Goal: Task Accomplishment & Management: Manage account settings

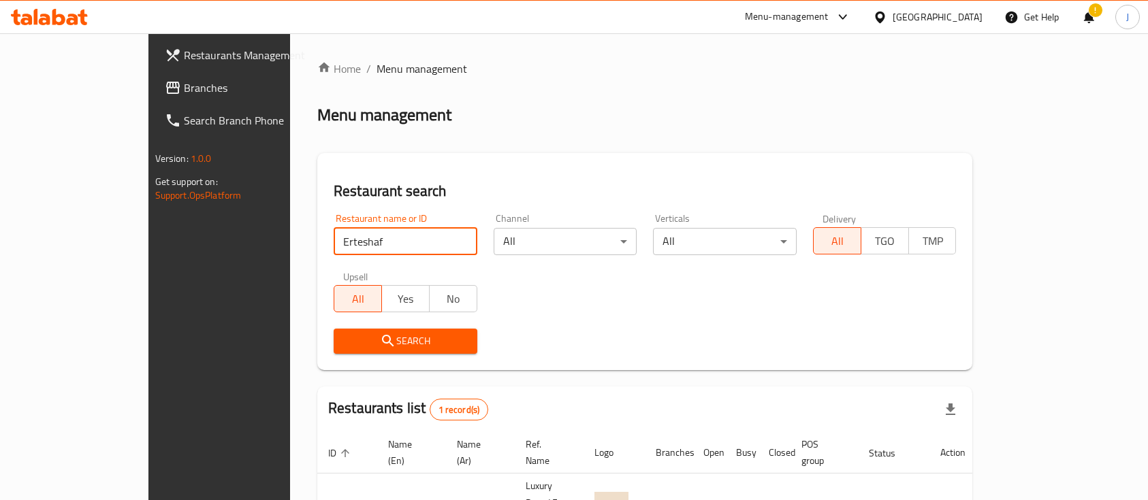
scroll to position [73, 0]
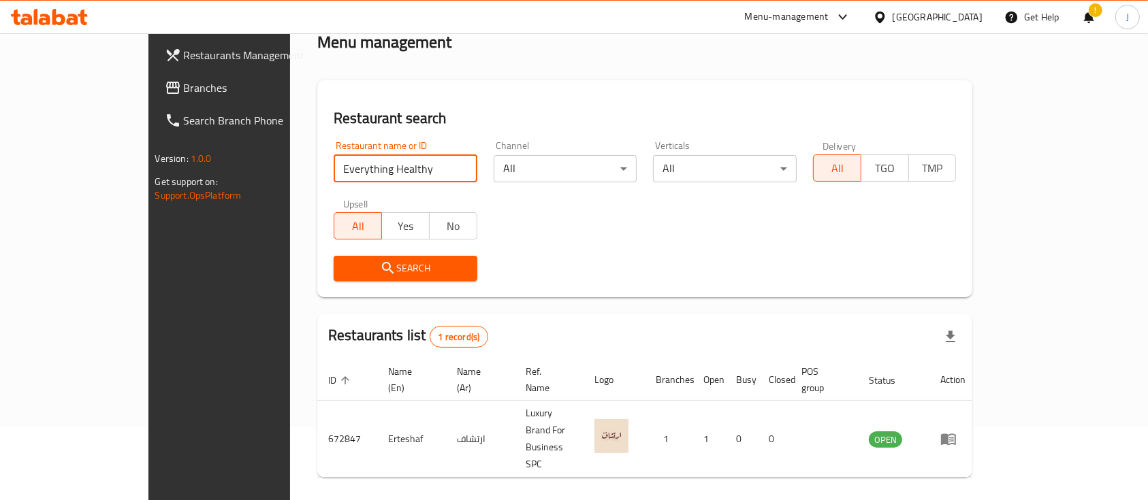
click button "Search" at bounding box center [406, 268] width 144 height 25
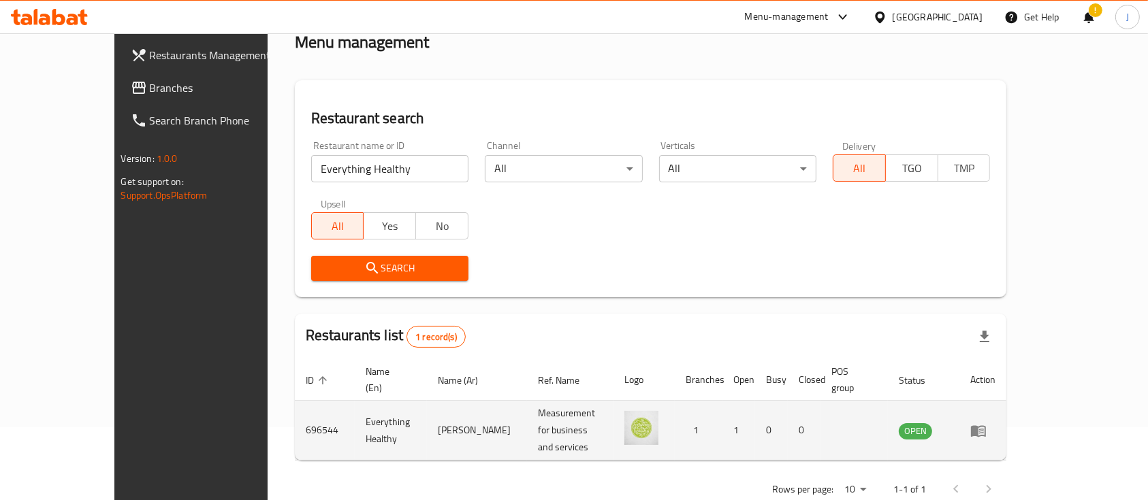
drag, startPoint x: 398, startPoint y: 413, endPoint x: 460, endPoint y: 411, distance: 62.7
click at [460, 411] on td "إفريثينج هيلثي" at bounding box center [477, 431] width 100 height 60
copy td "إفريثينج هيلثي"
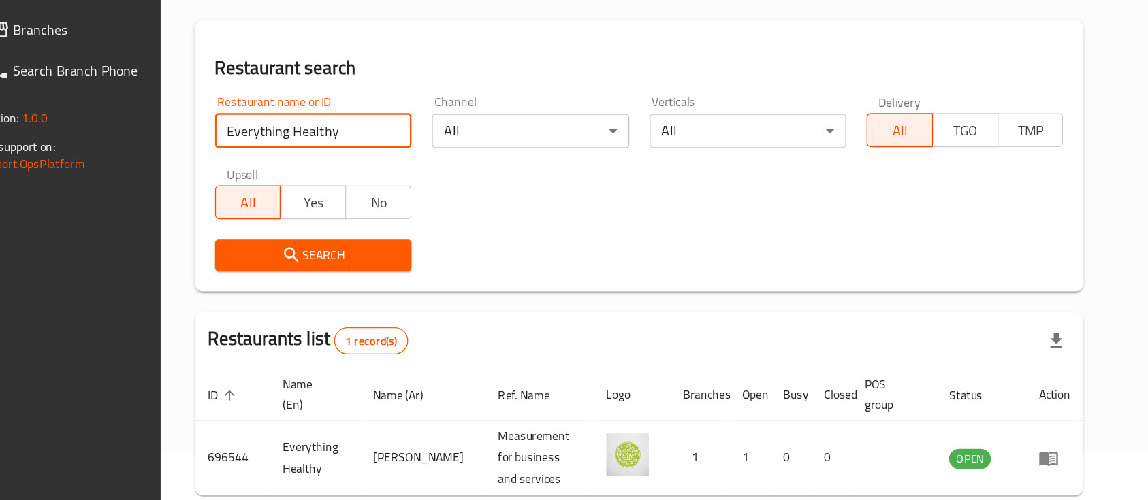
drag, startPoint x: 361, startPoint y: 176, endPoint x: 211, endPoint y: 157, distance: 151.0
click at [268, 157] on div "Home / Menu management Menu management Restaurant search Restaurant name or ID …" at bounding box center [651, 248] width 767 height 574
paste input "Faham wa Laham"
click button "Search" at bounding box center [389, 268] width 157 height 25
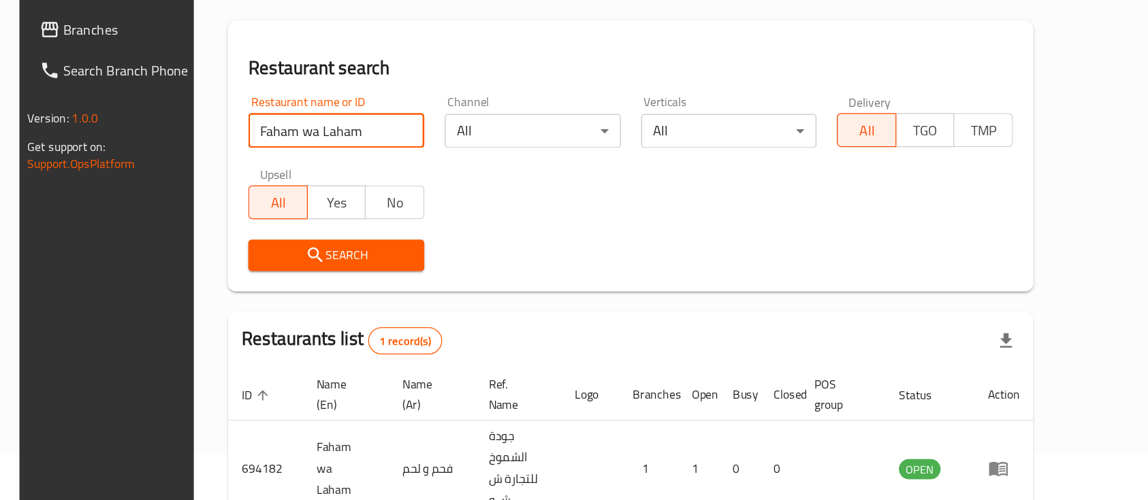
scroll to position [59, 0]
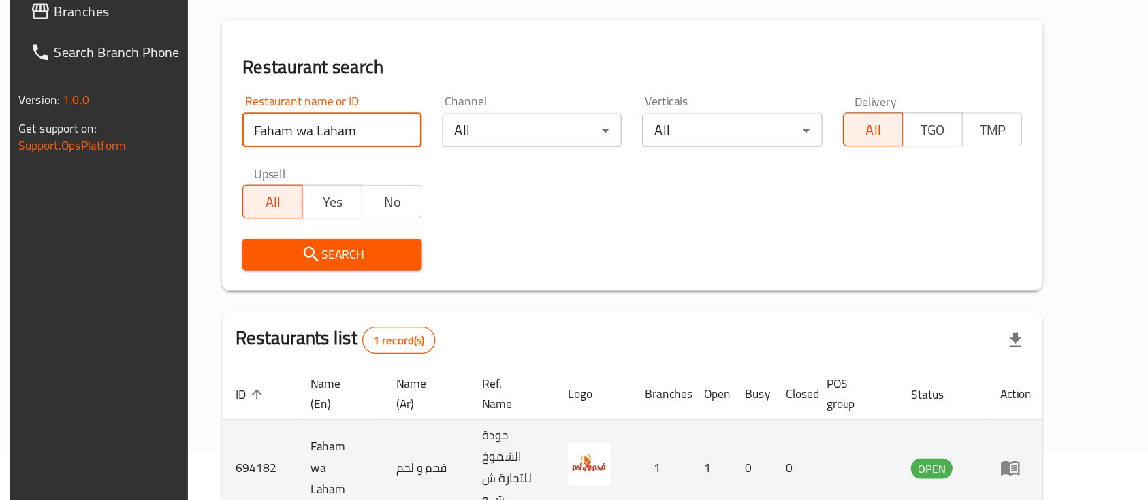
click at [445, 424] on td "فحم و لحم" at bounding box center [479, 453] width 69 height 77
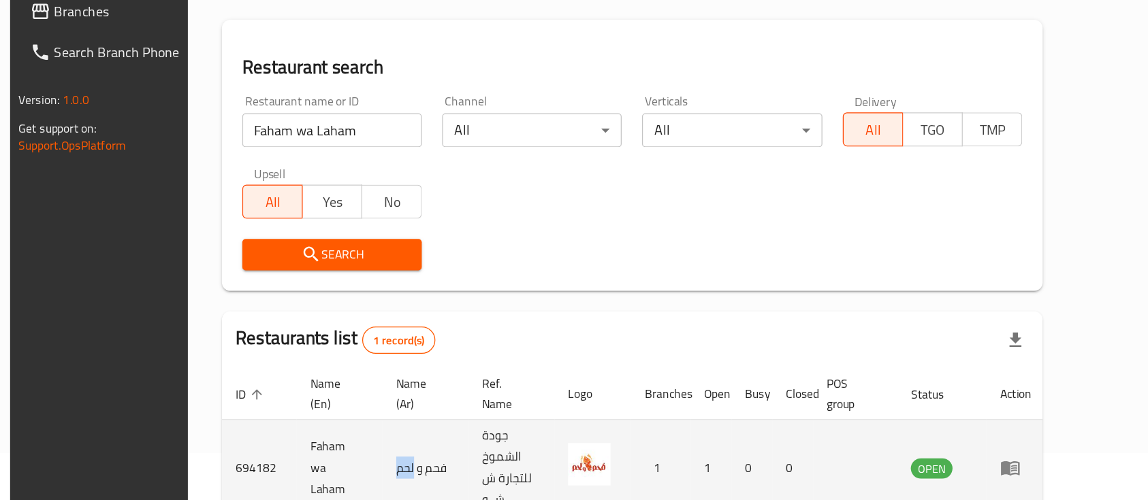
click at [445, 424] on td "فحم و لحم" at bounding box center [479, 453] width 69 height 77
copy td "فحم و لحم"
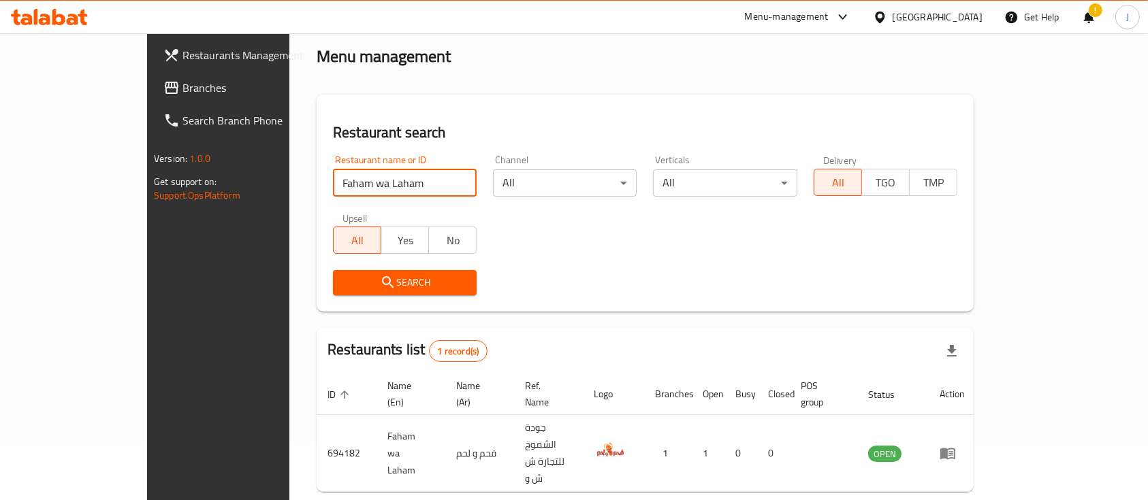
drag, startPoint x: 332, startPoint y: 180, endPoint x: 195, endPoint y: 175, distance: 136.9
click at [289, 175] on div "Home / Menu management Menu management Restaurant search Restaurant name or ID …" at bounding box center [644, 270] width 711 height 591
paste input "Buraimi"
type input "B"
click button "Search" at bounding box center [405, 282] width 144 height 25
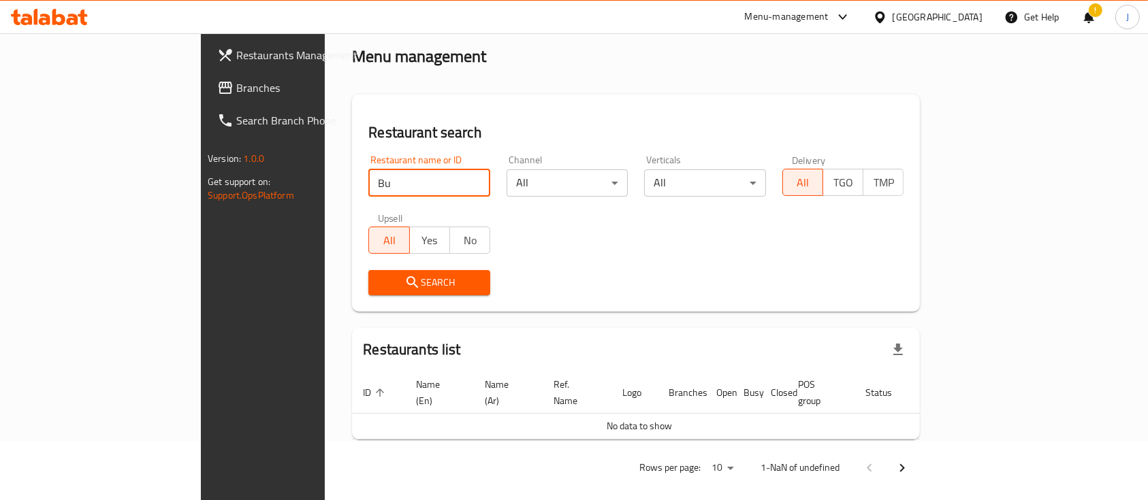
scroll to position [55, 0]
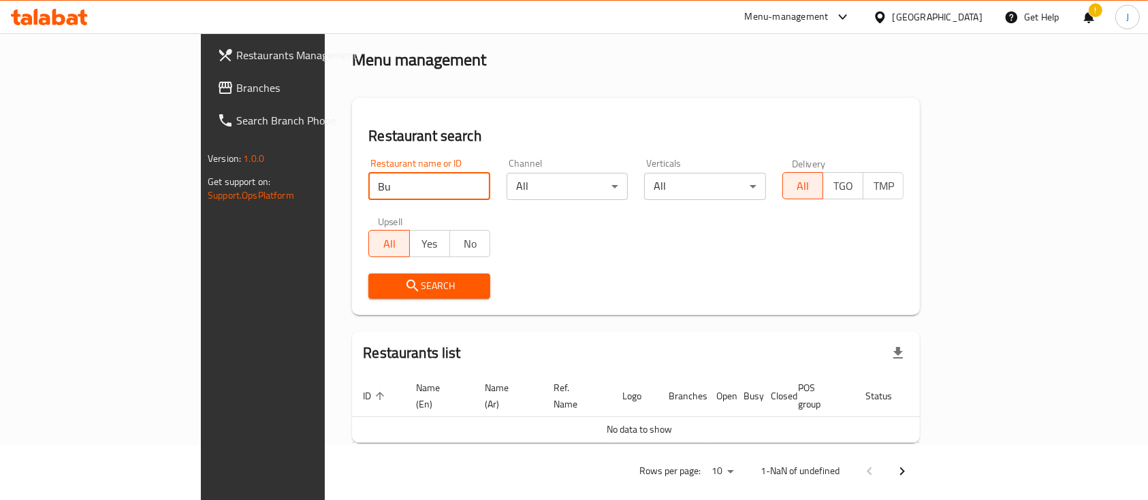
type input "B"
paste input "Fahma W Lahma, Buraimi"
click button "Search" at bounding box center [429, 286] width 122 height 25
drag, startPoint x: 321, startPoint y: 187, endPoint x: 409, endPoint y: 185, distance: 87.2
click at [409, 185] on input "Fahma W Lahma, Buraimi" at bounding box center [429, 186] width 122 height 27
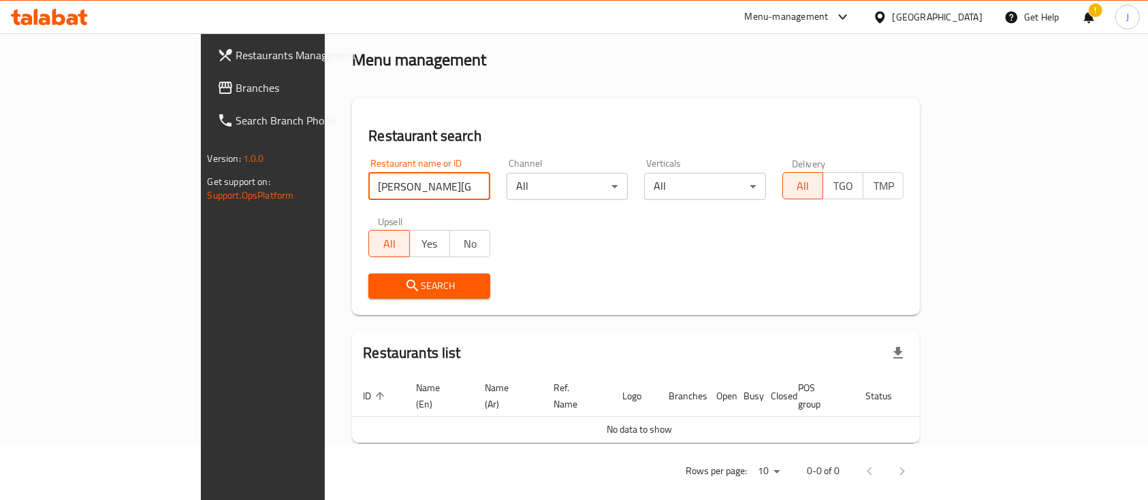
click button "Search" at bounding box center [429, 286] width 122 height 25
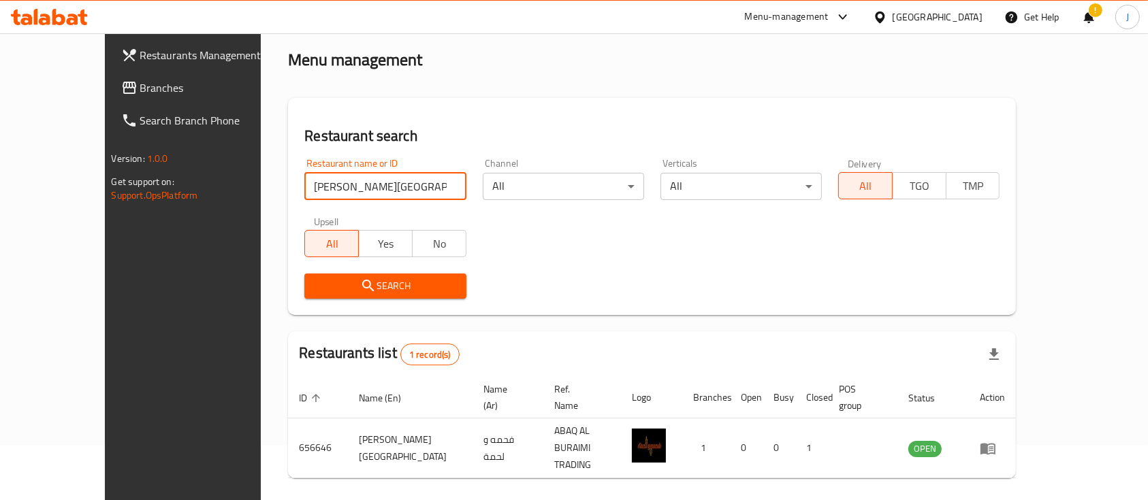
scroll to position [59, 0]
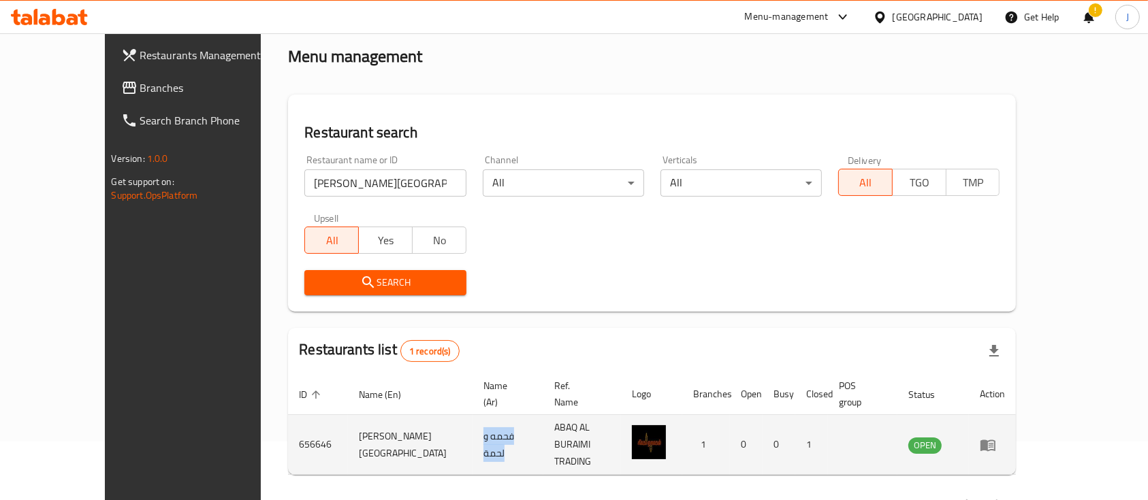
drag, startPoint x: 398, startPoint y: 427, endPoint x: 459, endPoint y: 422, distance: 60.8
click at [473, 422] on td "فحمه و لحمة" at bounding box center [508, 445] width 71 height 60
copy td "فحمه و لحمة"
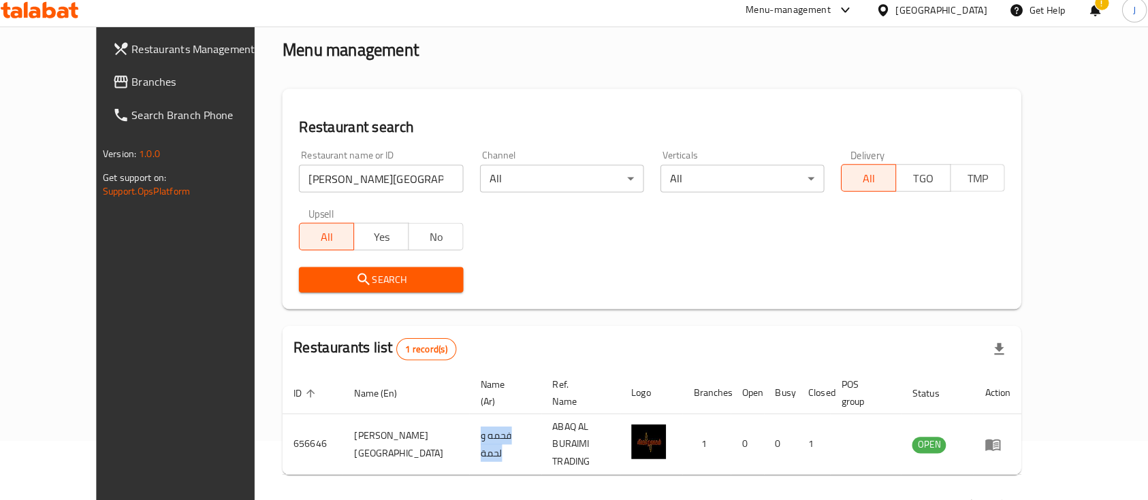
scroll to position [58, 0]
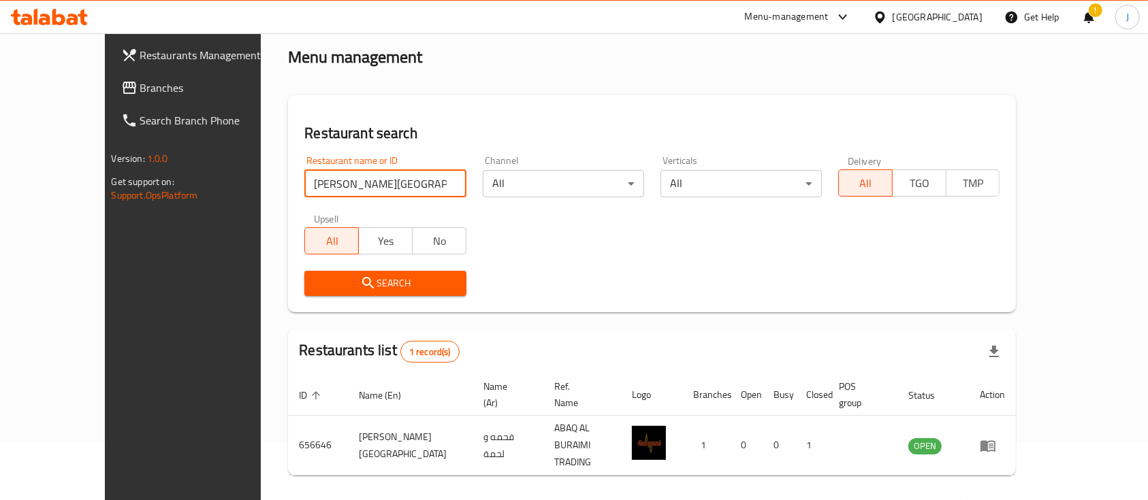
drag, startPoint x: 320, startPoint y: 188, endPoint x: 203, endPoint y: 197, distance: 117.4
click at [261, 197] on div "Home / Menu management Menu management Restaurant search Restaurant name or ID …" at bounding box center [652, 262] width 782 height 574
paste input "lood"
click button "Search" at bounding box center [384, 283] width 161 height 25
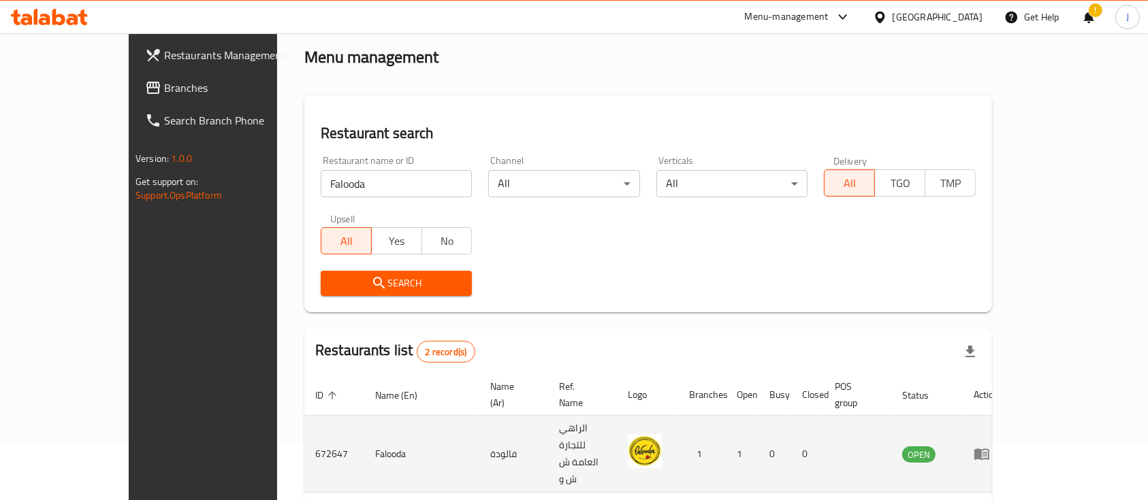
click at [479, 423] on td "فالودة" at bounding box center [513, 454] width 69 height 77
copy td "فالودة"
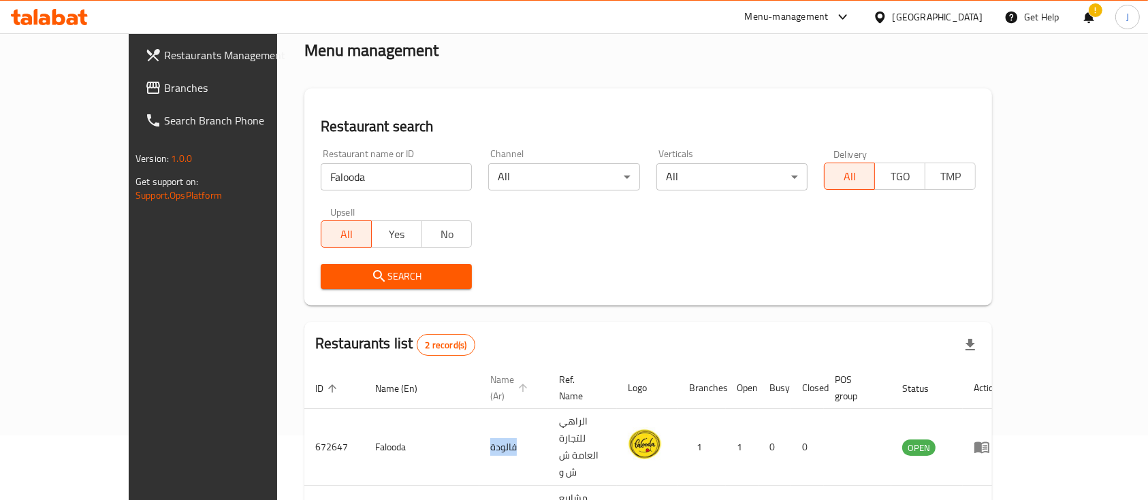
scroll to position [37, 0]
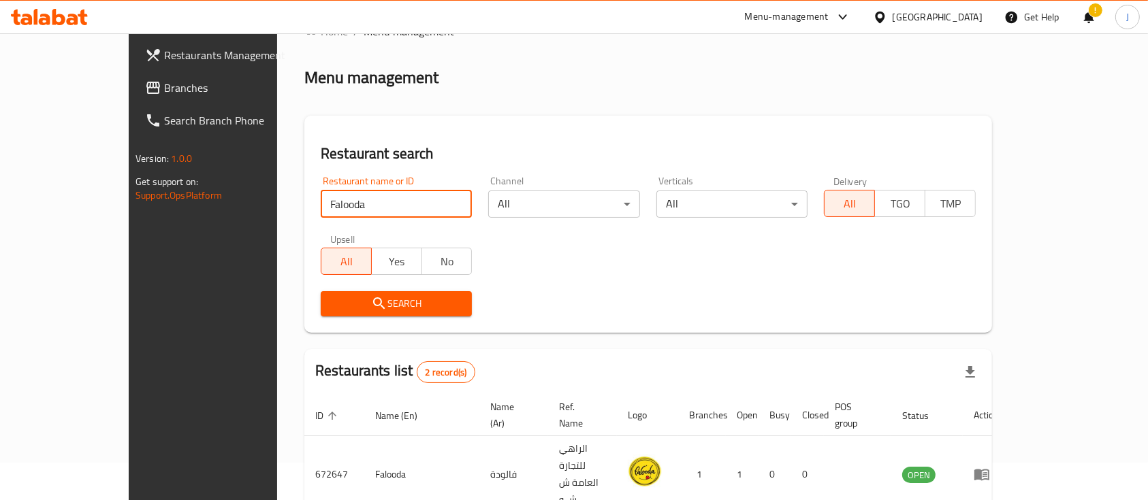
drag, startPoint x: 316, startPoint y: 197, endPoint x: 175, endPoint y: 219, distance: 142.6
click at [175, 219] on div "Restaurants Management Branches Search Branch Phone Version: 1.0.0 Get support …" at bounding box center [574, 330] width 891 height 668
paste input "AMOUS CAFE"
click button "Search" at bounding box center [396, 303] width 151 height 25
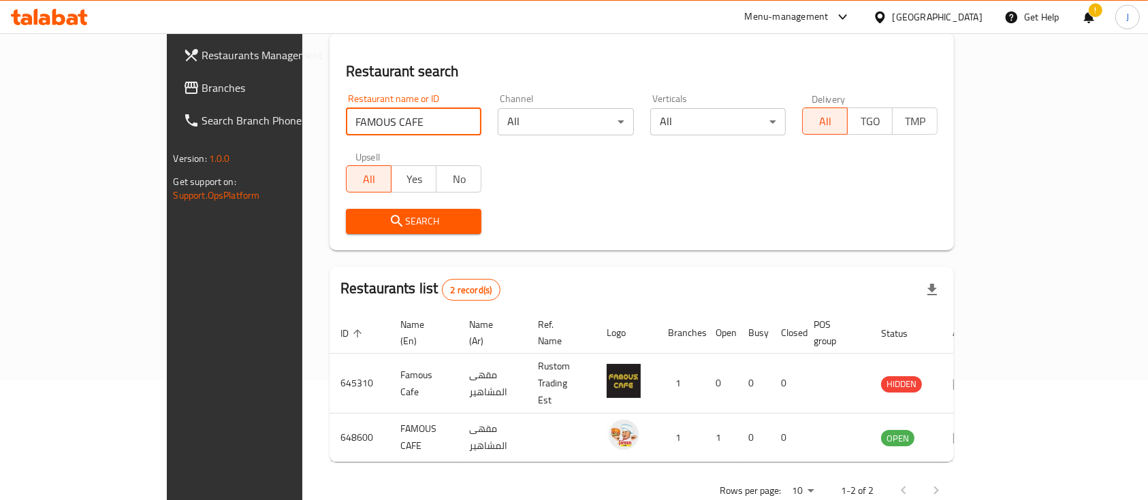
scroll to position [127, 0]
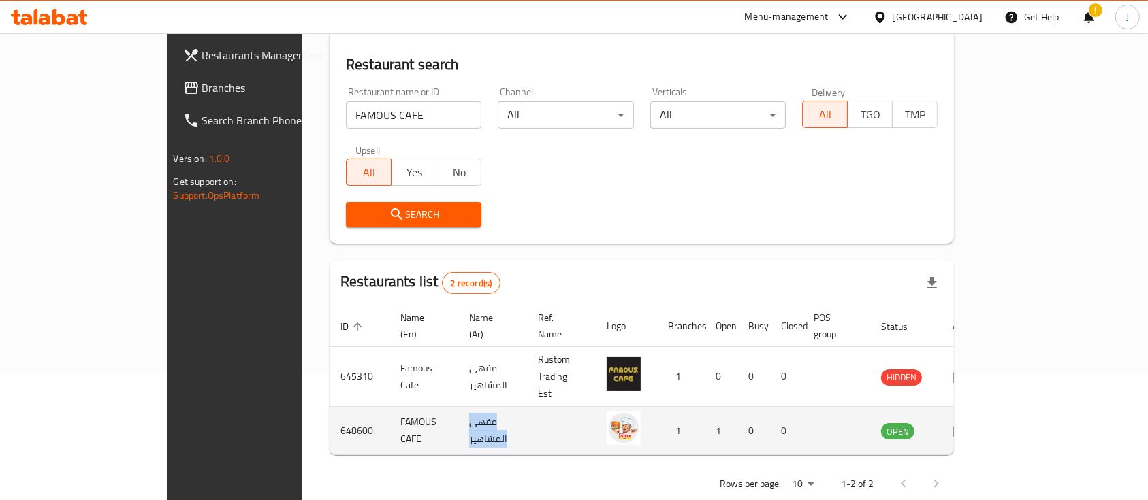
drag, startPoint x: 394, startPoint y: 403, endPoint x: 492, endPoint y: 415, distance: 98.8
click at [492, 415] on td "مقهى المشاهير" at bounding box center [492, 431] width 69 height 48
copy td "مقهى المشاهير"
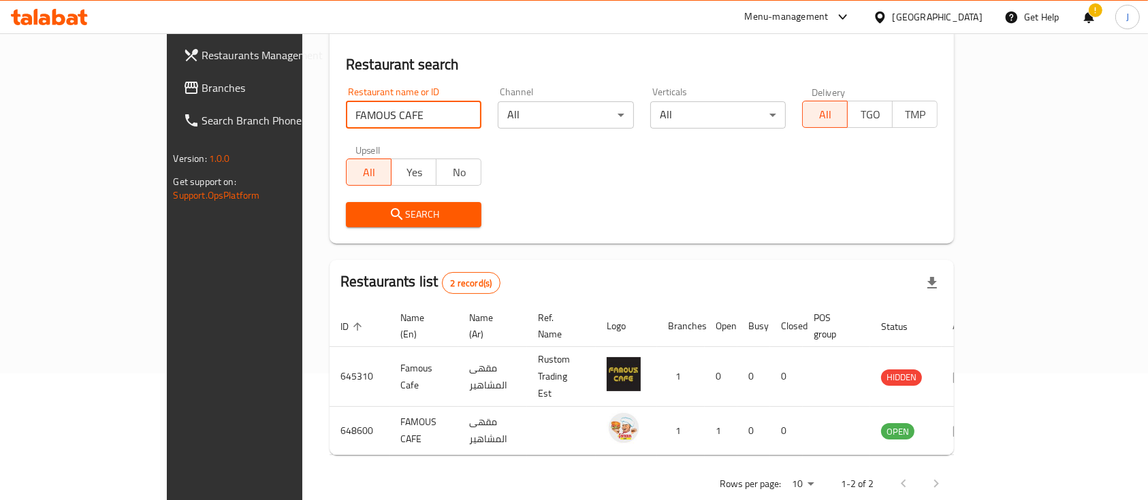
drag, startPoint x: 322, startPoint y: 110, endPoint x: 167, endPoint y: 119, distance: 154.8
click at [167, 119] on div "Restaurants Management Branches Search Branch Phone Version: 1.0.0 Get support …" at bounding box center [574, 218] width 815 height 622
paste input "angal"
type input "Fangal"
click button "Search" at bounding box center [413, 214] width 135 height 25
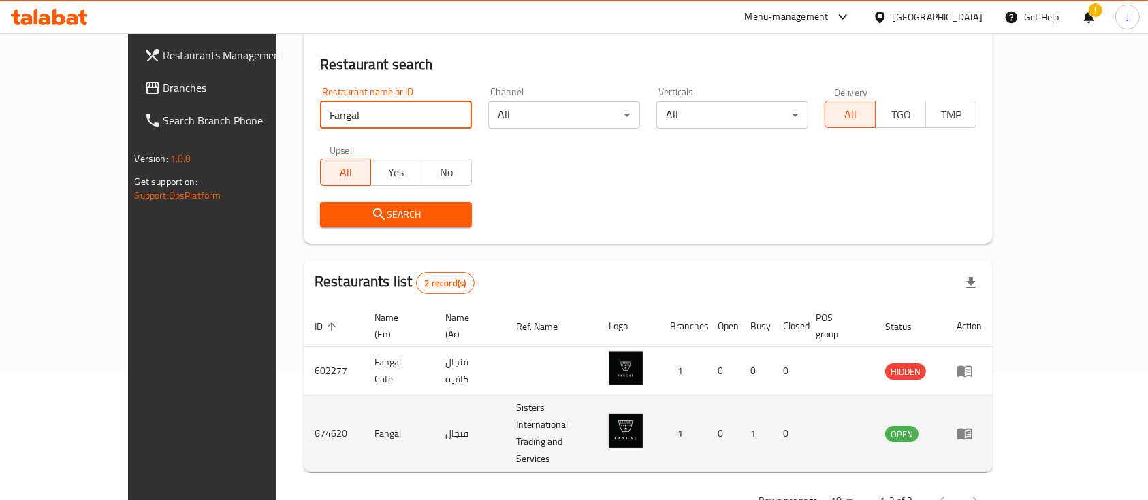
click at [434, 410] on td "فنجال" at bounding box center [469, 434] width 71 height 77
copy td "فنجال"
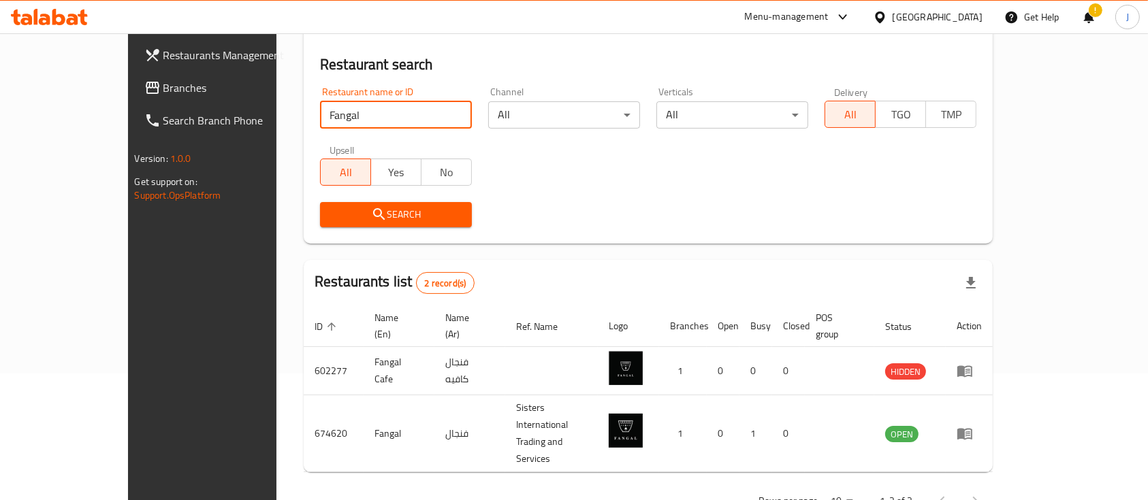
click at [321, 116] on input "Fangal" at bounding box center [396, 114] width 152 height 27
paste input "search"
paste input "Fantastic Juice"
click button "Search" at bounding box center [396, 214] width 152 height 25
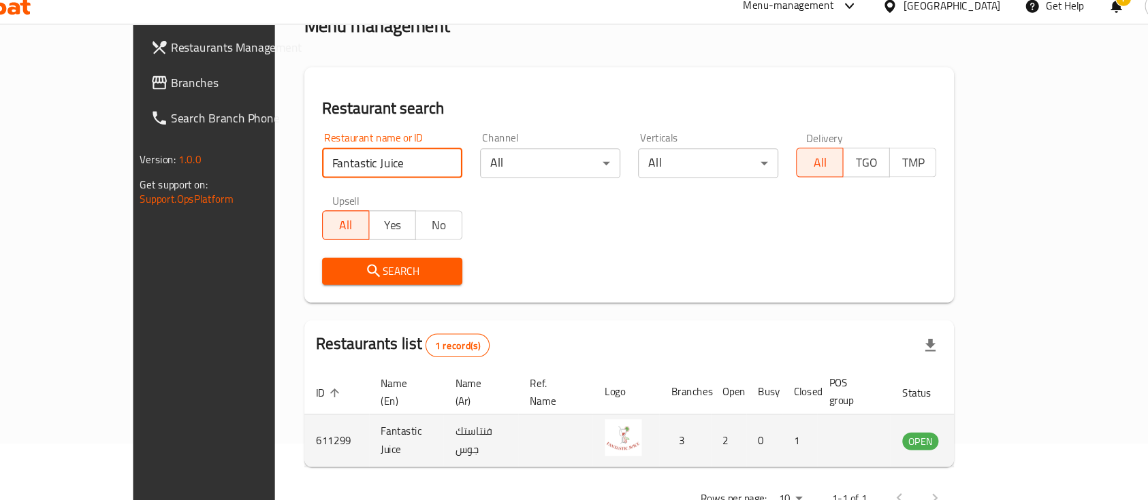
scroll to position [80, 0]
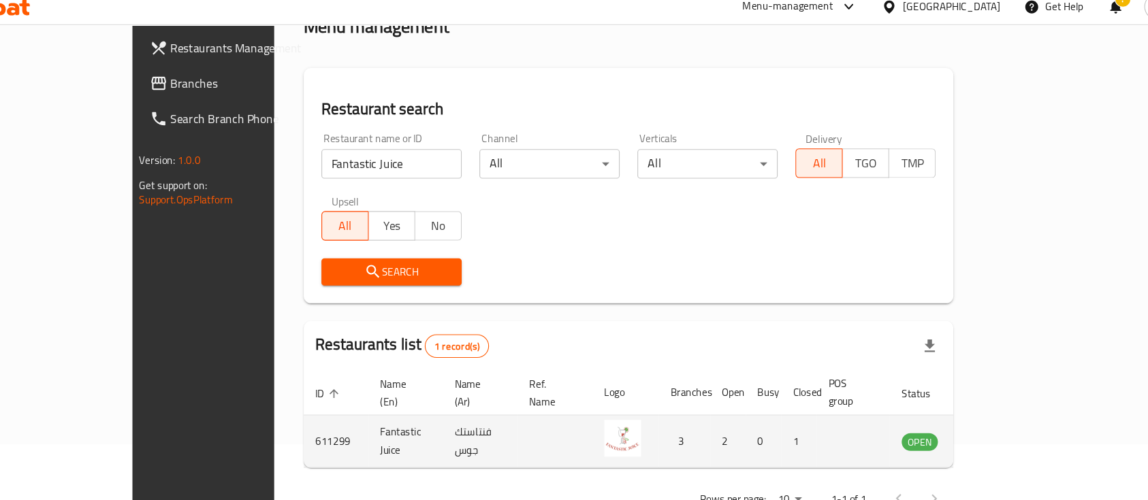
click at [468, 403] on td "فنتاستك جوس" at bounding box center [502, 418] width 69 height 48
copy td "فنتاستك جوس"
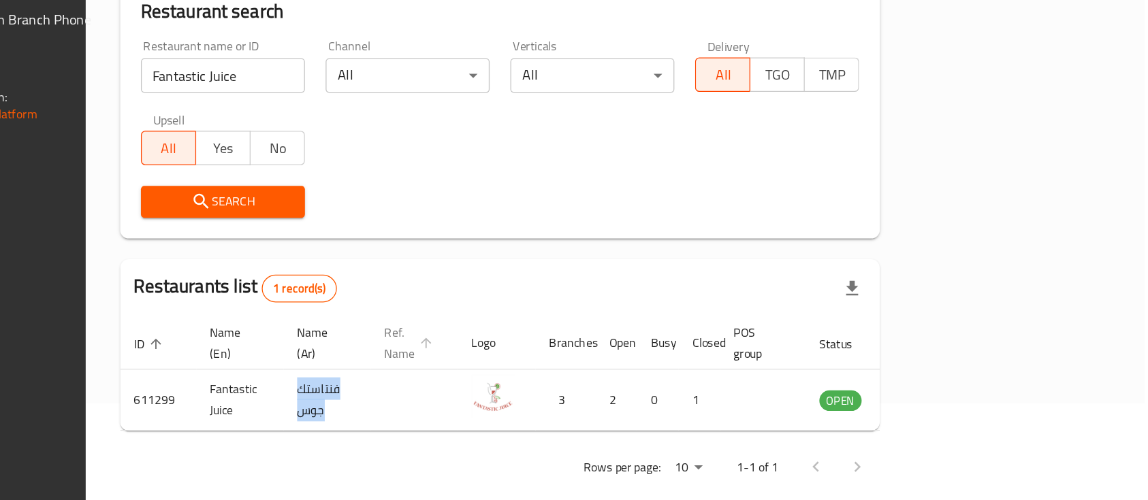
scroll to position [77, 0]
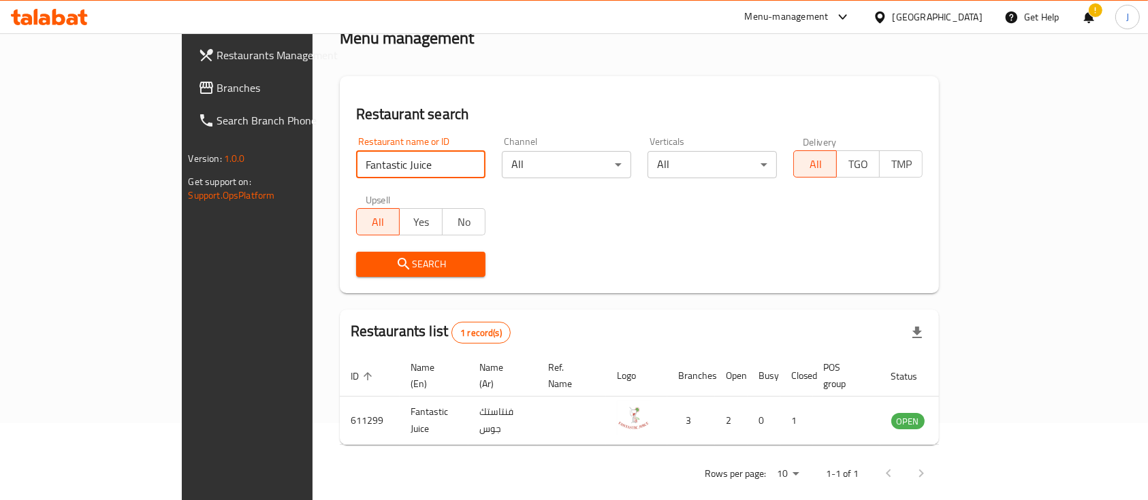
drag, startPoint x: 321, startPoint y: 163, endPoint x: 186, endPoint y: 169, distance: 135.6
click at [186, 169] on div "Restaurants Management Branches Search Branch Phone Version: 1.0.0 Get support …" at bounding box center [574, 237] width 785 height 562
paste input "rog Abo Shanab"
type input "Farog Abo Shanab"
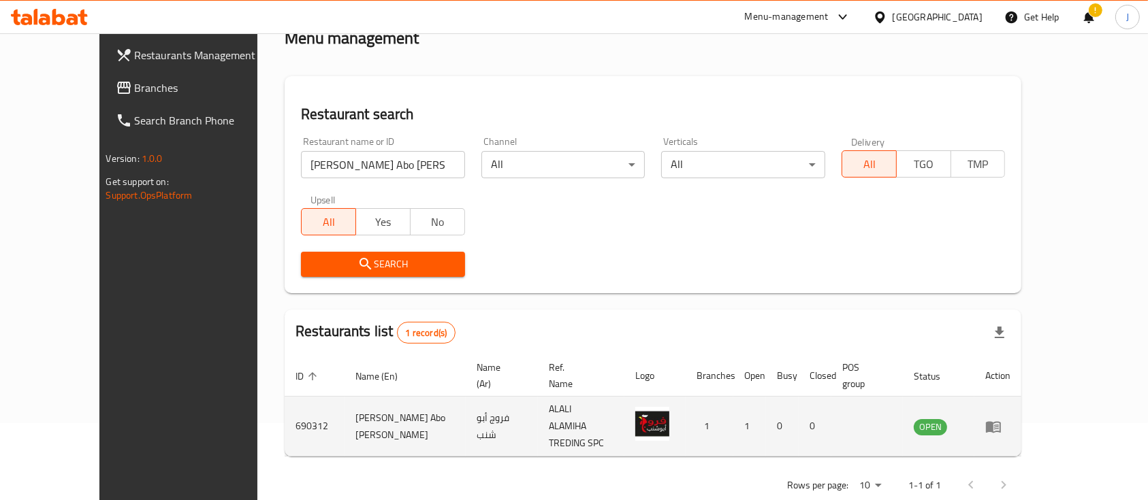
click at [466, 402] on td "فروج أبو شنب" at bounding box center [502, 427] width 72 height 60
copy td "فروج أبو شنب"
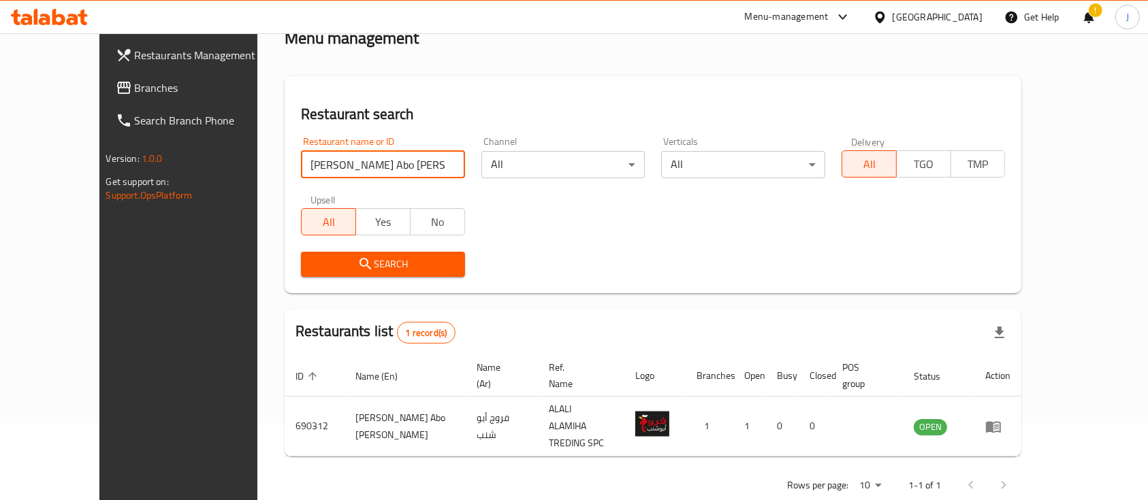
click at [374, 159] on input "Farog Abo Shanab" at bounding box center [383, 164] width 164 height 27
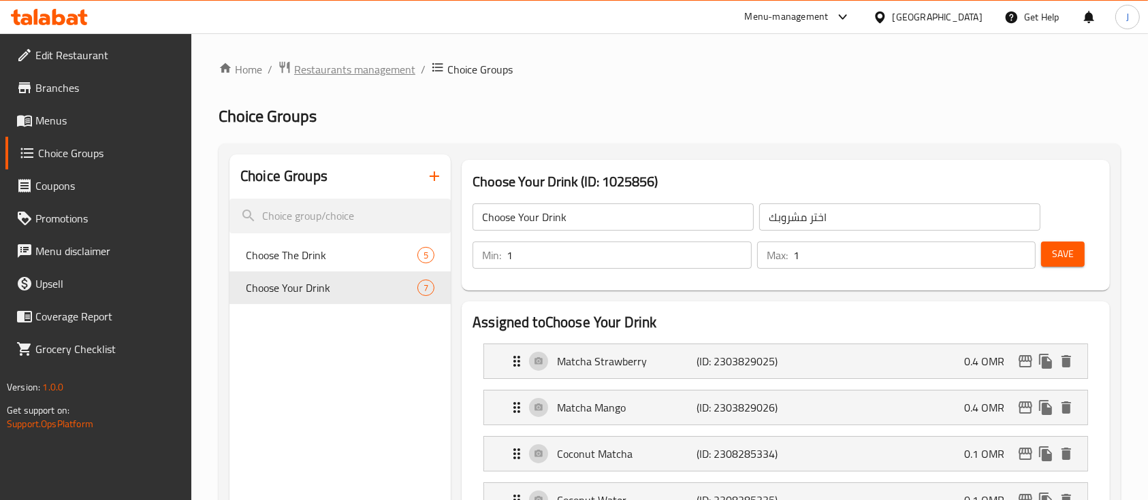
click at [351, 76] on span "Restaurants management" at bounding box center [354, 69] width 121 height 16
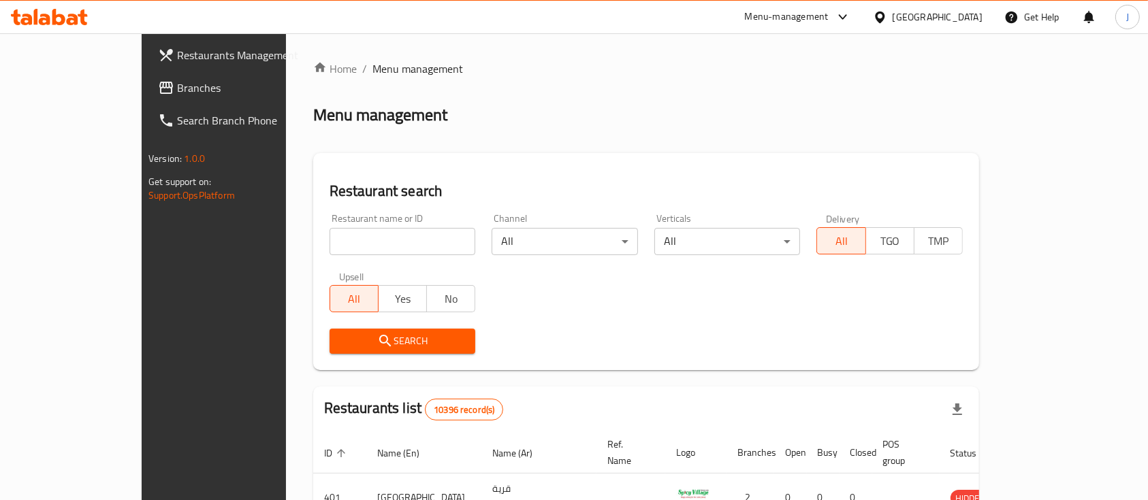
click at [914, 177] on div "Restaurant search Restaurant name or ID Restaurant name or ID Channel All ​ Ver…" at bounding box center [646, 261] width 666 height 217
click at [177, 86] on span "Branches" at bounding box center [250, 88] width 146 height 16
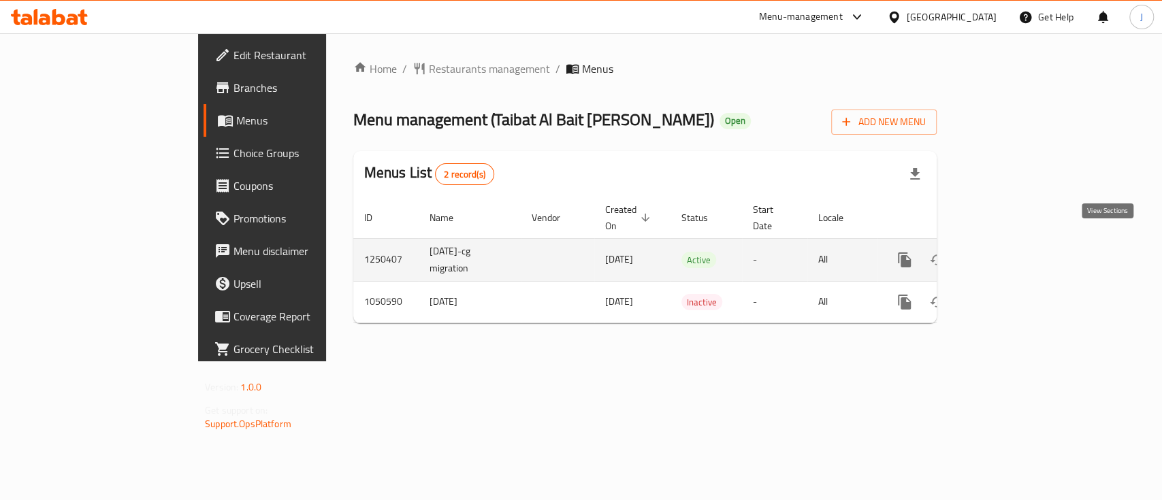
click at [1011, 252] on icon "enhanced table" at bounding box center [1003, 260] width 16 height 16
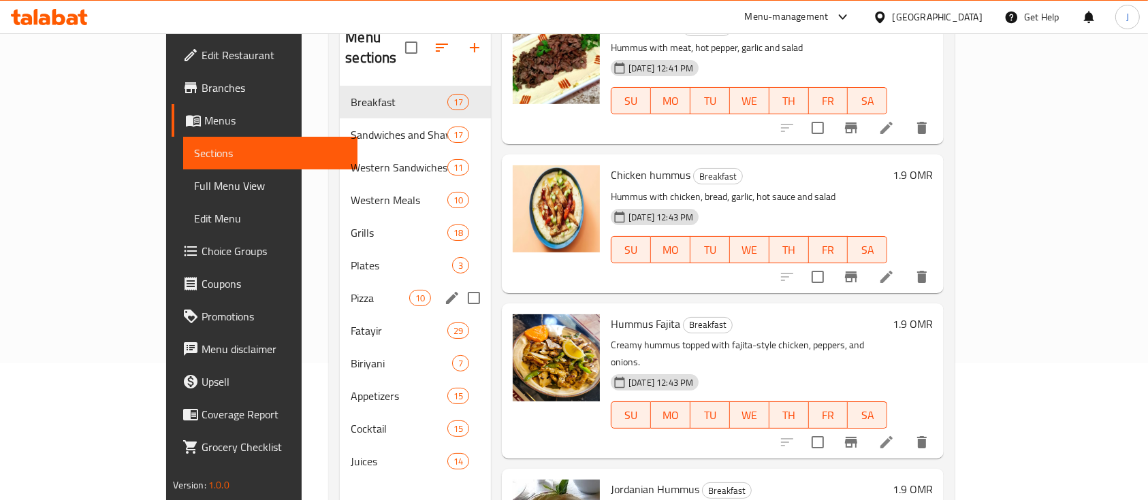
scroll to position [142, 0]
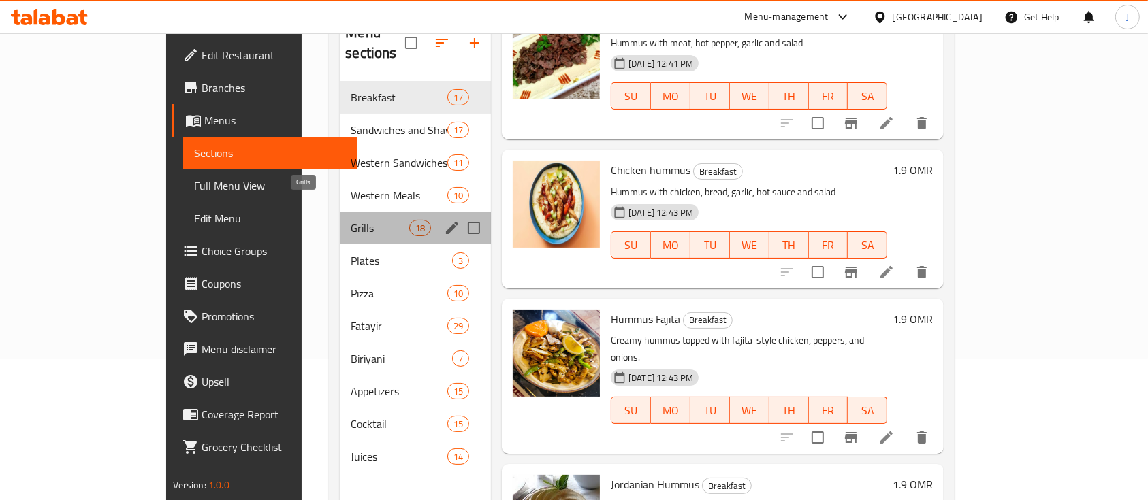
click at [351, 220] on span "Grills" at bounding box center [380, 228] width 58 height 16
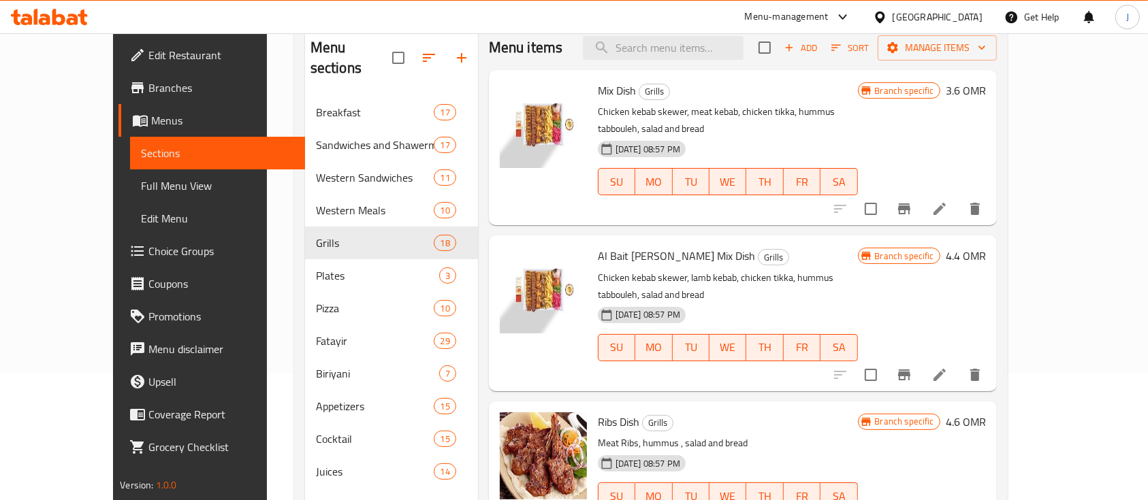
scroll to position [117, 0]
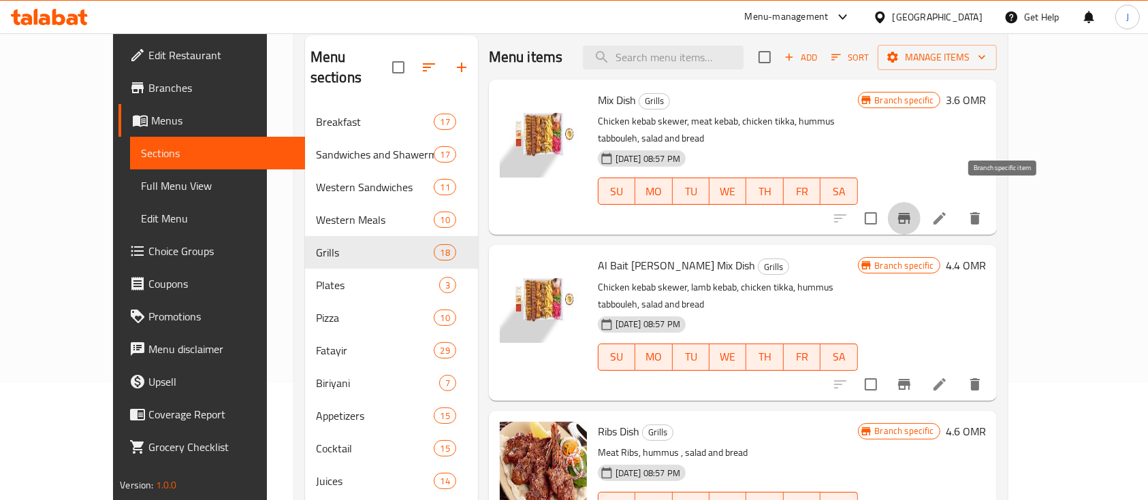
click at [921, 213] on button "Branch-specific-item" at bounding box center [904, 218] width 33 height 33
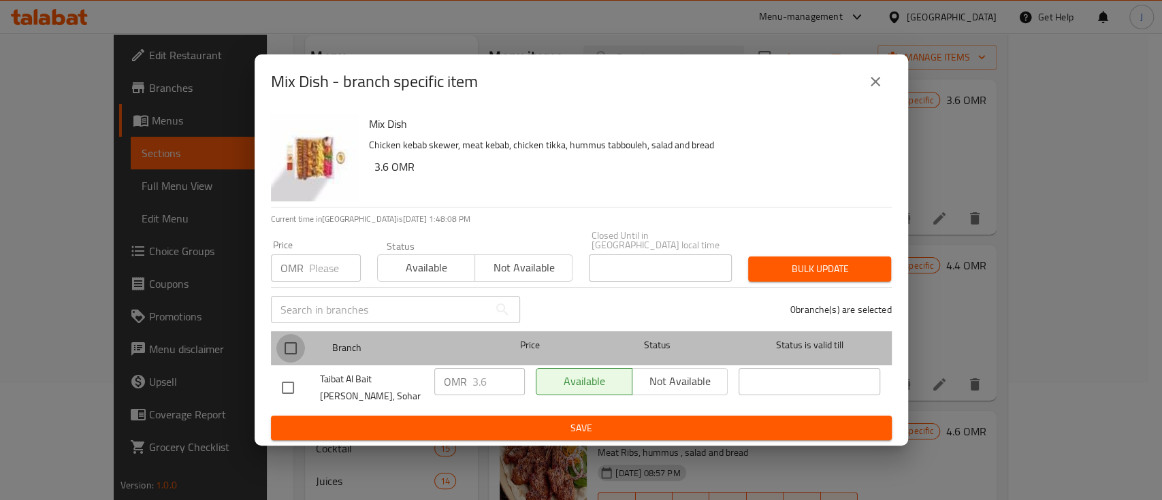
click at [291, 347] on input "checkbox" at bounding box center [290, 348] width 29 height 29
checkbox input "true"
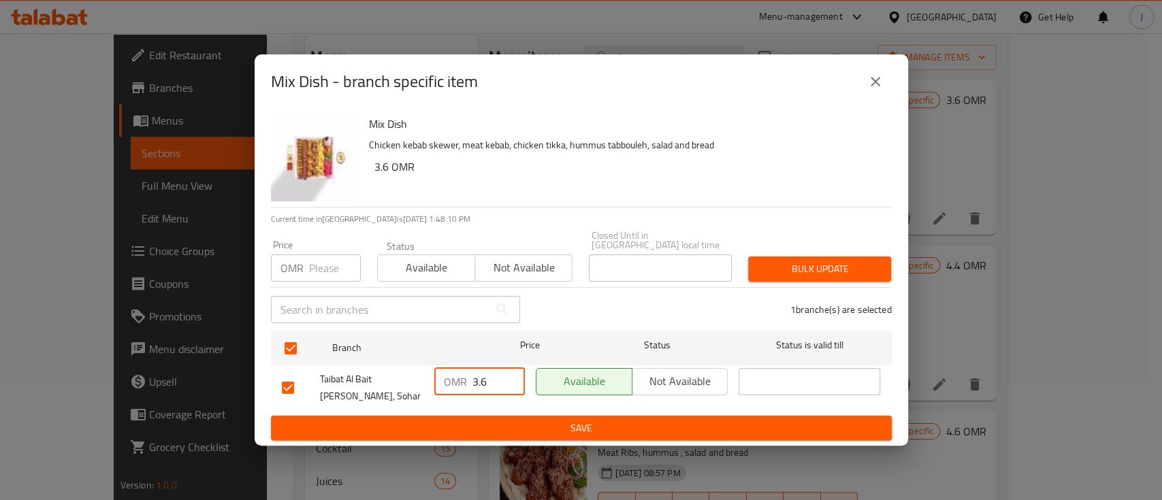
drag, startPoint x: 491, startPoint y: 385, endPoint x: 386, endPoint y: 370, distance: 105.9
click at [386, 370] on div "Taibat Al Bait Al Shami, Sohar OMR 3.6 ​ Available Not available ​" at bounding box center [581, 388] width 610 height 50
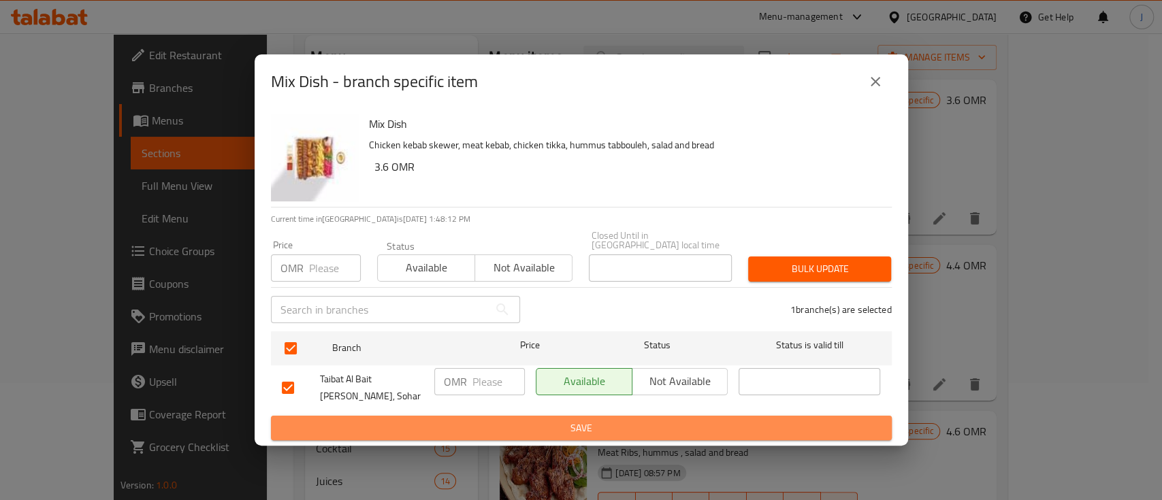
click at [492, 420] on span "Save" at bounding box center [581, 428] width 599 height 17
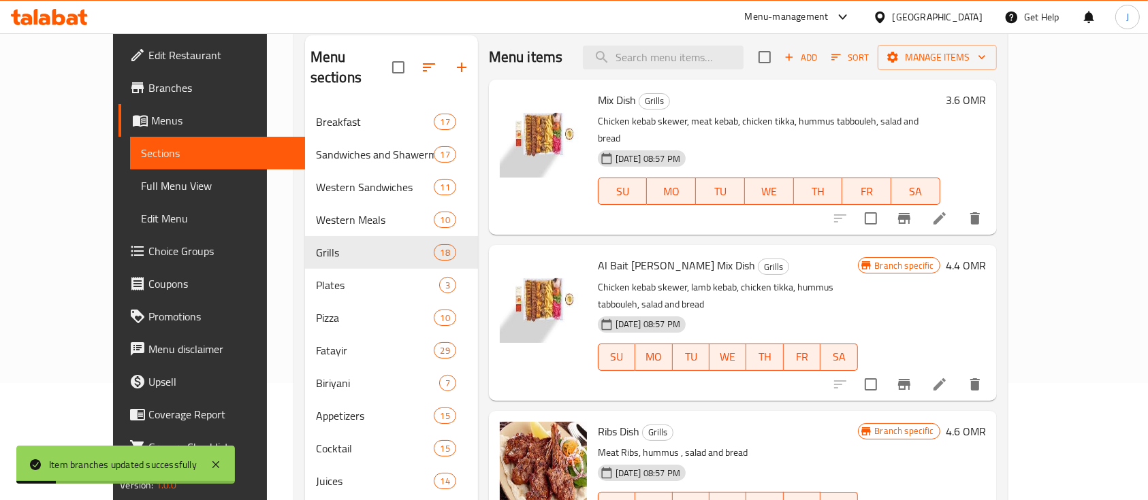
click at [986, 103] on h6 "3.6 OMR" at bounding box center [966, 100] width 40 height 19
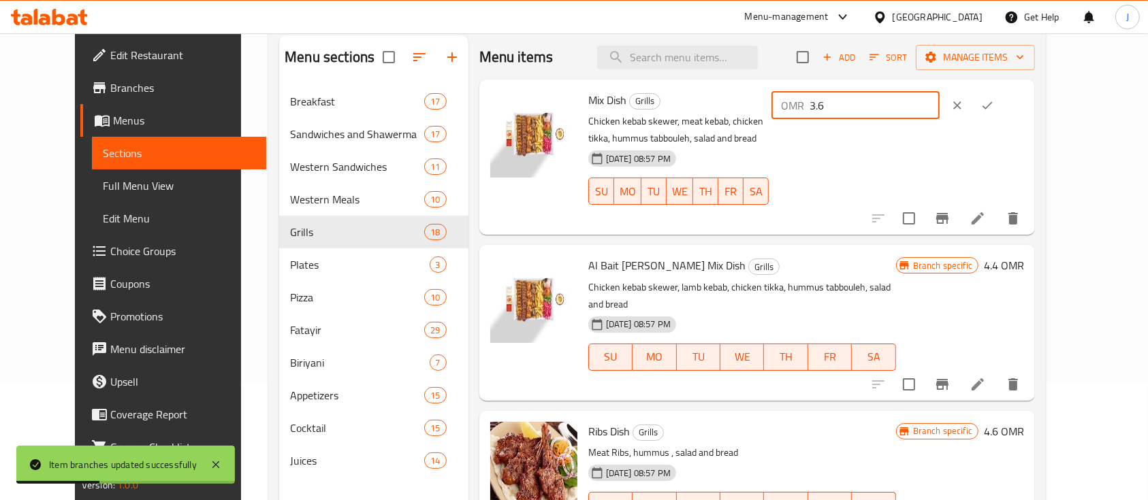
click at [940, 111] on input "3.6" at bounding box center [875, 105] width 130 height 27
type input "3"
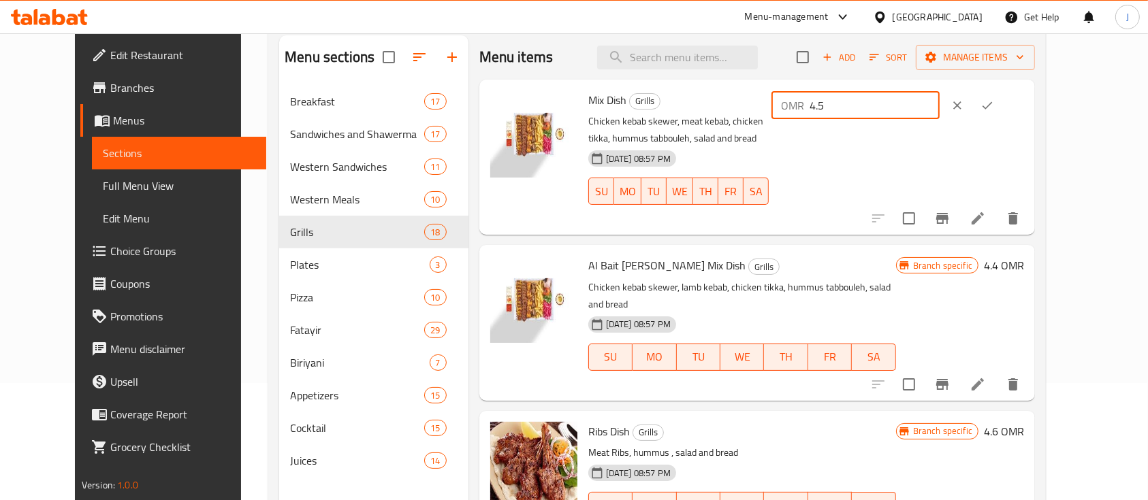
type input "4.5"
click at [1002, 102] on button "ok" at bounding box center [987, 106] width 30 height 30
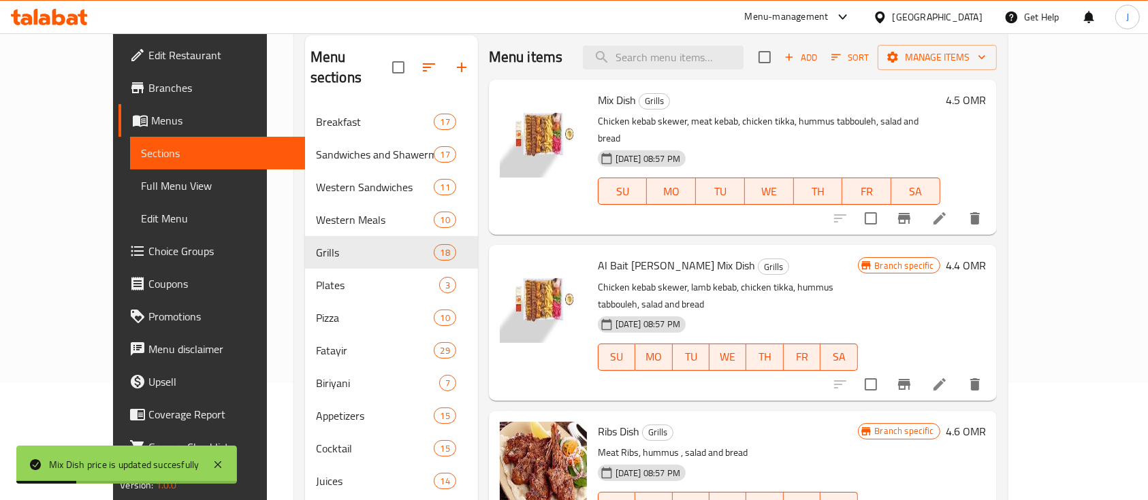
click at [986, 256] on h6 "4.4 OMR" at bounding box center [966, 265] width 40 height 19
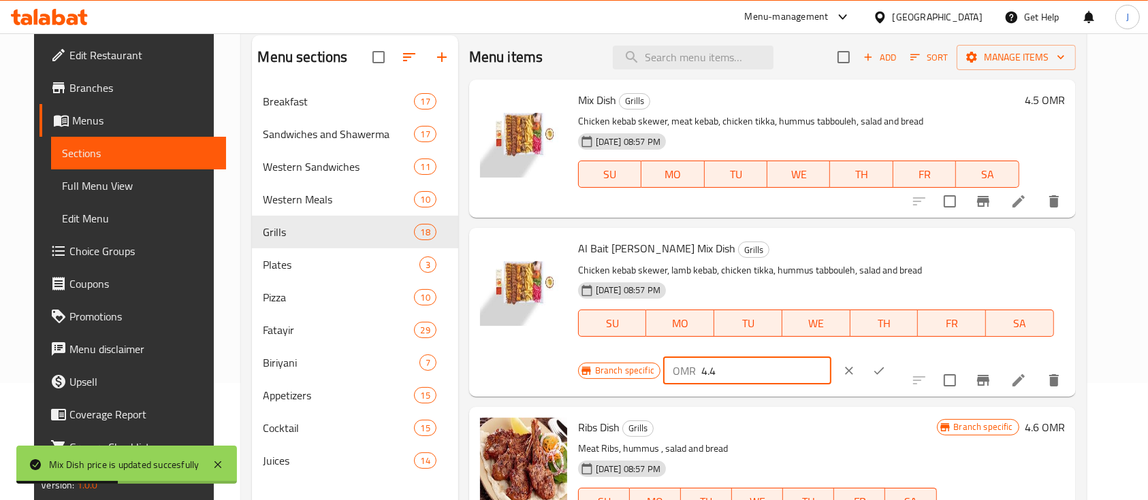
click at [831, 357] on input "4.4" at bounding box center [766, 370] width 130 height 27
type input "4"
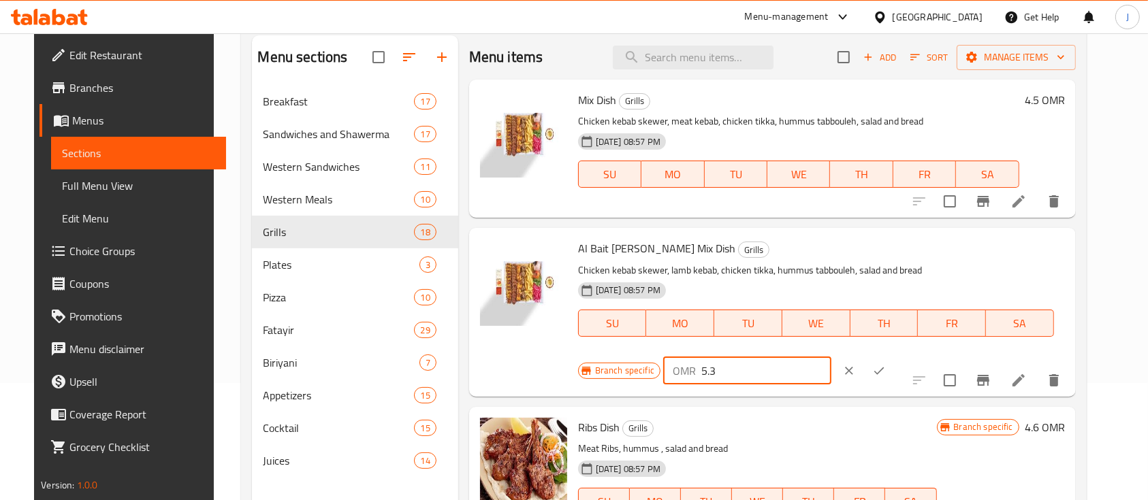
type input "5.3"
click at [886, 364] on icon "ok" at bounding box center [879, 371] width 14 height 14
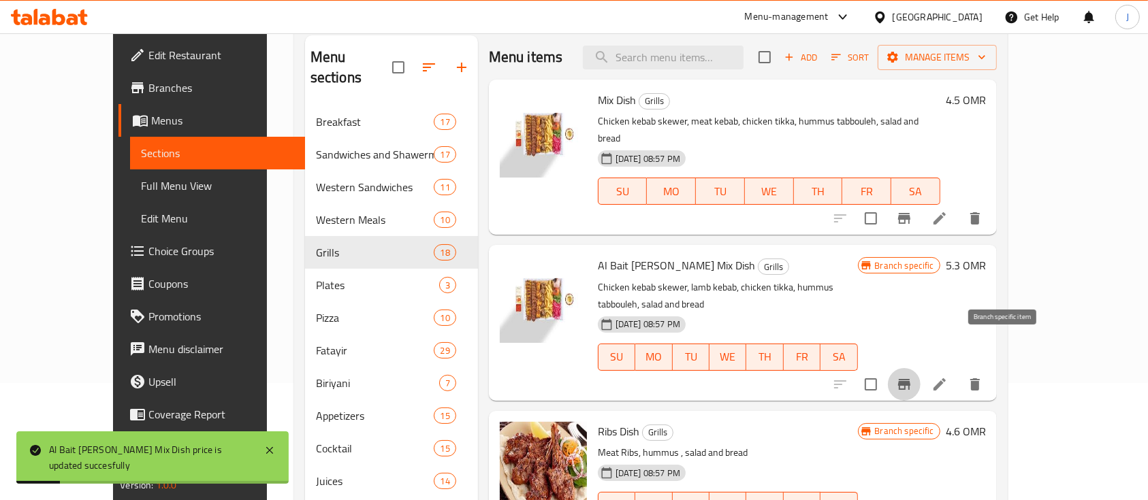
click at [921, 368] on button "Branch-specific-item" at bounding box center [904, 384] width 33 height 33
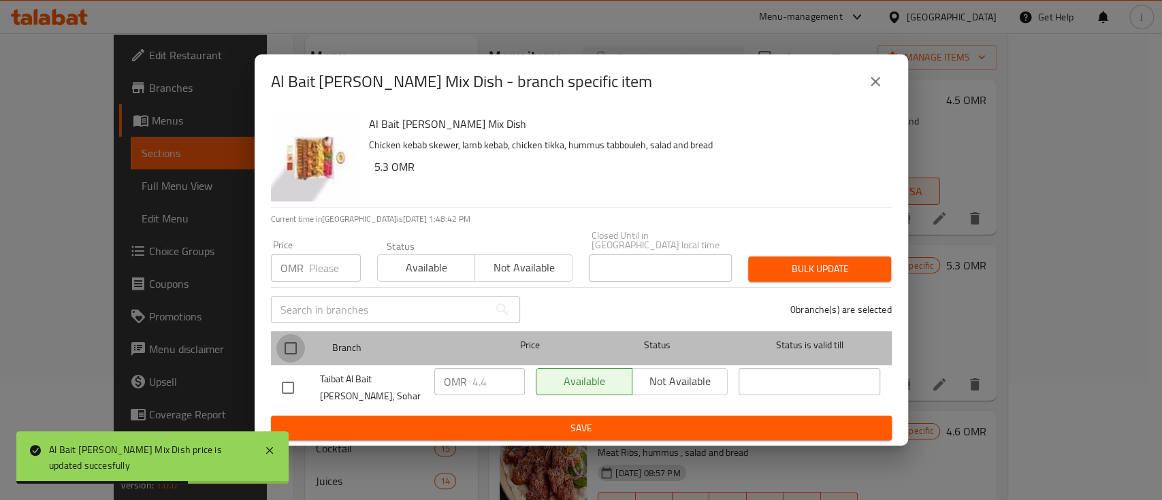
click at [282, 340] on input "checkbox" at bounding box center [290, 348] width 29 height 29
checkbox input "true"
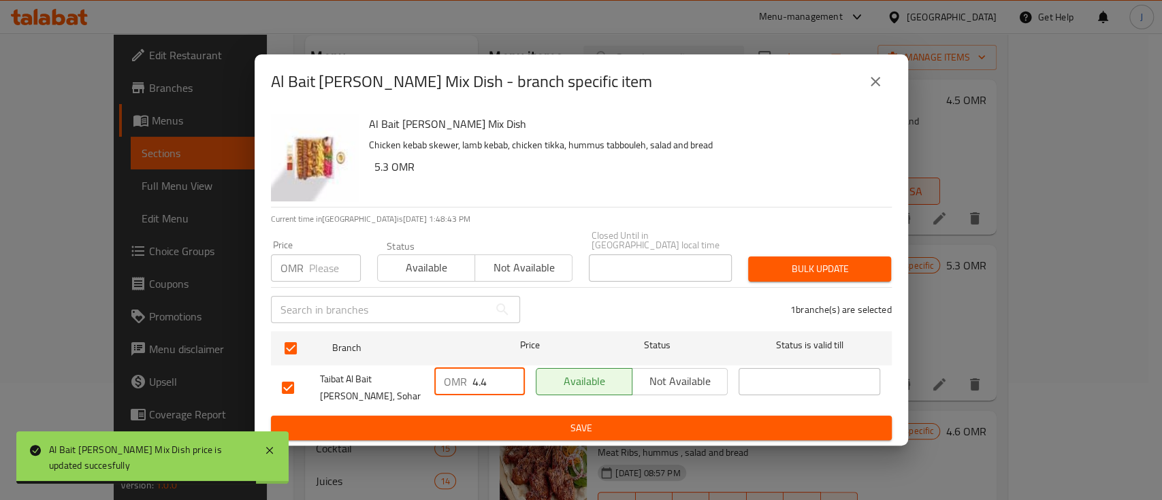
drag, startPoint x: 486, startPoint y: 384, endPoint x: 438, endPoint y: 380, distance: 47.8
click at [438, 380] on div "OMR 4.4 ​" at bounding box center [479, 381] width 91 height 27
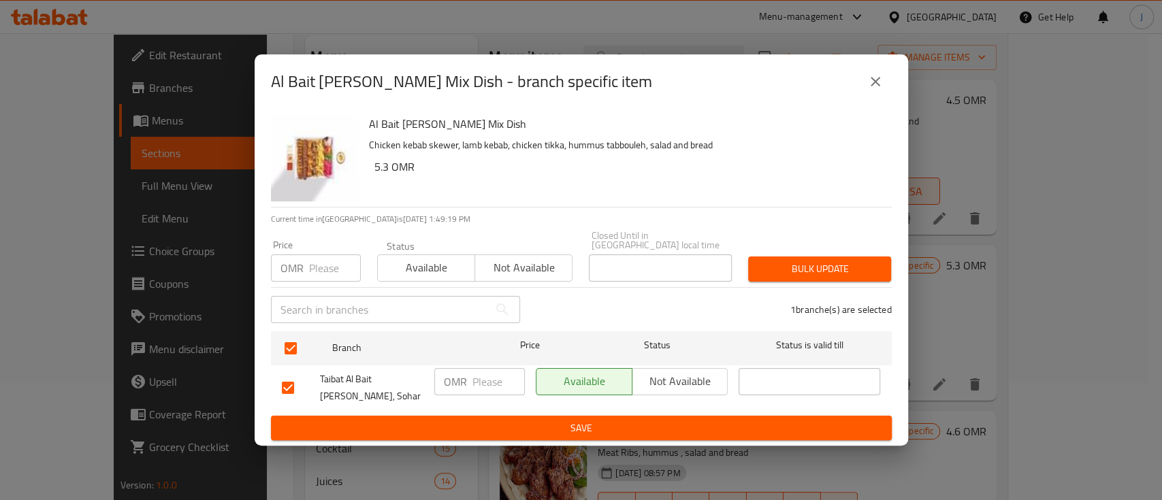
click at [602, 422] on span "Save" at bounding box center [581, 428] width 599 height 17
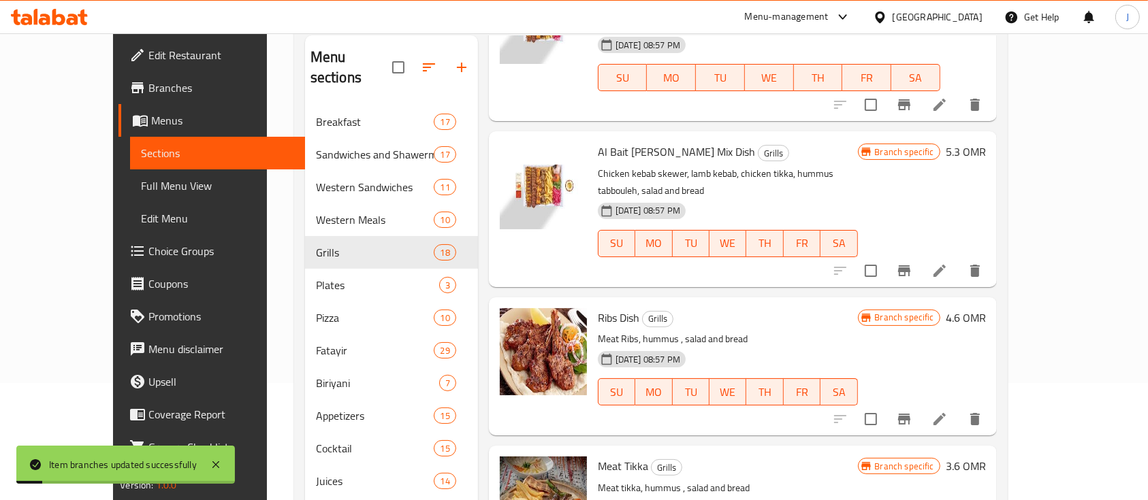
scroll to position [136, 0]
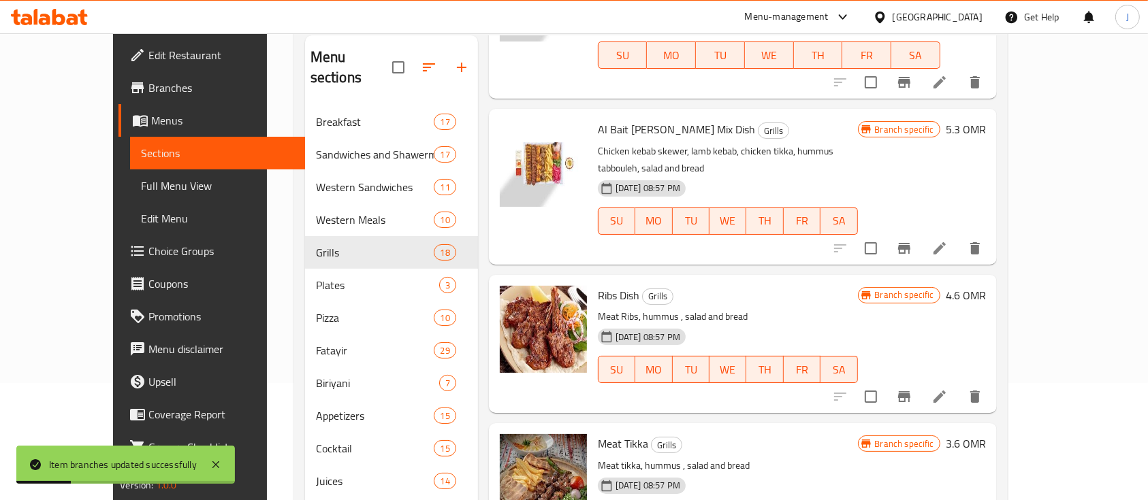
click at [986, 286] on h6 "4.6 OMR" at bounding box center [966, 295] width 40 height 19
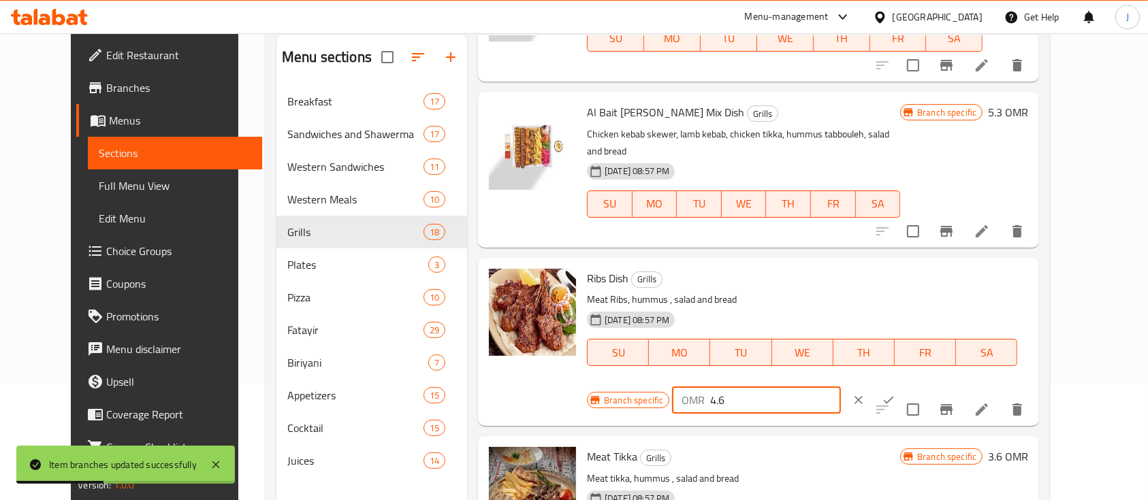
drag, startPoint x: 946, startPoint y: 274, endPoint x: 885, endPoint y: 273, distance: 61.3
click at [840, 387] on div "OMR 4.6 ​" at bounding box center [756, 400] width 168 height 27
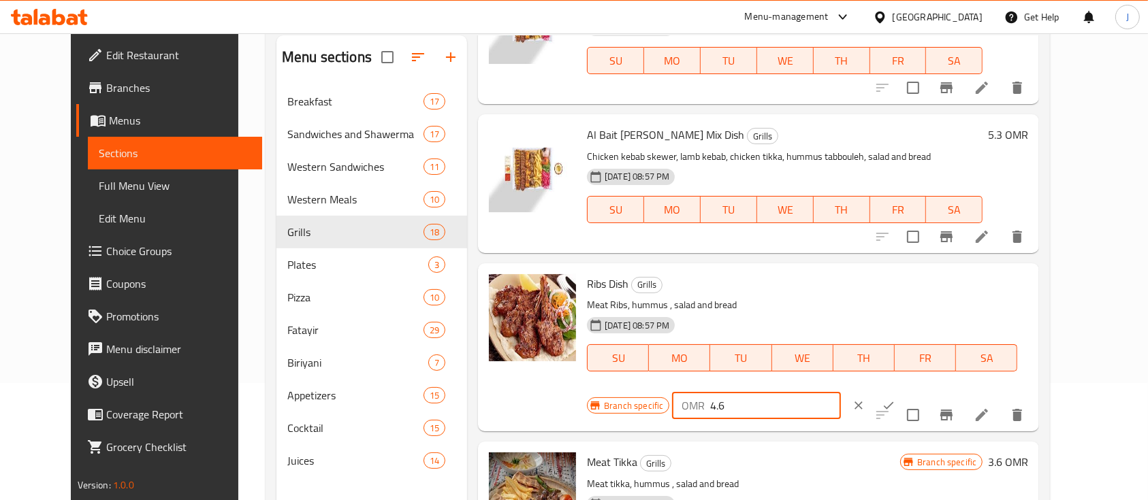
scroll to position [144, 0]
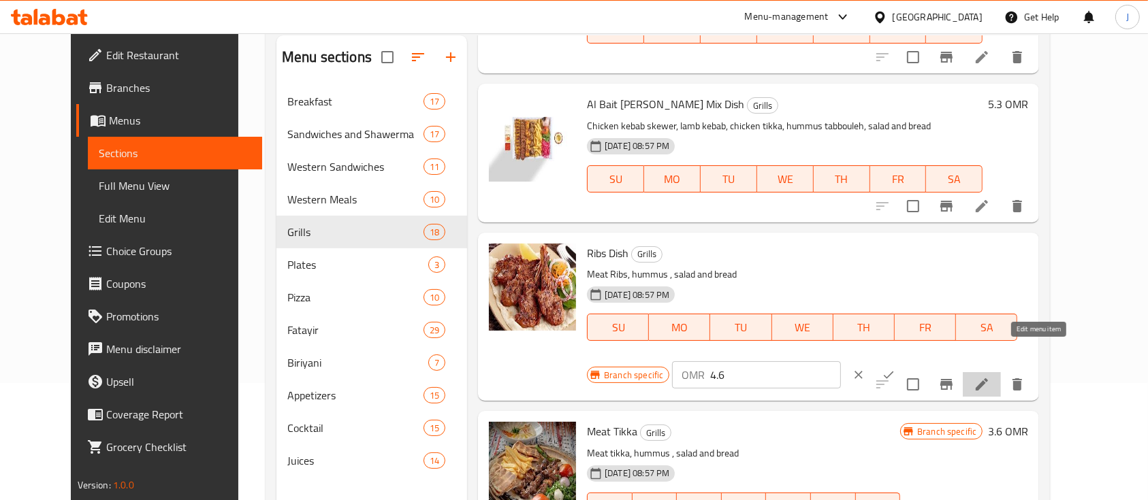
click at [990, 377] on icon at bounding box center [982, 385] width 16 height 16
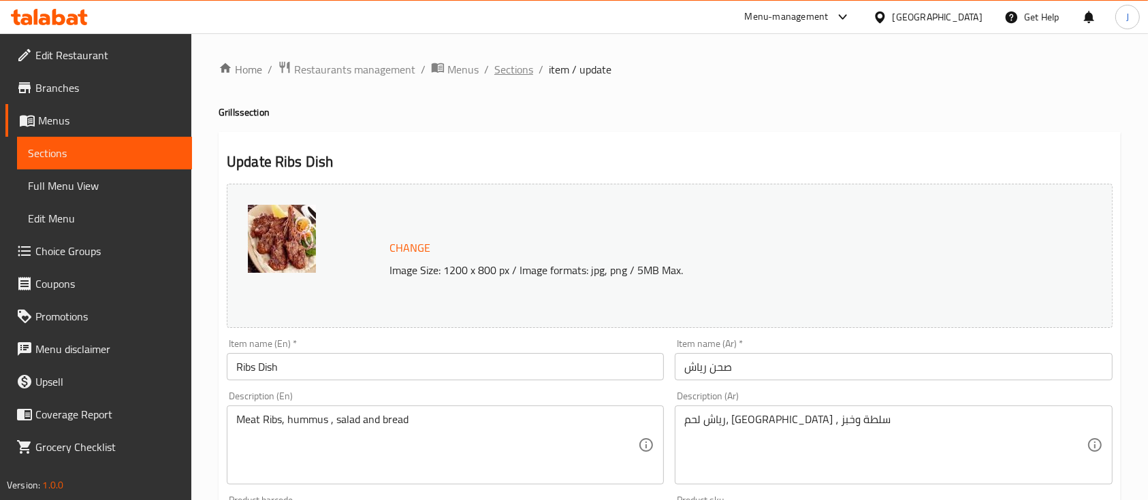
click at [514, 68] on span "Sections" at bounding box center [513, 69] width 39 height 16
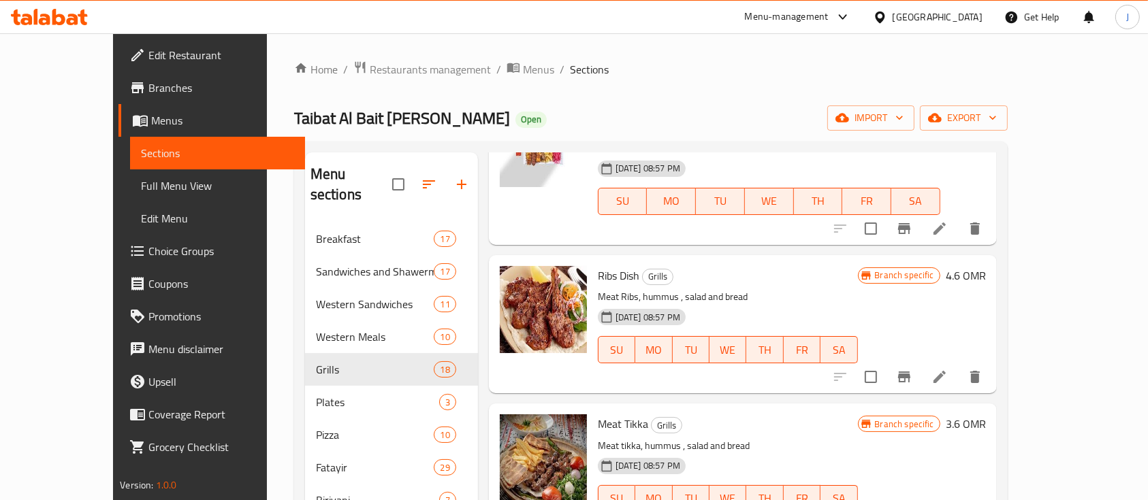
scroll to position [275, 0]
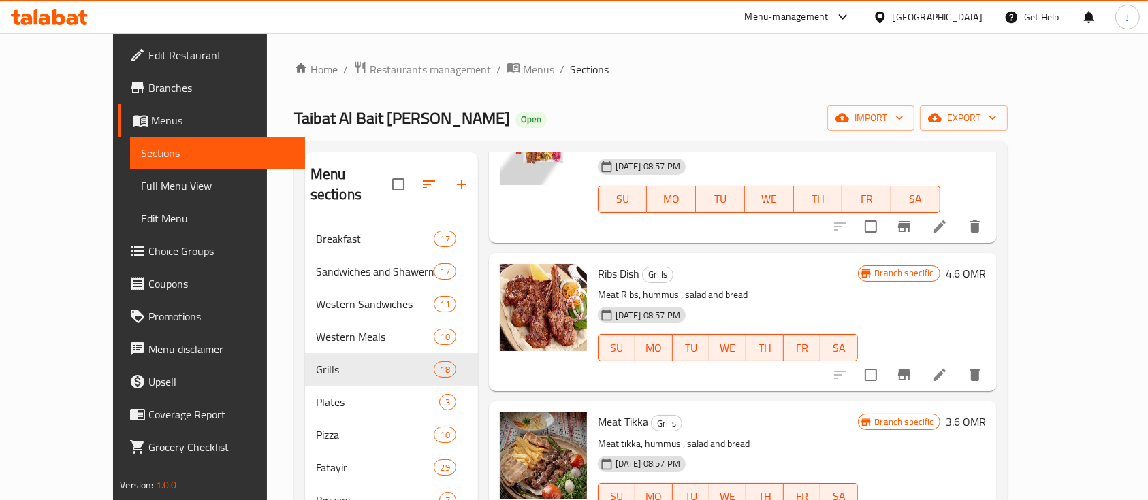
click at [986, 264] on h6 "4.6 OMR" at bounding box center [966, 273] width 40 height 19
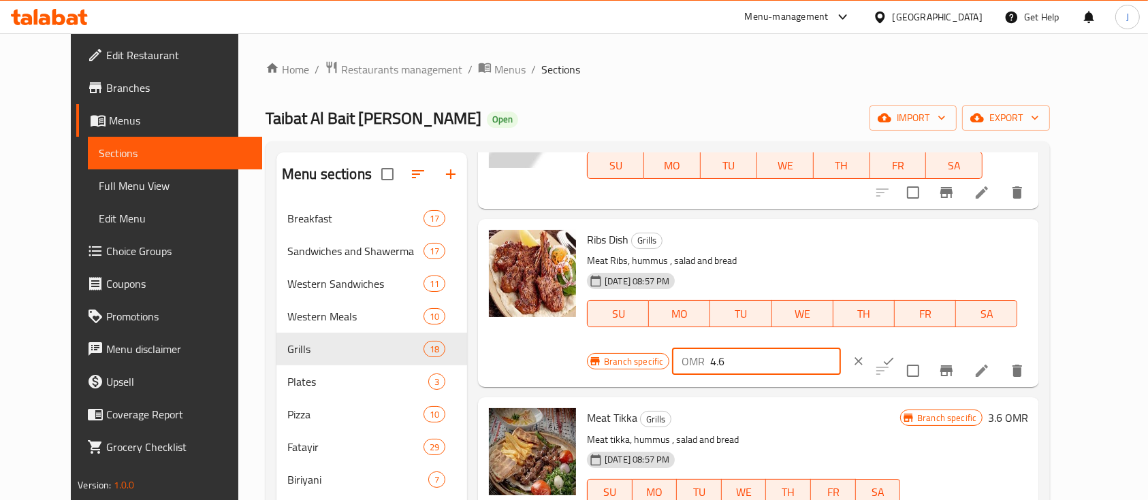
drag, startPoint x: 931, startPoint y: 248, endPoint x: 841, endPoint y: 256, distance: 90.9
click at [841, 347] on div "Branch specific OMR 4.6 ​" at bounding box center [756, 362] width 338 height 30
type input "6.8"
click at [903, 347] on button "ok" at bounding box center [889, 362] width 30 height 30
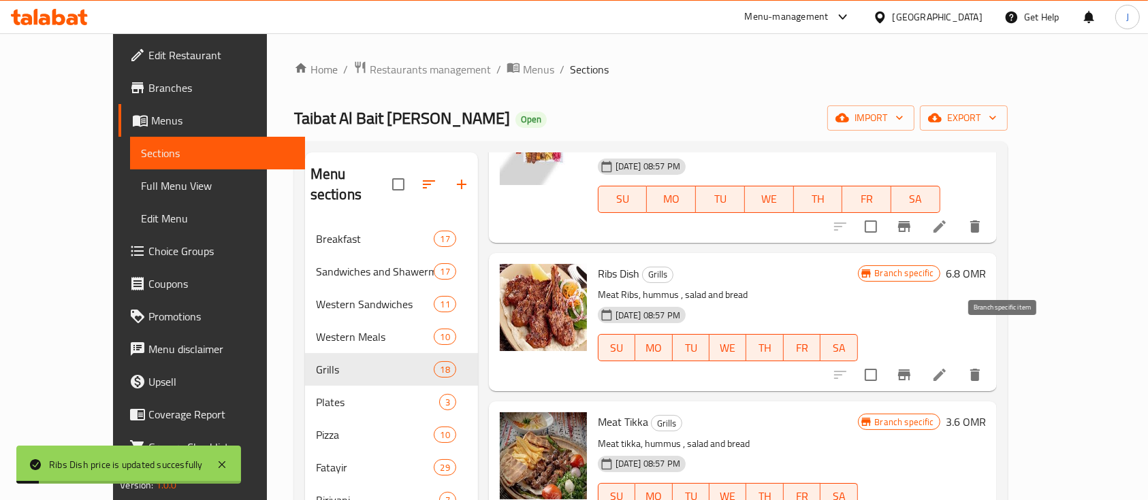
click at [921, 359] on button "Branch-specific-item" at bounding box center [904, 375] width 33 height 33
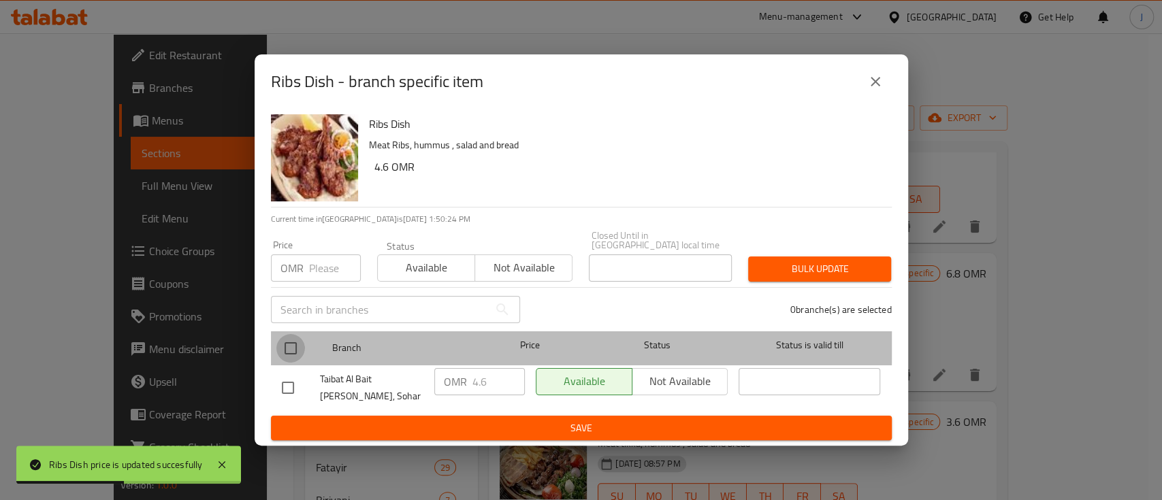
click at [289, 339] on input "checkbox" at bounding box center [290, 348] width 29 height 29
checkbox input "true"
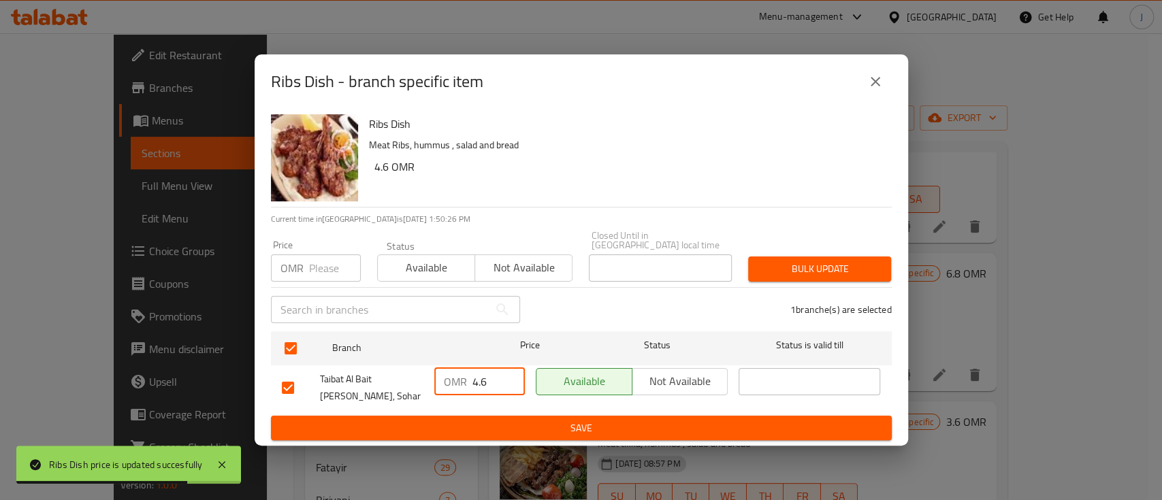
drag, startPoint x: 488, startPoint y: 379, endPoint x: 349, endPoint y: 376, distance: 138.9
click at [349, 376] on div "Taibat Al Bait Al Shami, Sohar OMR 4.6 ​ Available Not available ​" at bounding box center [581, 388] width 610 height 50
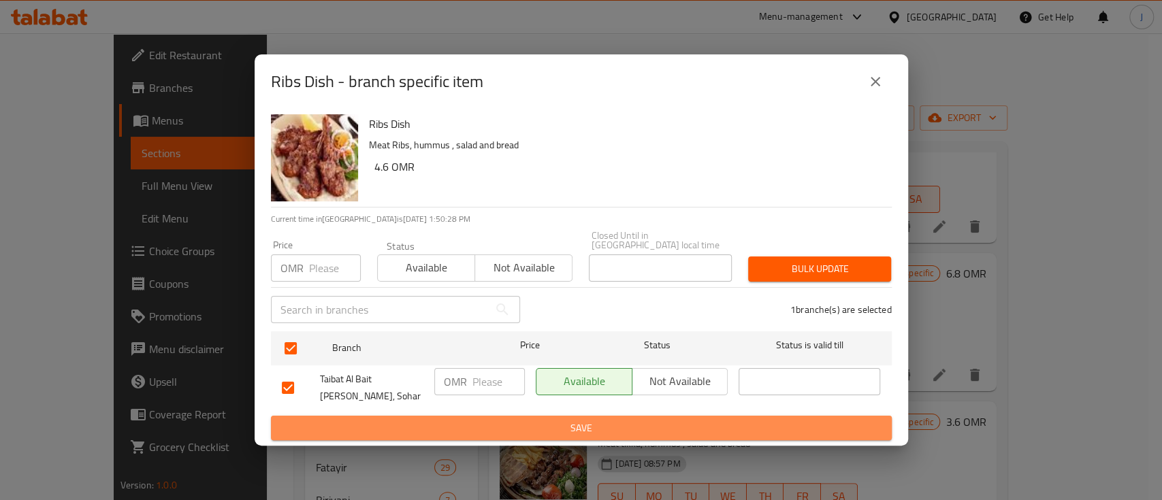
click at [509, 425] on span "Save" at bounding box center [581, 428] width 599 height 17
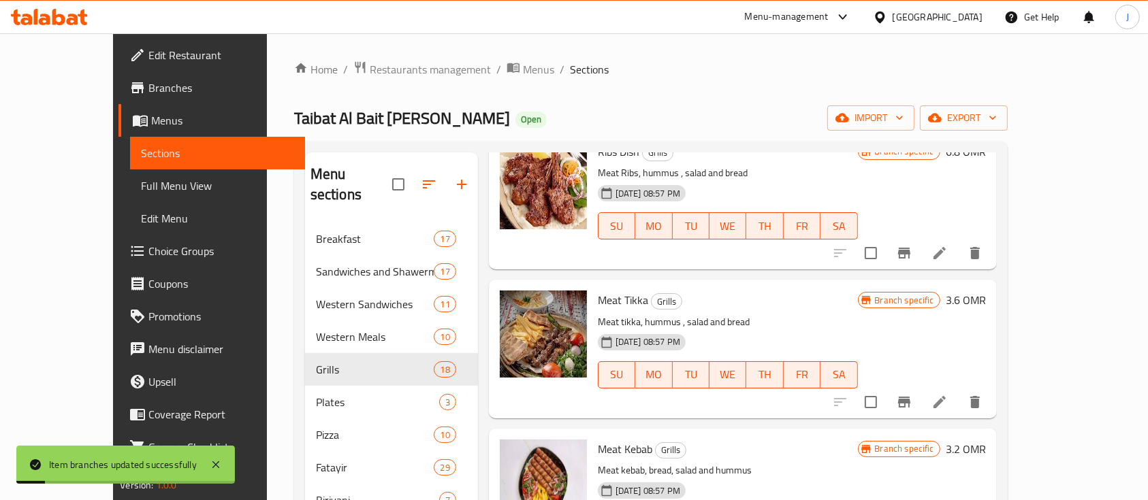
scroll to position [408, 0]
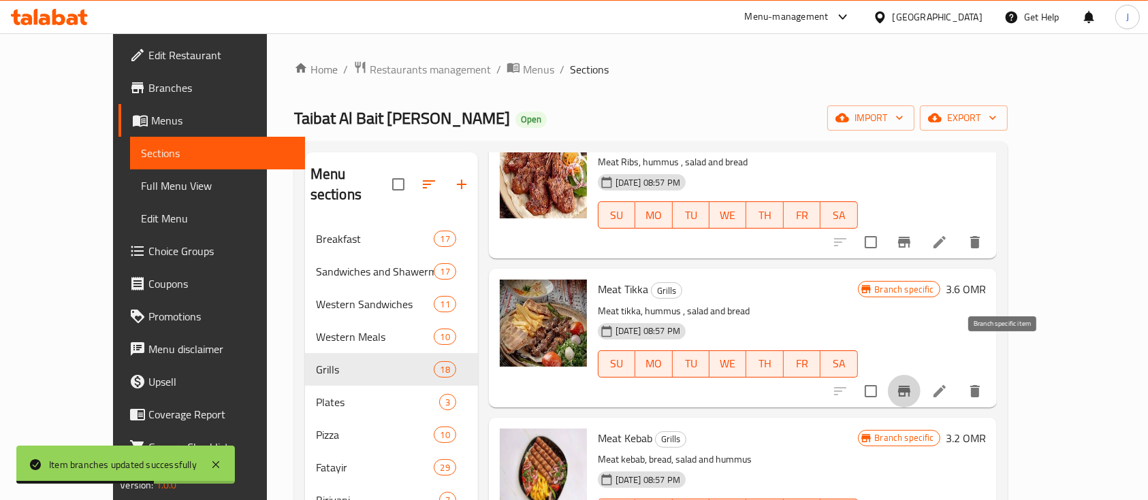
click at [910, 386] on icon "Branch-specific-item" at bounding box center [904, 391] width 12 height 11
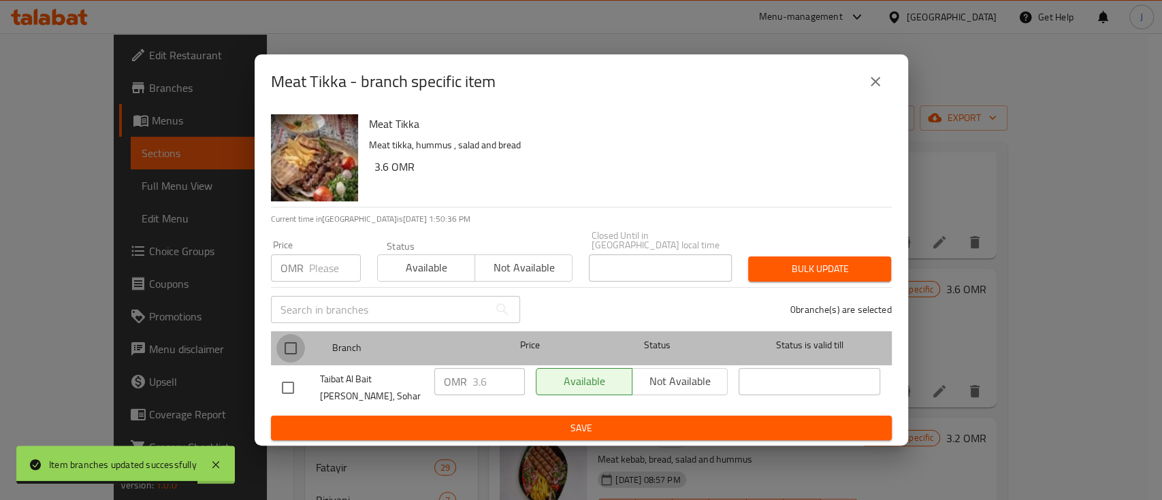
click at [293, 346] on input "checkbox" at bounding box center [290, 348] width 29 height 29
checkbox input "true"
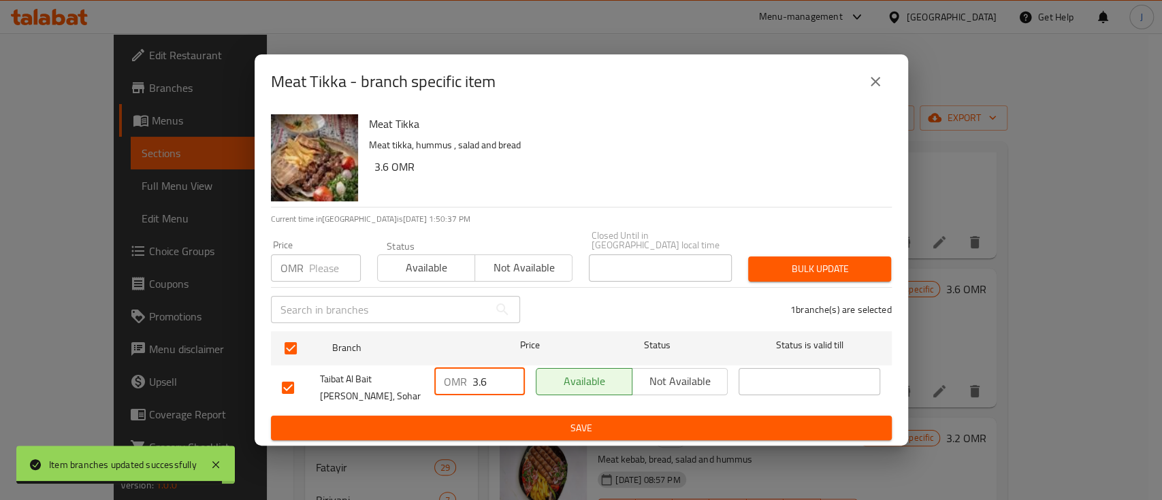
drag, startPoint x: 492, startPoint y: 375, endPoint x: 421, endPoint y: 383, distance: 71.3
click at [421, 383] on div "Taibat Al Bait Al Shami, Sohar OMR 3.6 ​ Available Not available ​" at bounding box center [581, 388] width 610 height 50
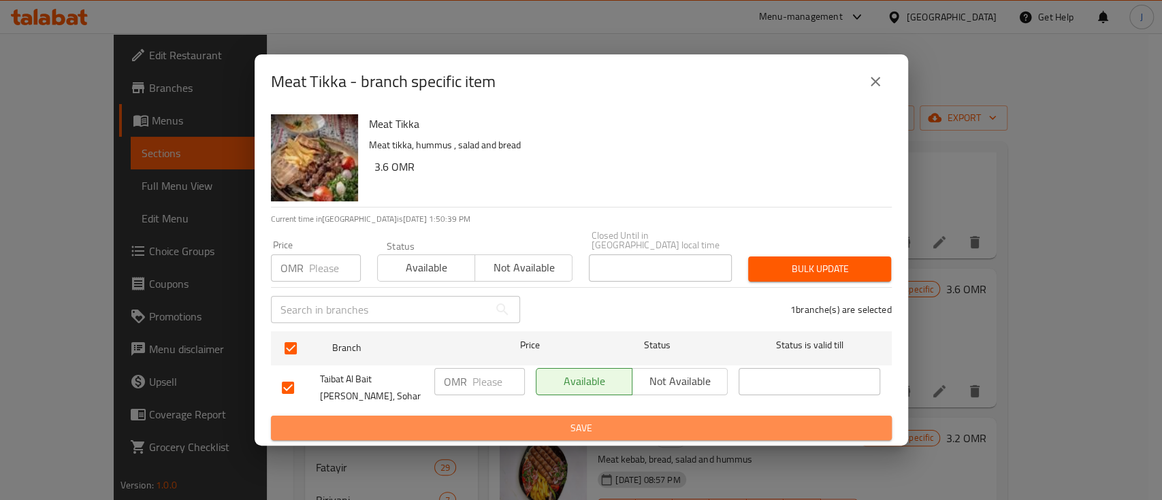
click at [571, 423] on span "Save" at bounding box center [581, 428] width 599 height 17
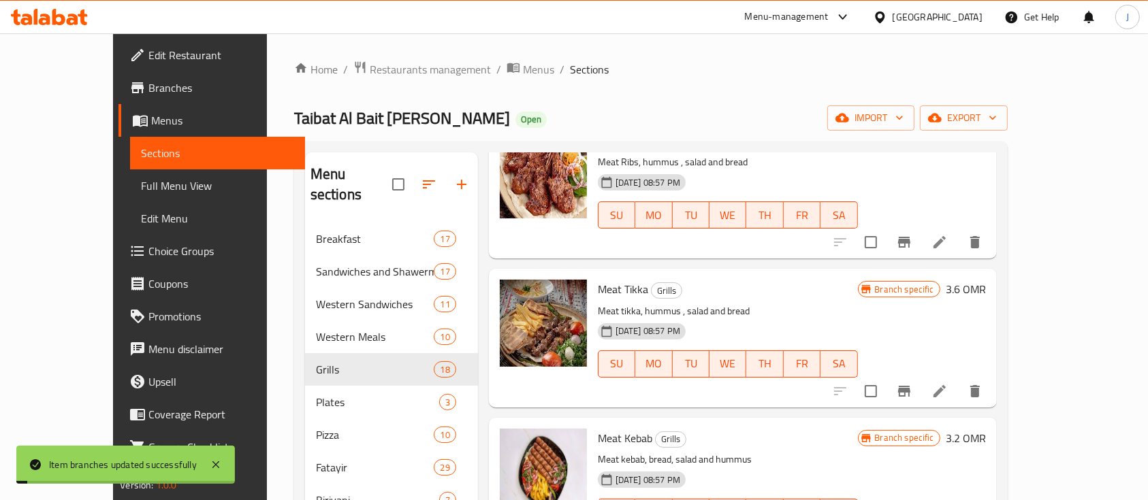
click at [986, 280] on h6 "3.6 OMR" at bounding box center [966, 289] width 40 height 19
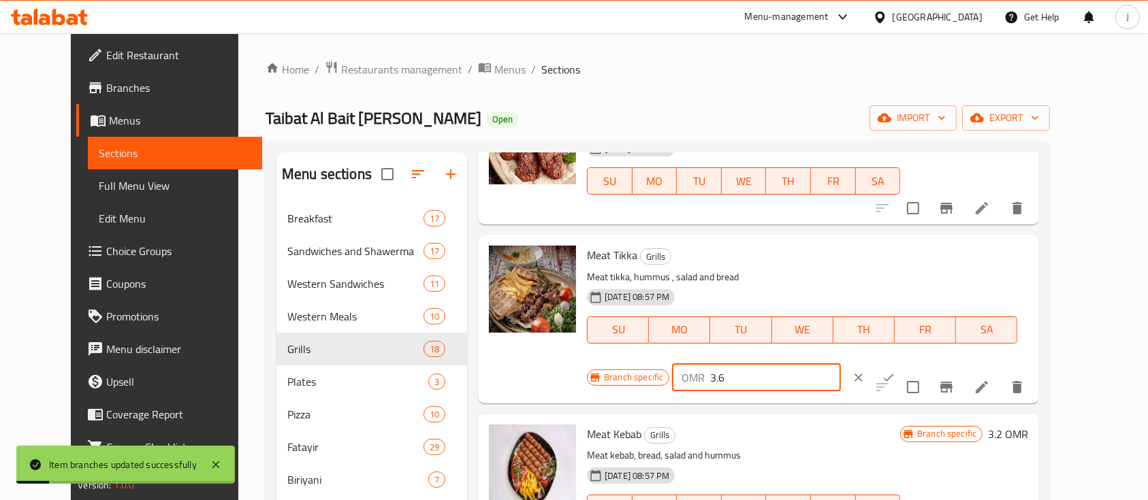
drag, startPoint x: 944, startPoint y: 266, endPoint x: 763, endPoint y: 278, distance: 181.5
click at [763, 278] on div "Meat Tikka Grills Meat tikka, hummus , salad and bread 30-08-2024 08:57 PM SU M…" at bounding box center [807, 318] width 452 height 157
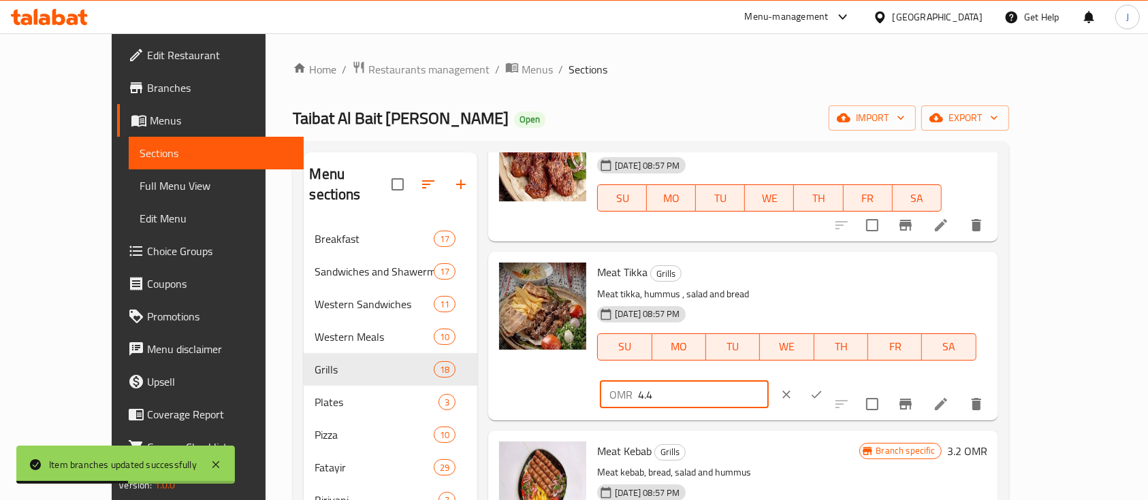
type input "4.4"
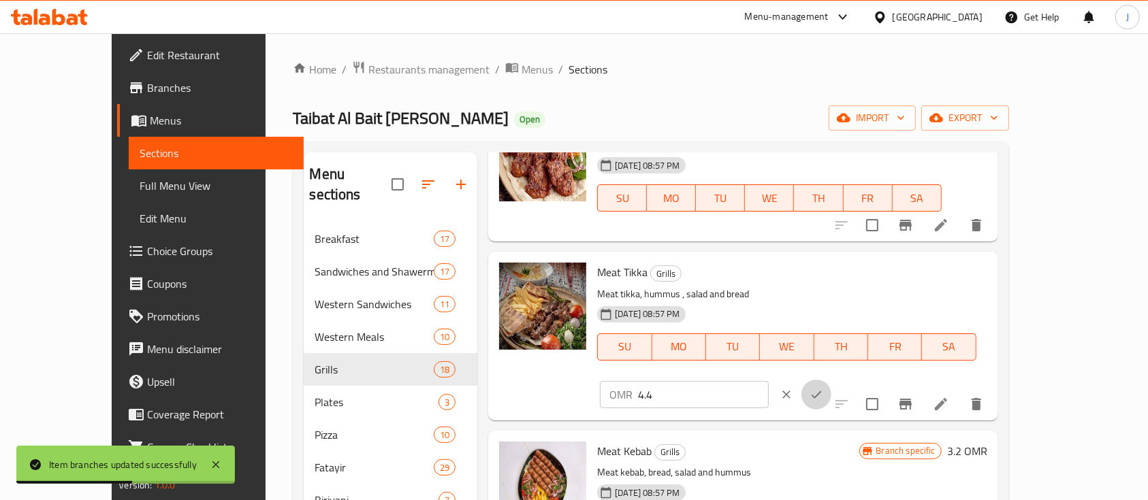
click at [831, 380] on button "ok" at bounding box center [816, 395] width 30 height 30
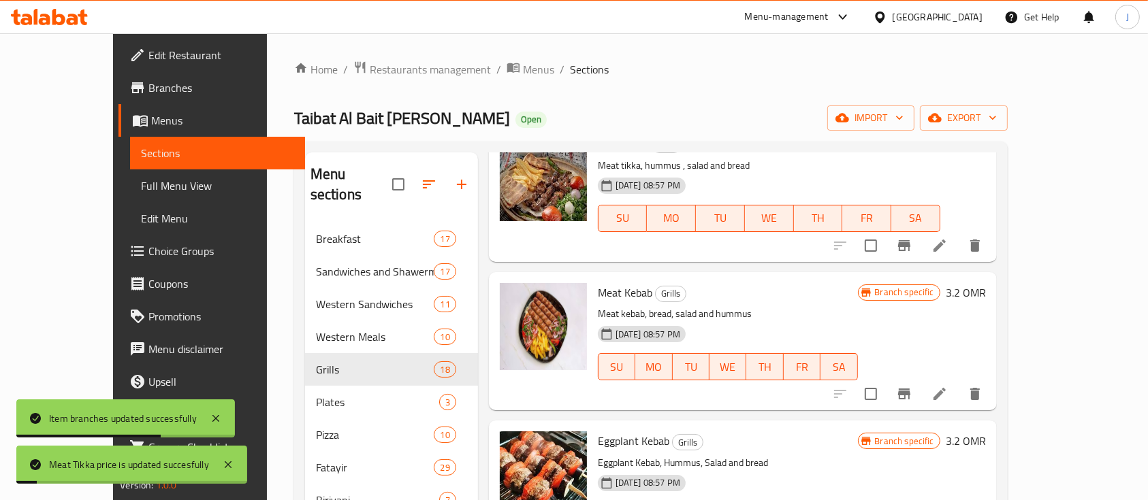
scroll to position [555, 0]
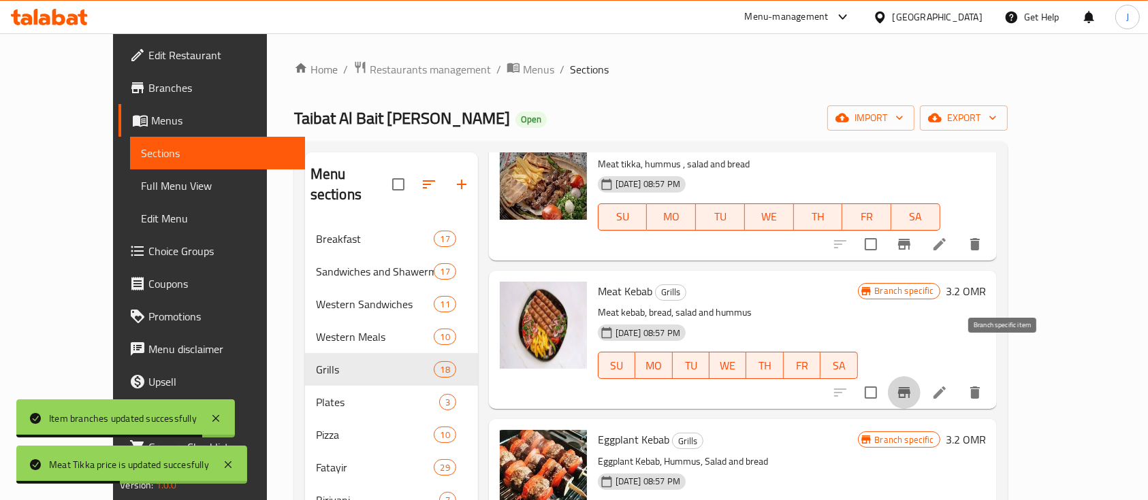
click at [910, 387] on icon "Branch-specific-item" at bounding box center [904, 392] width 12 height 11
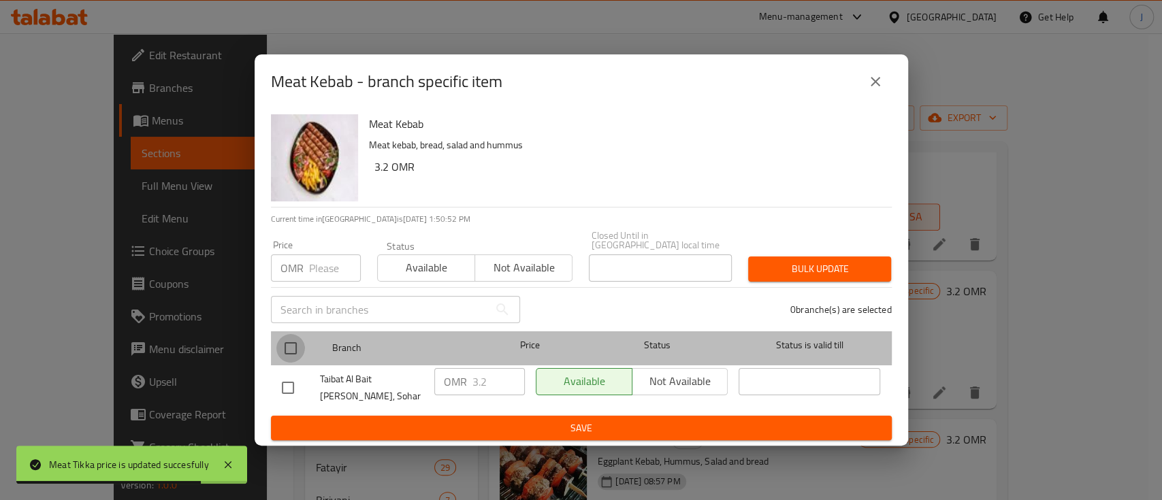
click at [298, 340] on input "checkbox" at bounding box center [290, 348] width 29 height 29
checkbox input "true"
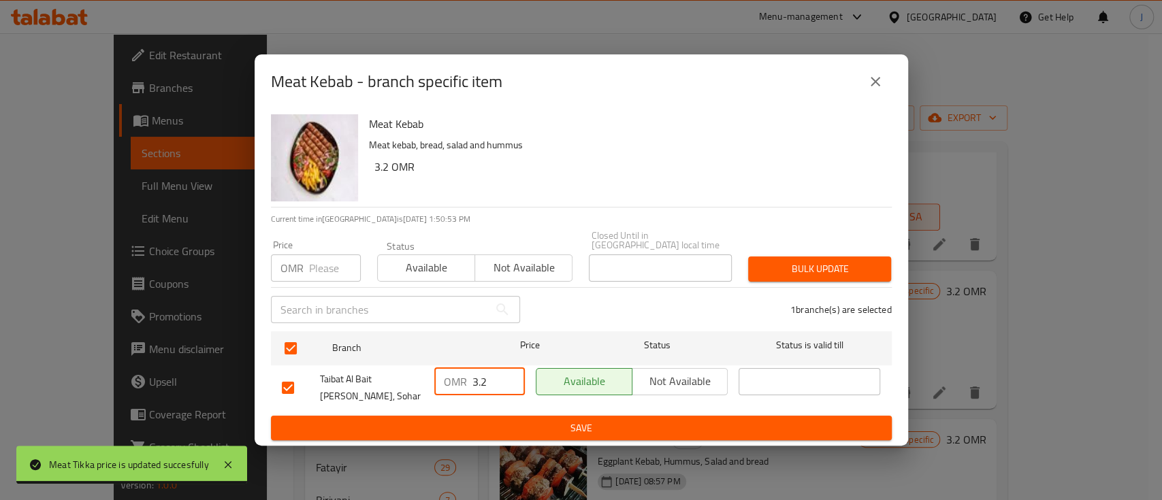
drag, startPoint x: 492, startPoint y: 377, endPoint x: 409, endPoint y: 379, distance: 83.8
click at [409, 379] on div "Taibat Al Bait Al Shami, Sohar OMR 3.2 ​ Available Not available ​" at bounding box center [581, 388] width 610 height 50
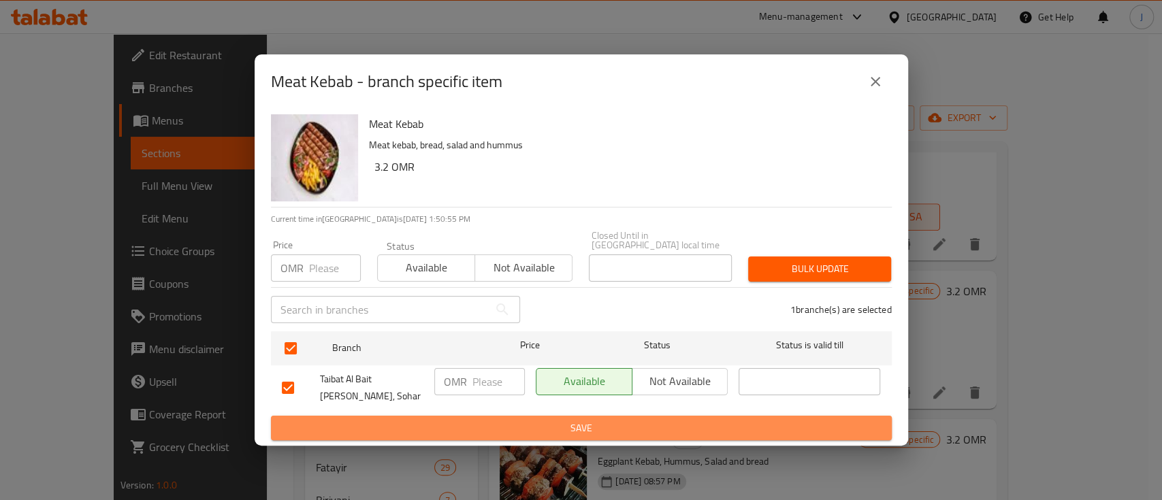
click at [641, 420] on span "Save" at bounding box center [581, 428] width 599 height 17
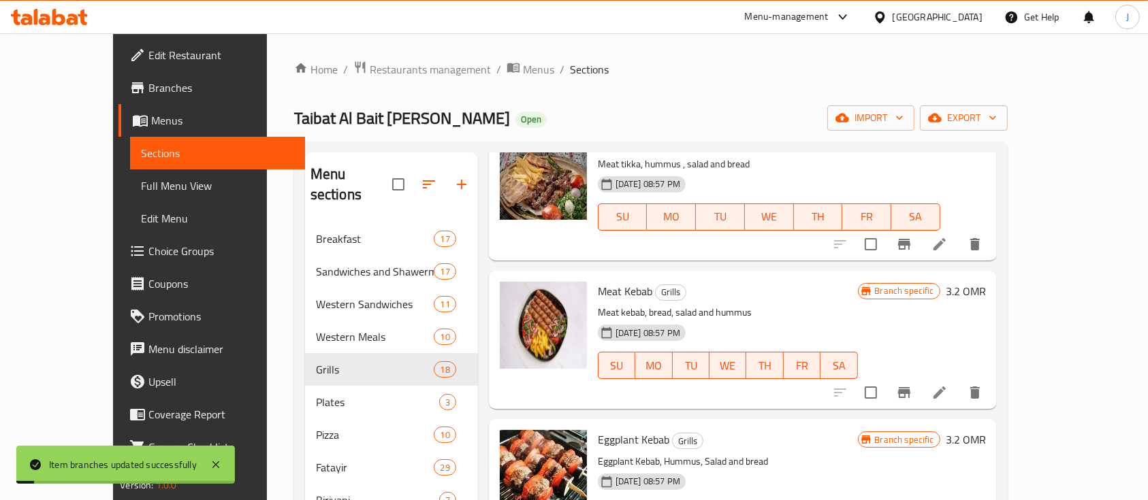
click at [986, 282] on h6 "3.2 OMR" at bounding box center [966, 291] width 40 height 19
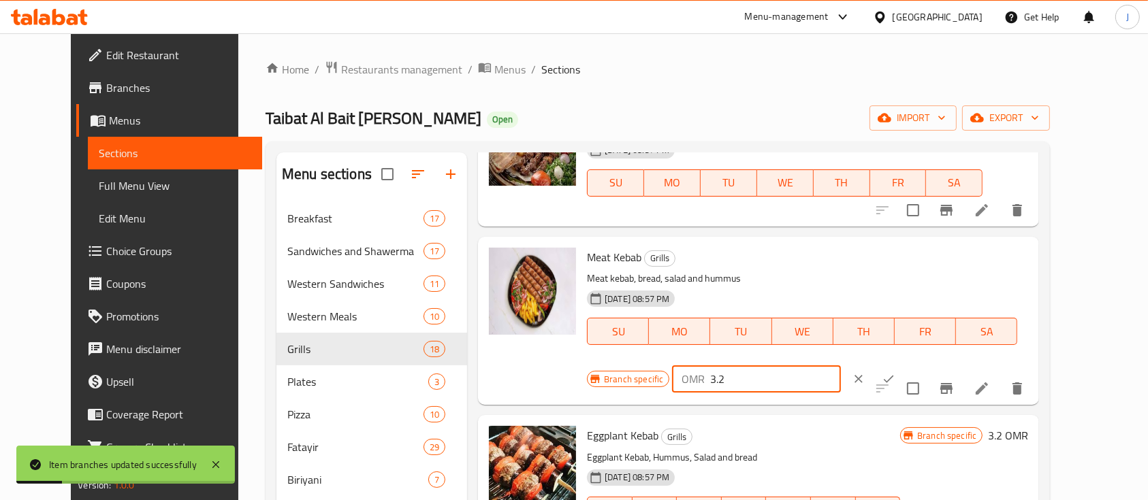
drag, startPoint x: 952, startPoint y: 262, endPoint x: 795, endPoint y: 265, distance: 157.3
click at [795, 364] on div "Branch specific OMR 3.2 ​" at bounding box center [756, 379] width 338 height 30
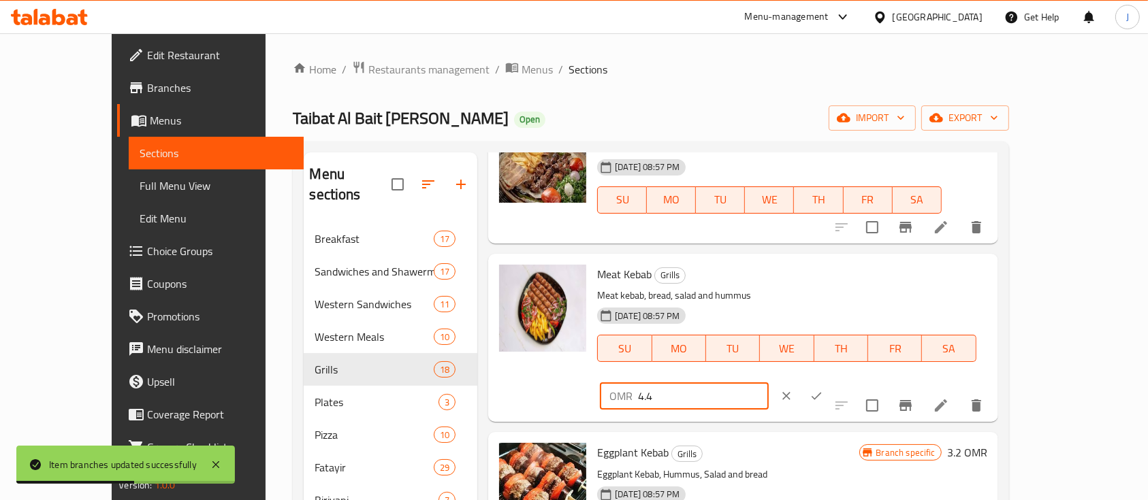
type input "4.4"
click at [823, 389] on icon "ok" at bounding box center [817, 396] width 14 height 14
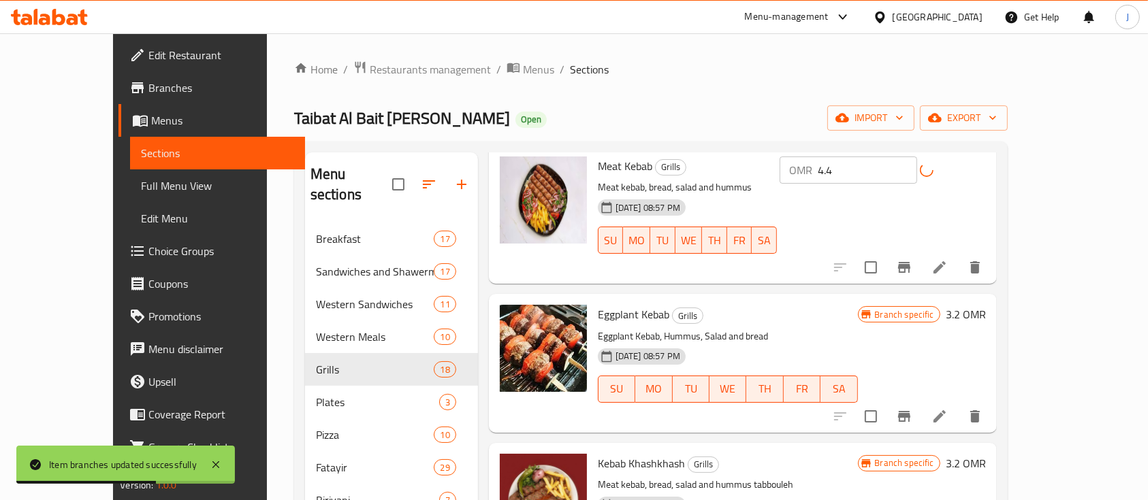
scroll to position [700, 0]
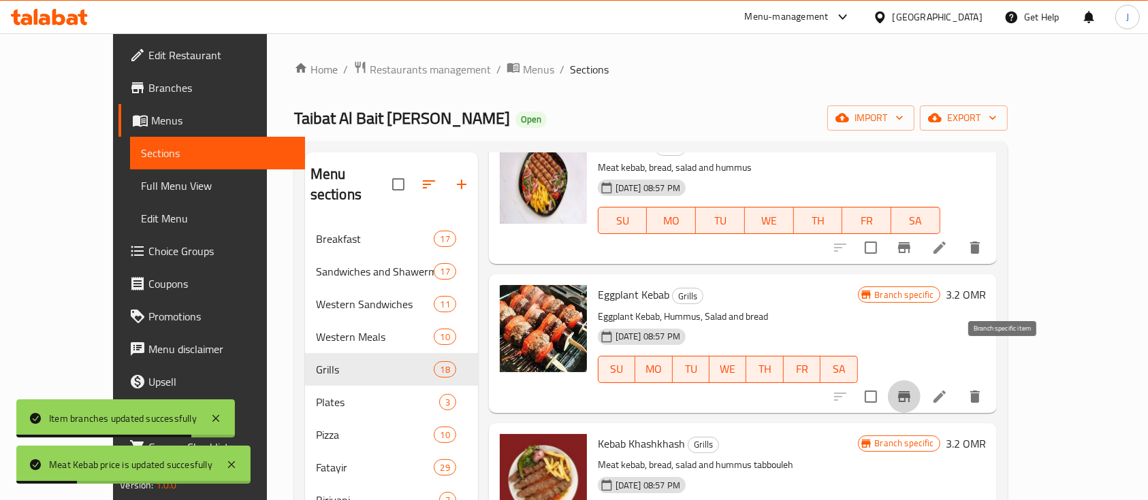
click at [912, 389] on icon "Branch-specific-item" at bounding box center [904, 397] width 16 height 16
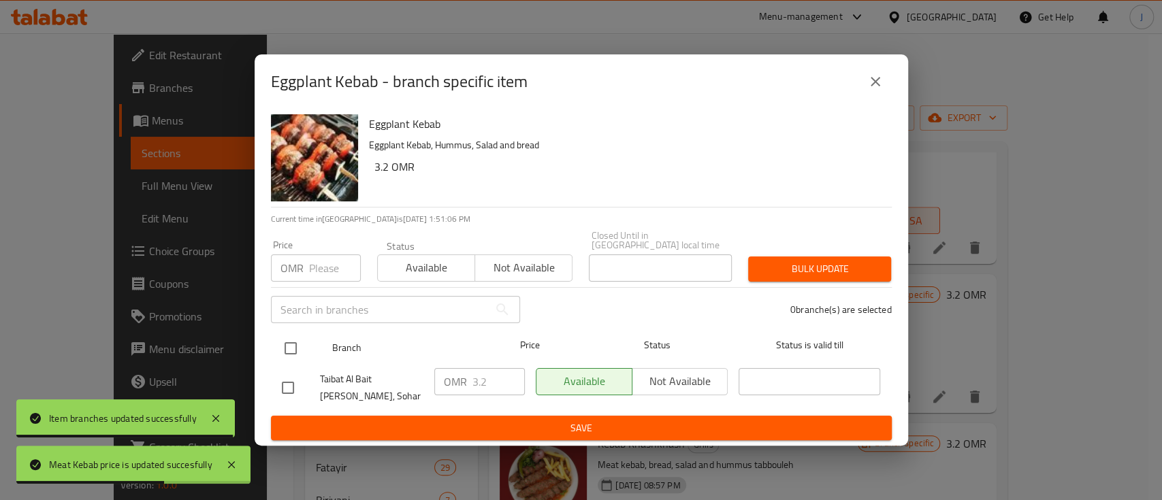
click at [296, 346] on input "checkbox" at bounding box center [290, 348] width 29 height 29
checkbox input "true"
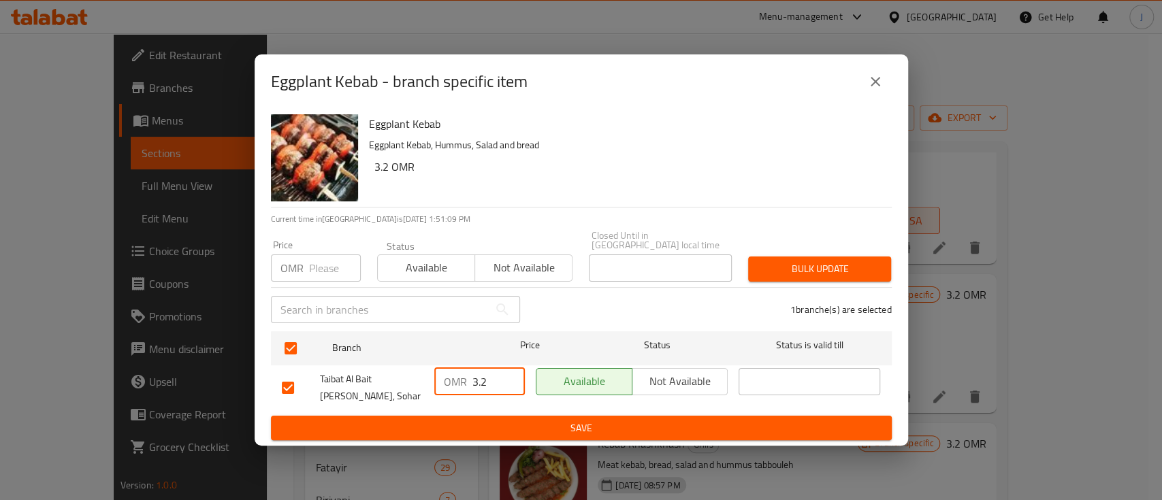
drag, startPoint x: 500, startPoint y: 387, endPoint x: 447, endPoint y: 385, distance: 53.1
click at [447, 385] on div "OMR 3.2 ​" at bounding box center [479, 381] width 91 height 27
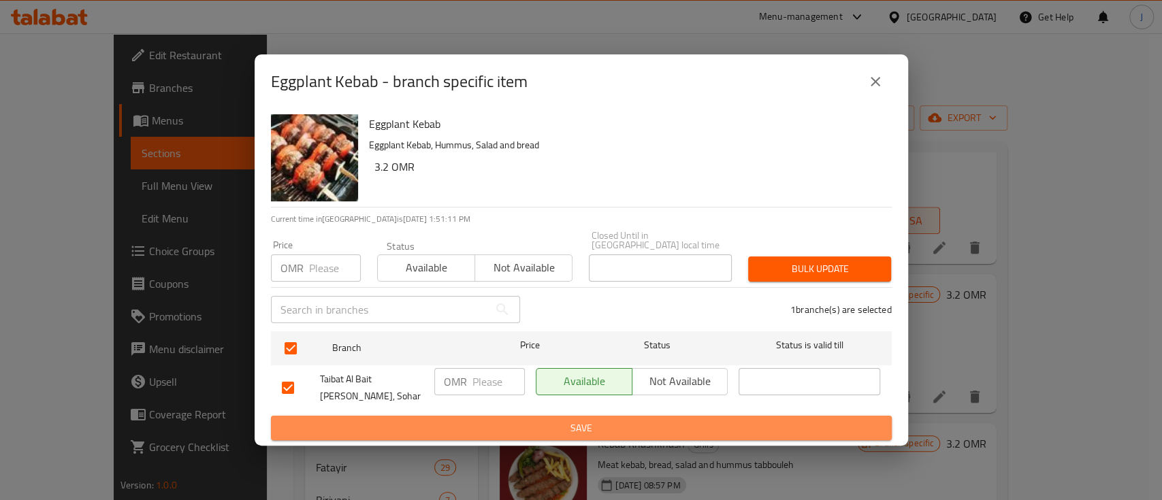
click at [543, 421] on span "Save" at bounding box center [581, 428] width 599 height 17
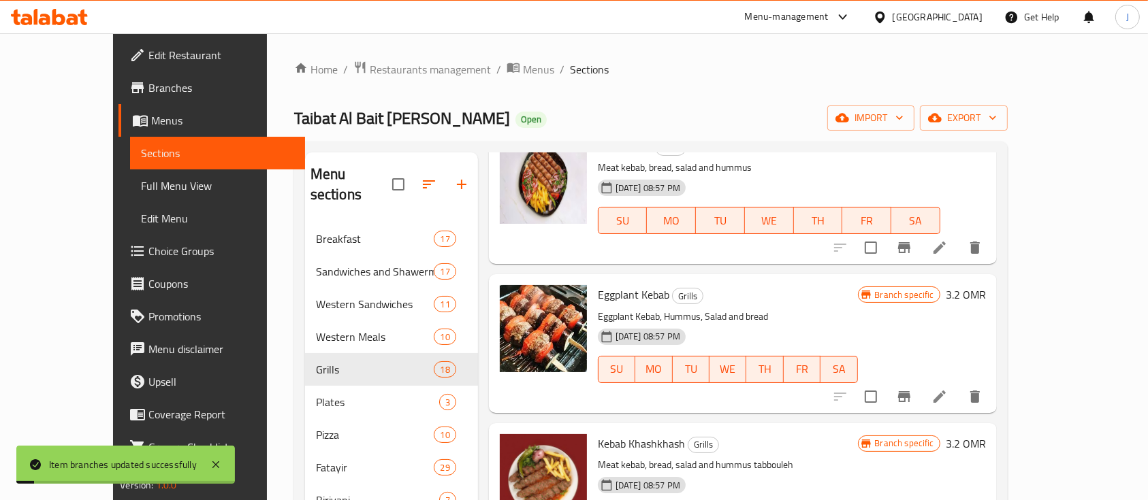
click at [986, 285] on h6 "3.2 OMR" at bounding box center [966, 294] width 40 height 19
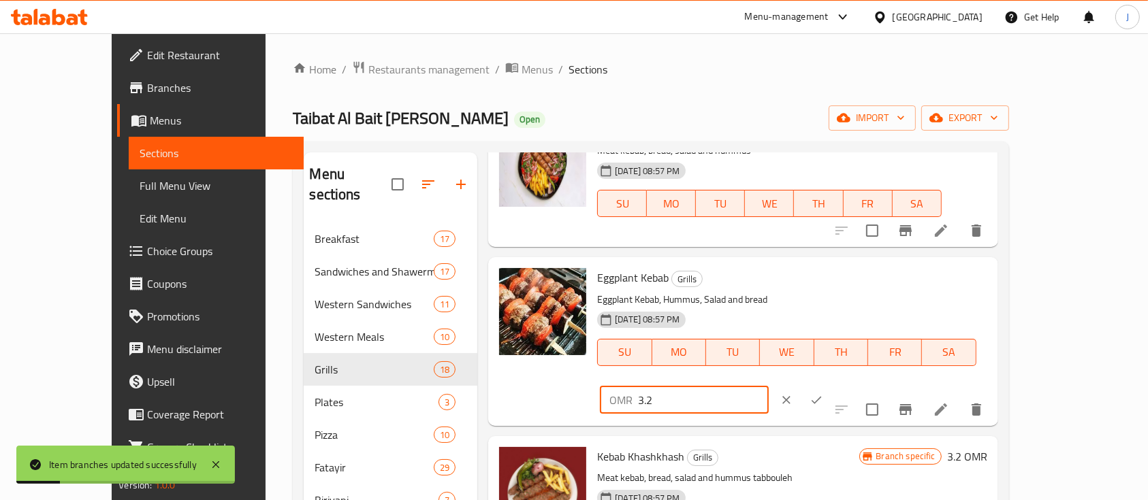
drag, startPoint x: 938, startPoint y: 270, endPoint x: 812, endPoint y: 273, distance: 125.3
click at [812, 273] on div "Eggplant Kebab Grills Eggplant Kebab, Hummus, Salad and bread 30-08-2024 08:57 …" at bounding box center [792, 341] width 400 height 157
type input "4.4"
click at [823, 394] on icon "ok" at bounding box center [817, 401] width 14 height 14
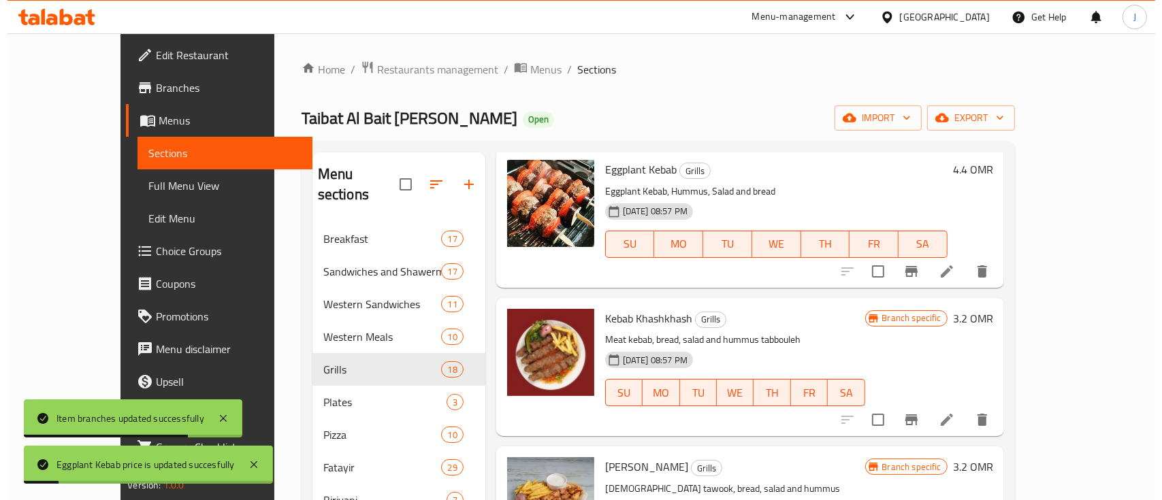
scroll to position [829, 0]
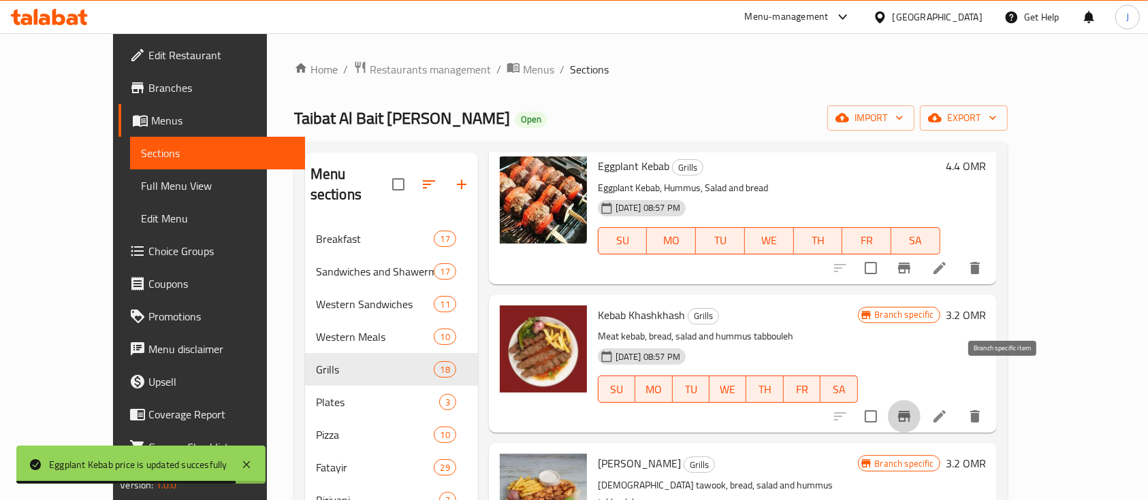
click at [910, 411] on icon "Branch-specific-item" at bounding box center [904, 416] width 12 height 11
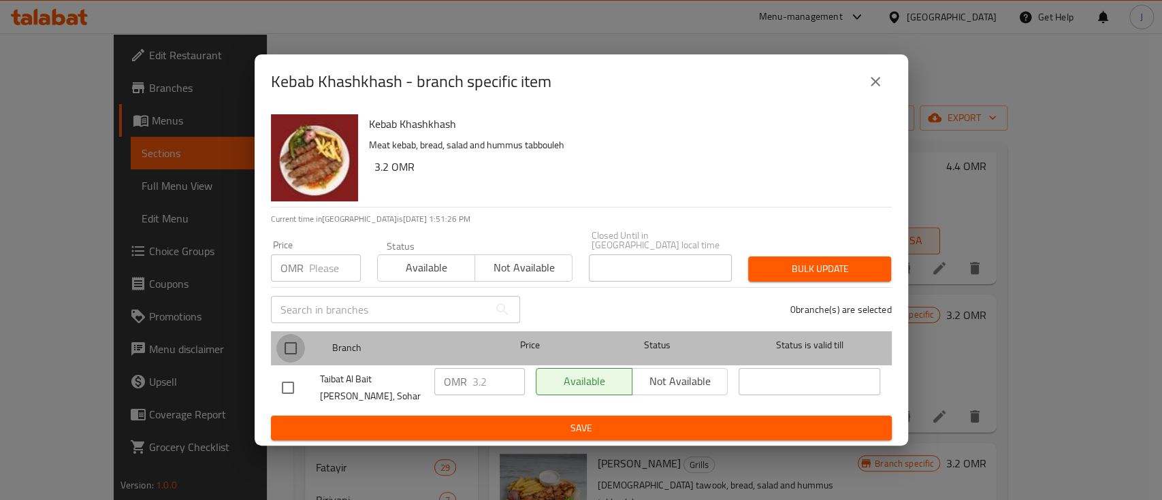
click at [288, 340] on input "checkbox" at bounding box center [290, 348] width 29 height 29
checkbox input "true"
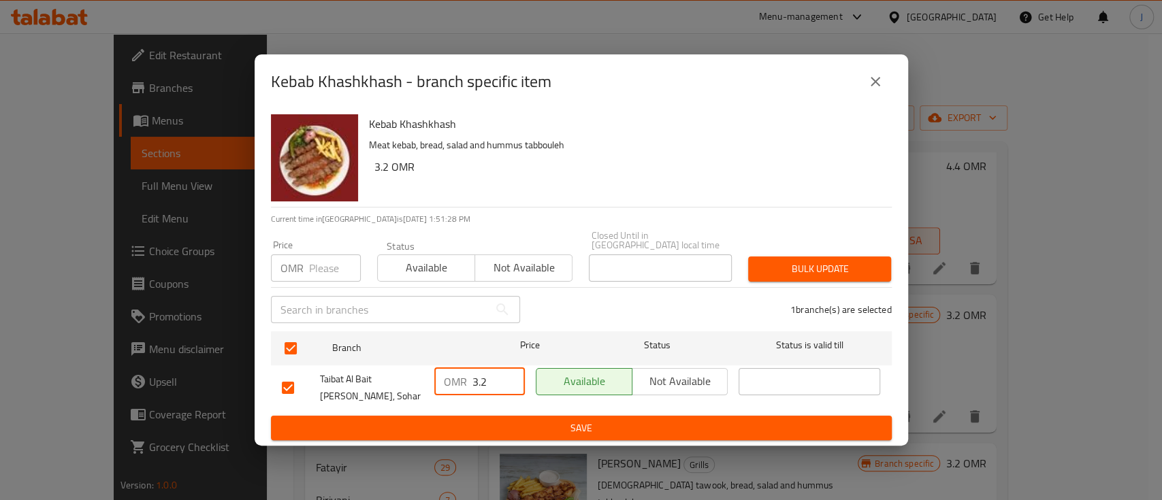
drag, startPoint x: 491, startPoint y: 377, endPoint x: 392, endPoint y: 384, distance: 99.0
click at [392, 384] on div "Taibat Al Bait Al Shami, Sohar OMR 3.2 ​ Available Not available ​" at bounding box center [581, 388] width 610 height 50
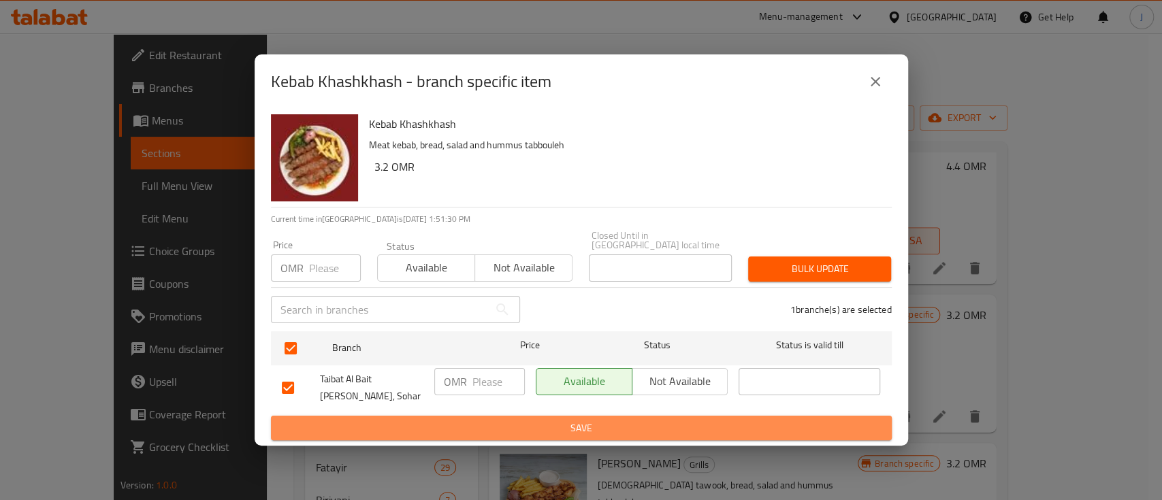
click at [537, 424] on span "Save" at bounding box center [581, 428] width 599 height 17
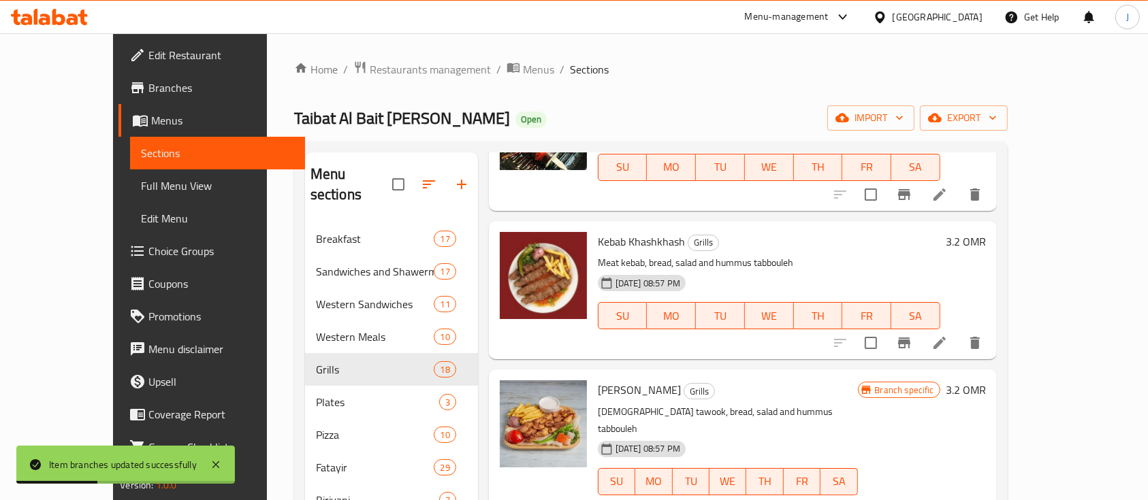
scroll to position [907, 0]
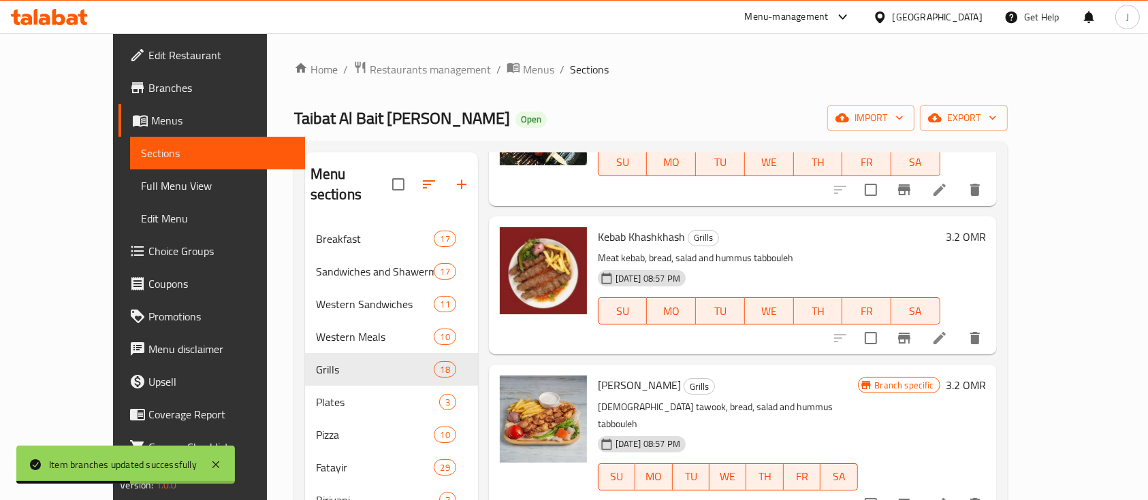
click at [986, 227] on h6 "3.2 OMR" at bounding box center [966, 236] width 40 height 19
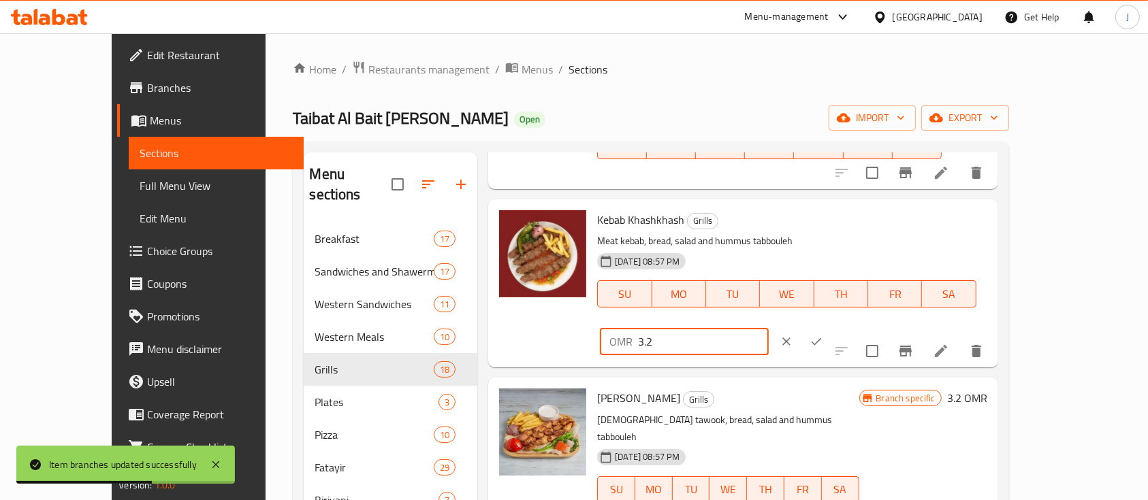
drag, startPoint x: 938, startPoint y: 214, endPoint x: 789, endPoint y: 215, distance: 148.4
click at [789, 215] on div "Kebab Khashkhash Grills Meat kebab, bread, salad and hummus tabbouleh 30-08-202…" at bounding box center [792, 283] width 400 height 157
type input "4.4"
click at [823, 335] on icon "ok" at bounding box center [817, 342] width 14 height 14
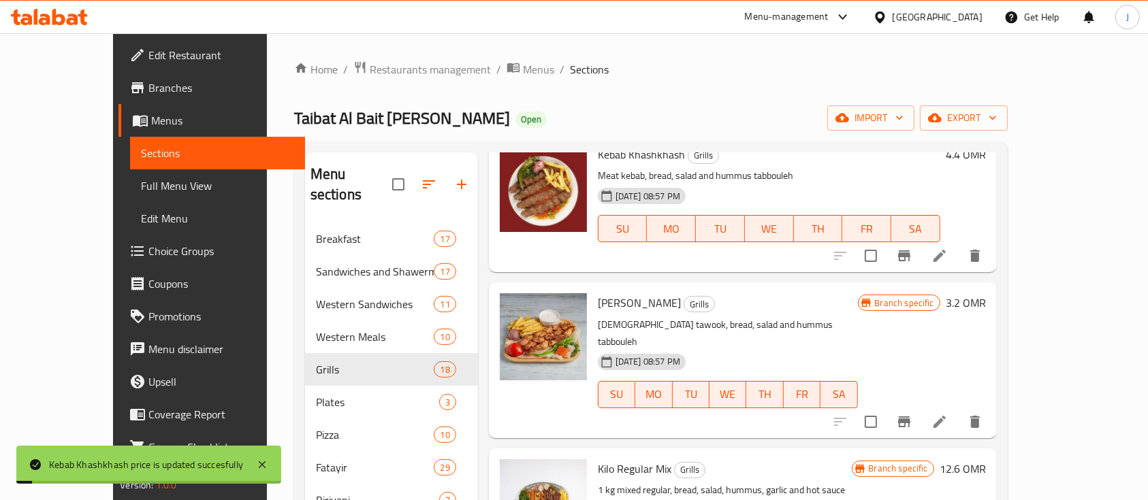
scroll to position [991, 0]
click at [986, 292] on h6 "3.2 OMR" at bounding box center [966, 301] width 40 height 19
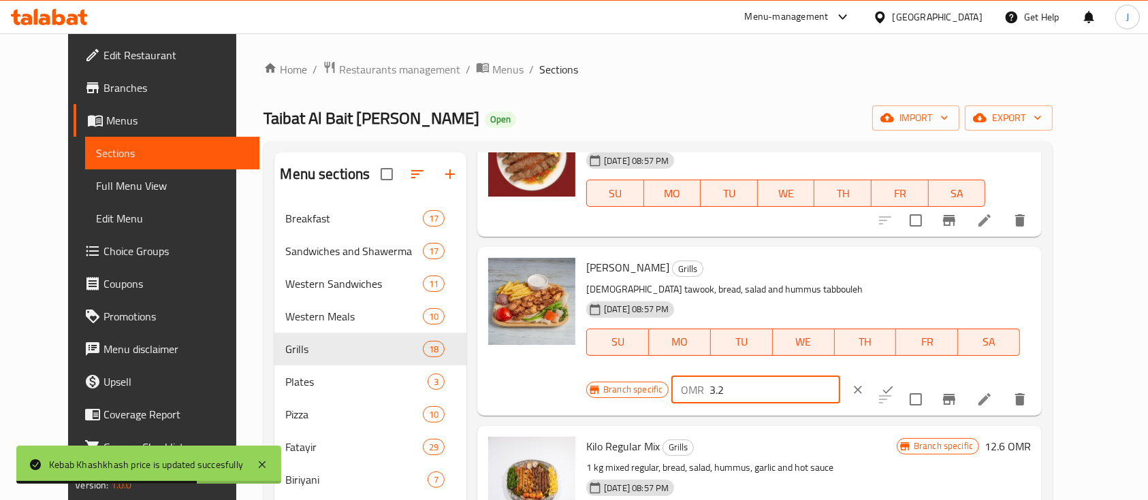
drag, startPoint x: 953, startPoint y: 279, endPoint x: 864, endPoint y: 289, distance: 89.8
click at [864, 375] on div "Branch specific OMR 3.2 ​" at bounding box center [755, 390] width 338 height 30
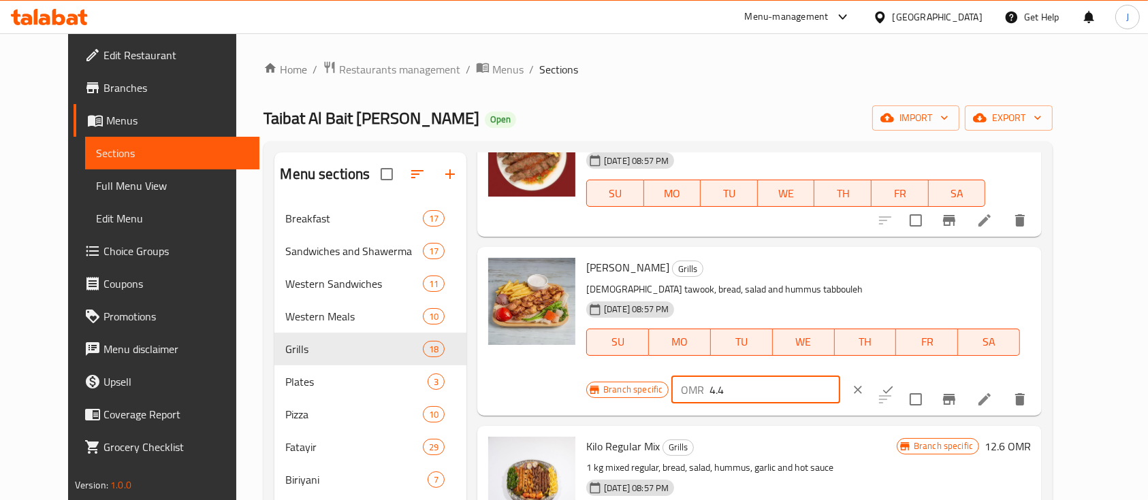
type input "4.4"
click at [895, 383] on icon "ok" at bounding box center [888, 390] width 14 height 14
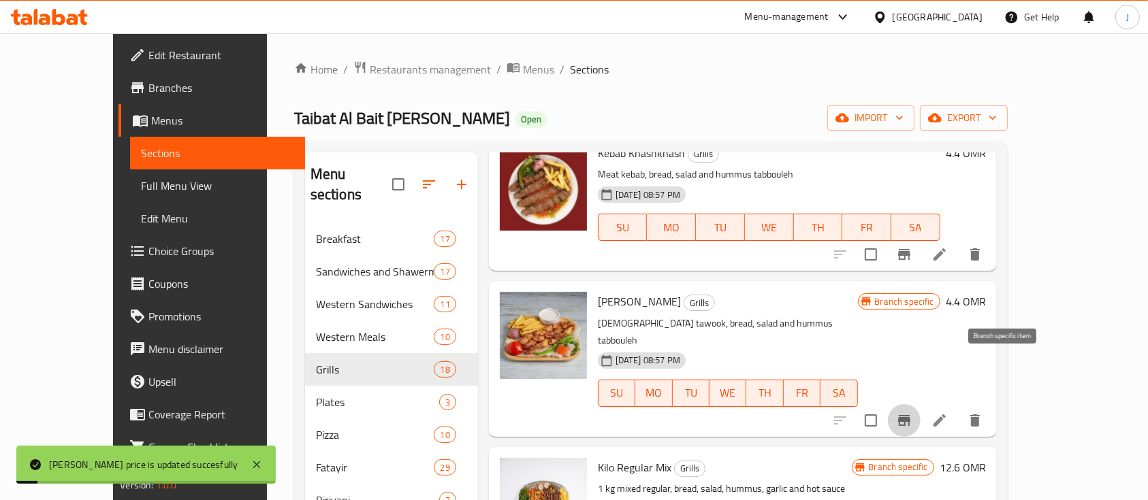
click at [910, 415] on icon "Branch-specific-item" at bounding box center [904, 420] width 12 height 11
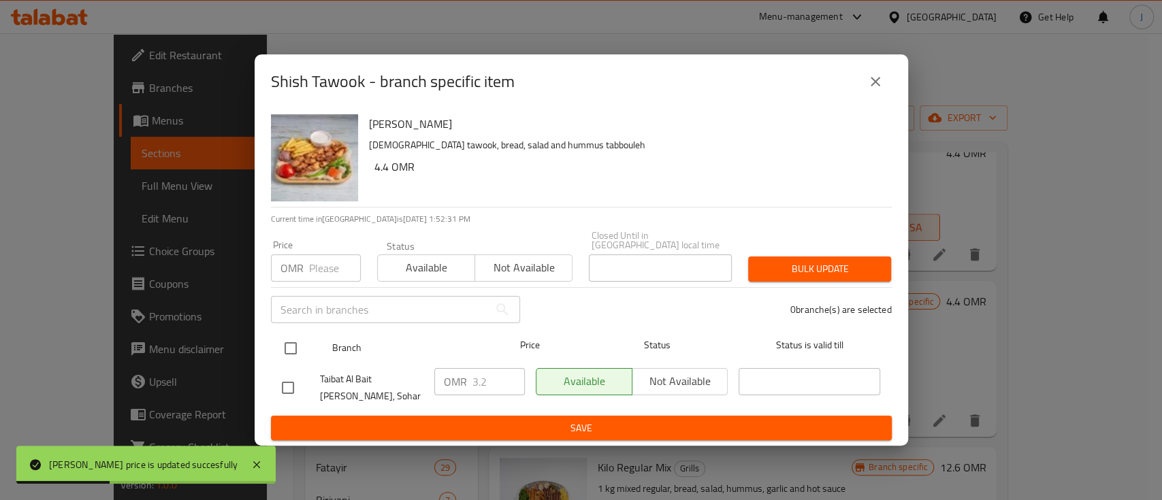
click at [289, 343] on input "checkbox" at bounding box center [290, 348] width 29 height 29
checkbox input "true"
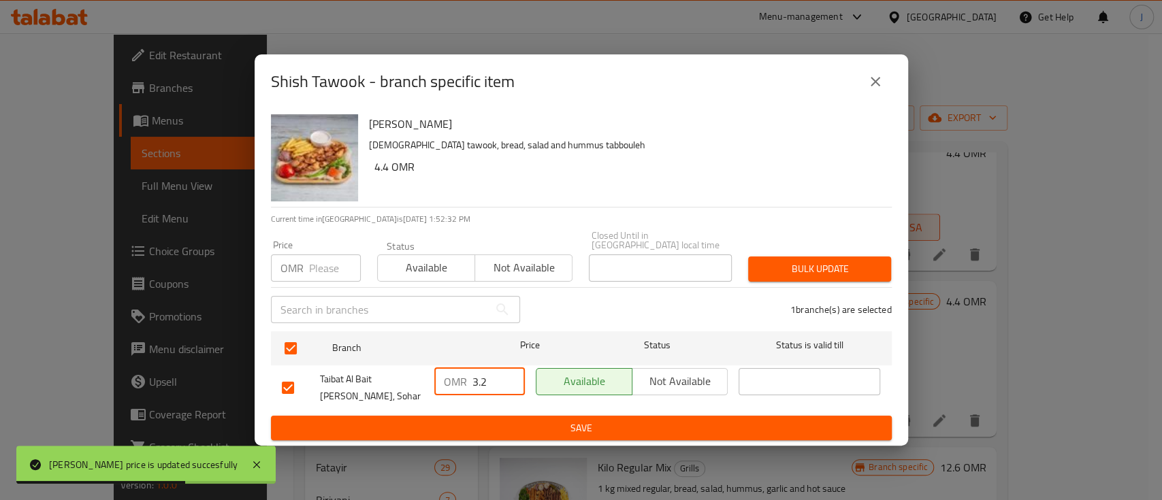
drag, startPoint x: 485, startPoint y: 371, endPoint x: 451, endPoint y: 373, distance: 34.1
click at [451, 373] on div "OMR 3.2 ​" at bounding box center [479, 381] width 91 height 27
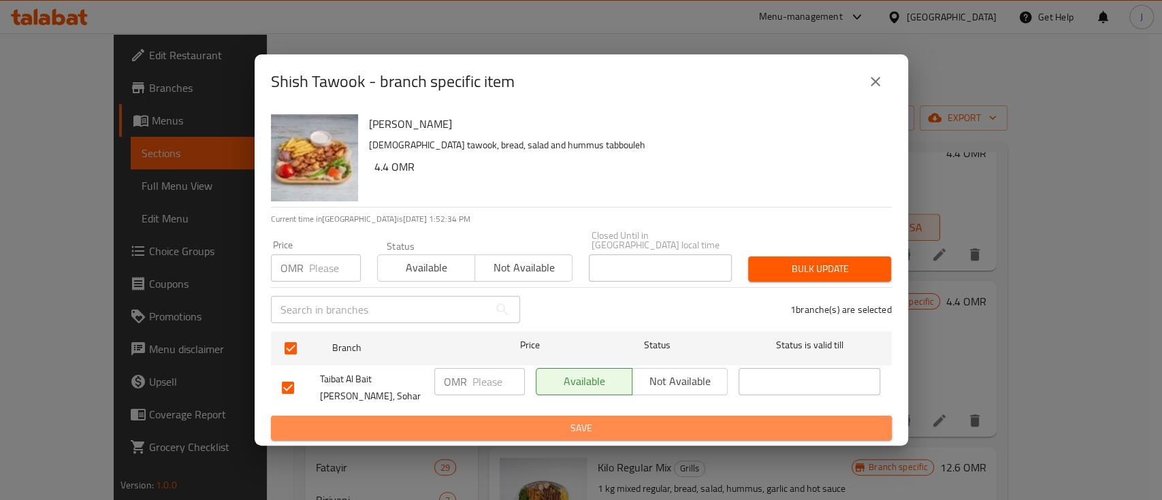
click at [562, 420] on span "Save" at bounding box center [581, 428] width 599 height 17
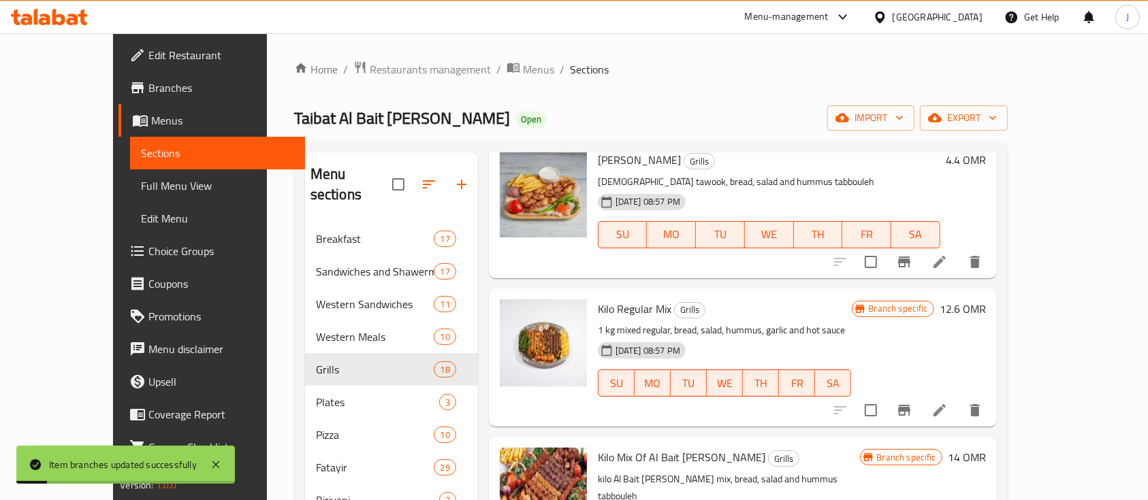
scroll to position [1133, 0]
click at [910, 404] on icon "Branch-specific-item" at bounding box center [904, 409] width 12 height 11
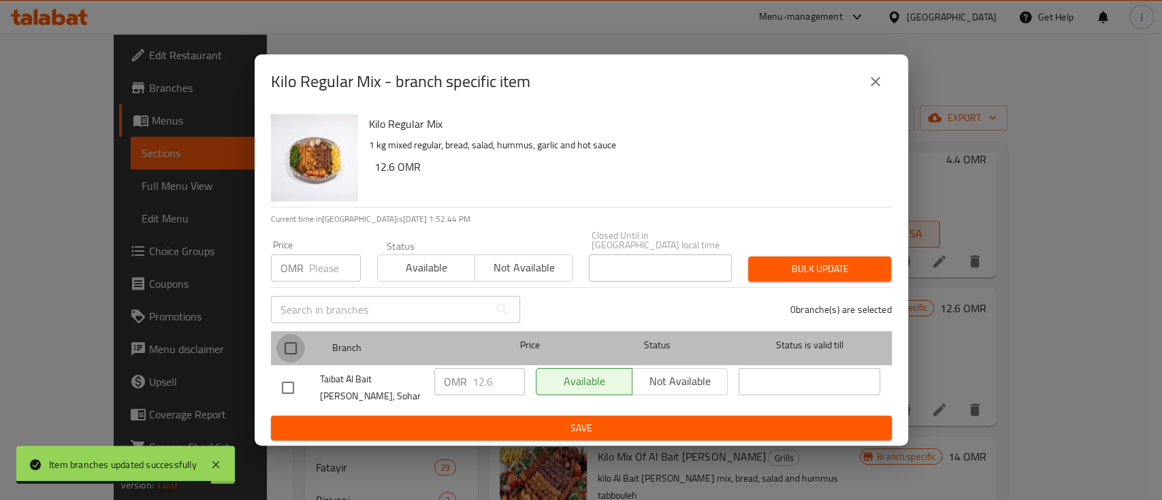
click at [286, 341] on input "checkbox" at bounding box center [290, 348] width 29 height 29
checkbox input "true"
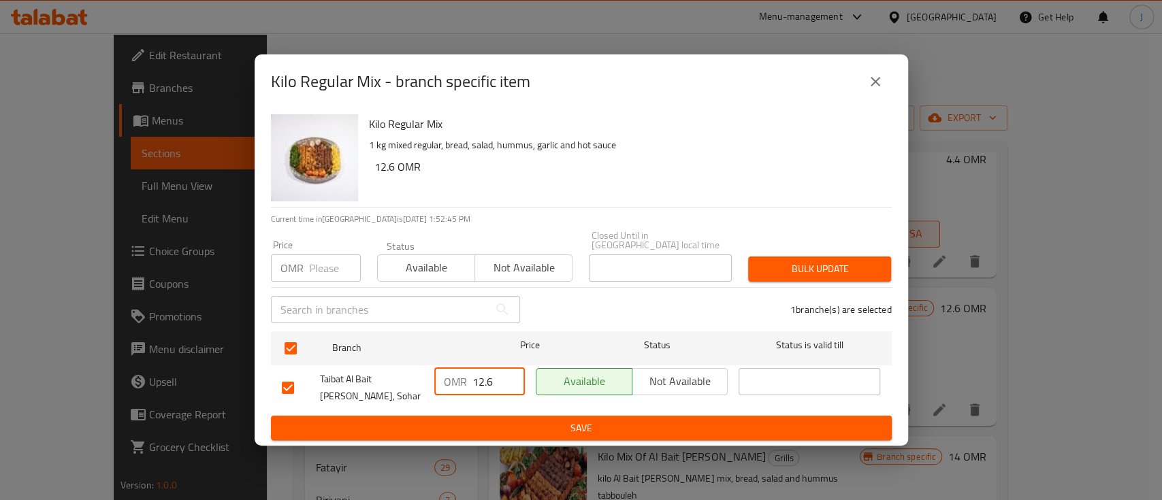
drag, startPoint x: 496, startPoint y: 375, endPoint x: 392, endPoint y: 375, distance: 103.5
click at [392, 375] on div "Taibat Al Bait Al Shami, Sohar OMR 12.6 ​ Available Not available ​" at bounding box center [581, 388] width 610 height 50
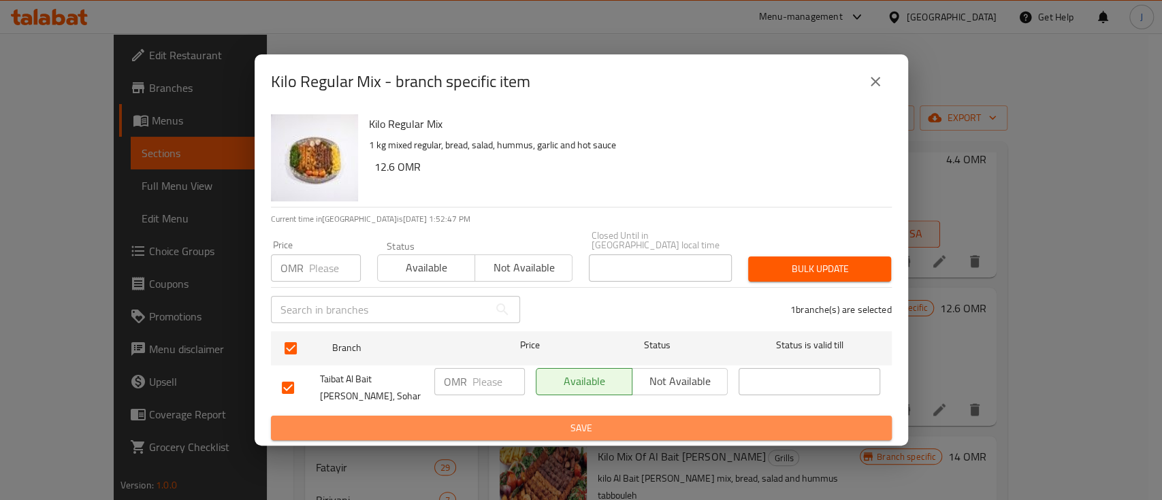
click at [553, 428] on span "Save" at bounding box center [581, 428] width 599 height 17
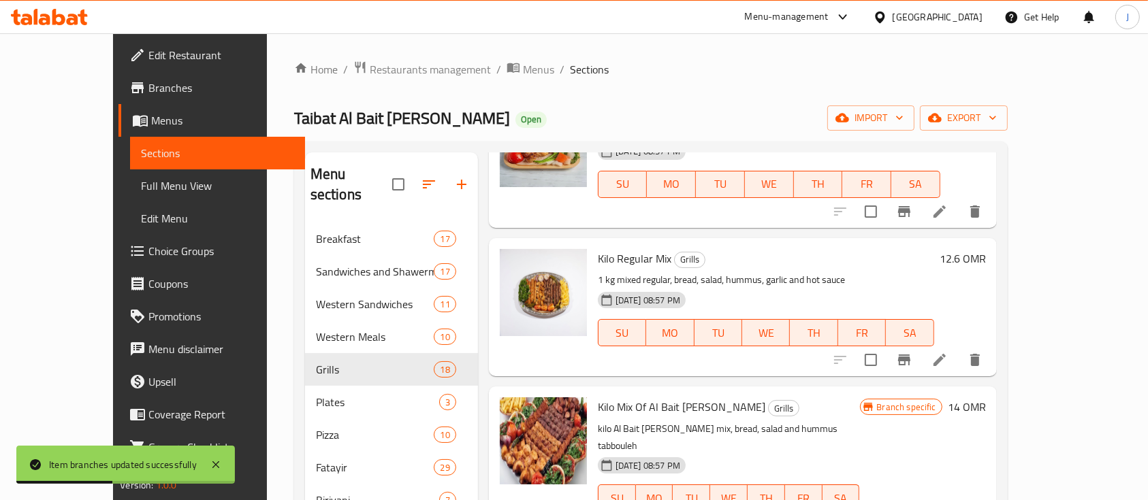
scroll to position [1183, 0]
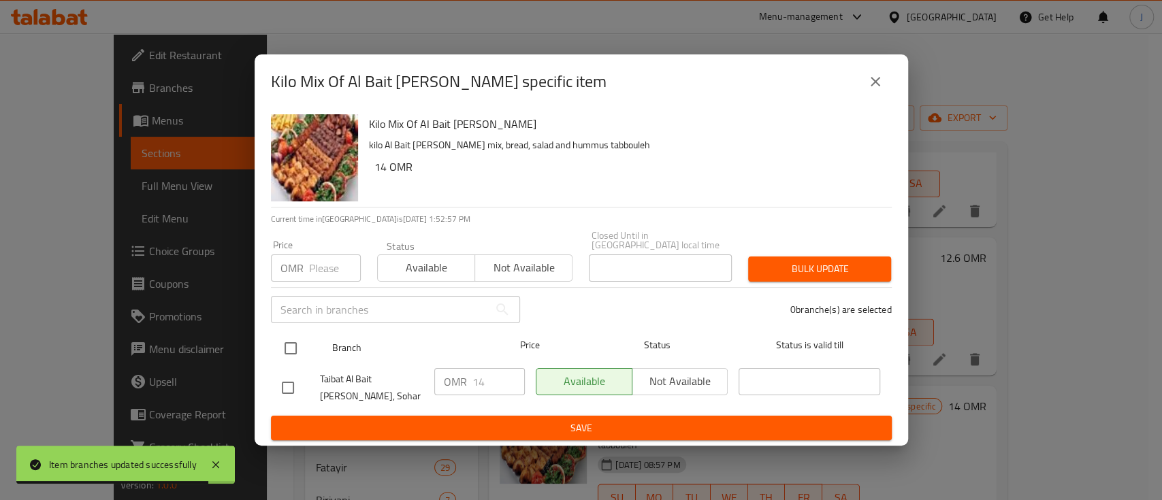
click at [294, 342] on input "checkbox" at bounding box center [290, 348] width 29 height 29
checkbox input "true"
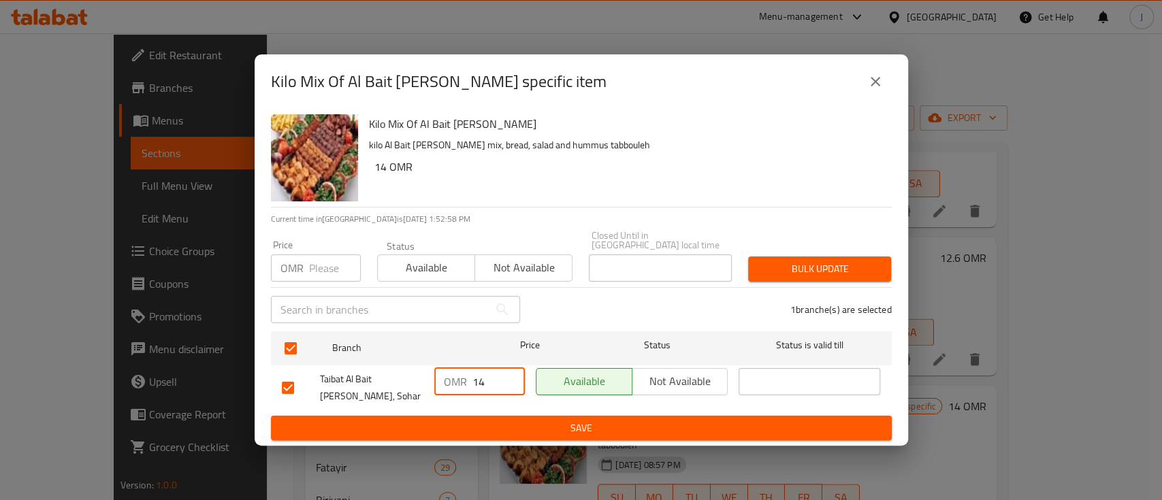
drag, startPoint x: 491, startPoint y: 384, endPoint x: 368, endPoint y: 372, distance: 123.1
click at [368, 372] on div "Taibat Al Bait Al Shami, Sohar OMR 14 ​ Available Not available ​" at bounding box center [581, 388] width 610 height 50
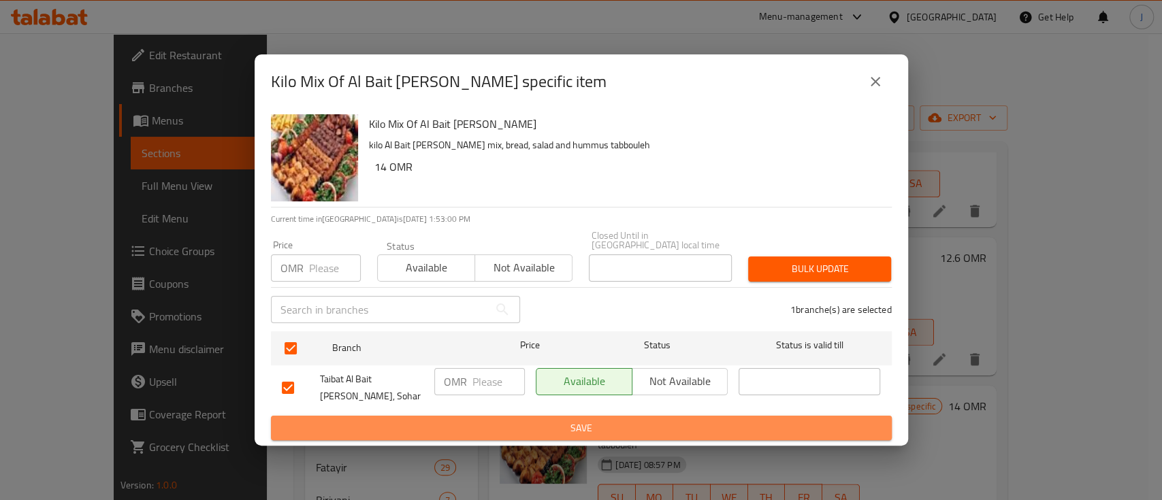
click at [505, 416] on button "Save" at bounding box center [581, 428] width 621 height 25
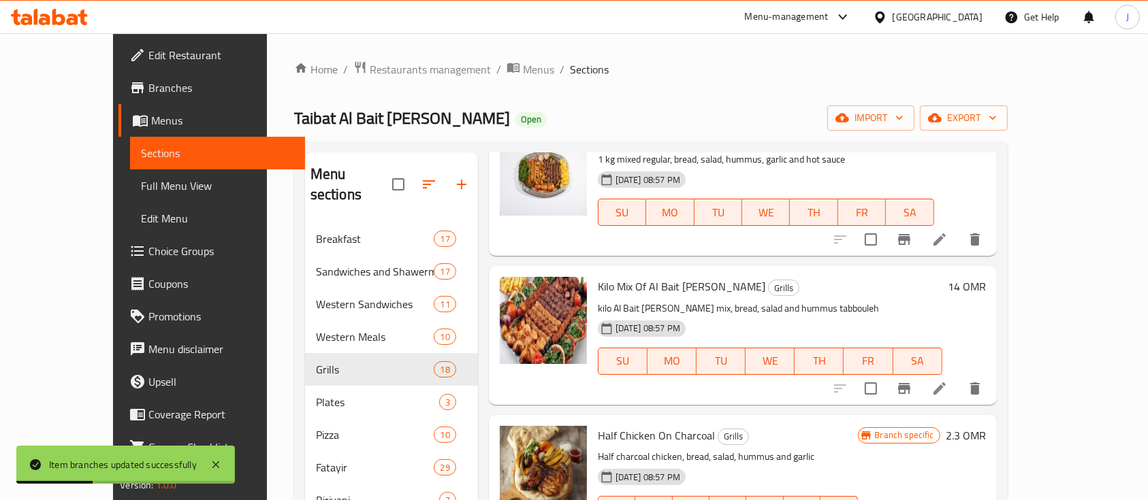
scroll to position [1303, 0]
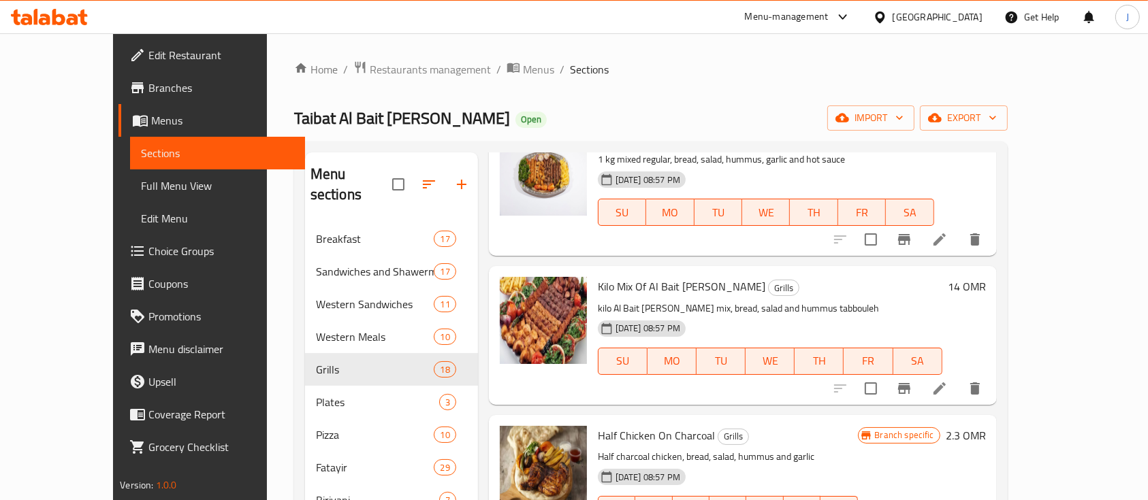
click at [986, 277] on h6 "14 OMR" at bounding box center [967, 286] width 38 height 19
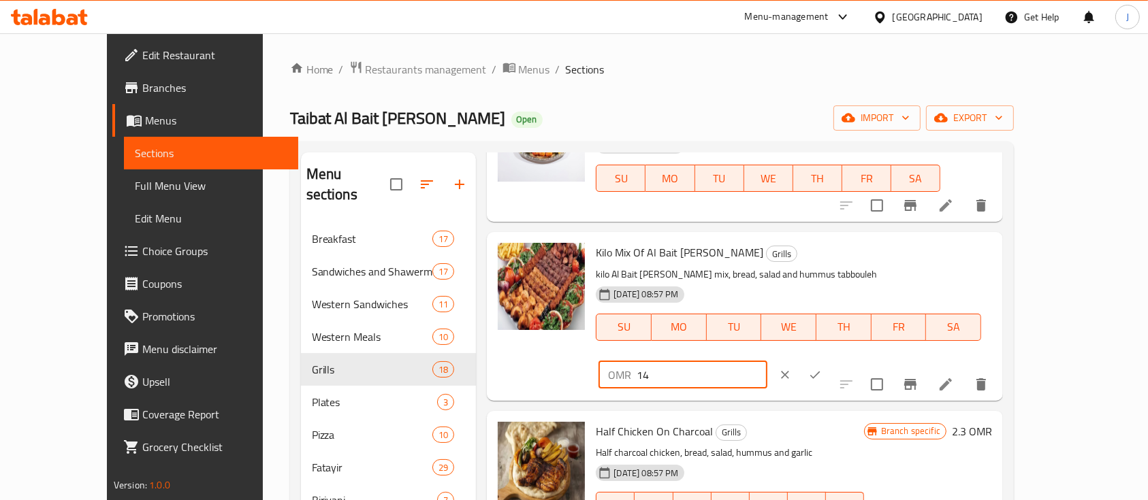
click at [767, 362] on input "14" at bounding box center [702, 375] width 130 height 27
type input "16.5"
click at [822, 368] on icon "ok" at bounding box center [815, 375] width 14 height 14
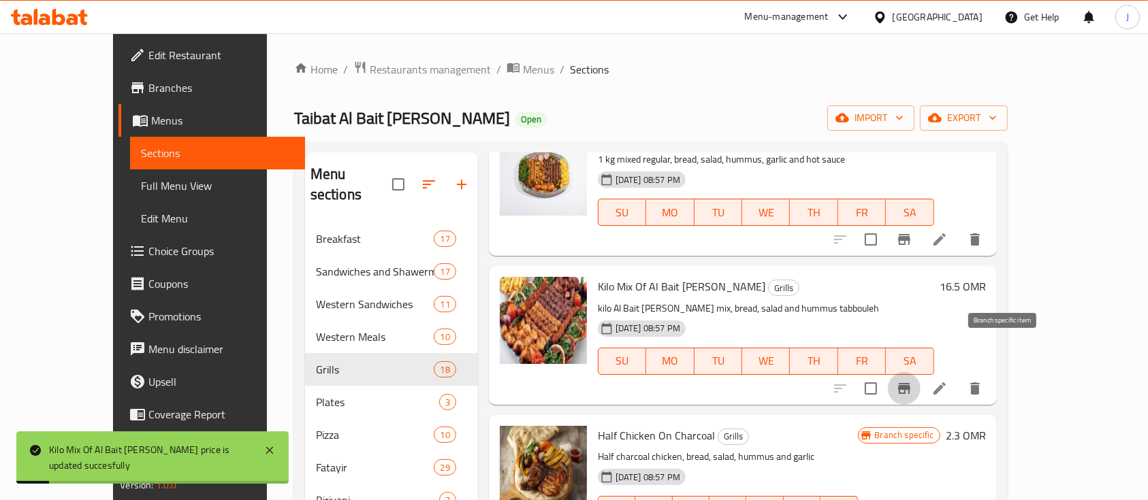
click at [910, 383] on icon "Branch-specific-item" at bounding box center [904, 388] width 12 height 11
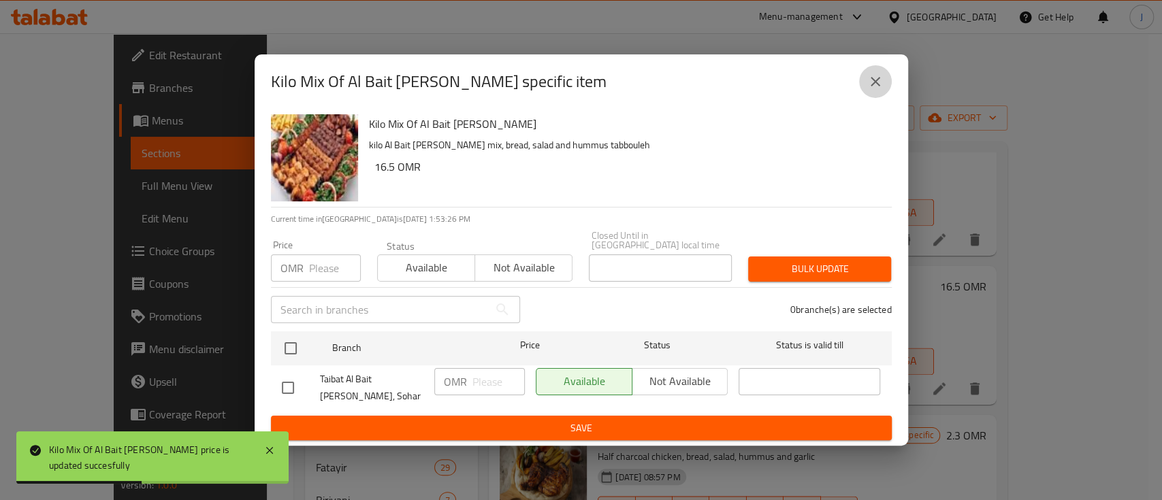
click at [876, 90] on icon "close" at bounding box center [875, 82] width 16 height 16
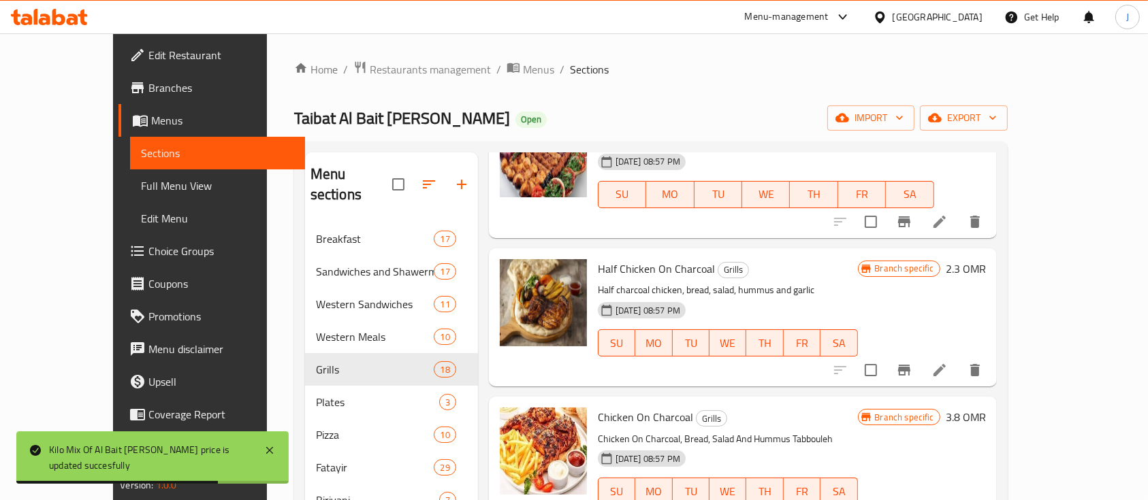
scroll to position [1471, 0]
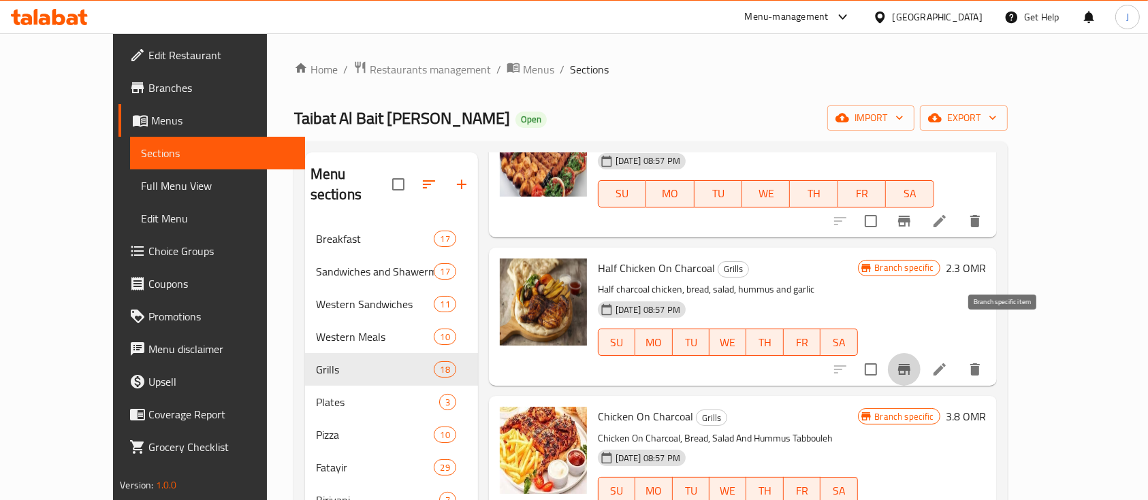
click at [912, 362] on icon "Branch-specific-item" at bounding box center [904, 370] width 16 height 16
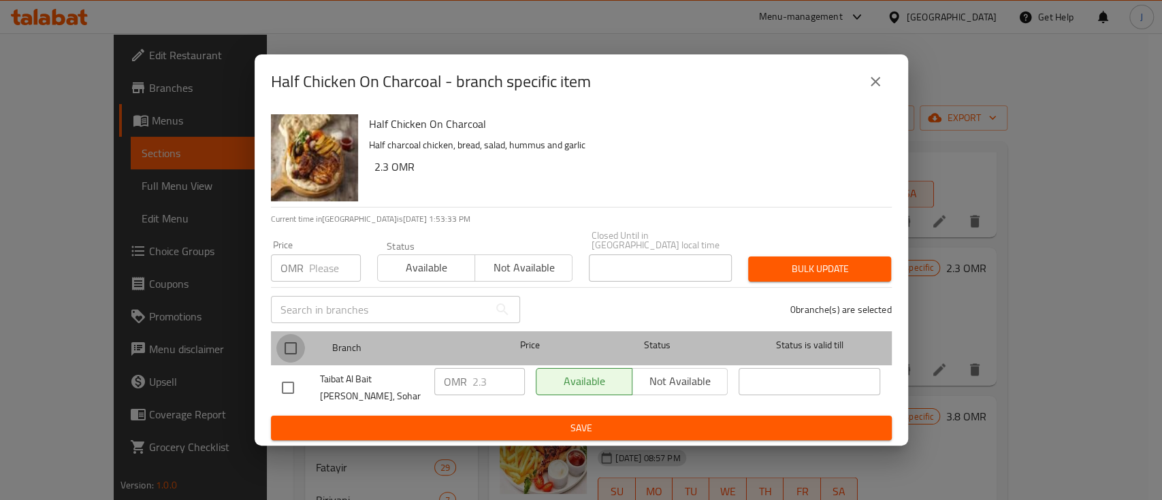
click at [300, 341] on input "checkbox" at bounding box center [290, 348] width 29 height 29
checkbox input "true"
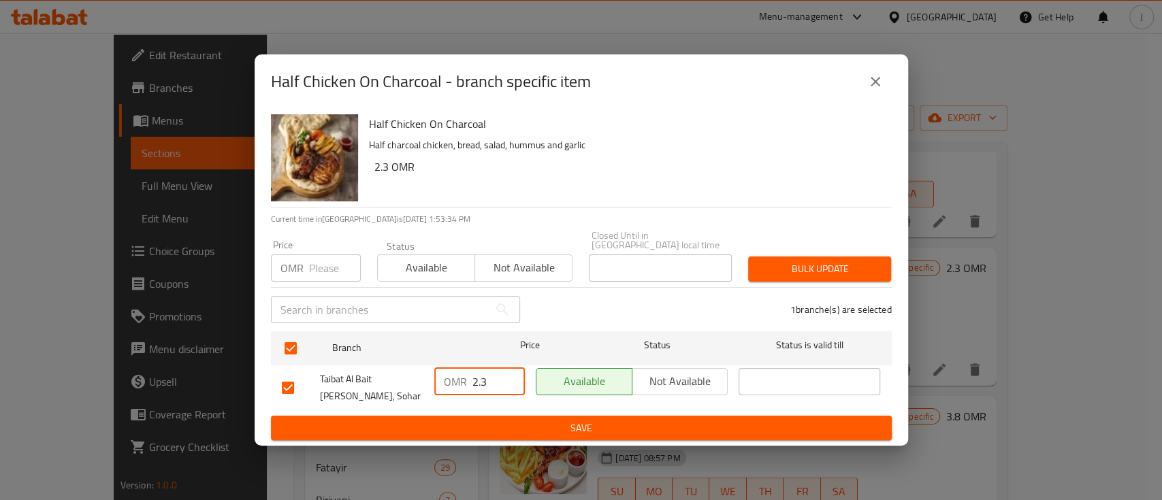
drag, startPoint x: 493, startPoint y: 376, endPoint x: 456, endPoint y: 377, distance: 36.8
click at [456, 377] on div "OMR 2.3 ​" at bounding box center [479, 381] width 91 height 27
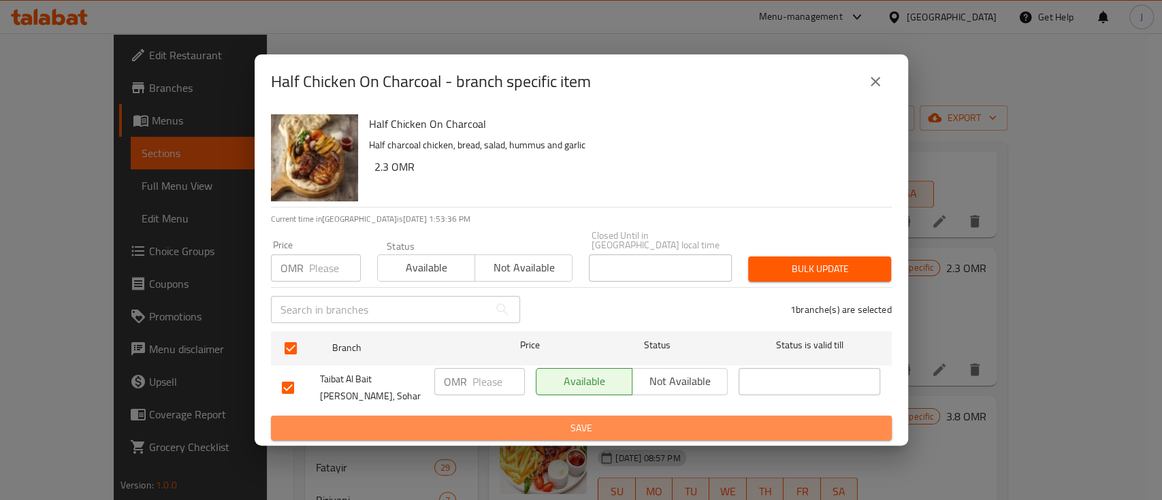
click at [561, 426] on span "Save" at bounding box center [581, 428] width 599 height 17
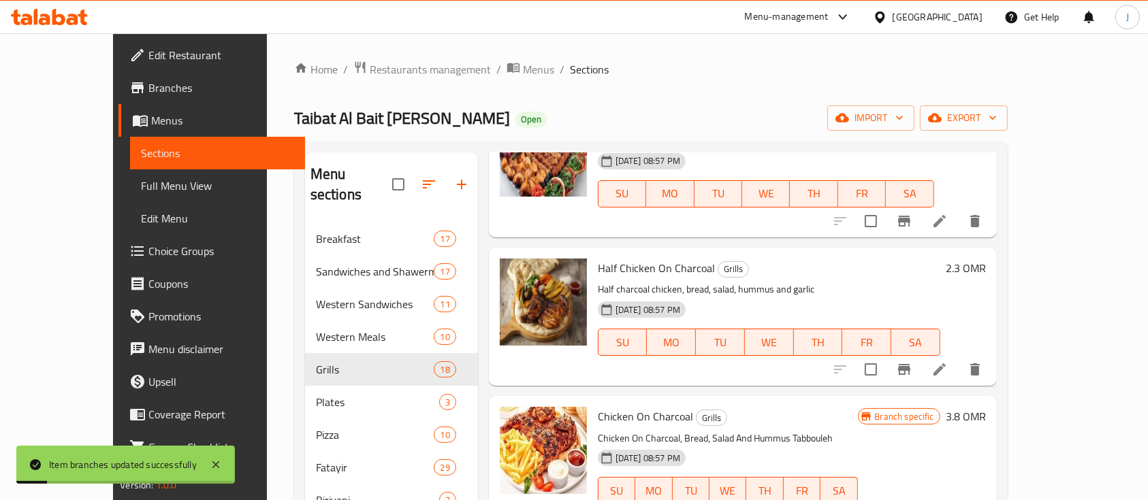
click at [986, 259] on h6 "2.3 OMR" at bounding box center [966, 268] width 40 height 19
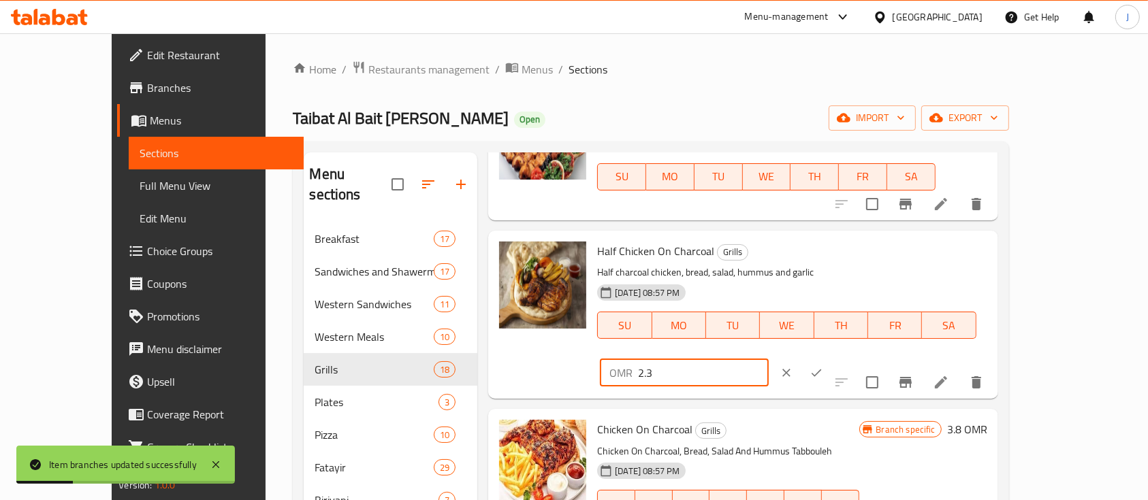
click at [768, 359] on input "2.3" at bounding box center [703, 372] width 130 height 27
type input "2.9"
click at [823, 366] on icon "ok" at bounding box center [817, 373] width 14 height 14
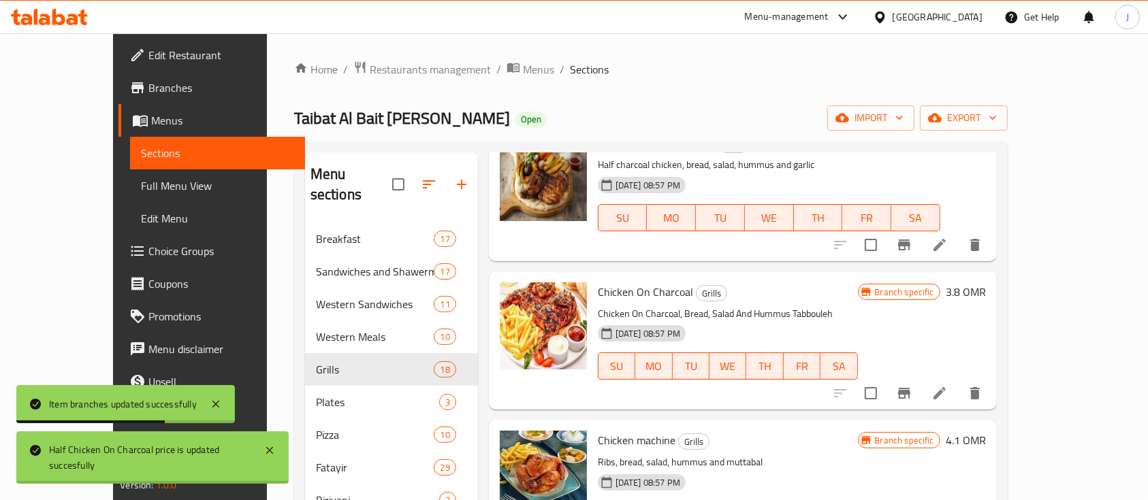
scroll to position [1588, 0]
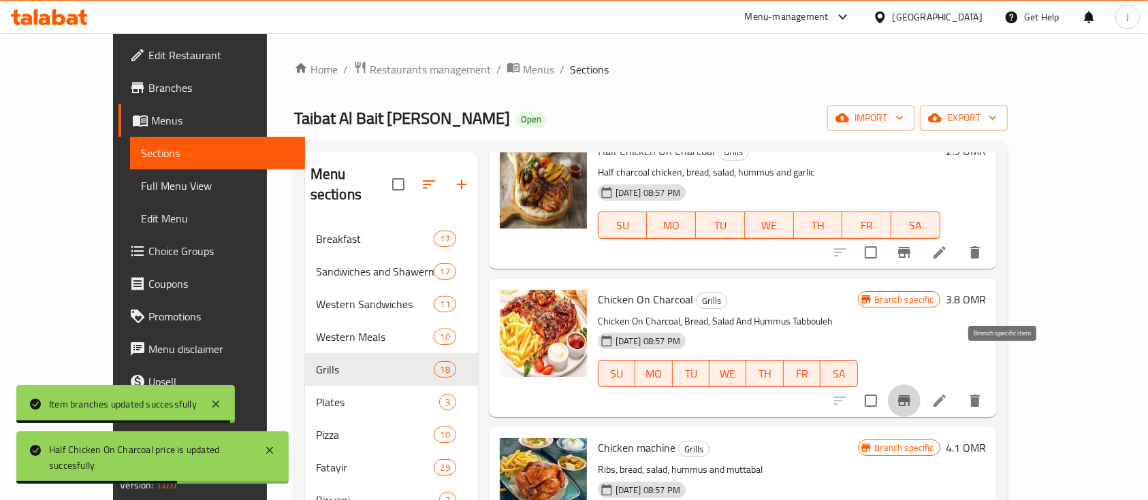
click at [910, 396] on icon "Branch-specific-item" at bounding box center [904, 401] width 12 height 11
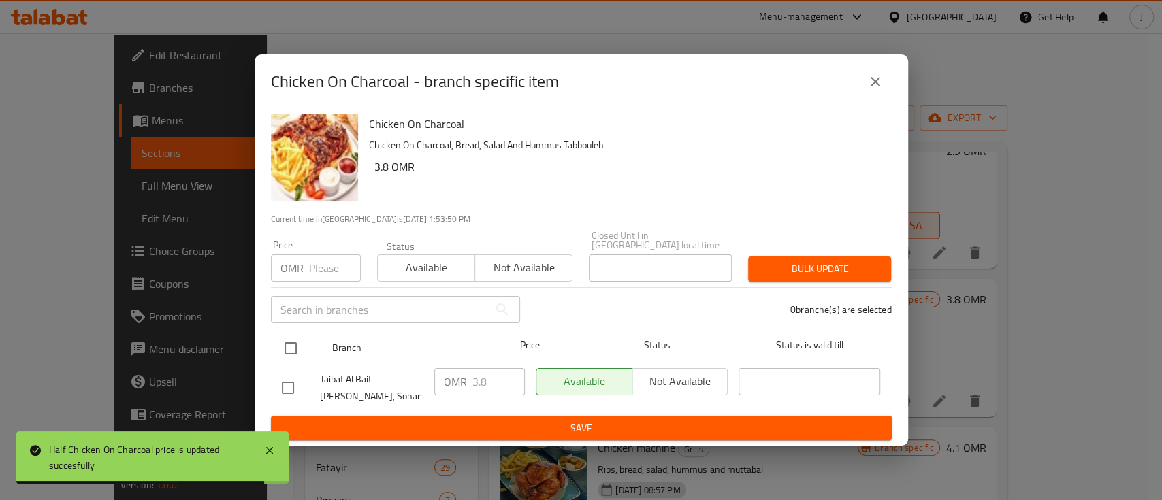
click at [297, 344] on input "checkbox" at bounding box center [290, 348] width 29 height 29
checkbox input "true"
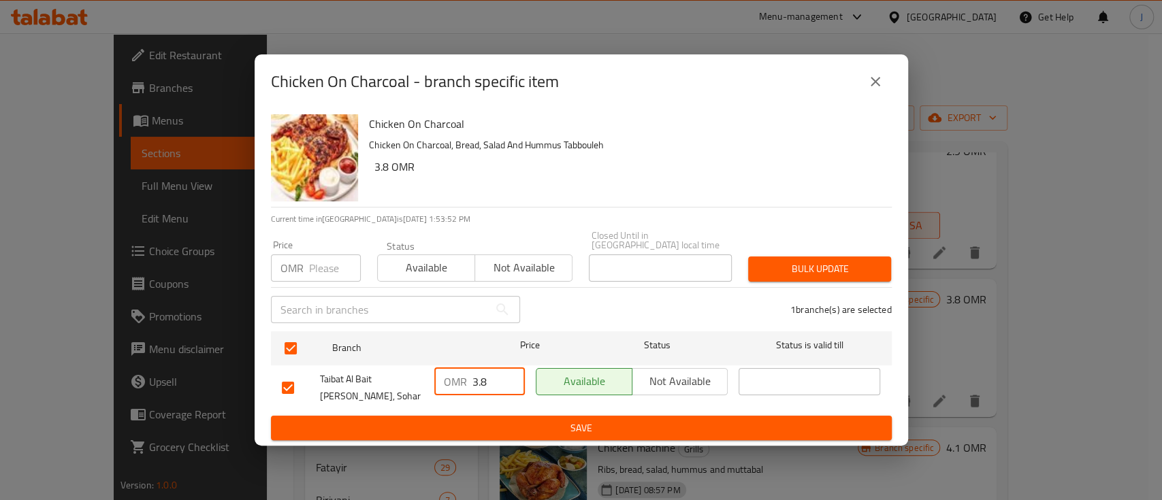
drag, startPoint x: 490, startPoint y: 379, endPoint x: 381, endPoint y: 388, distance: 109.3
click at [381, 388] on div "Taibat Al Bait Al Shami, Sohar OMR 3.8 ​ Available Not available ​" at bounding box center [581, 388] width 610 height 50
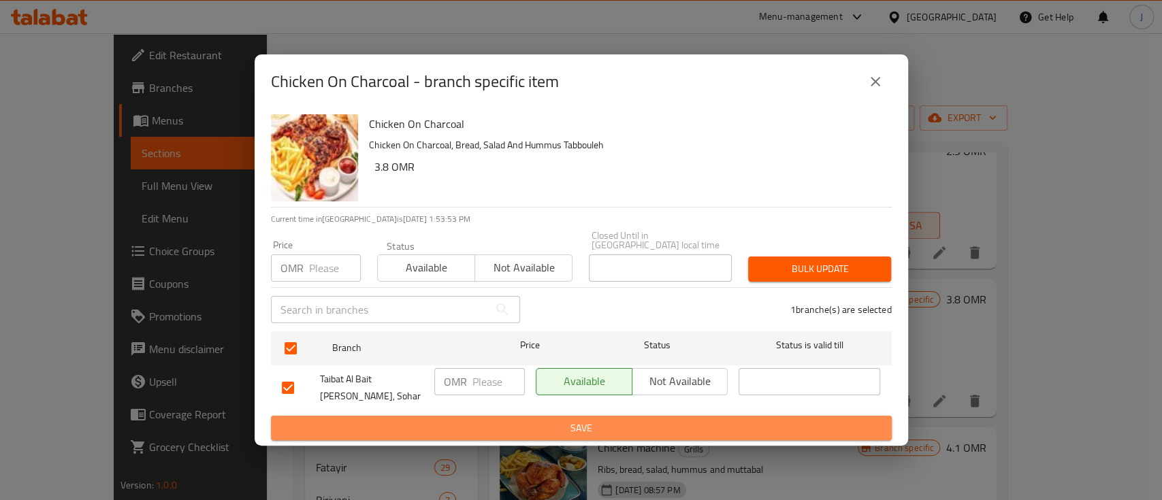
click at [543, 420] on span "Save" at bounding box center [581, 428] width 599 height 17
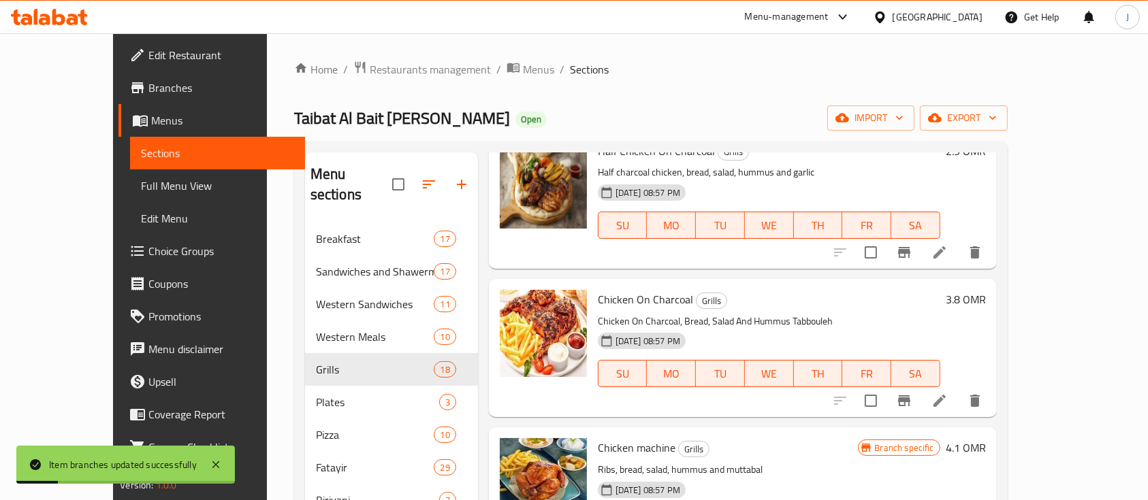
click at [986, 290] on h6 "3.8 OMR" at bounding box center [966, 299] width 40 height 19
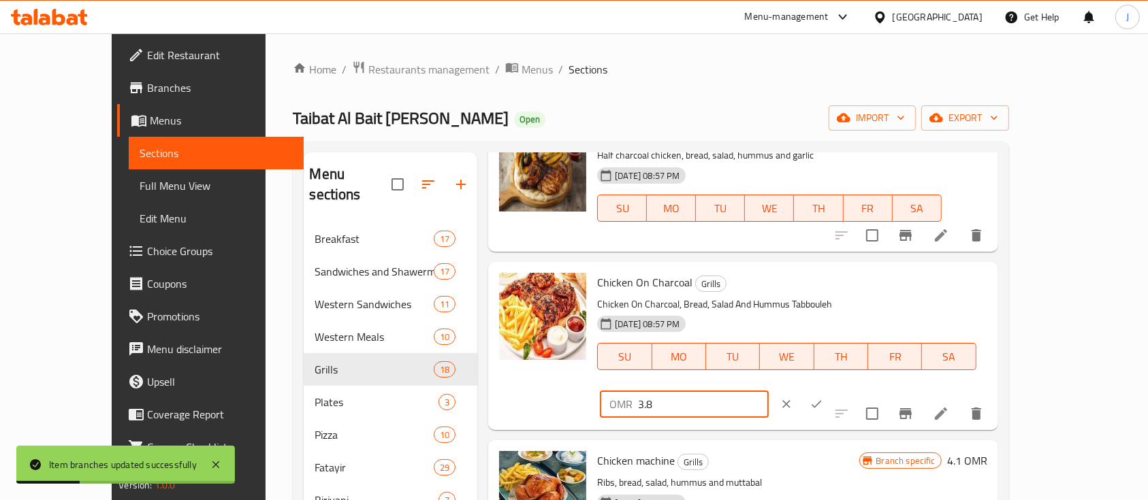
drag, startPoint x: 963, startPoint y: 265, endPoint x: 852, endPoint y: 278, distance: 111.7
click at [852, 278] on div "Chicken On Charcoal Grills Chicken On Charcoal, Bread, Salad And Hummus Tabboul…" at bounding box center [792, 346] width 400 height 157
type input "4.7"
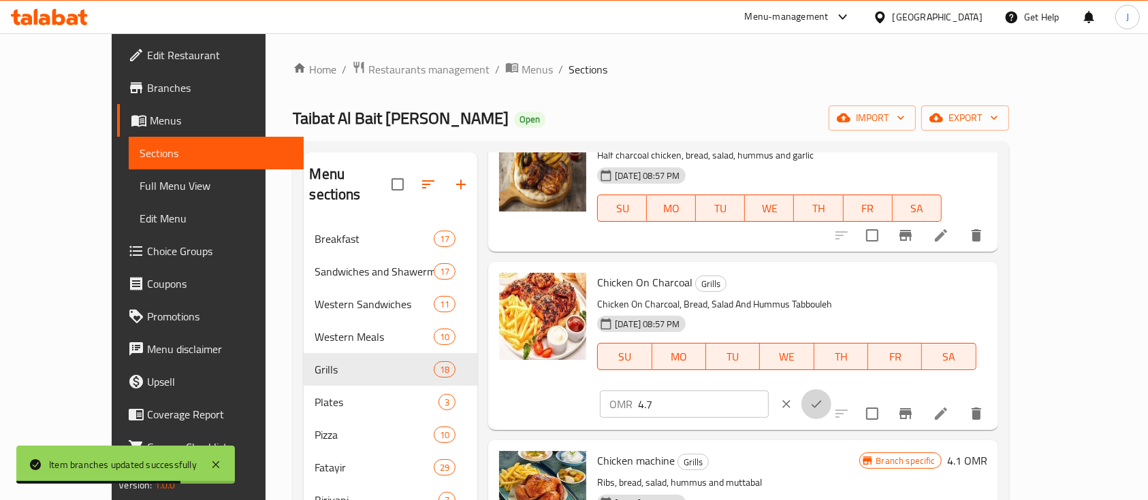
click at [831, 389] on button "ok" at bounding box center [816, 404] width 30 height 30
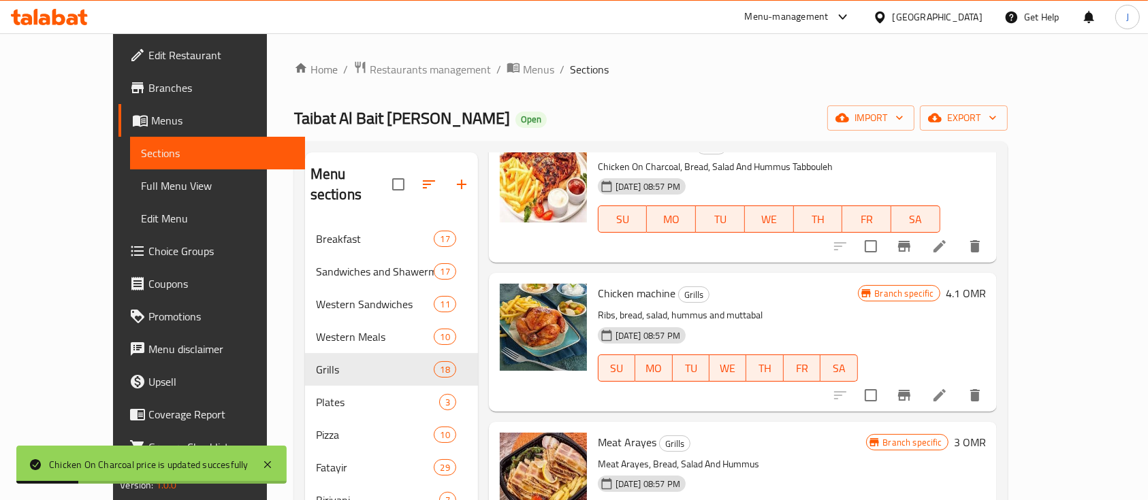
scroll to position [1741, 0]
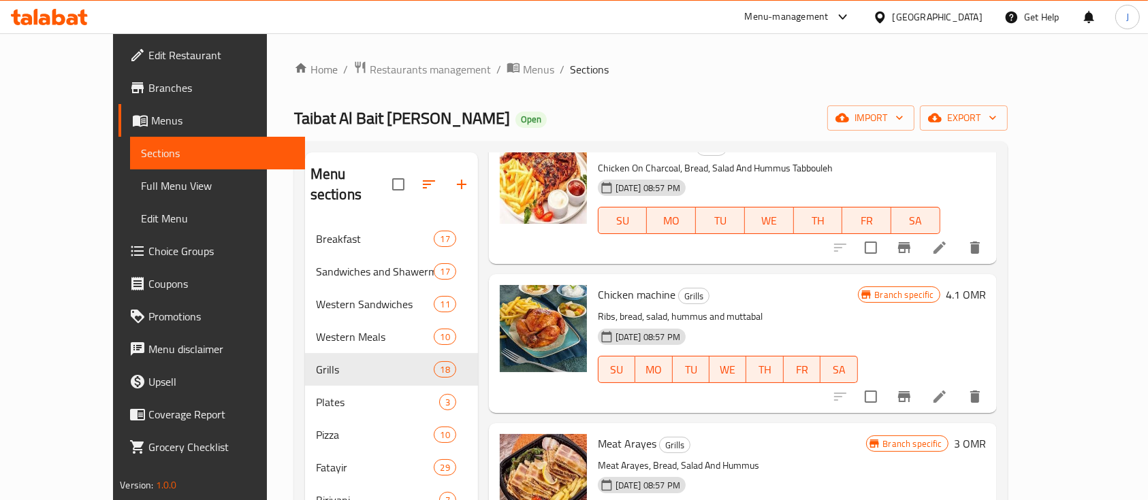
click at [986, 285] on h6 "4.1 OMR" at bounding box center [966, 294] width 40 height 19
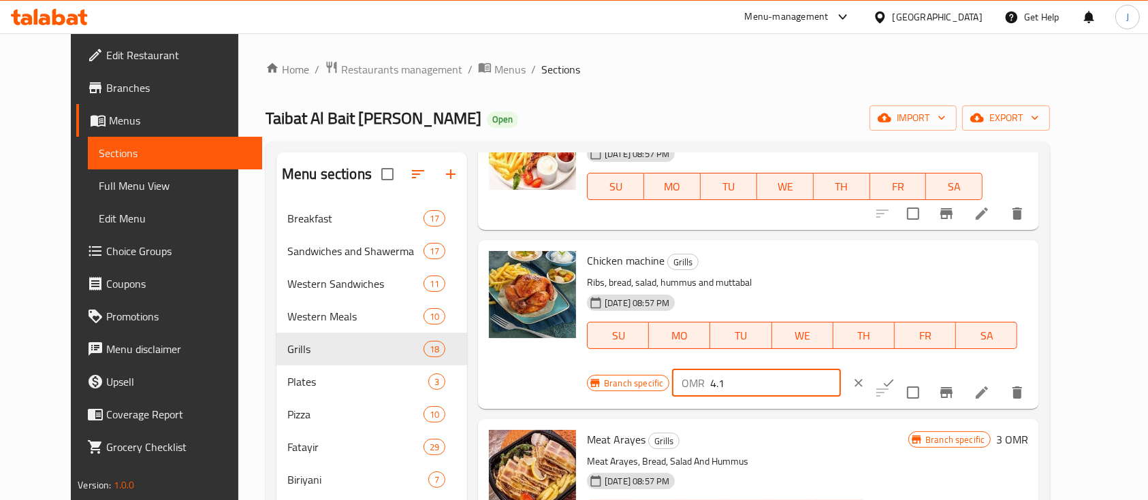
click at [840, 370] on input "4.1" at bounding box center [775, 383] width 130 height 27
type input "4.7"
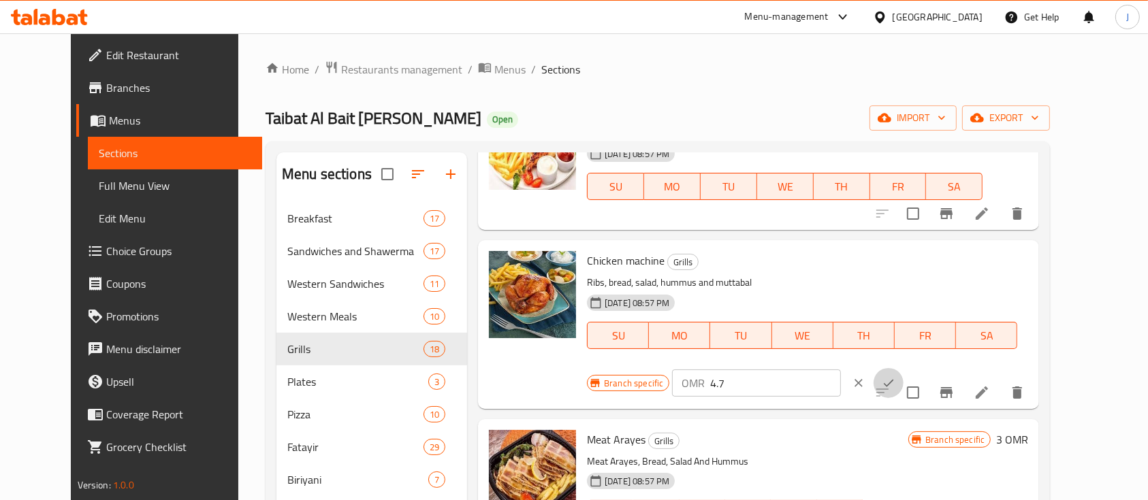
click at [895, 377] on icon "ok" at bounding box center [889, 384] width 14 height 14
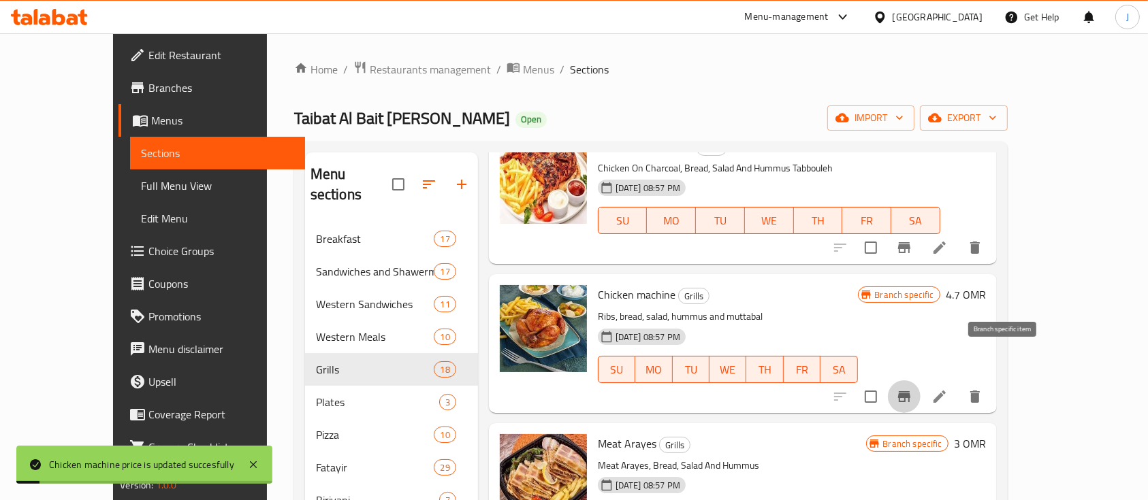
click at [910, 391] on icon "Branch-specific-item" at bounding box center [904, 396] width 12 height 11
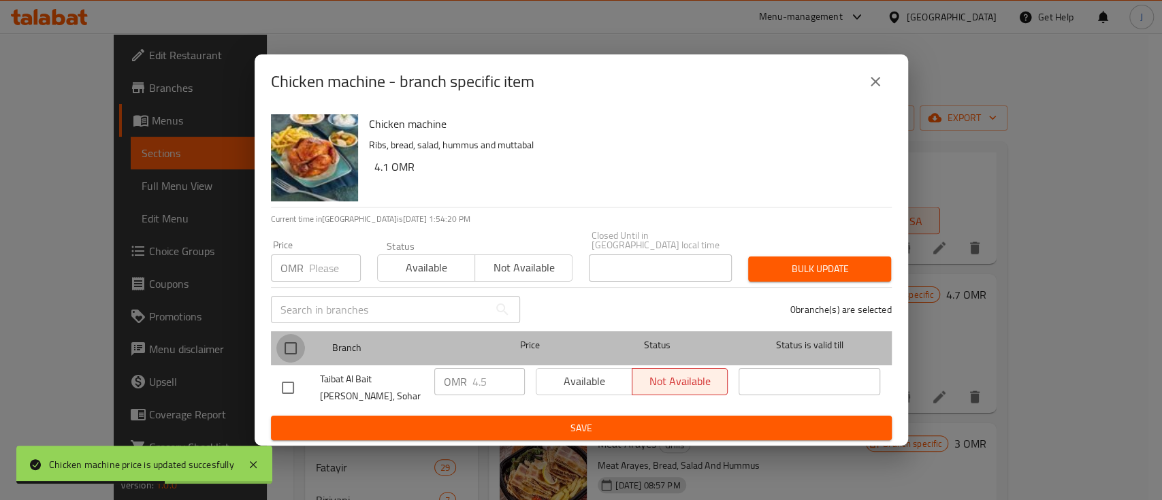
click at [283, 339] on input "checkbox" at bounding box center [290, 348] width 29 height 29
checkbox input "true"
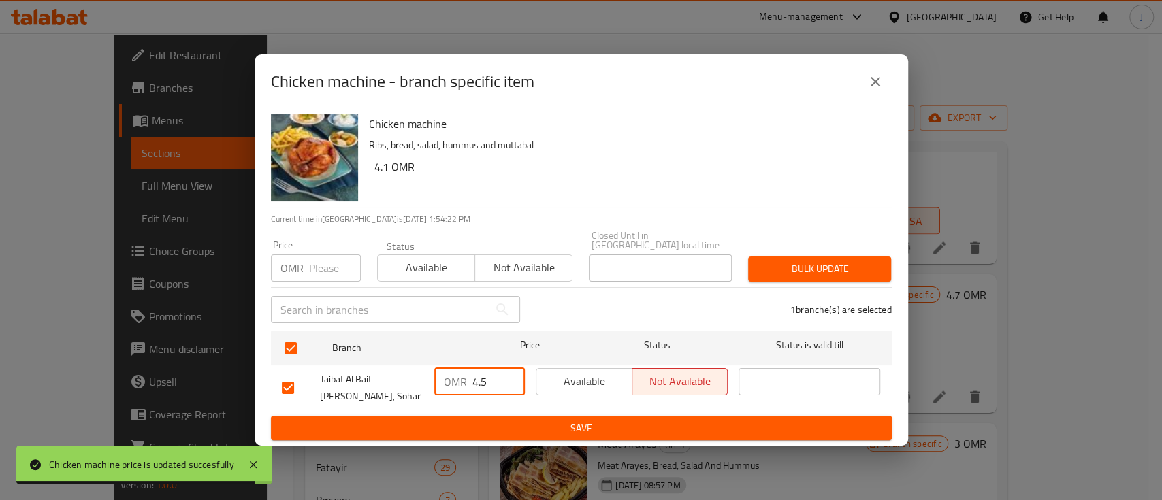
drag, startPoint x: 494, startPoint y: 376, endPoint x: 421, endPoint y: 376, distance: 72.9
click at [421, 376] on div "Taibat Al Bait Al Shami, Sohar OMR 4.5 ​ Available Not available ​" at bounding box center [581, 388] width 610 height 50
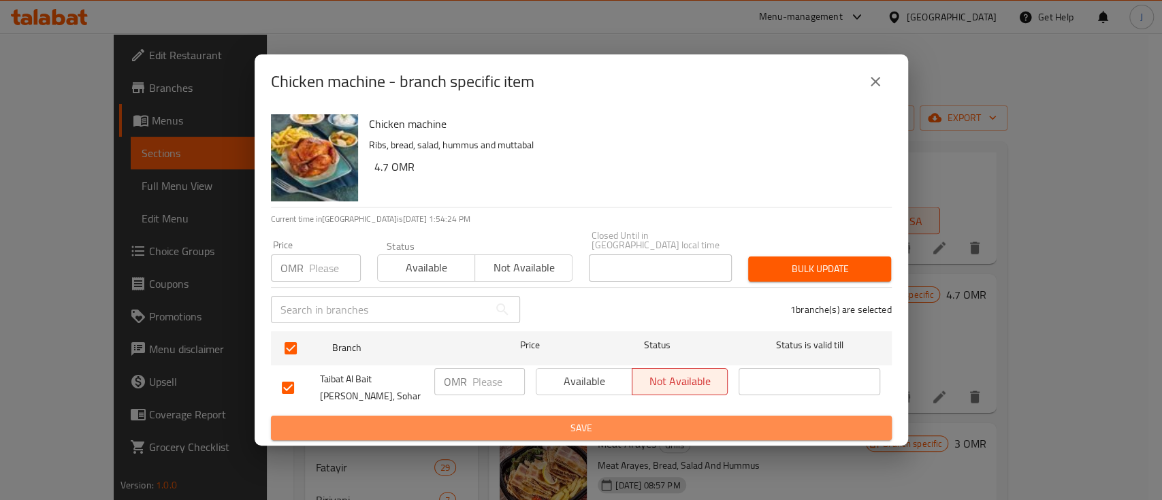
click at [542, 416] on button "Save" at bounding box center [581, 428] width 621 height 25
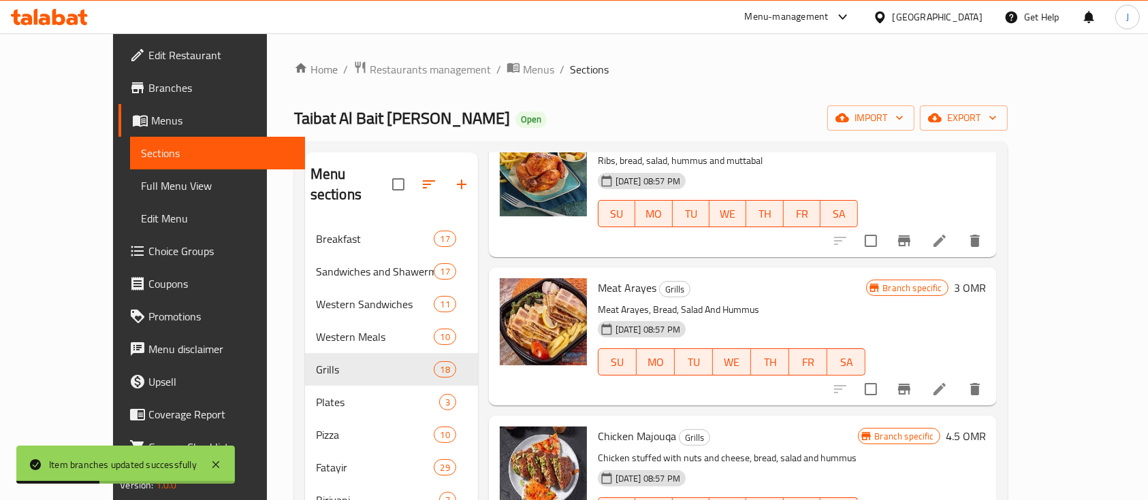
scroll to position [1897, 0]
click at [910, 384] on icon "Branch-specific-item" at bounding box center [904, 389] width 12 height 11
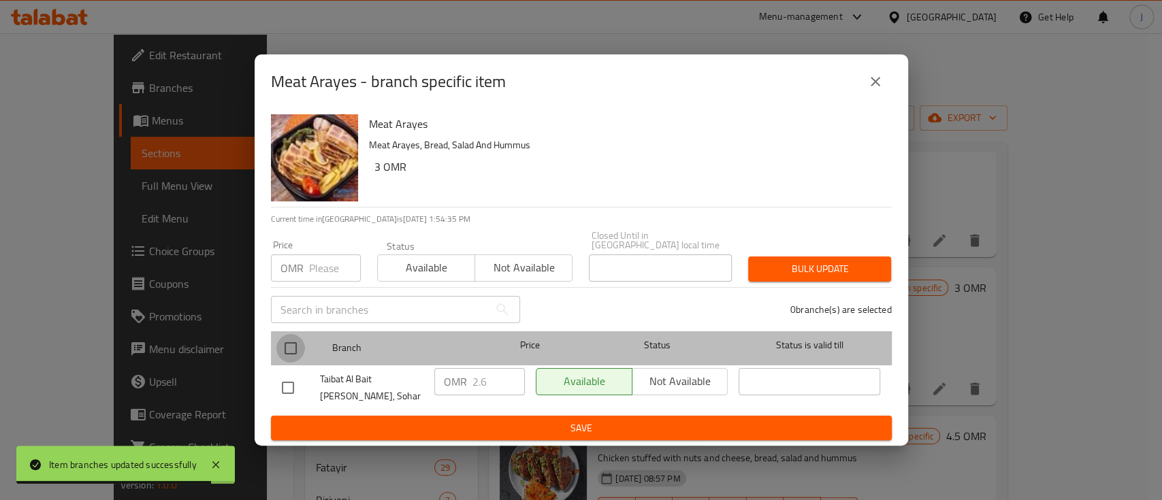
click at [290, 343] on input "checkbox" at bounding box center [290, 348] width 29 height 29
checkbox input "true"
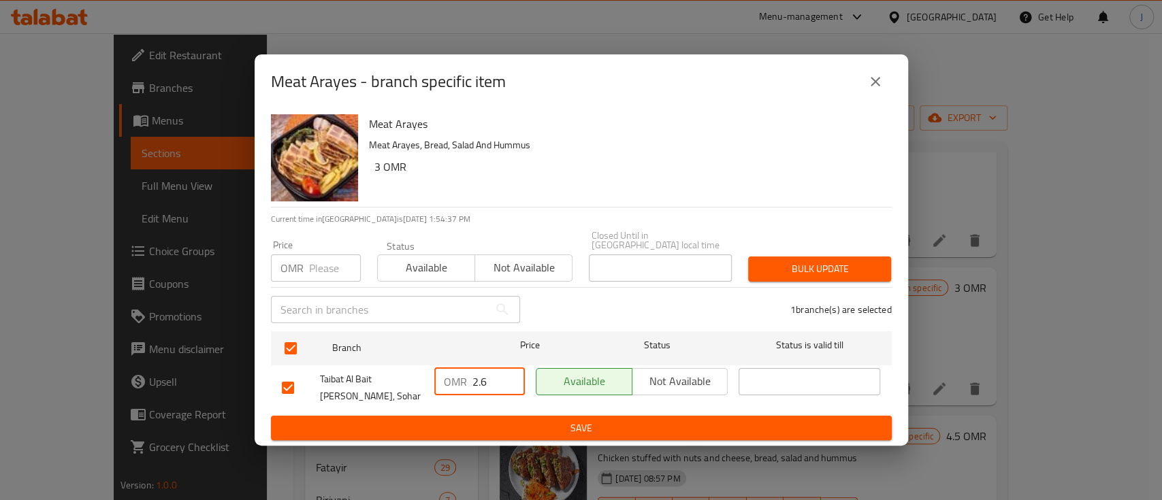
drag, startPoint x: 495, startPoint y: 379, endPoint x: 417, endPoint y: 378, distance: 78.3
click at [417, 378] on div "Taibat Al Bait Al Shami, Sohar OMR 2.6 ​ Available Not available ​" at bounding box center [581, 388] width 610 height 50
click at [567, 420] on span "Save" at bounding box center [581, 428] width 599 height 17
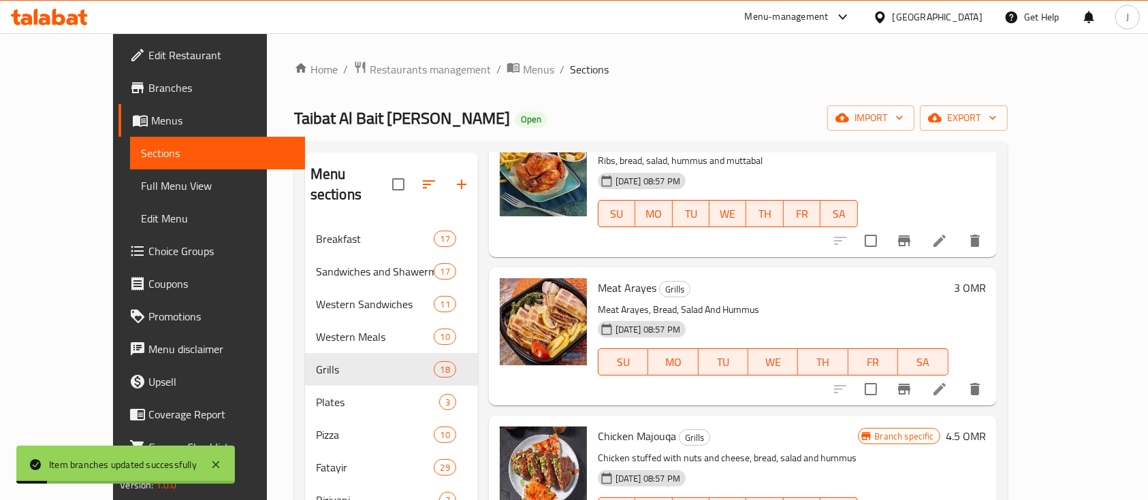
click at [986, 278] on h6 "3 OMR" at bounding box center [970, 287] width 32 height 19
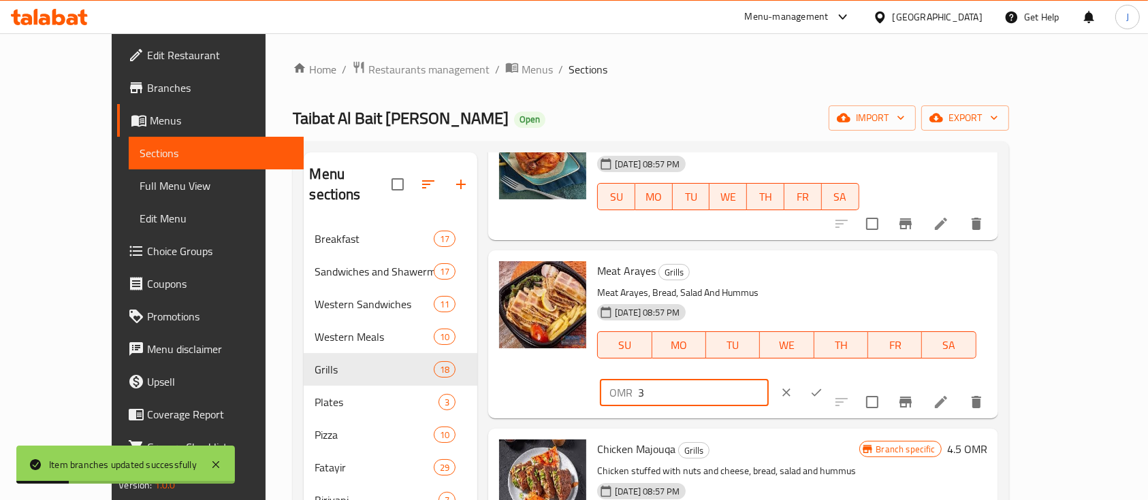
drag, startPoint x: 961, startPoint y: 259, endPoint x: 817, endPoint y: 256, distance: 143.7
click at [817, 256] on div "Meat Arayes Grills Meat Arayes, Bread, Salad And Hummus 30-08-2024 08:57 PM SU …" at bounding box center [792, 334] width 400 height 157
type input "2.9"
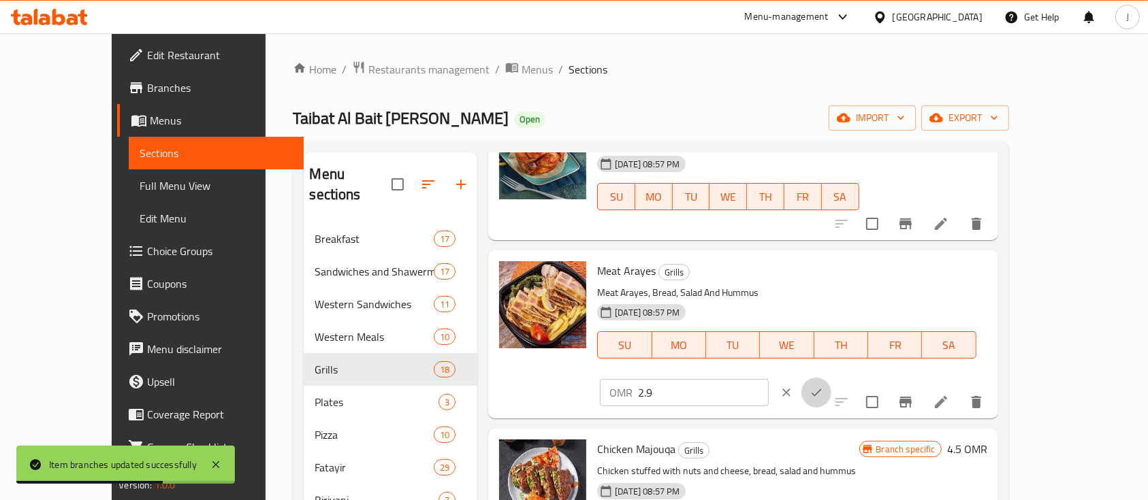
click at [823, 386] on icon "ok" at bounding box center [817, 393] width 14 height 14
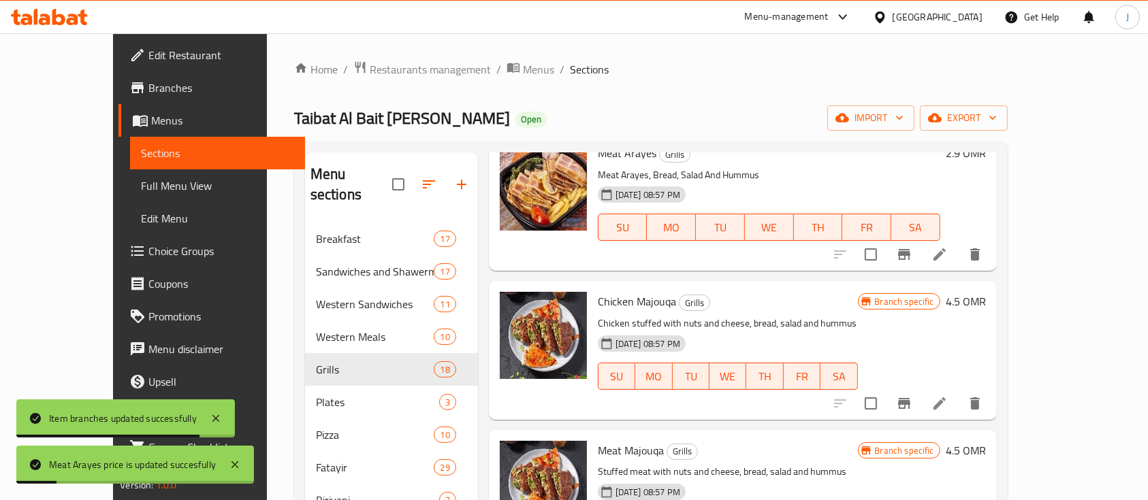
scroll to position [2033, 0]
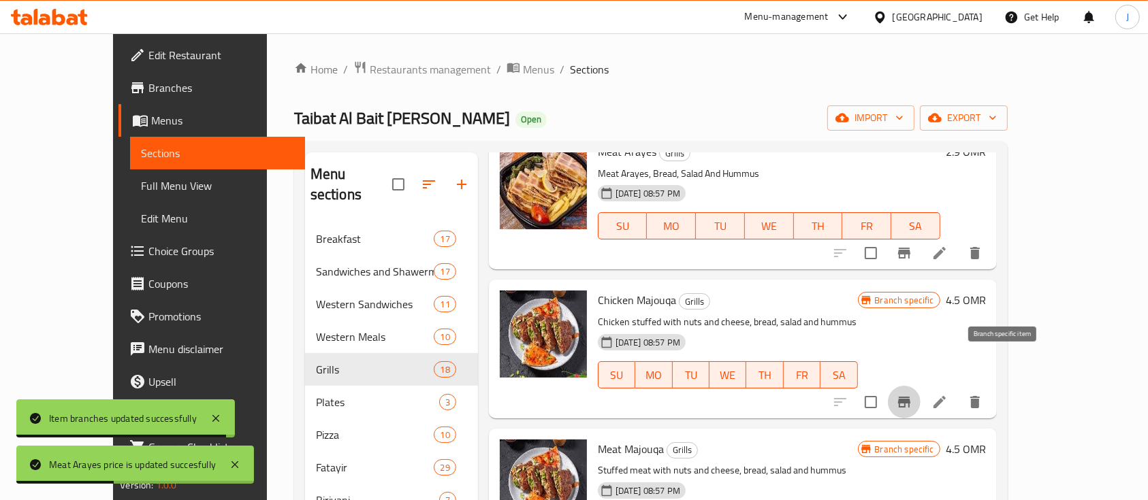
click at [910, 397] on icon "Branch-specific-item" at bounding box center [904, 402] width 12 height 11
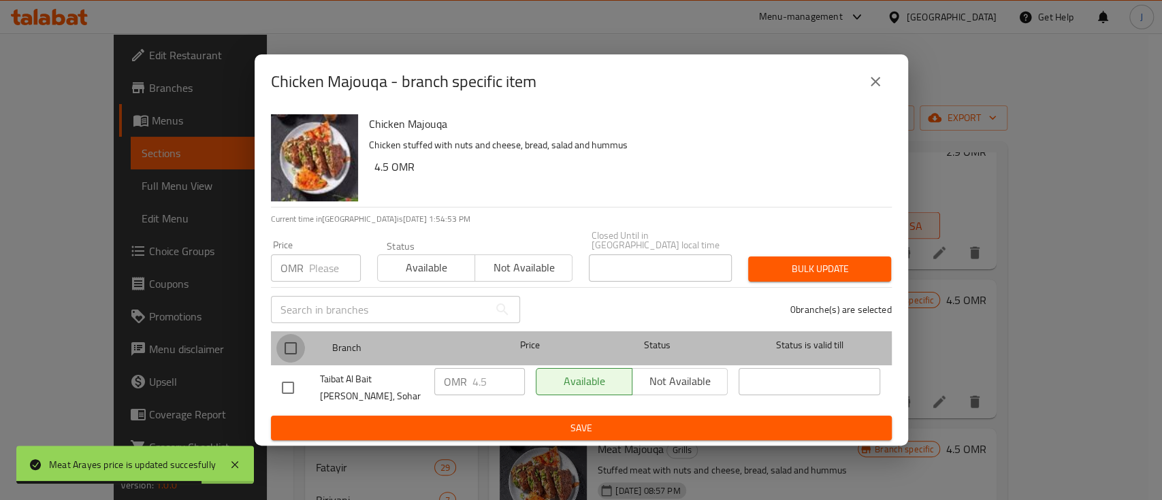
click at [294, 349] on input "checkbox" at bounding box center [290, 348] width 29 height 29
checkbox input "true"
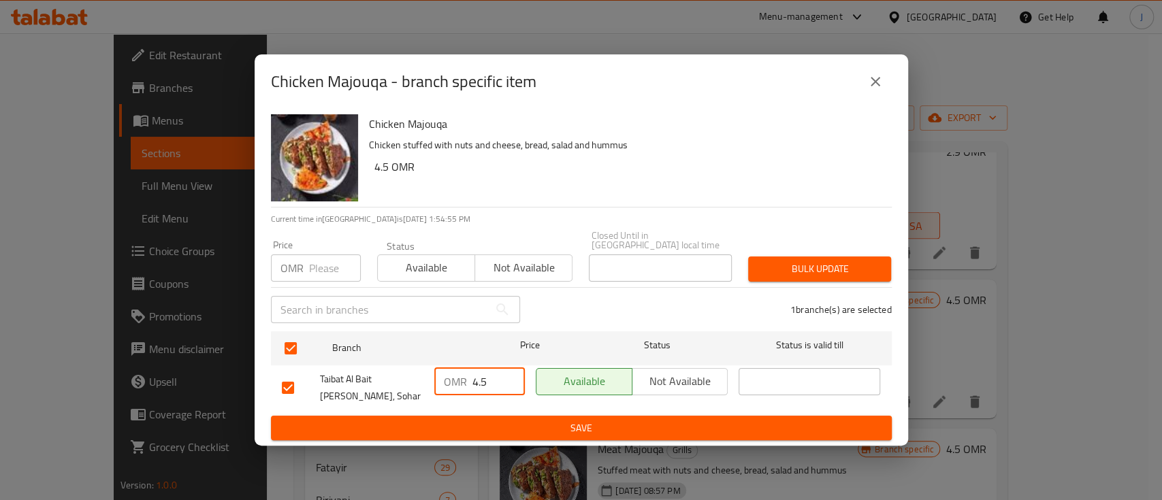
drag, startPoint x: 494, startPoint y: 376, endPoint x: 419, endPoint y: 376, distance: 74.2
click at [419, 376] on div "Taibat Al Bait Al Shami, Sohar OMR 4.5 ​ Available Not available ​" at bounding box center [581, 388] width 610 height 50
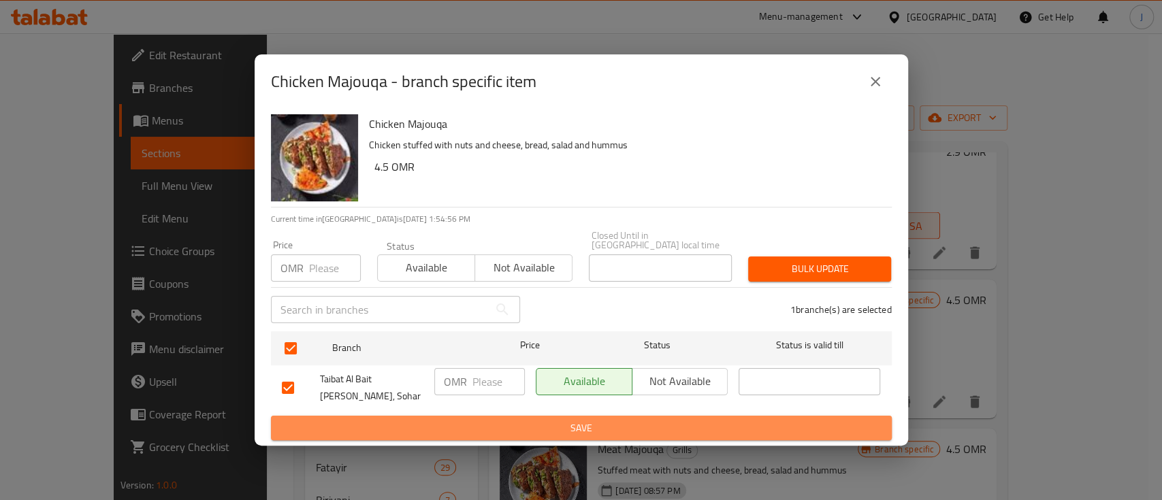
click at [659, 416] on button "Save" at bounding box center [581, 428] width 621 height 25
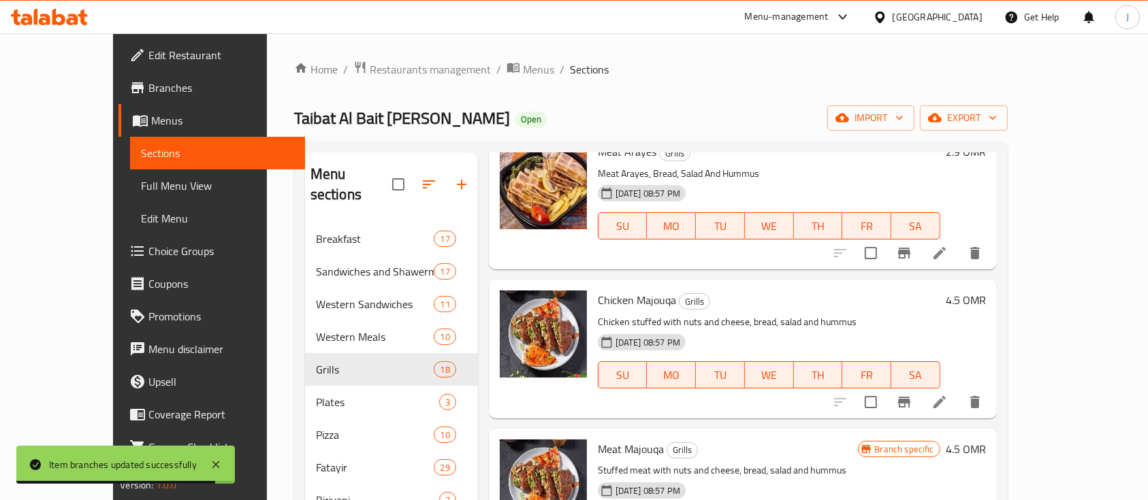
click at [986, 291] on h6 "4.5 OMR" at bounding box center [966, 300] width 40 height 19
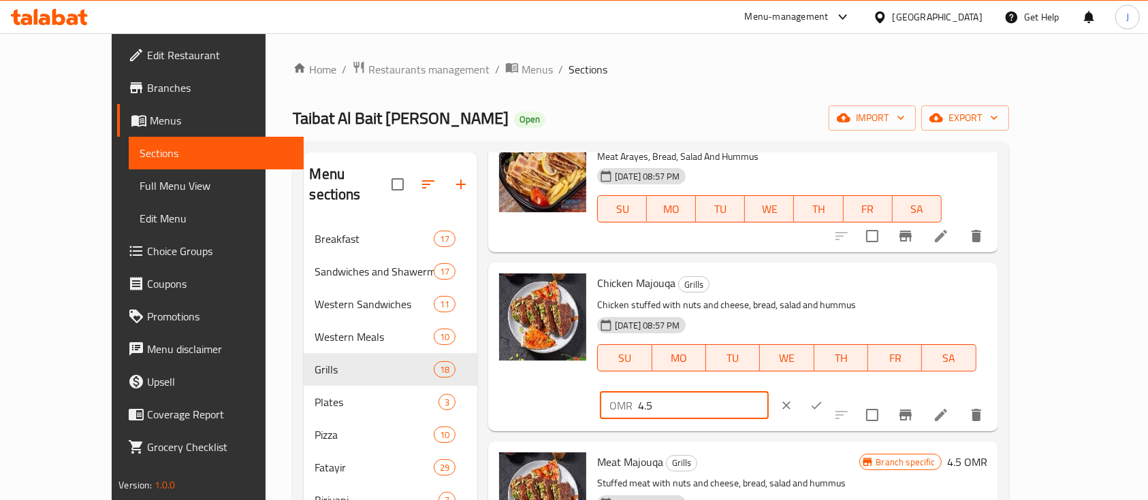
drag, startPoint x: 937, startPoint y: 270, endPoint x: 850, endPoint y: 275, distance: 86.6
click at [850, 275] on div "Chicken Majouqa Grills Chicken stuffed with nuts and cheese, bread, salad and h…" at bounding box center [792, 346] width 400 height 157
type input "5"
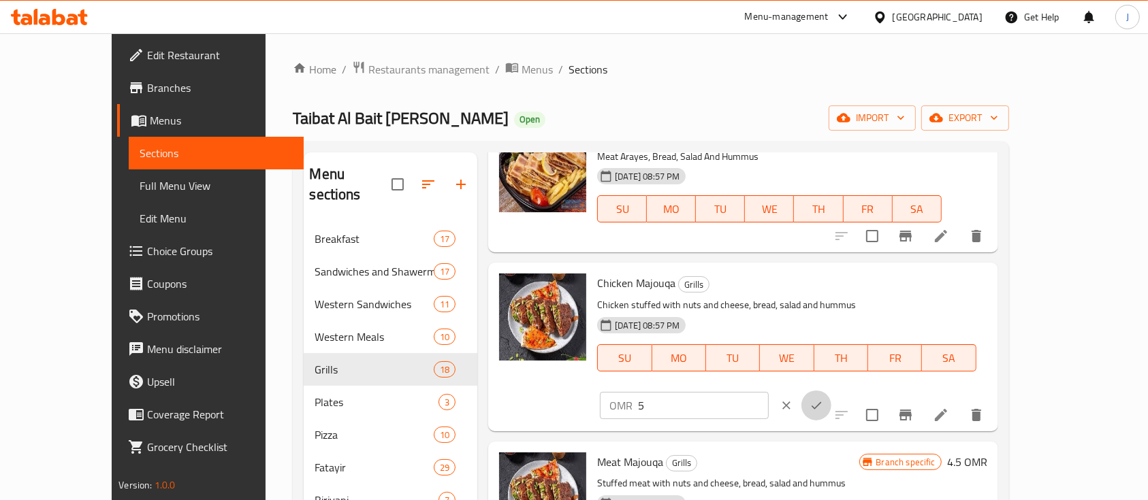
click at [823, 399] on icon "ok" at bounding box center [817, 406] width 14 height 14
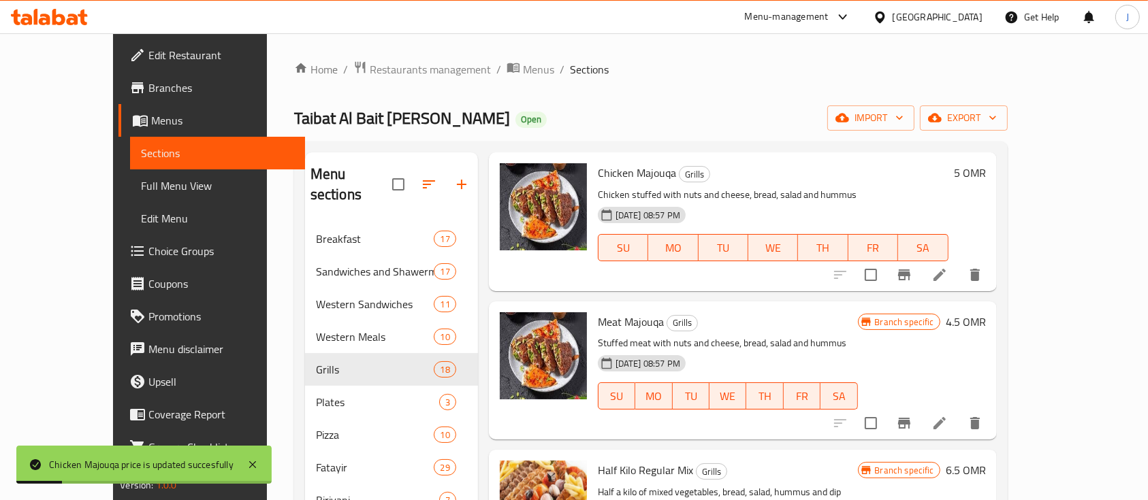
scroll to position [2160, 0]
click at [986, 313] on h6 "4.5 OMR" at bounding box center [966, 322] width 40 height 19
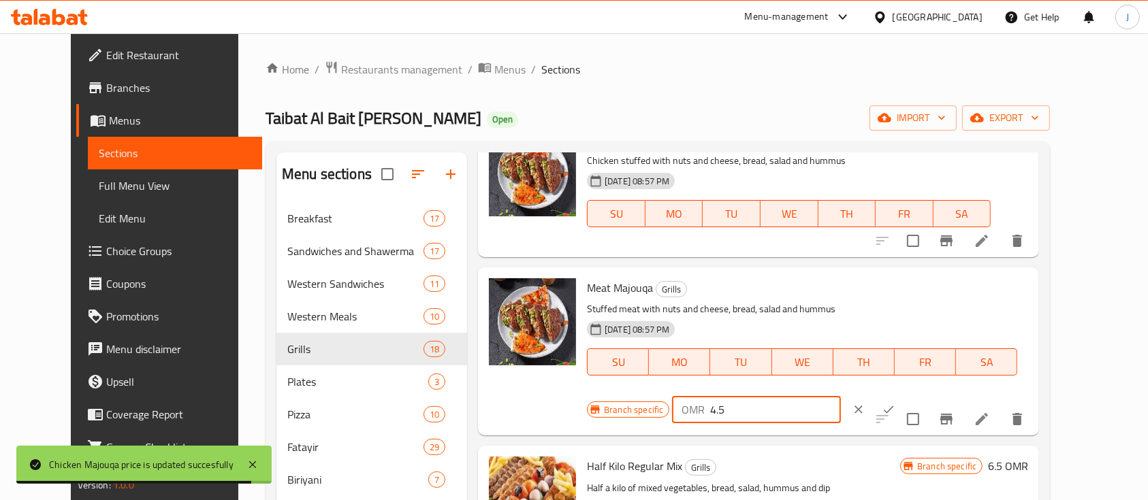
drag, startPoint x: 951, startPoint y: 297, endPoint x: 935, endPoint y: 297, distance: 16.3
click at [840, 396] on input "4.5" at bounding box center [775, 409] width 130 height 27
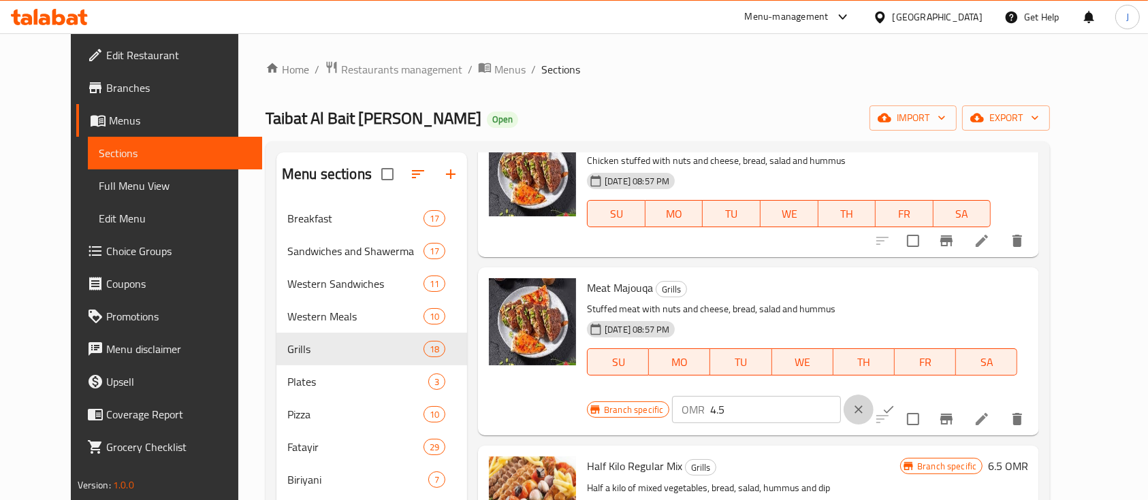
click at [874, 395] on button "clear" at bounding box center [859, 410] width 30 height 30
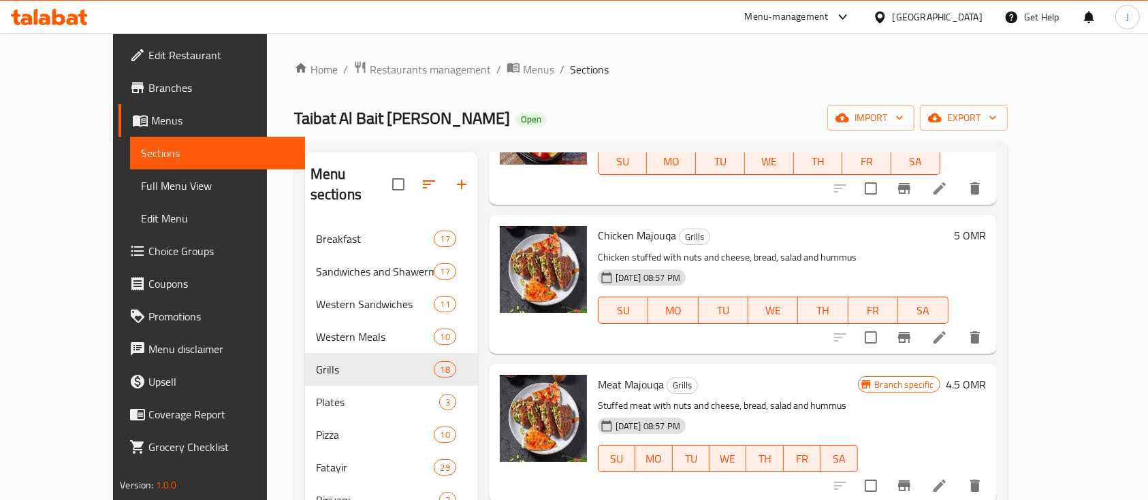
scroll to position [2097, 0]
click at [986, 227] on h6 "5 OMR" at bounding box center [970, 236] width 32 height 19
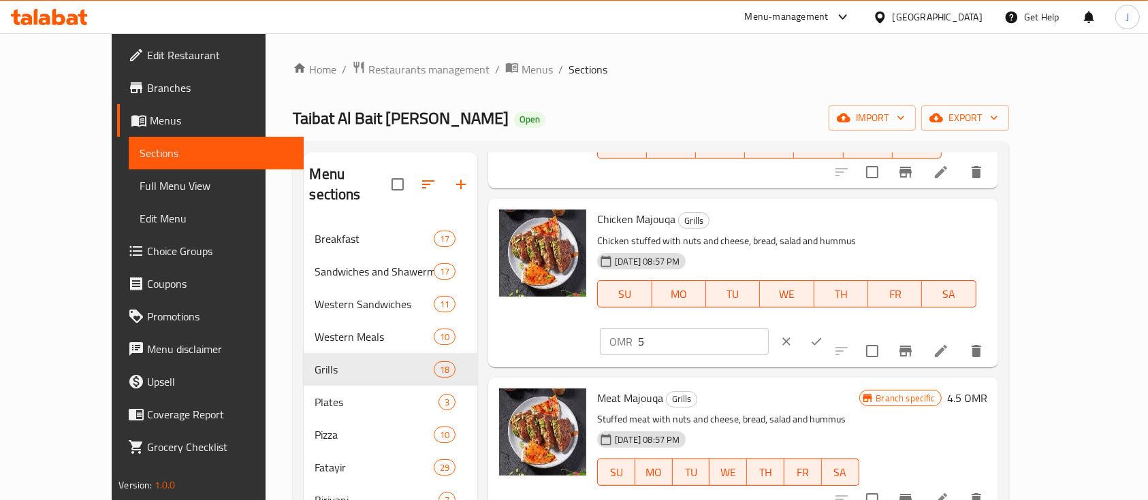
click at [768, 328] on input "5" at bounding box center [703, 341] width 130 height 27
type input "5.4"
click at [823, 335] on icon "ok" at bounding box center [817, 342] width 14 height 14
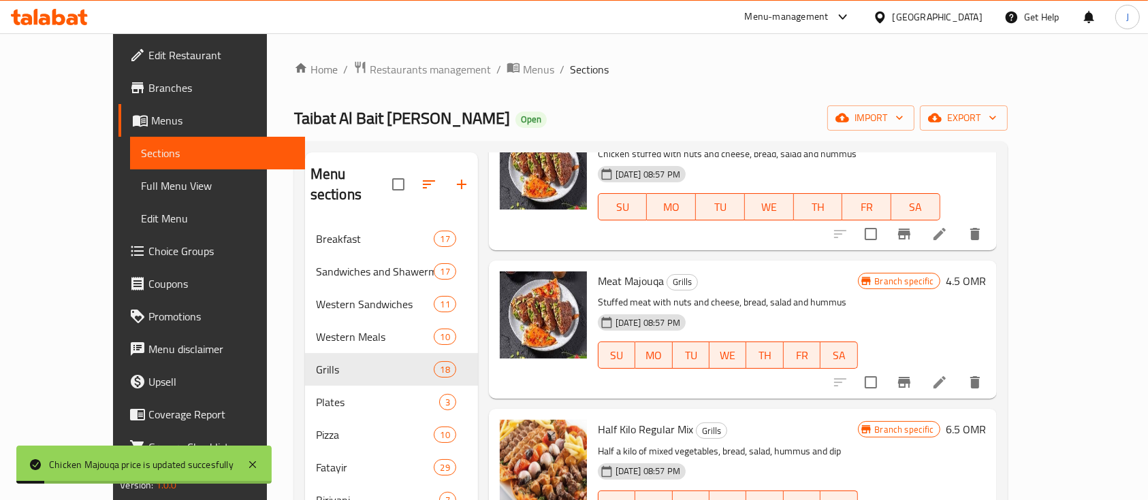
scroll to position [2202, 0]
click at [986, 271] on h6 "4.5 OMR" at bounding box center [966, 280] width 40 height 19
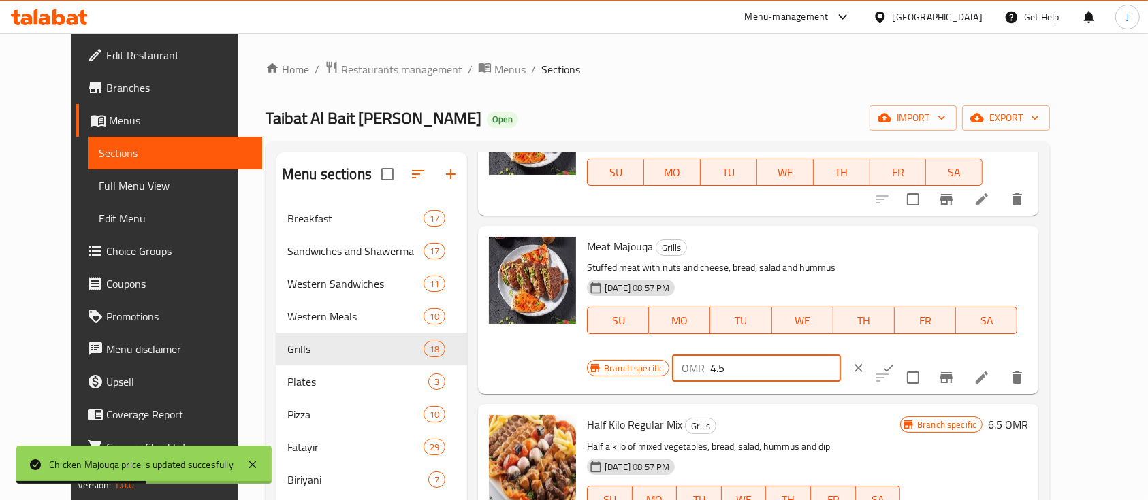
drag, startPoint x: 950, startPoint y: 253, endPoint x: 819, endPoint y: 251, distance: 131.4
click at [819, 353] on div "Branch specific OMR 4.5 ​" at bounding box center [756, 368] width 338 height 30
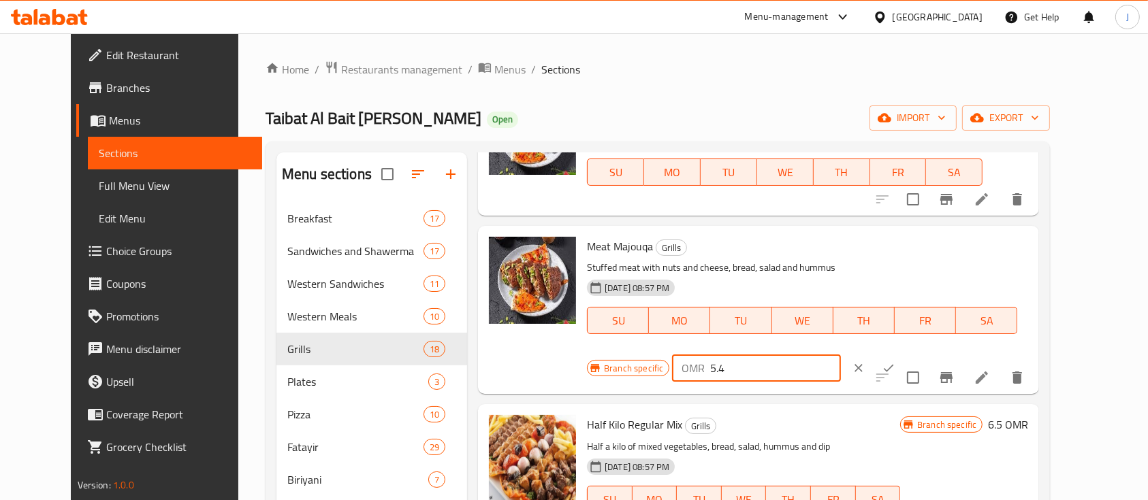
type input "5.4"
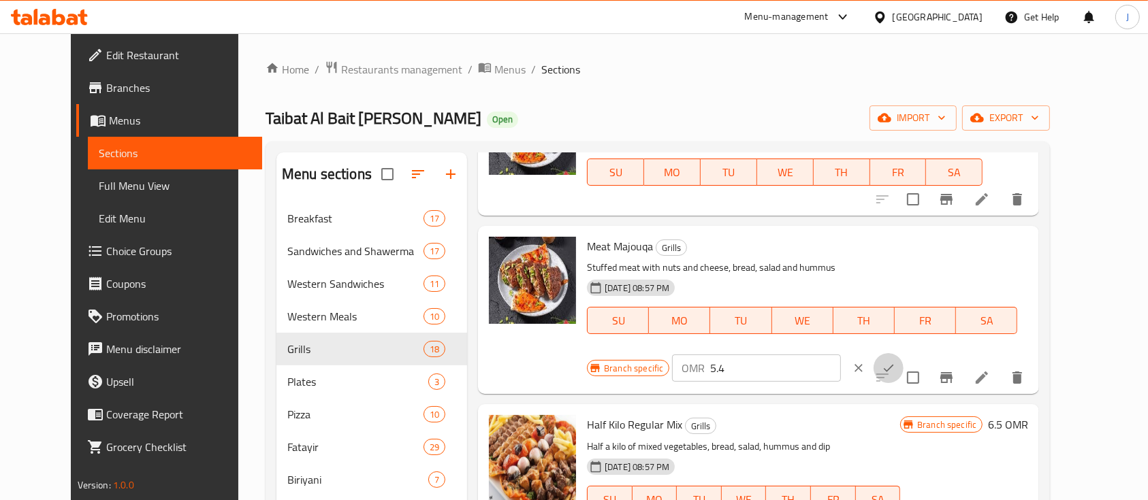
click at [895, 362] on icon "ok" at bounding box center [889, 369] width 14 height 14
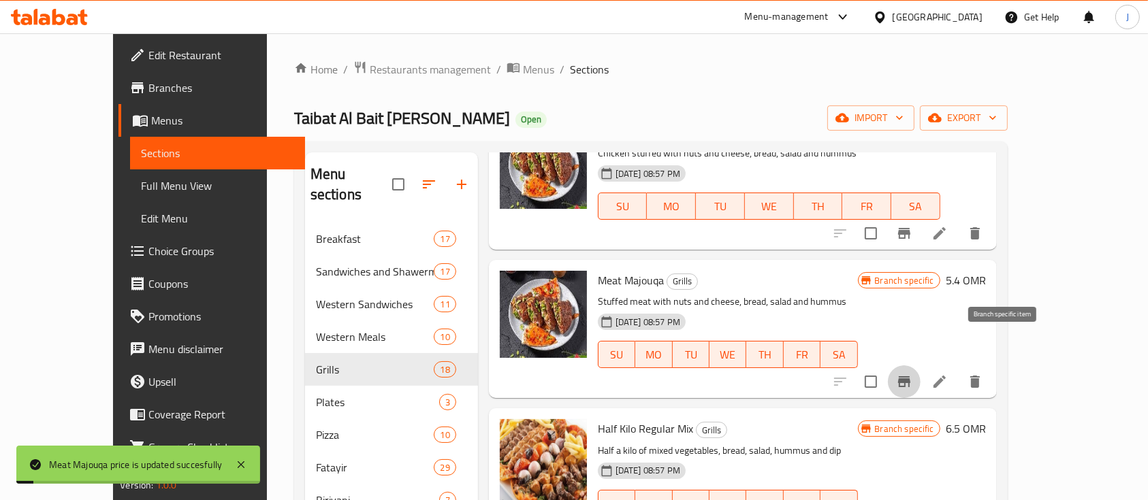
click at [910, 377] on icon "Branch-specific-item" at bounding box center [904, 382] width 12 height 11
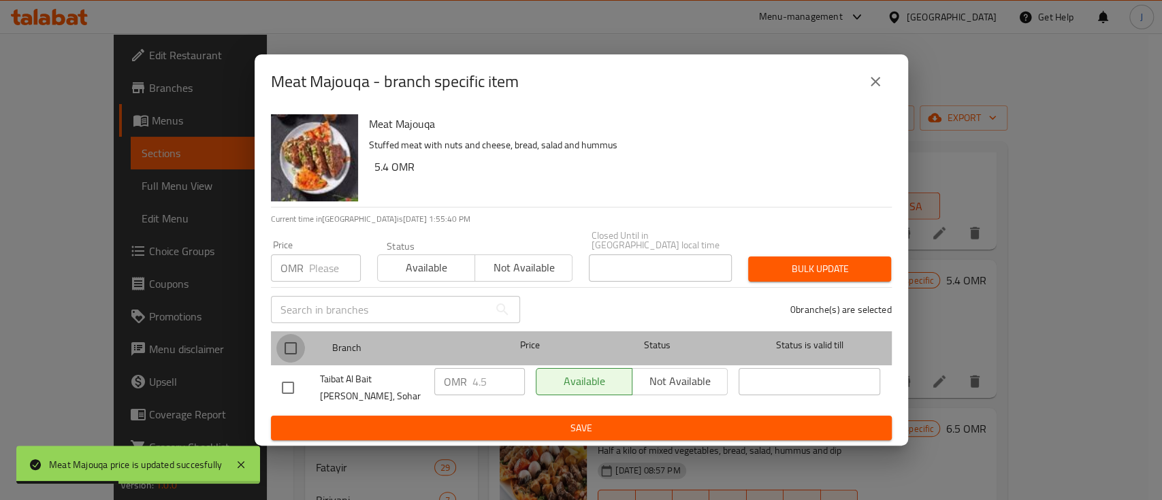
click at [295, 340] on input "checkbox" at bounding box center [290, 348] width 29 height 29
checkbox input "true"
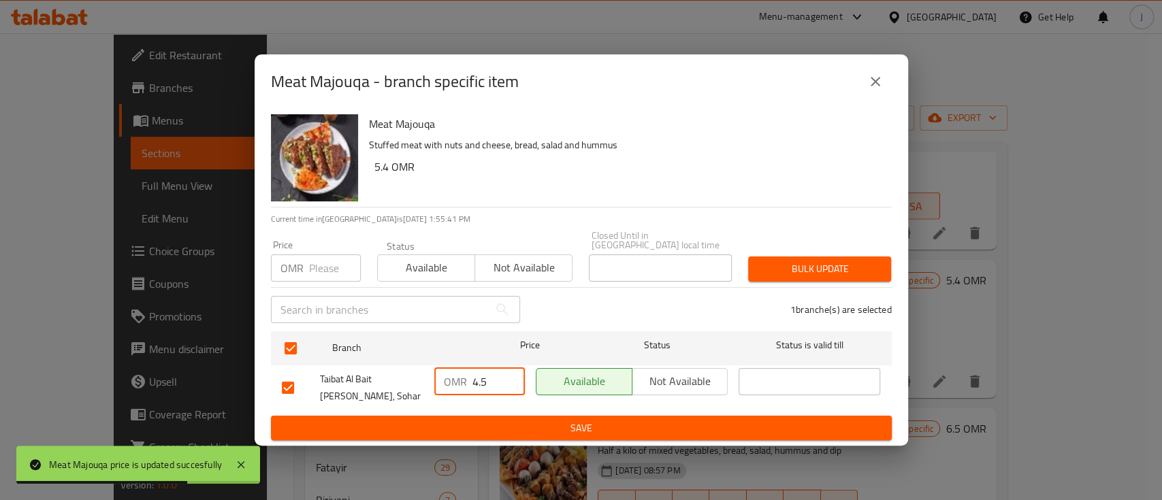
drag, startPoint x: 496, startPoint y: 374, endPoint x: 418, endPoint y: 379, distance: 77.7
click at [418, 379] on div "Taibat Al Bait Al Shami, Sohar OMR 4.5 ​ Available Not available ​" at bounding box center [581, 388] width 610 height 50
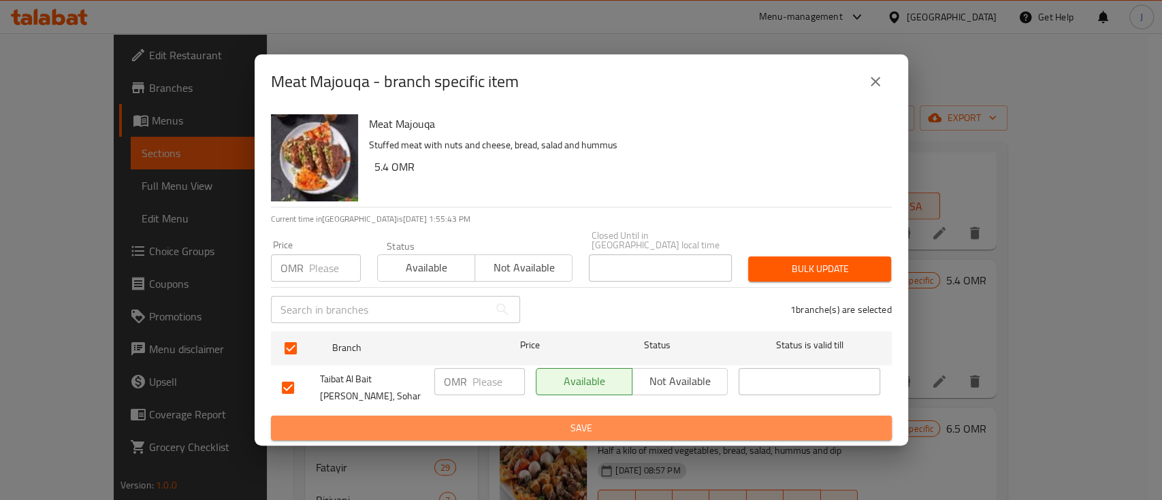
click at [541, 420] on span "Save" at bounding box center [581, 428] width 599 height 17
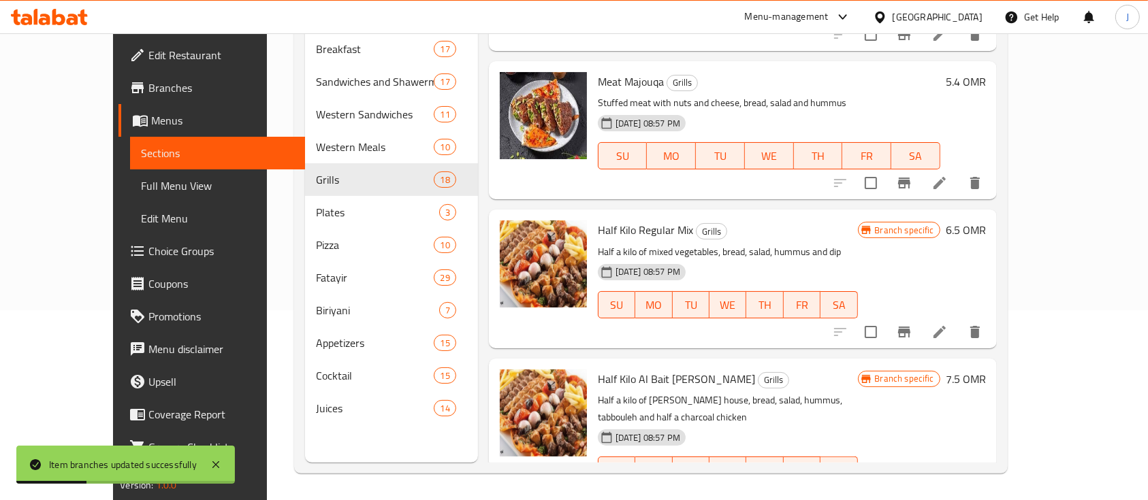
scroll to position [191, 0]
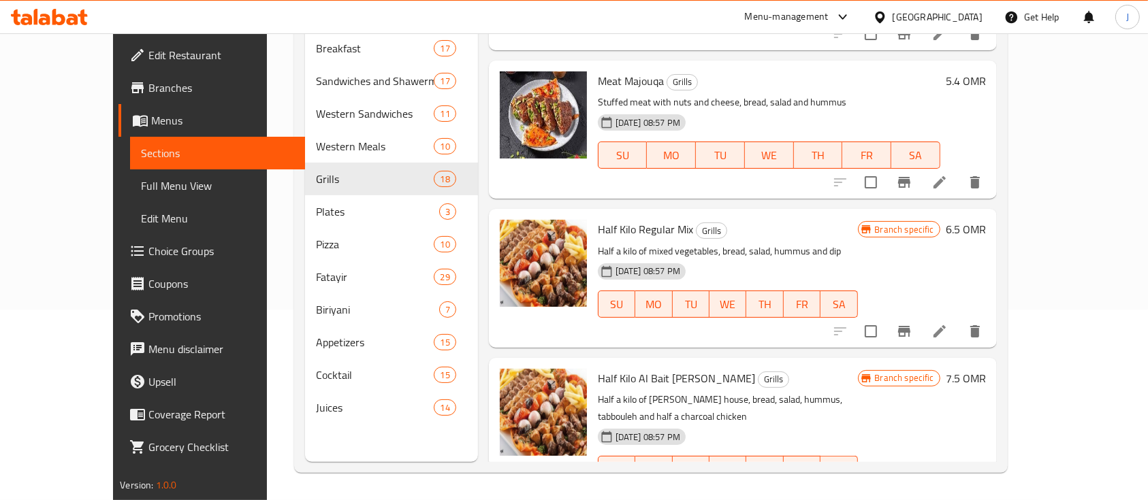
click at [986, 220] on h6 "6.5 OMR" at bounding box center [966, 229] width 40 height 19
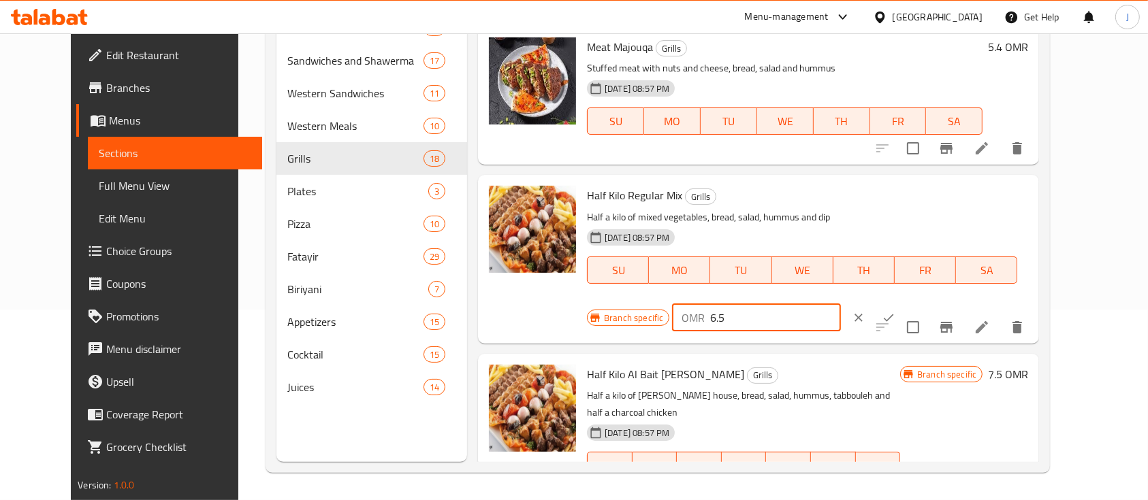
drag, startPoint x: 943, startPoint y: 204, endPoint x: 770, endPoint y: 205, distance: 172.9
click at [770, 205] on div "Half Kilo Regular Mix Grills Half a kilo of mixed vegetables, bread, salad, hum…" at bounding box center [807, 258] width 452 height 157
type input "8.3"
click at [903, 303] on button "ok" at bounding box center [889, 318] width 30 height 30
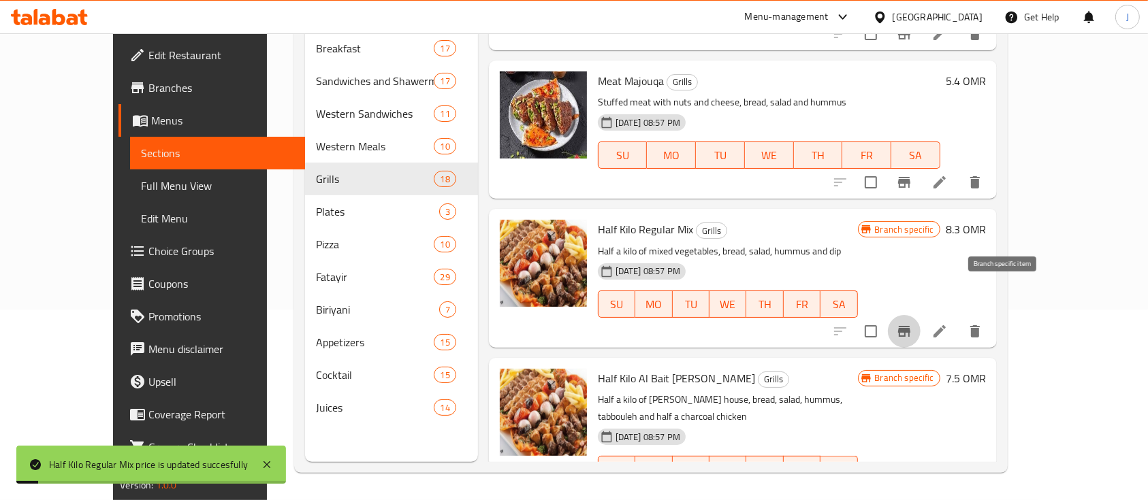
click at [910, 326] on icon "Branch-specific-item" at bounding box center [904, 331] width 12 height 11
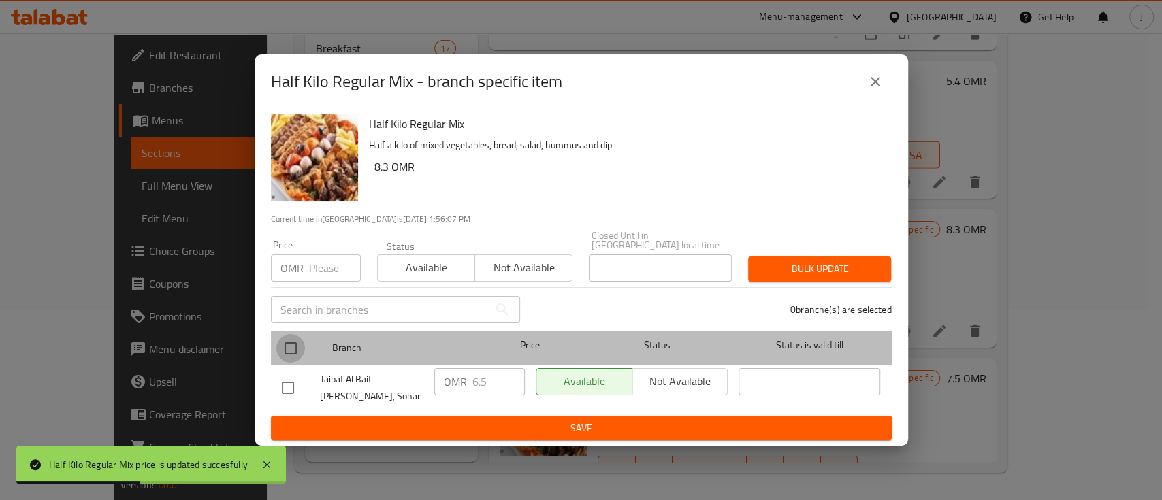
click at [289, 340] on input "checkbox" at bounding box center [290, 348] width 29 height 29
checkbox input "true"
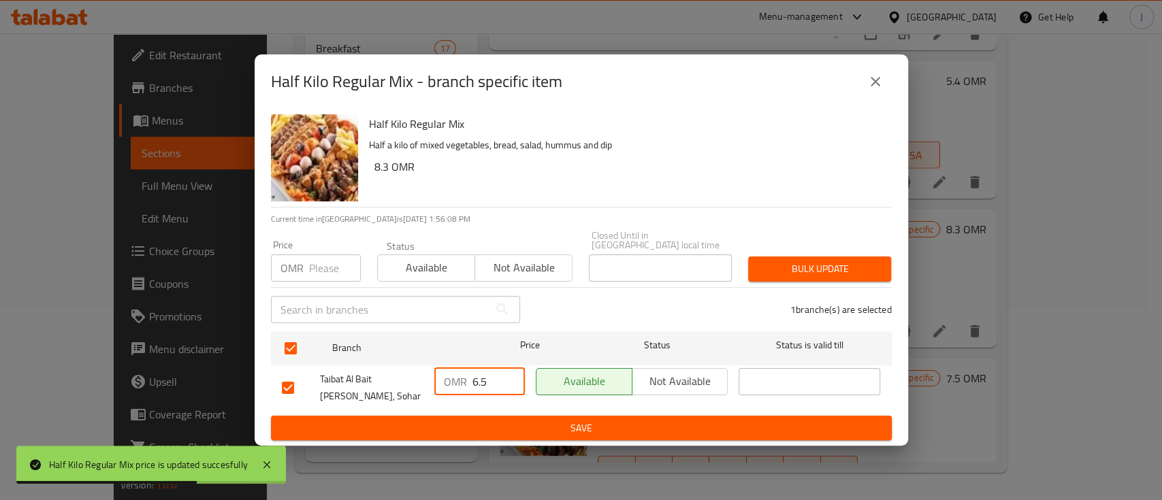
drag, startPoint x: 491, startPoint y: 374, endPoint x: 432, endPoint y: 377, distance: 58.6
click at [432, 377] on div "OMR 6.5 ​" at bounding box center [479, 388] width 101 height 50
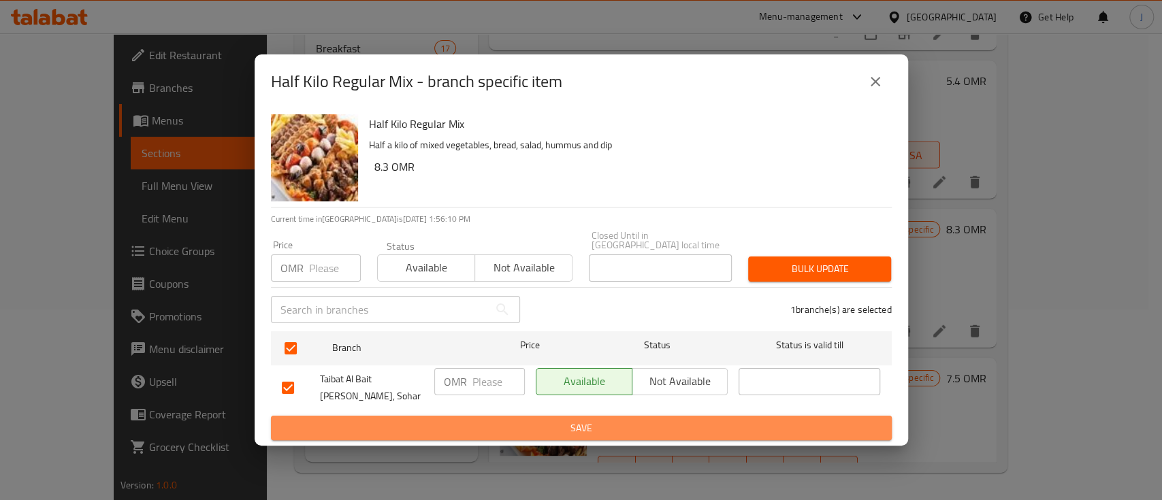
click at [541, 424] on span "Save" at bounding box center [581, 428] width 599 height 17
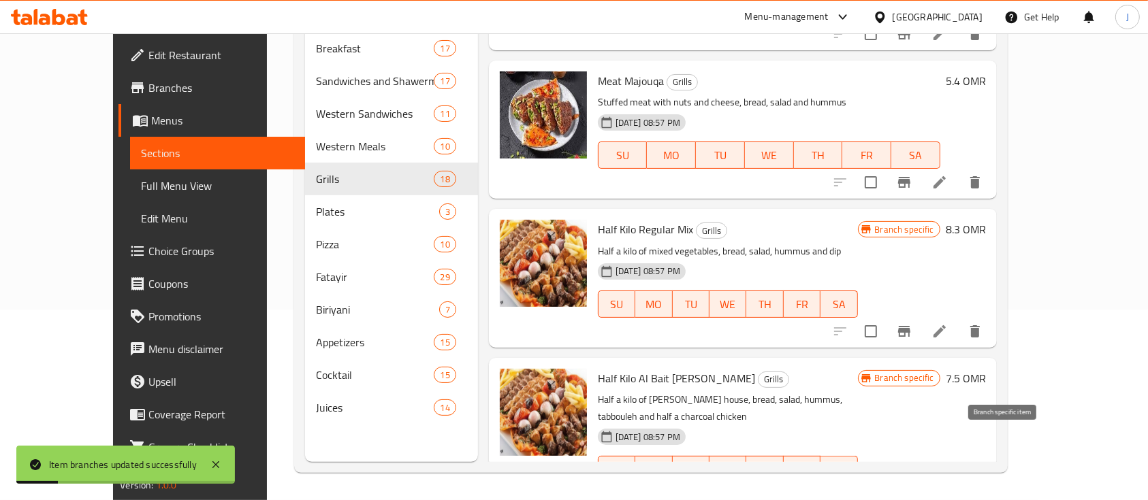
click at [912, 489] on icon "Branch-specific-item" at bounding box center [904, 497] width 16 height 16
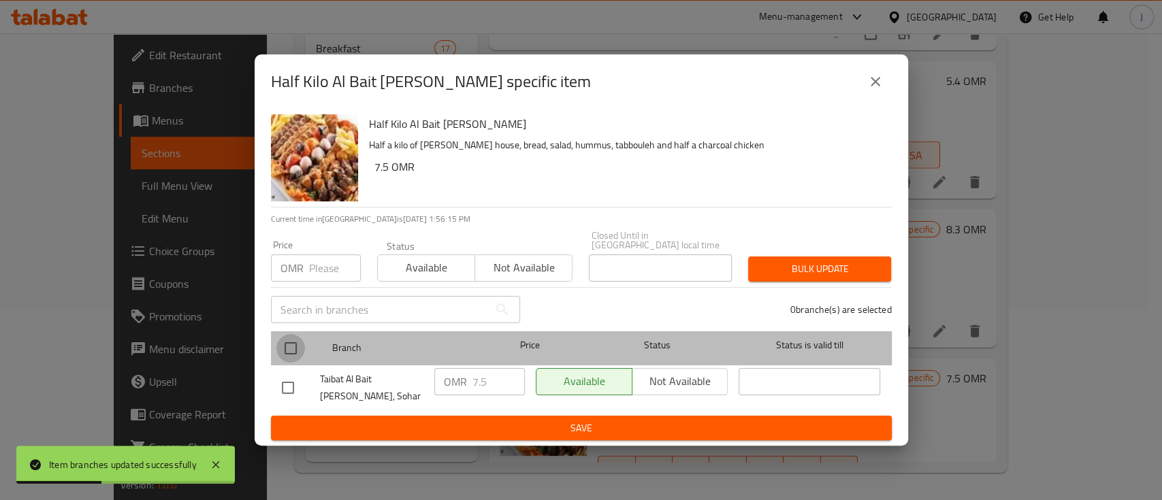
click at [292, 334] on input "checkbox" at bounding box center [290, 348] width 29 height 29
checkbox input "true"
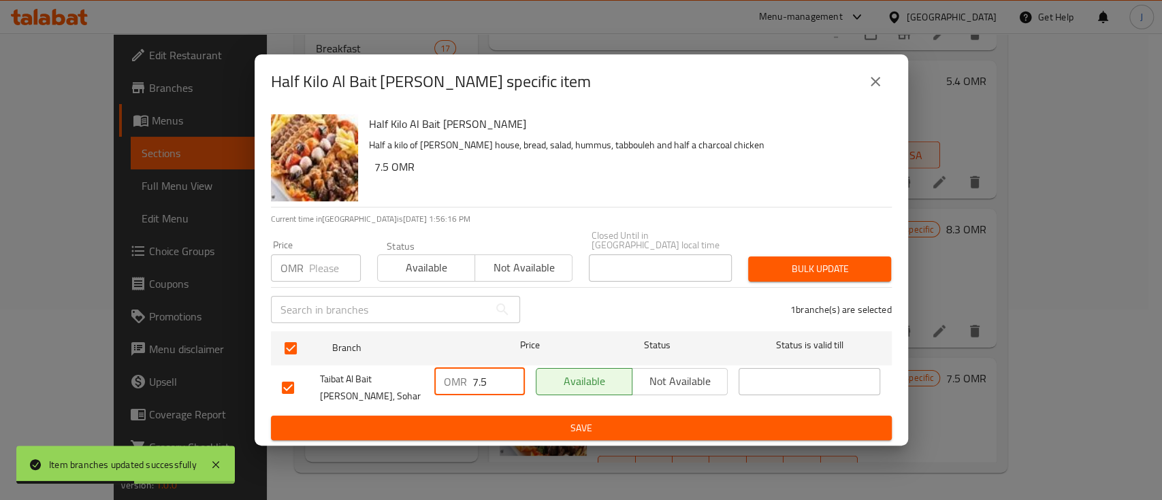
drag, startPoint x: 496, startPoint y: 376, endPoint x: 385, endPoint y: 379, distance: 110.3
click at [385, 379] on div "Taibat Al Bait Al Shami, Sohar OMR 7.5 ​ Available Not available ​" at bounding box center [581, 388] width 610 height 50
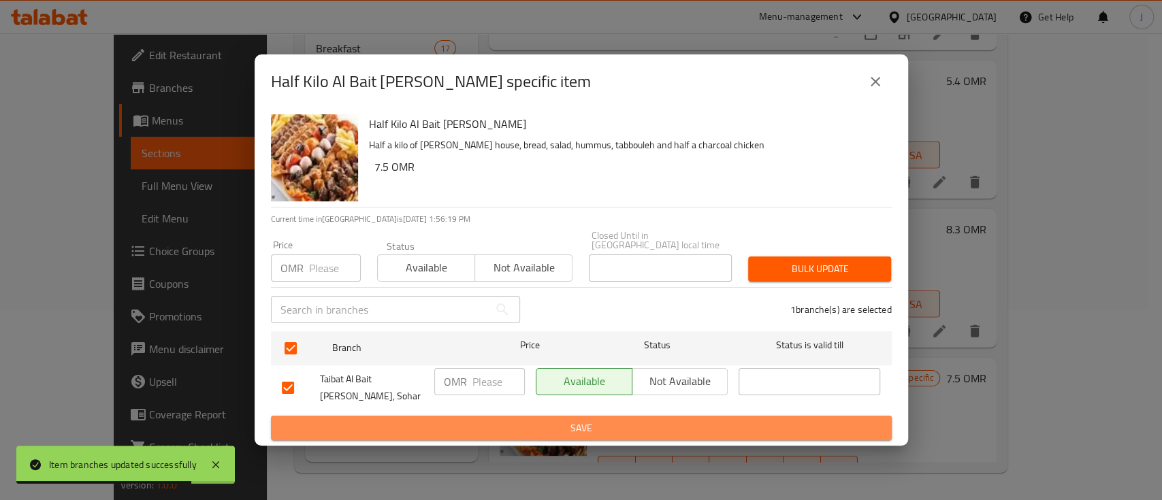
click at [564, 423] on span "Save" at bounding box center [581, 428] width 599 height 17
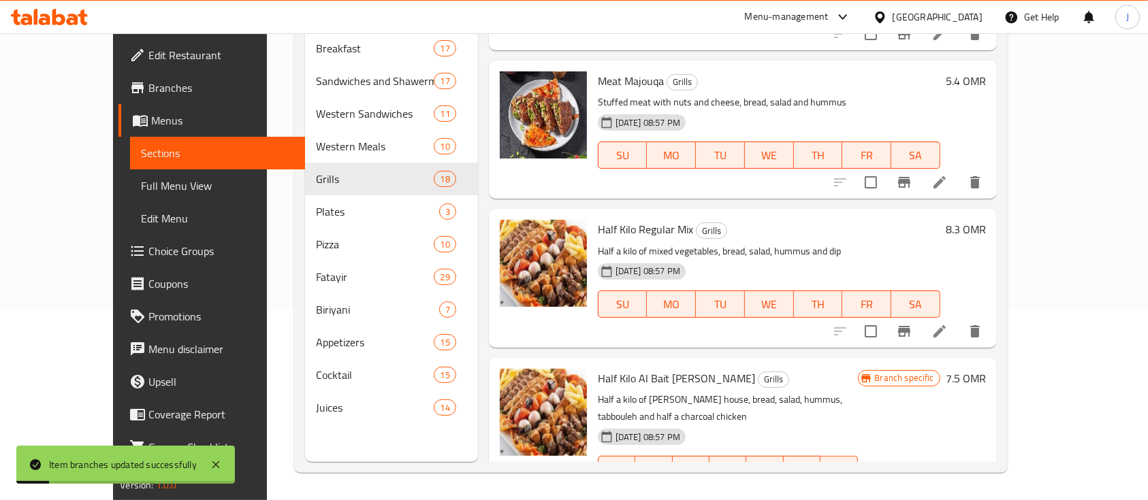
click at [986, 369] on h6 "7.5 OMR" at bounding box center [966, 378] width 40 height 19
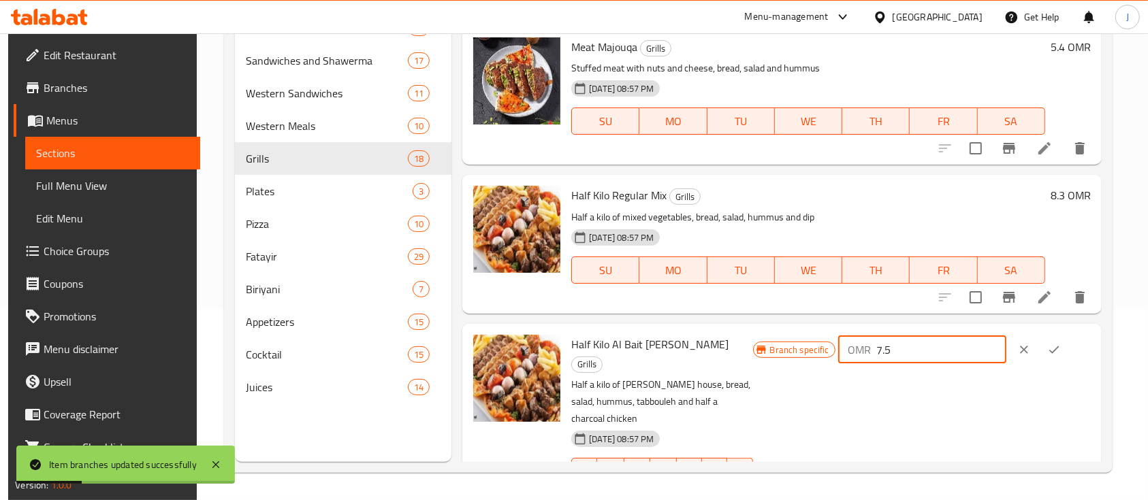
drag, startPoint x: 927, startPoint y: 353, endPoint x: 857, endPoint y: 349, distance: 70.2
click at [857, 349] on div "Branch specific OMR 7.5 ​" at bounding box center [922, 350] width 338 height 30
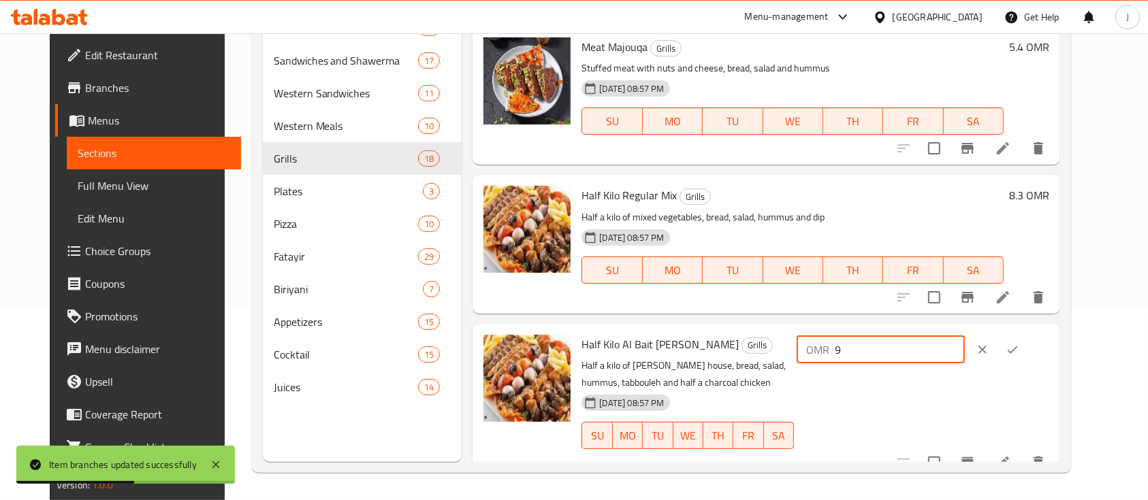
type input "9"
click at [1019, 351] on icon "ok" at bounding box center [1013, 350] width 14 height 14
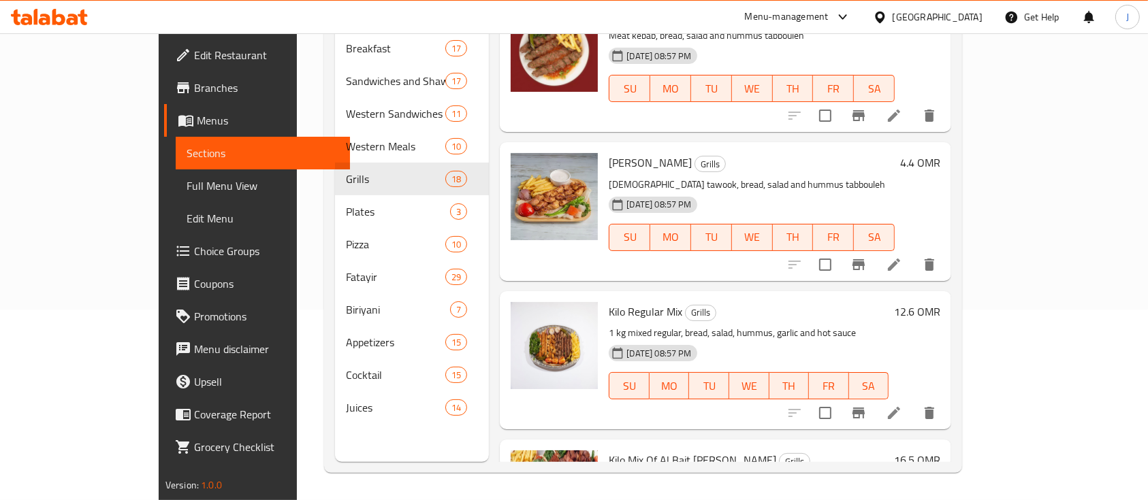
scroll to position [959, 0]
click at [889, 303] on h6 "Kilo Regular Mix Grills" at bounding box center [749, 312] width 280 height 19
click at [940, 303] on h6 "12.6 OMR" at bounding box center [917, 312] width 46 height 19
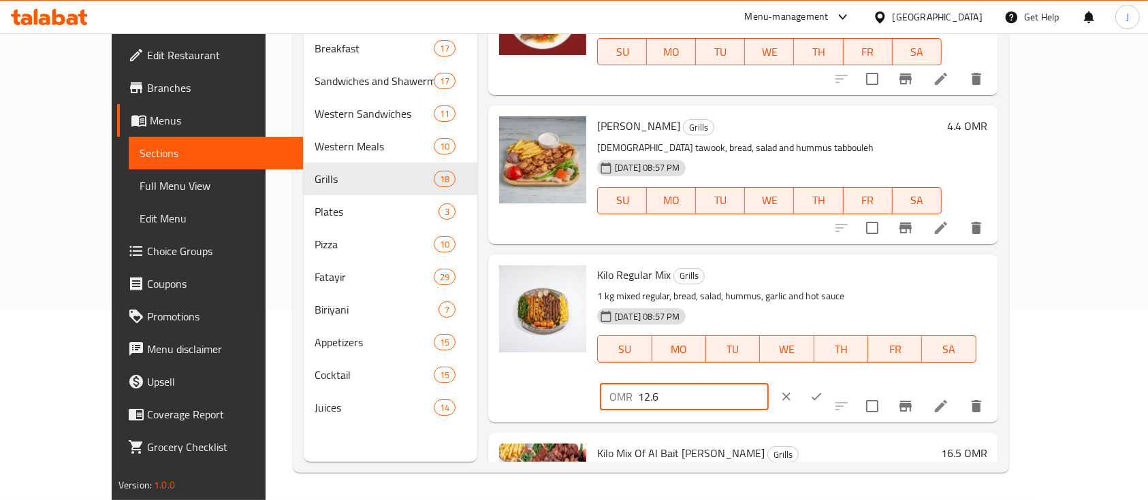
drag, startPoint x: 943, startPoint y: 262, endPoint x: 829, endPoint y: 272, distance: 114.1
click at [829, 272] on div "Kilo Regular Mix Grills 1 kg mixed regular, bread, salad, hummus, garlic and ho…" at bounding box center [792, 338] width 400 height 157
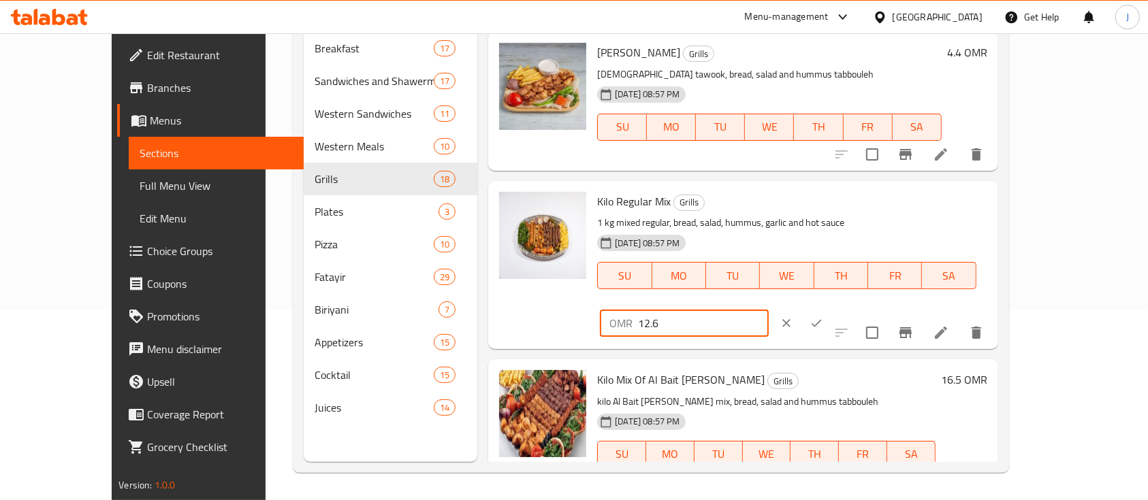
scroll to position [1023, 0]
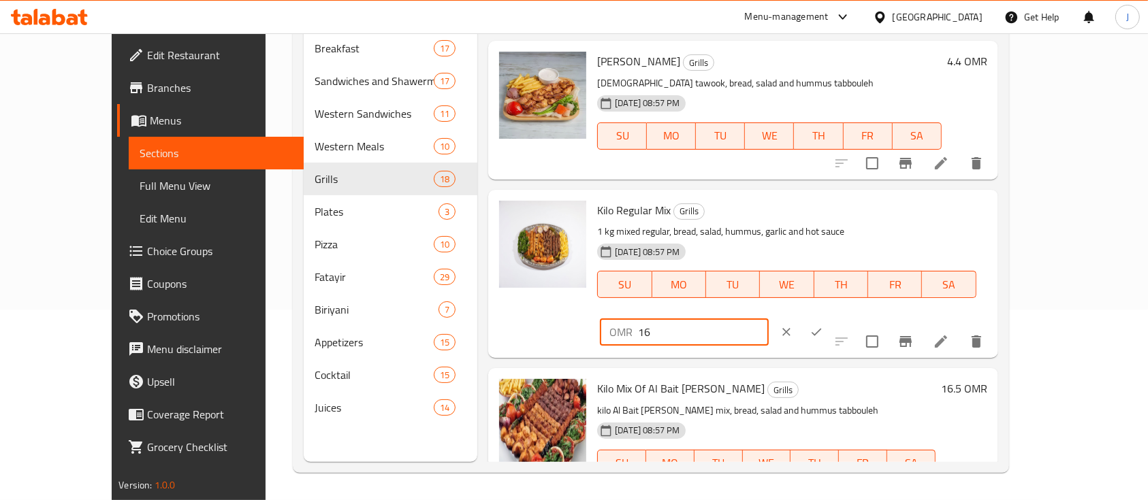
type input "16"
click at [823, 325] on icon "ok" at bounding box center [817, 332] width 14 height 14
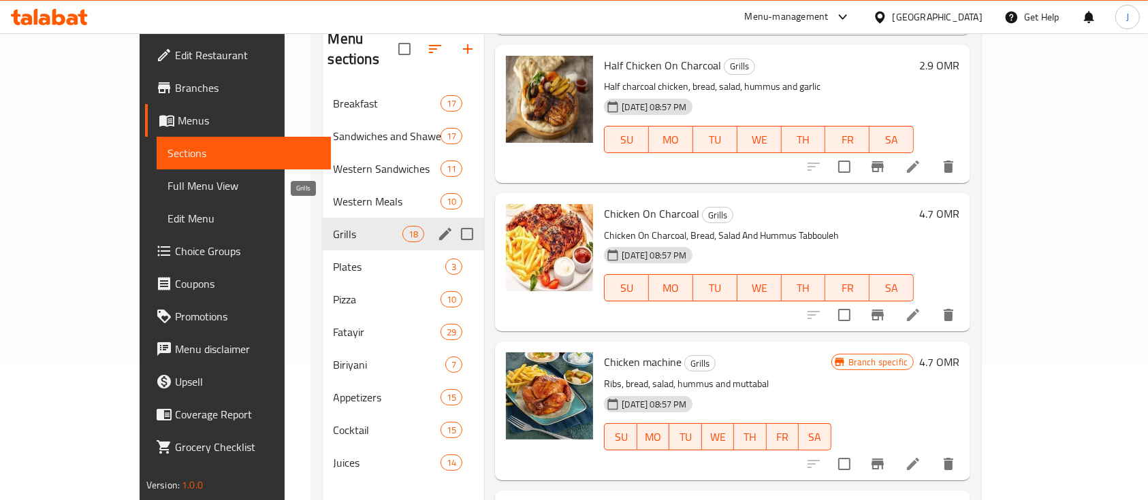
scroll to position [137, 0]
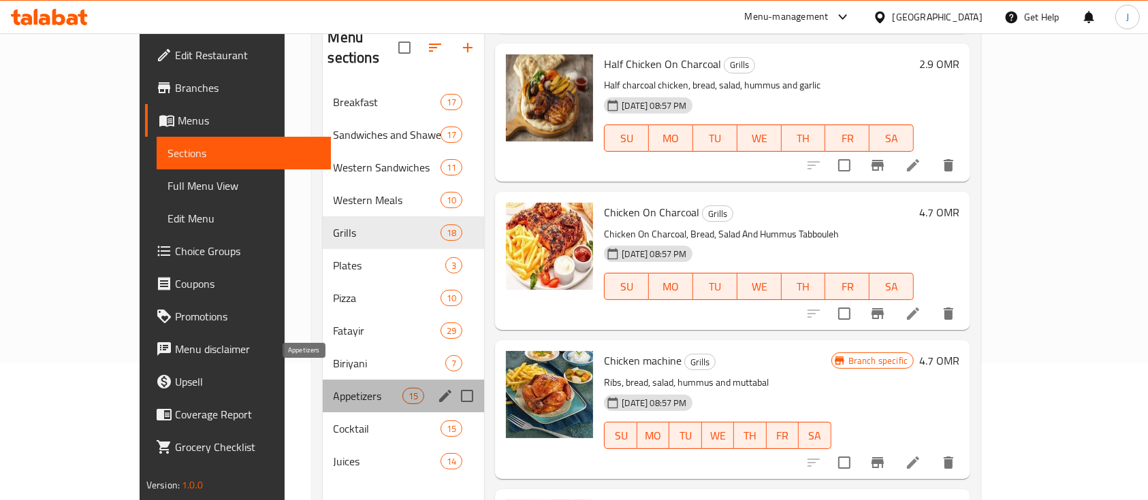
click at [334, 388] on span "Appetizers" at bounding box center [368, 396] width 69 height 16
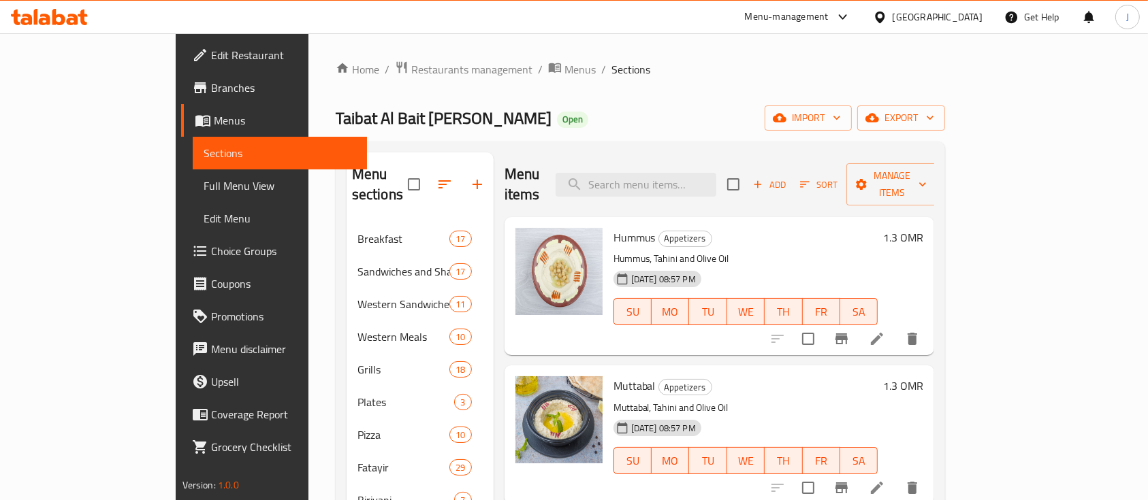
click at [923, 228] on h6 "1.3 OMR" at bounding box center [903, 237] width 40 height 19
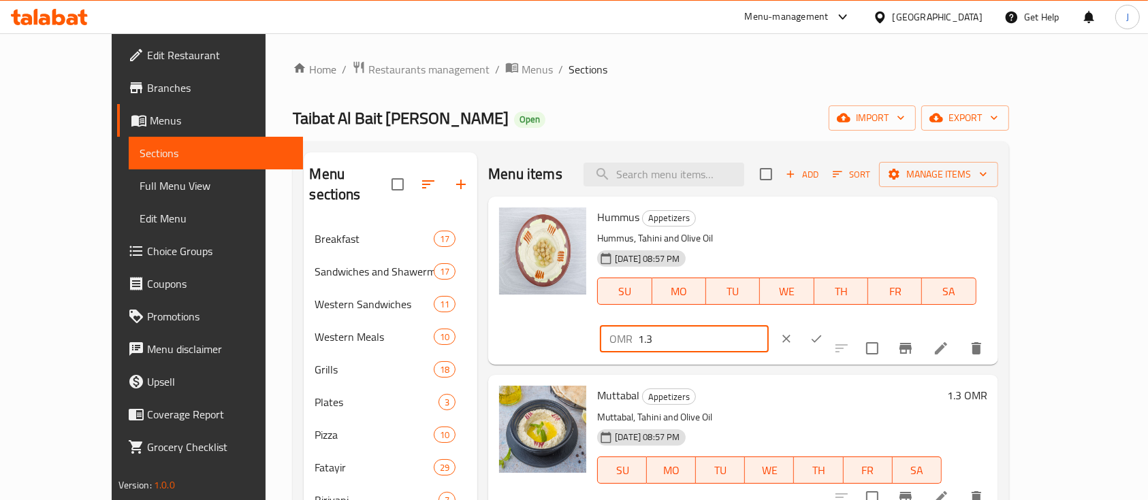
click at [768, 325] on input "1.3" at bounding box center [703, 338] width 130 height 27
type input "1.5"
click at [831, 324] on button "ok" at bounding box center [816, 339] width 30 height 30
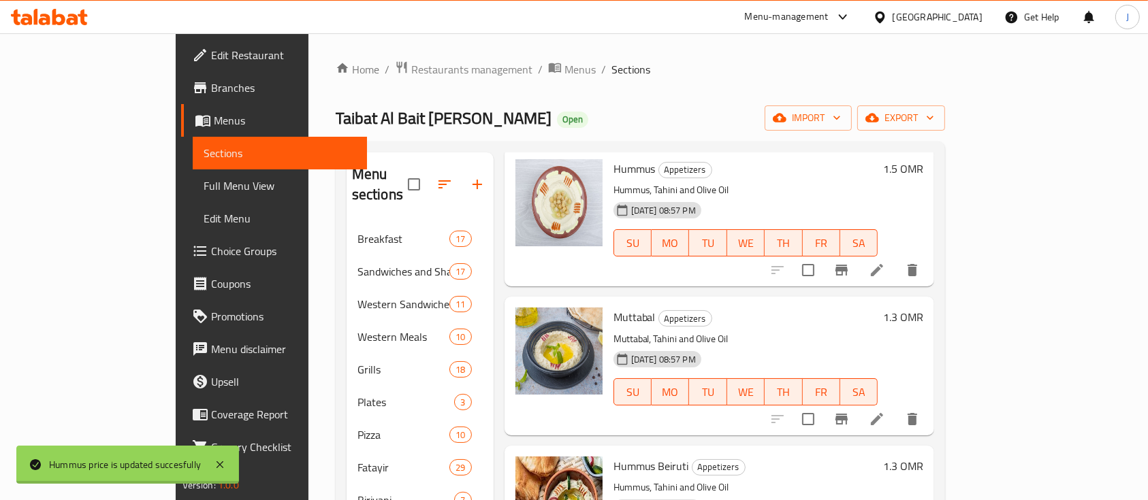
scroll to position [92, 0]
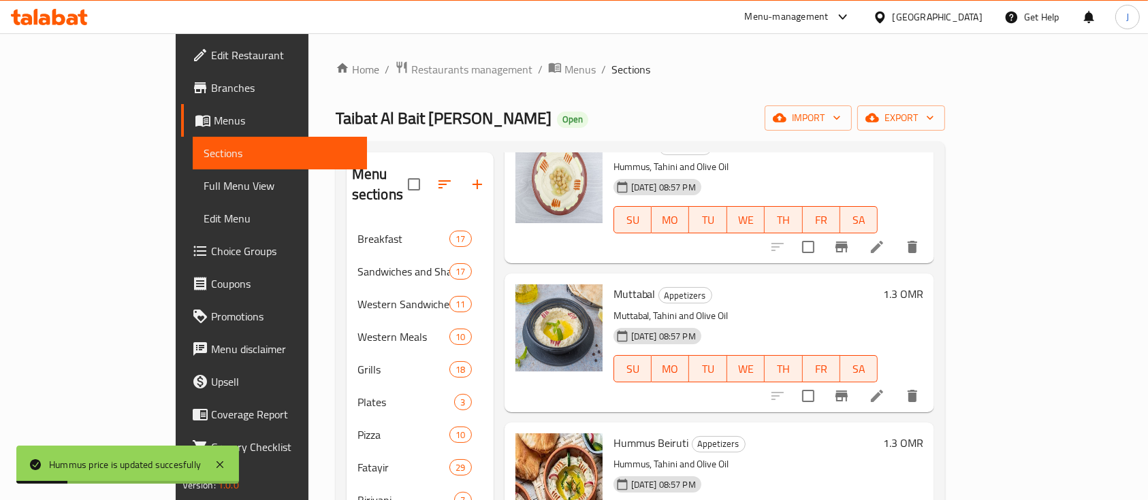
click at [923, 285] on h6 "1.3 OMR" at bounding box center [903, 294] width 40 height 19
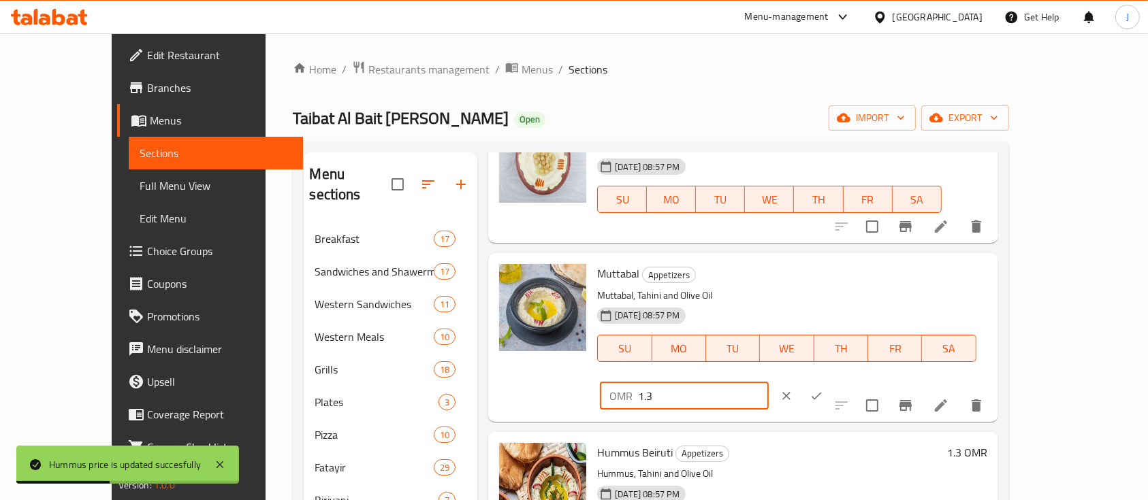
click at [768, 383] on input "1.3" at bounding box center [703, 396] width 130 height 27
type input "1.5"
click at [823, 389] on icon "ok" at bounding box center [817, 396] width 14 height 14
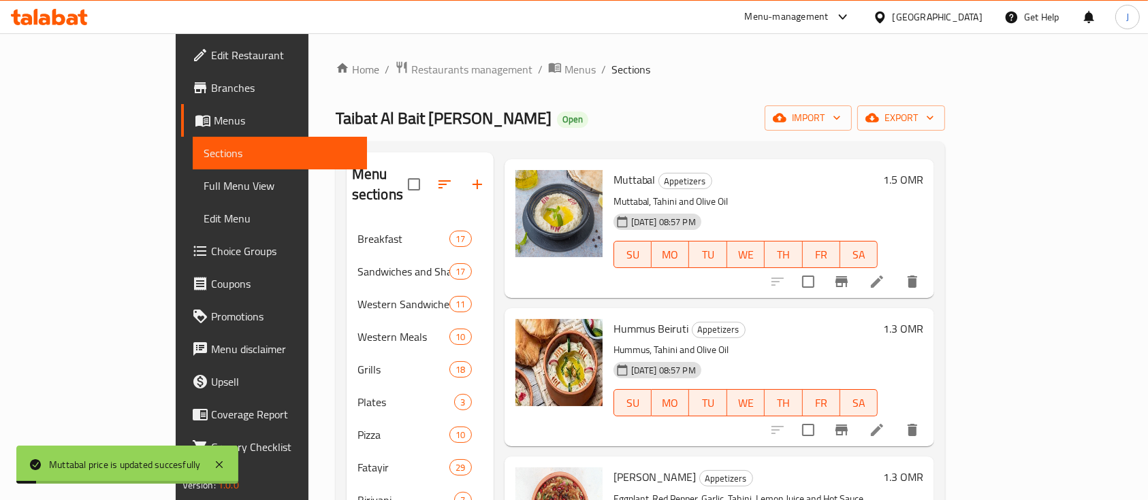
scroll to position [215, 0]
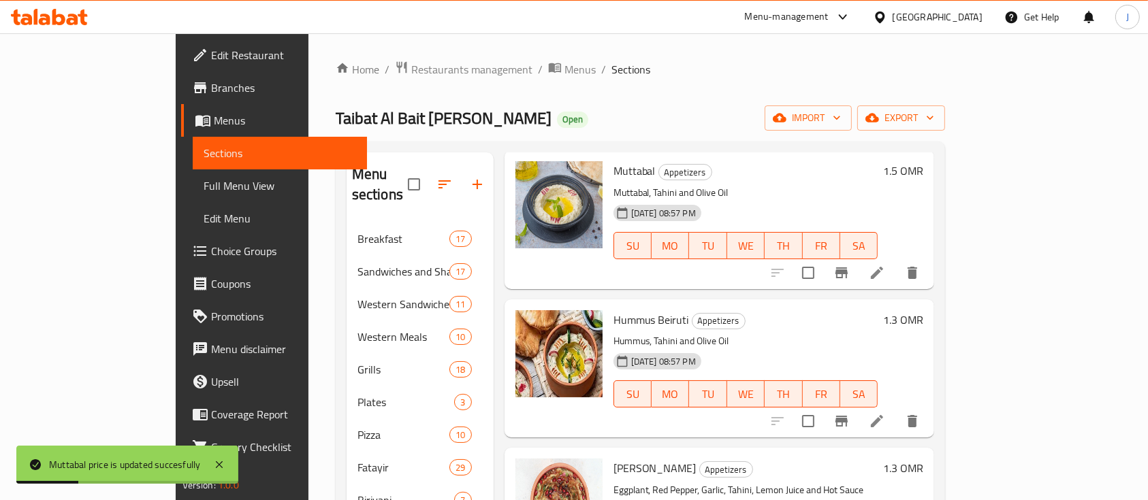
click at [923, 310] on h6 "1.3 OMR" at bounding box center [903, 319] width 40 height 19
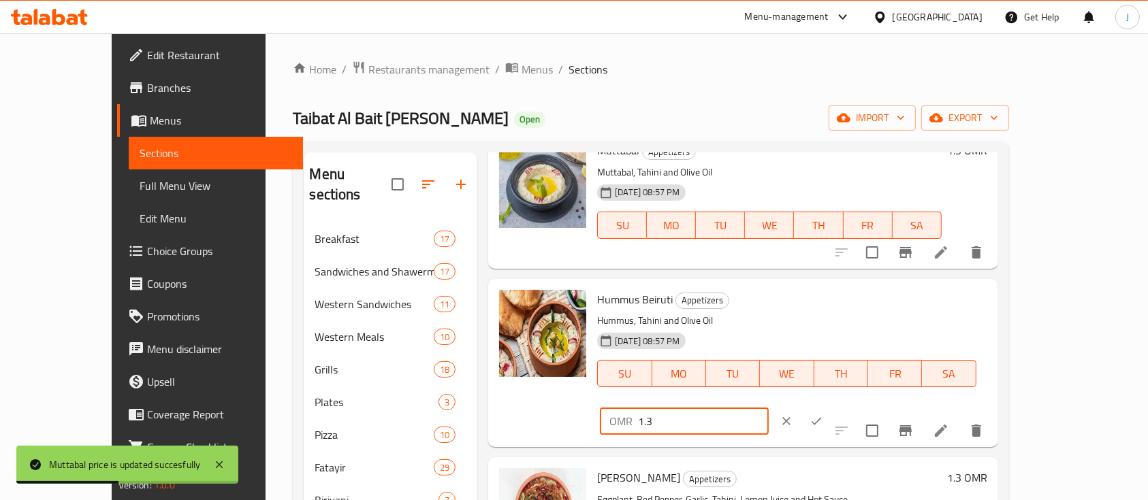
click at [768, 408] on input "1.3" at bounding box center [703, 421] width 130 height 27
type input "1.5"
click at [823, 415] on icon "ok" at bounding box center [817, 422] width 14 height 14
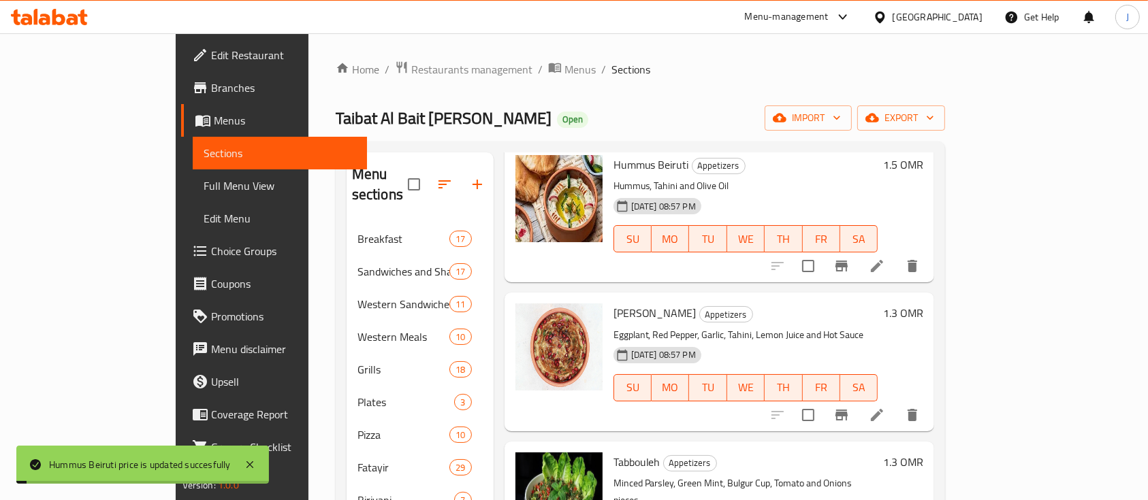
scroll to position [371, 0]
click at [923, 303] on h6 "1.3 OMR" at bounding box center [903, 312] width 40 height 19
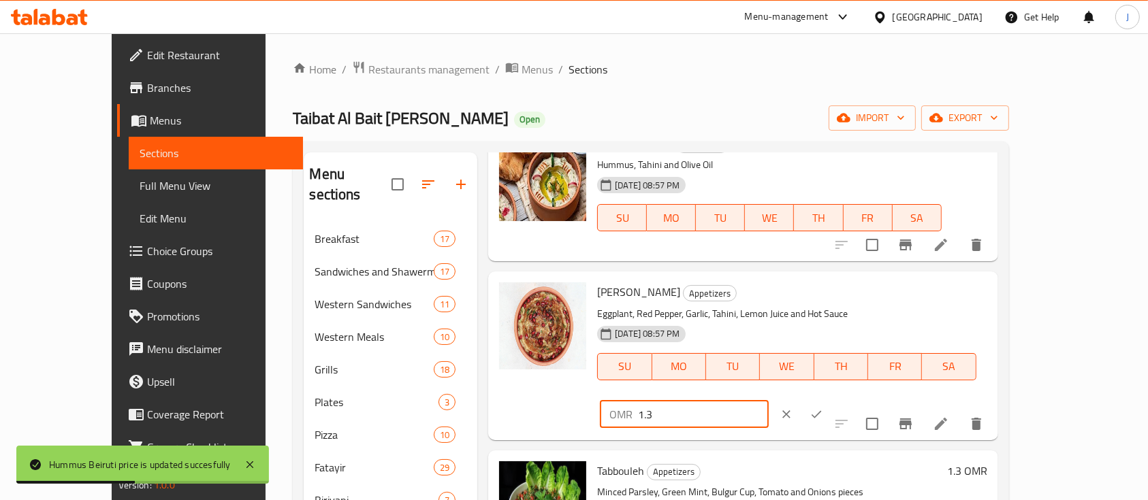
click at [768, 401] on input "1.3" at bounding box center [703, 414] width 130 height 27
type input "1.5"
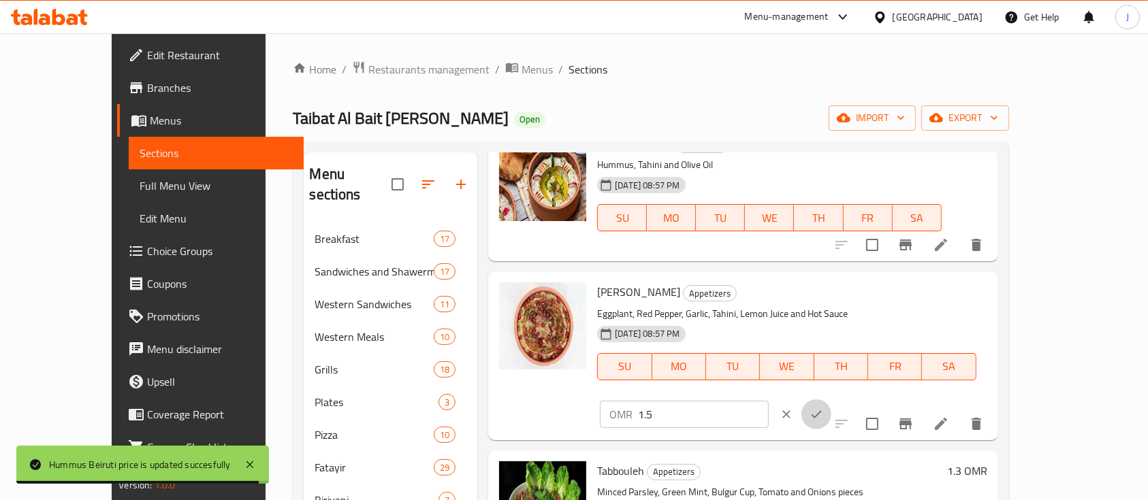
click at [823, 408] on icon "ok" at bounding box center [817, 415] width 14 height 14
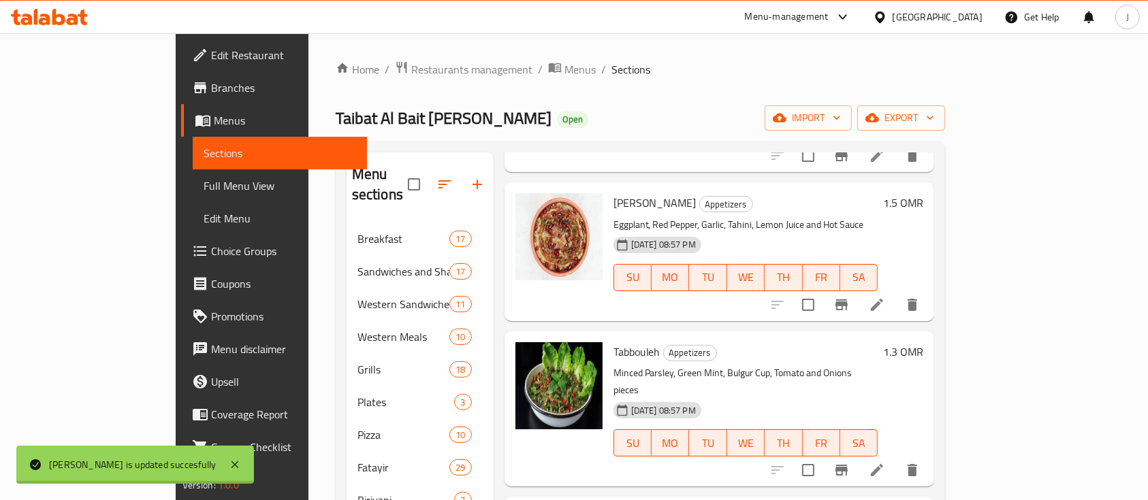
scroll to position [490, 0]
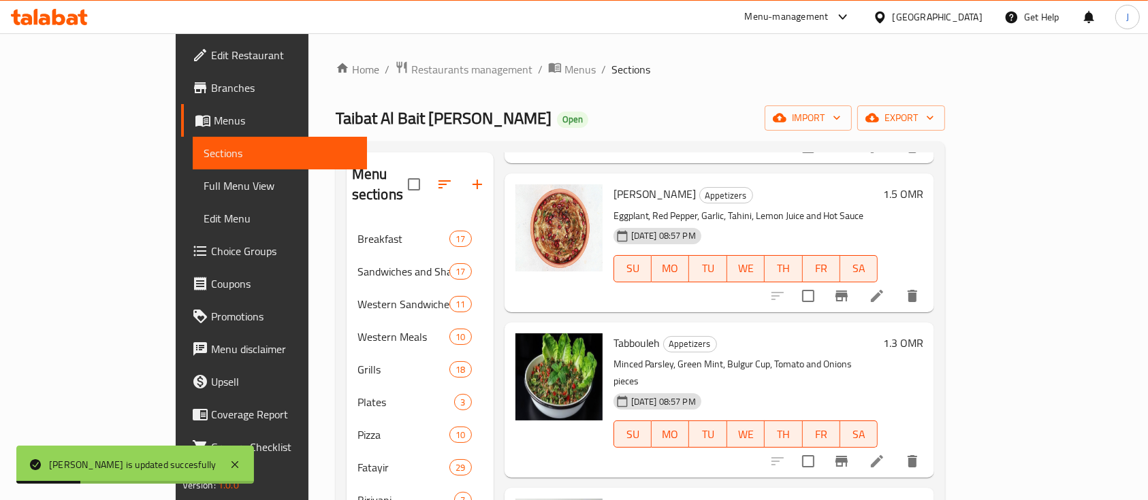
click at [923, 334] on h6 "1.3 OMR" at bounding box center [903, 343] width 40 height 19
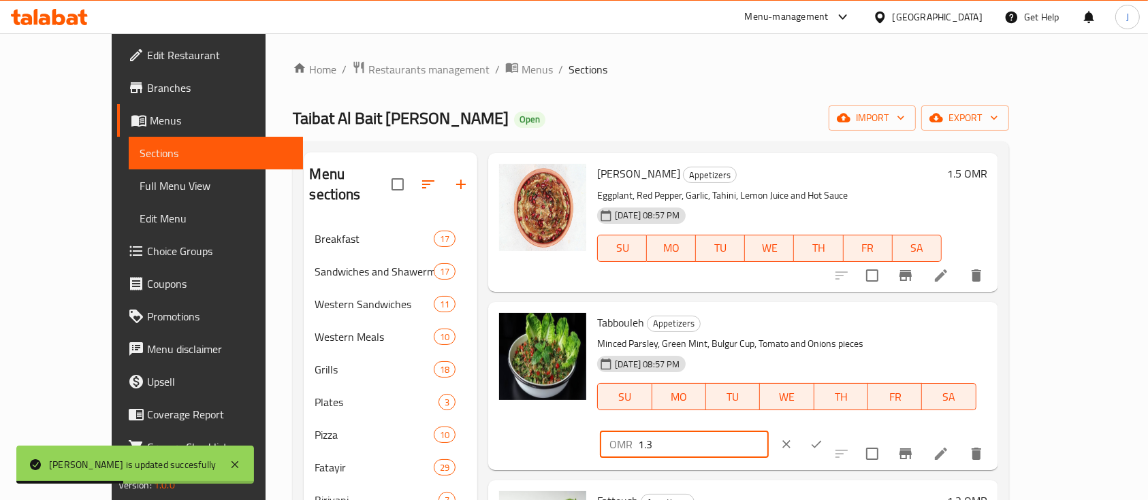
click at [768, 431] on input "1.3" at bounding box center [703, 444] width 130 height 27
type input "1.5"
click at [823, 438] on icon "ok" at bounding box center [817, 445] width 14 height 14
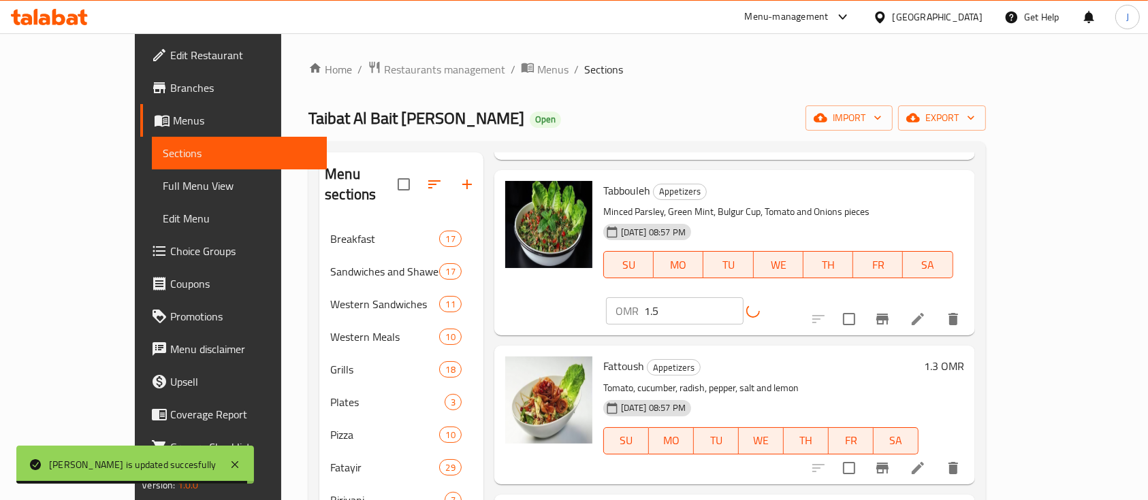
scroll to position [656, 0]
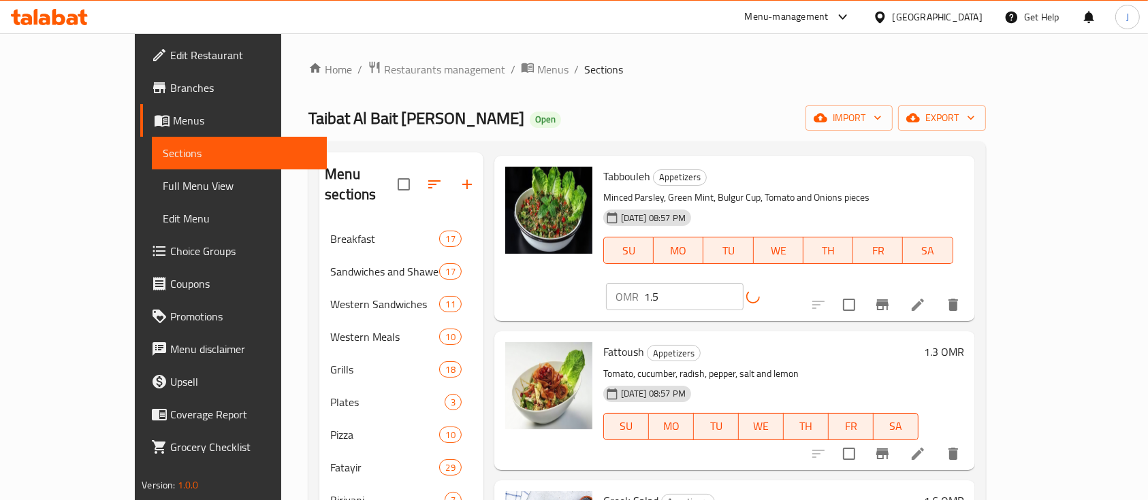
click at [964, 342] on h6 "1.3 OMR" at bounding box center [944, 351] width 40 height 19
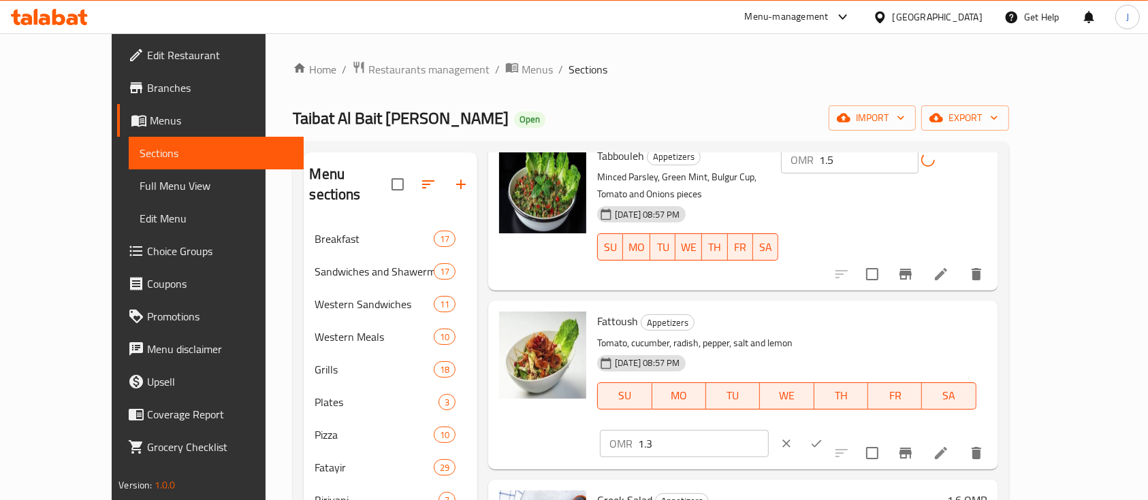
click at [768, 430] on input "1.3" at bounding box center [703, 443] width 130 height 27
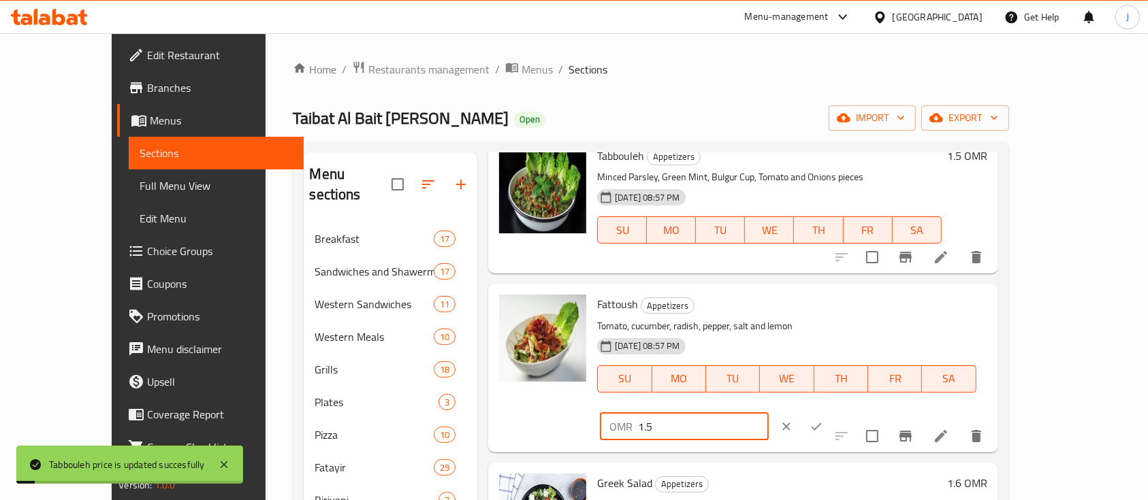
type input "1.5"
click at [823, 420] on icon "ok" at bounding box center [817, 427] width 14 height 14
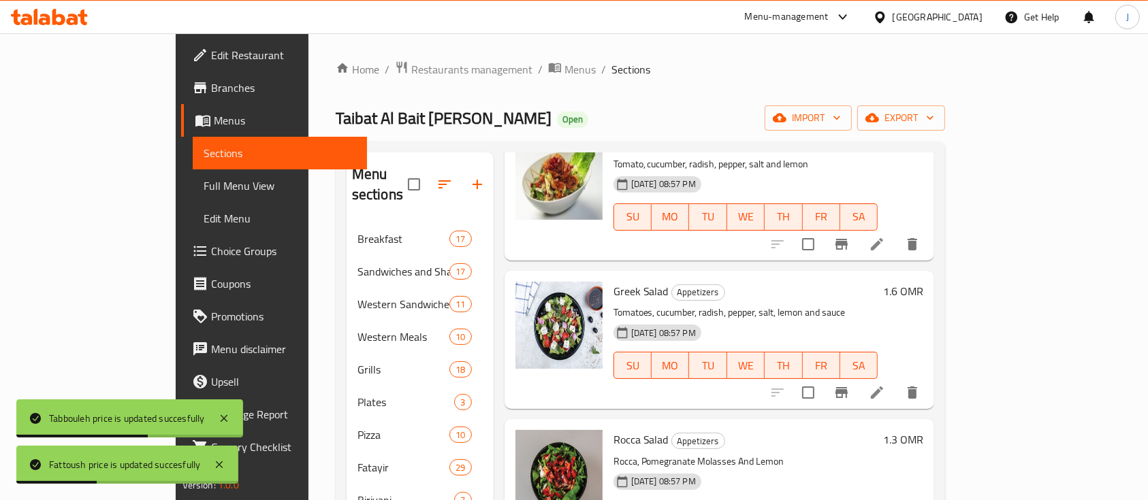
scroll to position [855, 0]
click at [923, 283] on h6 "1.6 OMR" at bounding box center [903, 292] width 40 height 19
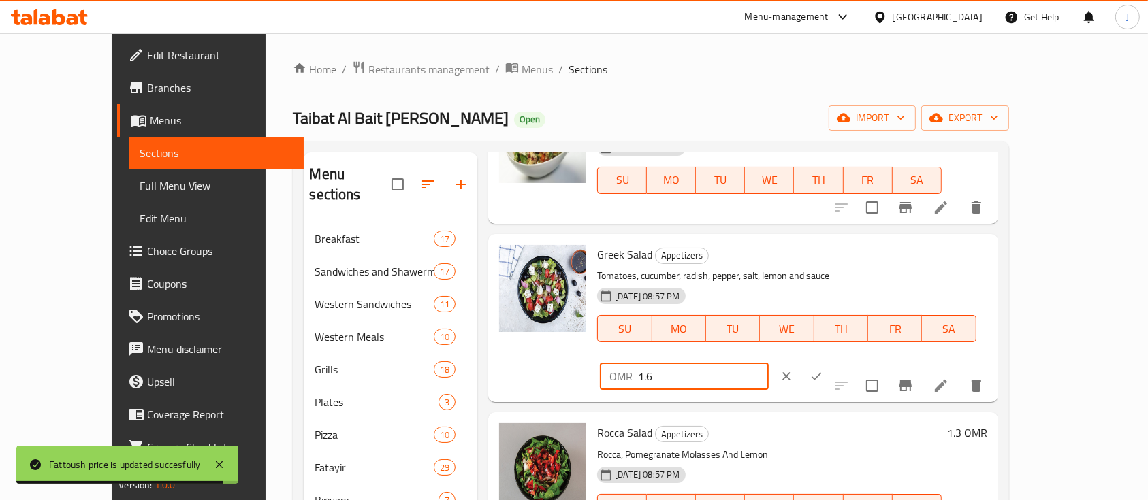
click at [768, 363] on input "1.6" at bounding box center [703, 376] width 130 height 27
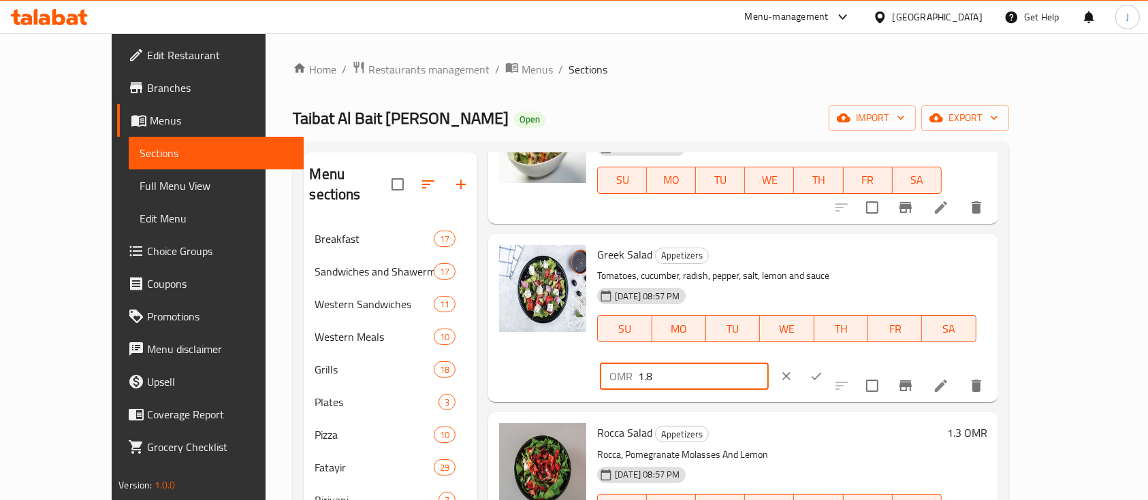
type input "1.8"
click at [823, 370] on icon "ok" at bounding box center [817, 377] width 14 height 14
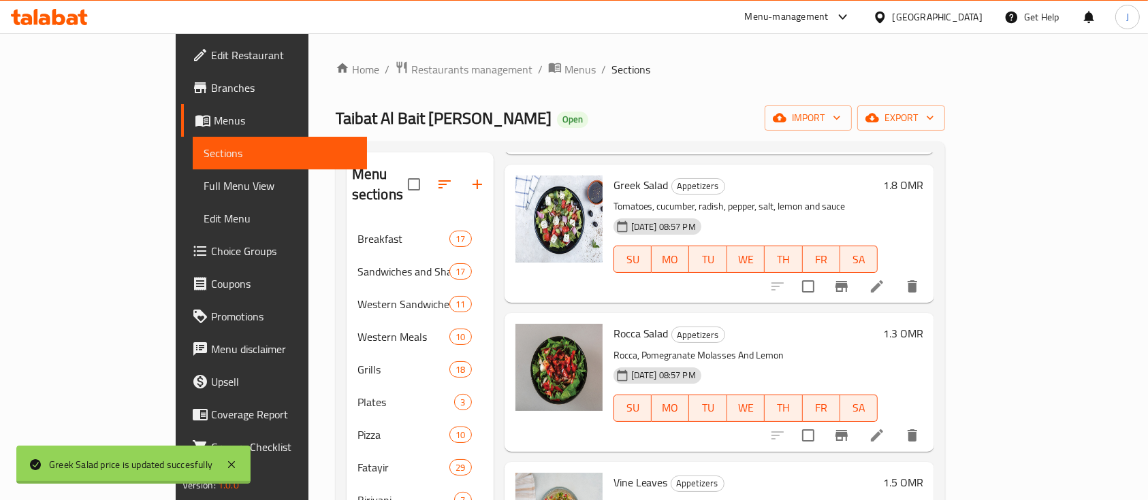
scroll to position [998, 0]
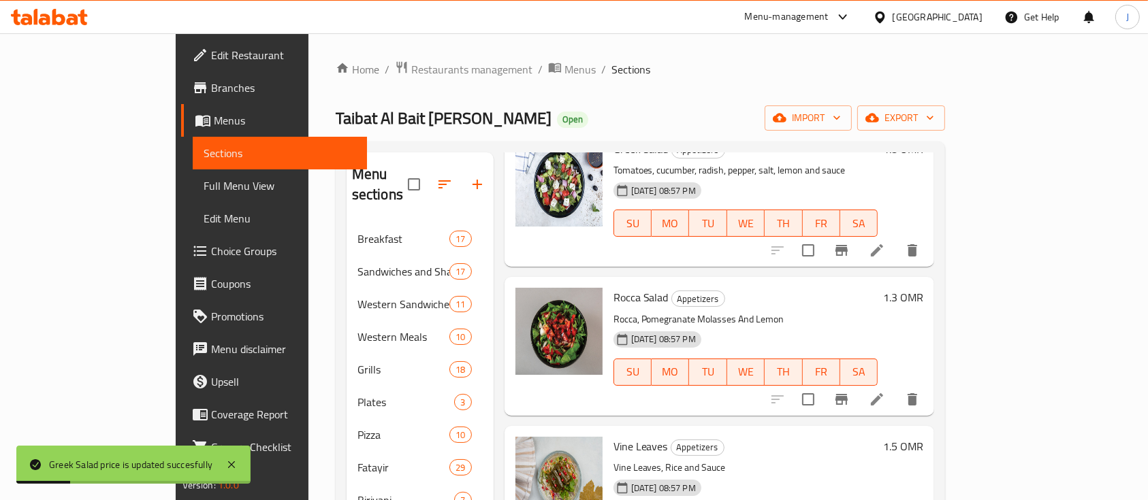
click at [923, 288] on h6 "1.3 OMR" at bounding box center [903, 297] width 40 height 19
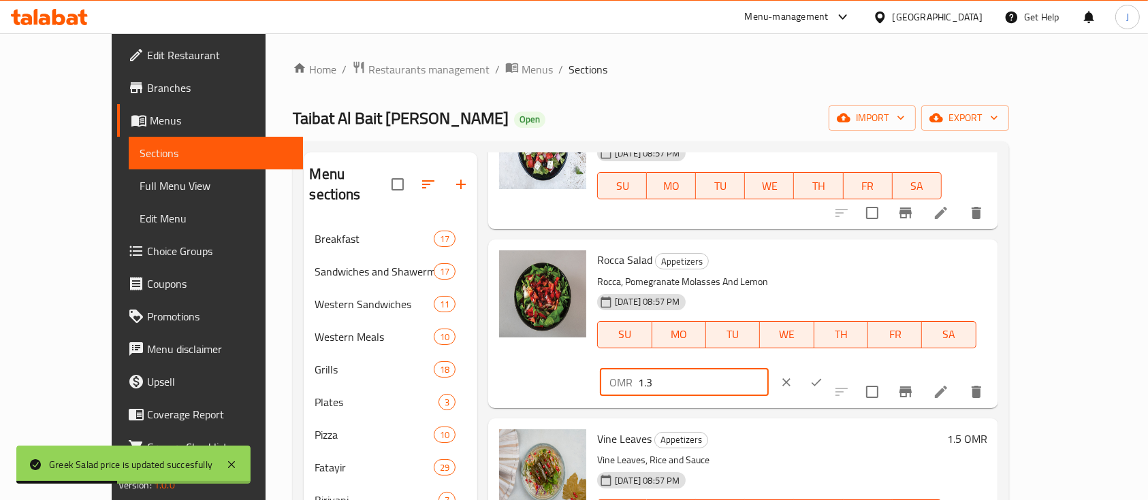
click at [768, 369] on input "1.3" at bounding box center [703, 382] width 130 height 27
type input "1.5"
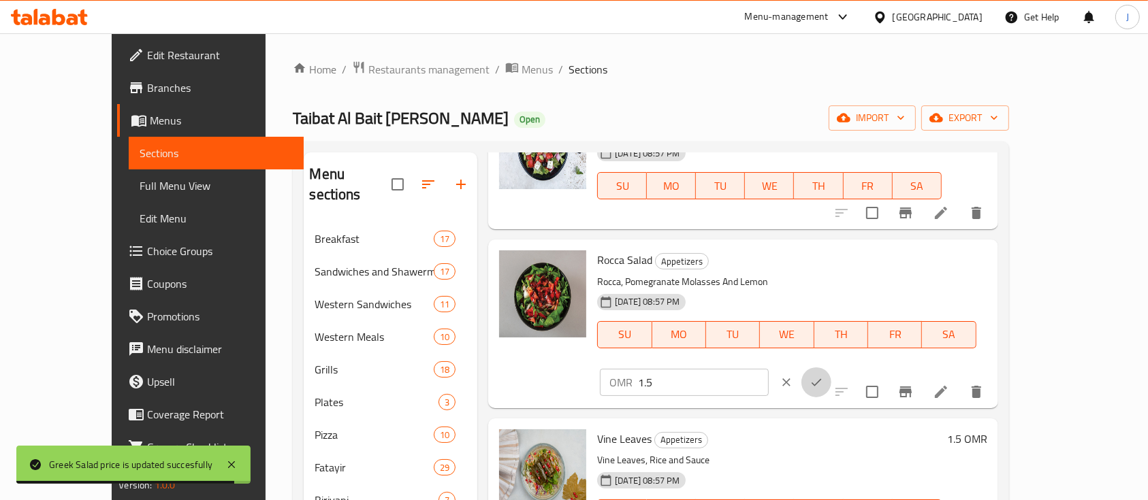
click at [831, 368] on button "ok" at bounding box center [816, 383] width 30 height 30
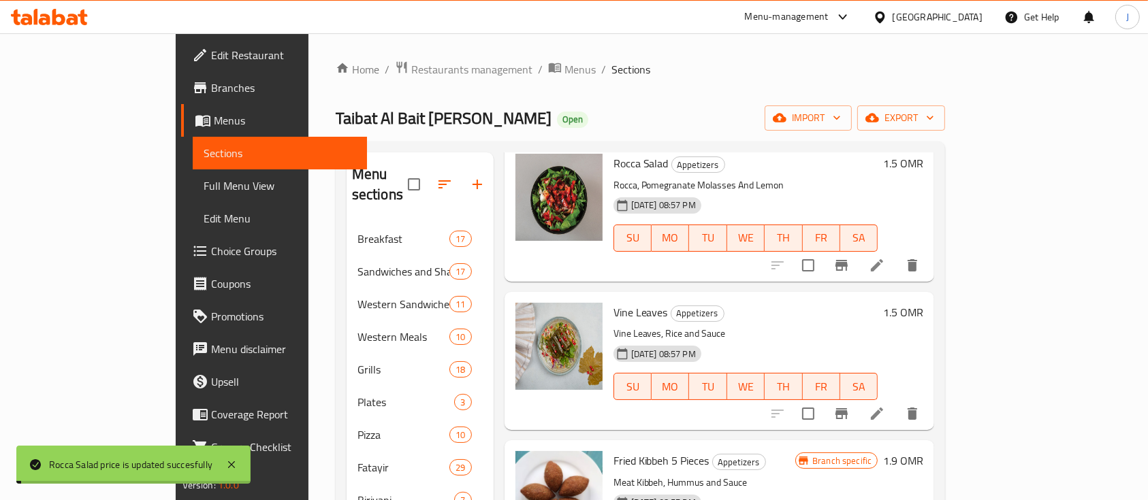
scroll to position [1159, 0]
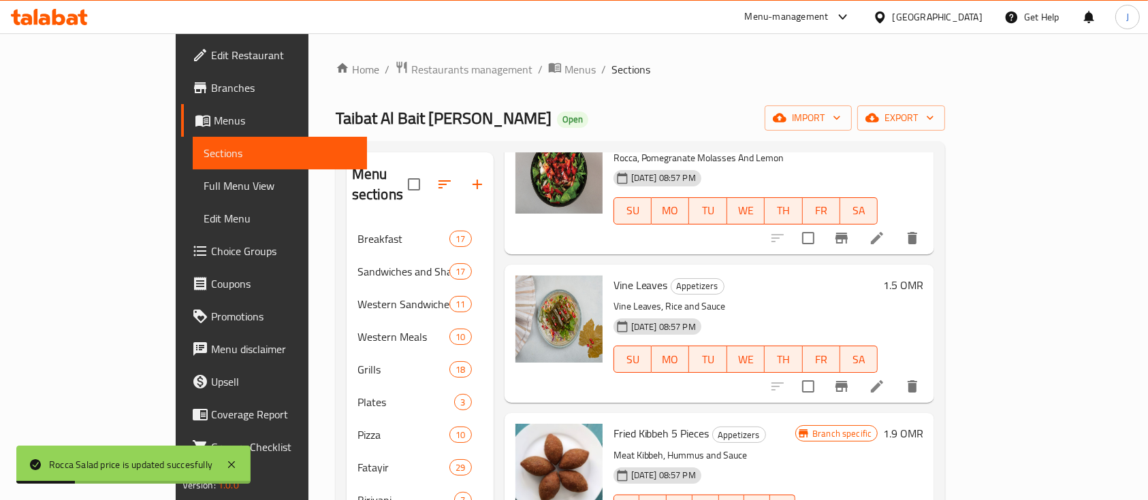
click at [923, 276] on h6 "1.5 OMR" at bounding box center [903, 285] width 40 height 19
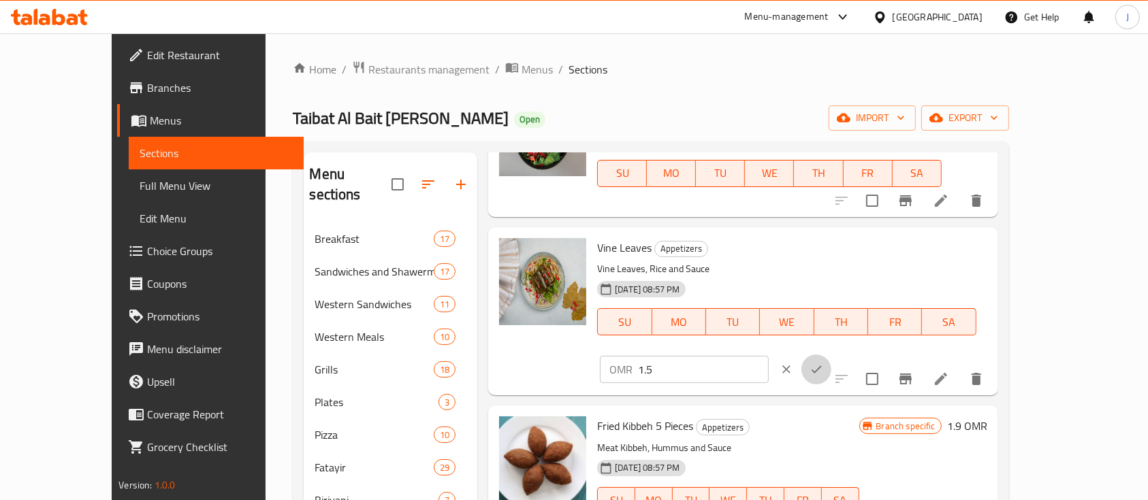
click at [821, 366] on icon "ok" at bounding box center [816, 369] width 10 height 7
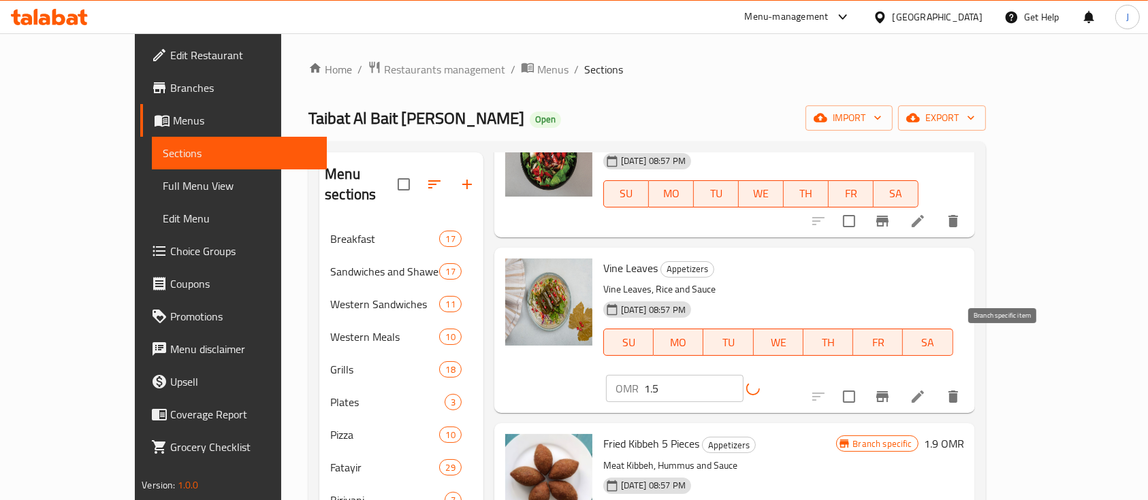
click at [891, 389] on icon "Branch-specific-item" at bounding box center [882, 397] width 16 height 16
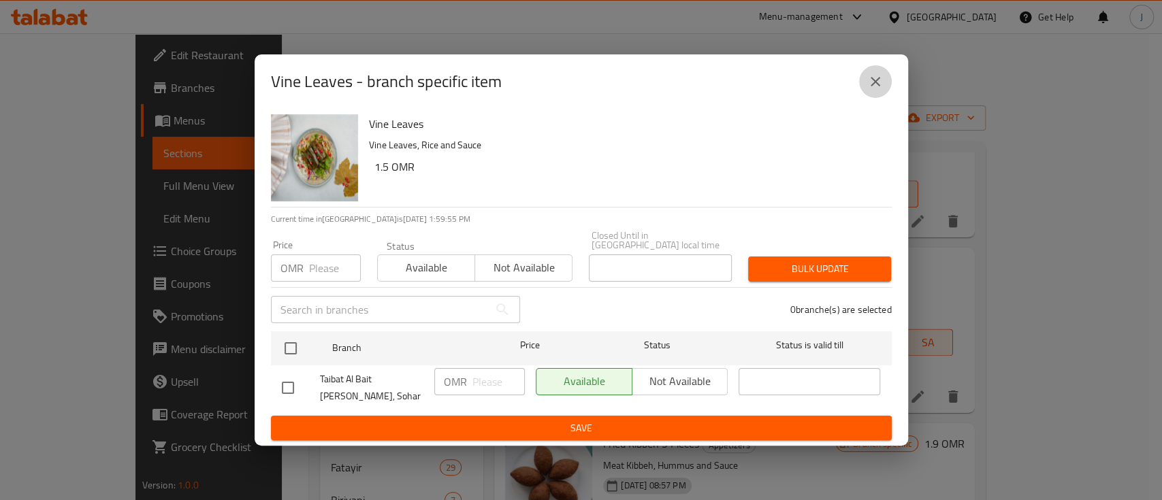
click at [863, 86] on button "close" at bounding box center [875, 81] width 33 height 33
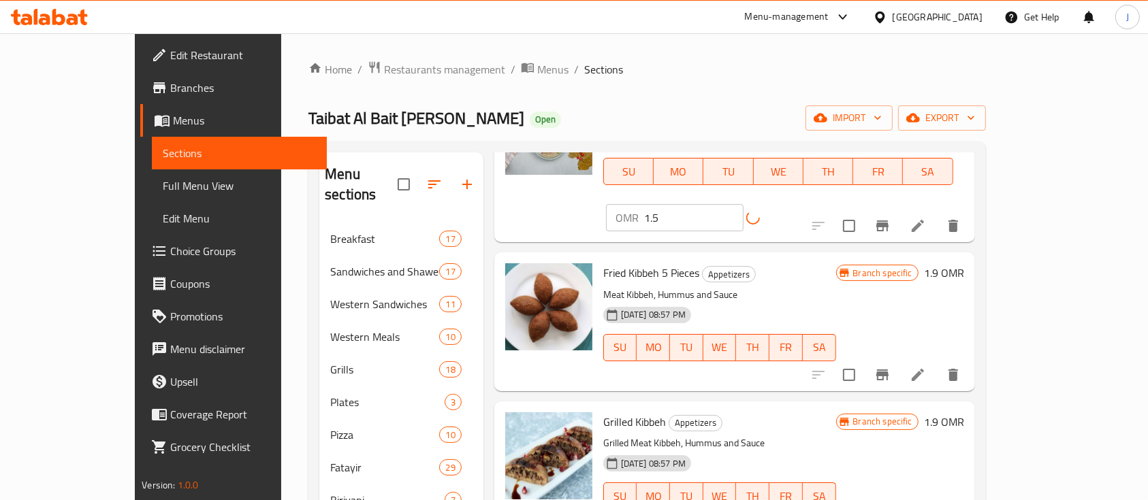
scroll to position [1330, 0]
click at [964, 264] on h6 "1.9 OMR" at bounding box center [944, 273] width 40 height 19
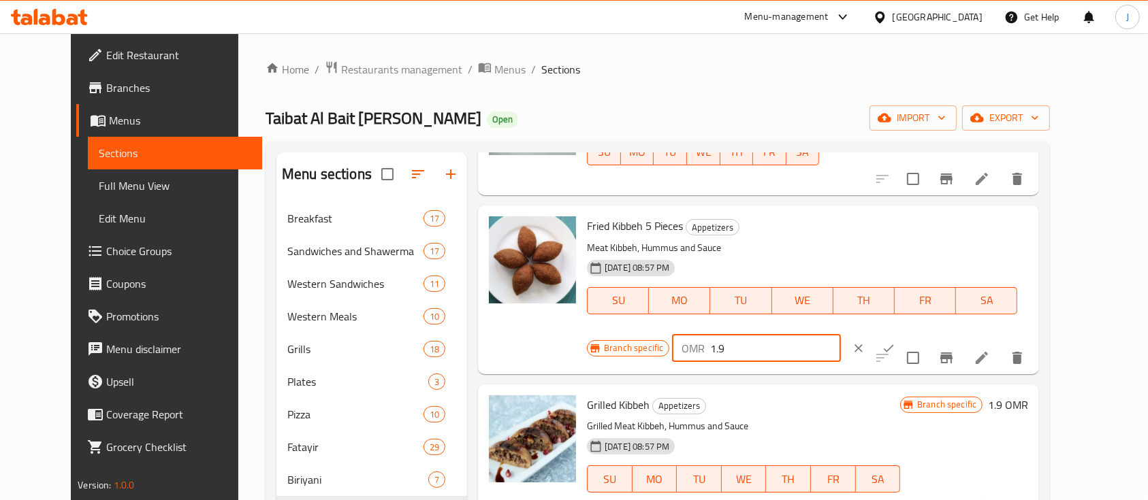
drag, startPoint x: 941, startPoint y: 222, endPoint x: 738, endPoint y: 194, distance: 204.8
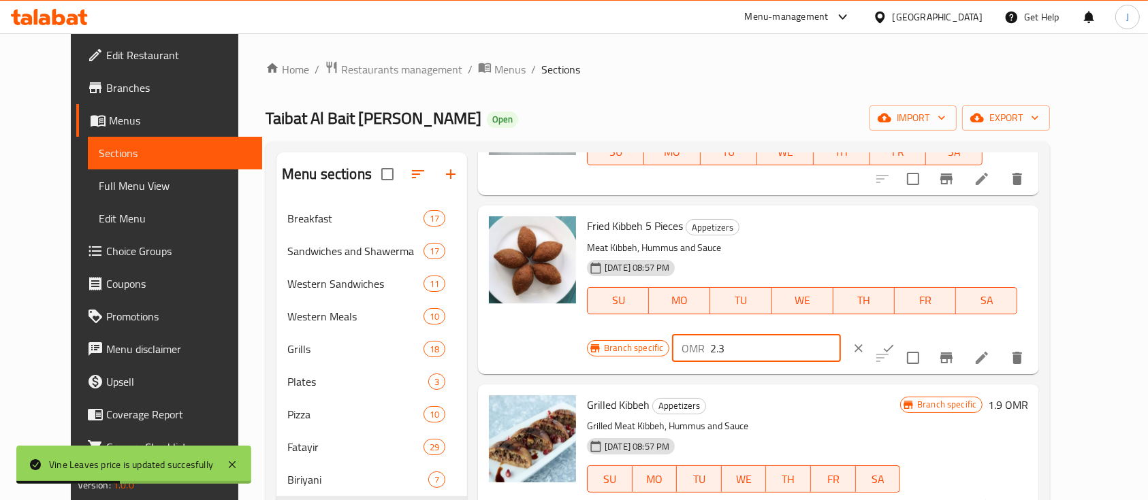
type input "2.3"
click at [895, 342] on icon "ok" at bounding box center [889, 349] width 14 height 14
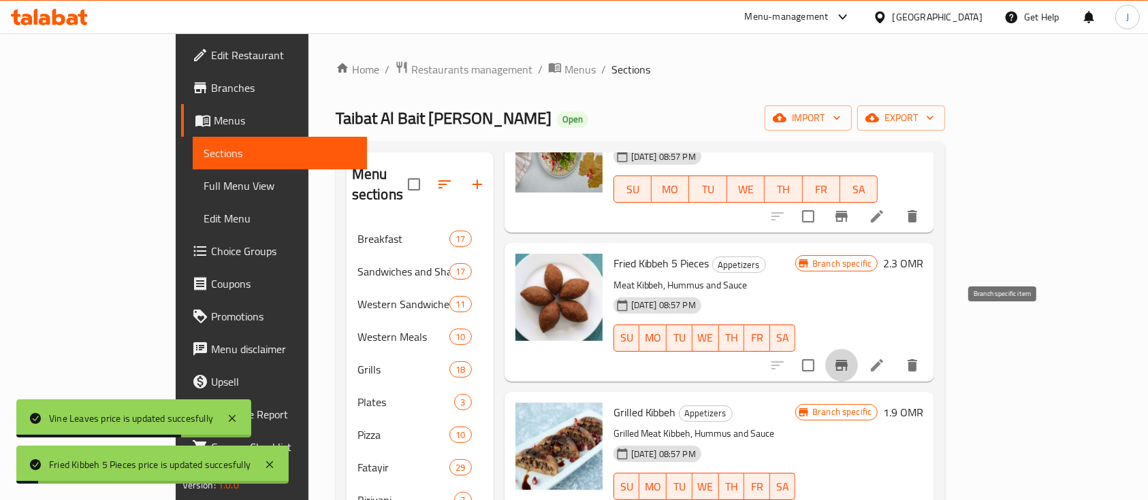
click at [850, 357] on icon "Branch-specific-item" at bounding box center [841, 365] width 16 height 16
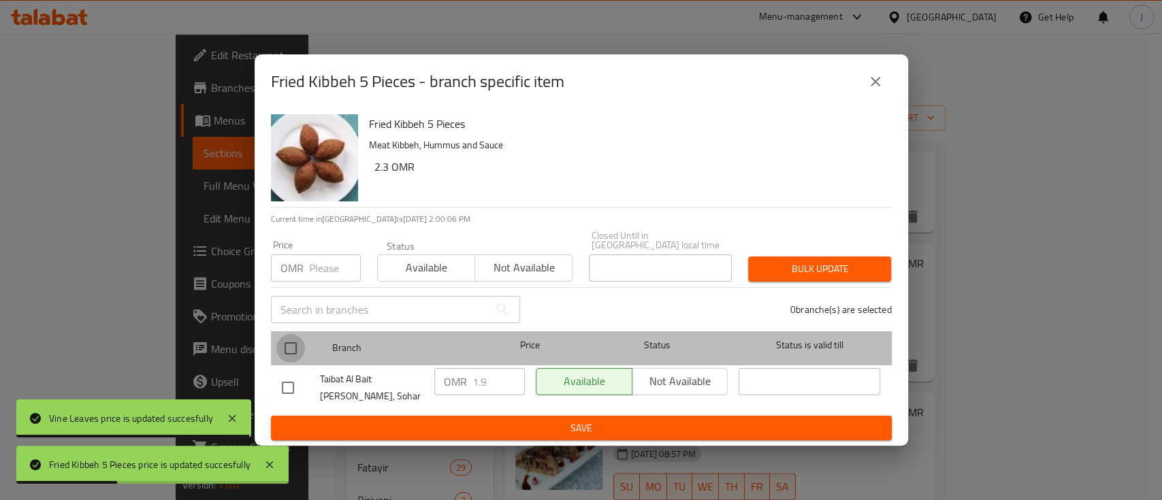
click at [287, 339] on input "checkbox" at bounding box center [290, 348] width 29 height 29
checkbox input "true"
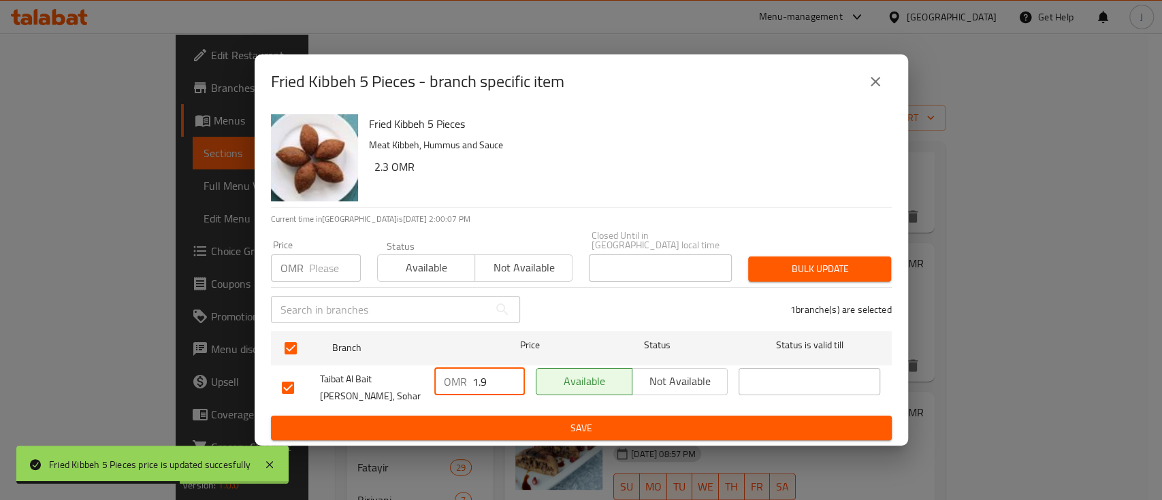
drag, startPoint x: 493, startPoint y: 375, endPoint x: 409, endPoint y: 363, distance: 85.3
click at [409, 363] on div "Taibat Al Bait Al Shami, Sohar OMR 1.9 ​ Available Not available ​" at bounding box center [581, 388] width 610 height 50
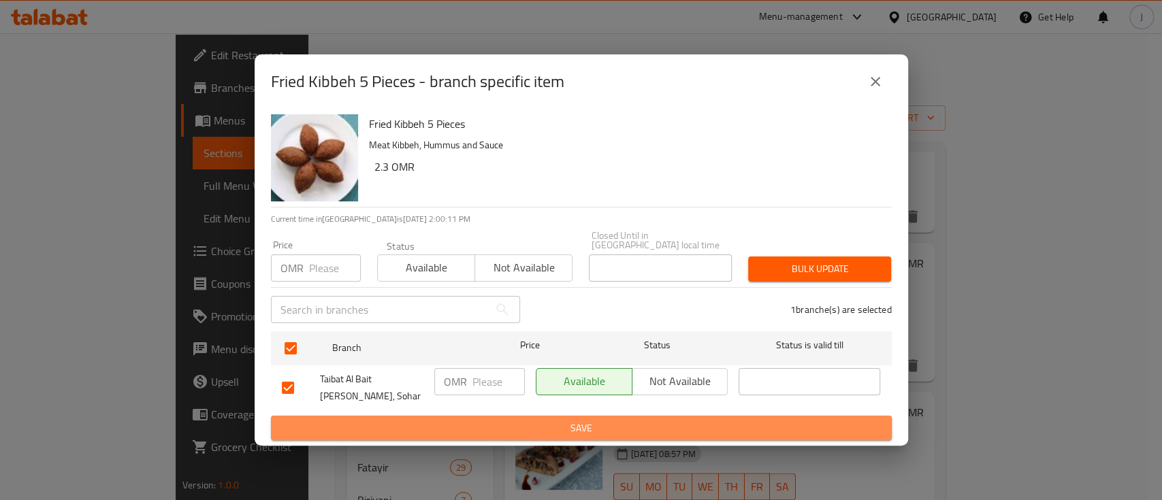
click at [541, 430] on span "Save" at bounding box center [581, 428] width 599 height 17
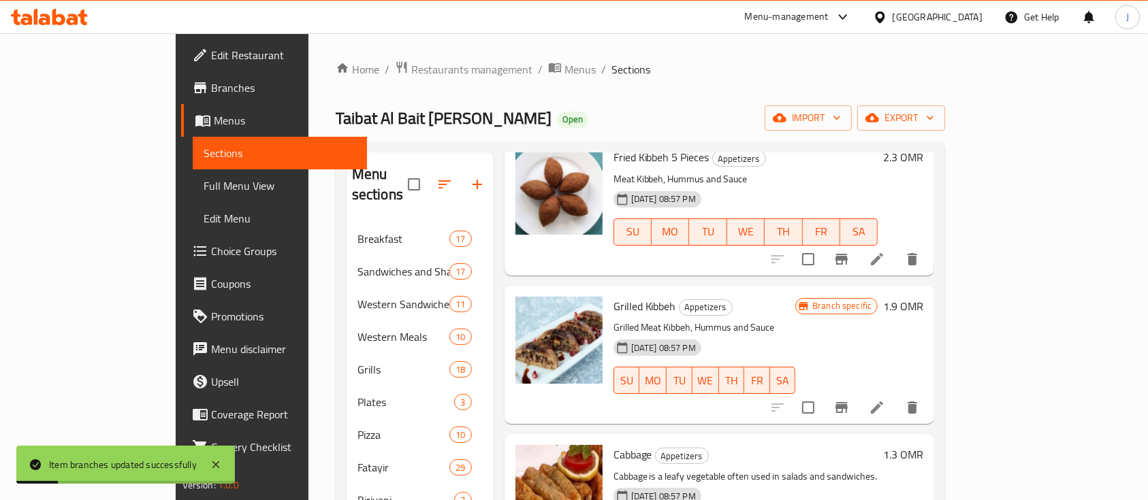
scroll to position [1437, 0]
click at [923, 295] on h6 "1.9 OMR" at bounding box center [903, 304] width 40 height 19
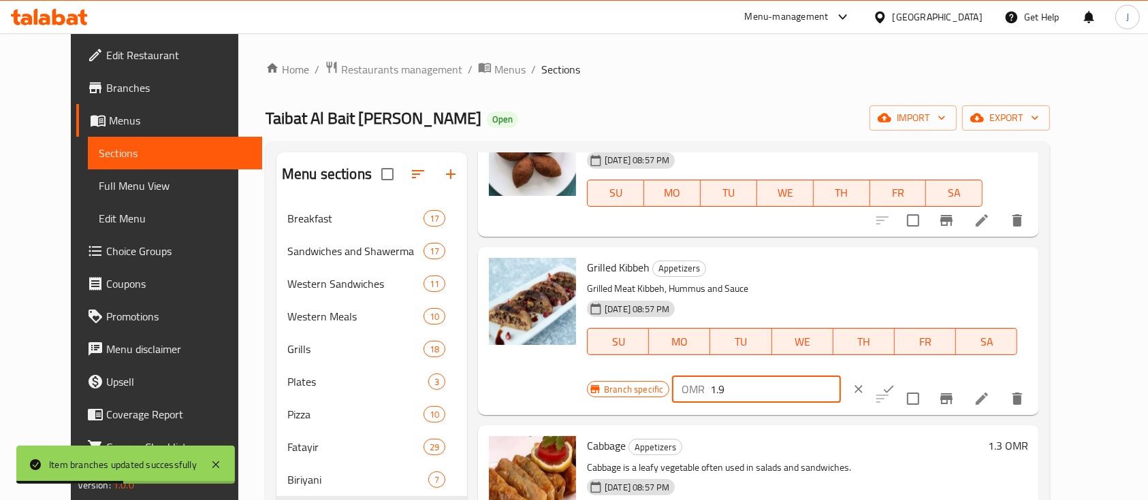
drag, startPoint x: 943, startPoint y: 264, endPoint x: 746, endPoint y: 236, distance: 199.5
type input "2.3"
click at [894, 386] on icon "ok" at bounding box center [889, 389] width 10 height 7
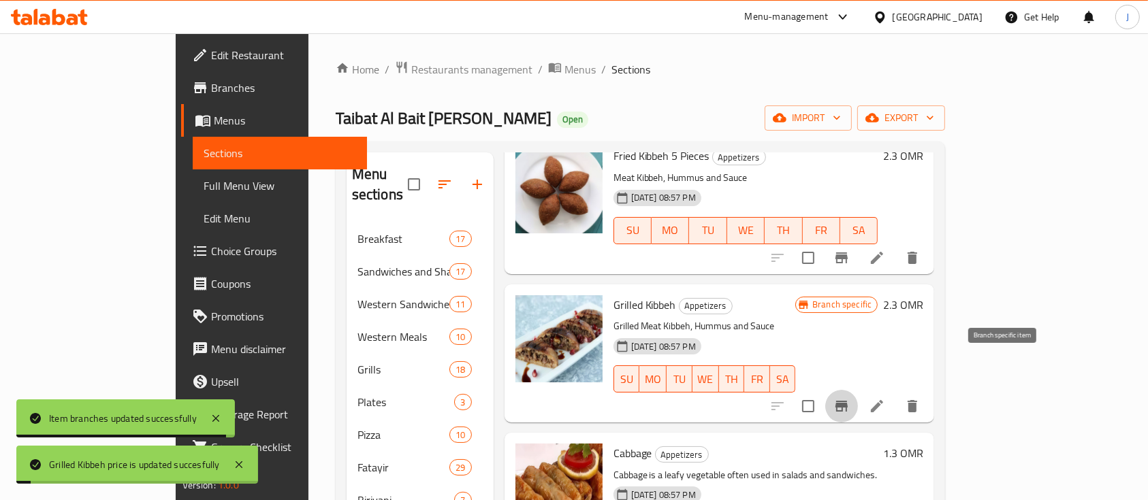
click at [848, 401] on icon "Branch-specific-item" at bounding box center [841, 406] width 12 height 11
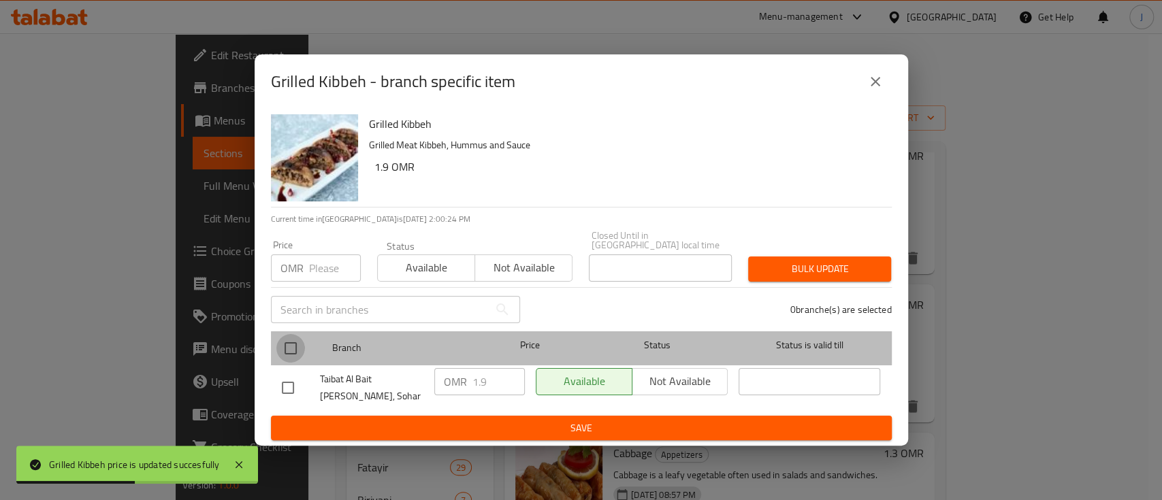
click at [289, 344] on input "checkbox" at bounding box center [290, 348] width 29 height 29
checkbox input "true"
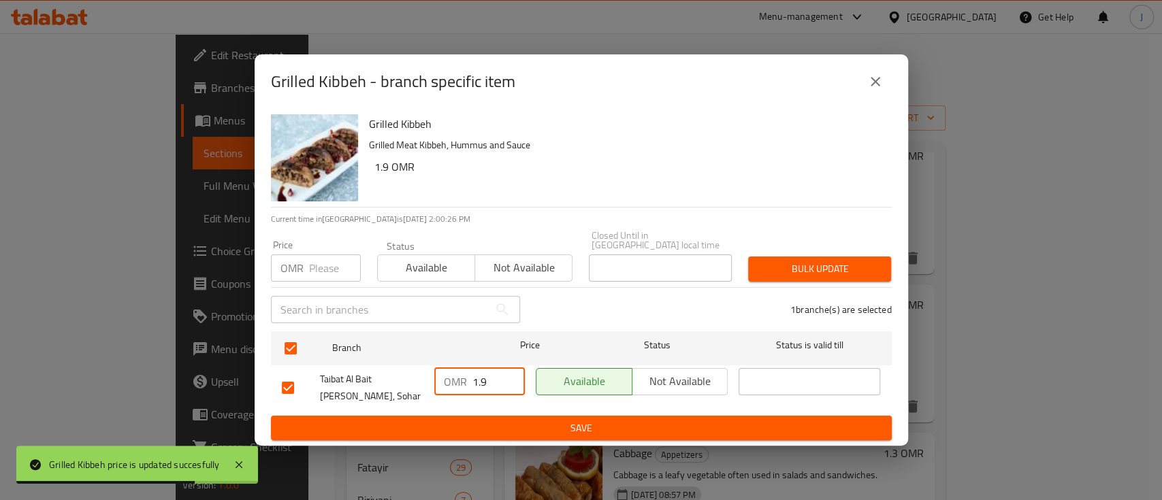
drag, startPoint x: 499, startPoint y: 379, endPoint x: 402, endPoint y: 374, distance: 97.5
click at [402, 374] on div "Taibat Al Bait Al Shami, Sohar OMR 1.9 ​ Available Not available ​" at bounding box center [581, 388] width 610 height 50
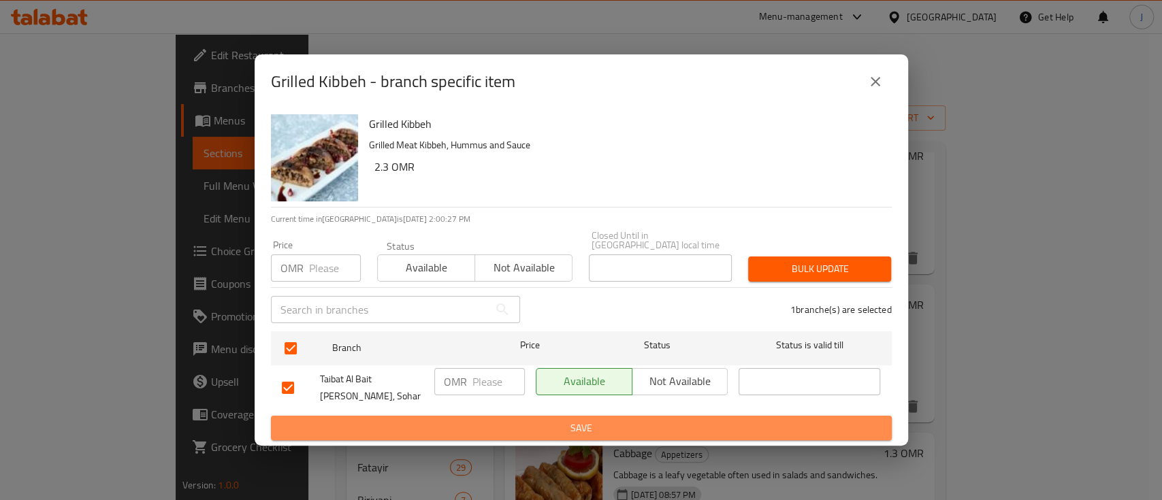
click at [522, 420] on span "Save" at bounding box center [581, 428] width 599 height 17
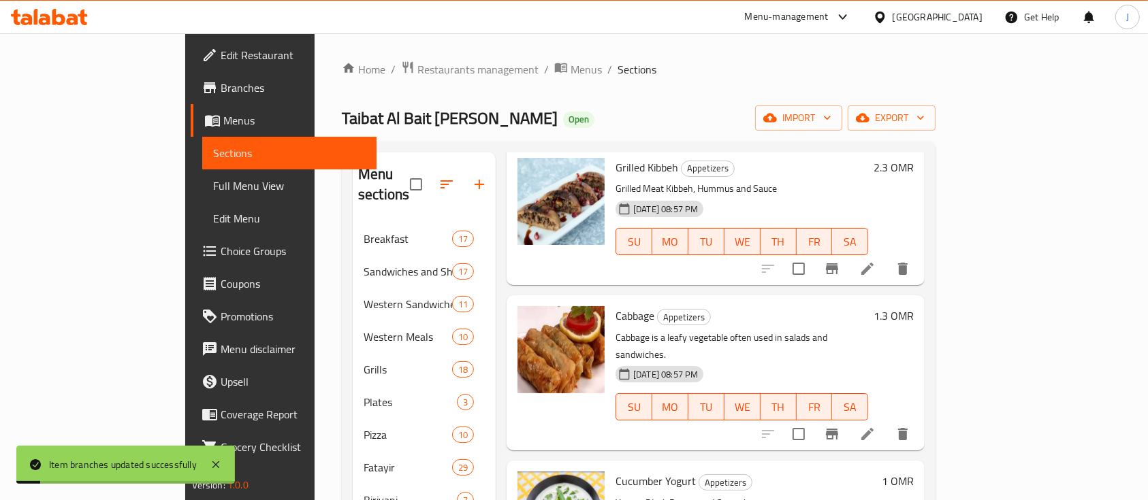
scroll to position [1588, 0]
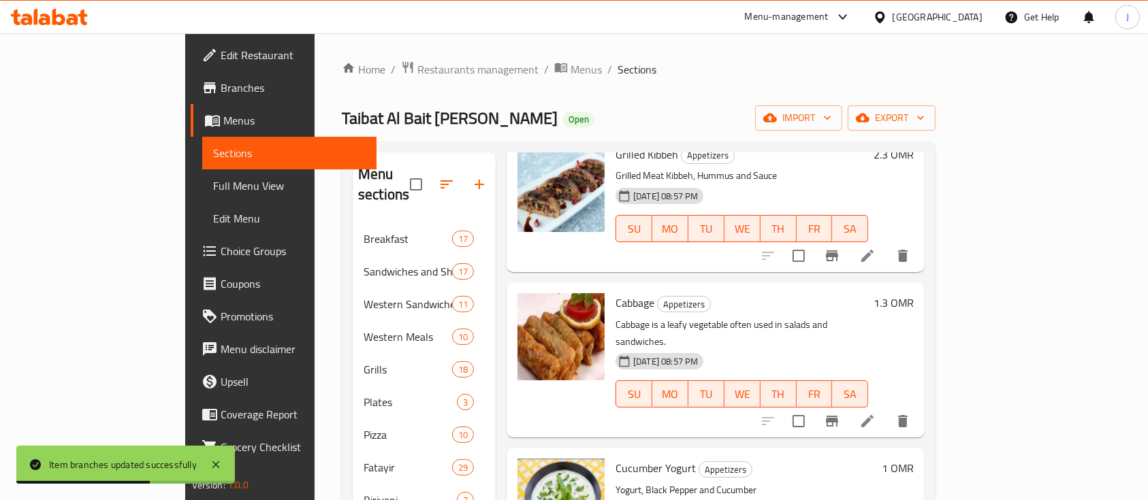
click at [914, 293] on h6 "1.3 OMR" at bounding box center [894, 302] width 40 height 19
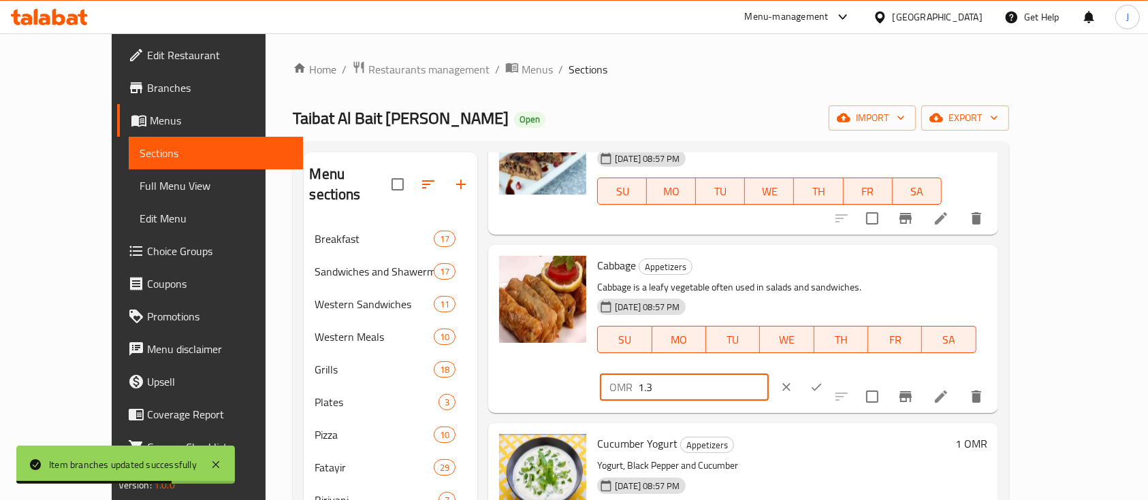
click at [768, 374] on input "1.3" at bounding box center [703, 387] width 130 height 27
type input "1.5"
click at [823, 381] on icon "ok" at bounding box center [817, 388] width 14 height 14
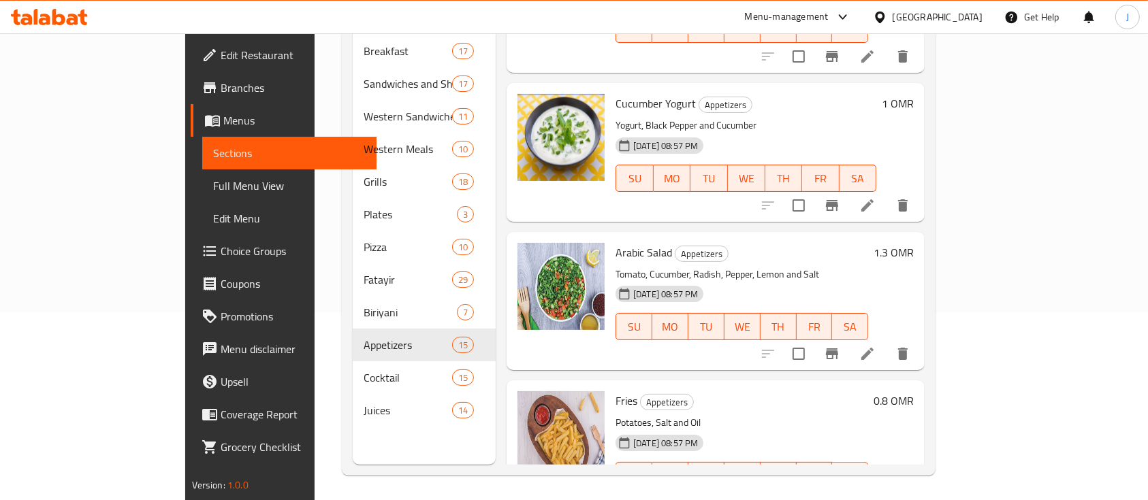
scroll to position [189, 0]
click at [914, 242] on h6 "1.3 OMR" at bounding box center [894, 251] width 40 height 19
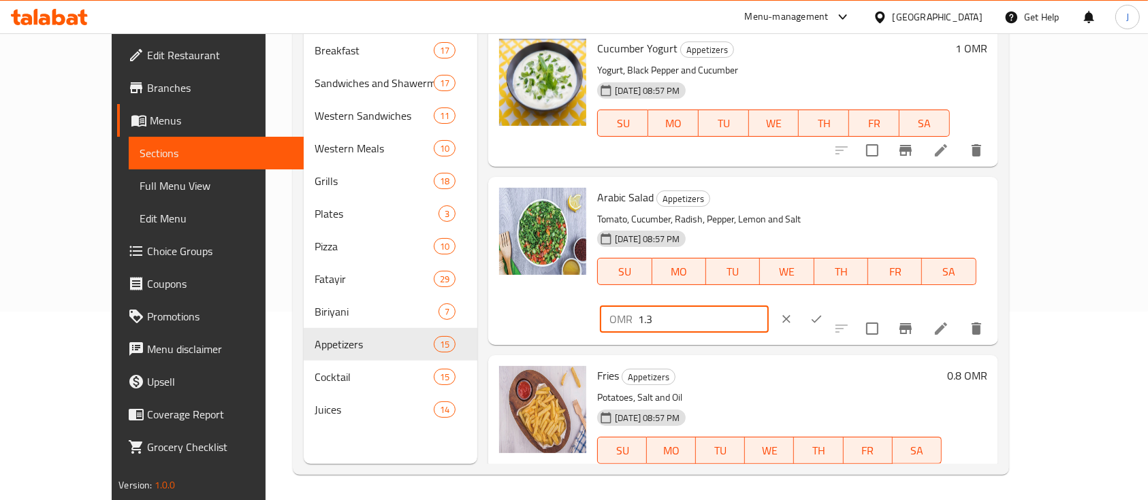
click at [768, 306] on input "1.3" at bounding box center [703, 319] width 130 height 27
type input "1.5"
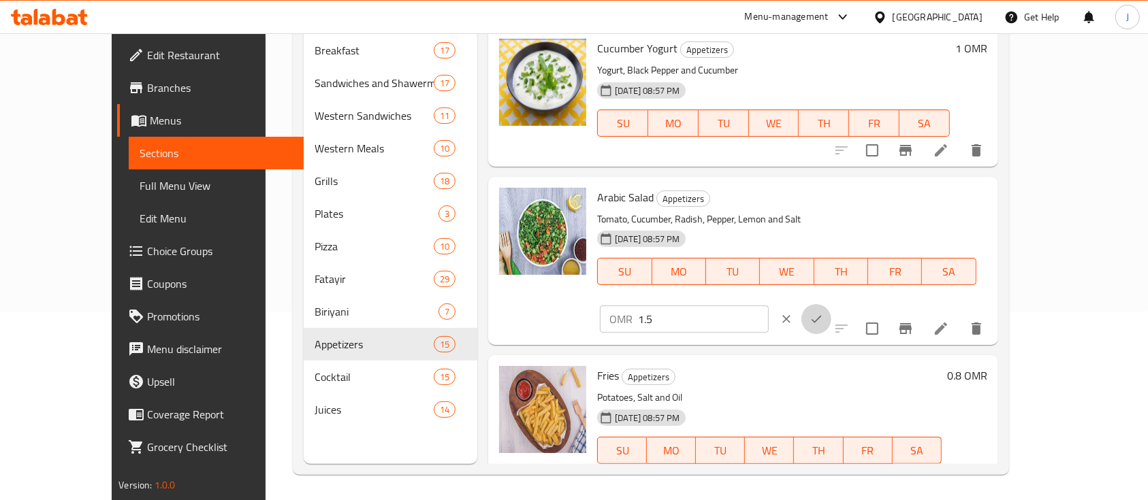
click at [831, 304] on button "ok" at bounding box center [816, 319] width 30 height 30
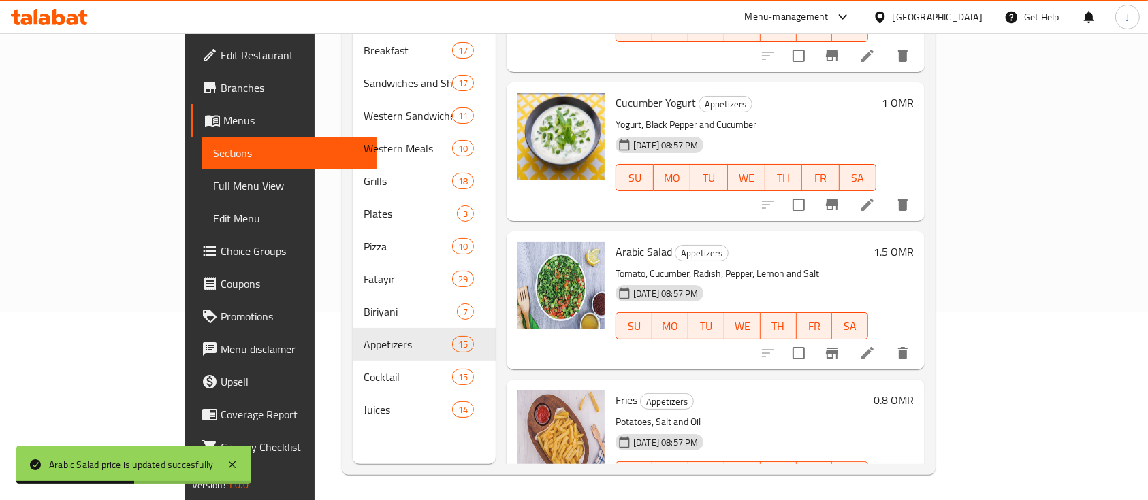
click at [914, 391] on h6 "0.8 OMR" at bounding box center [894, 400] width 40 height 19
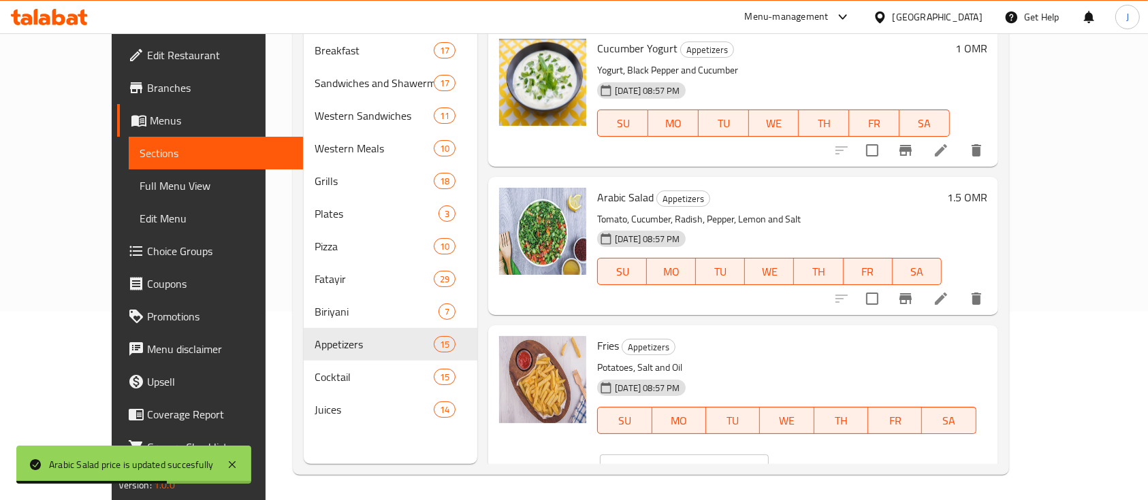
click at [768, 455] on input "0.8" at bounding box center [703, 468] width 130 height 27
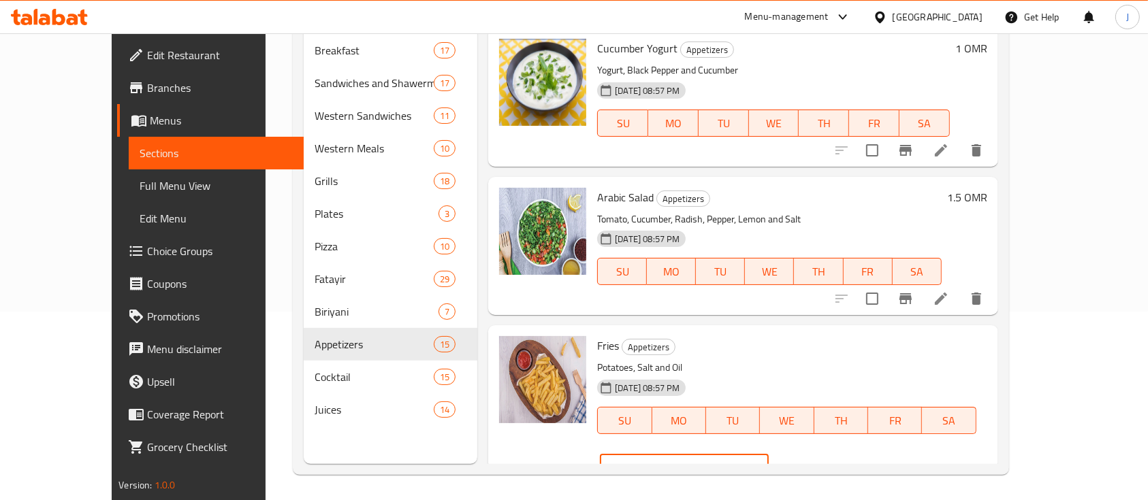
type input "0.9"
click at [823, 462] on icon "ok" at bounding box center [817, 469] width 14 height 14
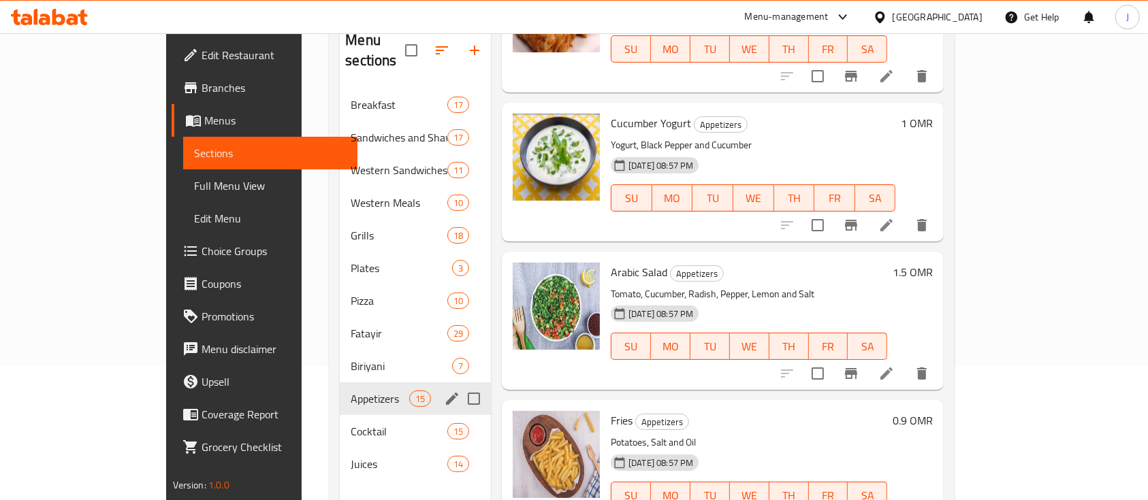
scroll to position [133, 0]
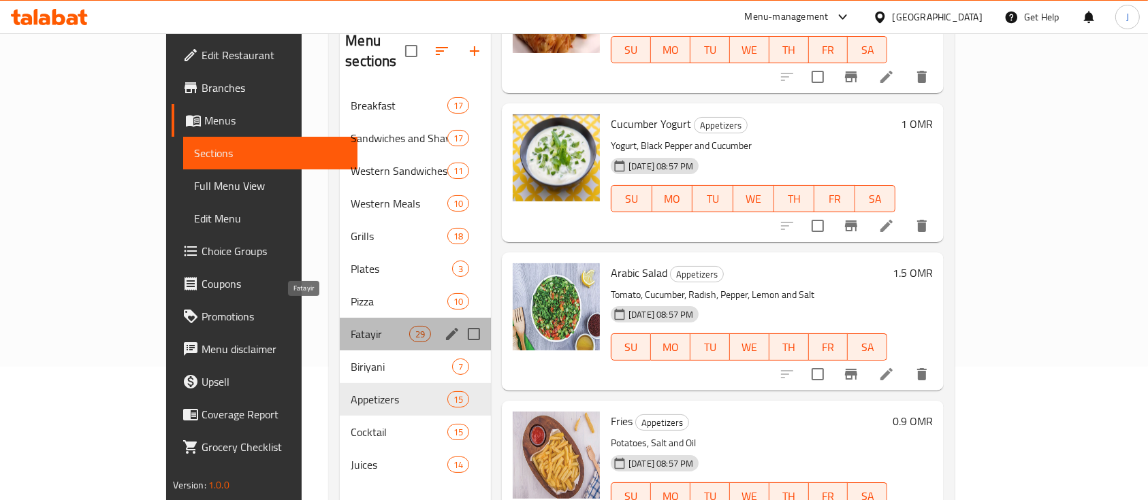
click at [351, 326] on span "Fatayir" at bounding box center [380, 334] width 58 height 16
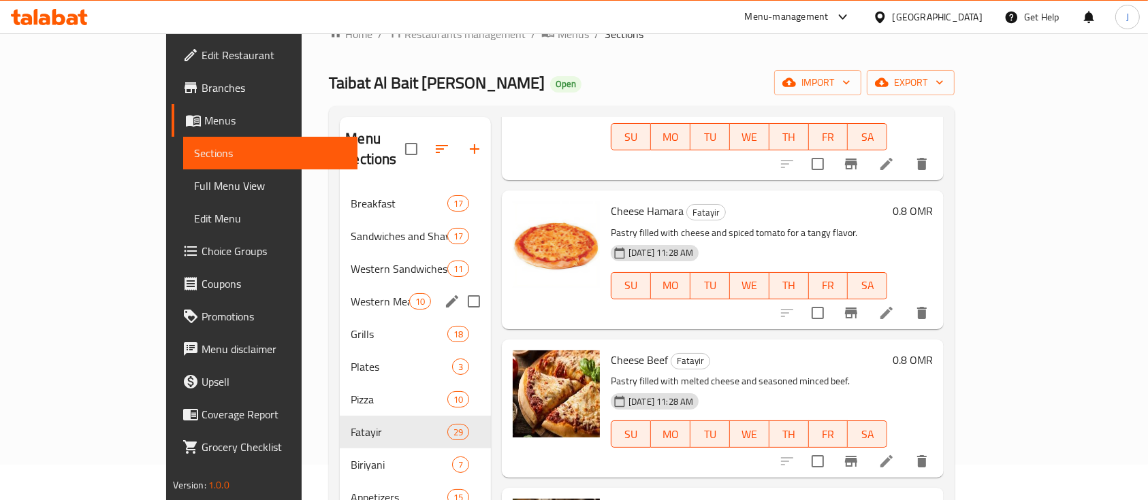
scroll to position [11, 0]
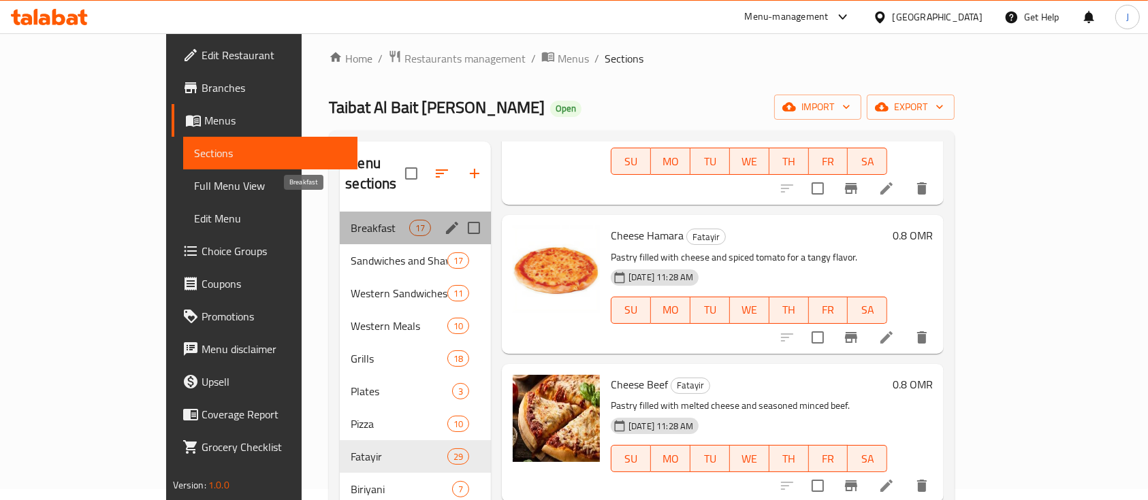
click at [351, 220] on span "Breakfast" at bounding box center [380, 228] width 58 height 16
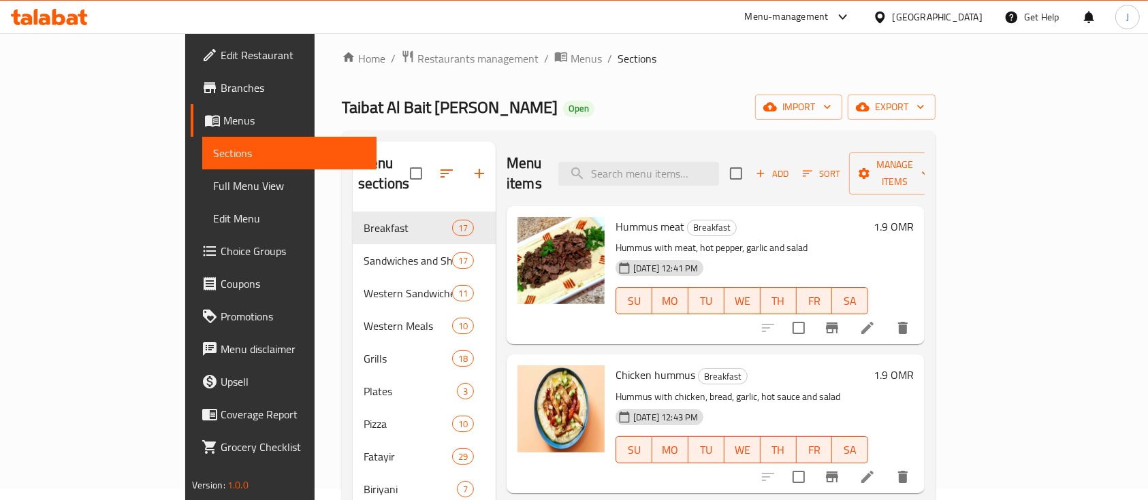
scroll to position [5, 0]
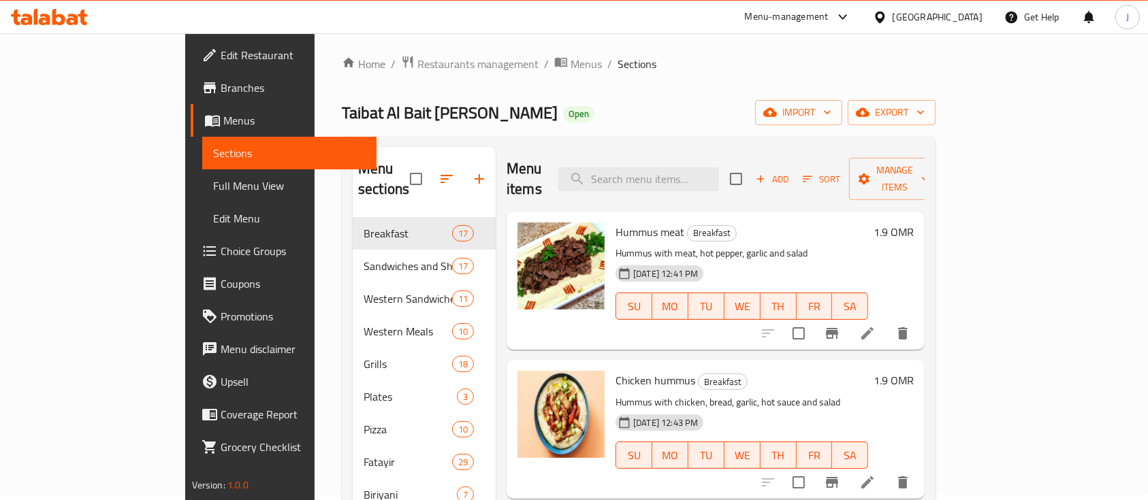
click at [914, 223] on h6 "1.9 OMR" at bounding box center [894, 232] width 40 height 19
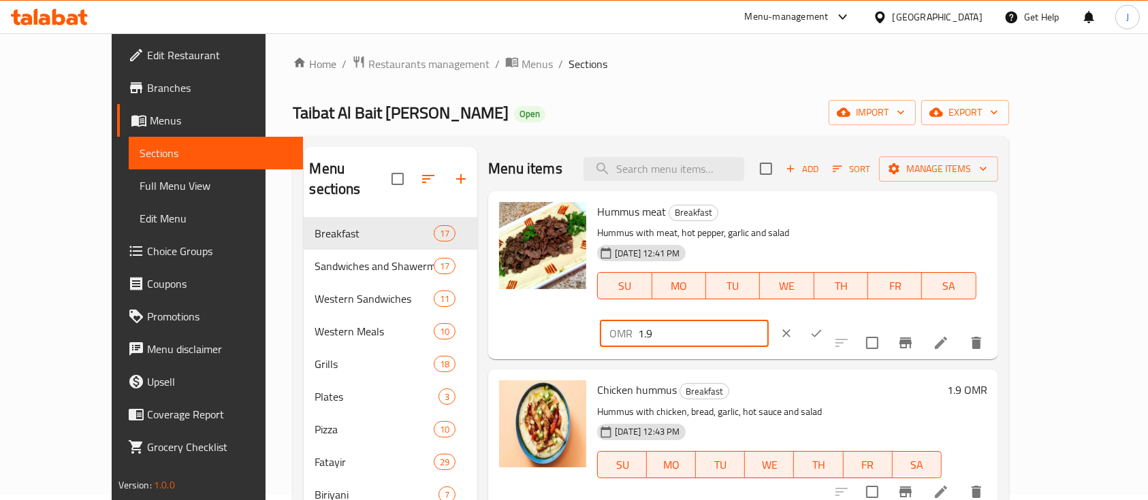
drag, startPoint x: 973, startPoint y: 212, endPoint x: 769, endPoint y: 215, distance: 203.6
click at [769, 215] on div "Hummus meat Breakfast Hummus with meat, hot pepper, garlic and salad 30-09-2024…" at bounding box center [792, 275] width 400 height 157
type input "2.5"
click at [823, 327] on icon "ok" at bounding box center [817, 334] width 14 height 14
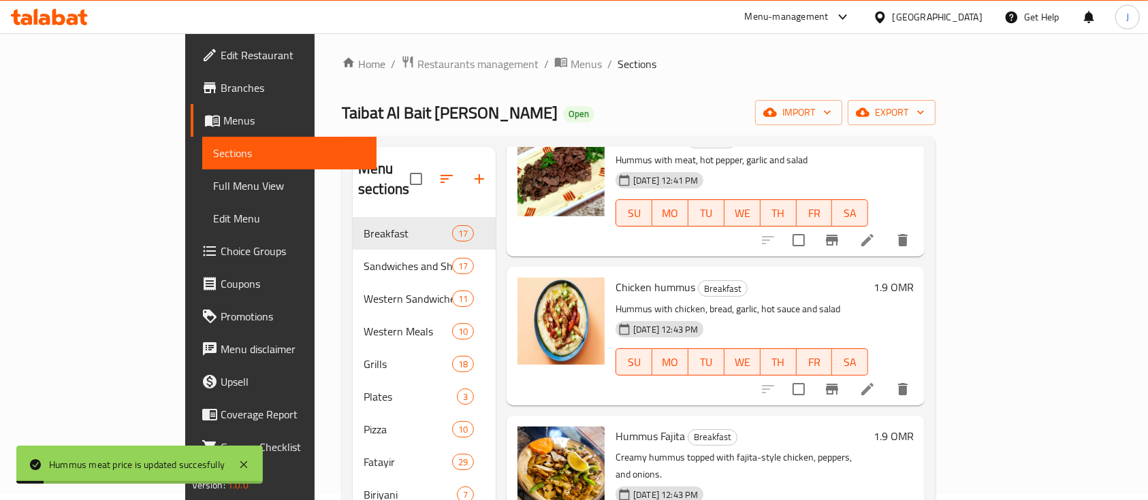
scroll to position [94, 0]
click at [914, 277] on h6 "1.9 OMR" at bounding box center [894, 286] width 40 height 19
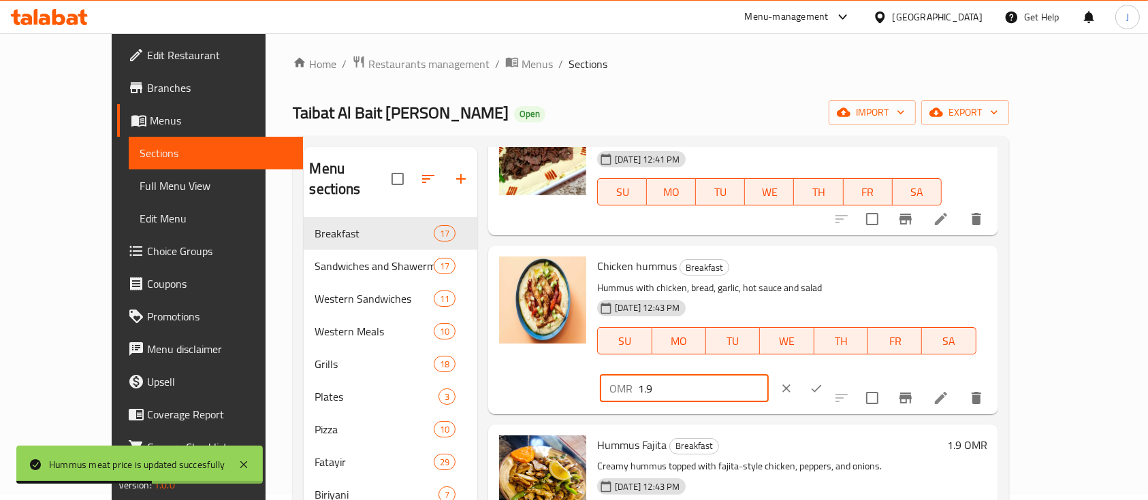
drag, startPoint x: 955, startPoint y: 264, endPoint x: 765, endPoint y: 264, distance: 190.0
click at [765, 264] on div "Chicken hummus Breakfast Hummus with chicken, bread, garlic, hot sauce and sala…" at bounding box center [792, 329] width 400 height 157
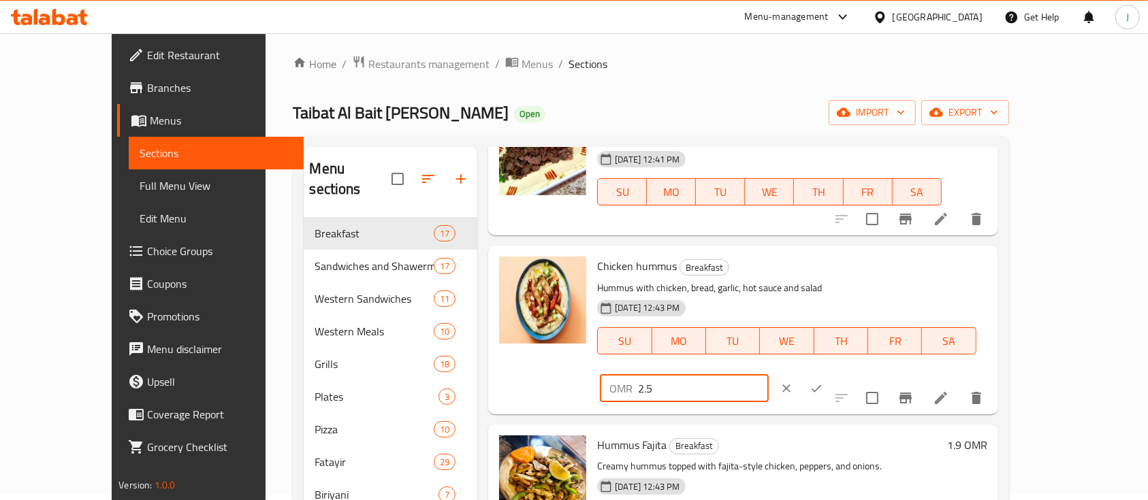
type input "2.5"
click at [823, 382] on icon "ok" at bounding box center [817, 389] width 14 height 14
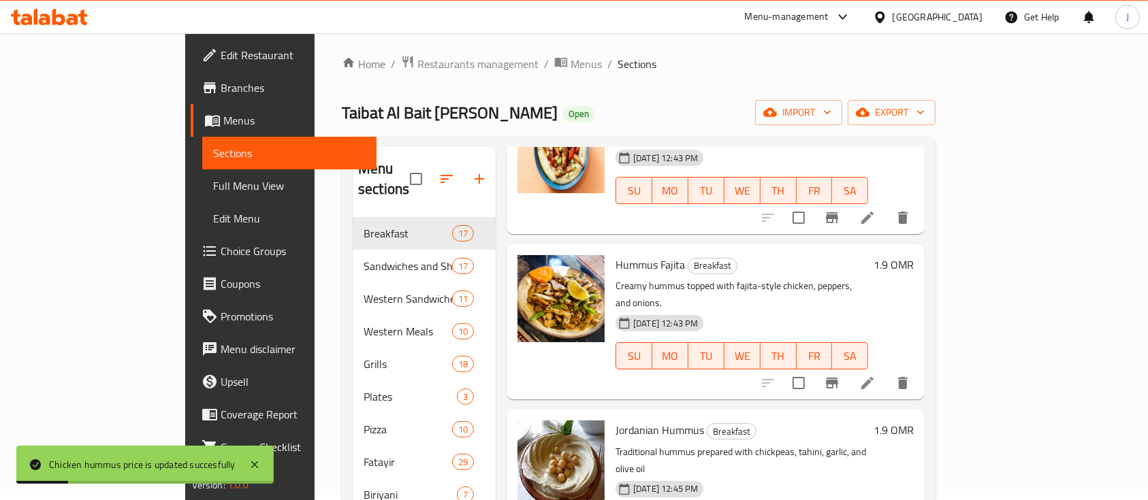
scroll to position [272, 0]
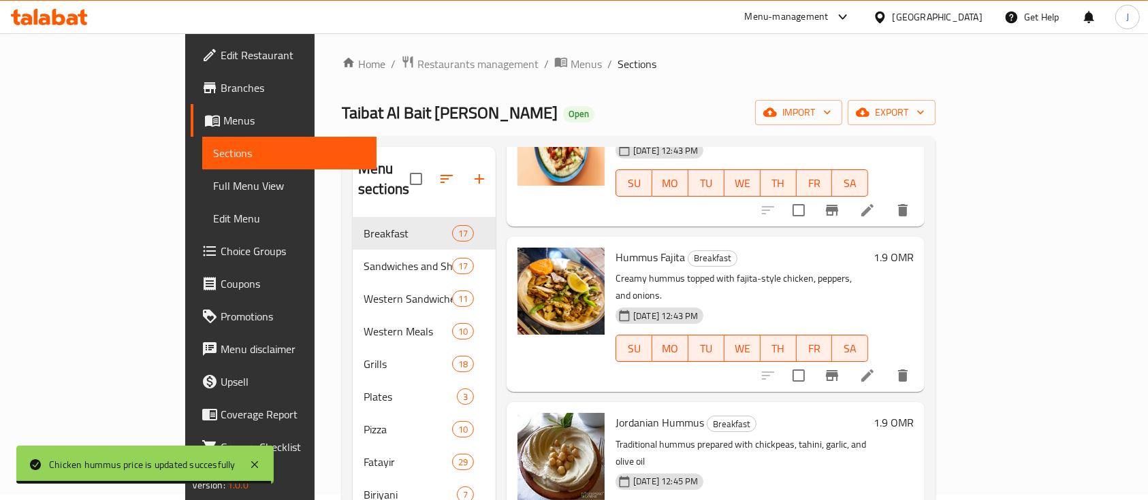
click at [914, 248] on h6 "1.9 OMR" at bounding box center [894, 257] width 40 height 19
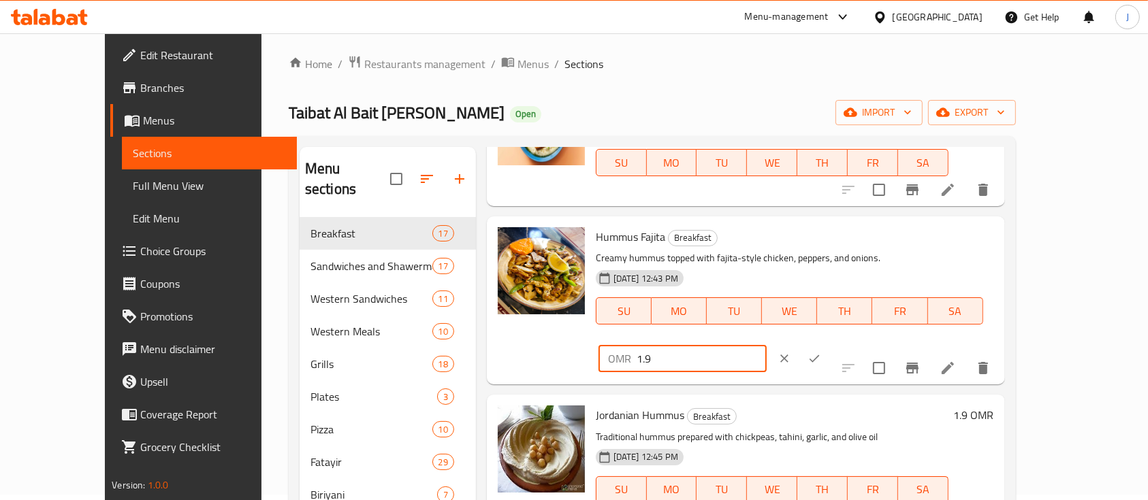
drag, startPoint x: 928, startPoint y: 250, endPoint x: 833, endPoint y: 256, distance: 94.8
click at [833, 256] on div "Hummus Fajita Breakfast Creamy hummus topped with fajita-style chicken, peppers…" at bounding box center [794, 300] width 409 height 157
type input "2.5"
click at [821, 352] on icon "ok" at bounding box center [814, 359] width 14 height 14
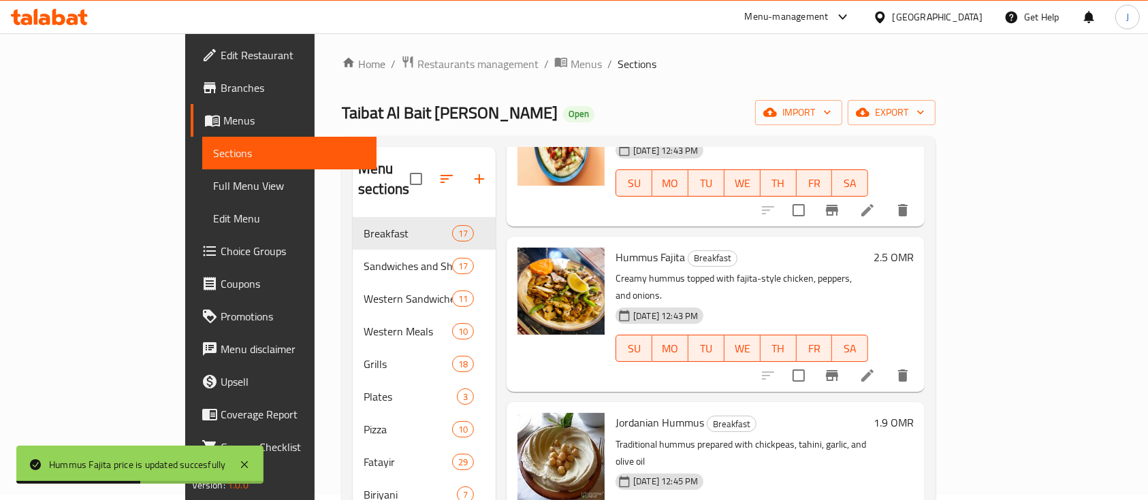
click at [914, 413] on h6 "1.9 OMR" at bounding box center [894, 422] width 40 height 19
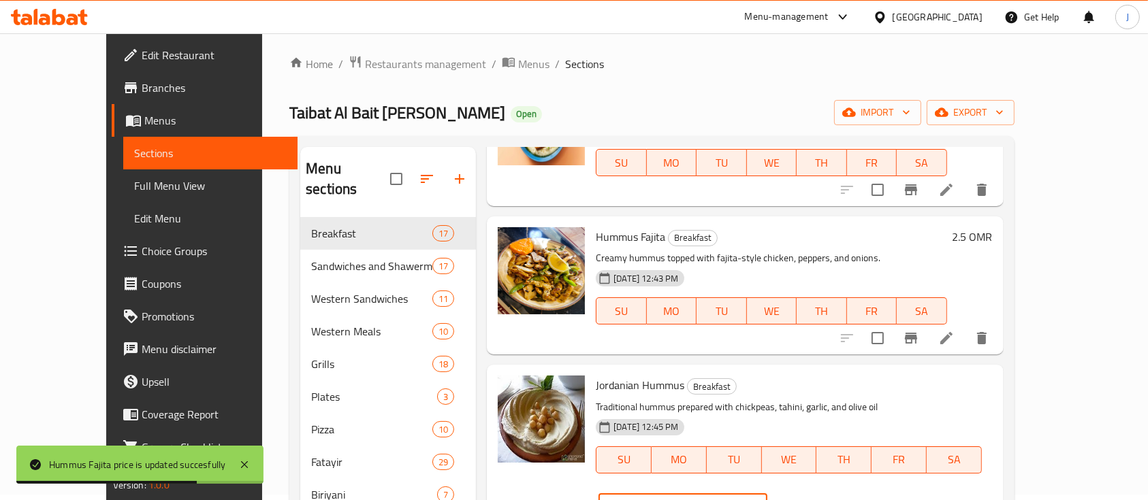
drag, startPoint x: 931, startPoint y: 400, endPoint x: 835, endPoint y: 406, distance: 96.2
click at [835, 406] on div "Jordanian Hummus Breakfast Traditional hummus prepared with chickpeas, tahini, …" at bounding box center [793, 448] width 407 height 157
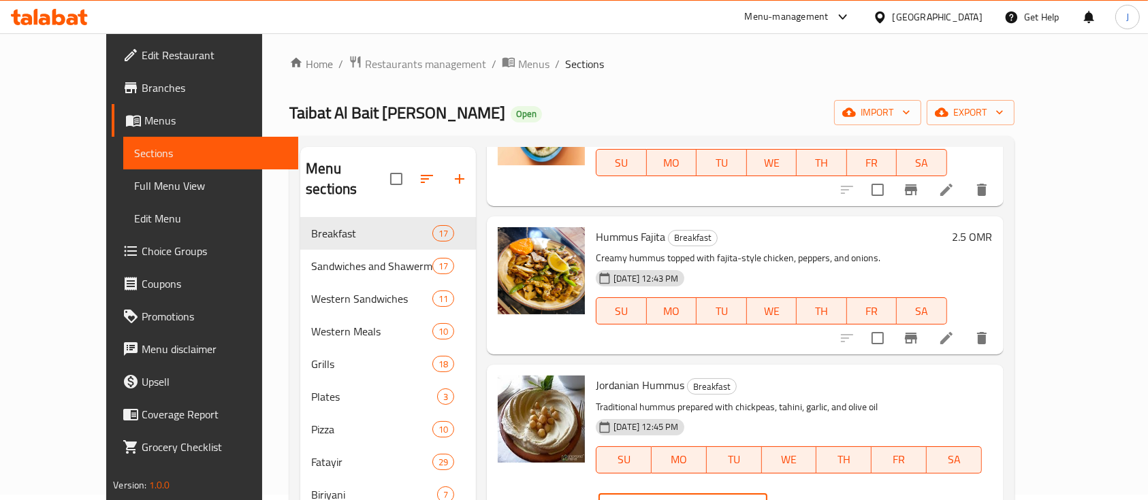
type input "2.5"
click at [822, 500] on icon "ok" at bounding box center [815, 508] width 14 height 14
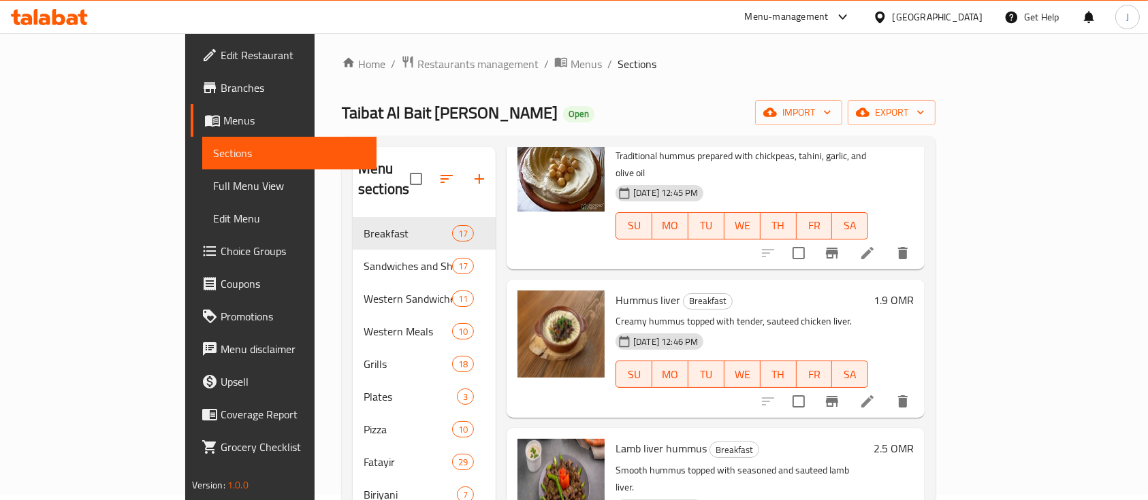
scroll to position [562, 0]
click at [914, 290] on h6 "1.9 OMR" at bounding box center [894, 299] width 40 height 19
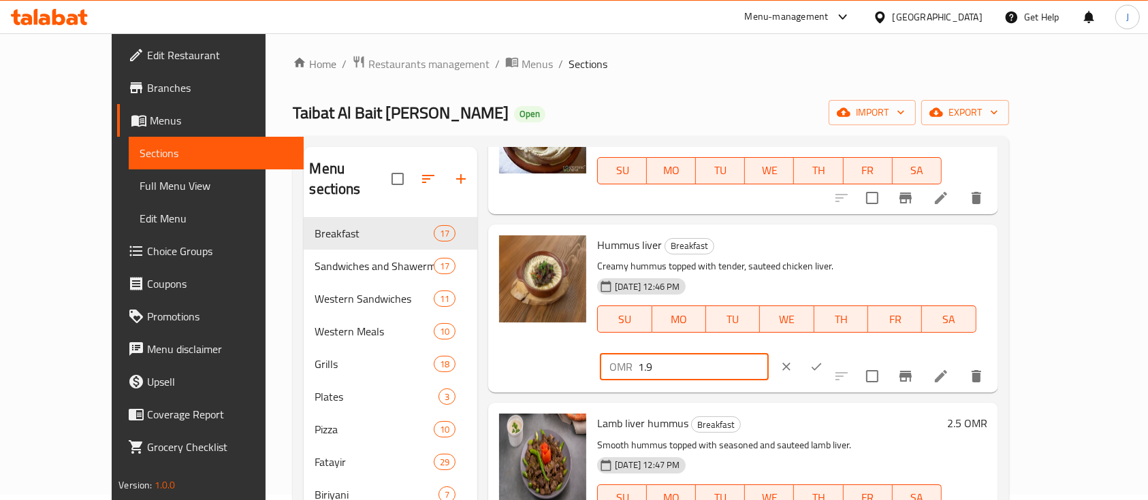
drag, startPoint x: 959, startPoint y: 245, endPoint x: 771, endPoint y: 255, distance: 188.9
click at [771, 255] on div "Hummus liver Breakfast Creamy hummus topped with tender, sauteed chicken liver.…" at bounding box center [792, 308] width 400 height 157
type input "2.5"
click at [831, 352] on button "ok" at bounding box center [816, 367] width 30 height 30
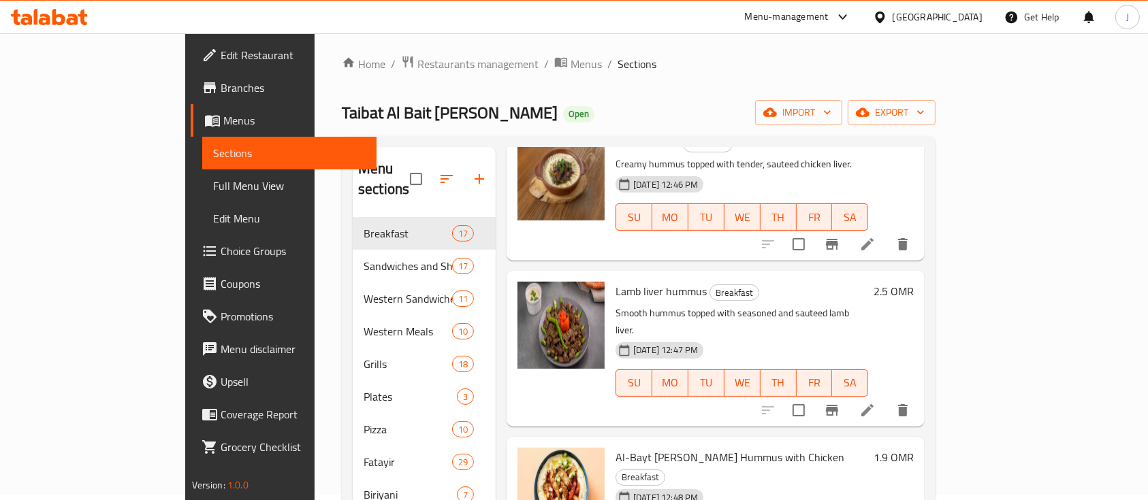
scroll to position [717, 0]
click at [914, 283] on h6 "2.5 OMR" at bounding box center [894, 292] width 40 height 19
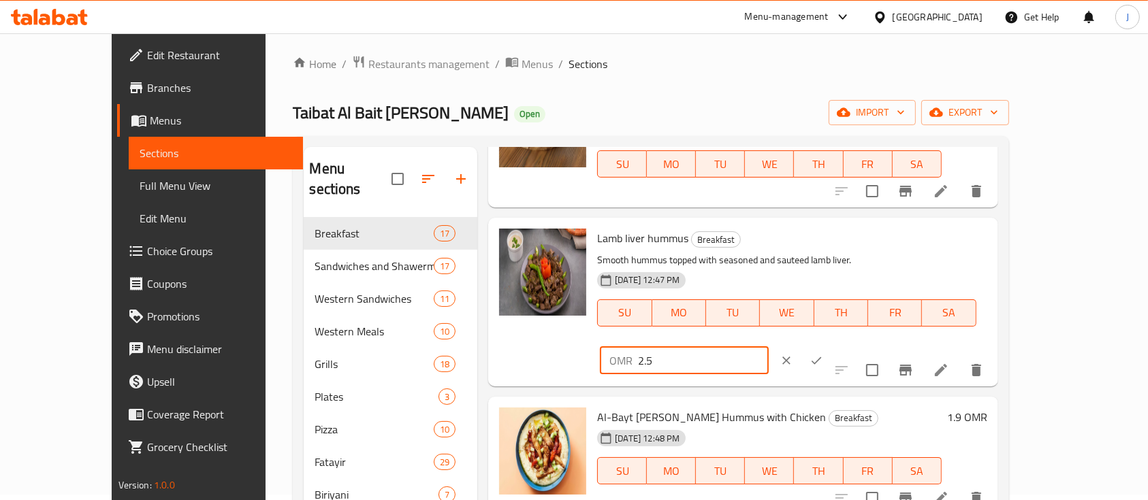
drag, startPoint x: 945, startPoint y: 246, endPoint x: 817, endPoint y: 223, distance: 130.2
click at [817, 223] on div "Lamb liver hummus Breakfast Smooth hummus topped with seasoned and sauteed lamb…" at bounding box center [792, 301] width 400 height 157
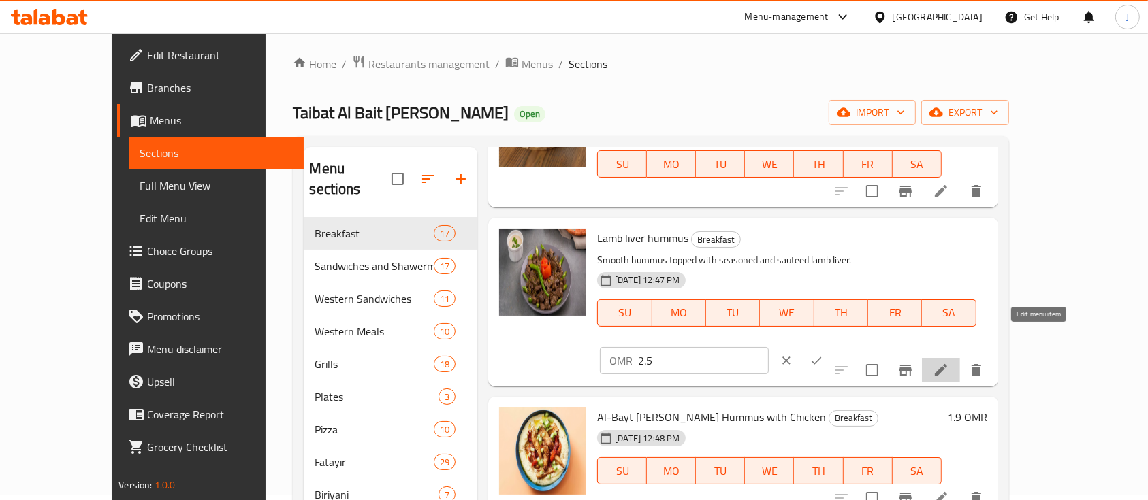
click at [947, 364] on icon at bounding box center [941, 370] width 12 height 12
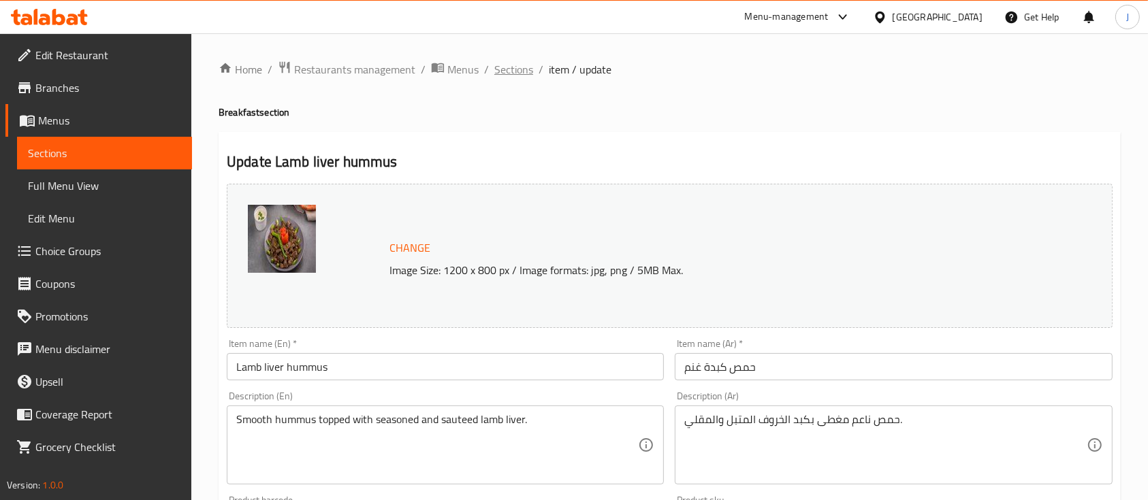
click at [513, 69] on span "Sections" at bounding box center [513, 69] width 39 height 16
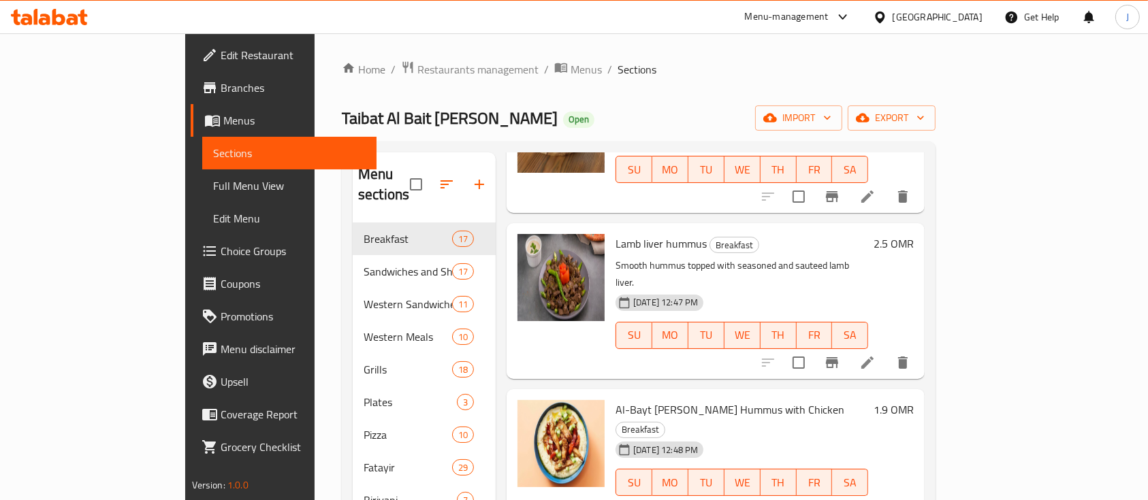
scroll to position [731, 0]
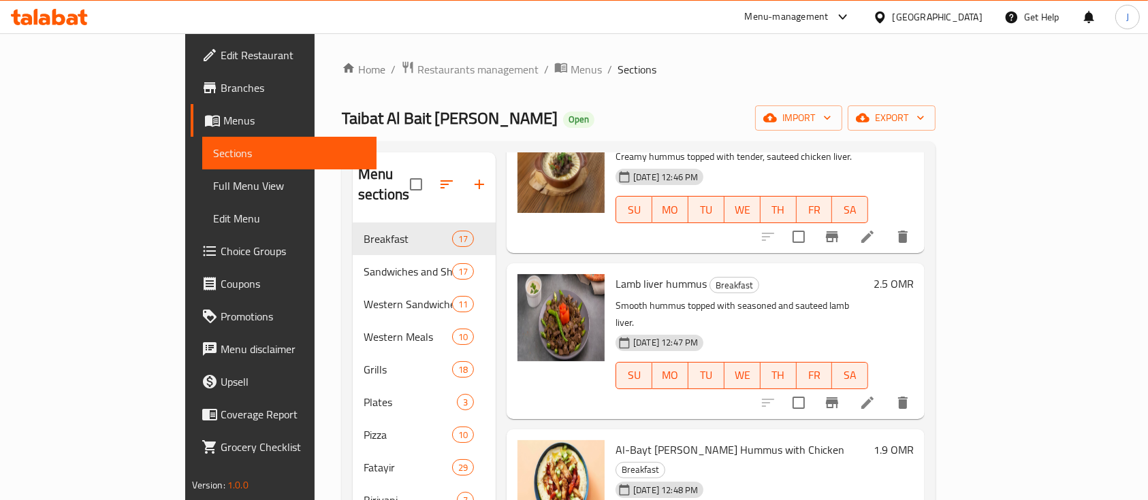
click at [914, 274] on h6 "2.5 OMR" at bounding box center [894, 283] width 40 height 19
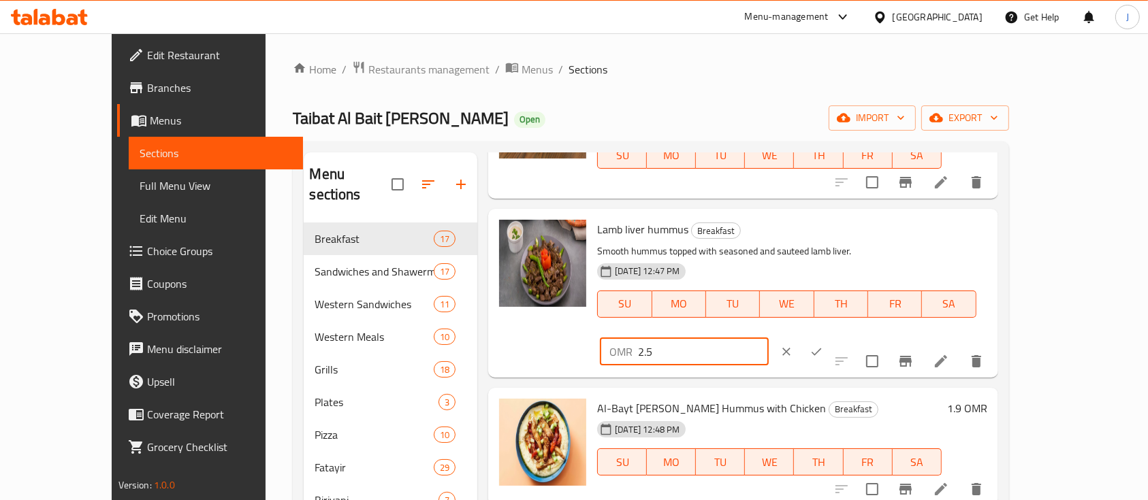
drag, startPoint x: 978, startPoint y: 227, endPoint x: 786, endPoint y: 242, distance: 192.0
click at [786, 242] on div "Lamb liver hummus Breakfast Smooth hummus topped with seasoned and sauteed lamb…" at bounding box center [792, 292] width 400 height 157
type input "3"
click at [823, 345] on icon "ok" at bounding box center [817, 352] width 14 height 14
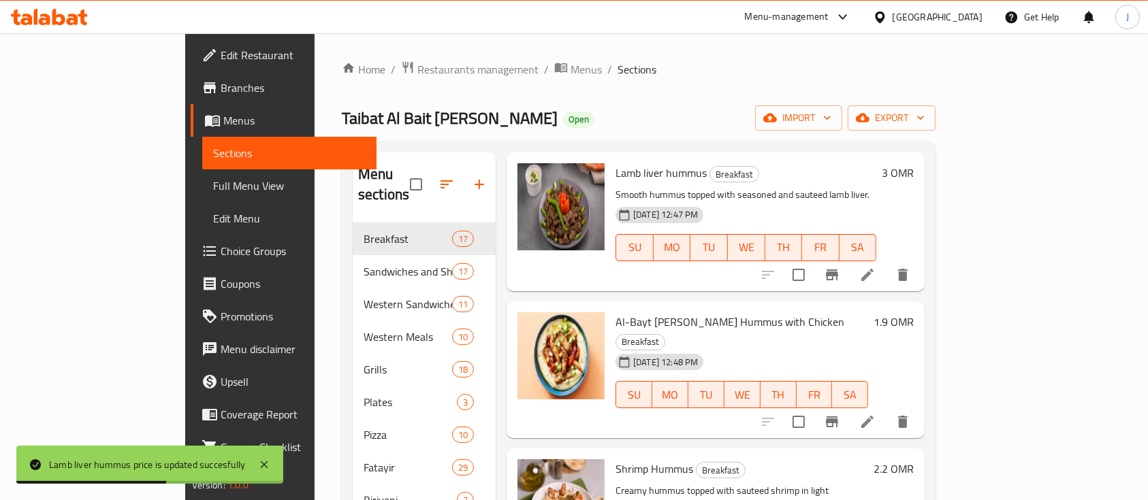
scroll to position [844, 0]
click at [914, 311] on h6 "1.9 OMR" at bounding box center [894, 320] width 40 height 19
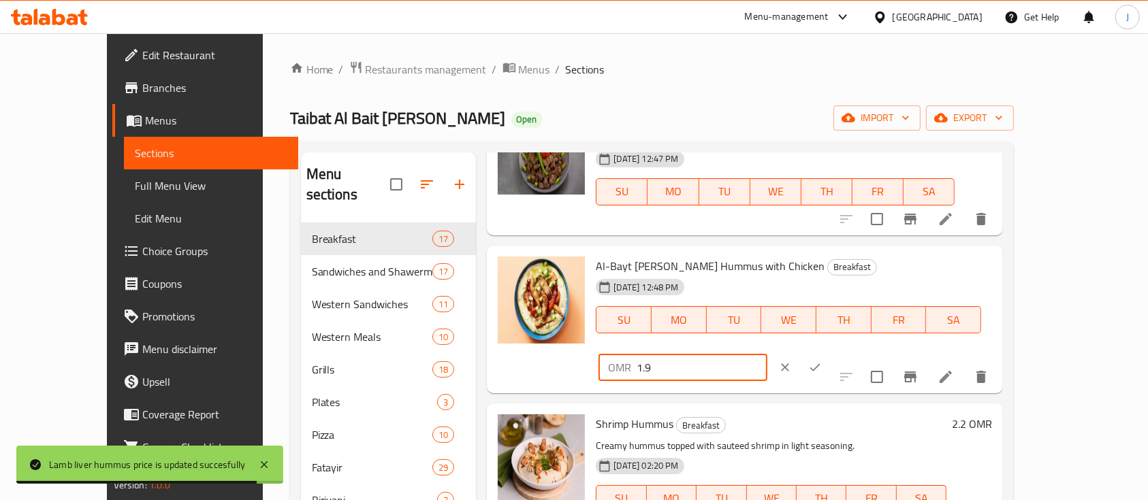
drag, startPoint x: 944, startPoint y: 274, endPoint x: 679, endPoint y: 251, distance: 266.5
click at [679, 251] on div "Al-Bayt Al-Shami Hummus with Chicken Breakfast 30-09-2024 12:48 PM SU MO TU WE …" at bounding box center [793, 320] width 407 height 138
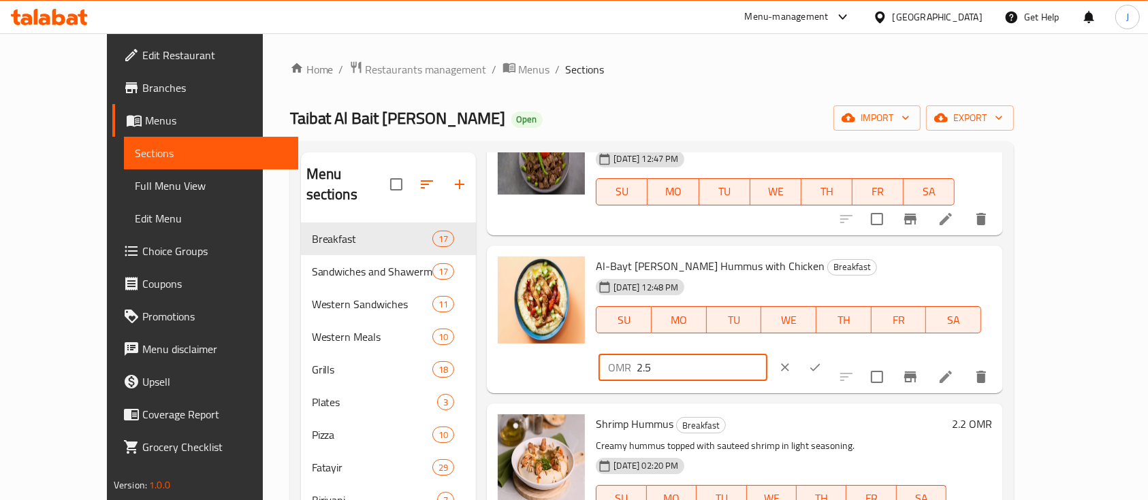
type input "2.5"
click at [822, 361] on icon "ok" at bounding box center [815, 368] width 14 height 14
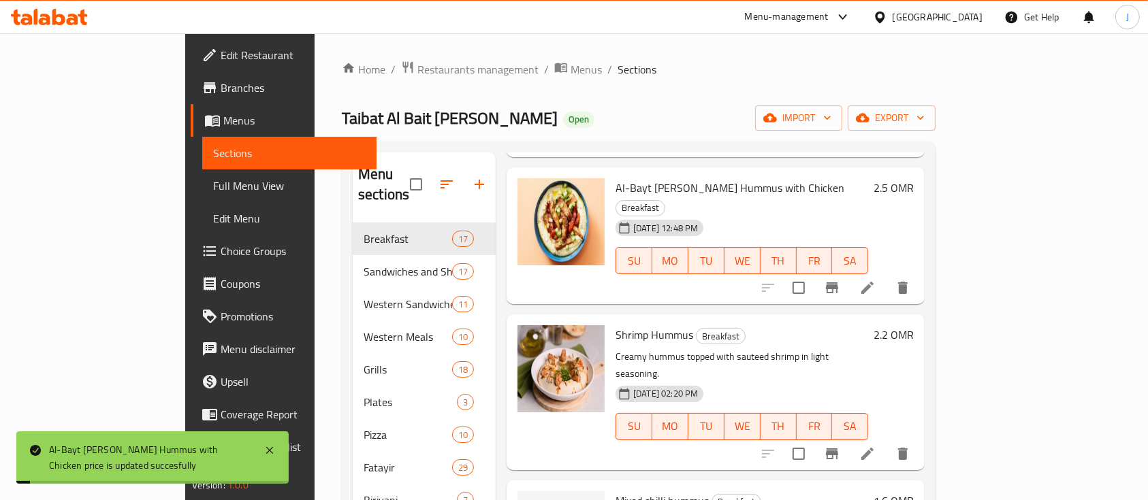
scroll to position [981, 0]
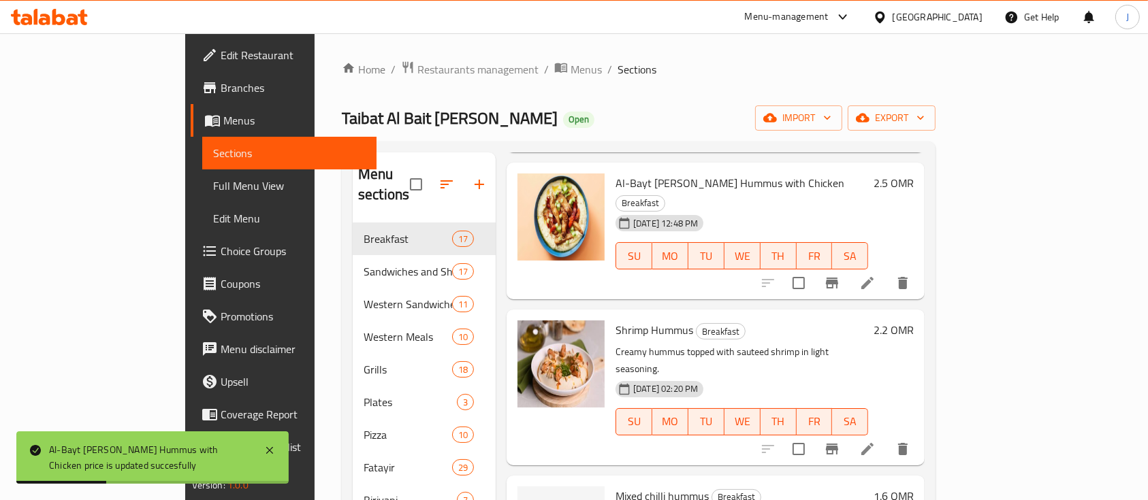
click at [914, 321] on h6 "2.2 OMR" at bounding box center [894, 330] width 40 height 19
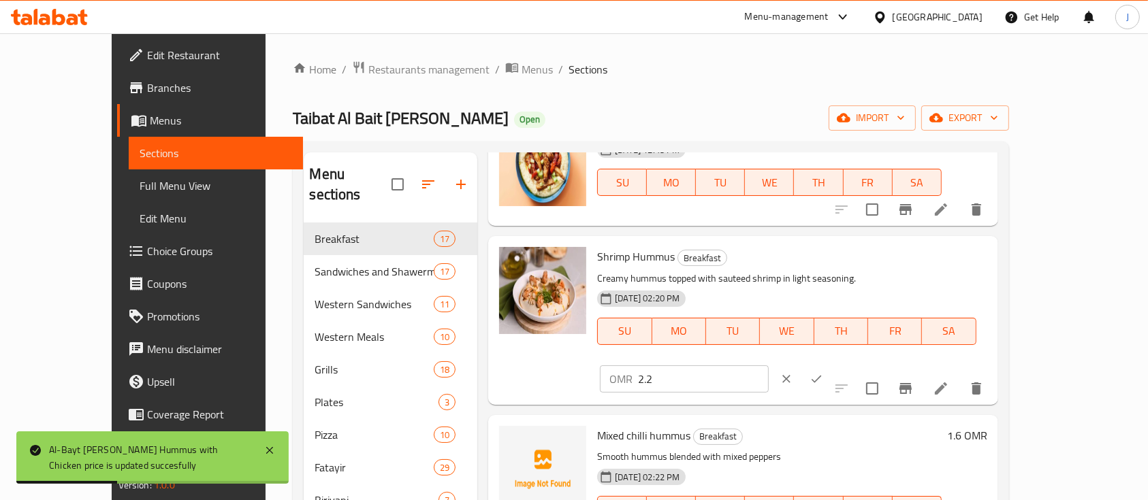
drag, startPoint x: 1047, startPoint y: 255, endPoint x: 1010, endPoint y: 259, distance: 37.0
click at [852, 364] on div "OMR 2.2 ​" at bounding box center [726, 379] width 253 height 30
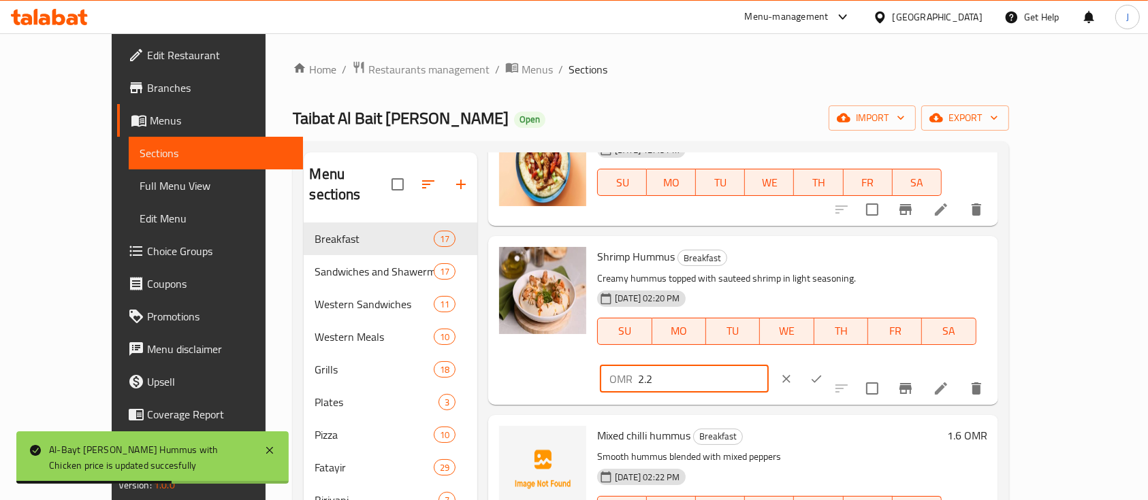
drag, startPoint x: 926, startPoint y: 263, endPoint x: 692, endPoint y: 237, distance: 235.0
click at [692, 237] on div "Shrimp Hummus Breakfast Creamy hummus topped with sauteed shrimp in light seaso…" at bounding box center [742, 320] width 509 height 168
type input "3"
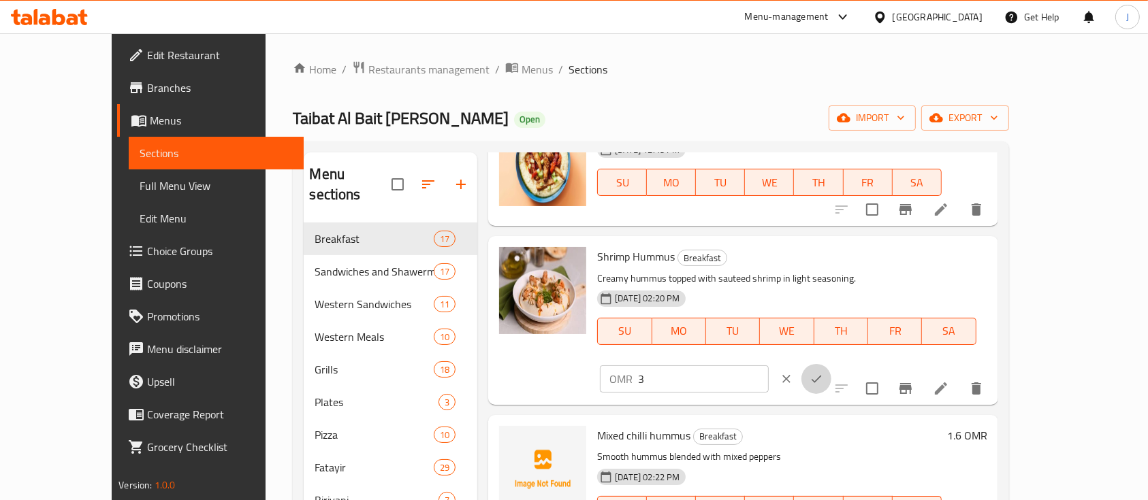
click at [831, 364] on button "ok" at bounding box center [816, 379] width 30 height 30
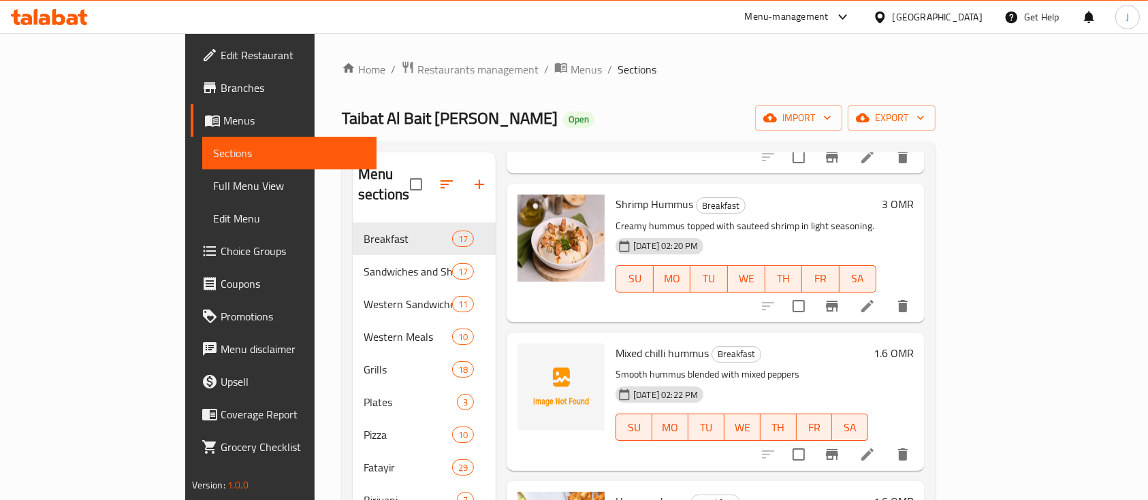
scroll to position [1106, 0]
click at [876, 448] on icon at bounding box center [867, 456] width 16 height 16
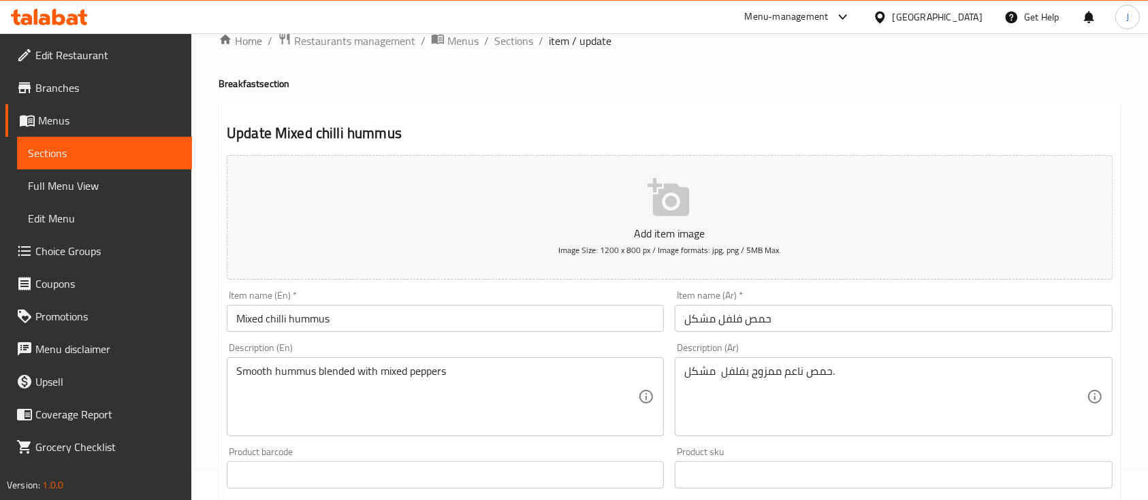
scroll to position [30, 0]
click at [276, 319] on input "Mixed chilli hummus" at bounding box center [445, 317] width 437 height 27
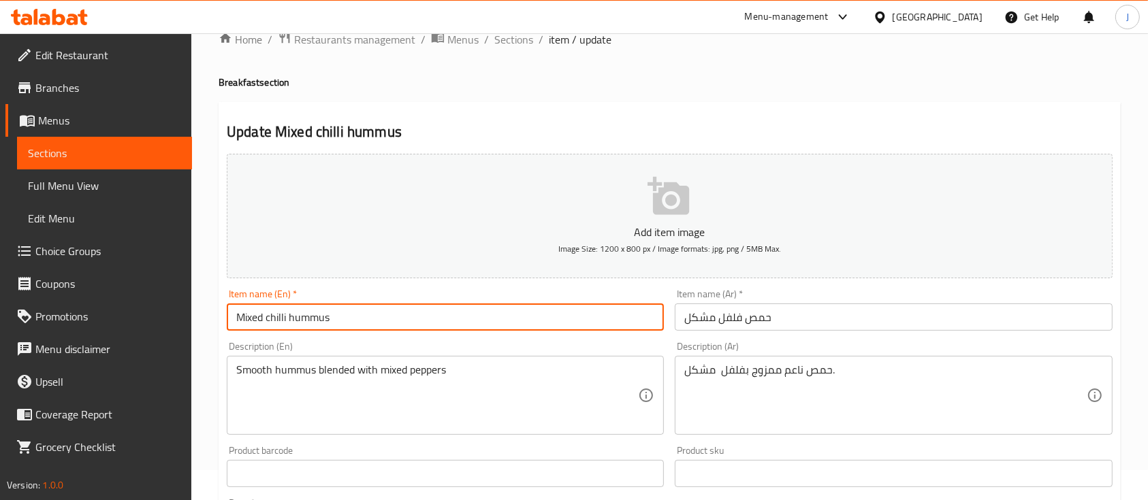
click at [276, 319] on input "Mixed chilli hummus" at bounding box center [445, 317] width 437 height 27
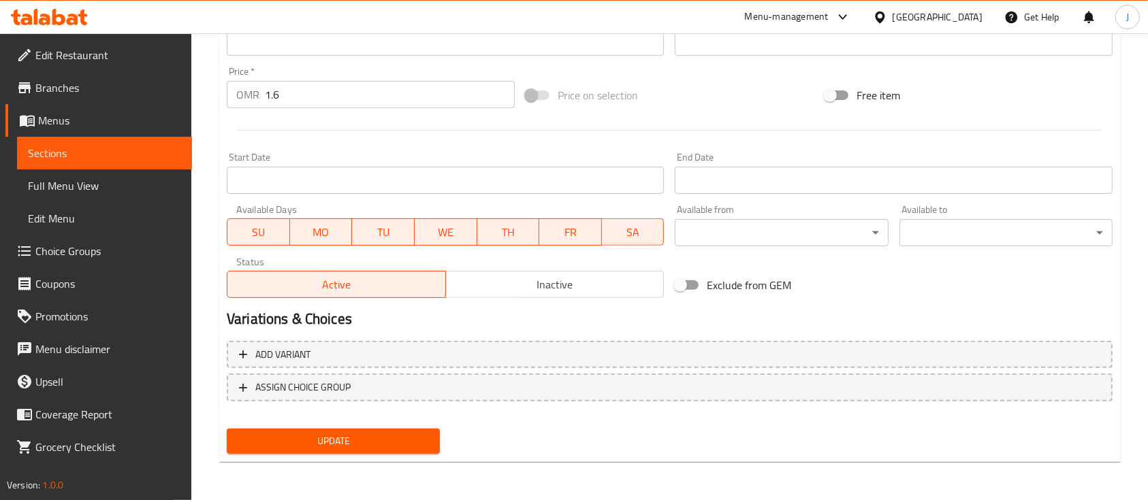
type input "Mixed Falafal hummus"
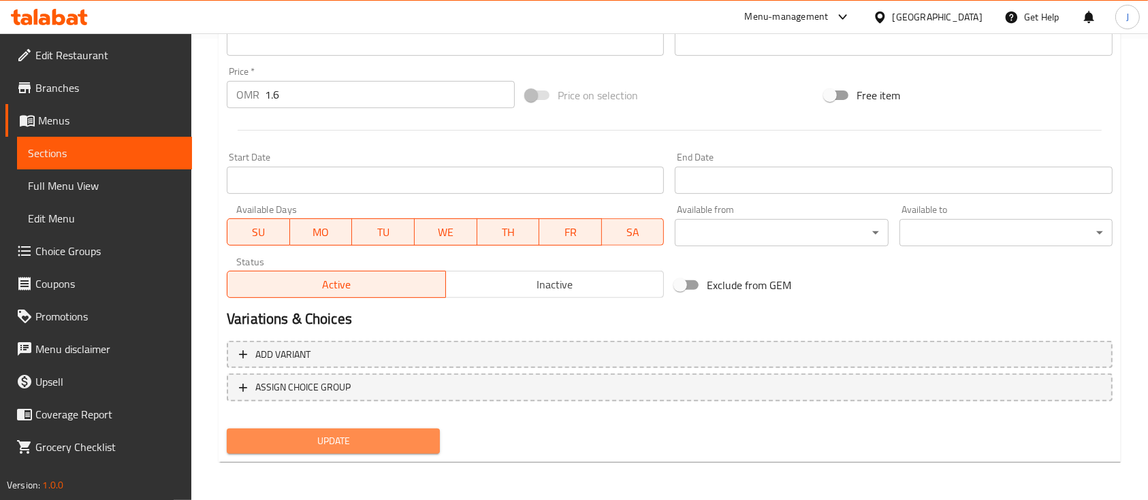
click at [394, 438] on span "Update" at bounding box center [333, 441] width 191 height 17
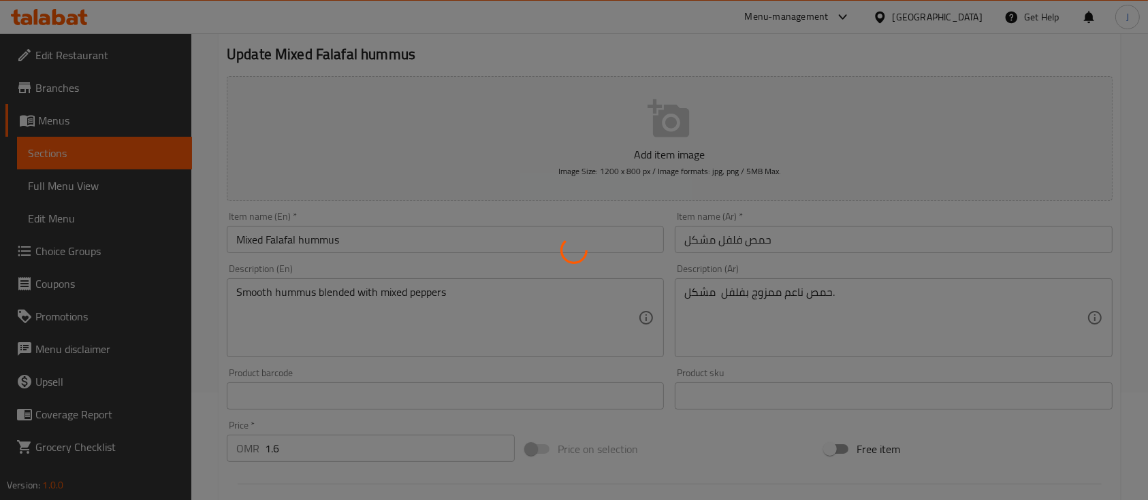
scroll to position [0, 0]
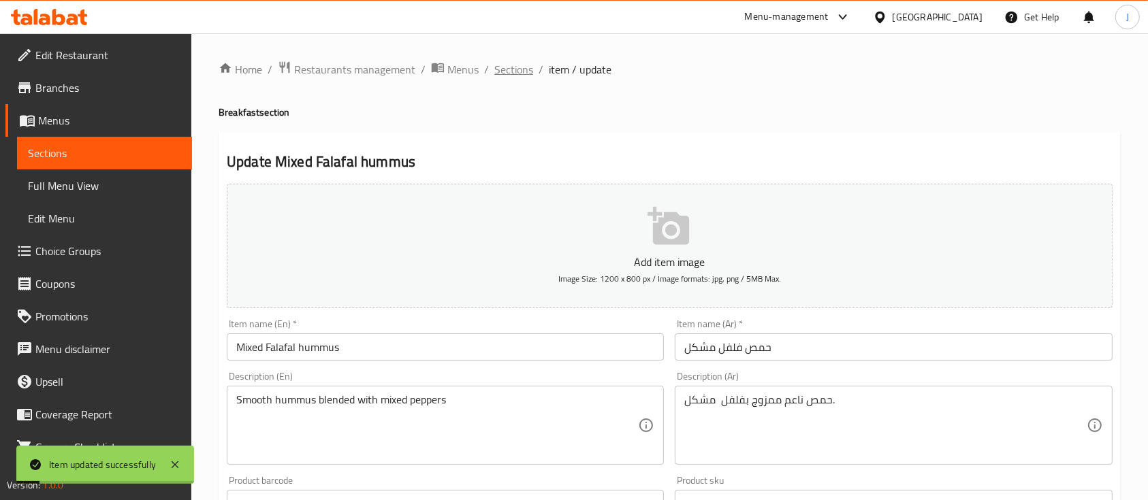
click at [515, 68] on span "Sections" at bounding box center [513, 69] width 39 height 16
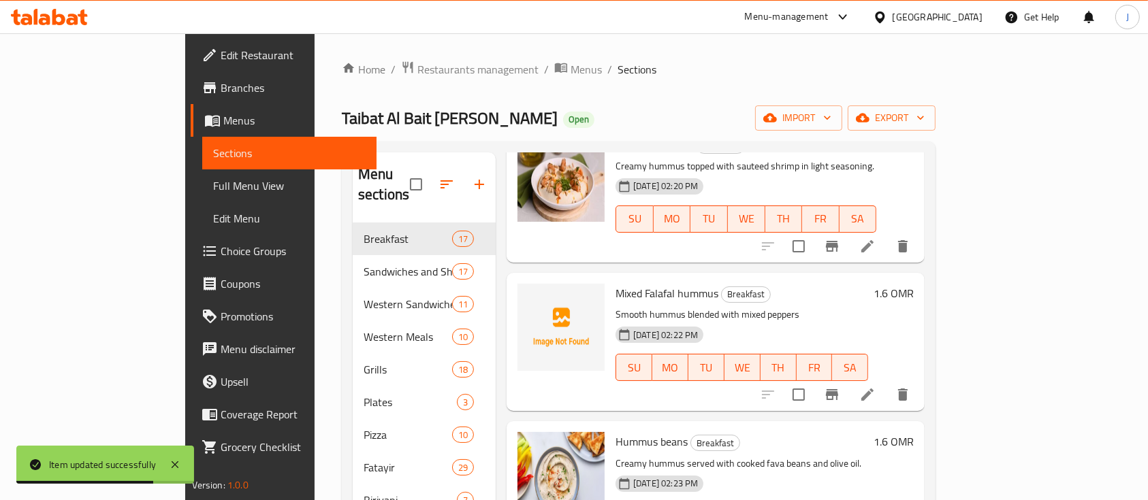
scroll to position [1166, 0]
click at [914, 285] on h6 "1.6 OMR" at bounding box center [894, 294] width 40 height 19
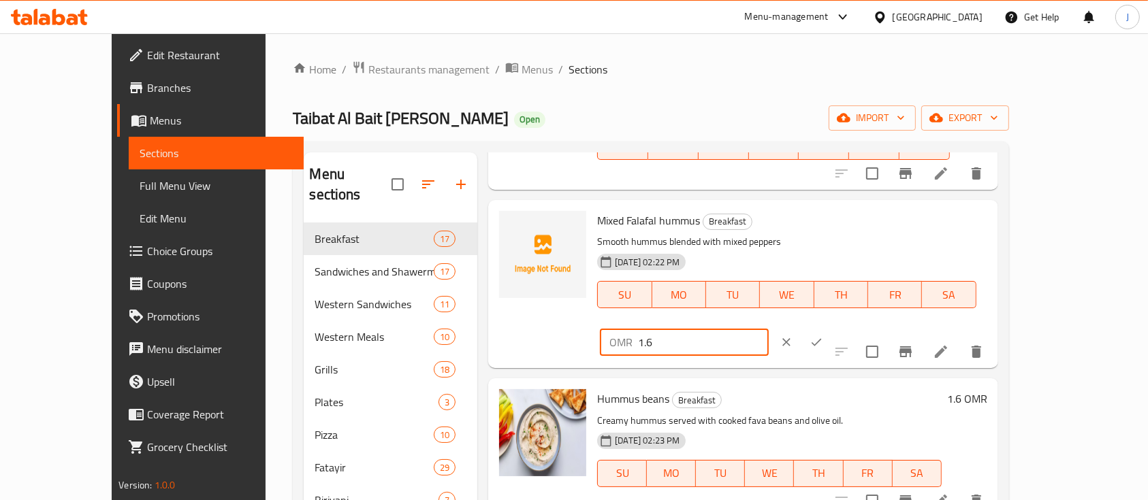
drag, startPoint x: 933, startPoint y: 231, endPoint x: 774, endPoint y: 230, distance: 158.6
click at [774, 230] on div "Mixed Falafal hummus Breakfast Smooth hummus blended with mixed peppers 30-09-2…" at bounding box center [792, 284] width 400 height 157
type input "2.5"
click at [823, 336] on icon "ok" at bounding box center [817, 343] width 14 height 14
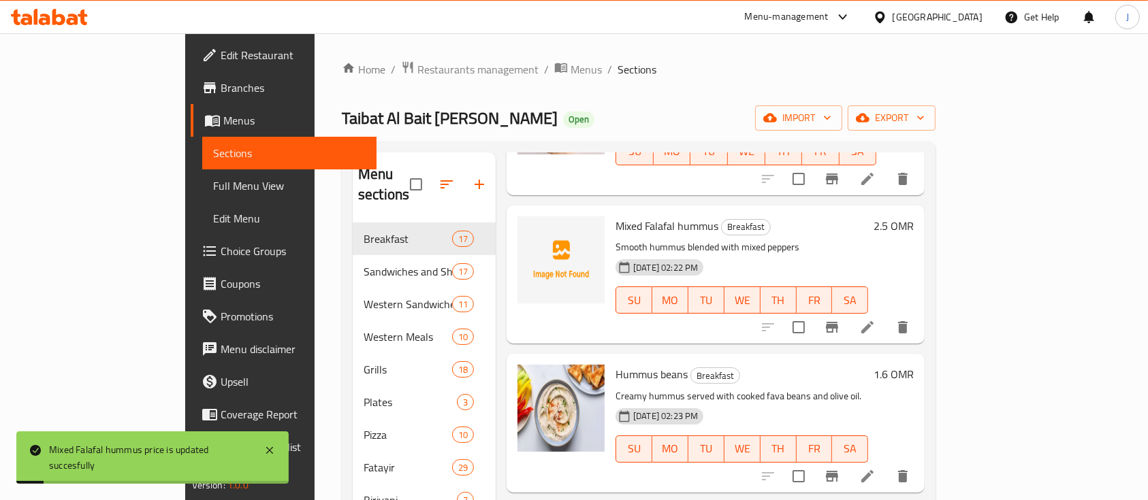
scroll to position [1299, 0]
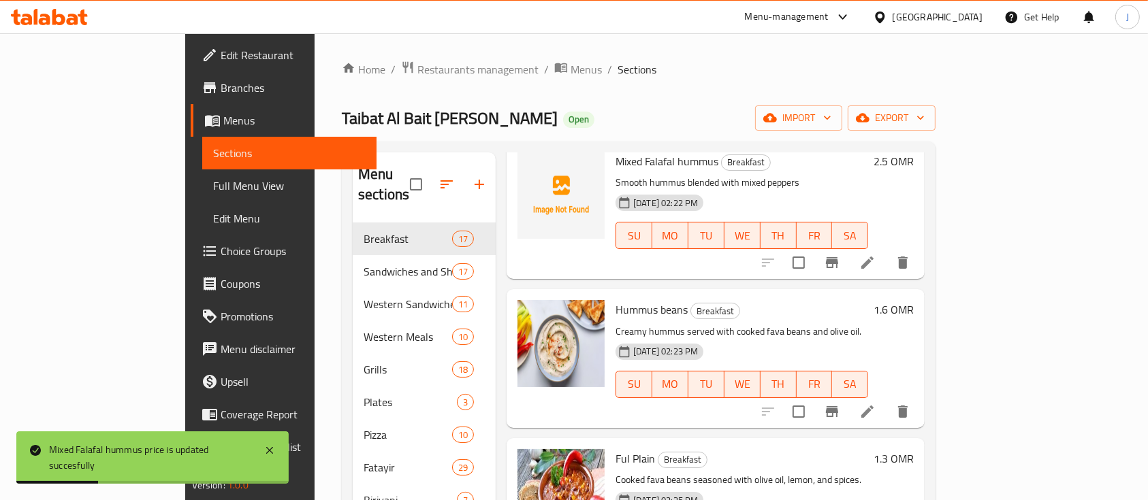
click at [914, 300] on h6 "1.6 OMR" at bounding box center [894, 309] width 40 height 19
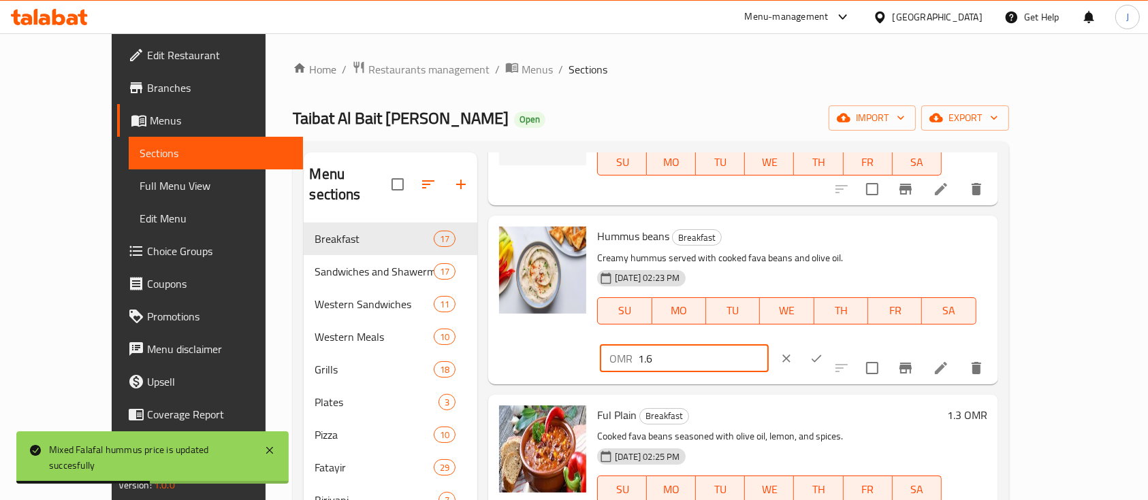
drag, startPoint x: 961, startPoint y: 242, endPoint x: 637, endPoint y: 233, distance: 323.5
click at [637, 233] on div "Hummus beans Breakfast Creamy hummus served with cooked fava beans and olive oi…" at bounding box center [792, 299] width 400 height 157
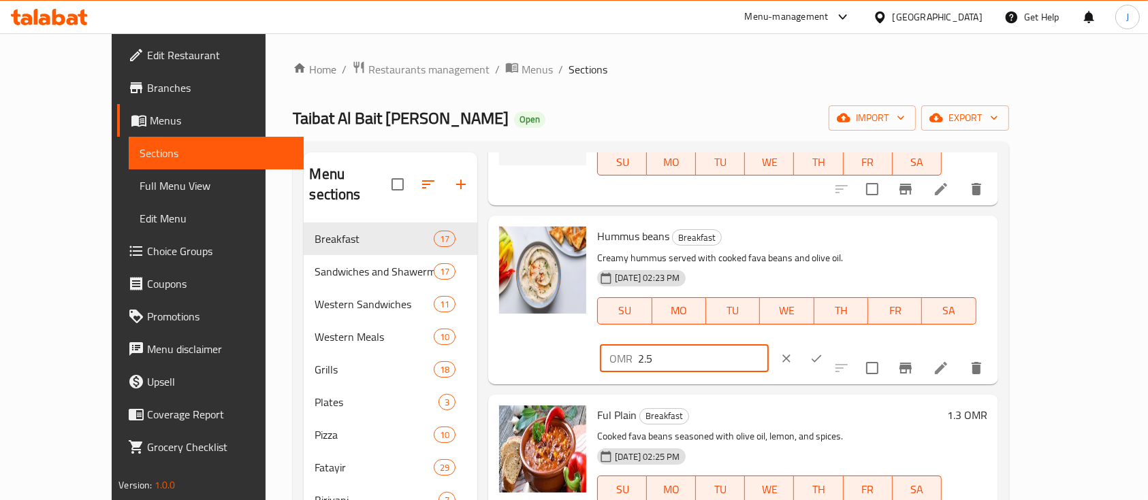
type input "2.5"
click at [823, 352] on icon "ok" at bounding box center [817, 359] width 14 height 14
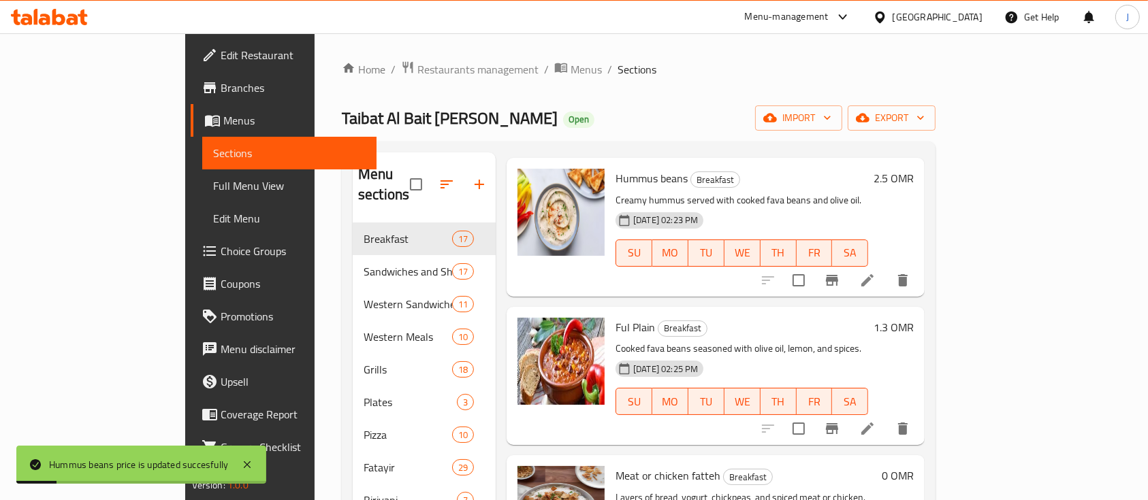
scroll to position [1434, 0]
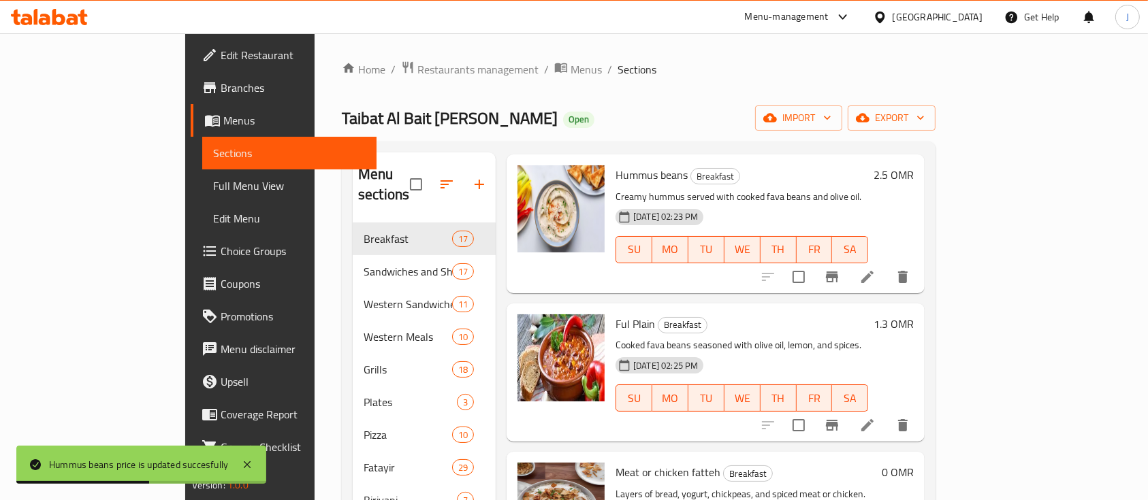
click at [914, 315] on h6 "1.3 OMR" at bounding box center [894, 324] width 40 height 19
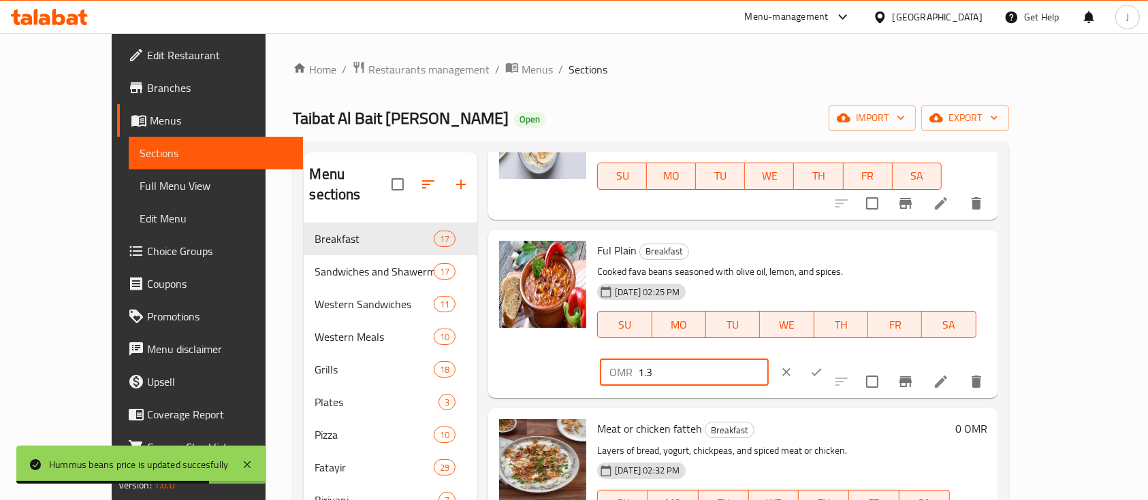
click at [768, 359] on input "1.3" at bounding box center [703, 372] width 130 height 27
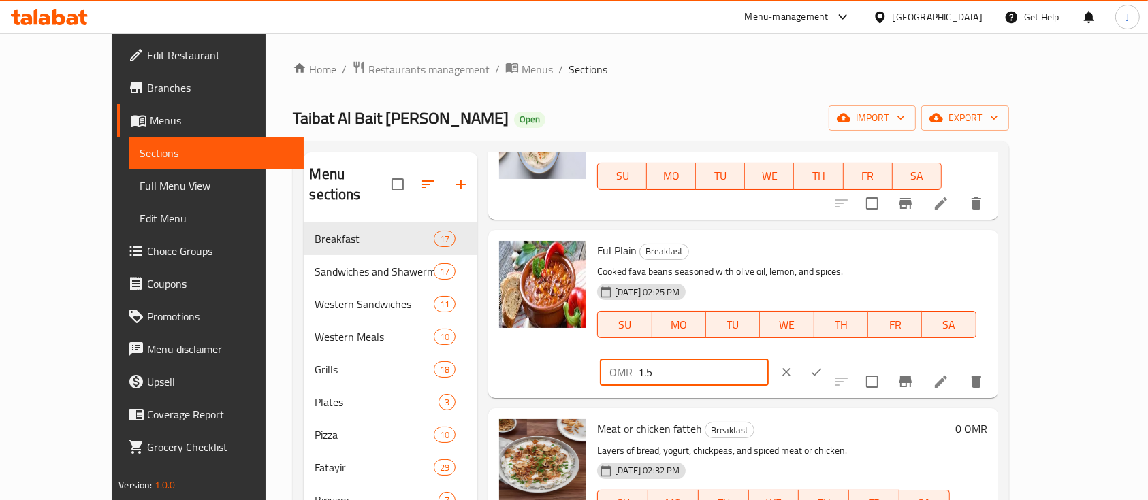
type input "1.5"
click at [823, 366] on icon "ok" at bounding box center [817, 373] width 14 height 14
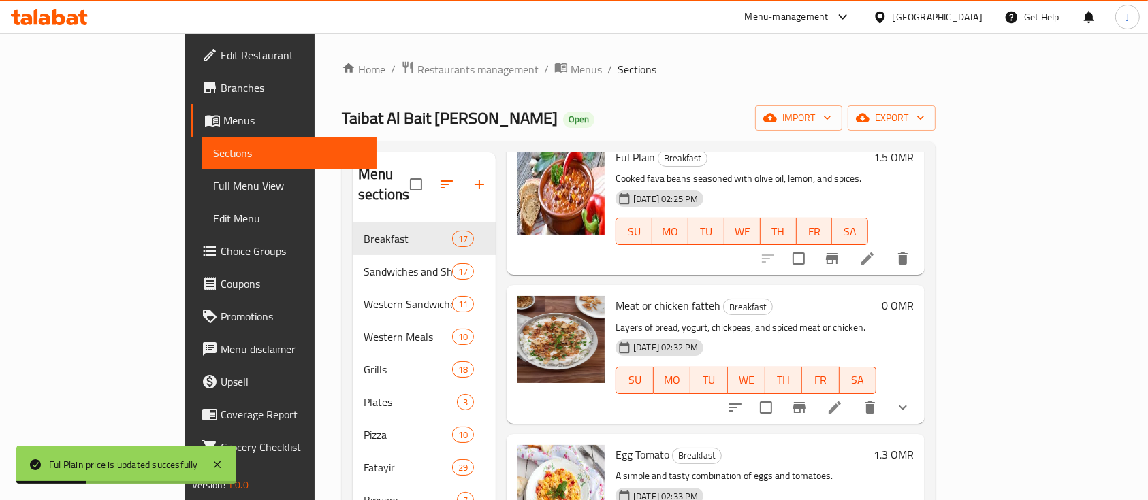
scroll to position [1599, 0]
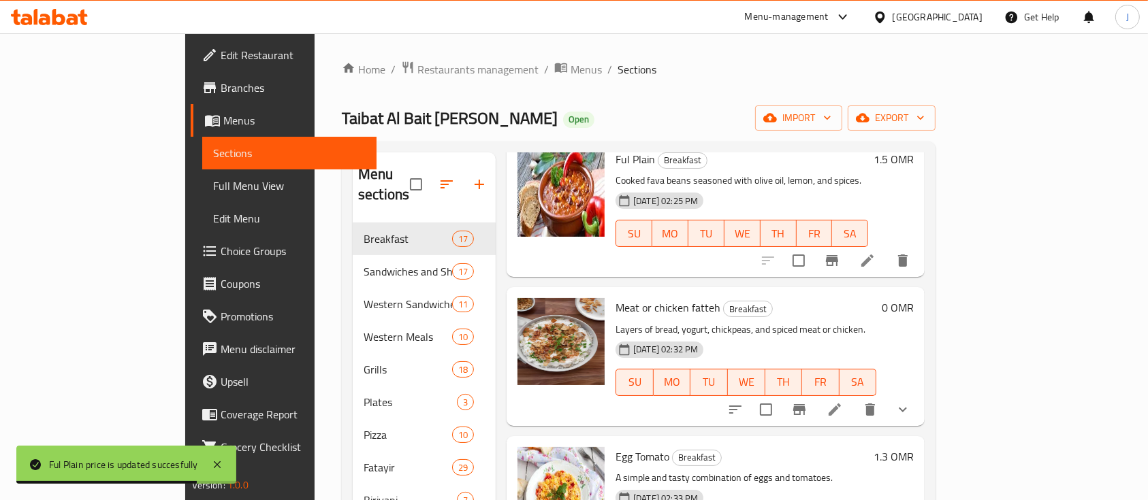
click at [914, 447] on h6 "1.3 OMR" at bounding box center [894, 456] width 40 height 19
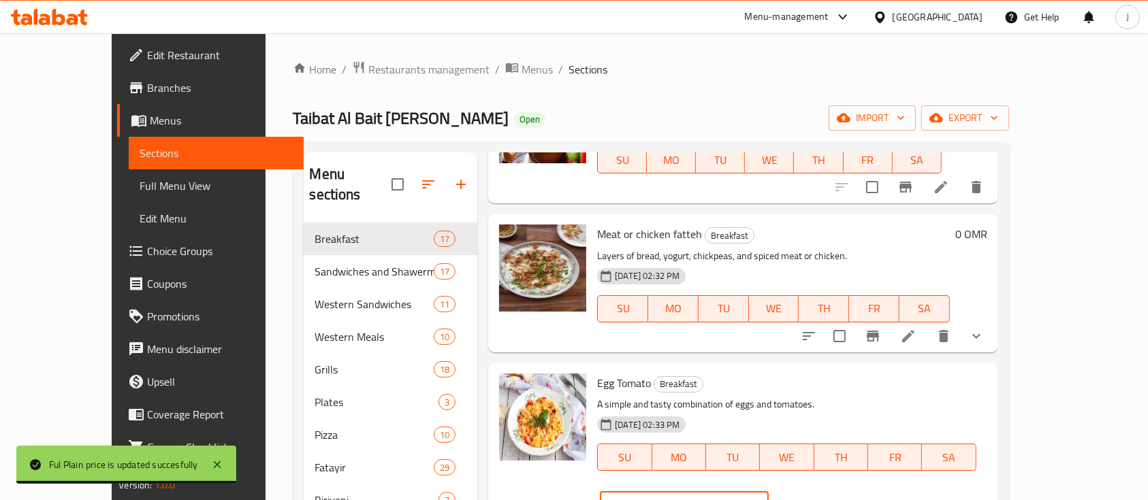
click at [768, 492] on input "1.3" at bounding box center [703, 505] width 130 height 27
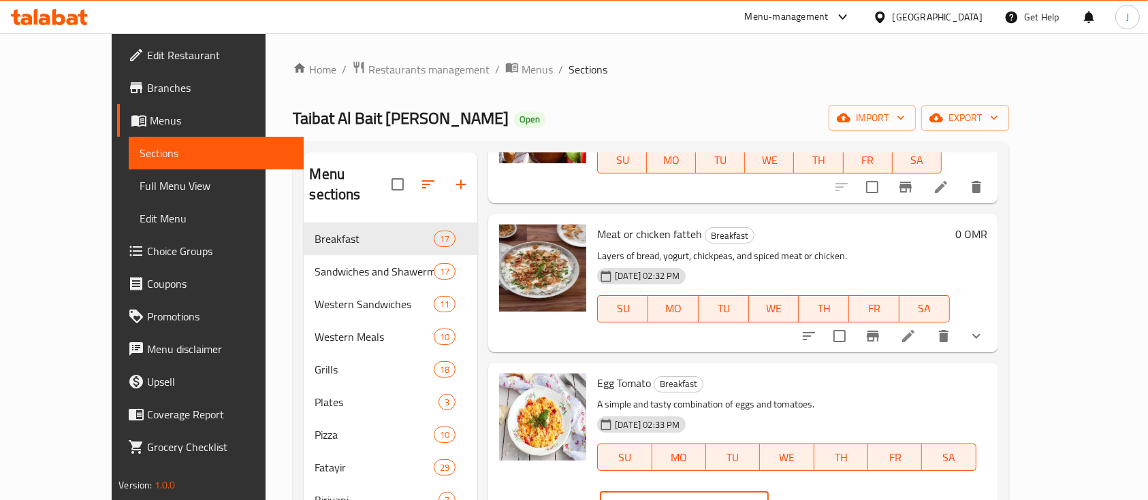
type input "1.5"
click at [823, 498] on icon "ok" at bounding box center [817, 505] width 14 height 14
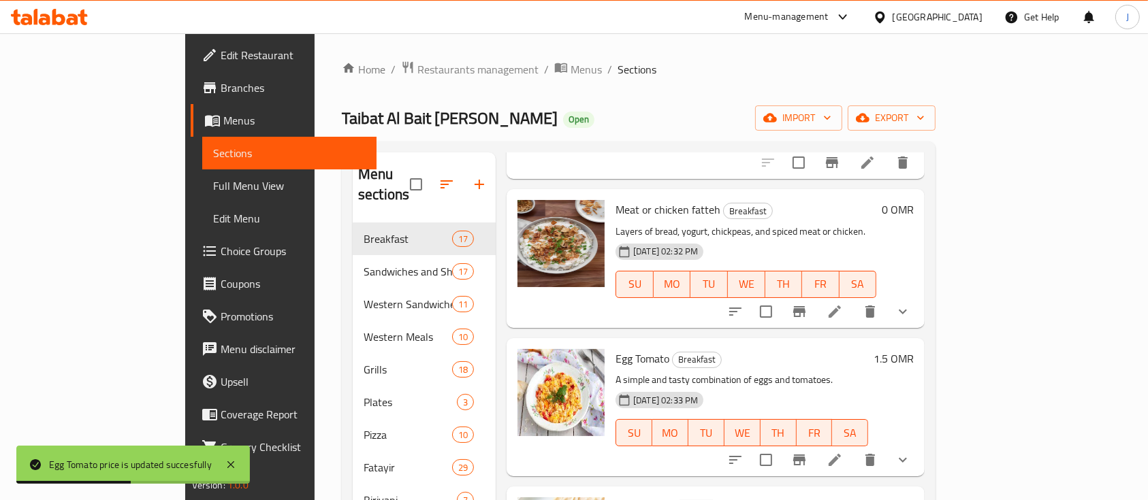
scroll to position [1697, 0]
click at [911, 451] on icon "show more" at bounding box center [903, 459] width 16 height 16
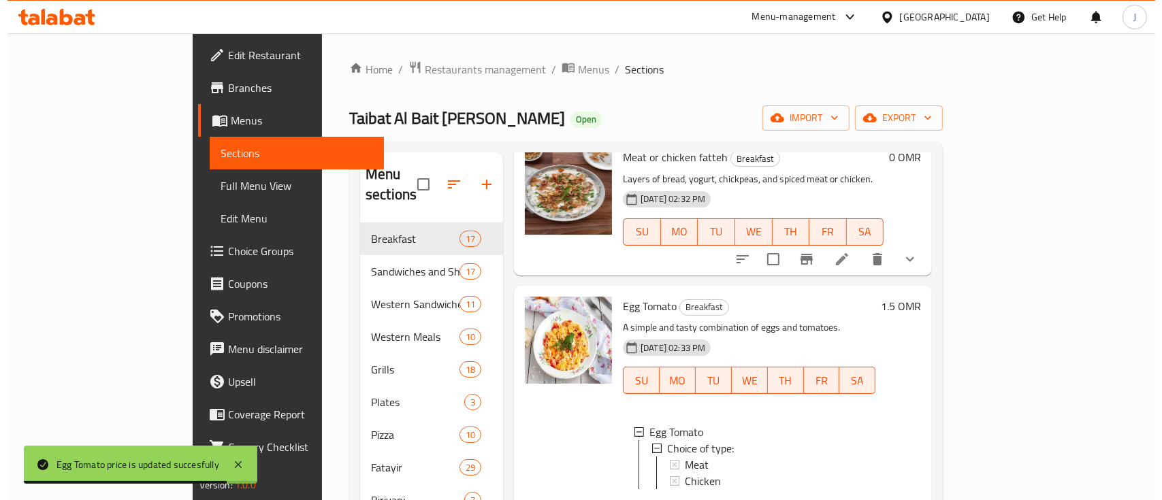
scroll to position [1754, 0]
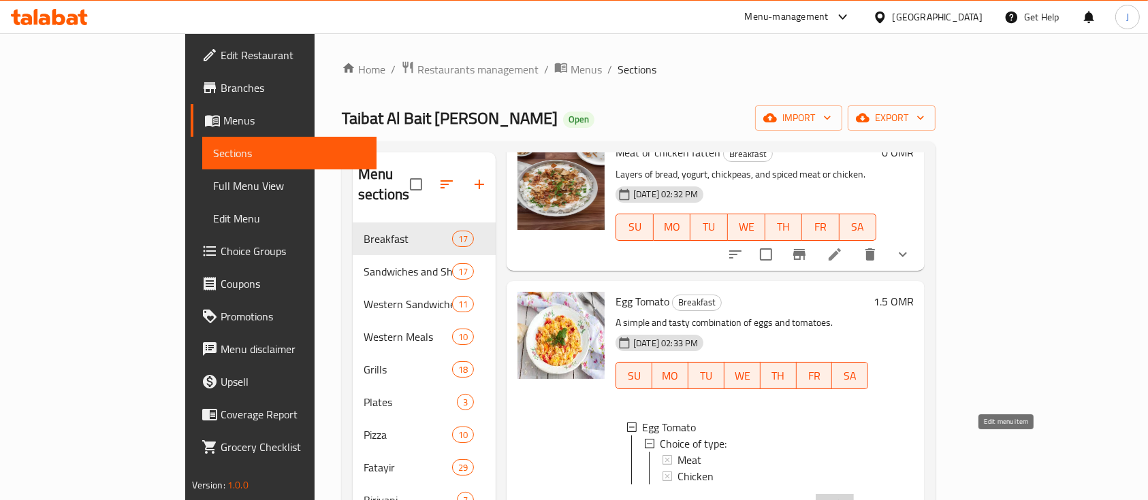
click at [841, 500] on icon at bounding box center [835, 506] width 12 height 12
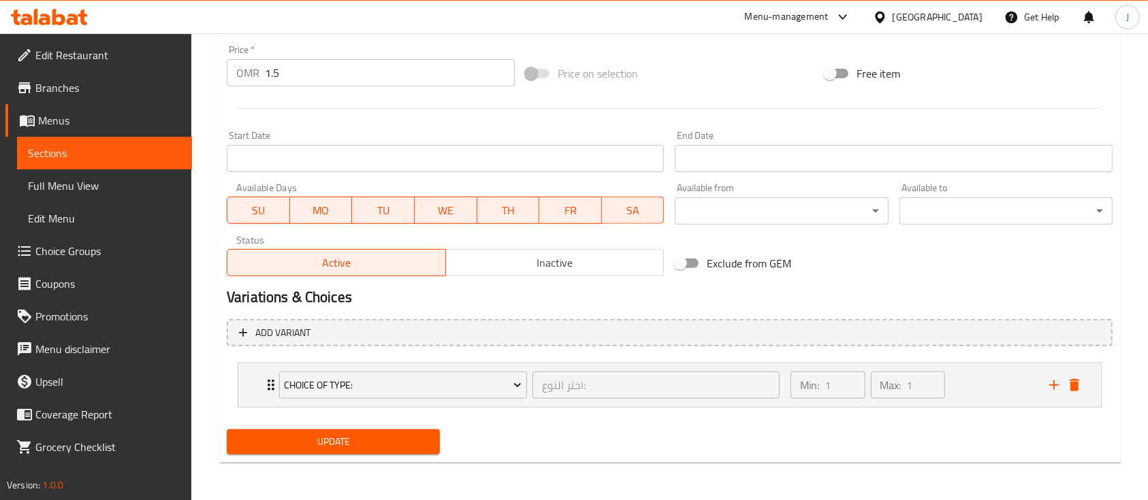
scroll to position [503, 0]
click at [266, 383] on icon "Expand" at bounding box center [271, 385] width 16 height 16
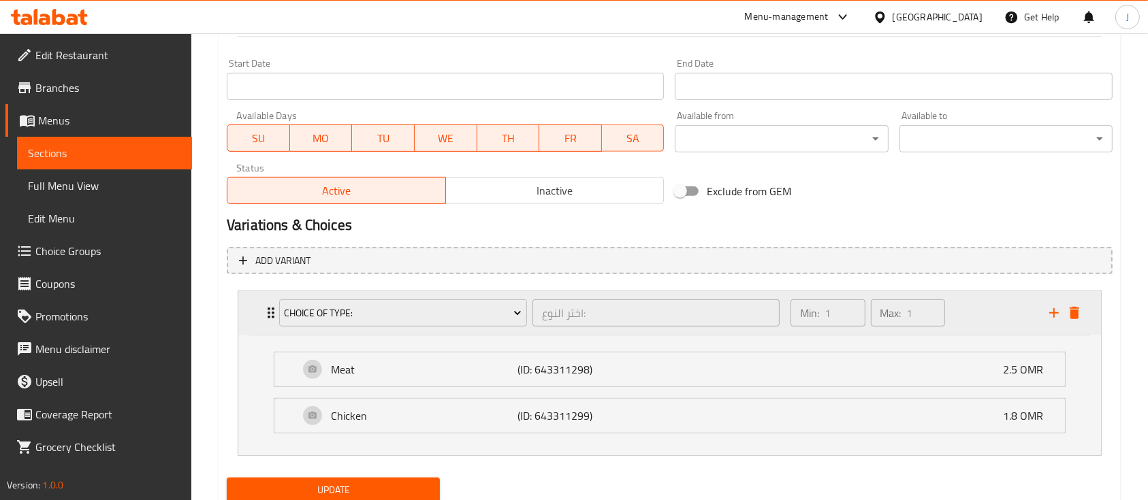
scroll to position [624, 0]
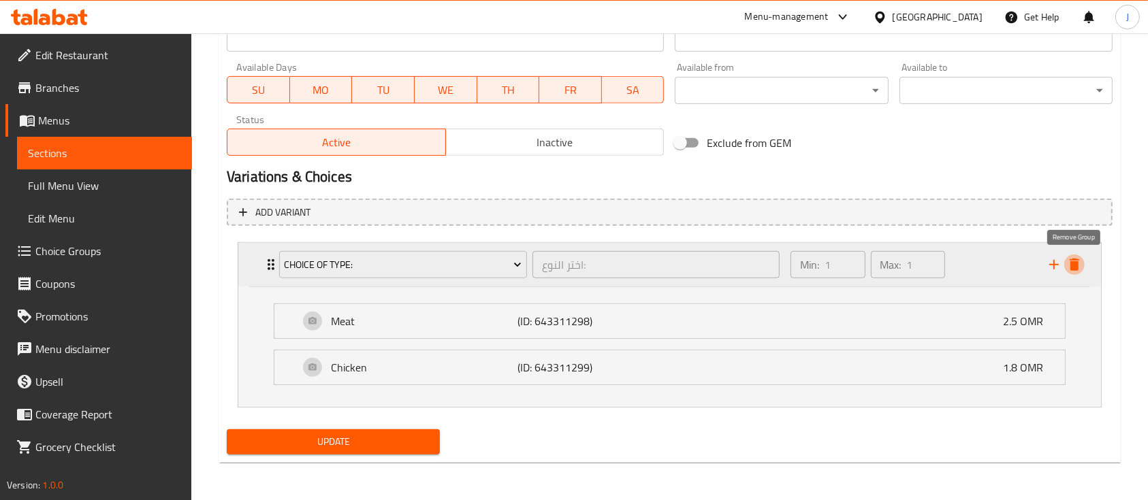
click at [1073, 262] on icon "delete" at bounding box center [1075, 265] width 10 height 12
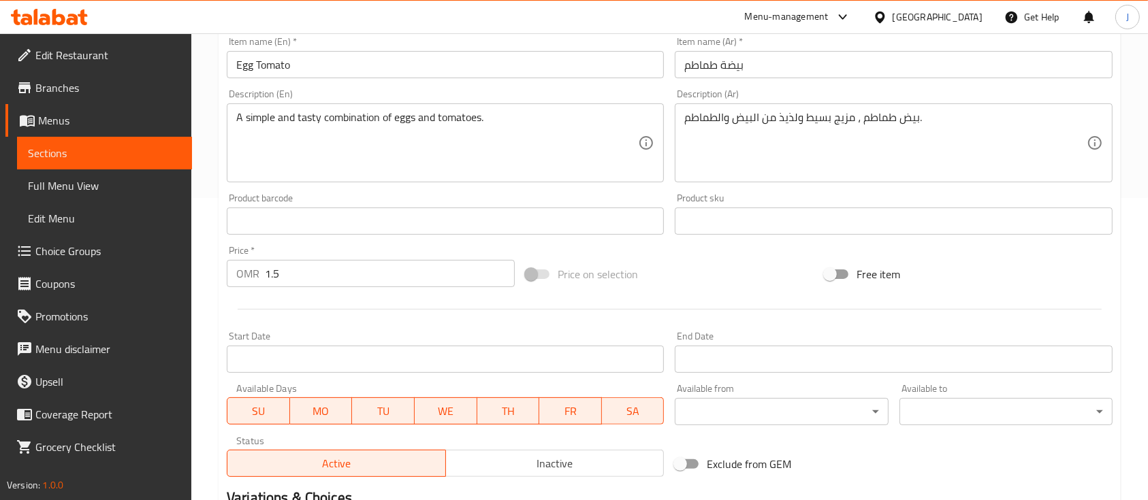
scroll to position [481, 0]
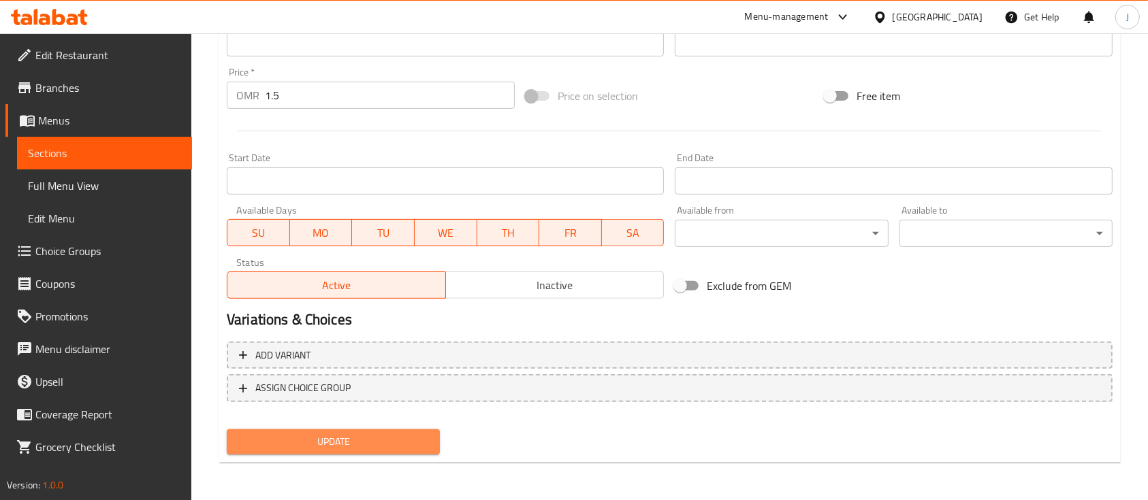
click at [326, 441] on span "Update" at bounding box center [333, 442] width 191 height 17
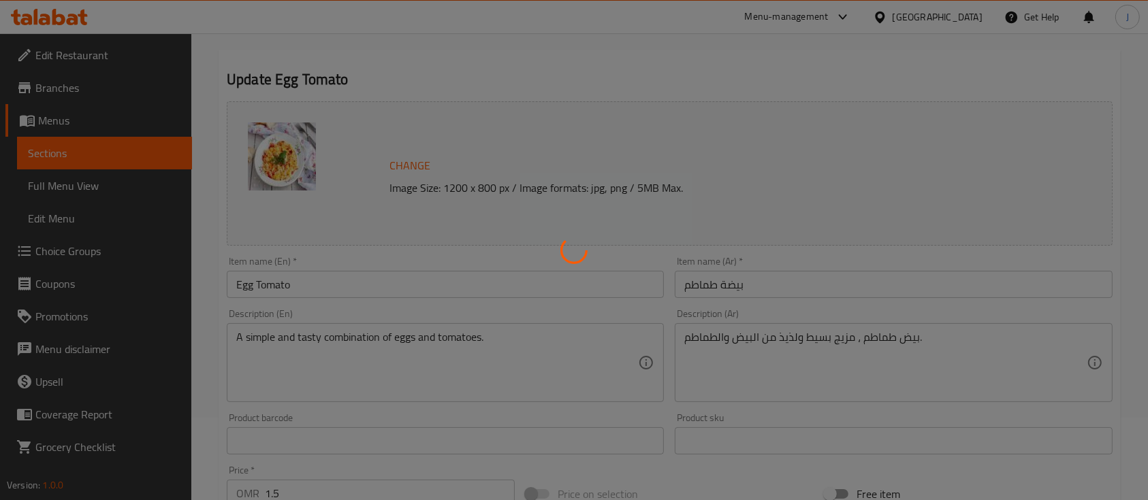
scroll to position [0, 0]
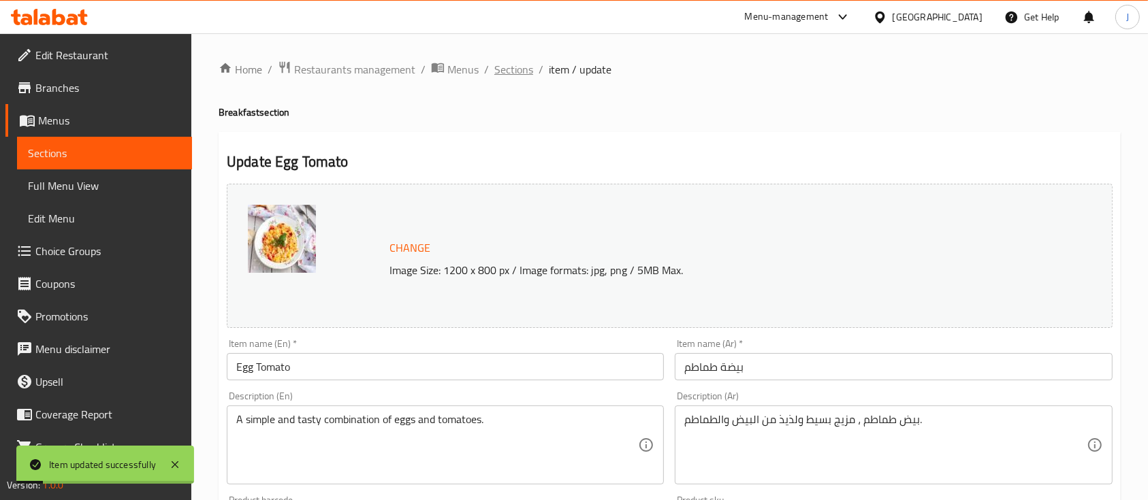
click at [512, 77] on span "Sections" at bounding box center [513, 69] width 39 height 16
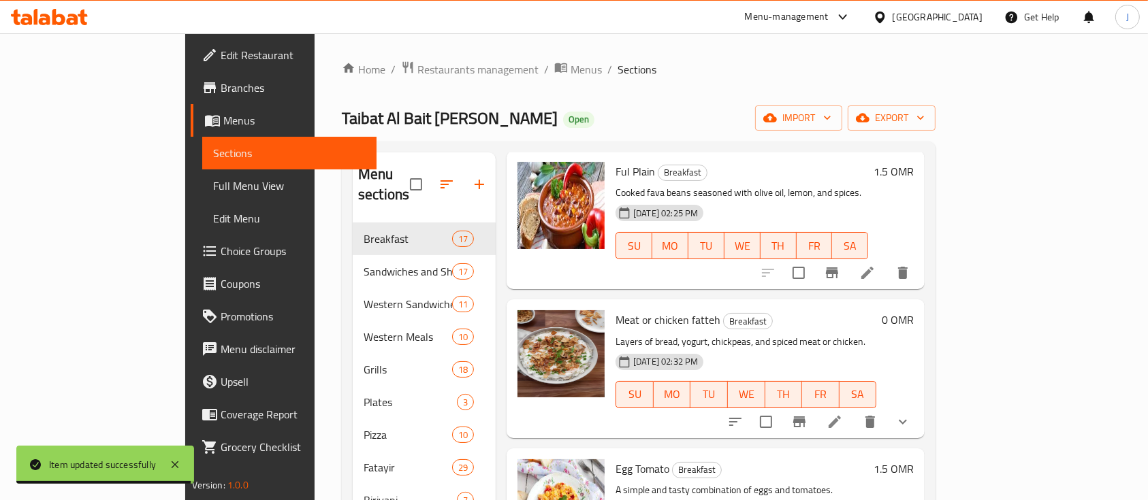
scroll to position [1584, 0]
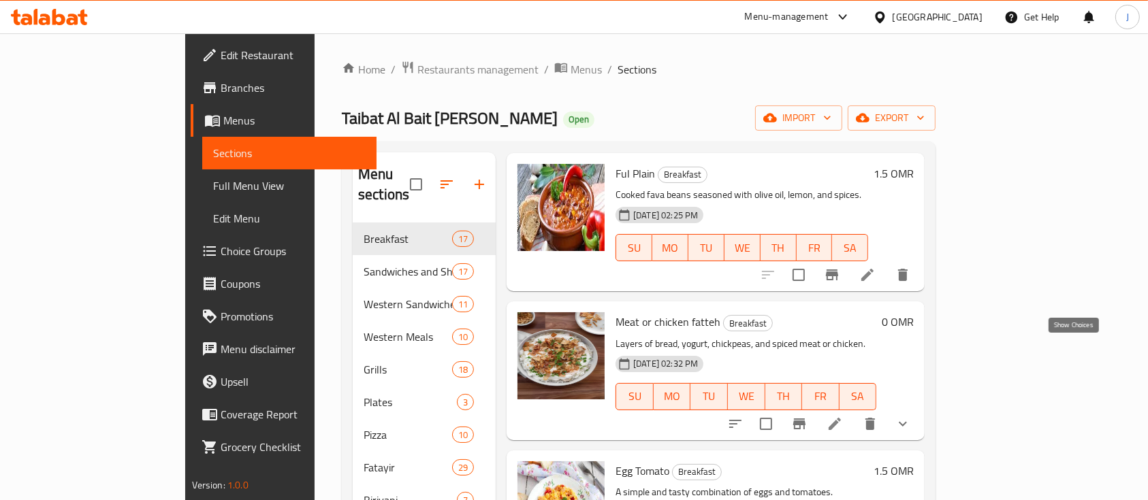
click at [911, 416] on icon "show more" at bounding box center [903, 424] width 16 height 16
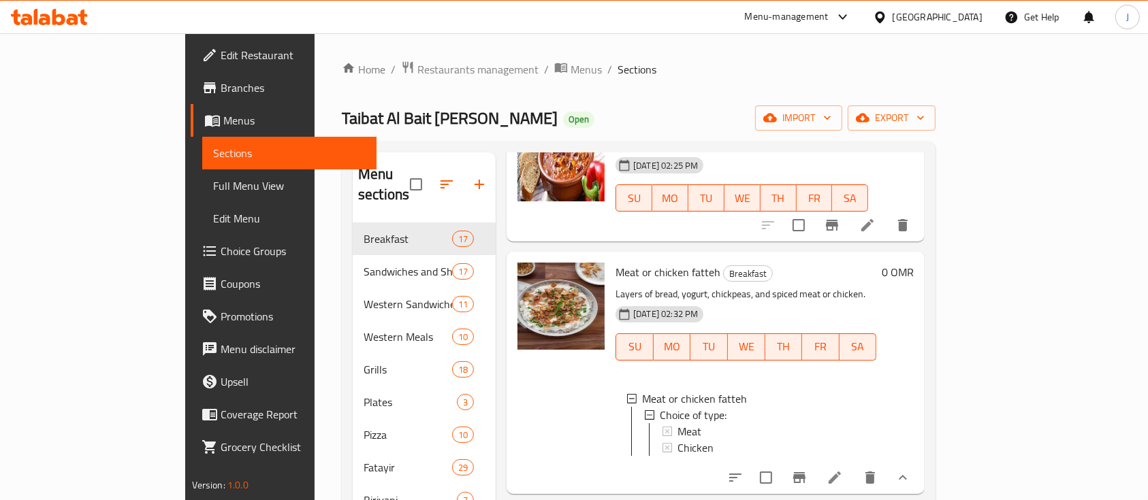
scroll to position [1639, 0]
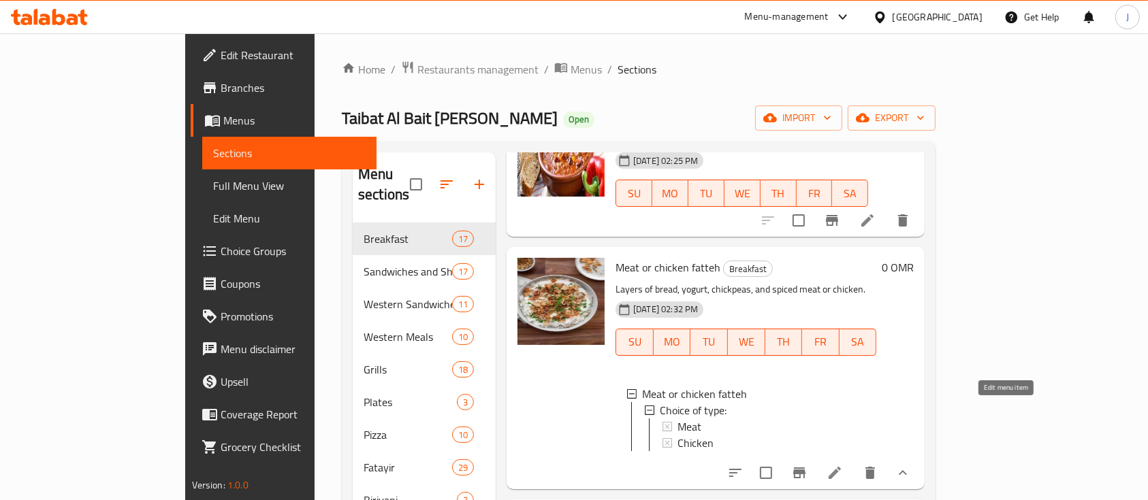
click at [843, 465] on icon at bounding box center [835, 473] width 16 height 16
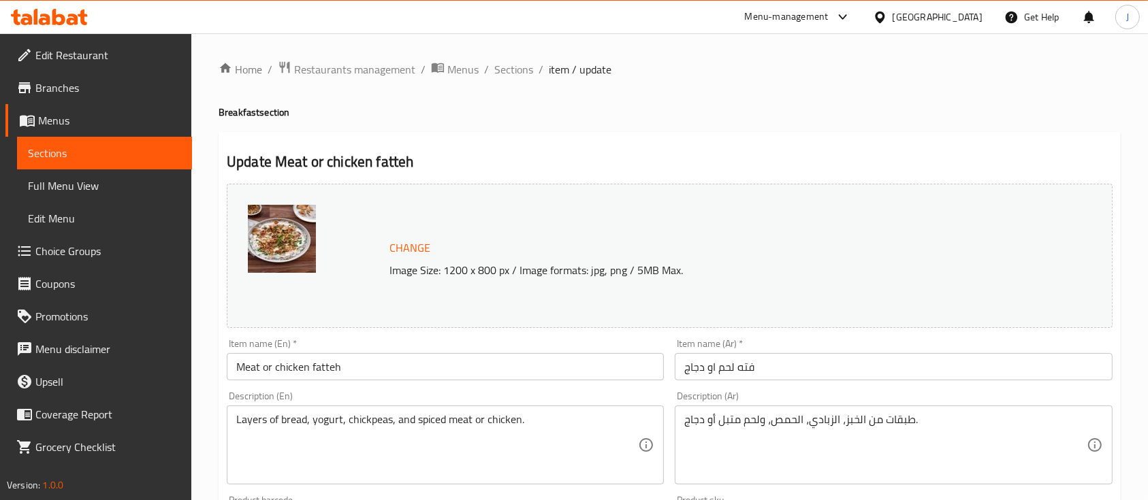
scroll to position [503, 0]
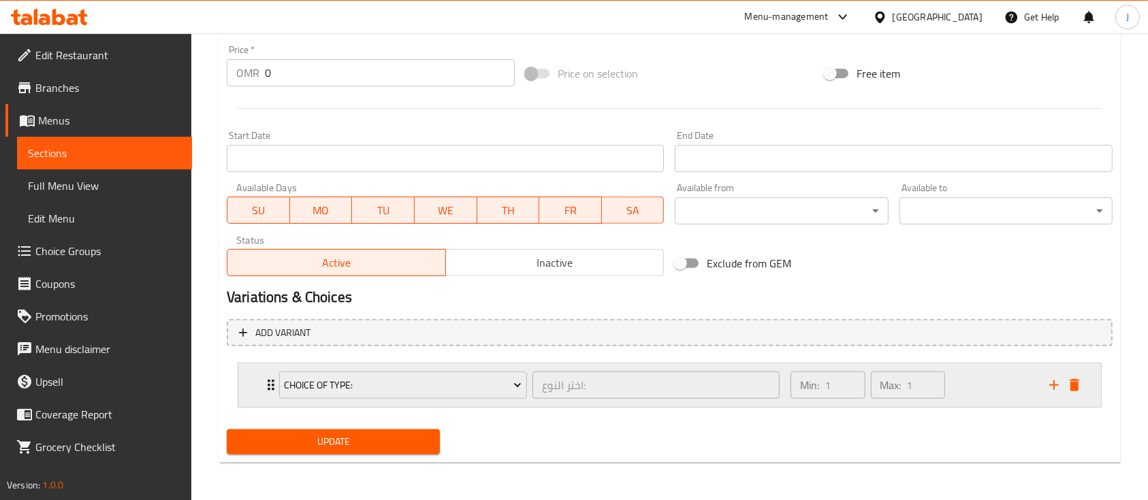
click at [260, 387] on div "Choice of type: اختر النوع: ​ Min: 1 ​ Max: 1 ​" at bounding box center [669, 386] width 863 height 44
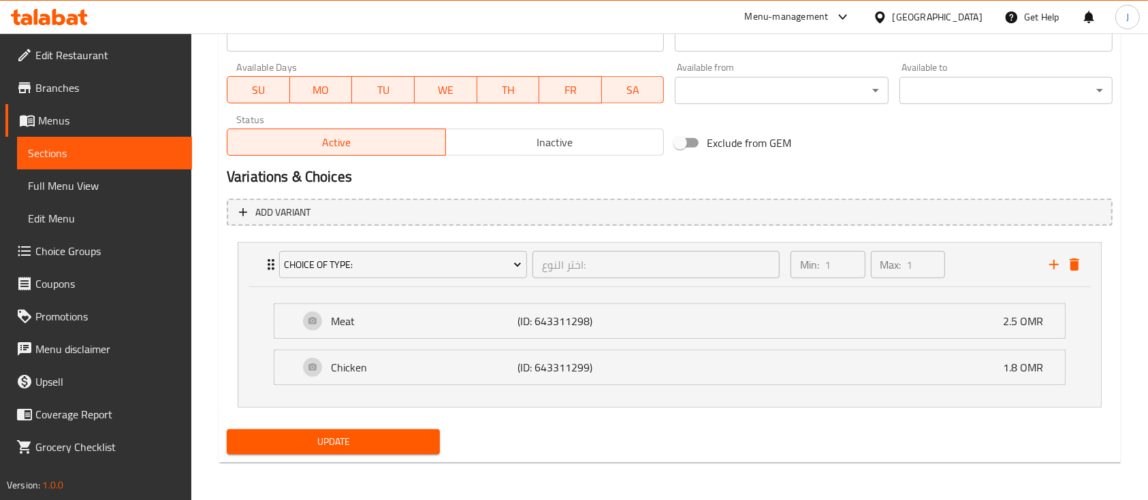
scroll to position [0, 0]
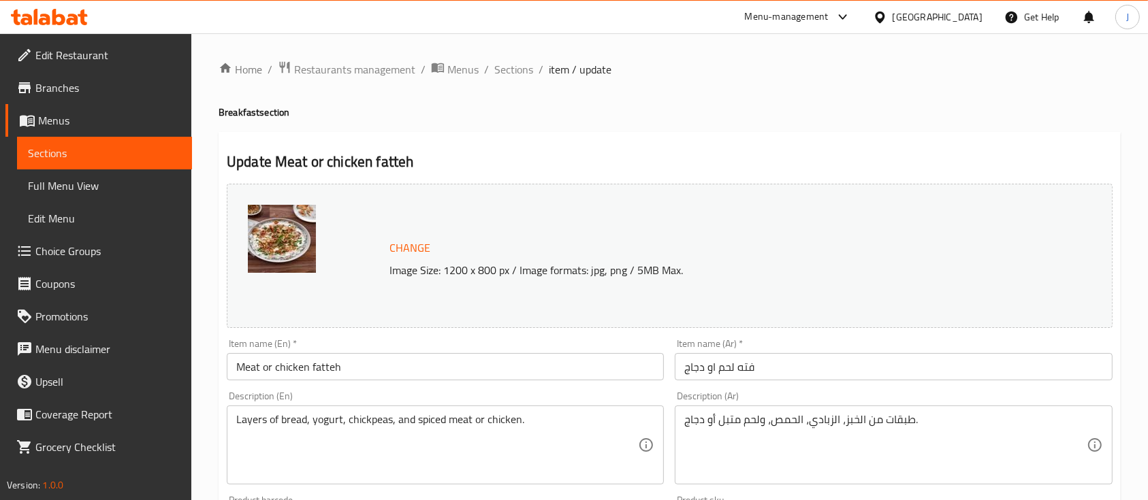
click at [54, 252] on span "Choice Groups" at bounding box center [108, 251] width 146 height 16
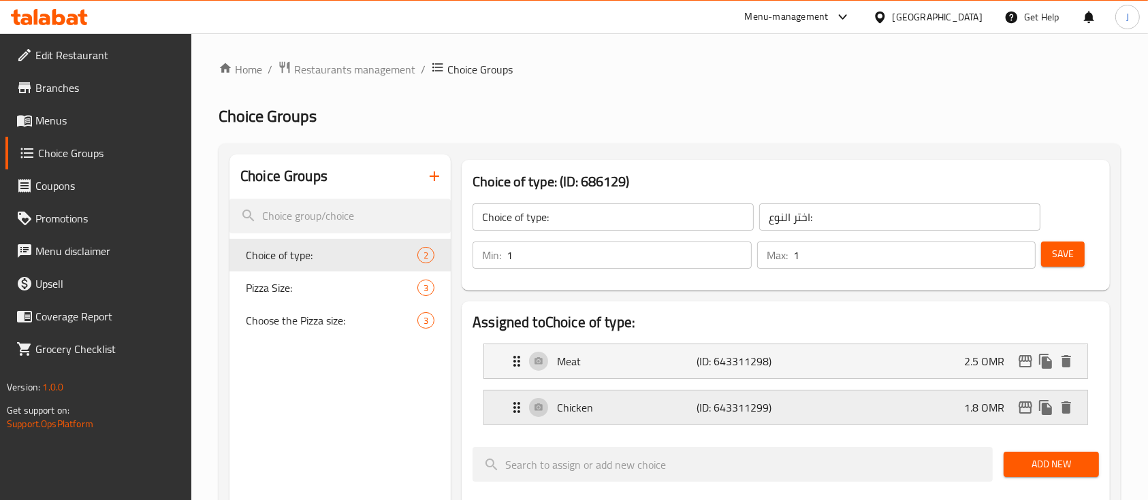
click at [684, 406] on p "Chicken" at bounding box center [627, 408] width 140 height 16
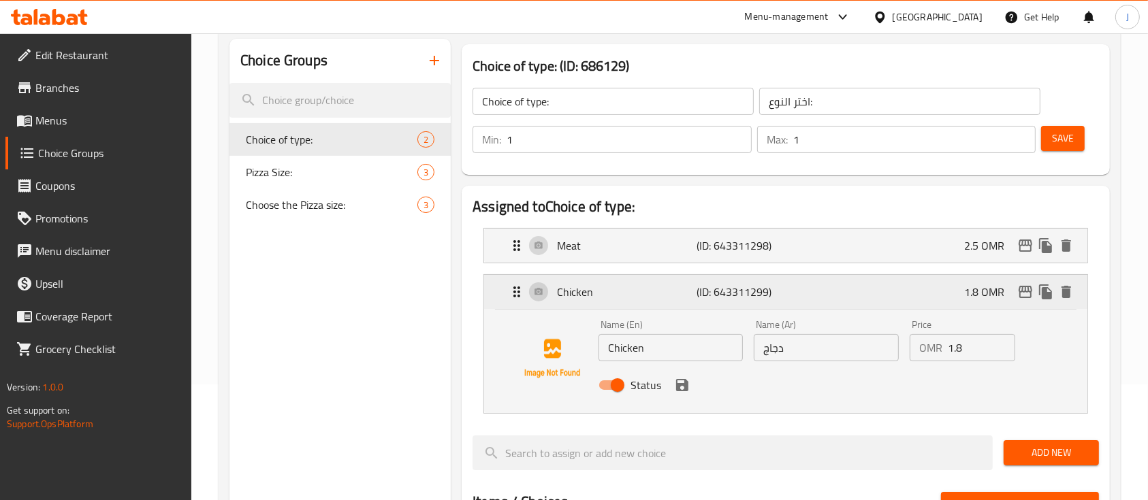
scroll to position [126, 0]
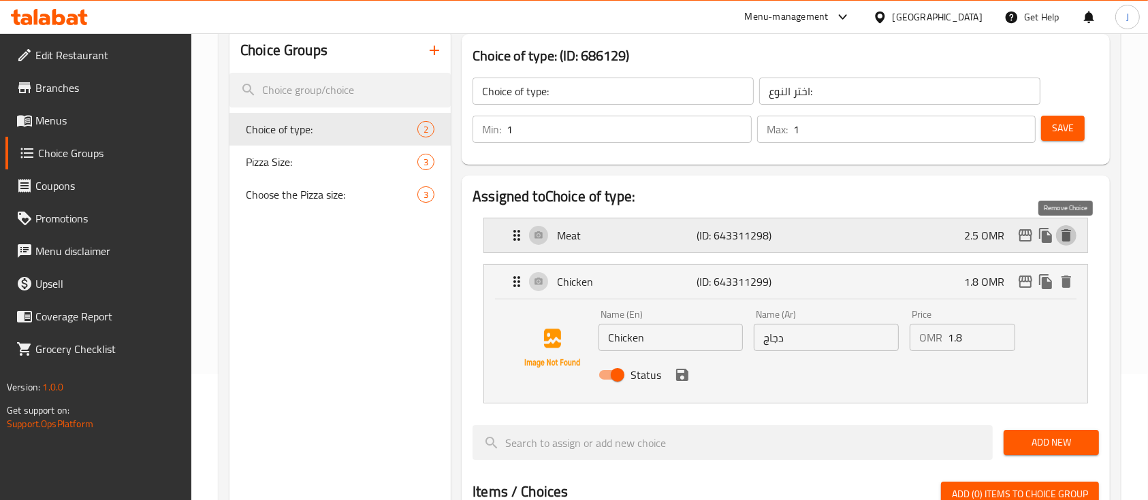
click at [1067, 244] on button "delete" at bounding box center [1066, 235] width 20 height 20
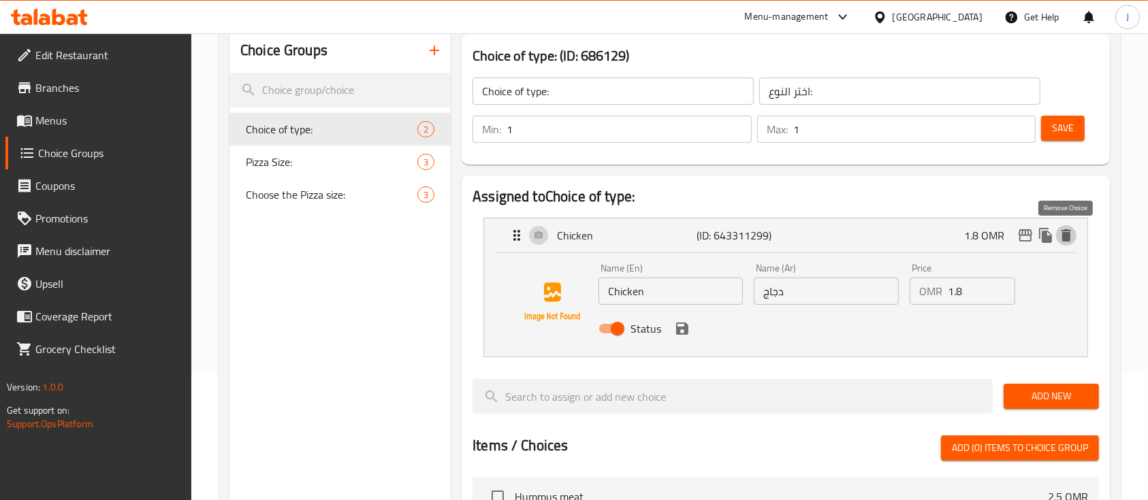
click at [1067, 244] on button "delete" at bounding box center [1066, 235] width 20 height 20
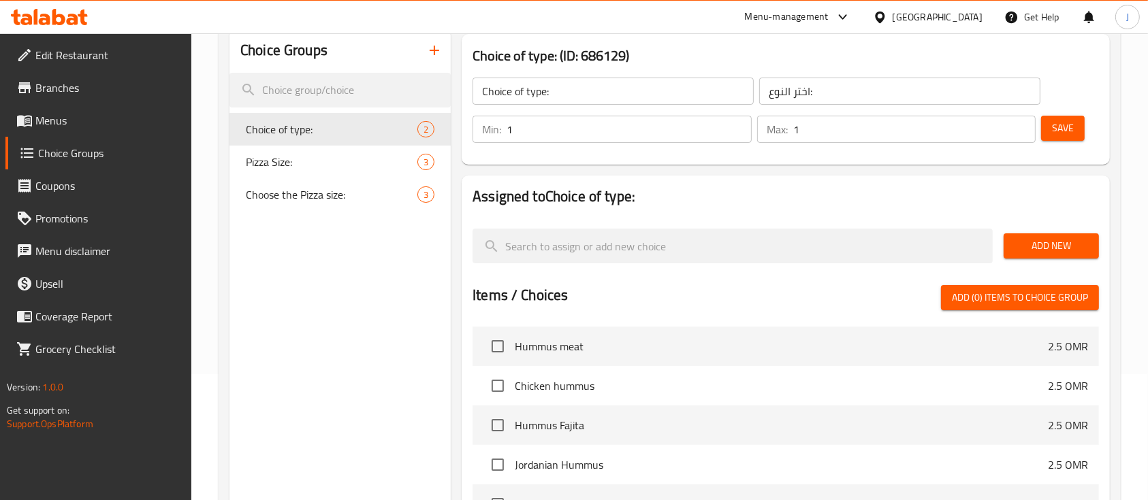
scroll to position [0, 0]
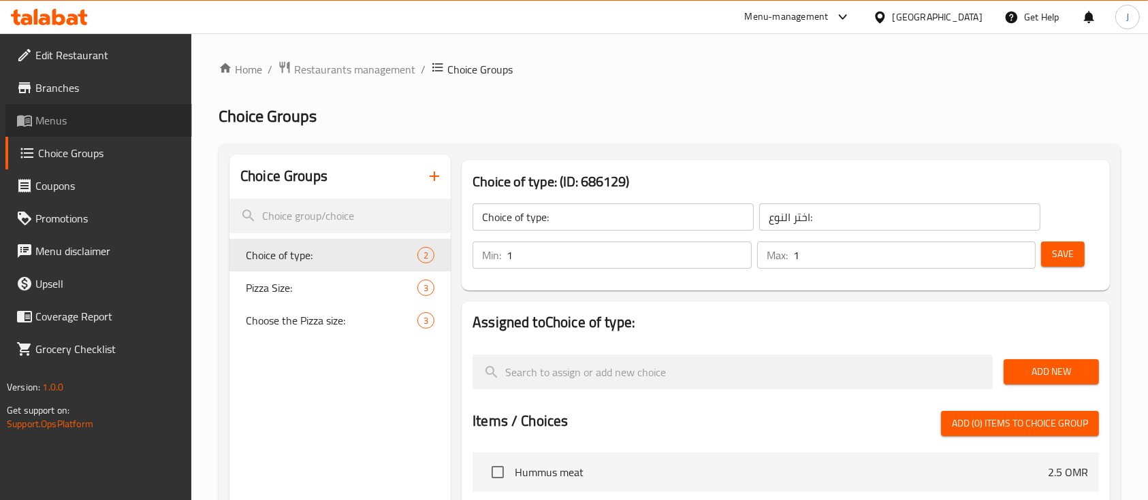
click at [54, 121] on span "Menus" at bounding box center [108, 120] width 146 height 16
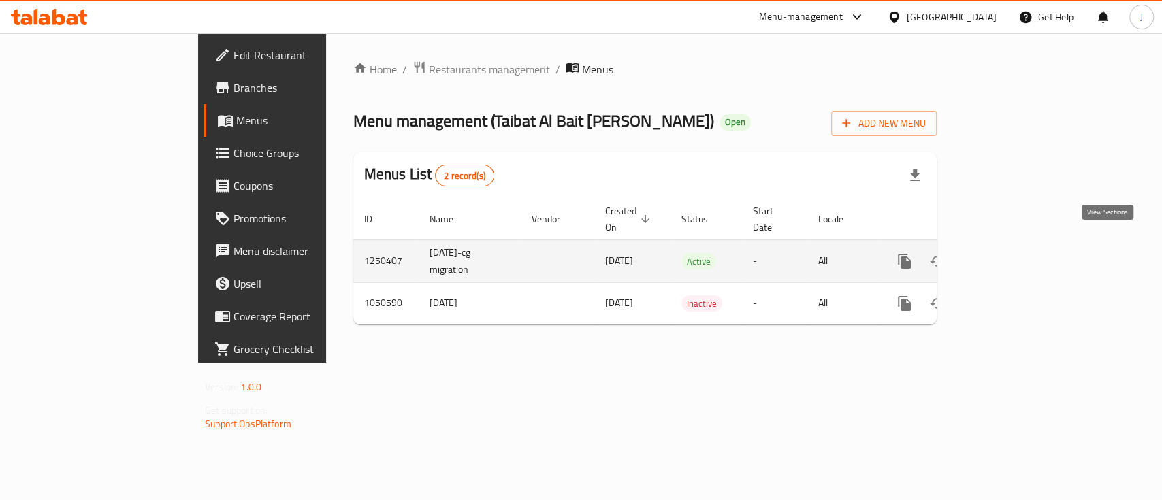
click at [1011, 253] on icon "enhanced table" at bounding box center [1003, 261] width 16 height 16
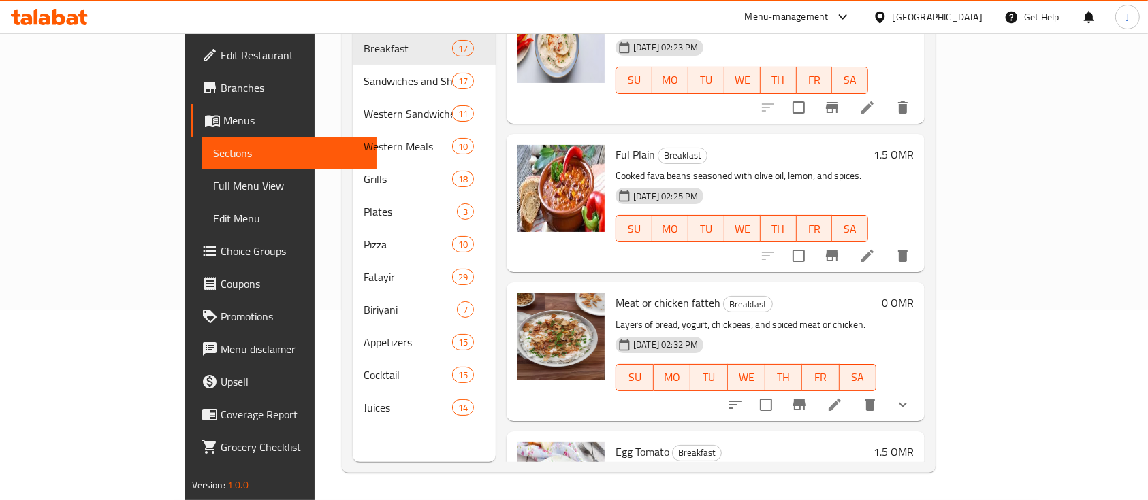
scroll to position [1407, 0]
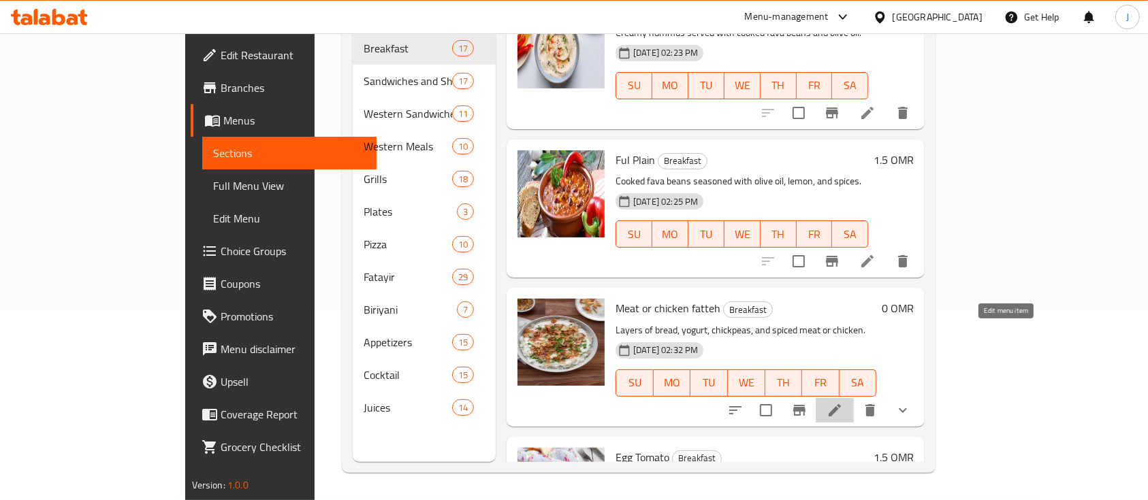
click at [841, 404] on icon at bounding box center [835, 410] width 12 height 12
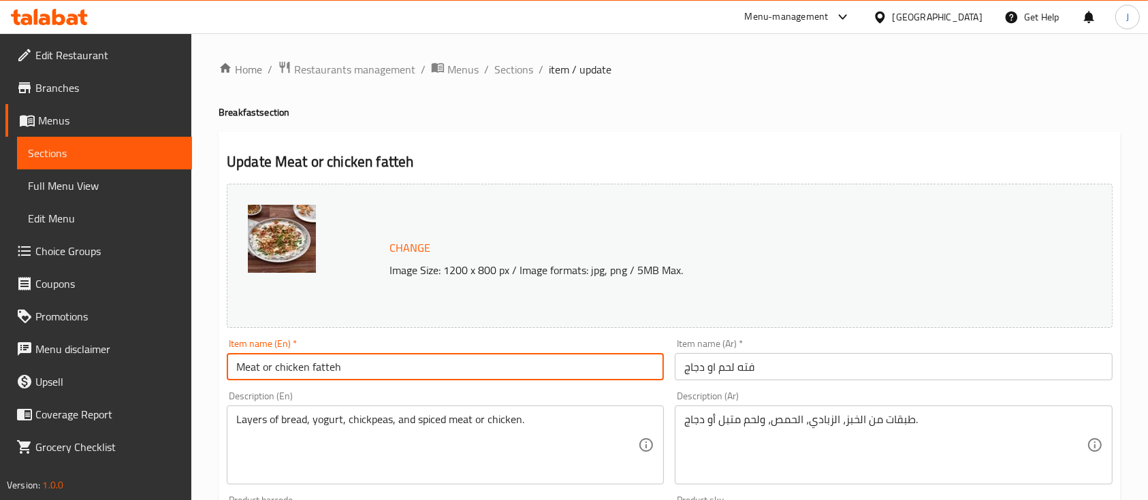
drag, startPoint x: 275, startPoint y: 365, endPoint x: 224, endPoint y: 362, distance: 51.1
click at [224, 362] on div "Item name (En)   * Meat or chicken fatteh Item name (En) *" at bounding box center [445, 360] width 448 height 52
click at [330, 368] on input "Meat or chicken fatteh" at bounding box center [445, 366] width 437 height 27
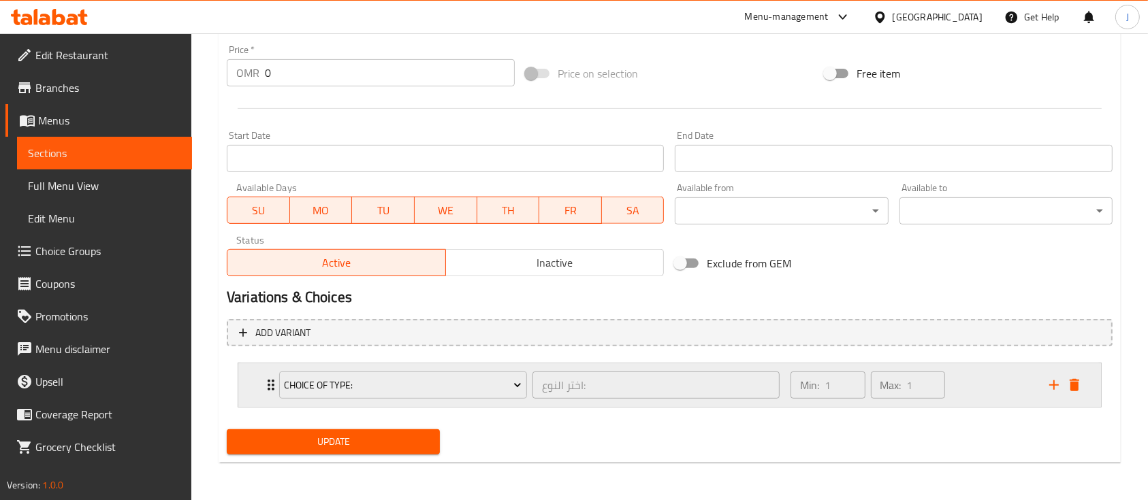
click at [243, 386] on div "Choice of type: اختر النوع: ​ Min: 1 ​ Max: 1 ​" at bounding box center [669, 386] width 863 height 44
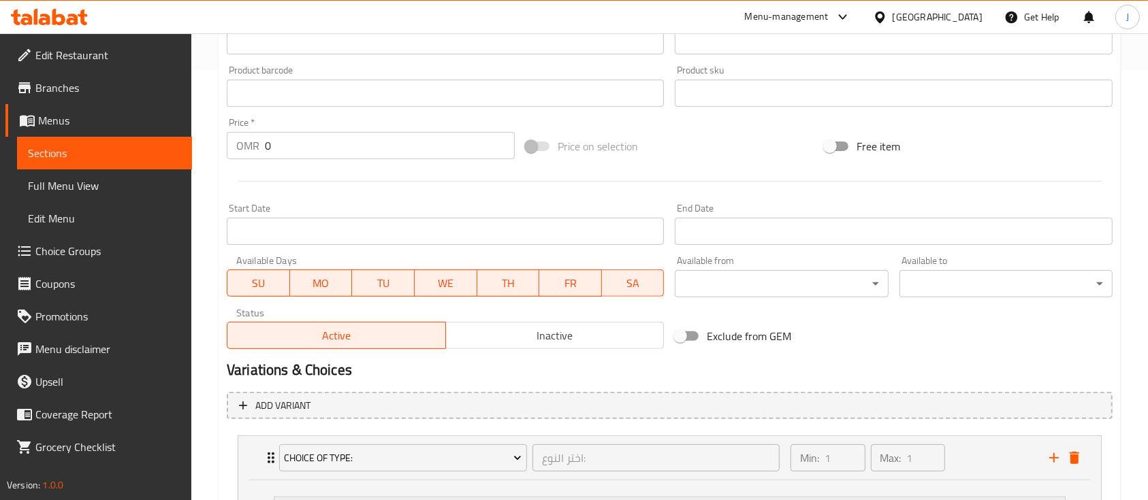
scroll to position [624, 0]
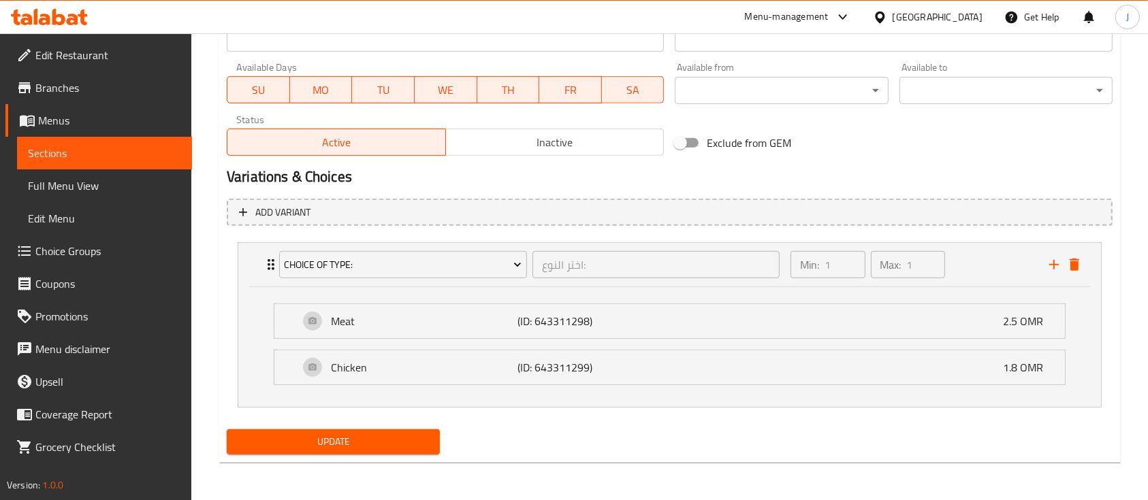
type input "Meat or chicken Fata"
click at [349, 438] on span "Update" at bounding box center [333, 442] width 191 height 17
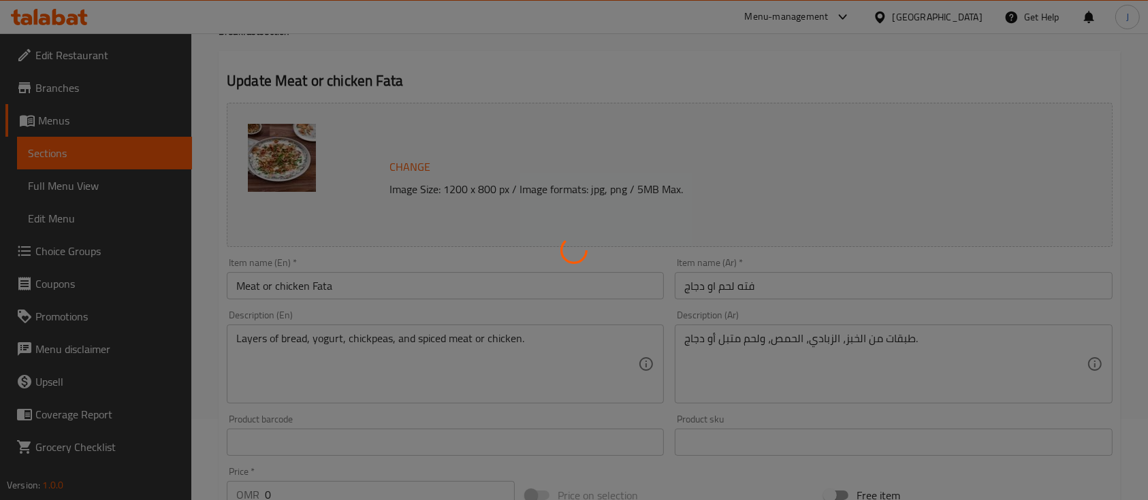
scroll to position [0, 0]
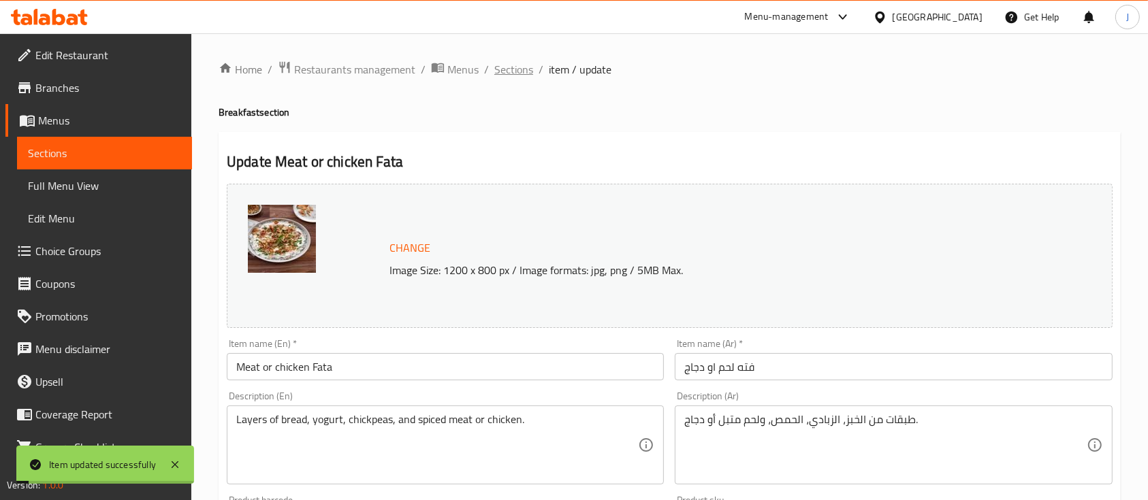
click at [519, 78] on span "Sections" at bounding box center [513, 69] width 39 height 16
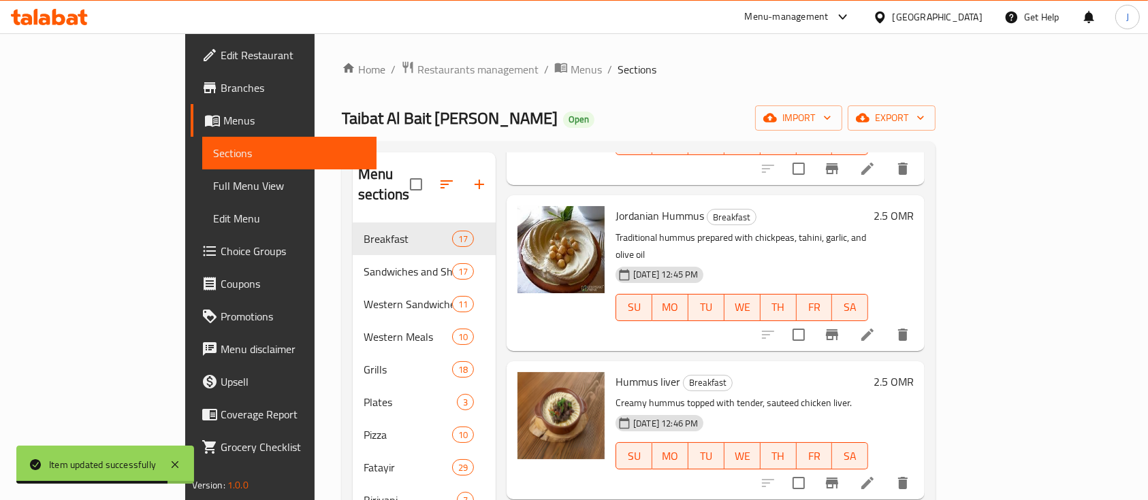
scroll to position [428, 0]
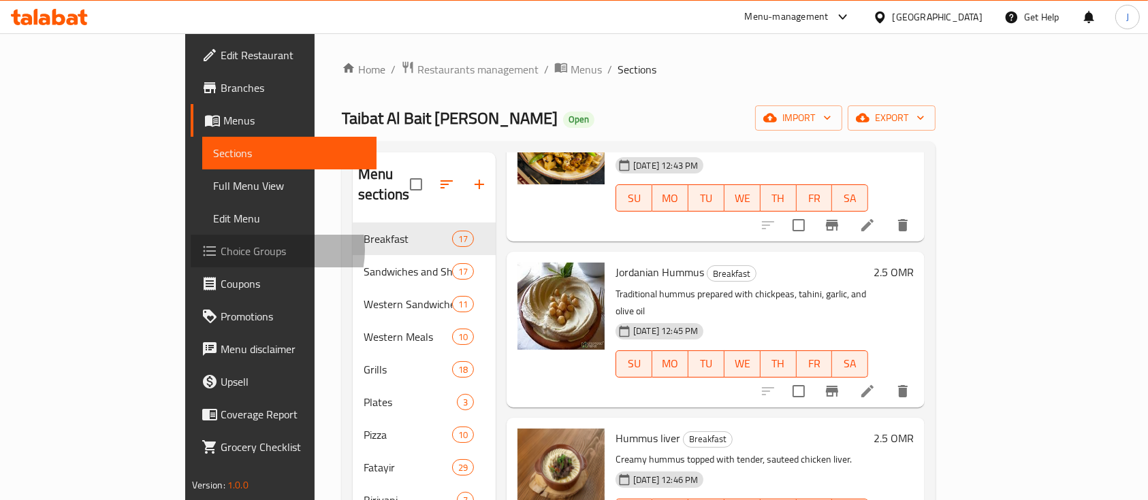
click at [221, 250] on span "Choice Groups" at bounding box center [294, 251] width 146 height 16
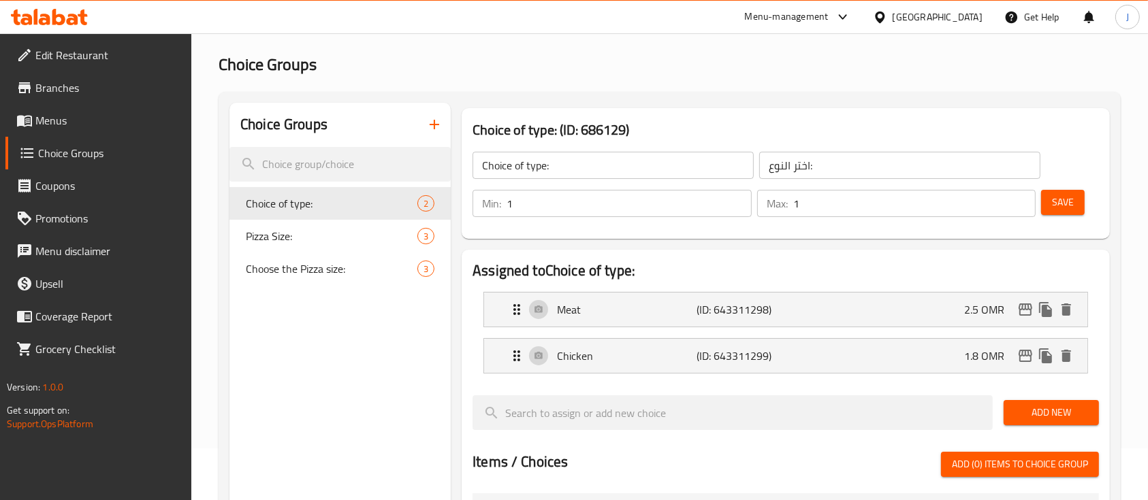
scroll to position [52, 0]
click at [953, 311] on div "Meat (ID: 643311298) 2.5 OMR" at bounding box center [790, 309] width 562 height 34
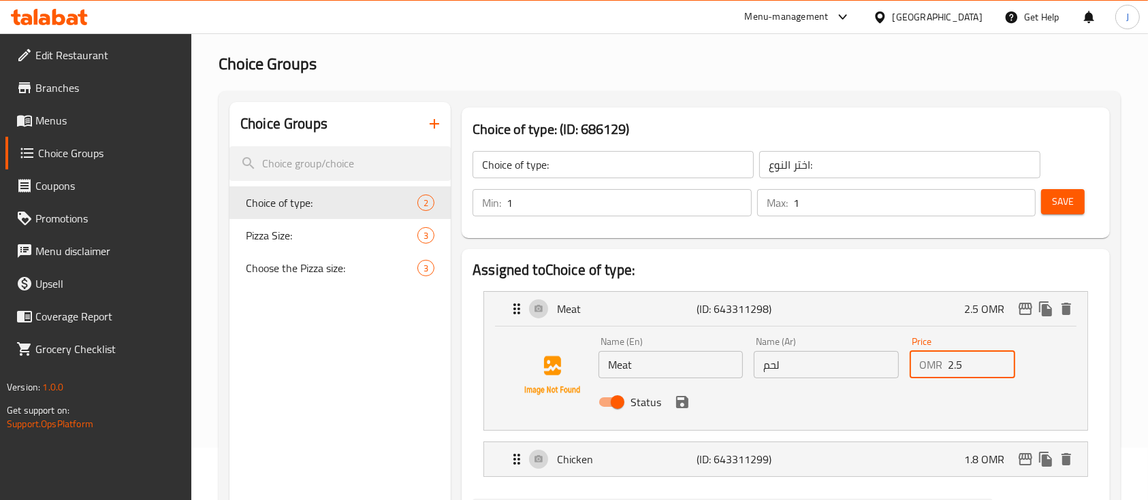
drag, startPoint x: 978, startPoint y: 357, endPoint x: 899, endPoint y: 357, distance: 78.3
click at [899, 357] on div "Name (En) Meat Name (En) Name (Ar) لحم Name (Ar) Price OMR 2.5 Price Status" at bounding box center [826, 376] width 466 height 89
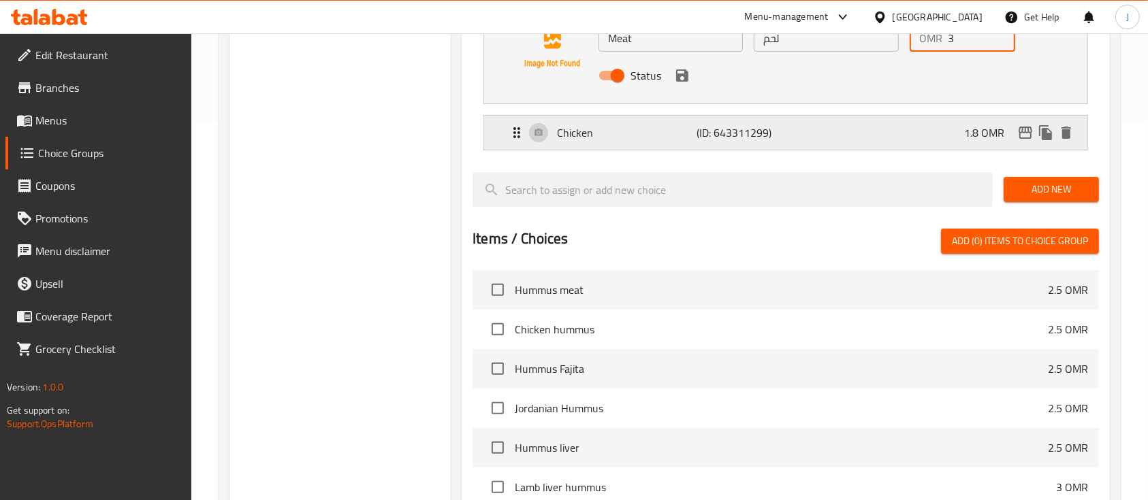
click at [972, 136] on p "1.8 OMR" at bounding box center [989, 133] width 51 height 16
click at [953, 133] on div "Chicken (ID: 643311299) 1.8 OMR" at bounding box center [790, 133] width 562 height 34
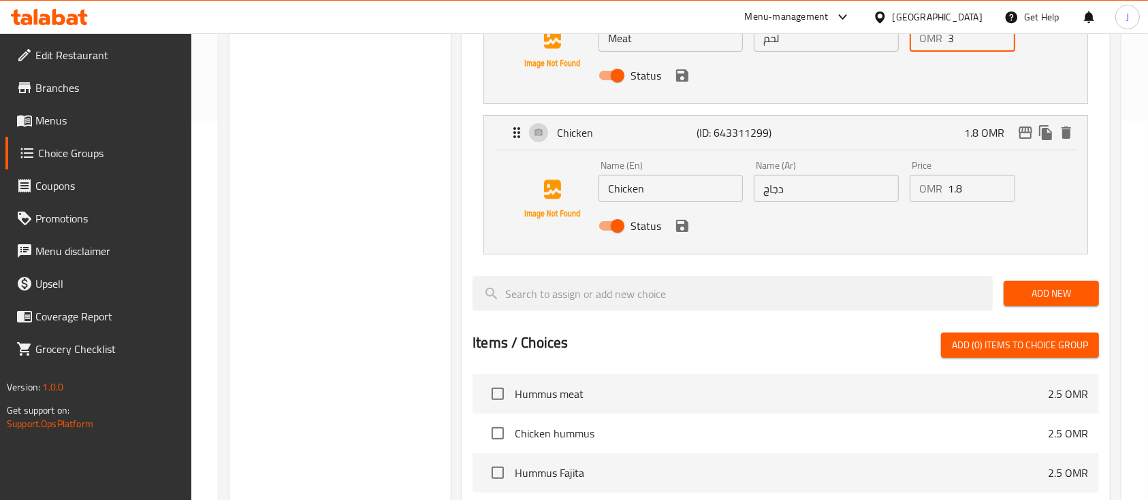
type input "3"
drag, startPoint x: 965, startPoint y: 189, endPoint x: 881, endPoint y: 189, distance: 83.7
click at [881, 189] on div "Name (En) Chicken Name (En) Name (Ar) دجاج Name (Ar) Price OMR 1.8 Price Status" at bounding box center [826, 199] width 466 height 89
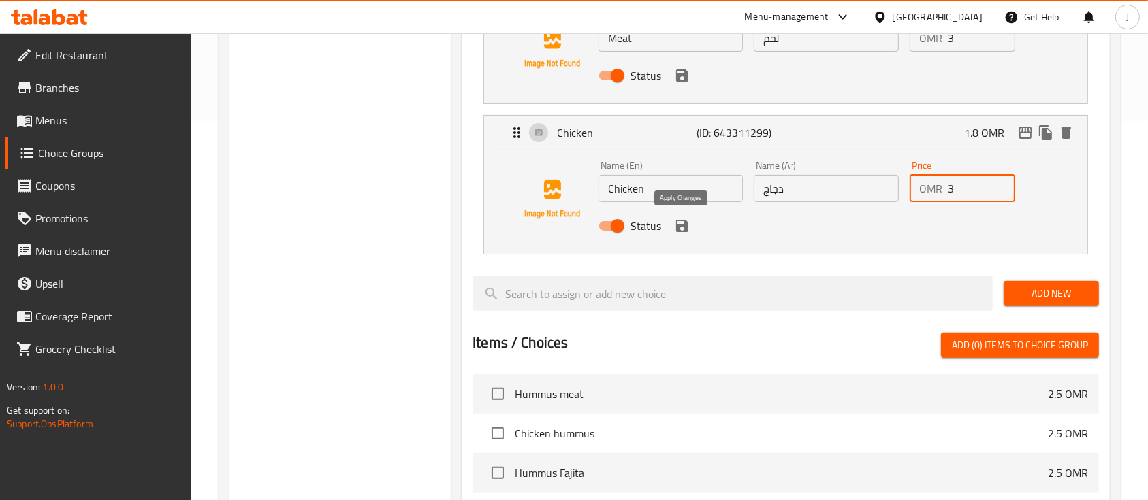
click at [682, 225] on icon "save" at bounding box center [682, 226] width 12 height 12
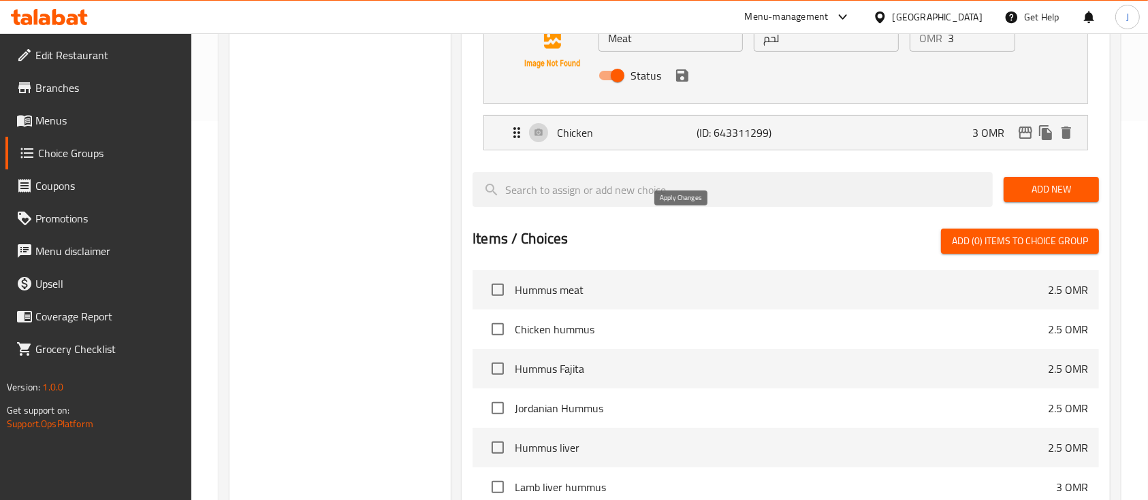
type input "3"
click at [682, 79] on icon "save" at bounding box center [682, 75] width 16 height 16
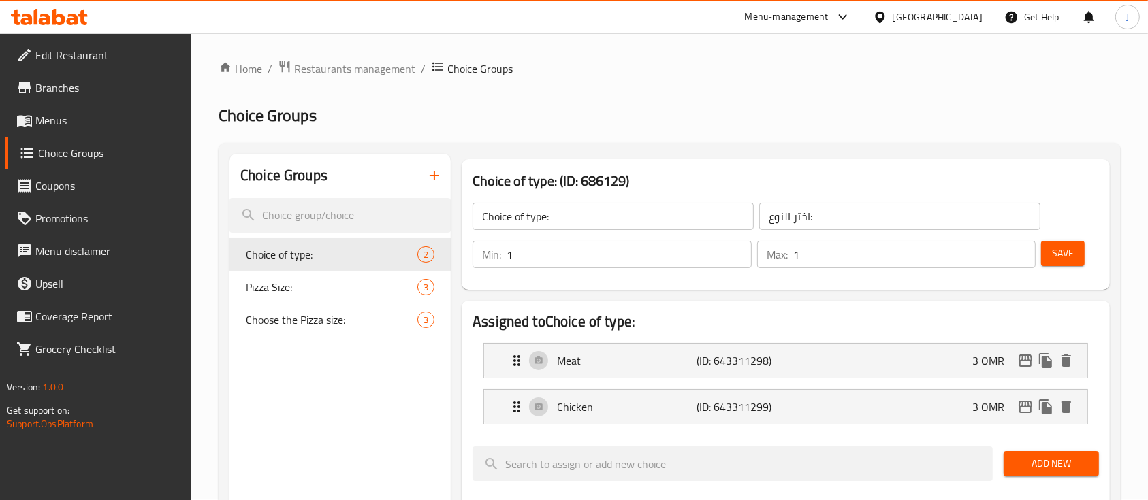
scroll to position [0, 0]
click at [1063, 259] on span "Save" at bounding box center [1063, 254] width 22 height 17
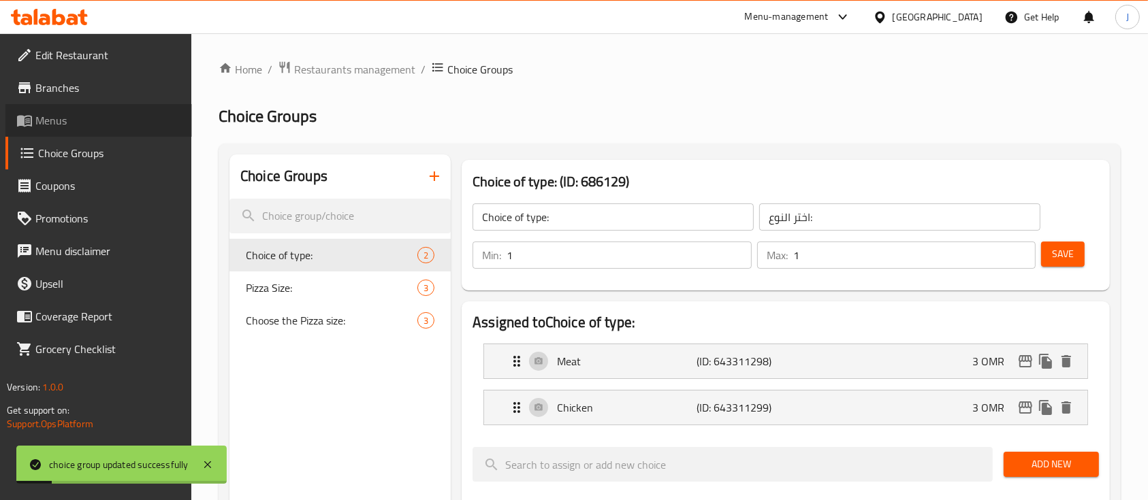
click at [74, 115] on span "Menus" at bounding box center [108, 120] width 146 height 16
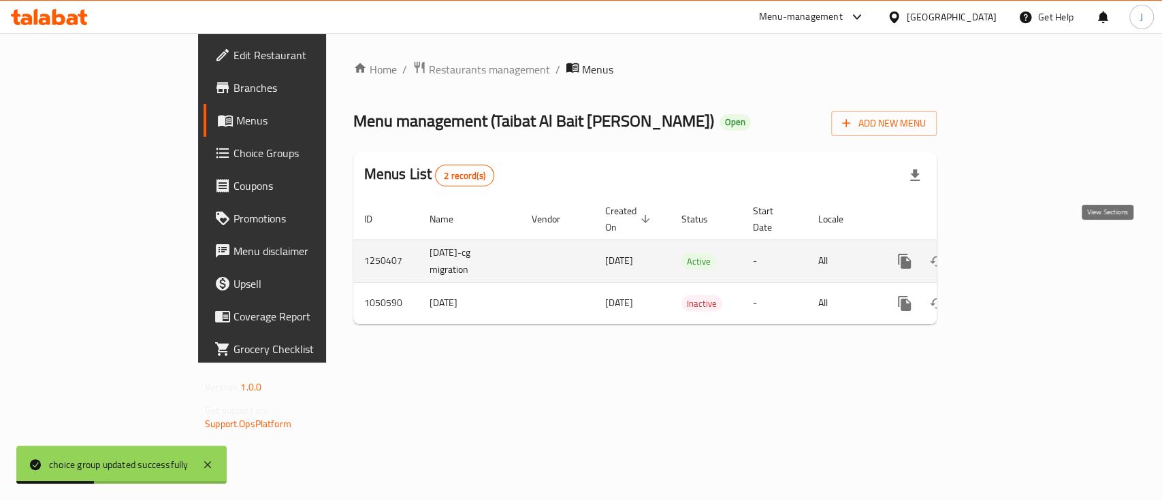
click at [1011, 253] on icon "enhanced table" at bounding box center [1003, 261] width 16 height 16
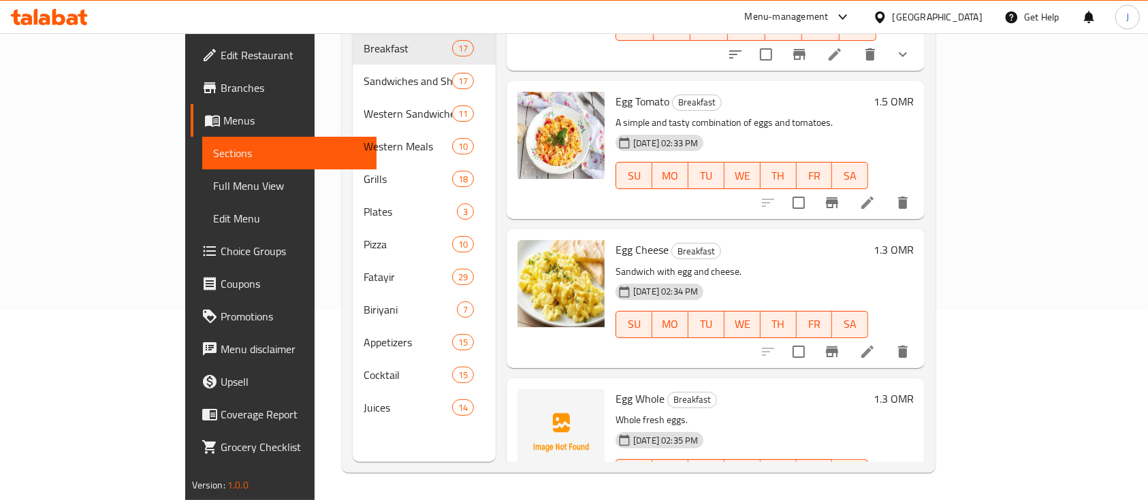
scroll to position [1763, 0]
click at [914, 241] on h6 "1.3 OMR" at bounding box center [894, 250] width 40 height 19
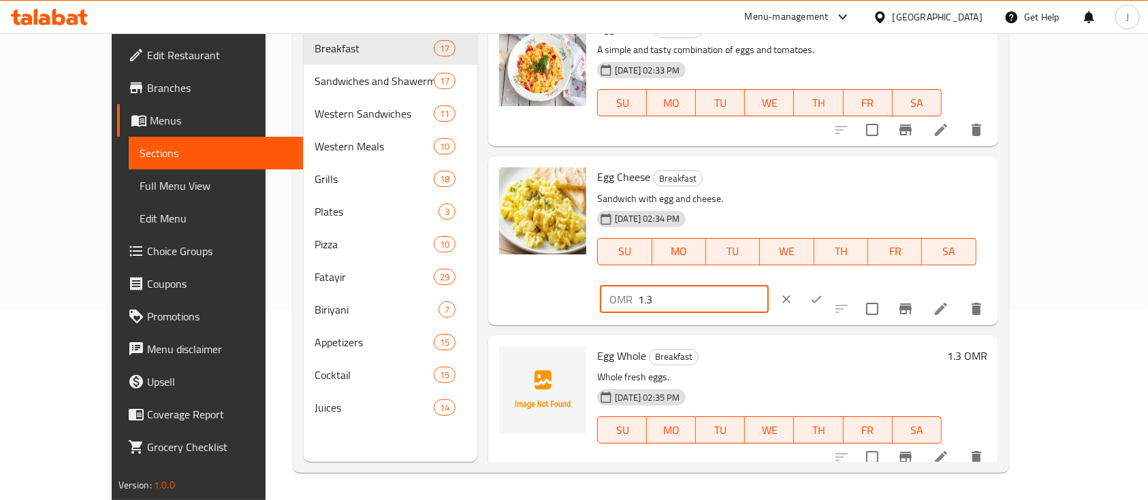
click at [768, 286] on input "1.3" at bounding box center [703, 299] width 130 height 27
type input "1.5"
click at [823, 293] on icon "ok" at bounding box center [817, 300] width 14 height 14
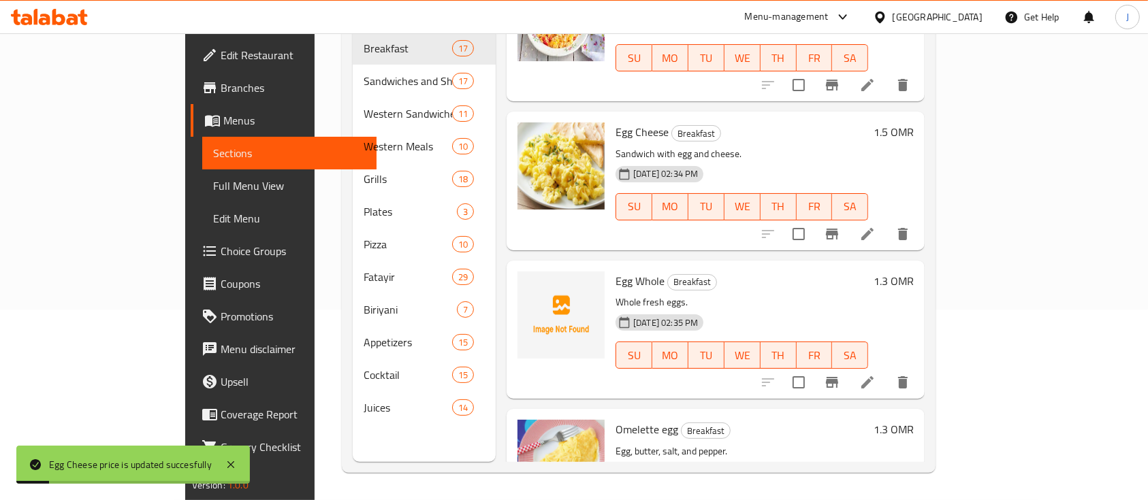
scroll to position [1913, 0]
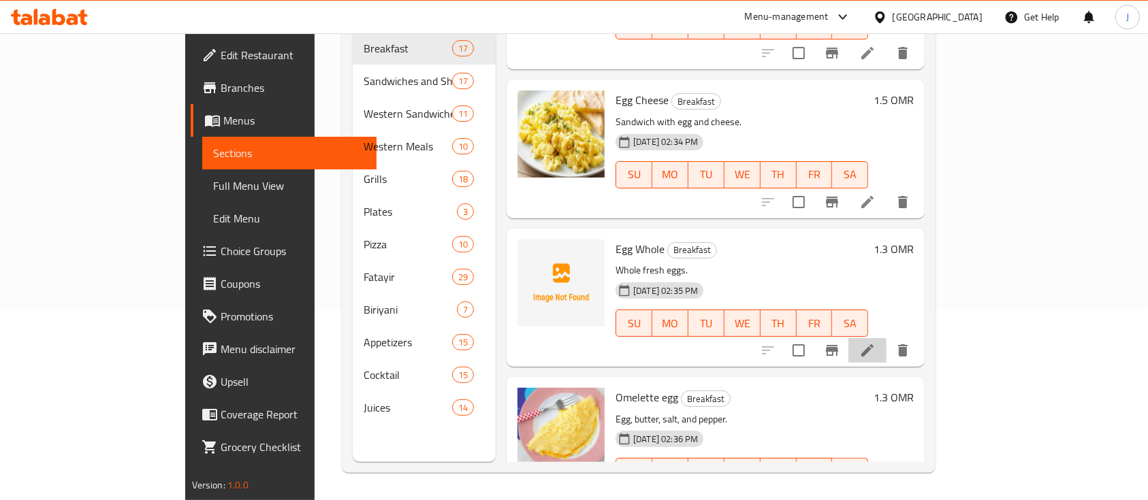
click at [886, 338] on li at bounding box center [867, 350] width 38 height 25
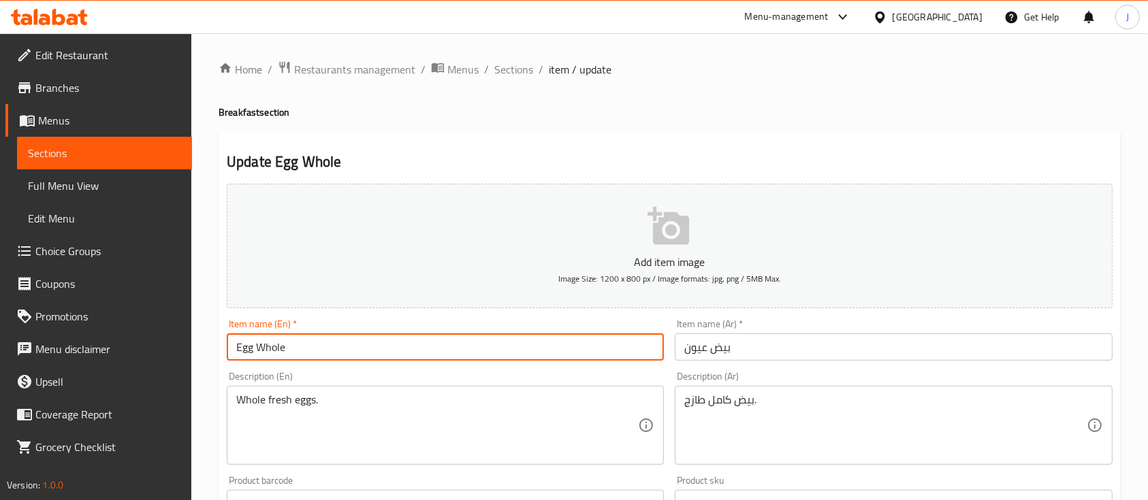
click at [273, 346] on input "Egg Whole" at bounding box center [445, 347] width 437 height 27
type input "Eye Egg"
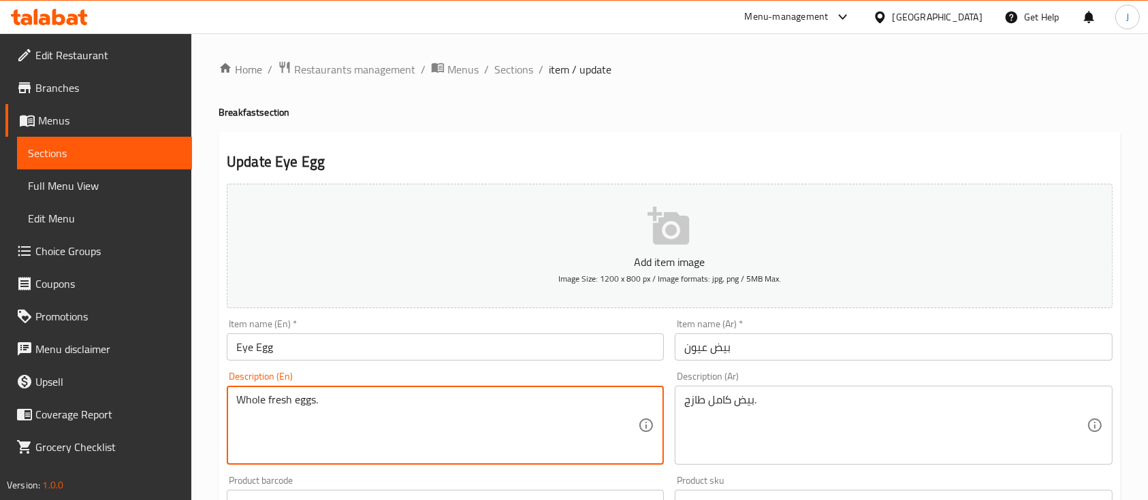
click at [246, 402] on textarea "Whole fresh eggs." at bounding box center [437, 426] width 402 height 65
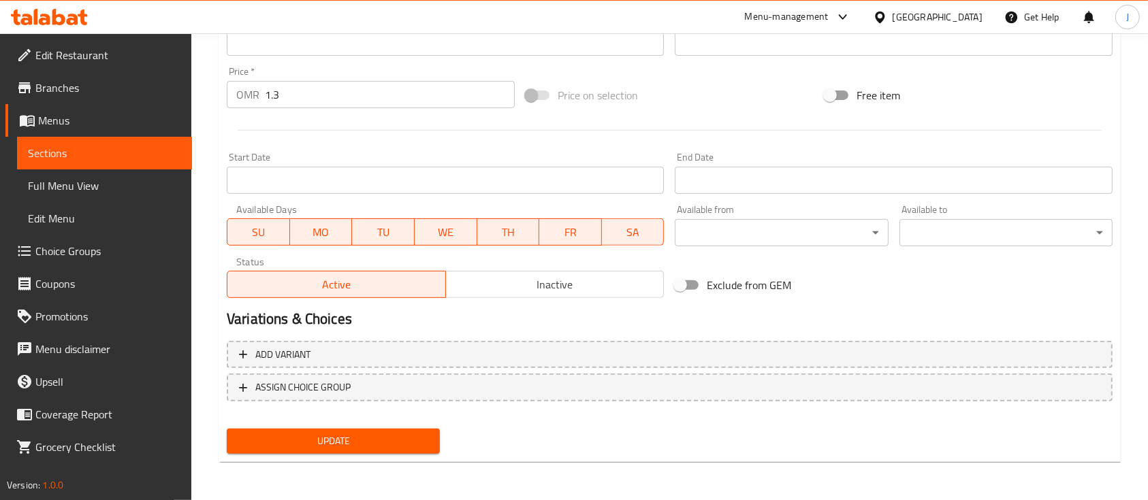
type textarea "Eye fresh eggs."
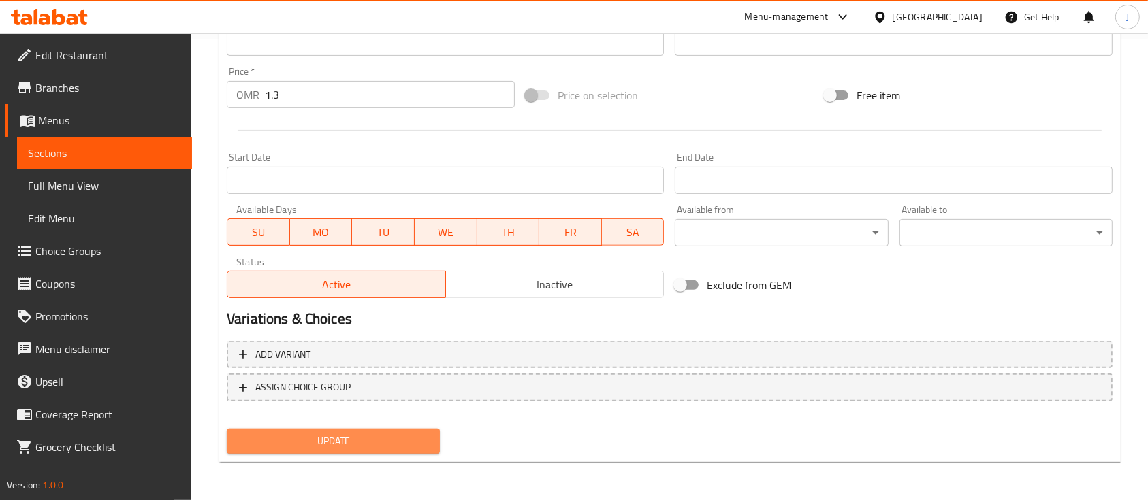
click at [299, 433] on span "Update" at bounding box center [333, 441] width 191 height 17
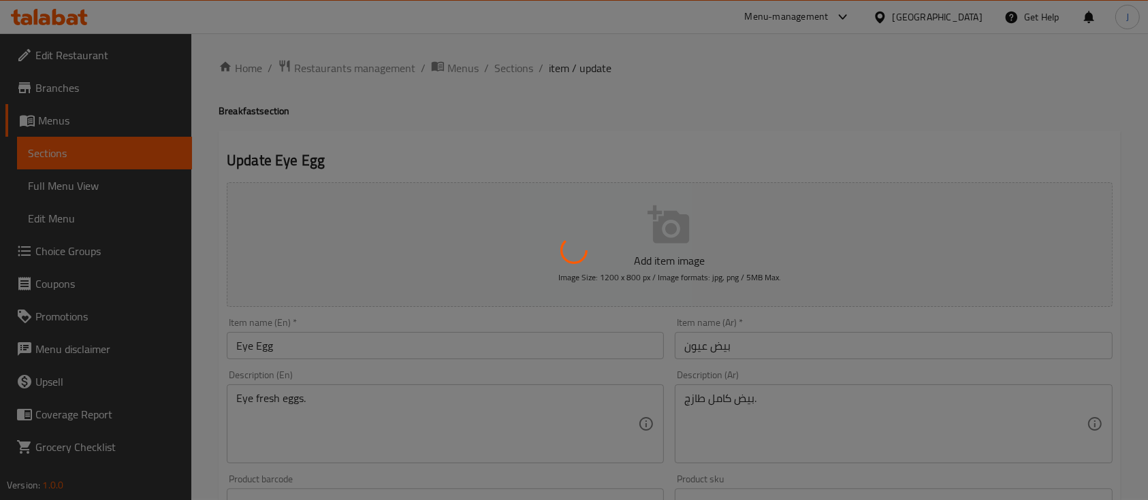
scroll to position [0, 0]
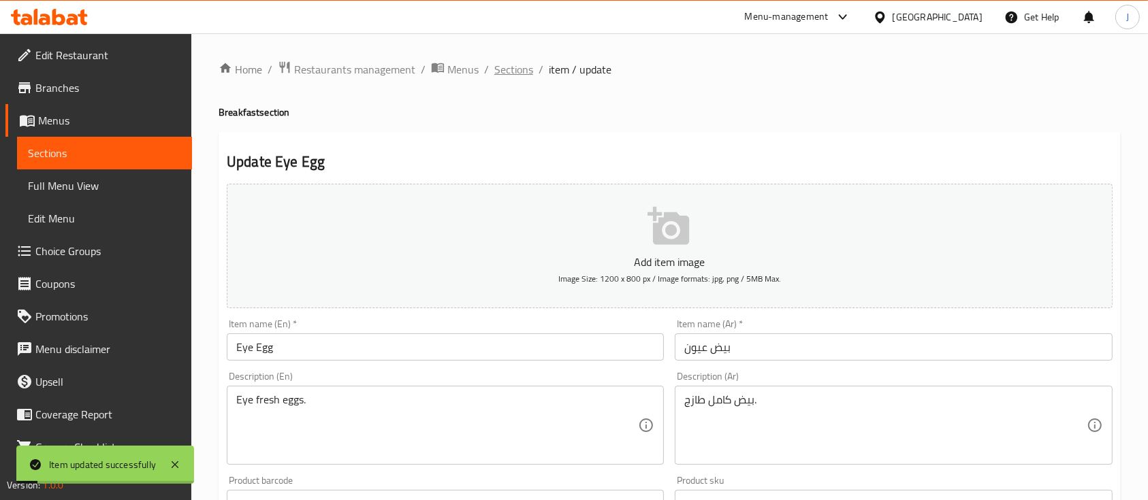
click at [509, 74] on span "Sections" at bounding box center [513, 69] width 39 height 16
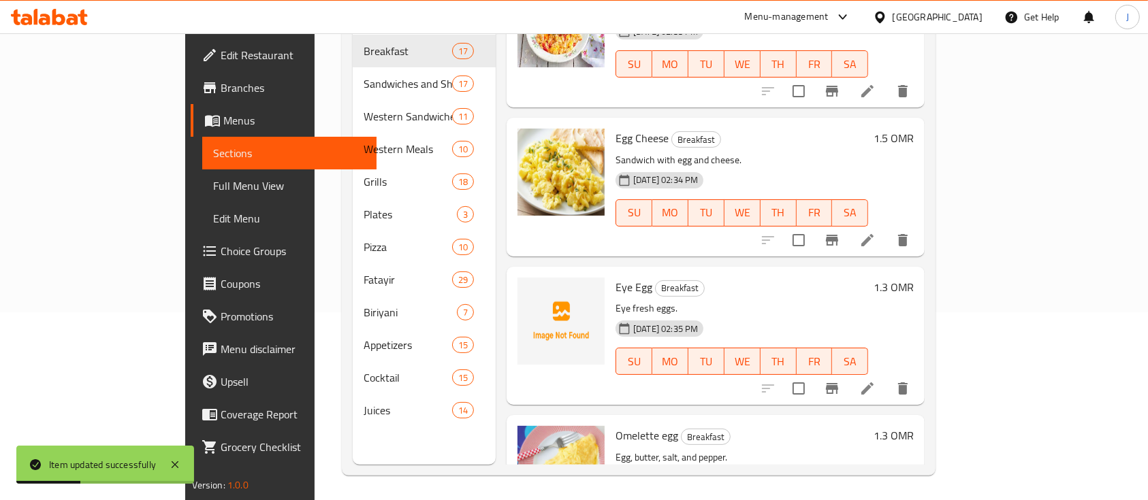
scroll to position [1877, 0]
click at [914, 278] on h6 "1.3 OMR" at bounding box center [894, 287] width 40 height 19
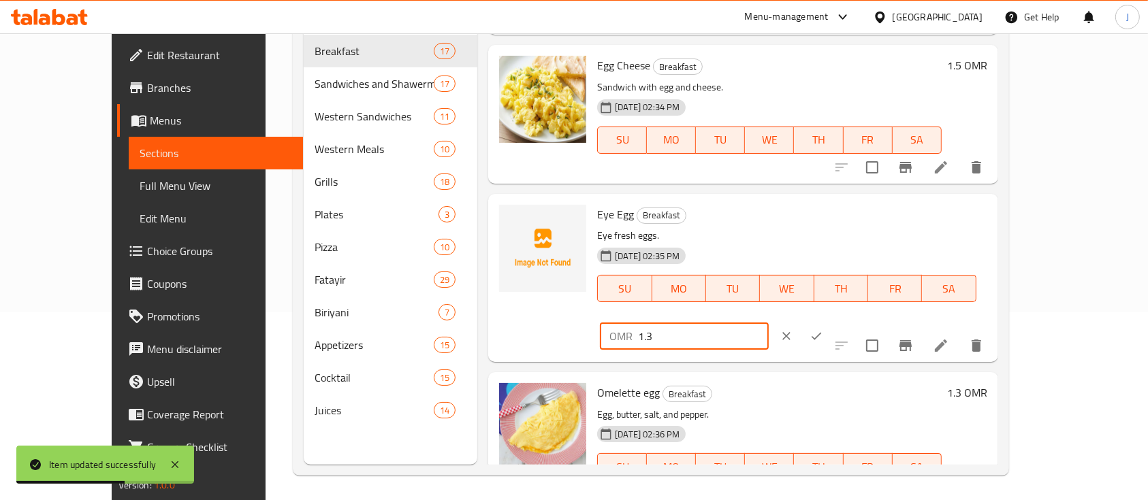
click at [768, 323] on input "1.3" at bounding box center [703, 336] width 130 height 27
type input "1.5"
click at [823, 330] on icon "ok" at bounding box center [817, 337] width 14 height 14
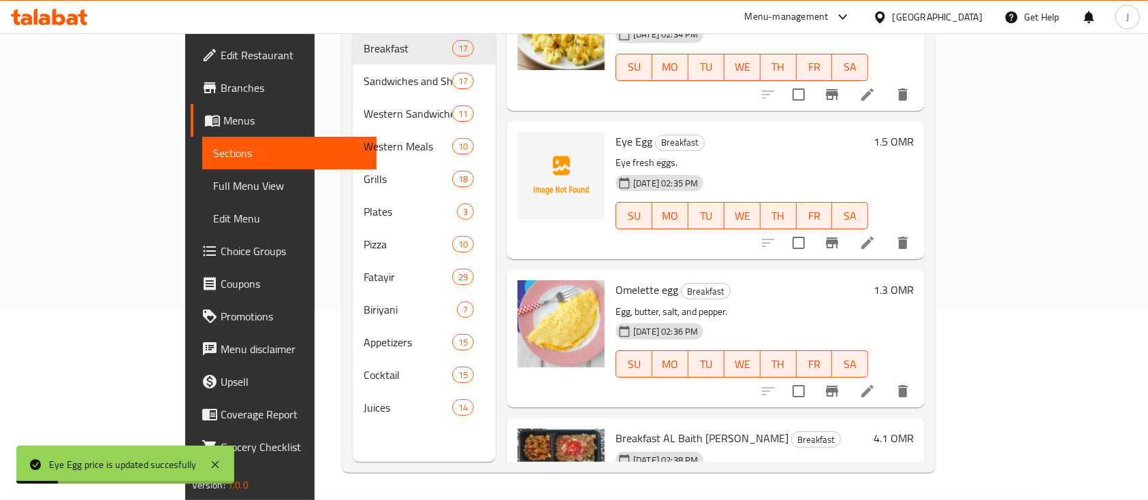
scroll to position [190, 0]
click at [914, 281] on h6 "1.3 OMR" at bounding box center [894, 290] width 40 height 19
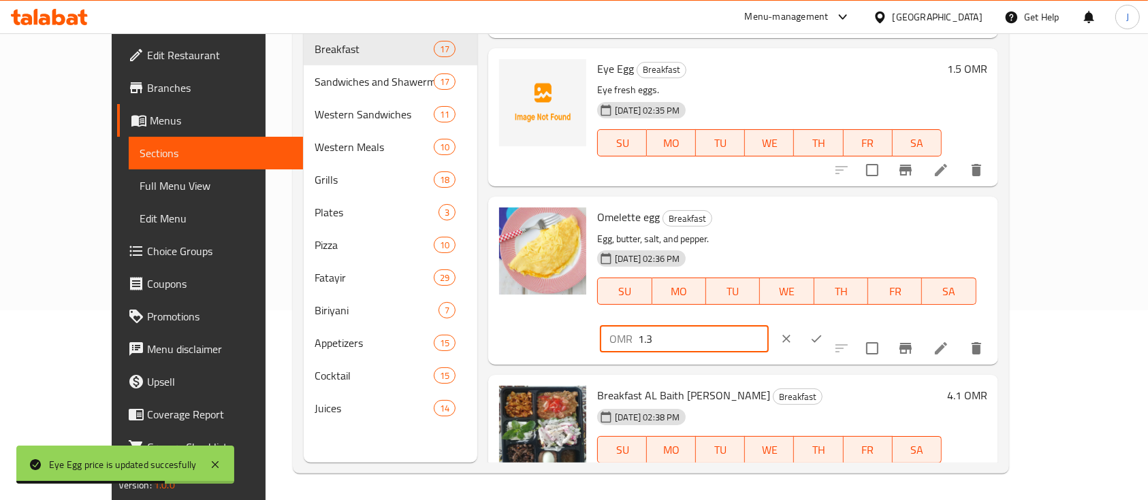
click at [768, 325] on input "1.3" at bounding box center [703, 338] width 130 height 27
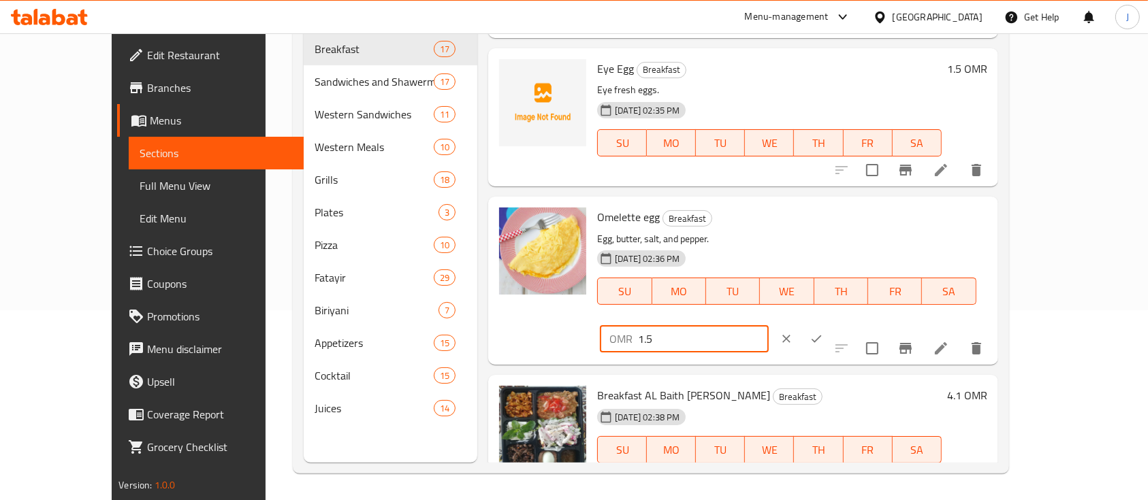
type input "1.5"
click at [823, 332] on icon "ok" at bounding box center [817, 339] width 14 height 14
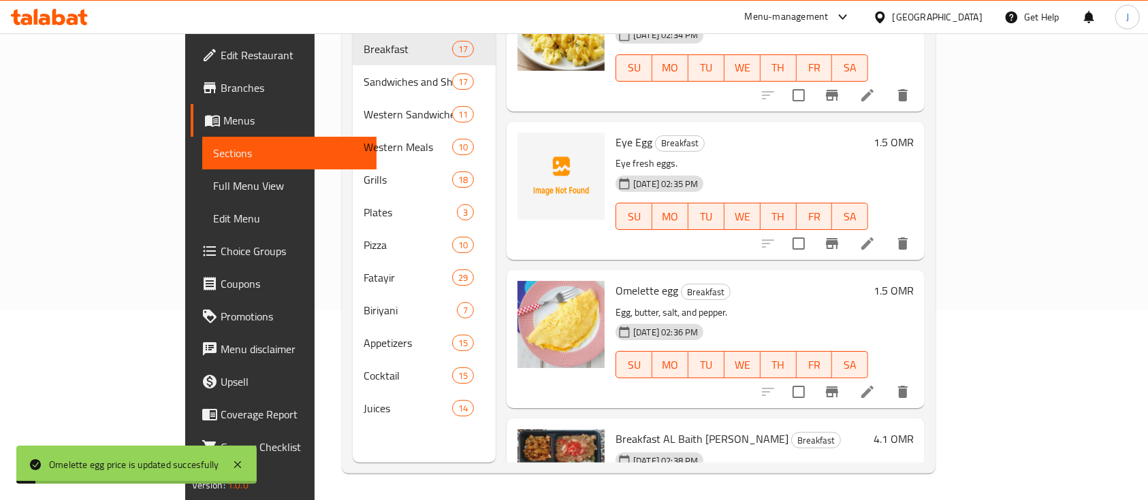
click at [914, 430] on h6 "4.1 OMR" at bounding box center [894, 439] width 40 height 19
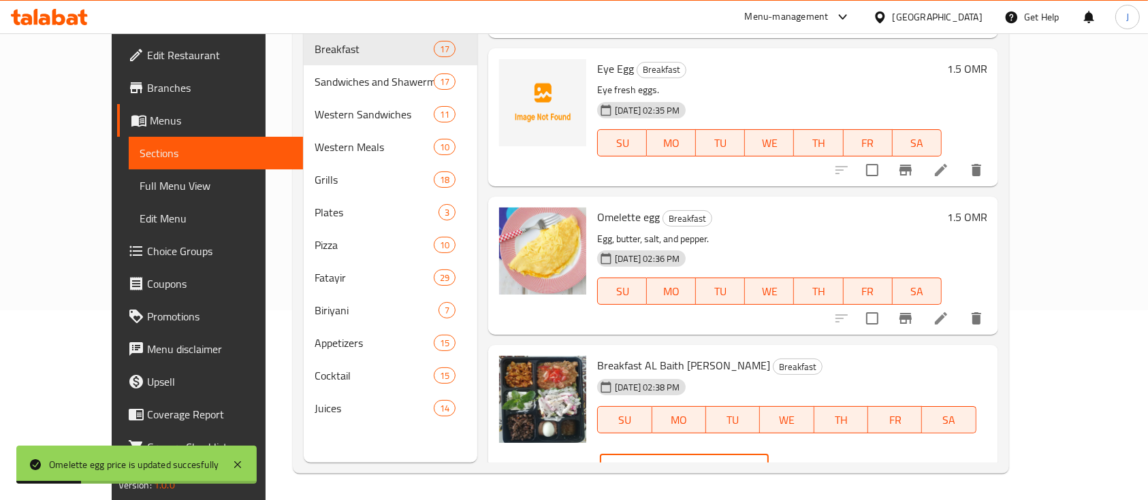
click at [768, 454] on input "4.1" at bounding box center [703, 467] width 130 height 27
type input "4.8"
click at [823, 461] on icon "ok" at bounding box center [817, 468] width 14 height 14
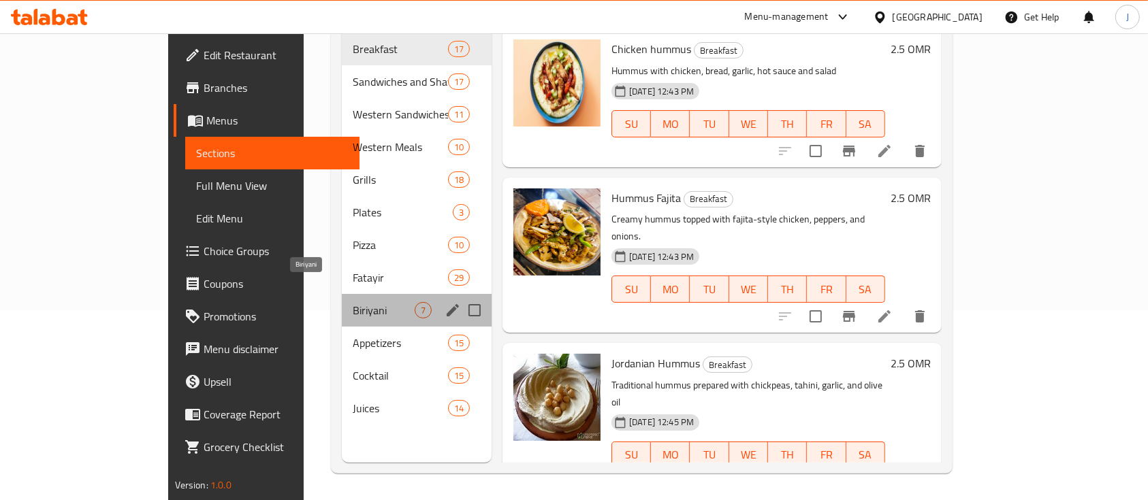
click at [353, 302] on span "Biriyani" at bounding box center [384, 310] width 62 height 16
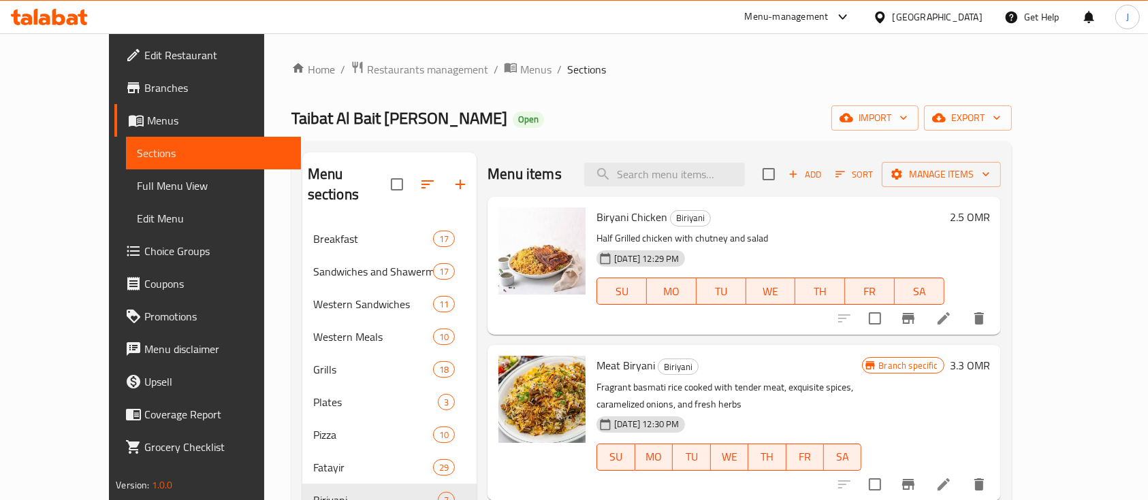
click at [990, 222] on h6 "2.5 OMR" at bounding box center [970, 217] width 40 height 19
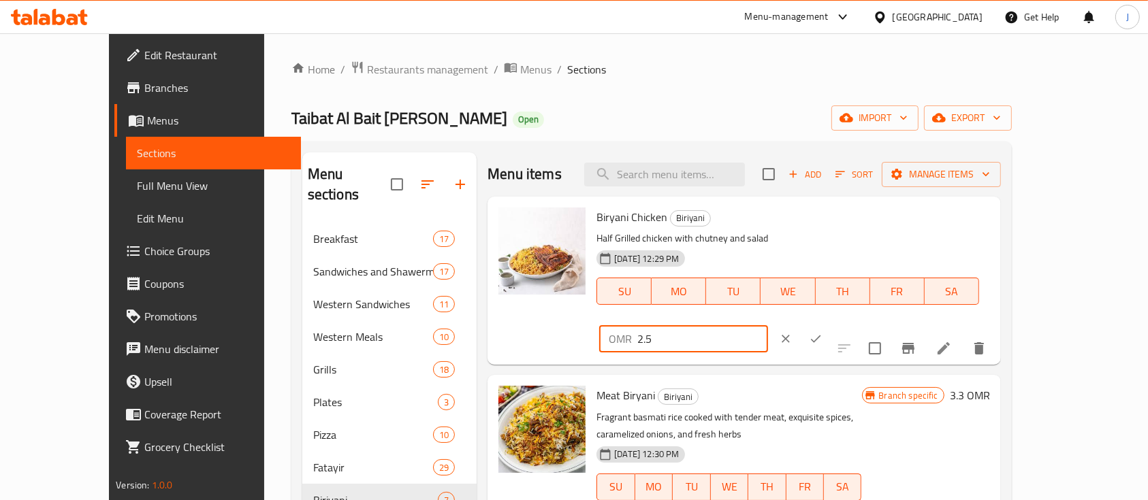
click at [767, 325] on input "2.5" at bounding box center [702, 338] width 130 height 27
type input "2"
type input "3"
click at [831, 324] on button "ok" at bounding box center [816, 339] width 30 height 30
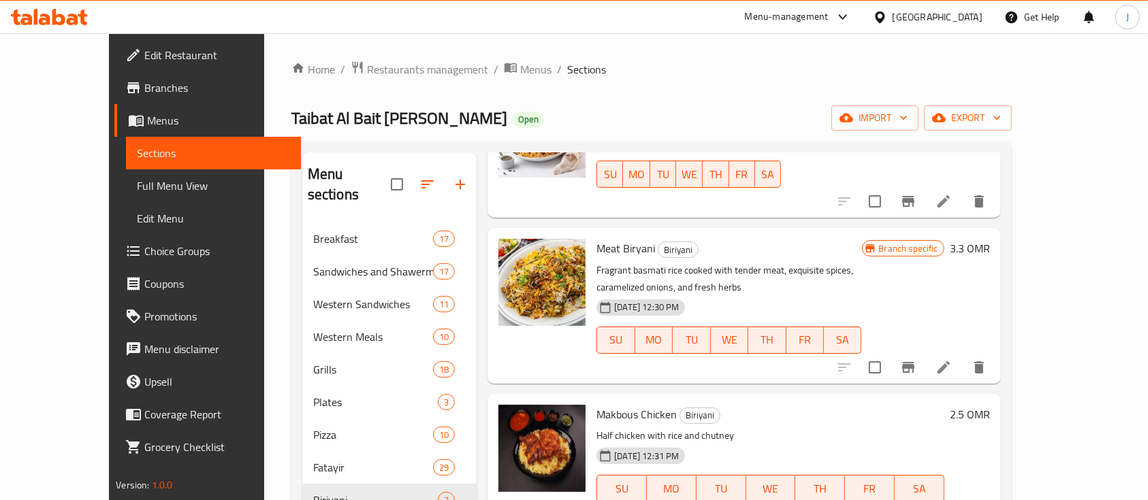
scroll to position [118, 0]
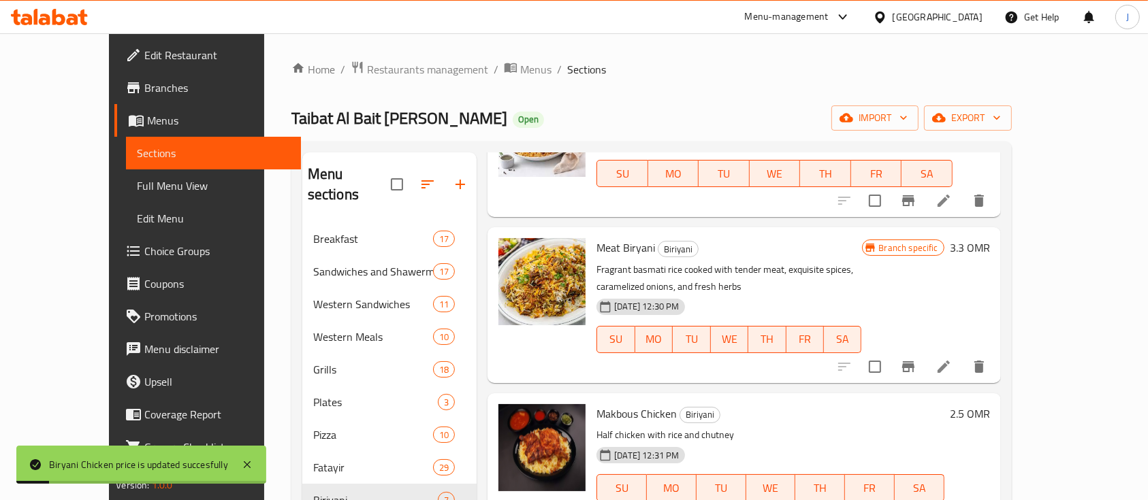
click at [990, 253] on h6 "3.3 OMR" at bounding box center [970, 247] width 40 height 19
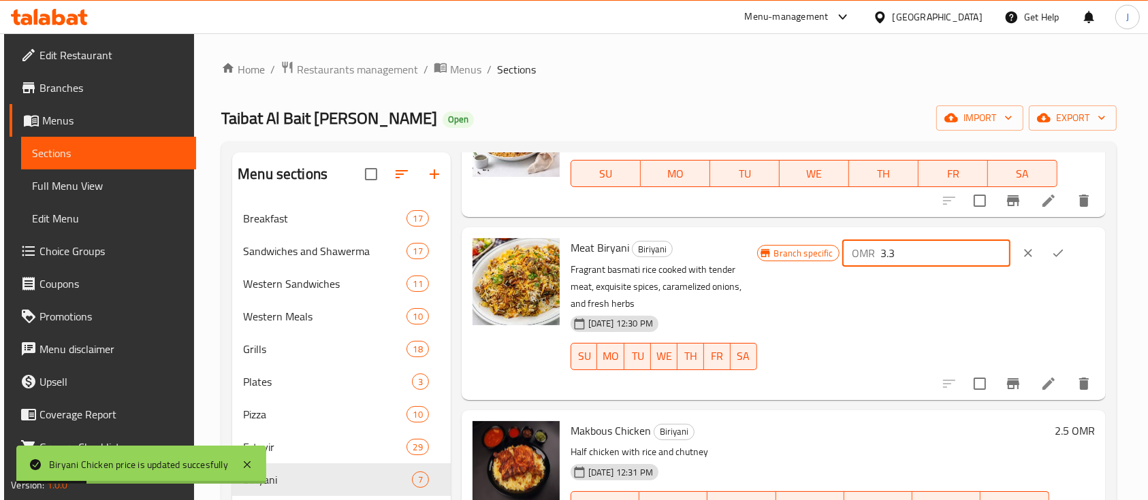
drag, startPoint x: 921, startPoint y: 253, endPoint x: 814, endPoint y: 242, distance: 107.4
click at [814, 242] on div "Branch specific OMR 3.3 ​" at bounding box center [926, 253] width 338 height 30
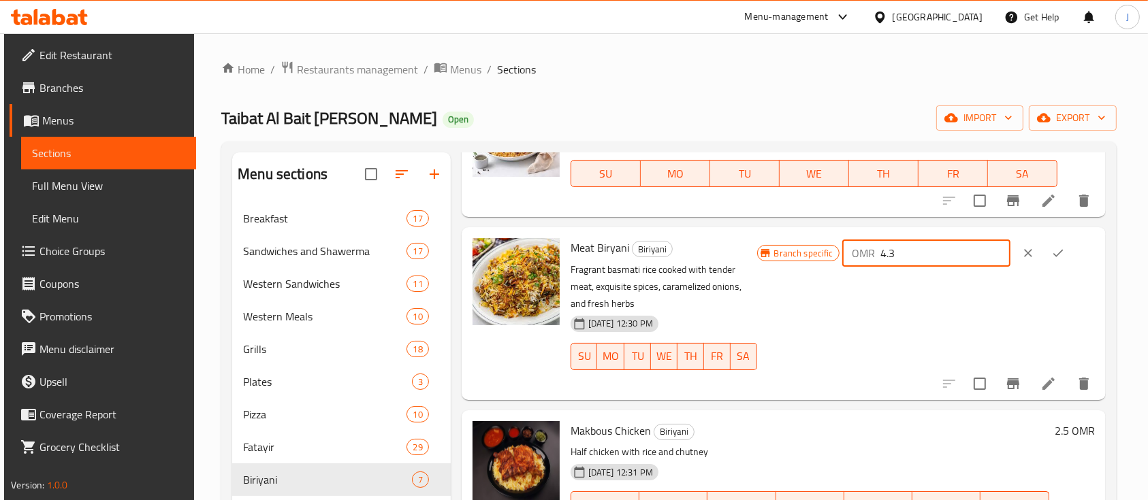
type input "4.3"
click at [1069, 253] on button "ok" at bounding box center [1058, 253] width 30 height 30
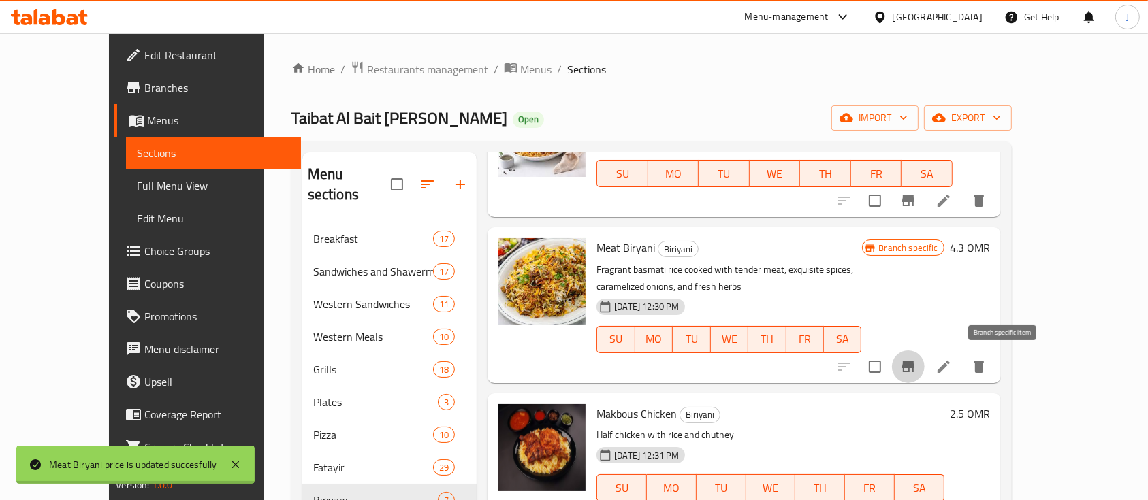
click at [916, 359] on icon "Branch-specific-item" at bounding box center [908, 367] width 16 height 16
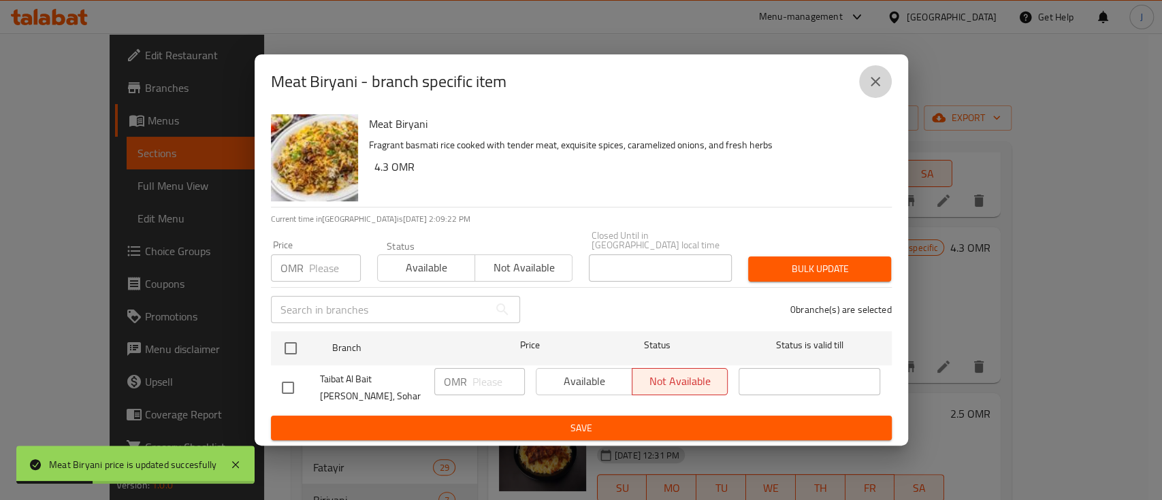
click at [866, 98] on button "close" at bounding box center [875, 81] width 33 height 33
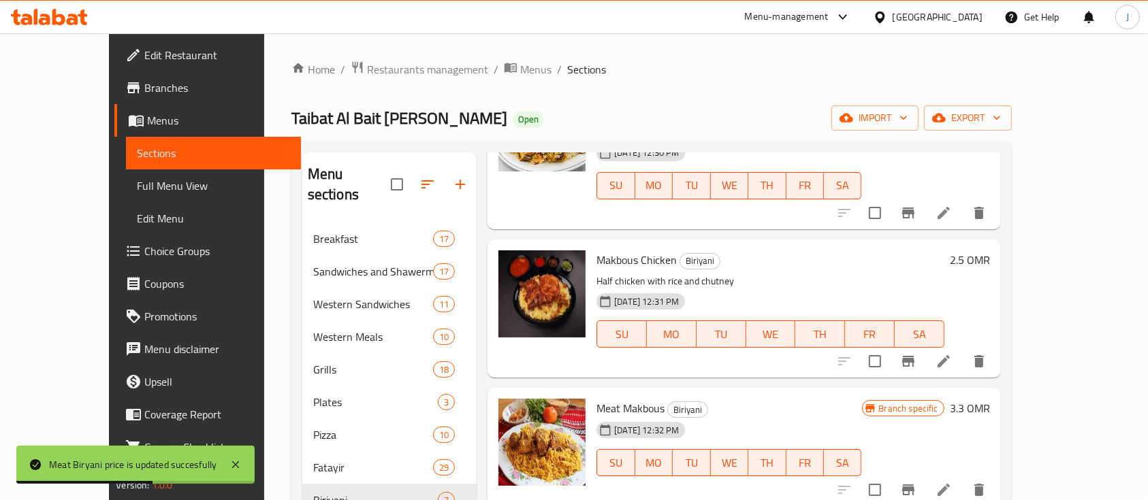
scroll to position [281, 0]
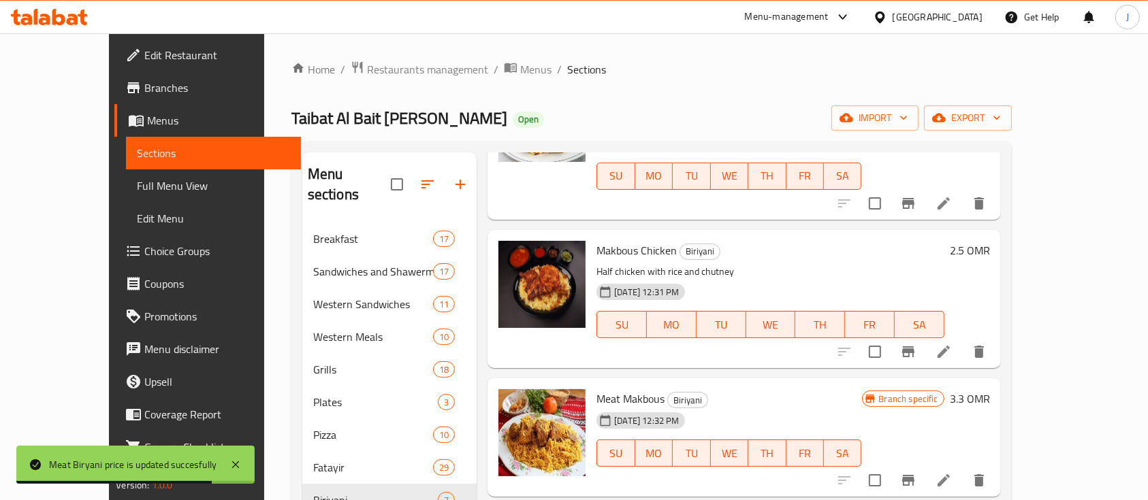
click at [990, 253] on h6 "2.5 OMR" at bounding box center [970, 250] width 40 height 19
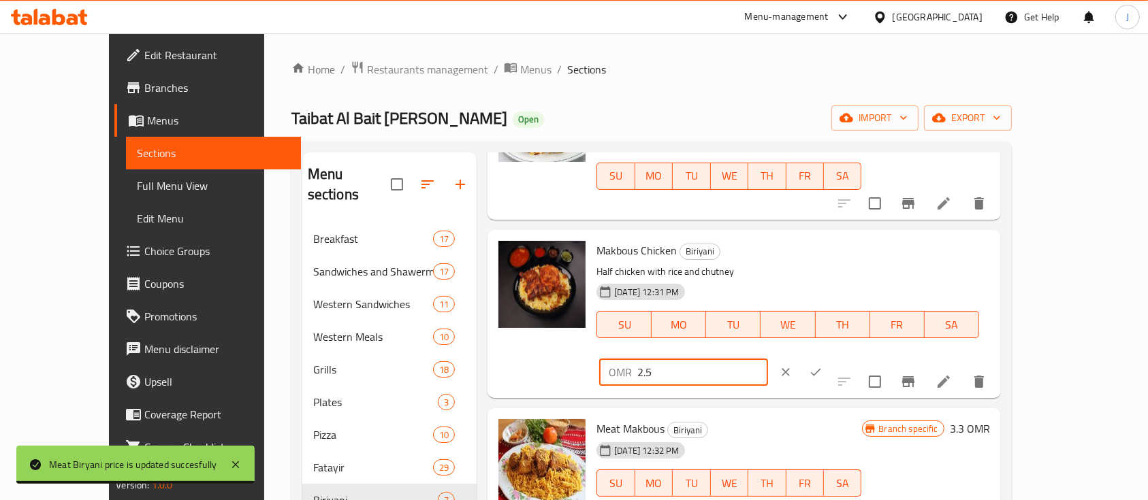
drag, startPoint x: 923, startPoint y: 255, endPoint x: 807, endPoint y: 244, distance: 115.5
click at [807, 244] on div "Makbous Chicken Biriyani Half chicken with rice and chutney 30-09-2024 12:31 PM…" at bounding box center [793, 314] width 404 height 157
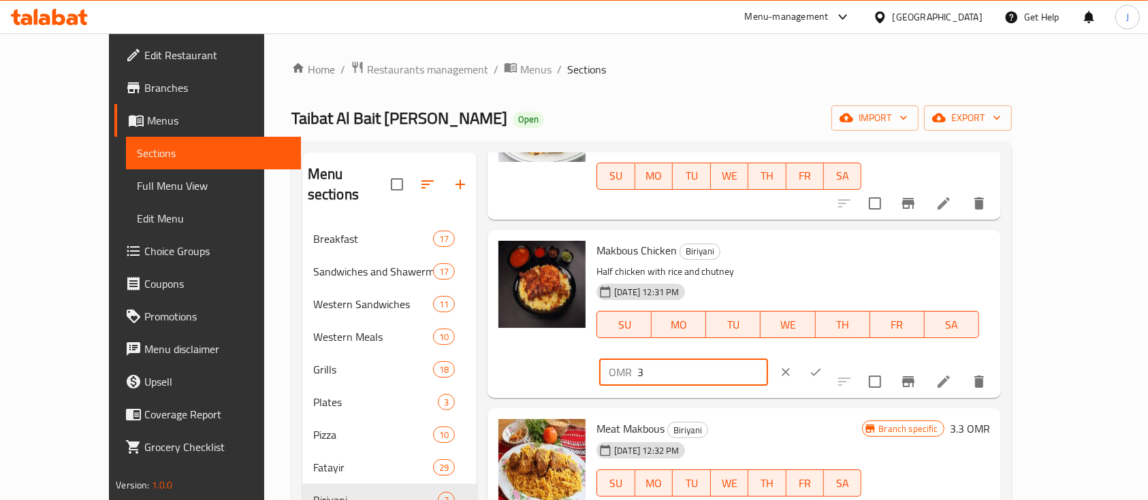
type input "3"
click at [831, 357] on button "ok" at bounding box center [816, 372] width 30 height 30
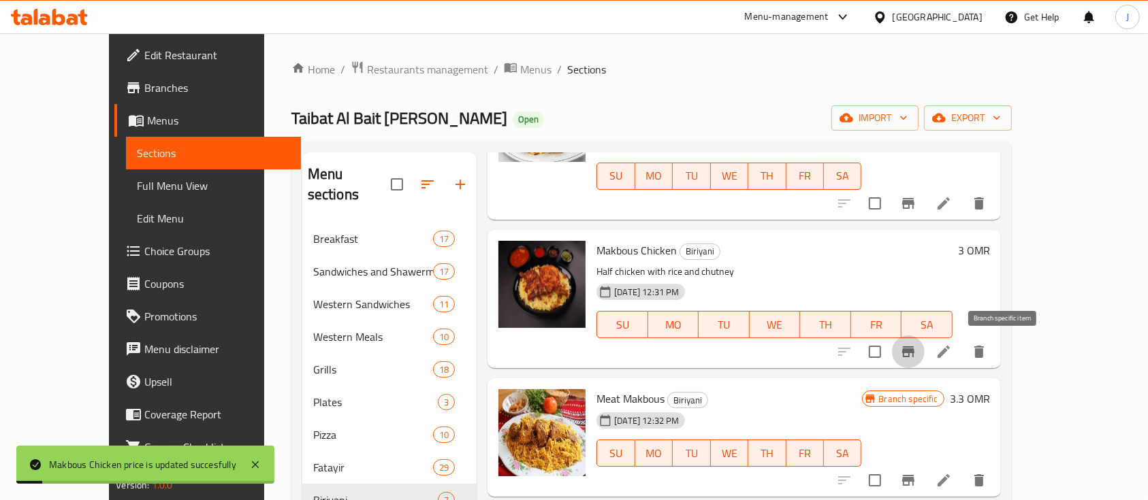
click at [914, 349] on icon "Branch-specific-item" at bounding box center [908, 352] width 12 height 11
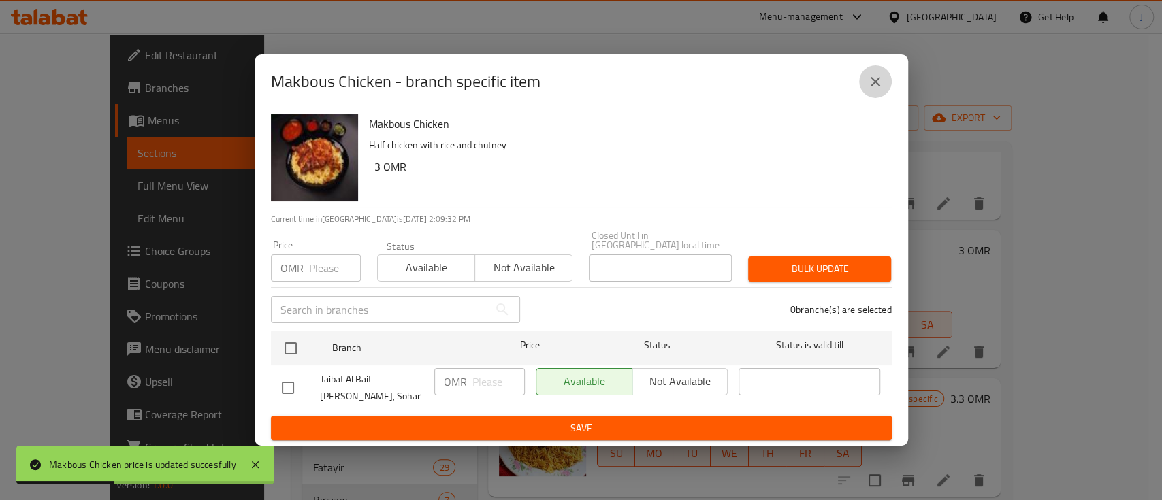
click at [878, 80] on icon "close" at bounding box center [875, 82] width 16 height 16
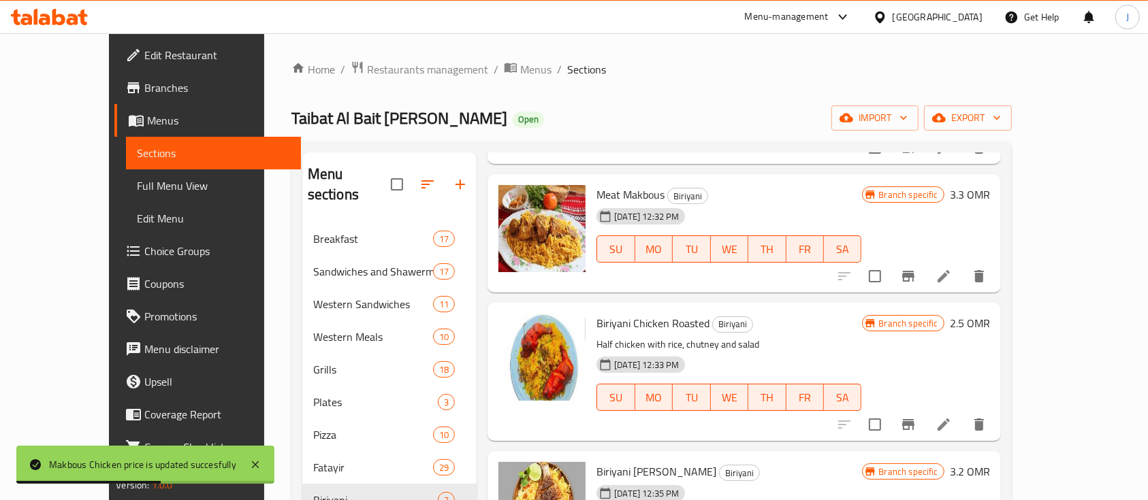
scroll to position [488, 0]
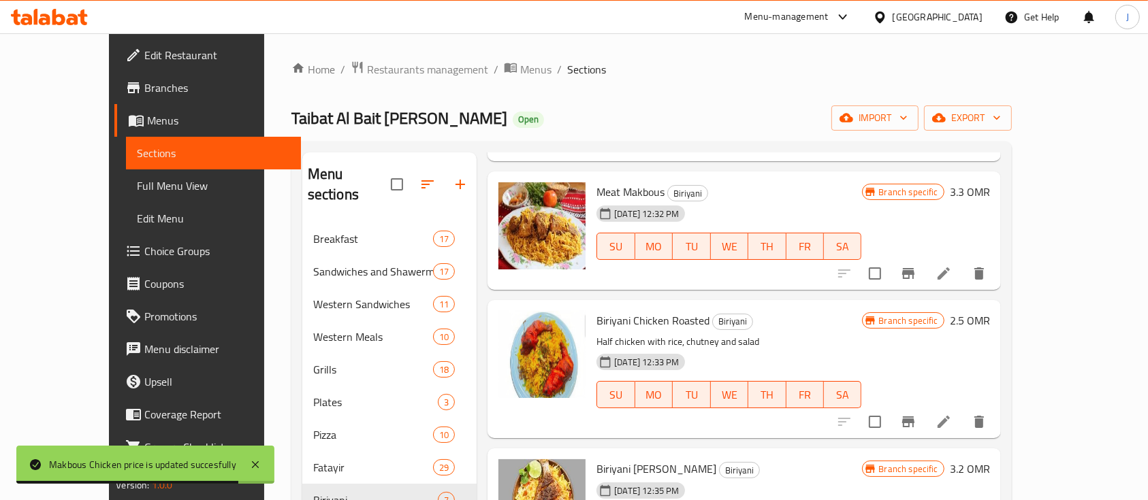
click at [990, 192] on h6 "3.3 OMR" at bounding box center [970, 191] width 40 height 19
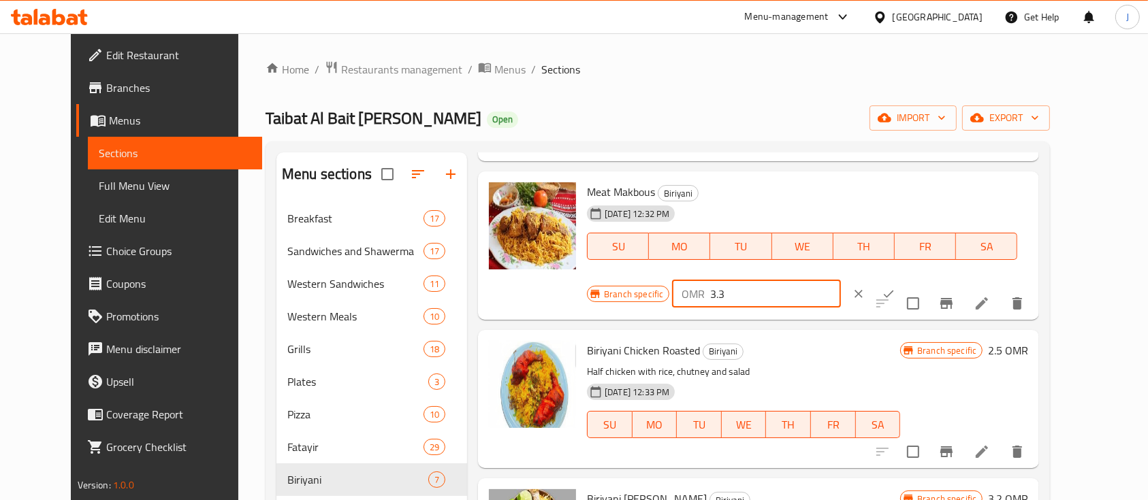
drag, startPoint x: 936, startPoint y: 202, endPoint x: 775, endPoint y: 174, distance: 163.0
click at [775, 174] on div "Meat Makbous Biriyani 30-09-2024 12:32 PM SU MO TU WE TH FR SA Branch specific …" at bounding box center [758, 246] width 561 height 148
type input "4.3"
click at [903, 279] on button "ok" at bounding box center [889, 294] width 30 height 30
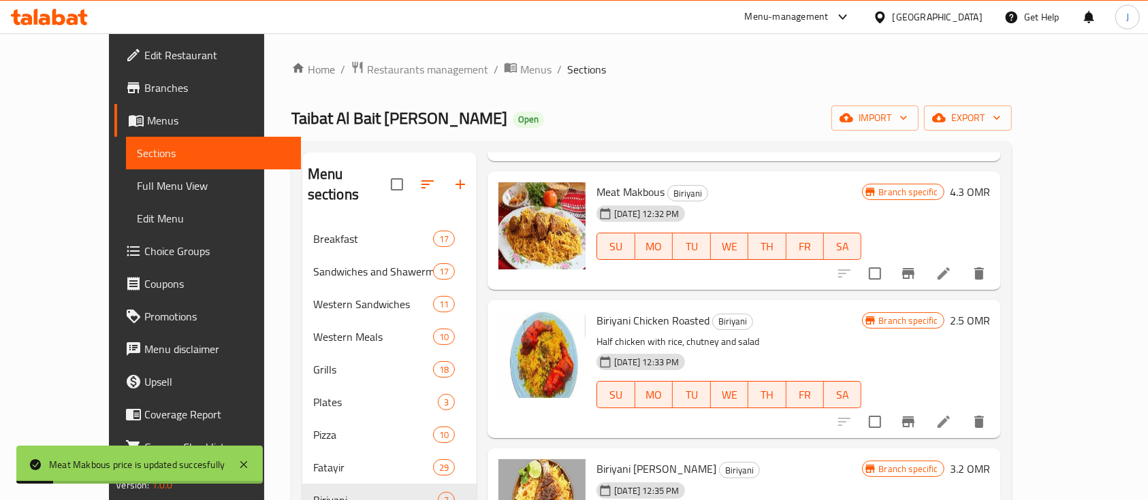
scroll to position [550, 0]
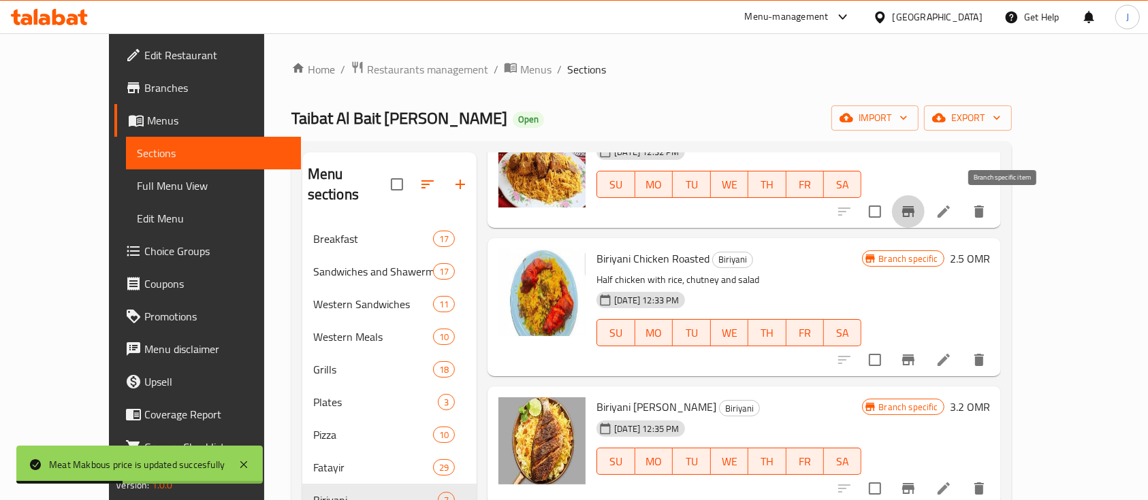
click at [916, 214] on icon "Branch-specific-item" at bounding box center [908, 212] width 16 height 16
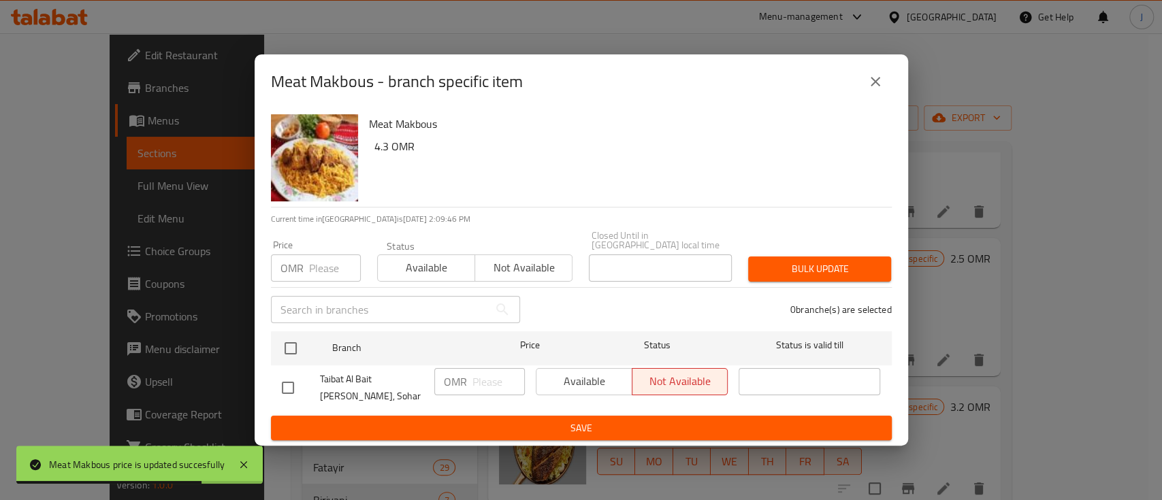
click at [878, 68] on div "Meat Makbous - branch specific item" at bounding box center [582, 81] width 654 height 54
click at [880, 95] on button "close" at bounding box center [875, 81] width 33 height 33
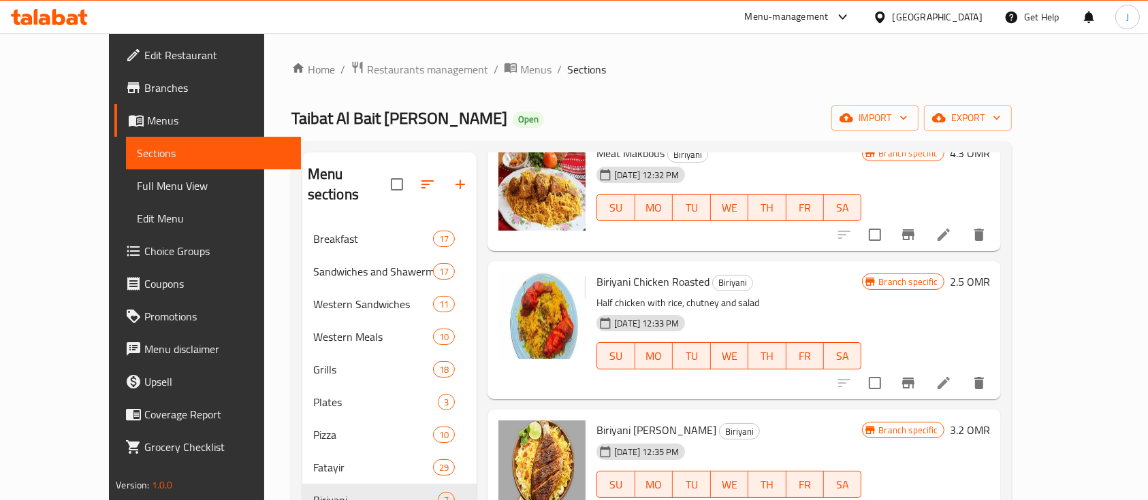
scroll to position [530, 0]
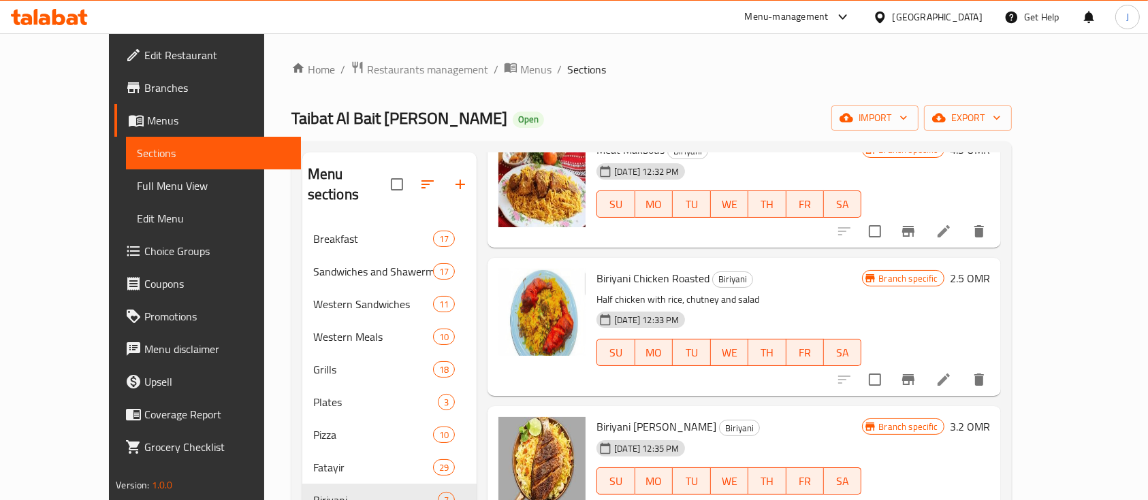
click at [990, 276] on h6 "2.5 OMR" at bounding box center [970, 278] width 40 height 19
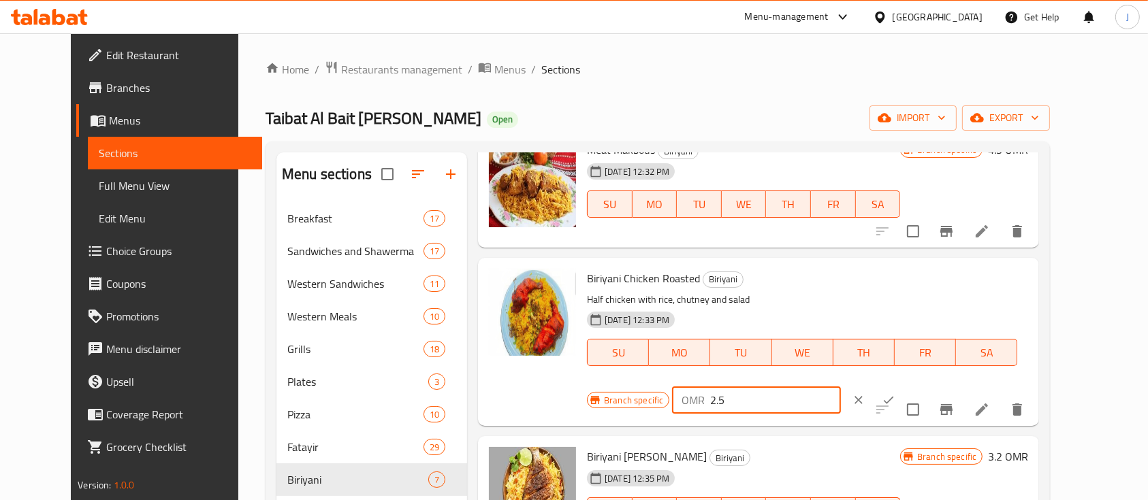
drag, startPoint x: 937, startPoint y: 290, endPoint x: 816, endPoint y: 278, distance: 121.7
click at [816, 385] on div "Branch specific OMR 2.5 ​" at bounding box center [756, 400] width 338 height 30
type input "3"
click at [895, 394] on icon "ok" at bounding box center [889, 401] width 14 height 14
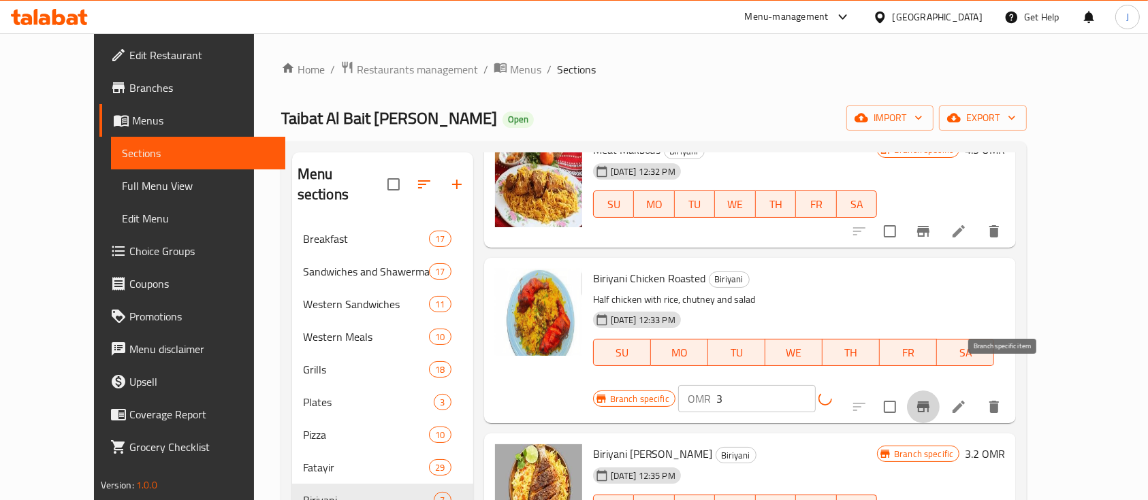
click at [929, 402] on icon "Branch-specific-item" at bounding box center [923, 407] width 12 height 11
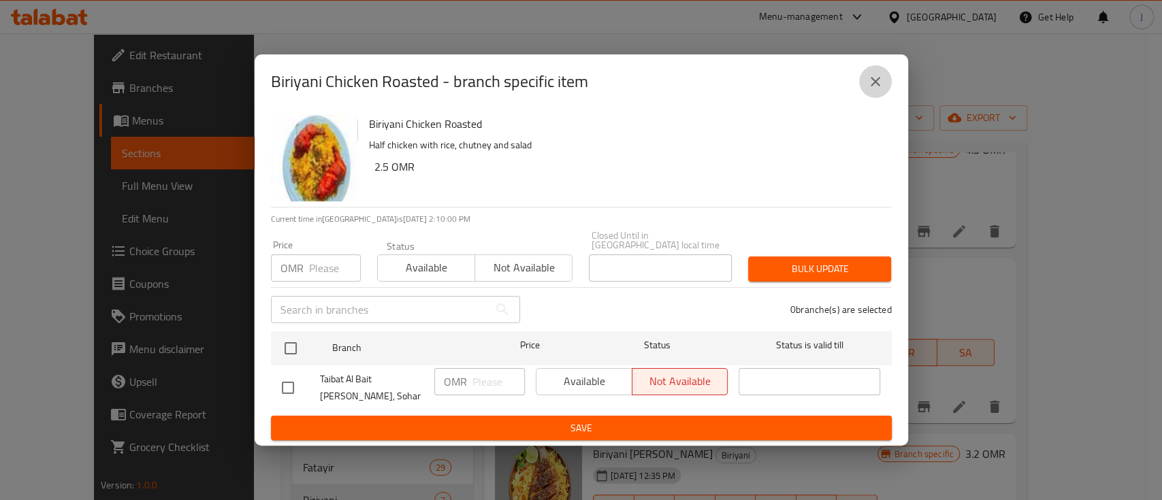
click at [884, 95] on button "close" at bounding box center [875, 81] width 33 height 33
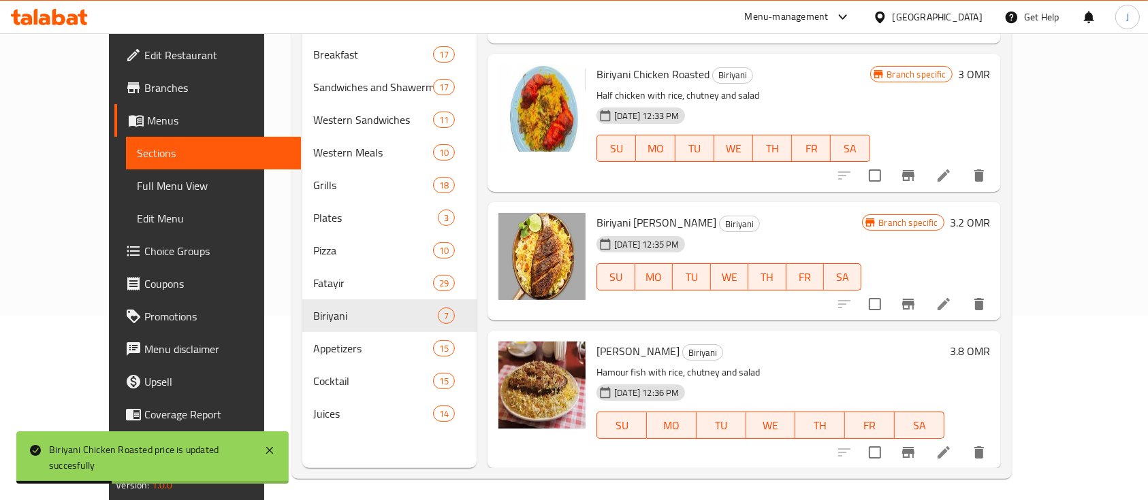
scroll to position [191, 0]
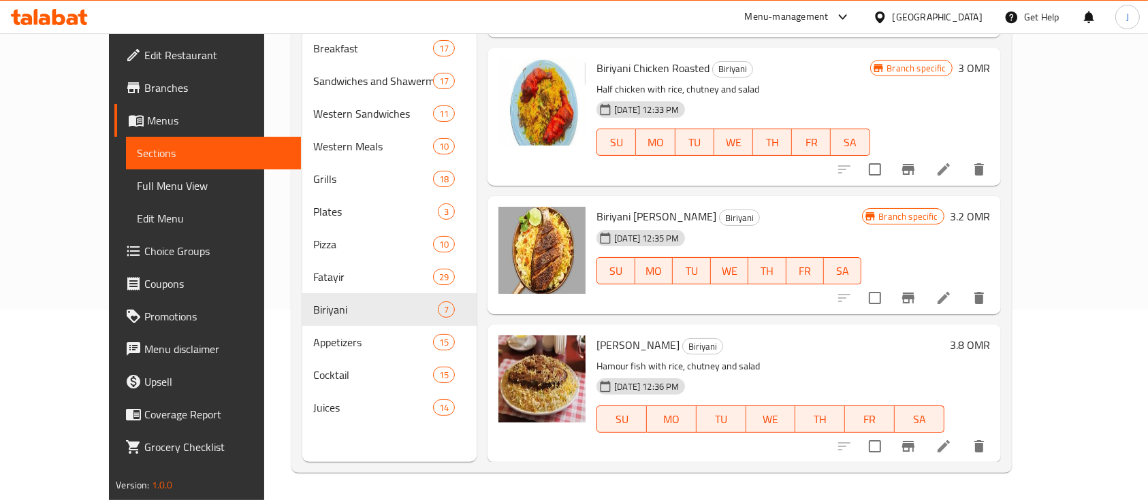
click at [990, 217] on h6 "3.2 OMR" at bounding box center [970, 216] width 40 height 19
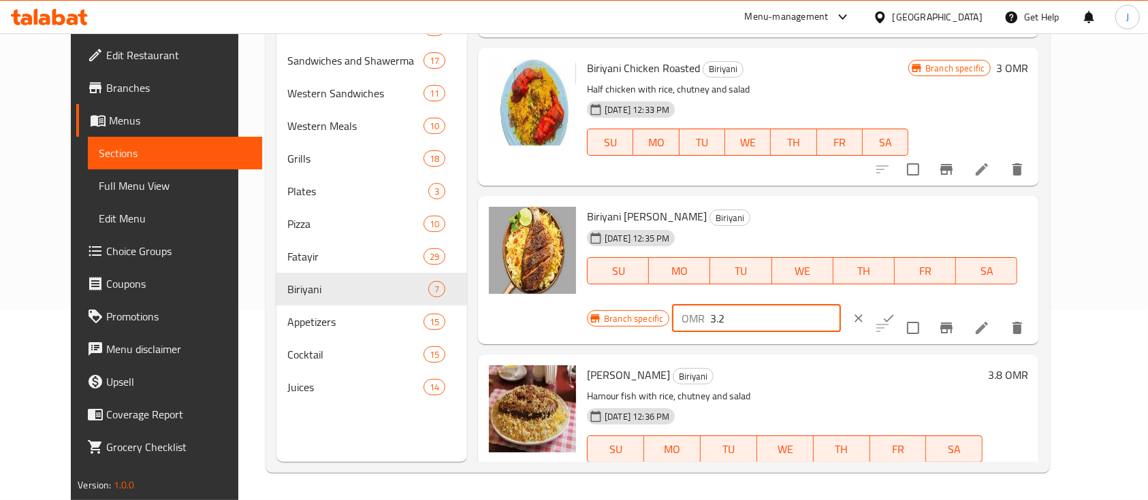
drag, startPoint x: 942, startPoint y: 221, endPoint x: 851, endPoint y: 220, distance: 91.2
click at [851, 304] on div "Branch specific OMR 3.2 ​" at bounding box center [756, 319] width 338 height 30
type input "4.7"
click at [895, 312] on icon "ok" at bounding box center [889, 319] width 14 height 14
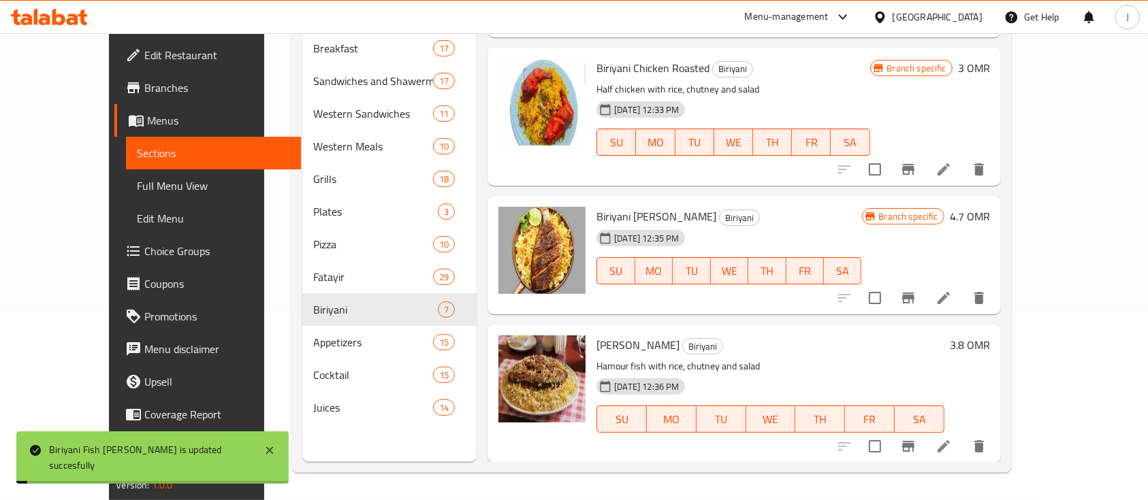
click at [990, 343] on h6 "3.8 OMR" at bounding box center [970, 345] width 40 height 19
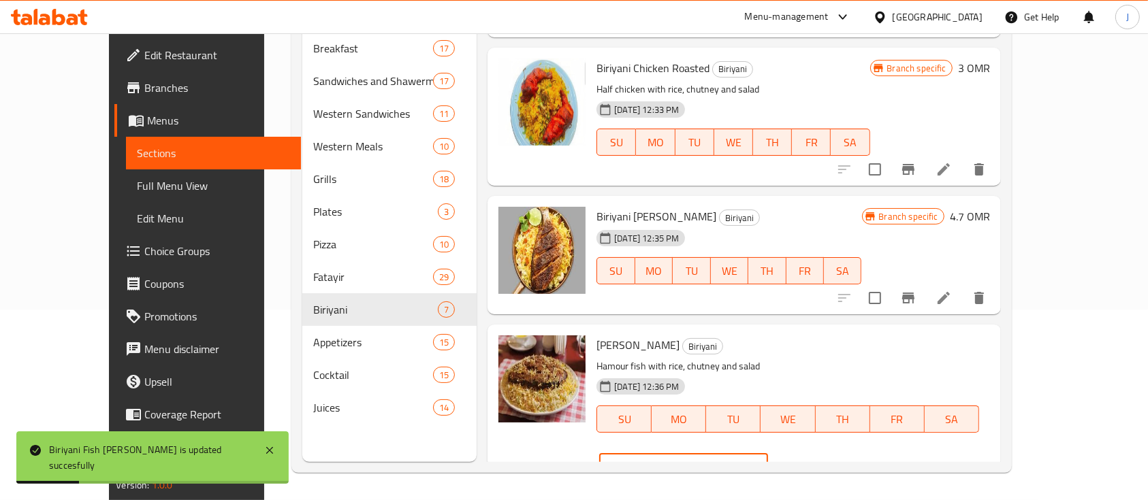
drag, startPoint x: 942, startPoint y: 353, endPoint x: 820, endPoint y: 342, distance: 122.4
click at [820, 342] on div "Hammour Biriyani Biriyani Hamour fish with rice, chutney and salad 30-09-2024 1…" at bounding box center [793, 408] width 404 height 157
paste input "4.7"
type input "4.7"
click at [822, 460] on icon "ok" at bounding box center [816, 467] width 14 height 14
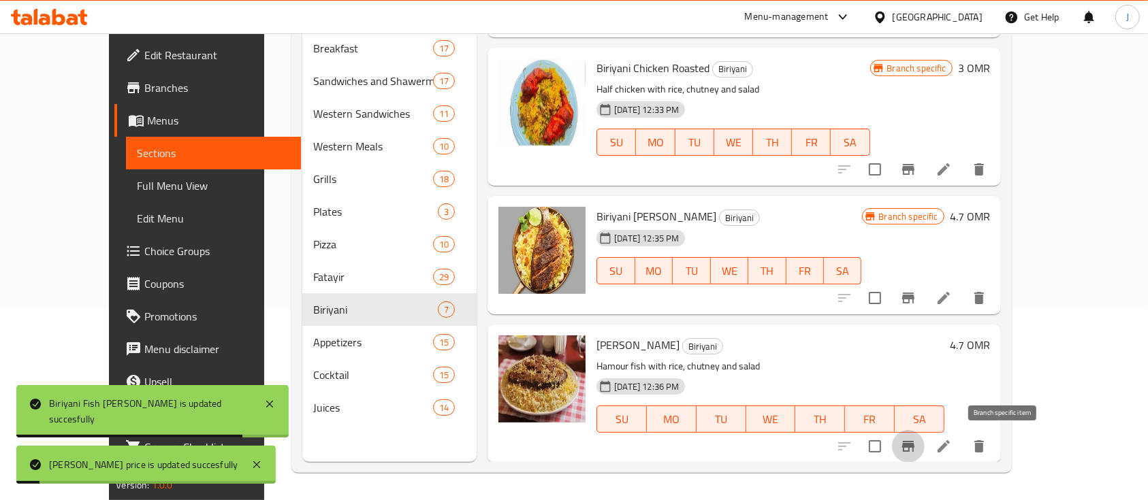
click at [914, 447] on icon "Branch-specific-item" at bounding box center [908, 446] width 12 height 11
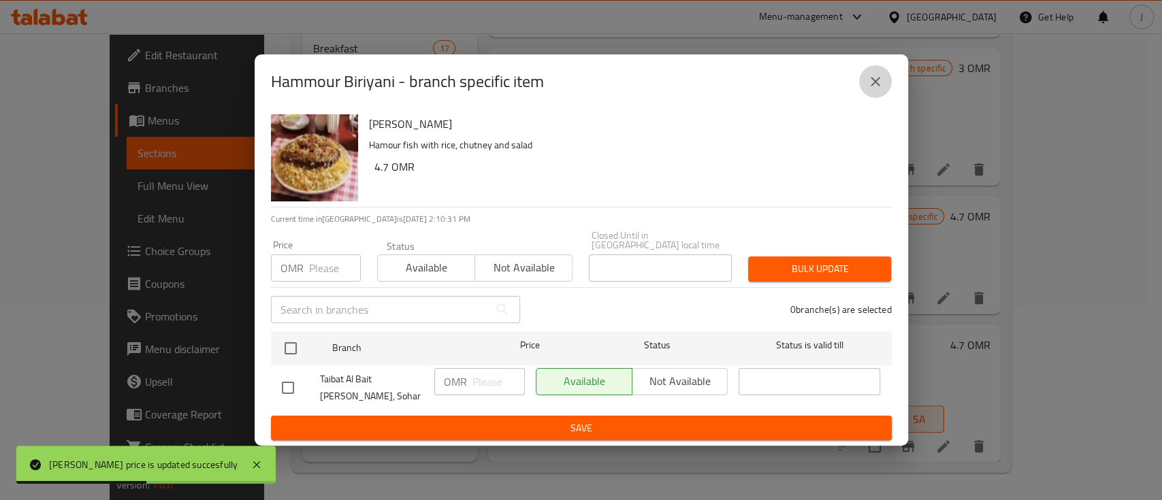
click at [876, 90] on icon "close" at bounding box center [875, 82] width 16 height 16
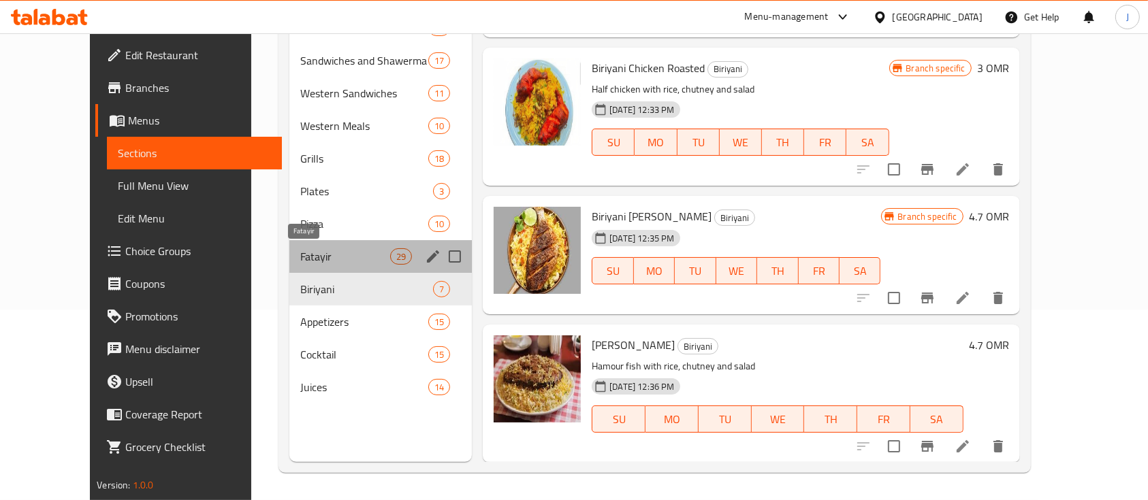
click at [300, 253] on span "Fatayir" at bounding box center [345, 257] width 90 height 16
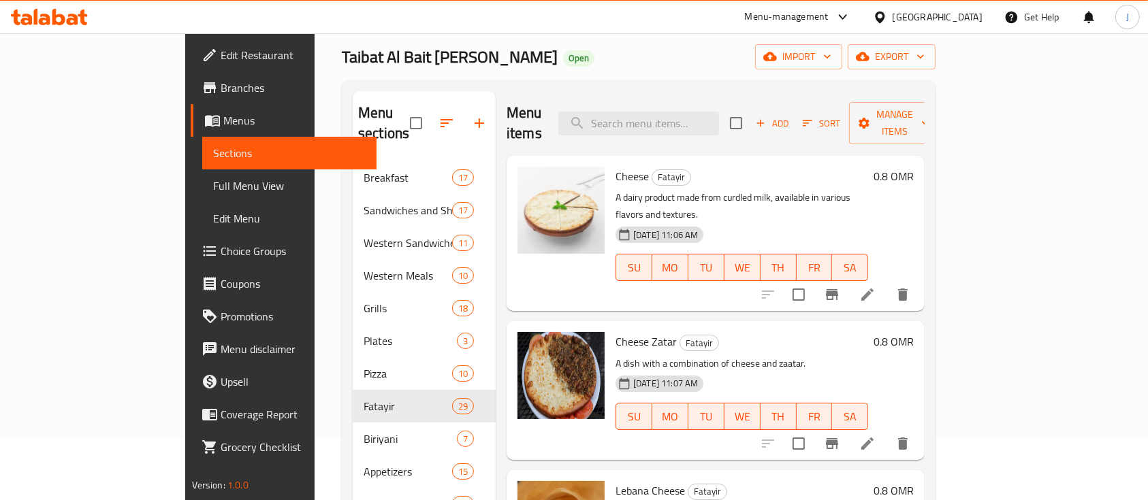
scroll to position [60, 0]
click at [914, 168] on h6 "0.8 OMR" at bounding box center [894, 177] width 40 height 19
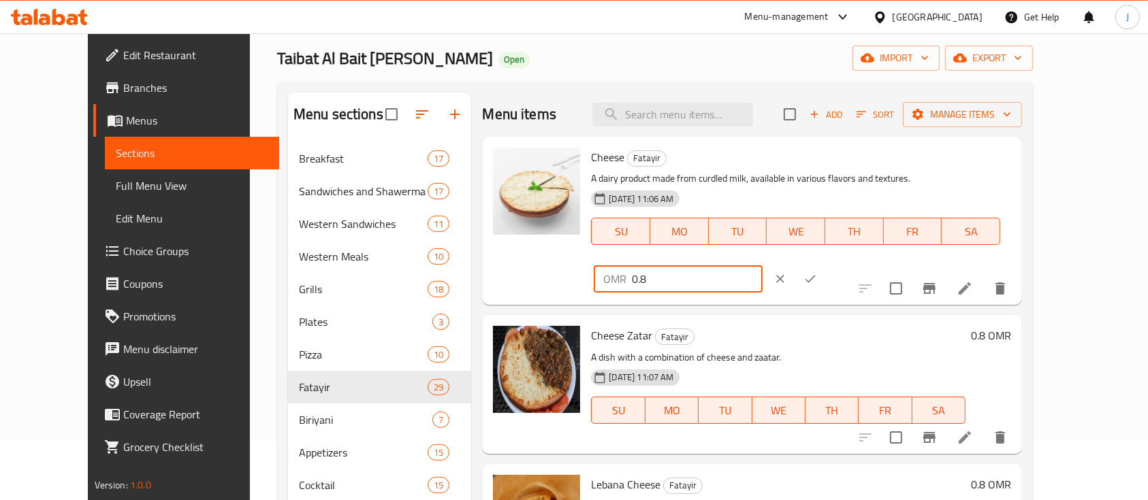
drag, startPoint x: 947, startPoint y: 163, endPoint x: 806, endPoint y: 150, distance: 141.5
click at [806, 150] on div "Cheese Fatayir A dairy product made from curdled milk, available in various fla…" at bounding box center [801, 220] width 431 height 157
type input "1"
click at [817, 272] on icon "ok" at bounding box center [810, 279] width 14 height 14
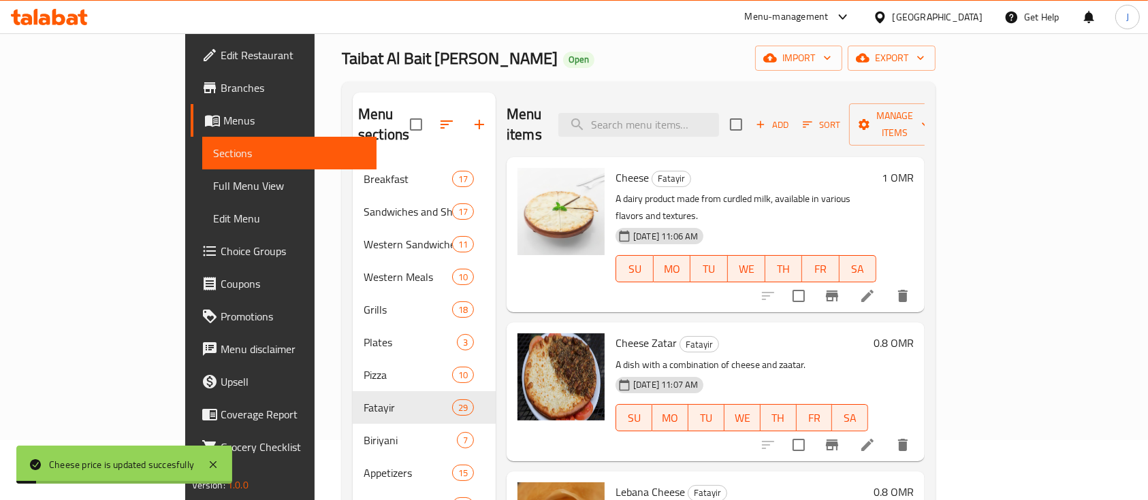
click at [914, 334] on h6 "0.8 OMR" at bounding box center [894, 343] width 40 height 19
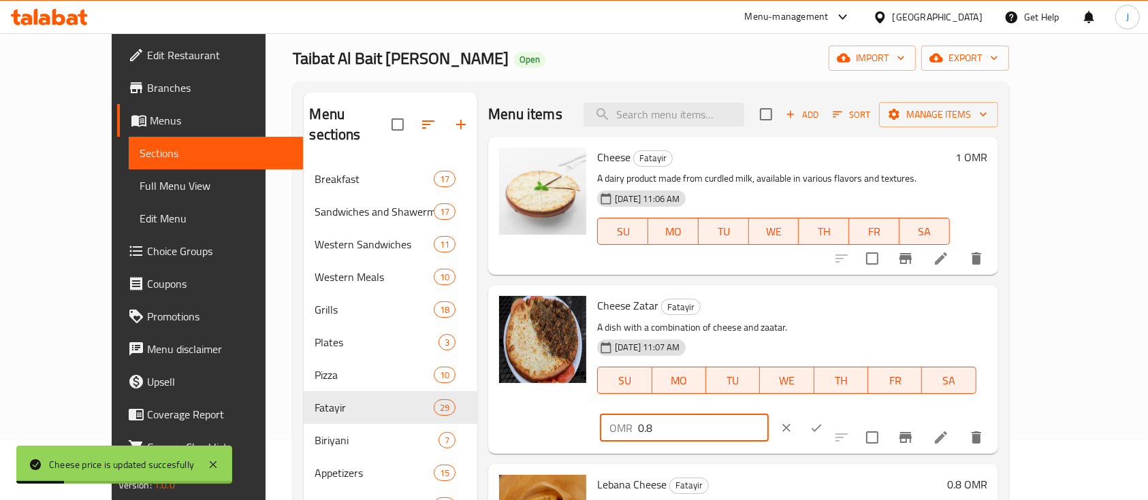
drag, startPoint x: 942, startPoint y: 314, endPoint x: 822, endPoint y: 308, distance: 120.6
click at [822, 308] on div "Cheese Zatar Fatayir A dish with a combination of cheese and zaatar. 30-09-2024…" at bounding box center [792, 369] width 400 height 157
type input "1"
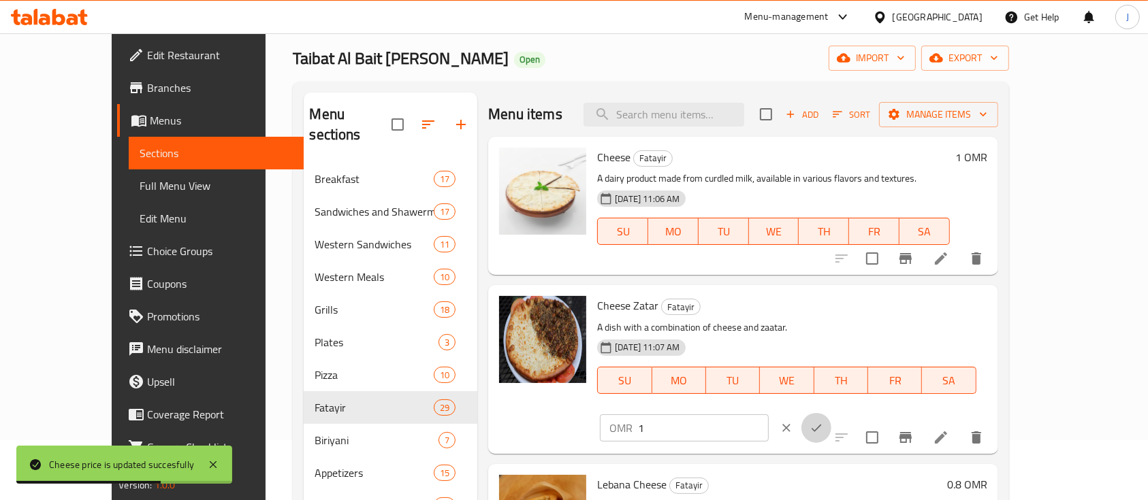
click at [831, 413] on button "ok" at bounding box center [816, 428] width 30 height 30
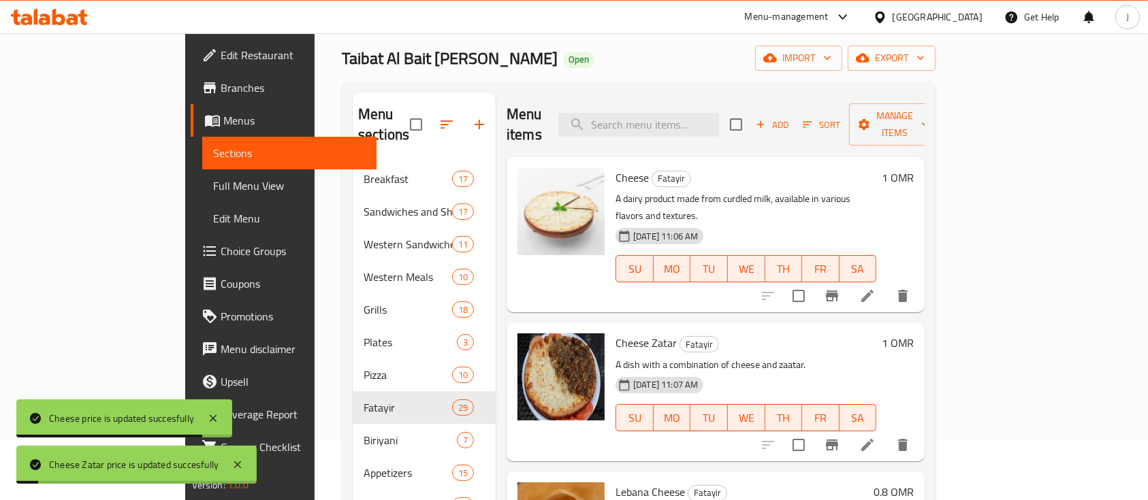
click at [914, 483] on h6 "0.8 OMR" at bounding box center [894, 492] width 40 height 19
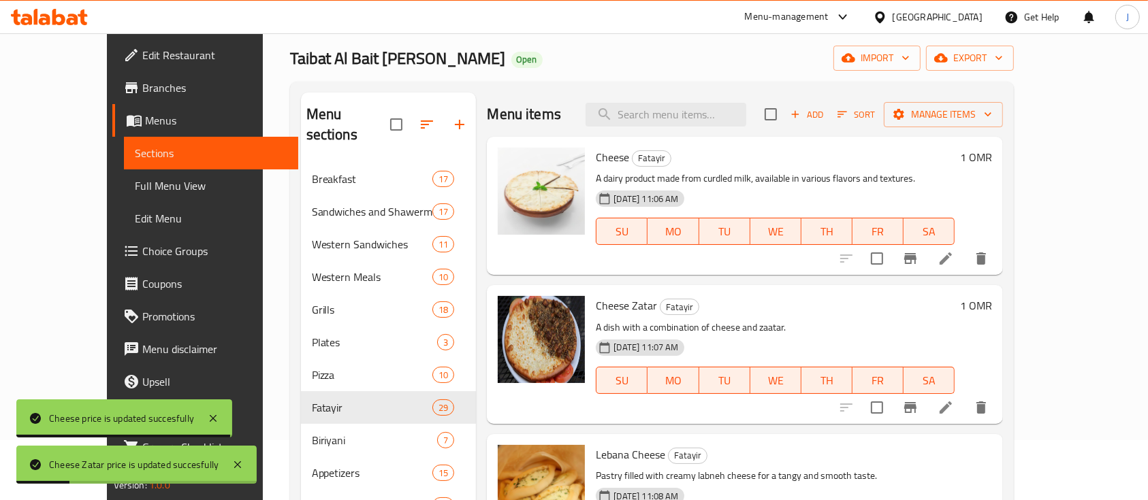
drag, startPoint x: 938, startPoint y: 471, endPoint x: 831, endPoint y: 464, distance: 106.4
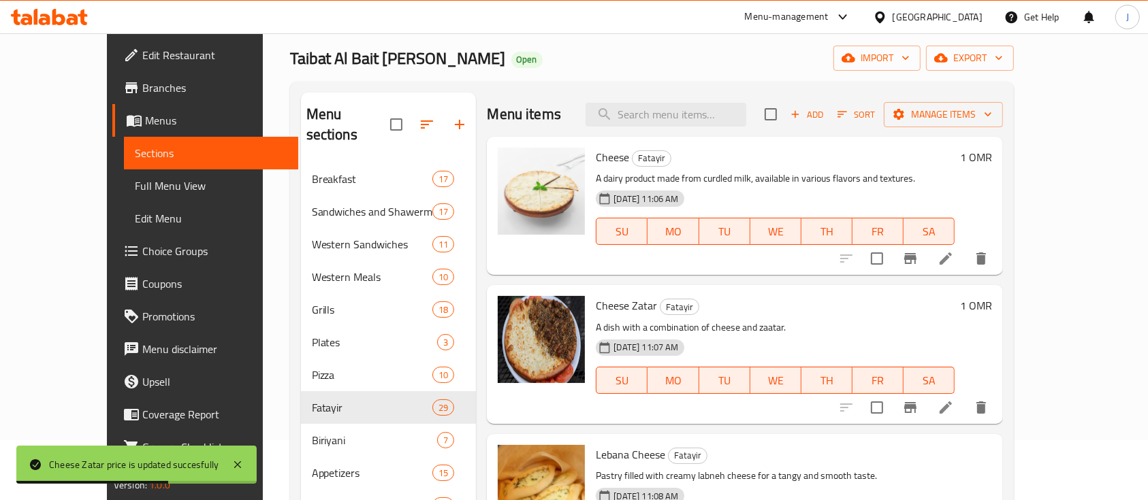
type input "1"
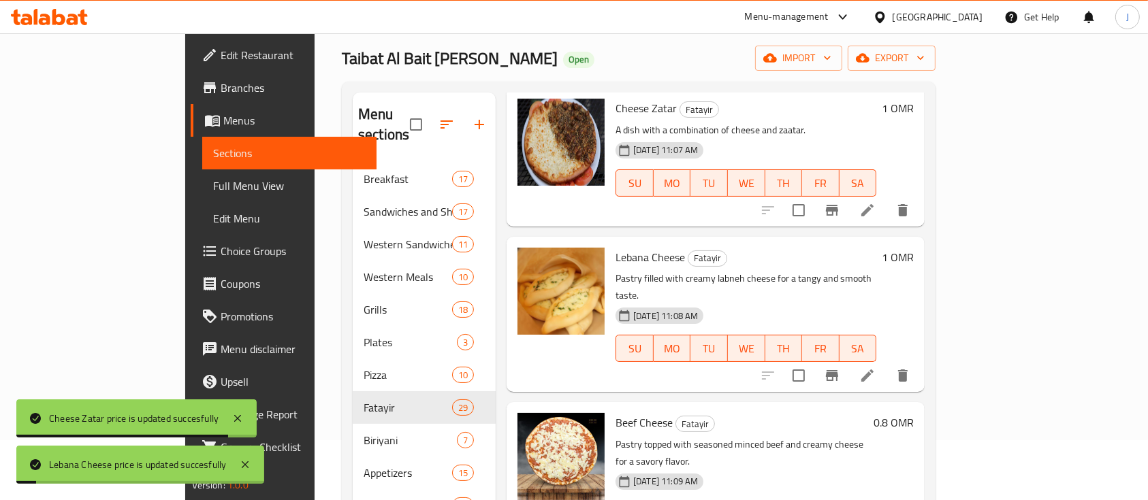
scroll to position [236, 0]
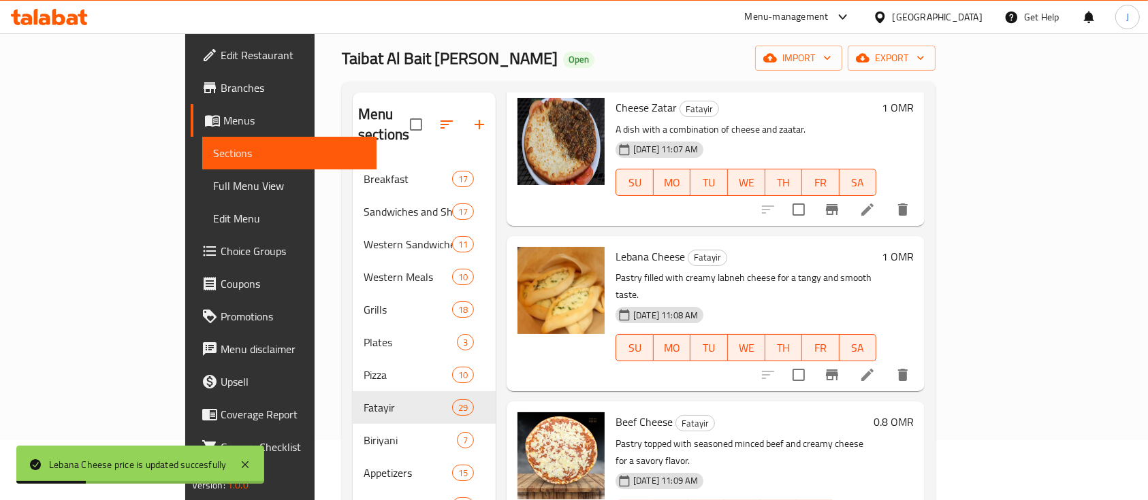
click at [914, 413] on h6 "0.8 OMR" at bounding box center [894, 422] width 40 height 19
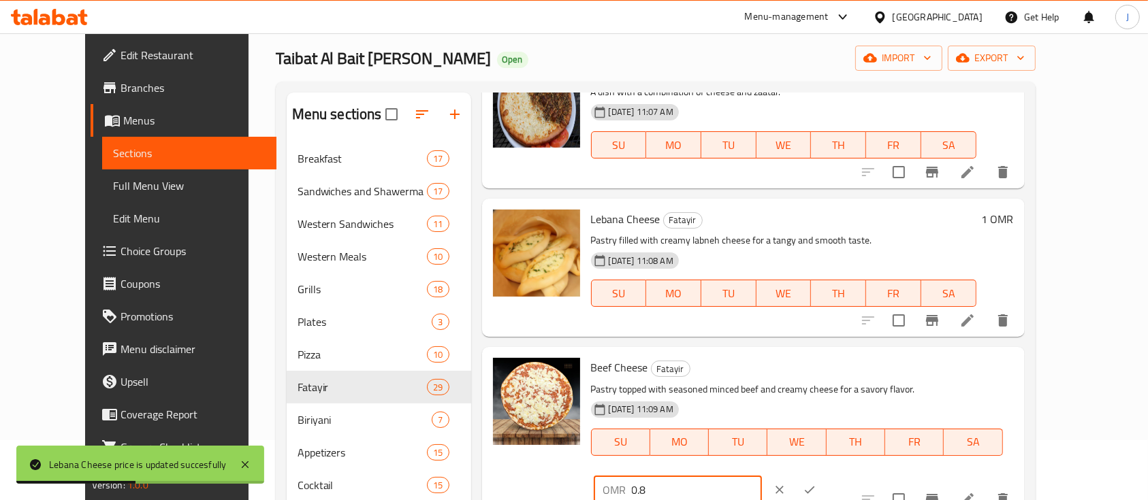
drag, startPoint x: 941, startPoint y: 370, endPoint x: 829, endPoint y: 368, distance: 111.7
click at [829, 368] on div "Beef Cheese Fatayir Pastry topped with seasoned minced beef and creamy cheese f…" at bounding box center [803, 431] width 434 height 157
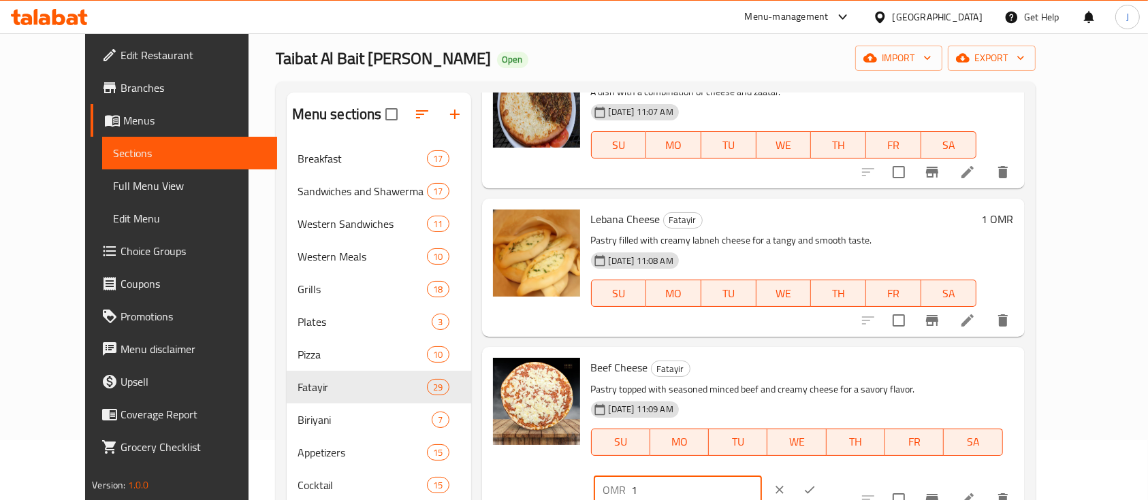
type input "1"
click at [815, 486] on icon "ok" at bounding box center [810, 489] width 10 height 7
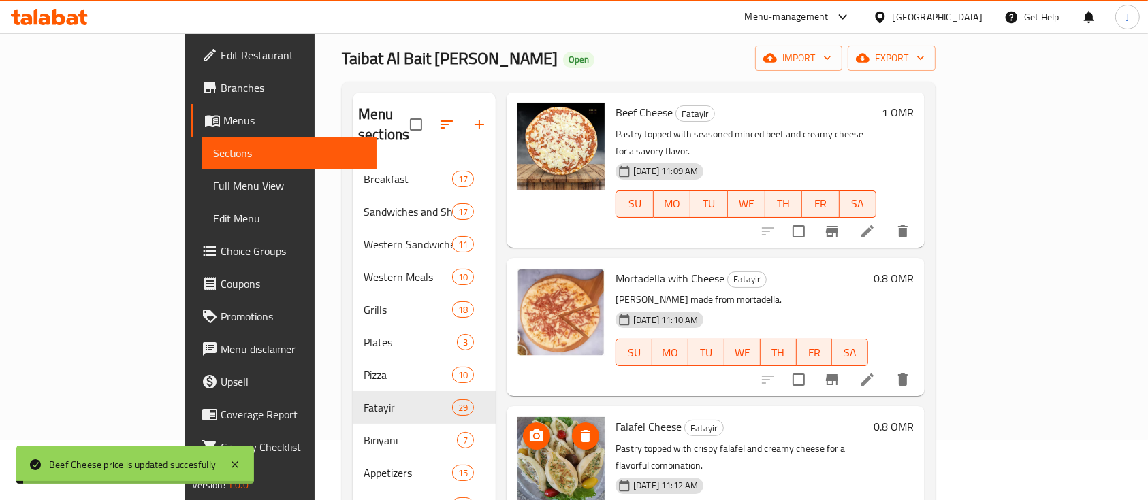
scroll to position [551, 0]
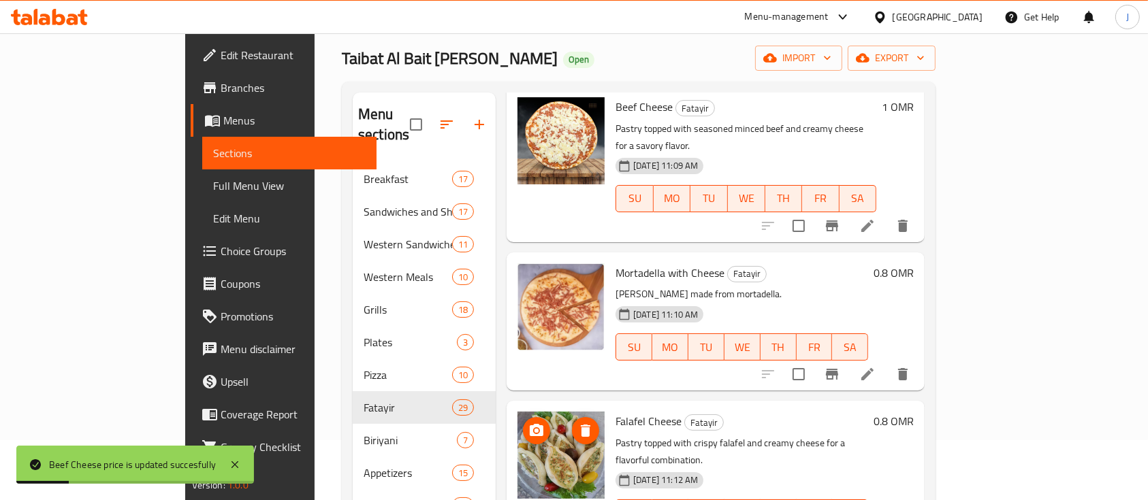
click at [914, 263] on h6 "0.8 OMR" at bounding box center [894, 272] width 40 height 19
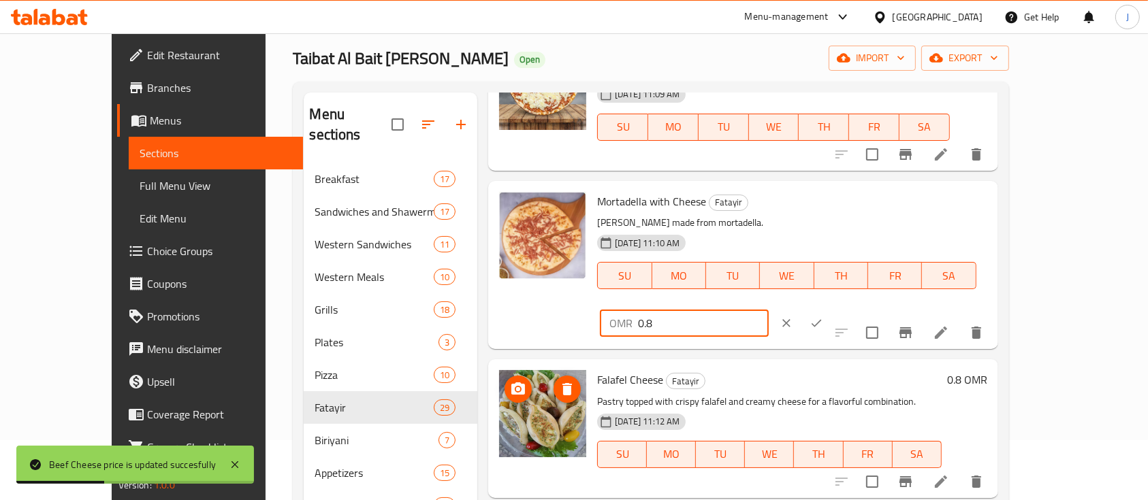
drag, startPoint x: 941, startPoint y: 206, endPoint x: 821, endPoint y: 208, distance: 119.8
click at [821, 208] on div "Mortadella with Cheese Fatayir Cheese made from mortadella. 30-09-2024 11:10 AM…" at bounding box center [792, 265] width 400 height 157
type input "1"
click at [831, 308] on button "ok" at bounding box center [816, 323] width 30 height 30
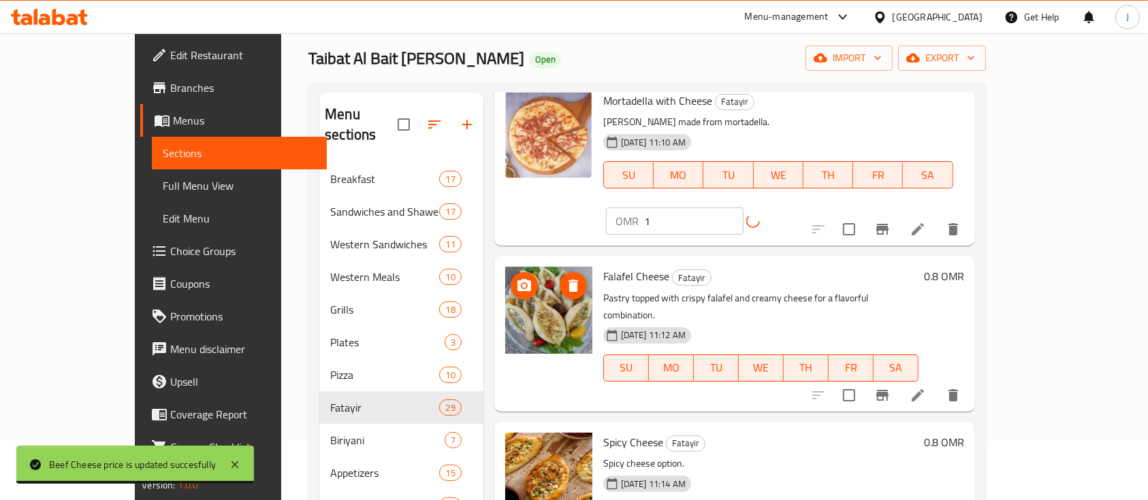
scroll to position [708, 0]
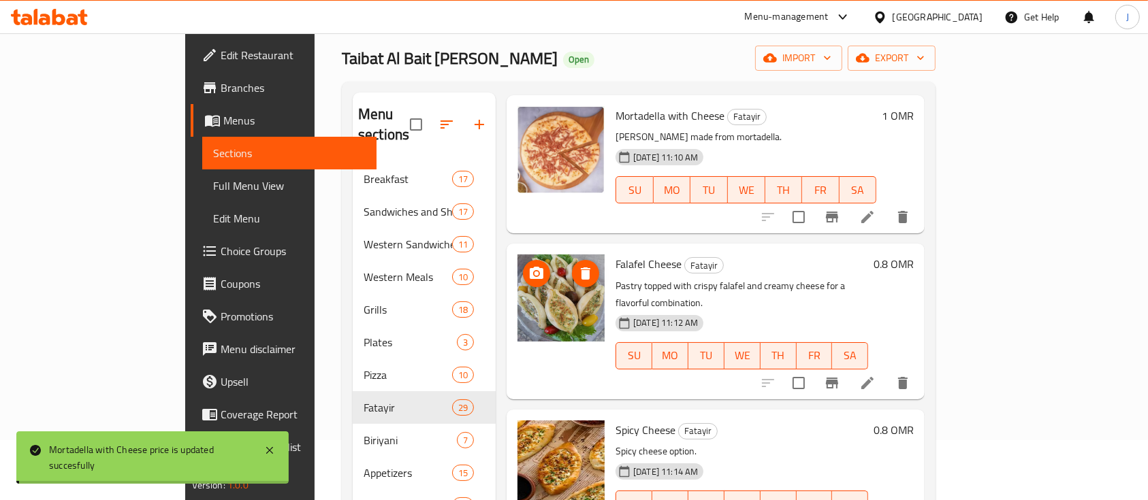
click at [914, 255] on h6 "0.8 OMR" at bounding box center [894, 264] width 40 height 19
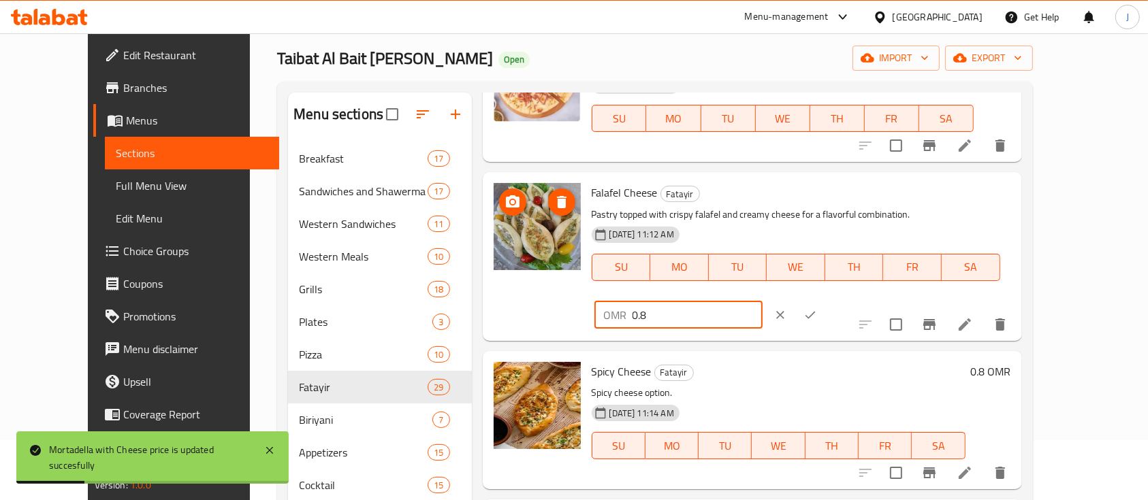
drag, startPoint x: 950, startPoint y: 199, endPoint x: 816, endPoint y: 197, distance: 133.5
click at [816, 197] on div "Falafel Cheese Fatayir Pastry topped with crispy falafel and creamy cheese for …" at bounding box center [801, 256] width 430 height 157
type input "1"
click at [817, 308] on icon "ok" at bounding box center [810, 315] width 14 height 14
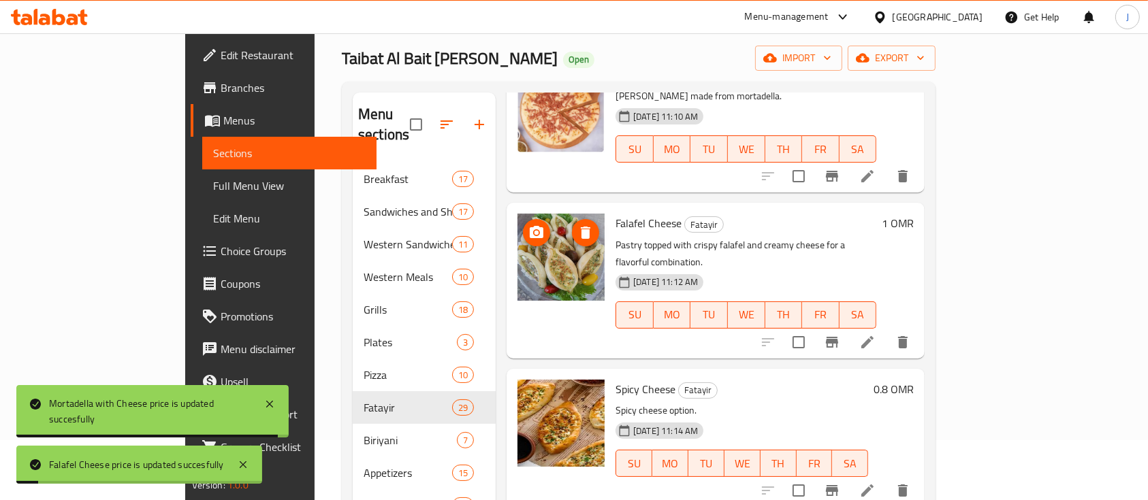
scroll to position [790, 0]
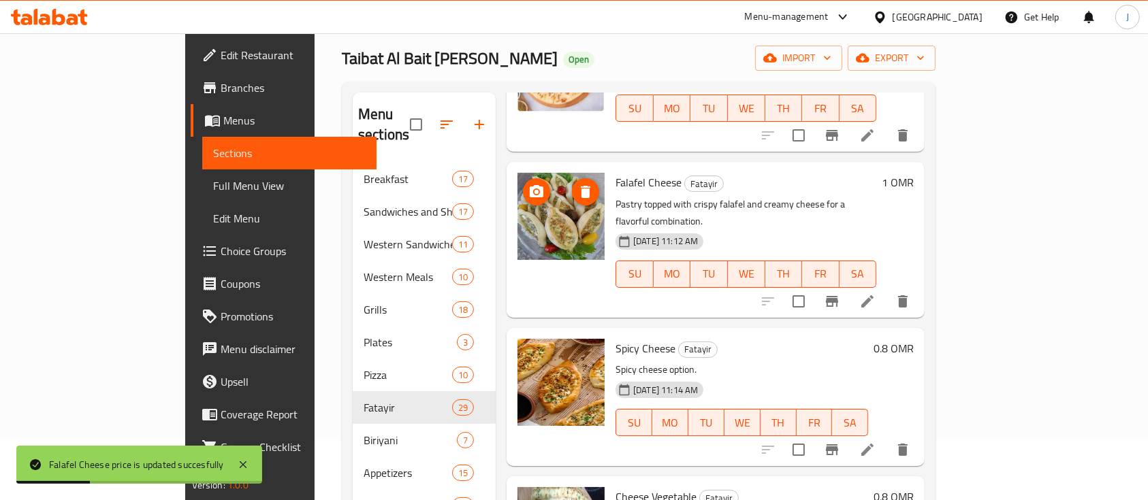
click at [914, 339] on h6 "0.8 OMR" at bounding box center [894, 348] width 40 height 19
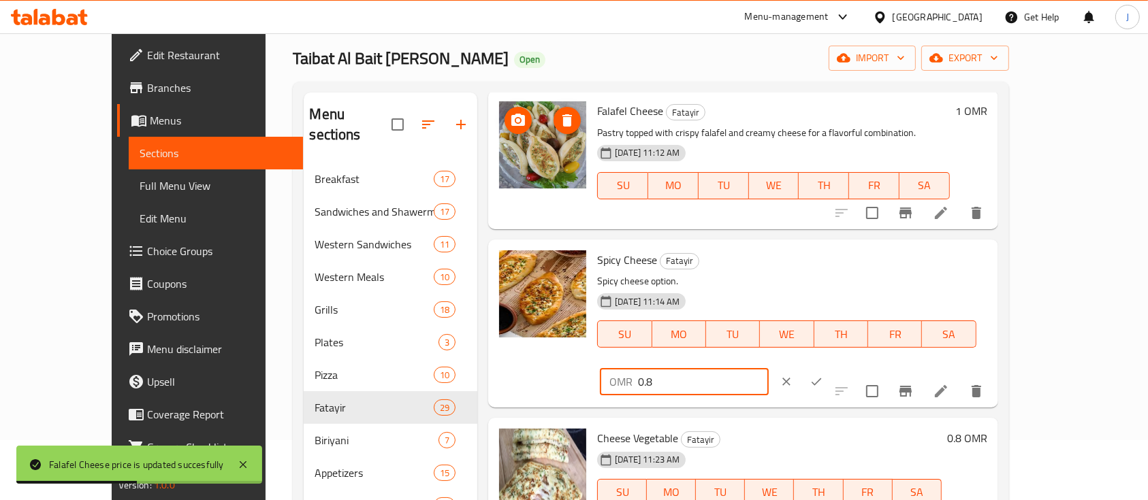
drag, startPoint x: 966, startPoint y: 266, endPoint x: 839, endPoint y: 263, distance: 126.7
click at [839, 263] on div "Spicy Cheese Fatayir Spicy cheese option. 30-09-2024 11:14 AM SU MO TU WE TH FR…" at bounding box center [792, 323] width 400 height 157
type input "1"
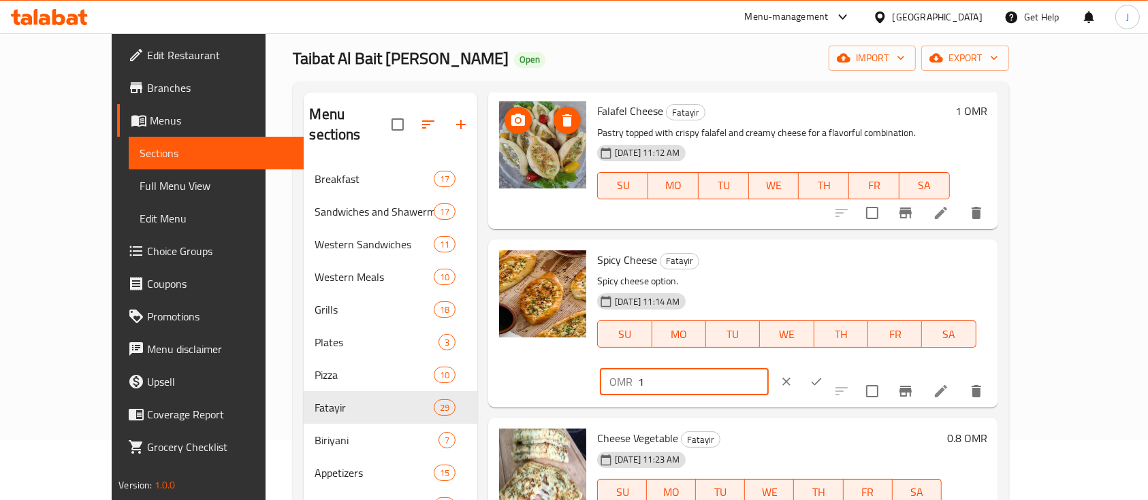
type input "1"
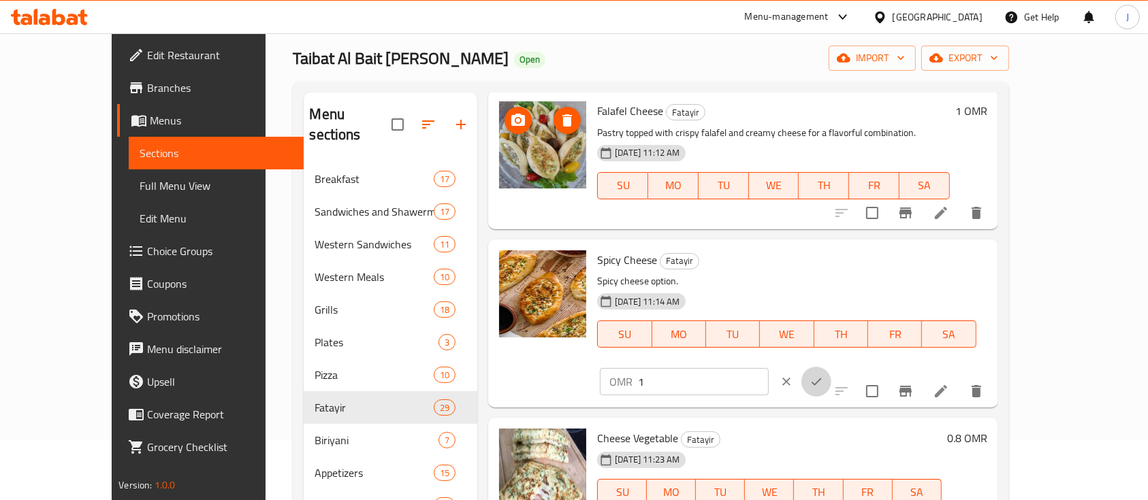
click at [831, 367] on button "ok" at bounding box center [816, 382] width 30 height 30
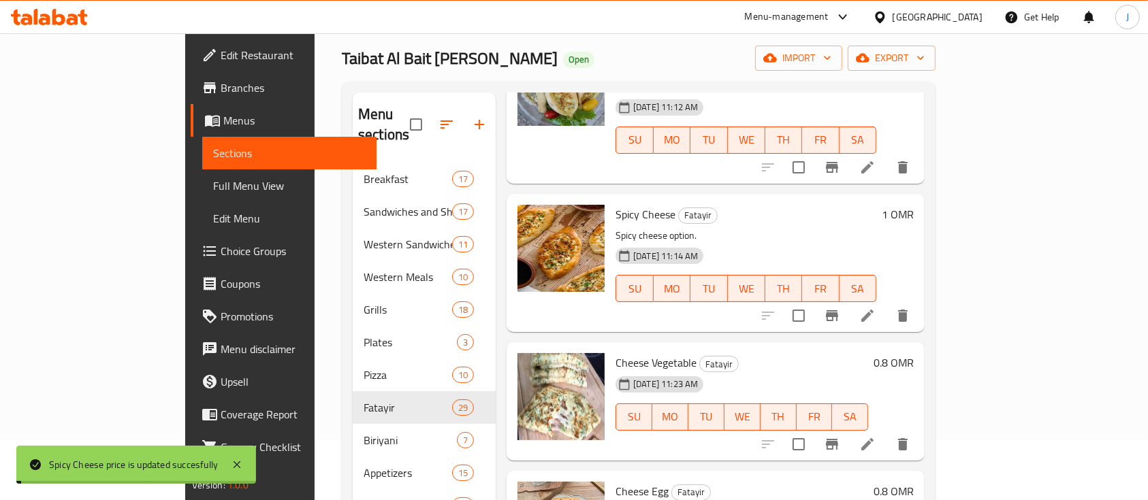
scroll to position [927, 0]
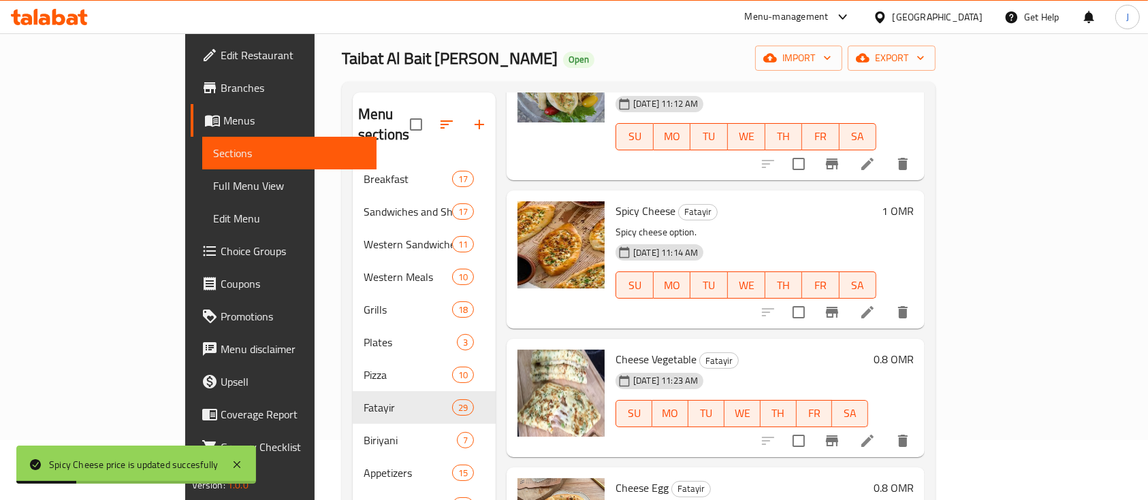
click at [914, 350] on h6 "0.8 OMR" at bounding box center [894, 359] width 40 height 19
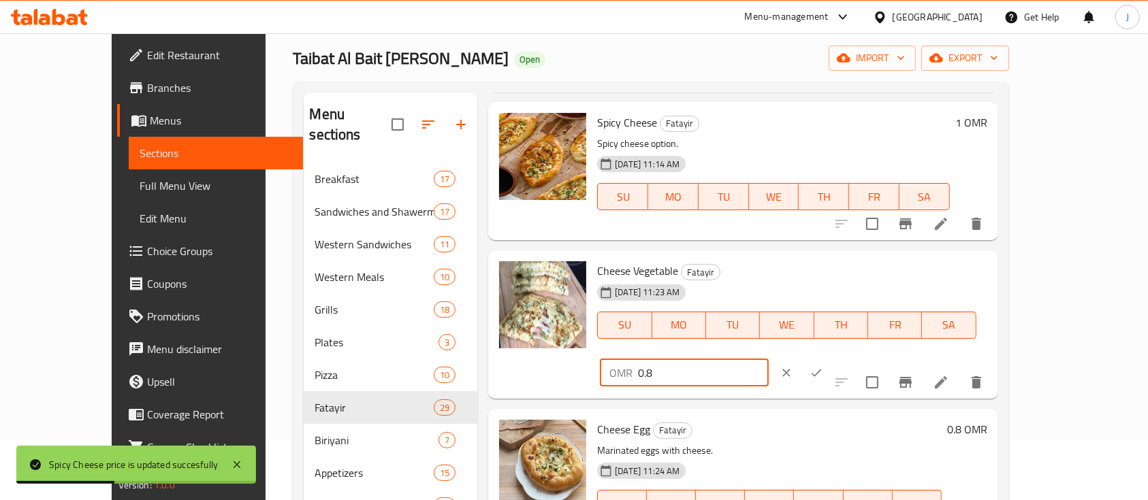
drag, startPoint x: 936, startPoint y: 281, endPoint x: 840, endPoint y: 277, distance: 96.1
click at [840, 277] on div "Cheese Vegetable Fatayir 30-09-2024 11:23 AM SU MO TU WE TH FR SA OMR 0.8 ​" at bounding box center [792, 325] width 400 height 138
type input "1"
click at [823, 366] on icon "ok" at bounding box center [817, 373] width 14 height 14
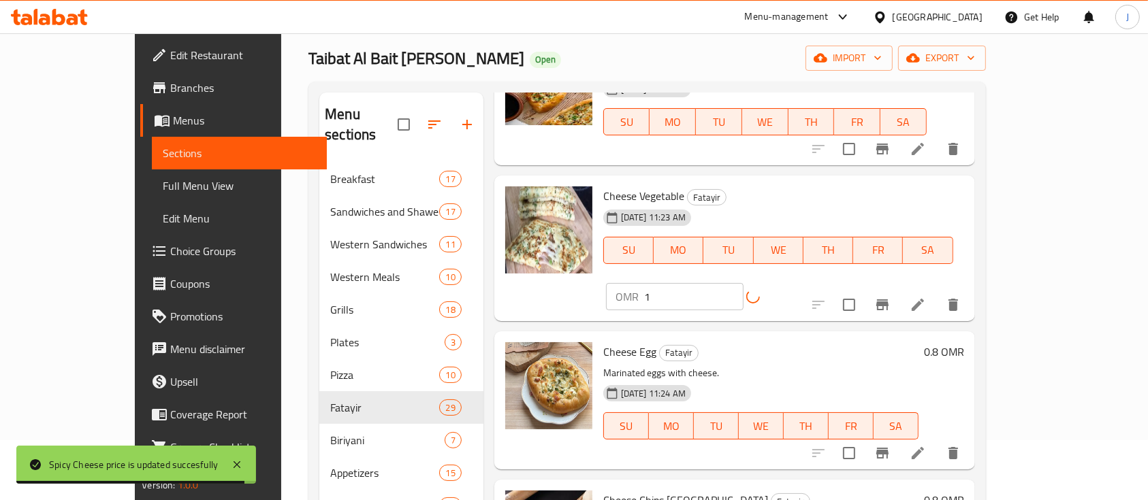
scroll to position [1063, 0]
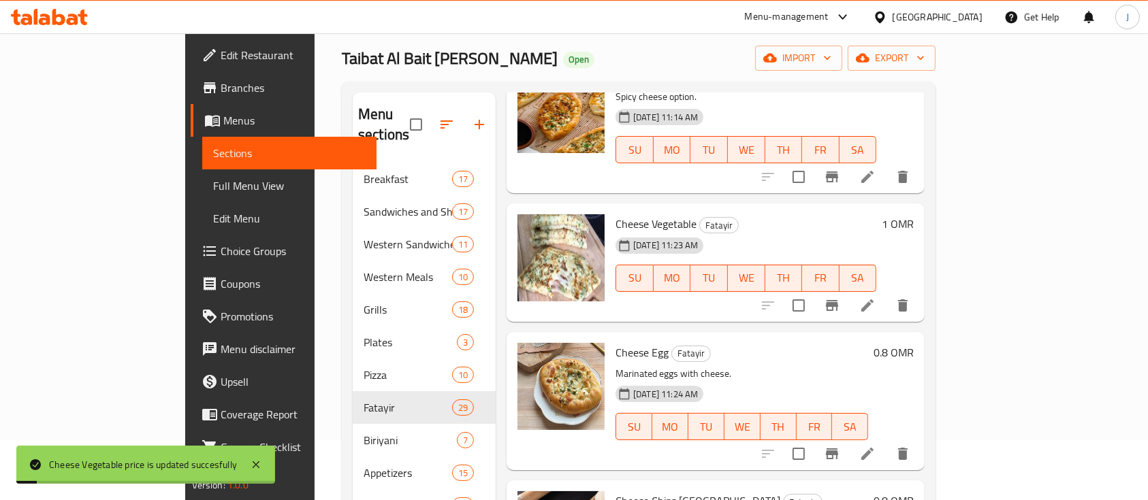
click at [914, 343] on h6 "0.8 OMR" at bounding box center [894, 352] width 40 height 19
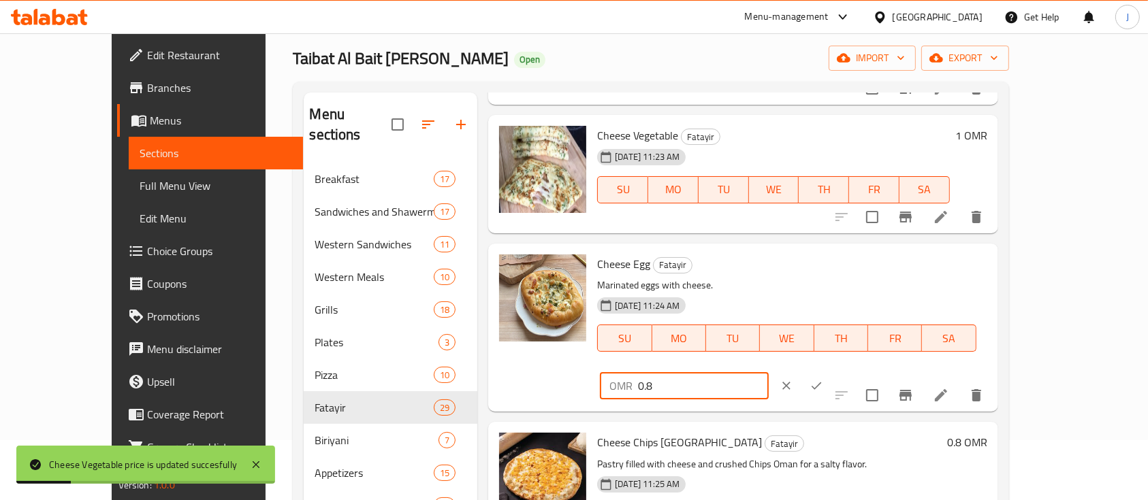
drag, startPoint x: 932, startPoint y: 281, endPoint x: 831, endPoint y: 283, distance: 101.5
click at [831, 283] on div "Cheese Egg Fatayir Marinated eggs with cheese. 30-09-2024 11:24 AM SU MO TU WE …" at bounding box center [792, 327] width 400 height 157
type input "1"
click at [831, 371] on button "ok" at bounding box center [816, 386] width 30 height 30
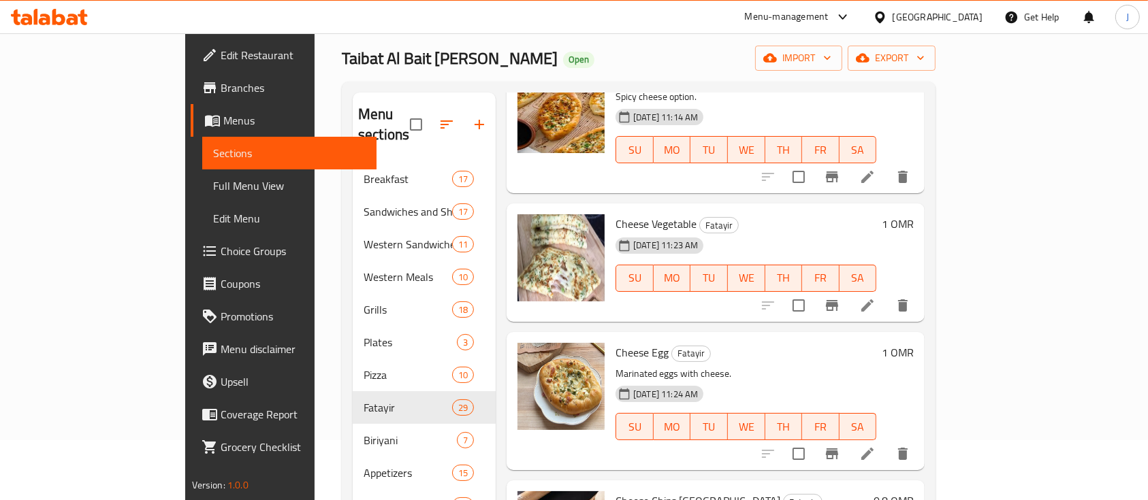
click at [914, 492] on h6 "0.8 OMR" at bounding box center [894, 501] width 40 height 19
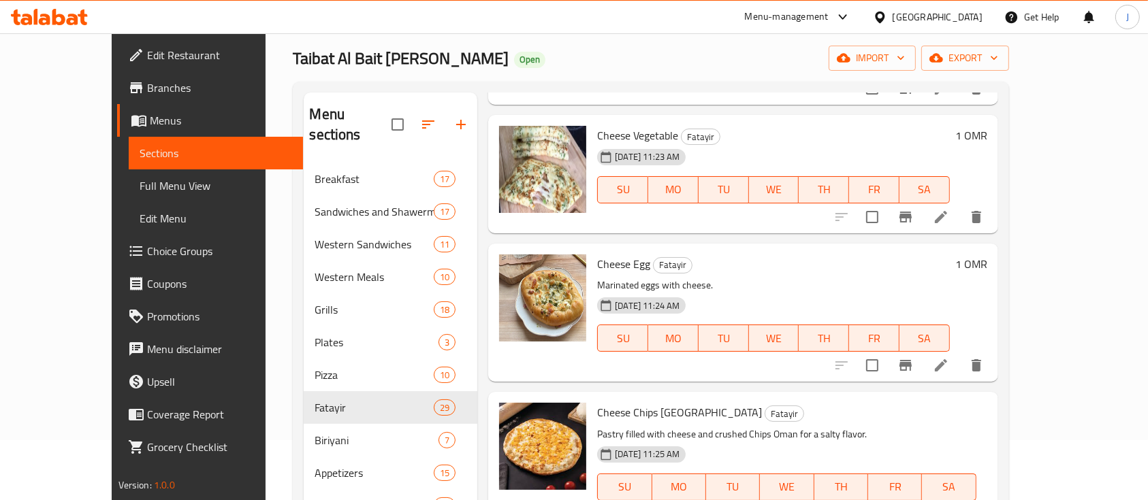
drag, startPoint x: 921, startPoint y: 421, endPoint x: 804, endPoint y: 423, distance: 117.1
click at [804, 423] on div "Cheese Chips Oman Fatayir Pastry filled with cheese and crushed Chips Oman for …" at bounding box center [792, 476] width 400 height 157
type input "1"
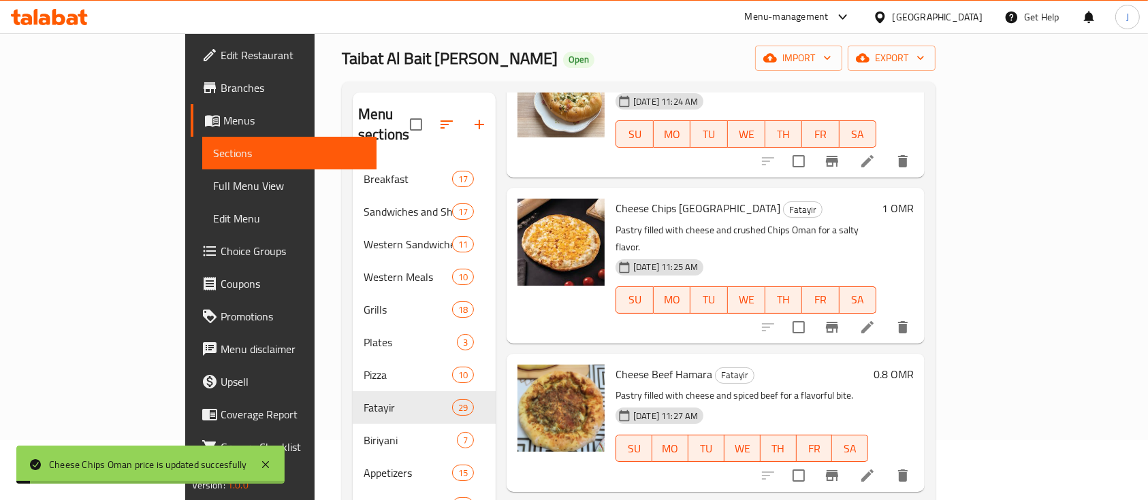
scroll to position [1360, 0]
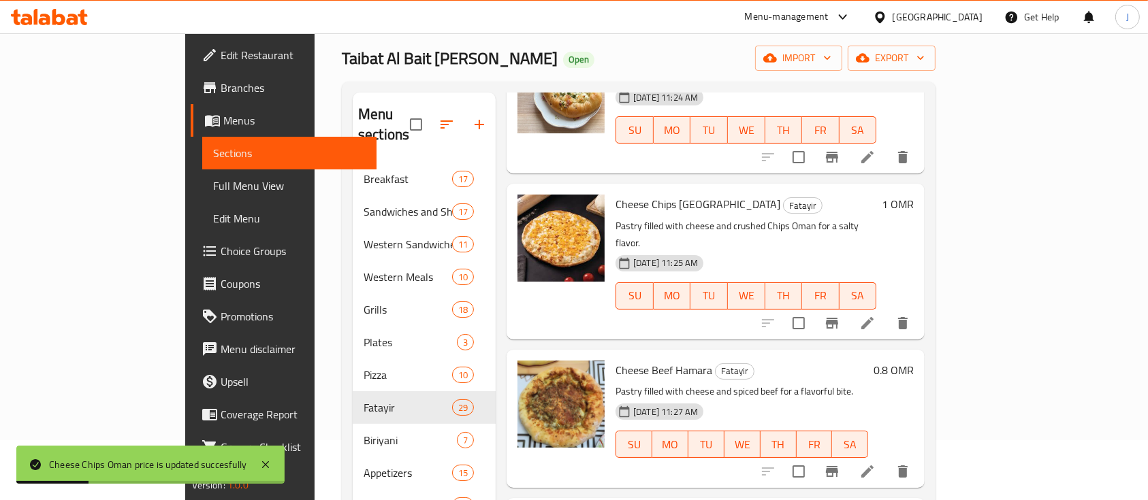
click at [914, 361] on h6 "0.8 OMR" at bounding box center [894, 370] width 40 height 19
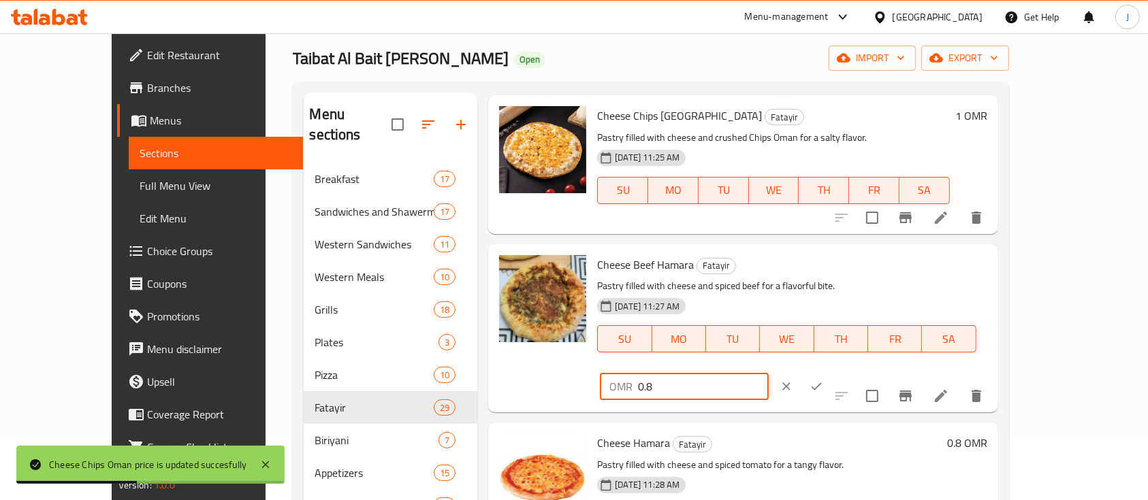
drag, startPoint x: 948, startPoint y: 265, endPoint x: 845, endPoint y: 259, distance: 103.7
click at [845, 259] on div "Cheese Beef Hamara Fatayir Pastry filled with cheese and spiced beef for a flav…" at bounding box center [792, 328] width 400 height 157
type input "1"
click at [823, 380] on icon "ok" at bounding box center [817, 387] width 14 height 14
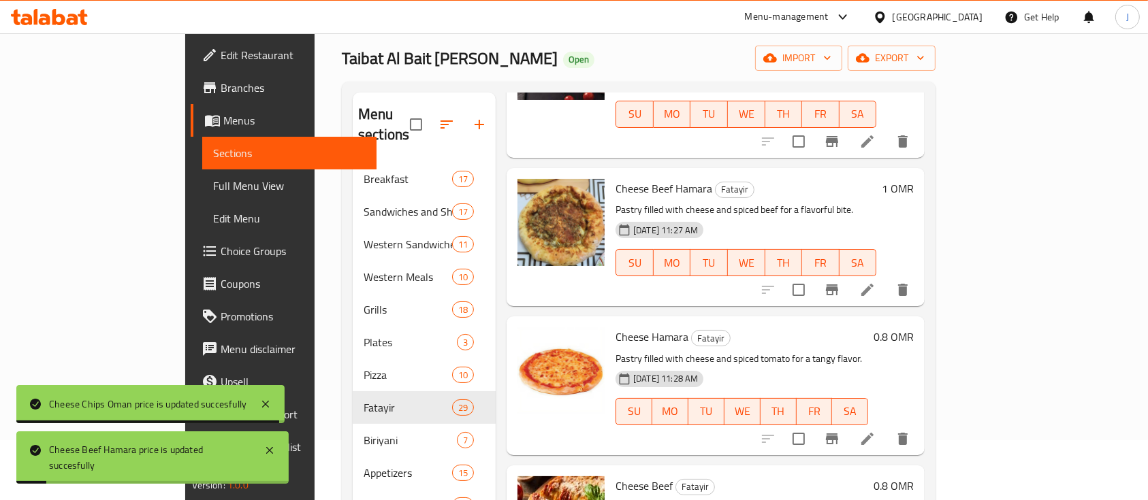
scroll to position [1542, 0]
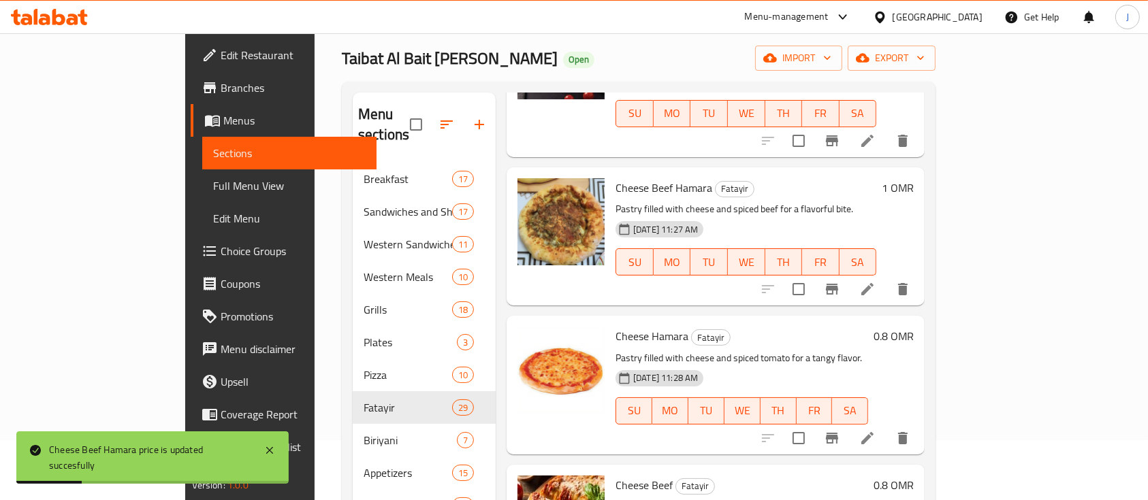
click at [914, 327] on h6 "0.8 OMR" at bounding box center [894, 336] width 40 height 19
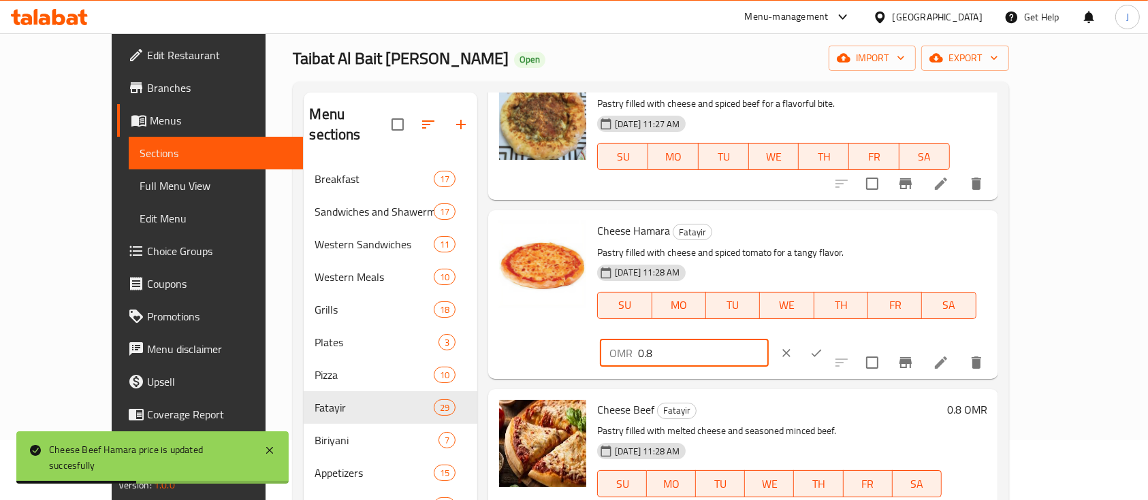
drag, startPoint x: 934, startPoint y: 240, endPoint x: 879, endPoint y: 237, distance: 55.3
click at [768, 340] on div "OMR 0.8 ​" at bounding box center [684, 353] width 168 height 27
type input "1"
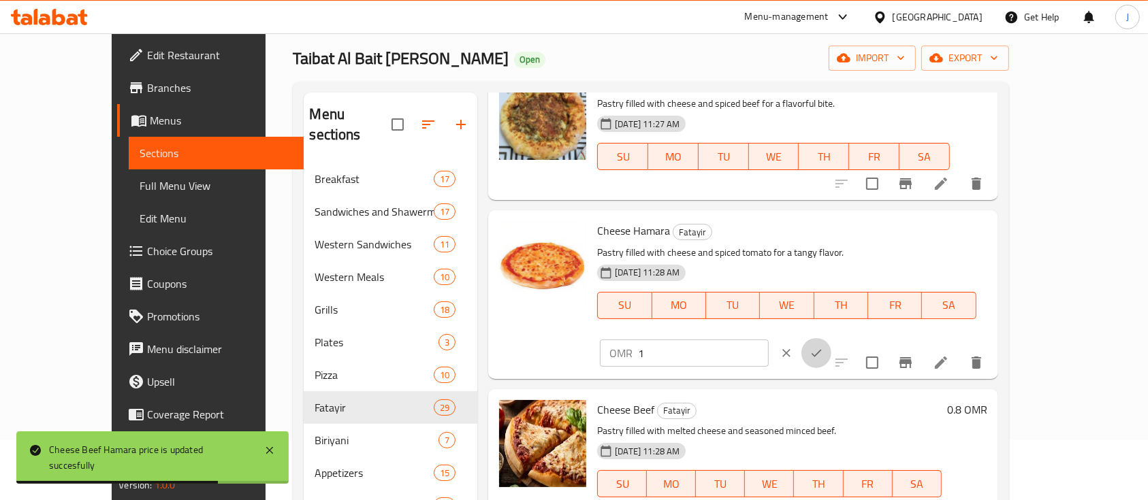
click at [823, 347] on icon "ok" at bounding box center [817, 354] width 14 height 14
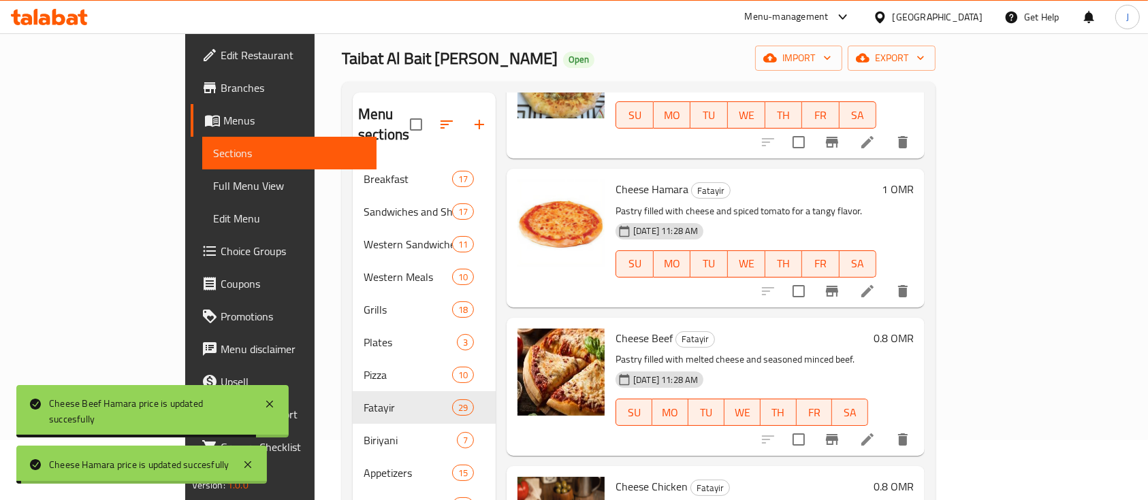
scroll to position [1708, 0]
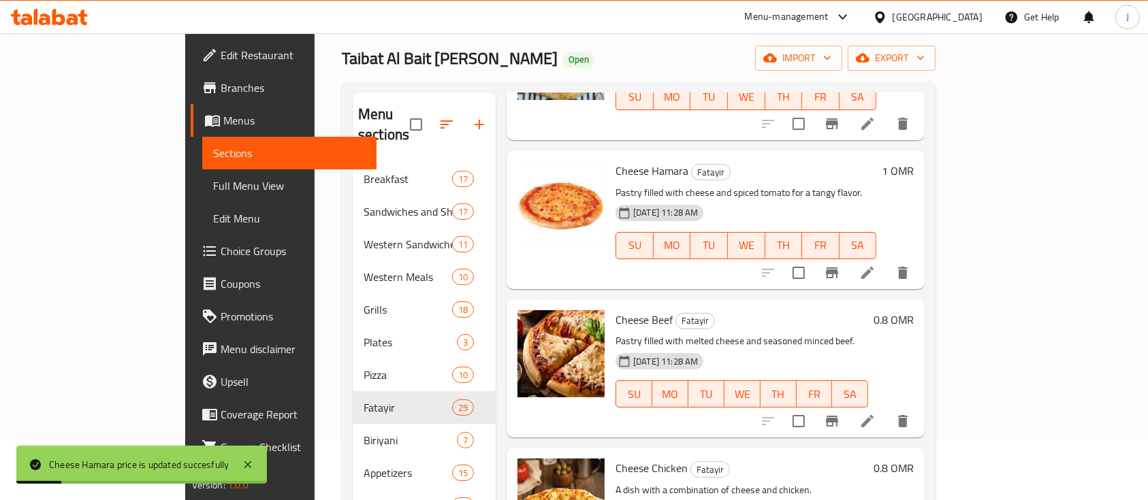
click at [914, 310] on h6 "0.8 OMR" at bounding box center [894, 319] width 40 height 19
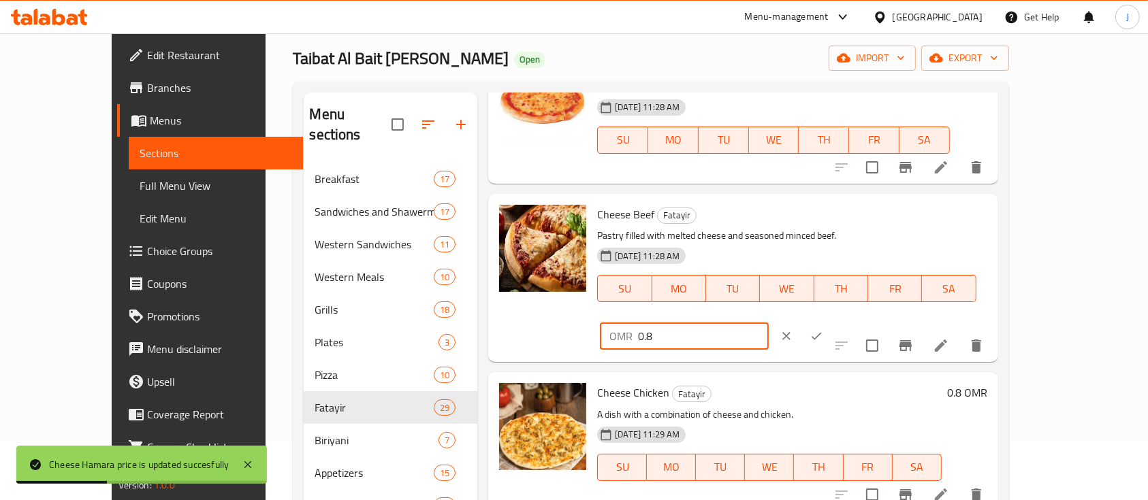
drag, startPoint x: 940, startPoint y: 214, endPoint x: 874, endPoint y: 214, distance: 66.7
click at [768, 323] on div "OMR 0.8 ​" at bounding box center [684, 336] width 168 height 27
type input "1"
click at [823, 330] on icon "ok" at bounding box center [817, 337] width 14 height 14
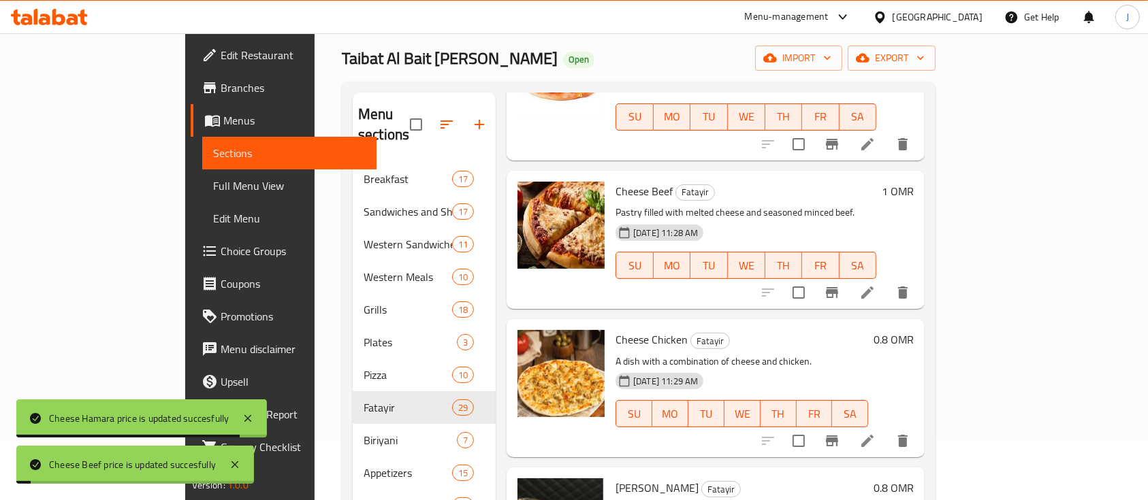
scroll to position [1837, 0]
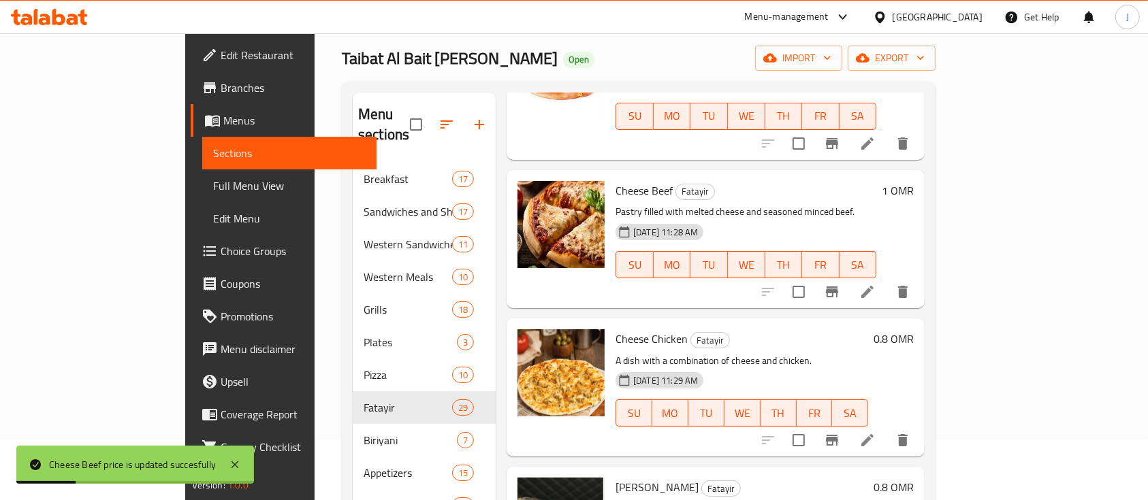
click at [914, 330] on h6 "0.8 OMR" at bounding box center [894, 339] width 40 height 19
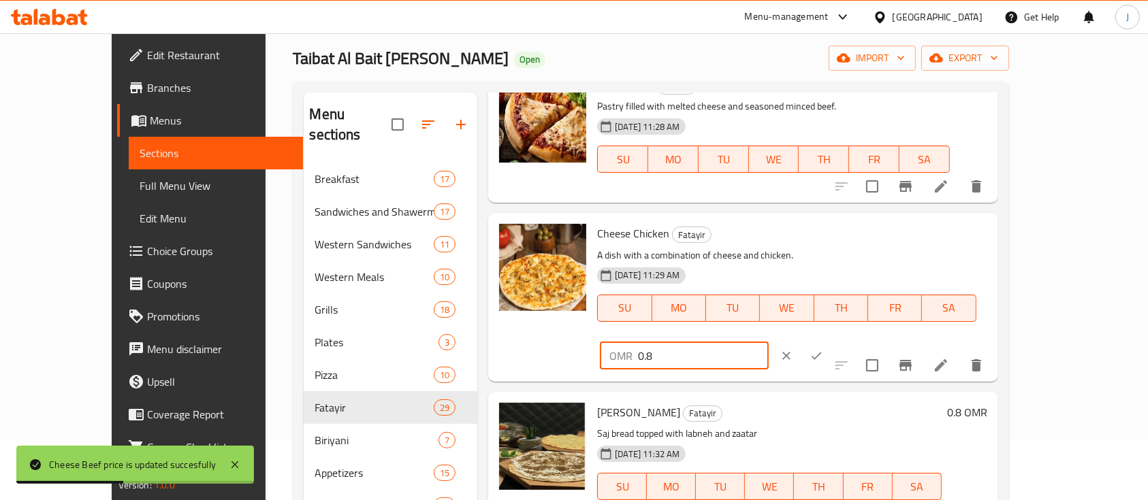
drag, startPoint x: 963, startPoint y: 234, endPoint x: 869, endPoint y: 246, distance: 95.3
click at [768, 342] on div "OMR 0.8 ​" at bounding box center [684, 355] width 168 height 27
type input "1"
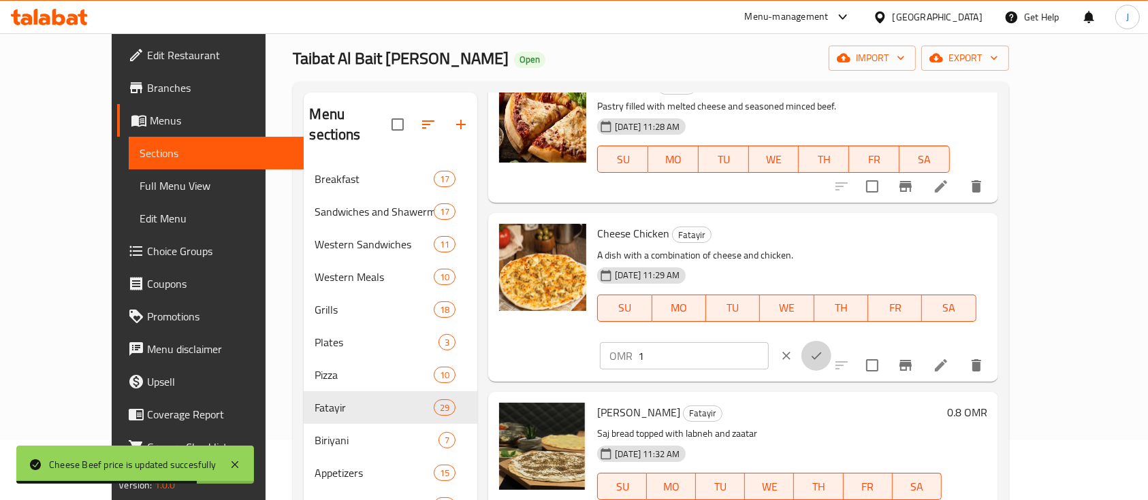
click at [831, 341] on button "ok" at bounding box center [816, 356] width 30 height 30
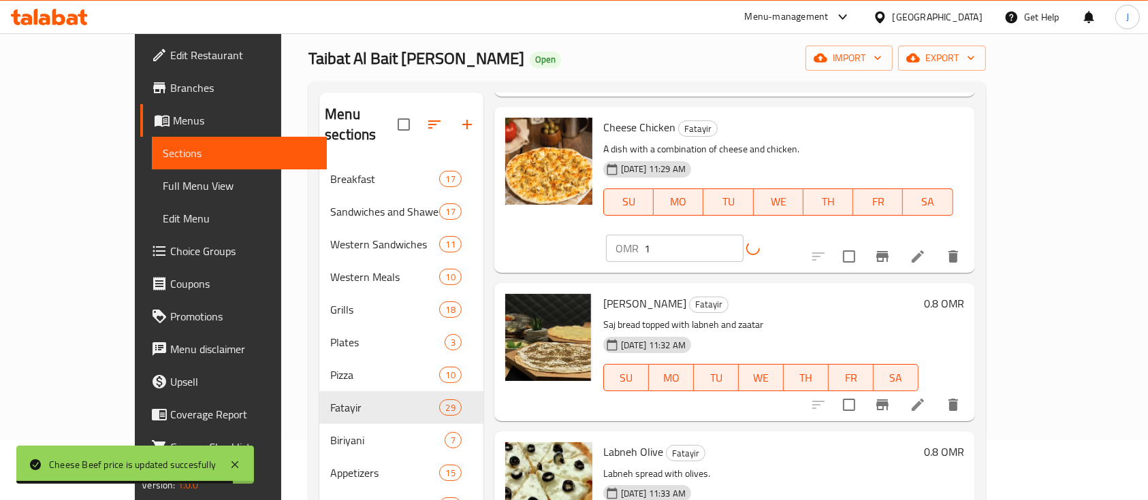
scroll to position [1982, 0]
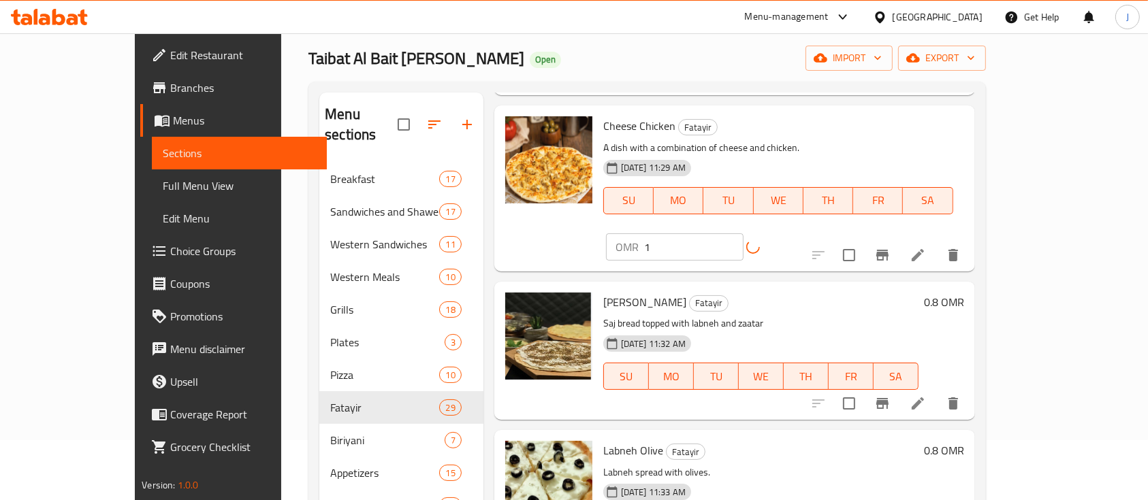
click at [964, 293] on h6 "0.8 OMR" at bounding box center [944, 302] width 40 height 19
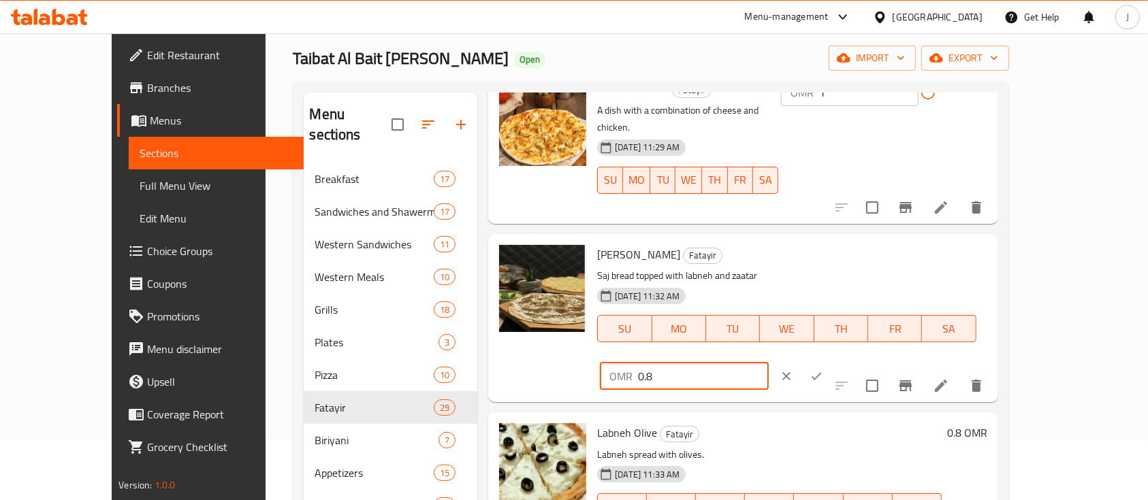
drag, startPoint x: 974, startPoint y: 240, endPoint x: 878, endPoint y: 241, distance: 96.0
click at [768, 363] on div "OMR 0.8 ​" at bounding box center [684, 376] width 168 height 27
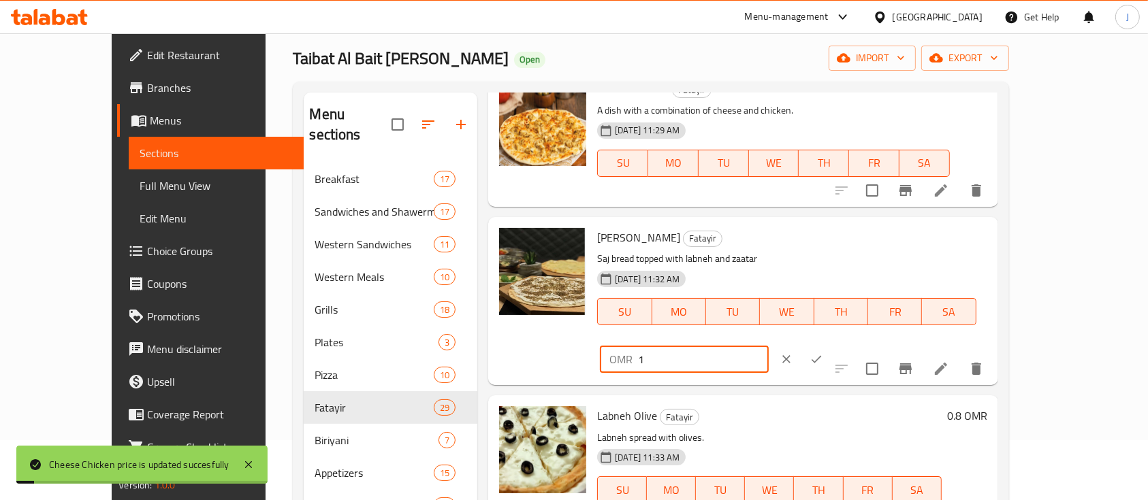
type input "1"
click at [823, 353] on icon "ok" at bounding box center [817, 360] width 14 height 14
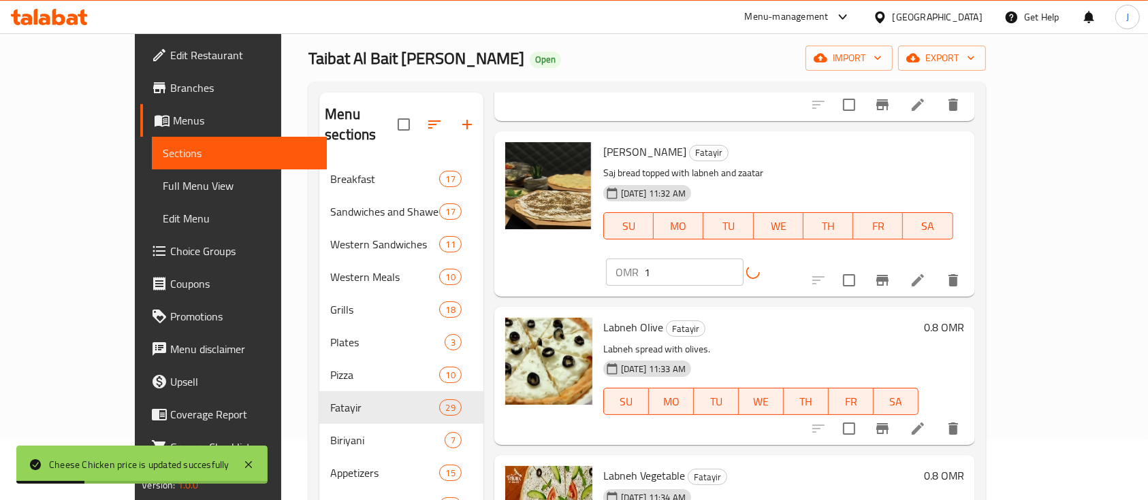
scroll to position [2151, 0]
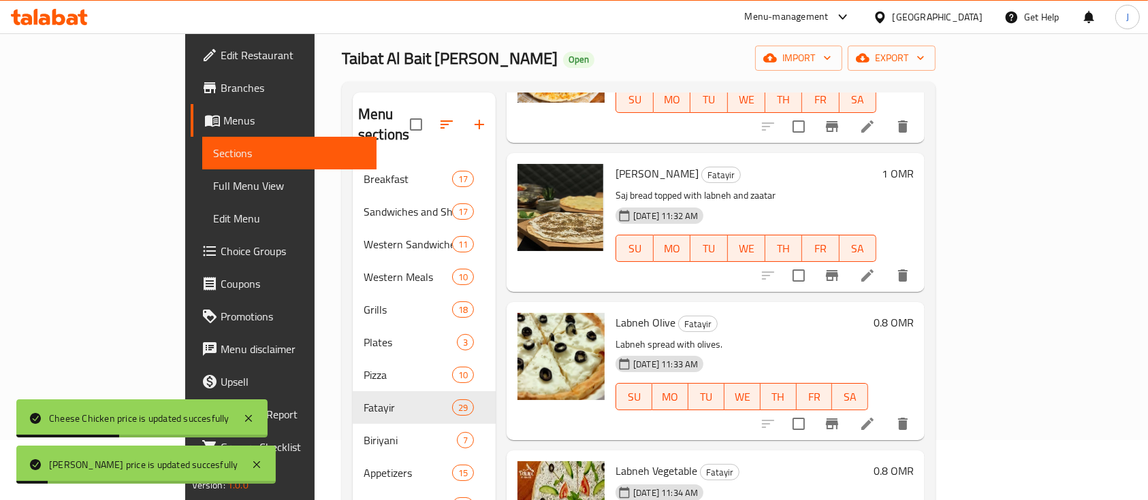
click at [914, 313] on h6 "0.8 OMR" at bounding box center [894, 322] width 40 height 19
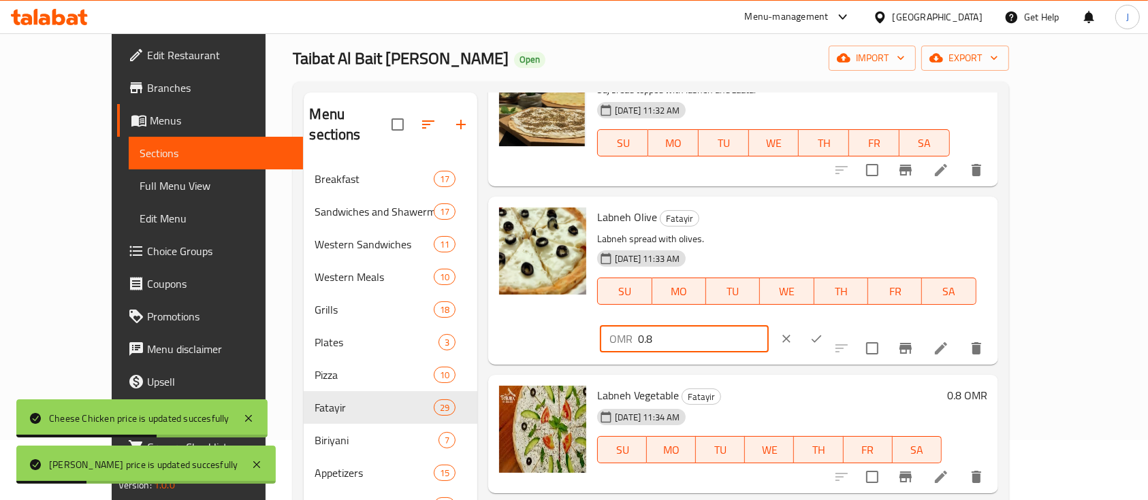
drag, startPoint x: 970, startPoint y: 234, endPoint x: 880, endPoint y: 234, distance: 90.6
click at [768, 325] on div "OMR 0.8 ​" at bounding box center [684, 338] width 168 height 27
type input "1"
click at [831, 324] on button "ok" at bounding box center [816, 339] width 30 height 30
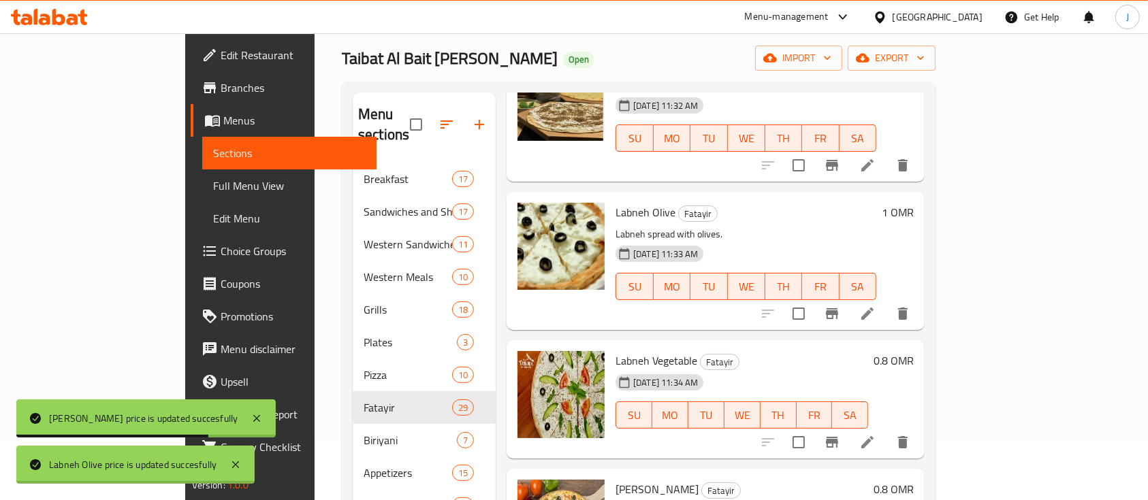
scroll to position [2291, 0]
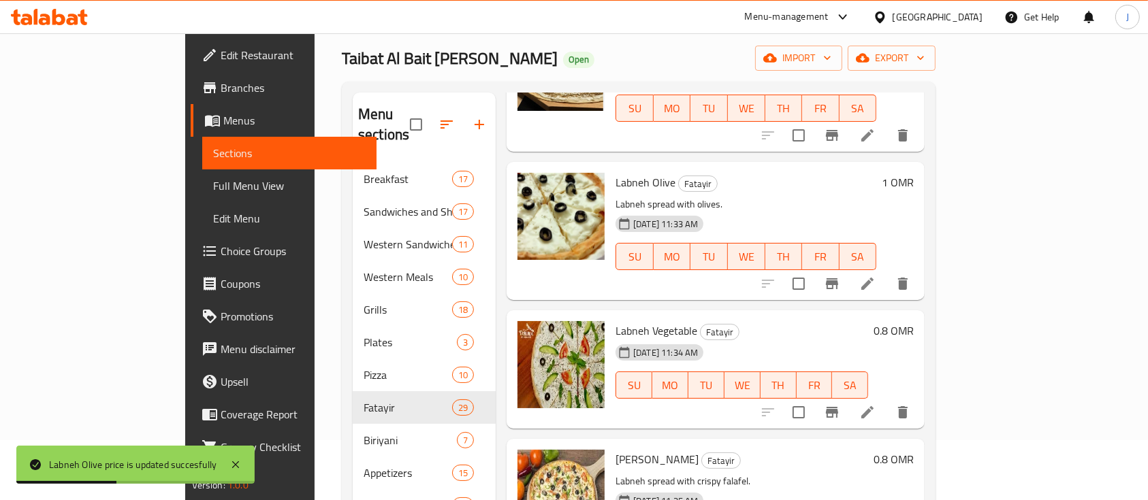
click at [914, 321] on h6 "0.8 OMR" at bounding box center [894, 330] width 40 height 19
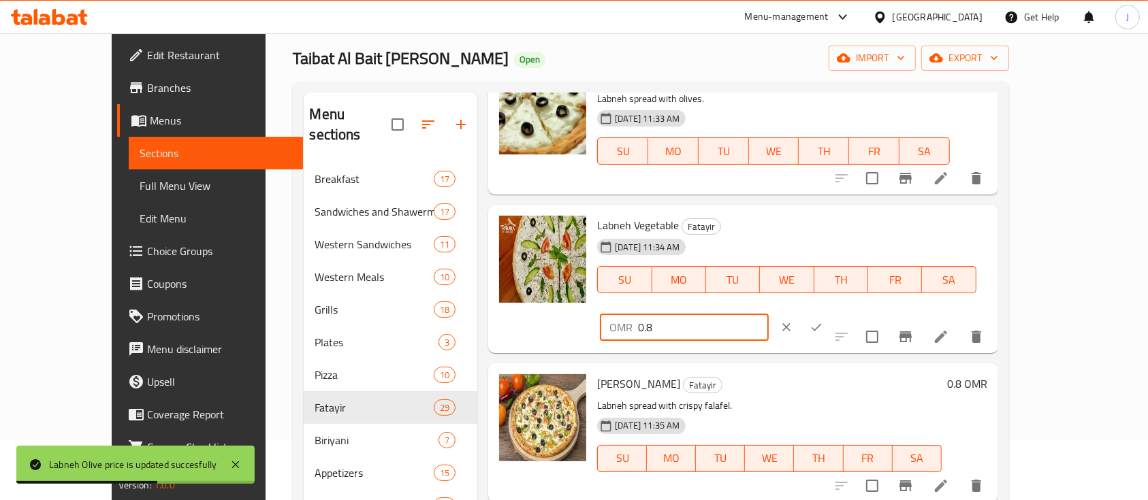
drag, startPoint x: 959, startPoint y: 227, endPoint x: 861, endPoint y: 235, distance: 99.1
click at [768, 314] on div "OMR 0.8 ​" at bounding box center [684, 327] width 168 height 27
type input "1"
click at [823, 321] on icon "ok" at bounding box center [817, 328] width 14 height 14
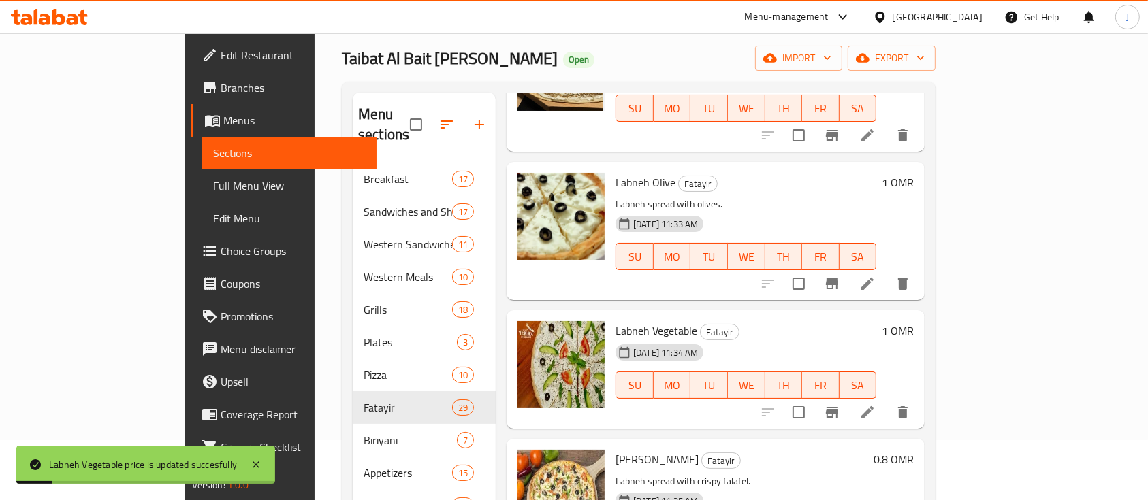
click at [914, 450] on h6 "0.8 OMR" at bounding box center [894, 459] width 40 height 19
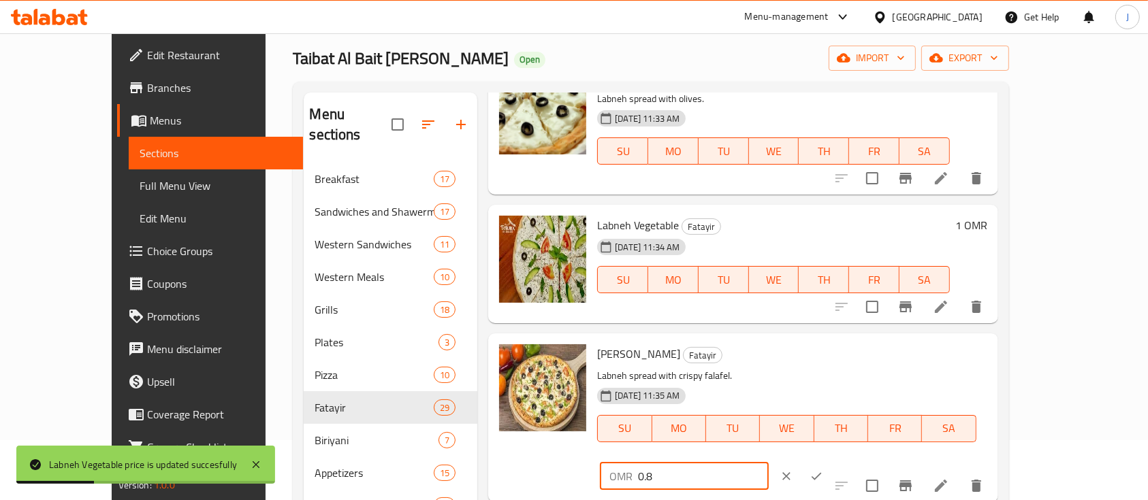
drag, startPoint x: 946, startPoint y: 349, endPoint x: 855, endPoint y: 351, distance: 90.6
click at [855, 351] on div "Labneh Falafel Fatayir Labneh spread with crispy falafel. 30-09-2024 11:35 AM S…" at bounding box center [792, 417] width 400 height 157
type input "1"
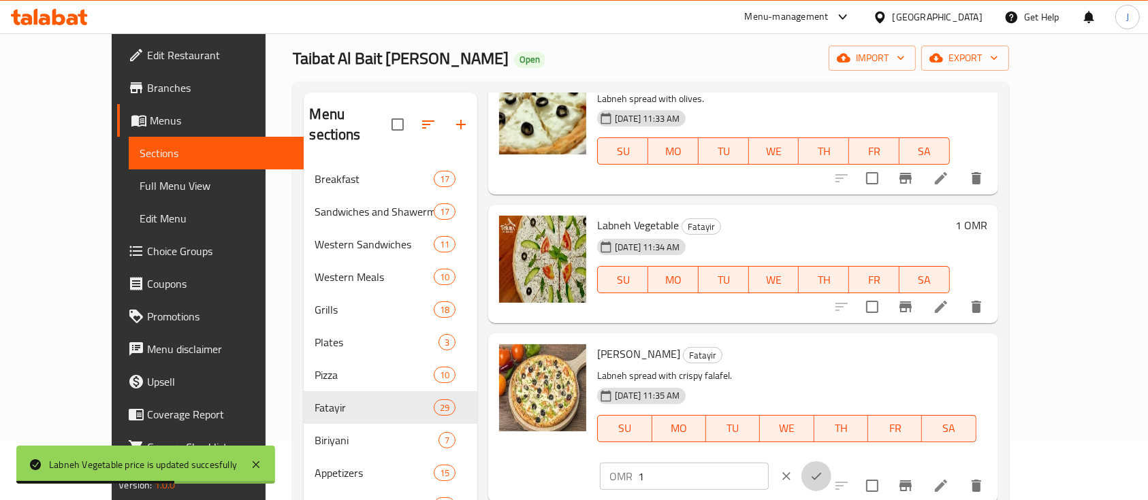
click at [823, 470] on icon "ok" at bounding box center [817, 477] width 14 height 14
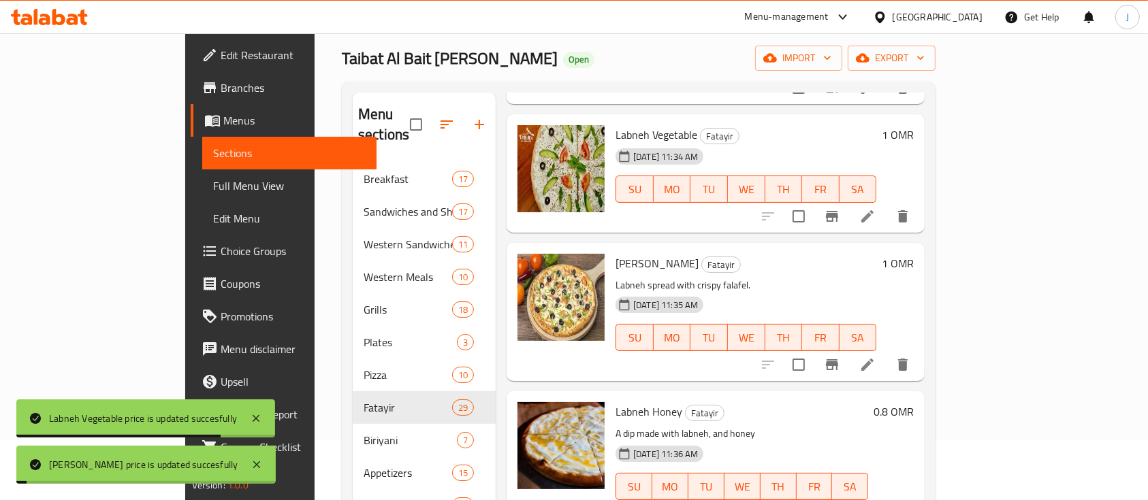
scroll to position [2495, 0]
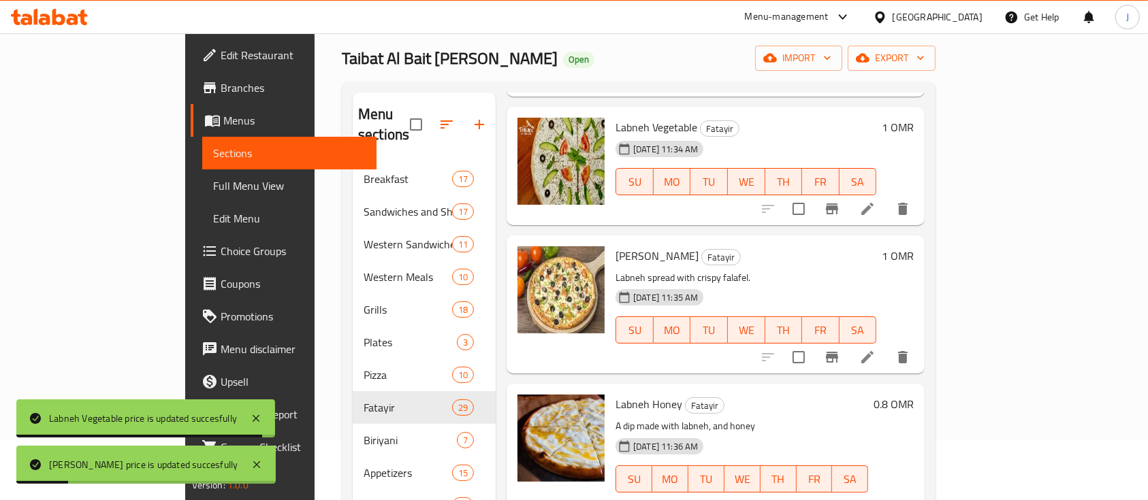
click at [914, 395] on h6 "0.8 OMR" at bounding box center [894, 404] width 40 height 19
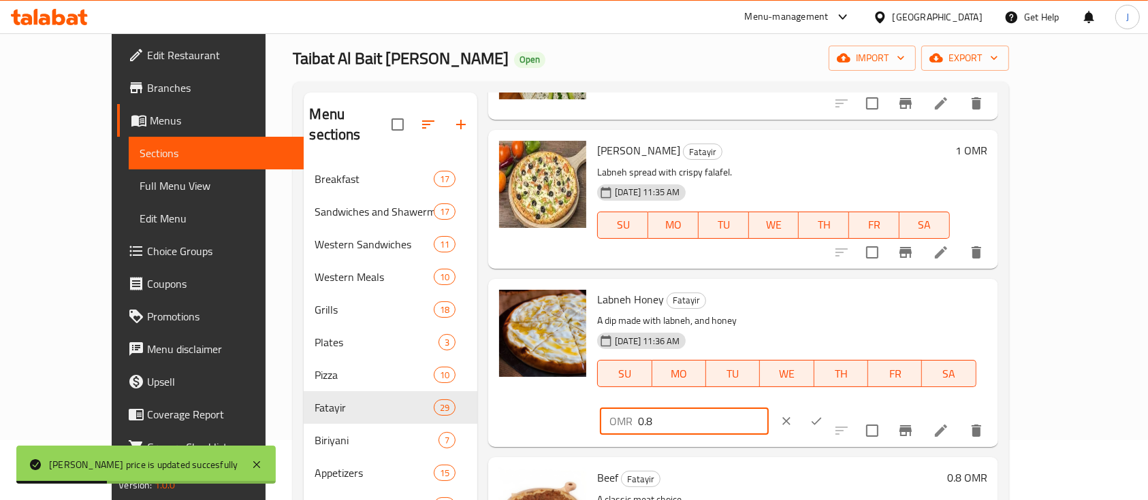
drag, startPoint x: 965, startPoint y: 302, endPoint x: 905, endPoint y: 301, distance: 59.9
click at [768, 408] on input "0.8" at bounding box center [703, 421] width 130 height 27
type input "0"
type input "1"
click at [823, 415] on icon "ok" at bounding box center [817, 422] width 14 height 14
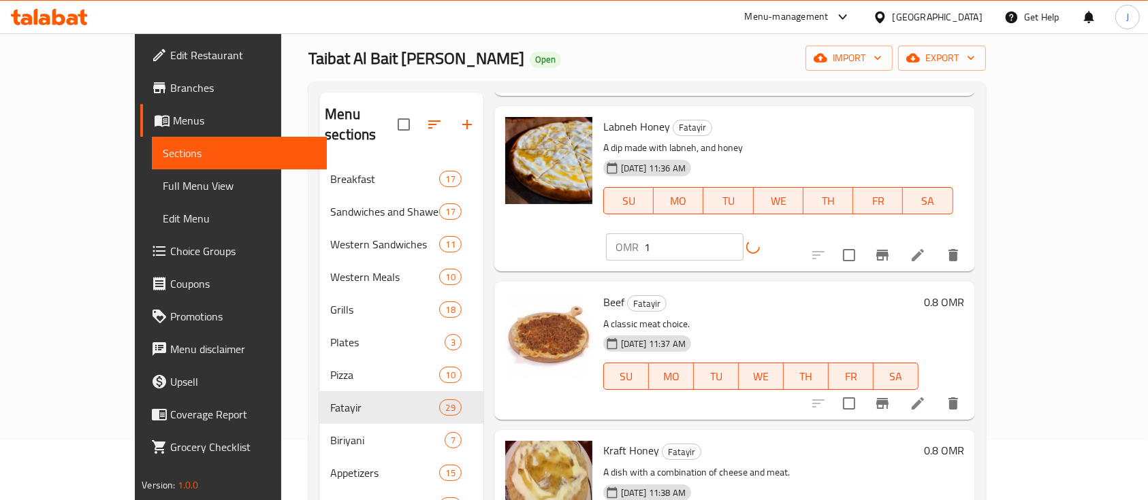
scroll to position [2725, 0]
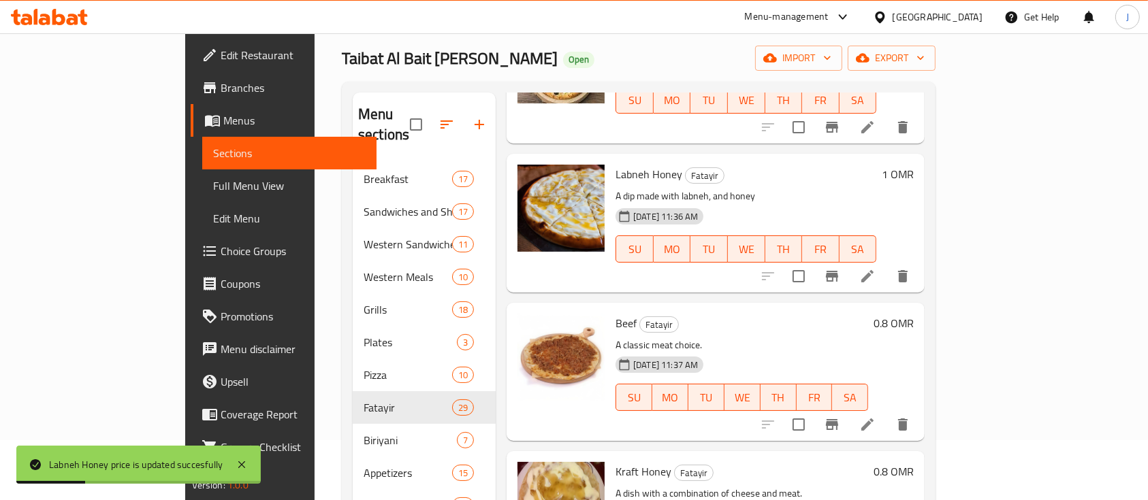
click at [914, 314] on h6 "0.8 OMR" at bounding box center [894, 323] width 40 height 19
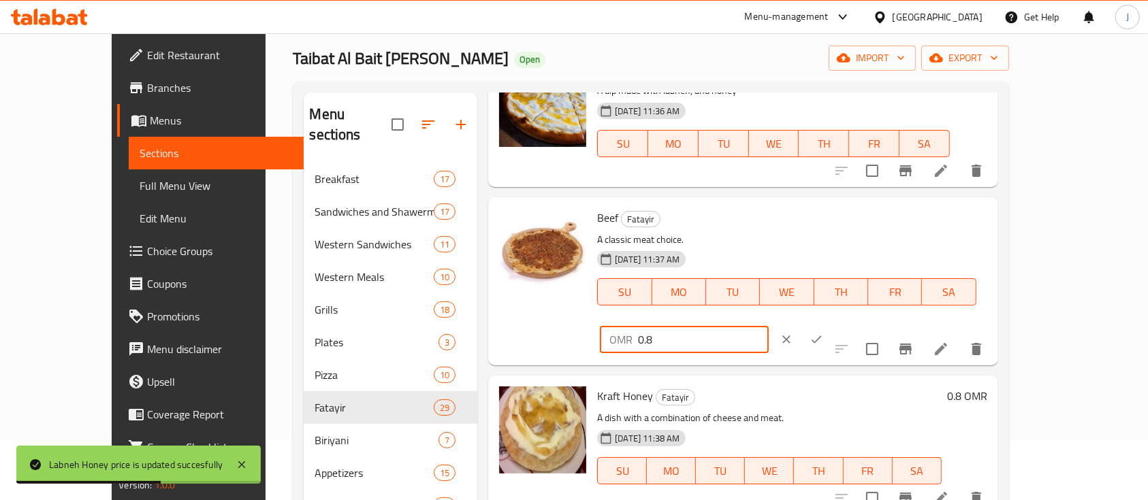
drag, startPoint x: 931, startPoint y: 221, endPoint x: 849, endPoint y: 231, distance: 82.4
click at [849, 231] on div "Beef Fatayir A classic meat choice. 30-09-2024 11:37 AM SU MO TU WE TH FR SA OM…" at bounding box center [792, 281] width 400 height 157
type input "1"
click at [831, 325] on button "ok" at bounding box center [816, 340] width 30 height 30
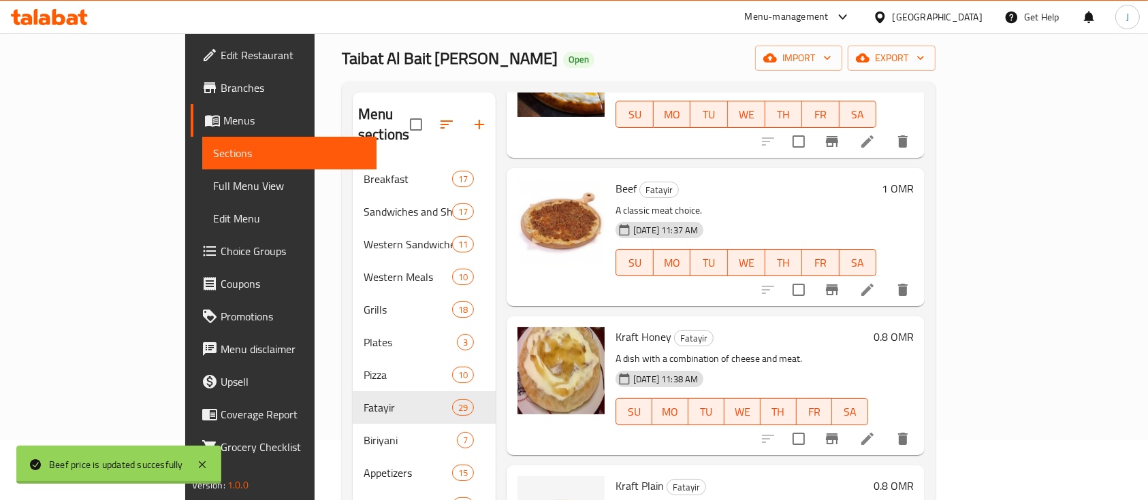
scroll to position [2870, 0]
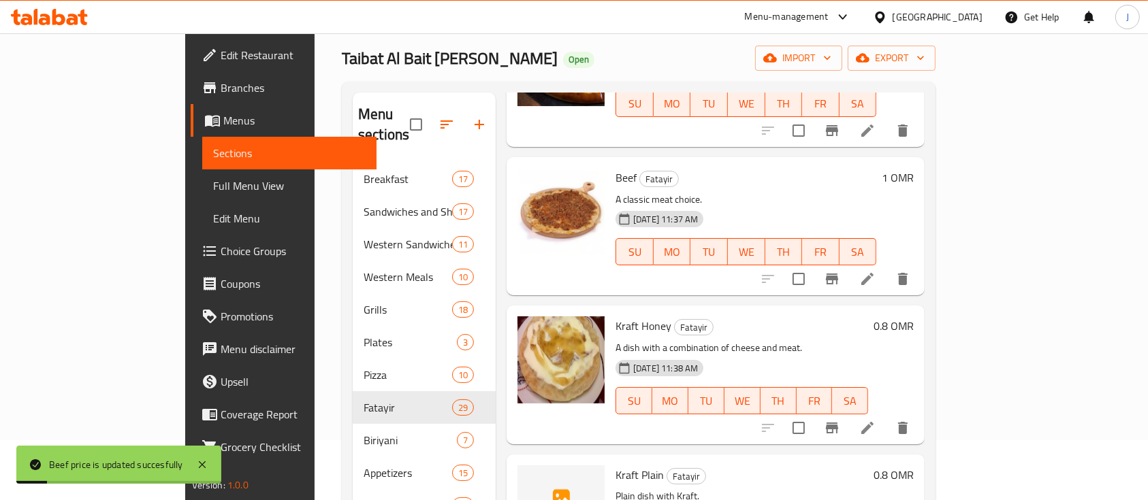
click at [914, 317] on h6 "0.8 OMR" at bounding box center [894, 326] width 40 height 19
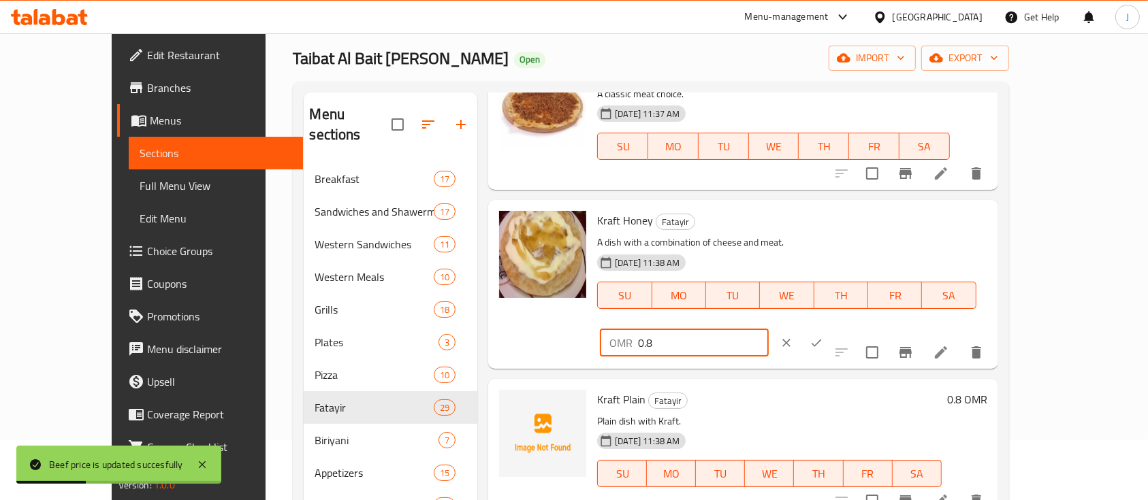
drag, startPoint x: 919, startPoint y: 237, endPoint x: 870, endPoint y: 236, distance: 49.0
click at [768, 330] on div "OMR 0.8 ​" at bounding box center [684, 343] width 168 height 27
type input "1"
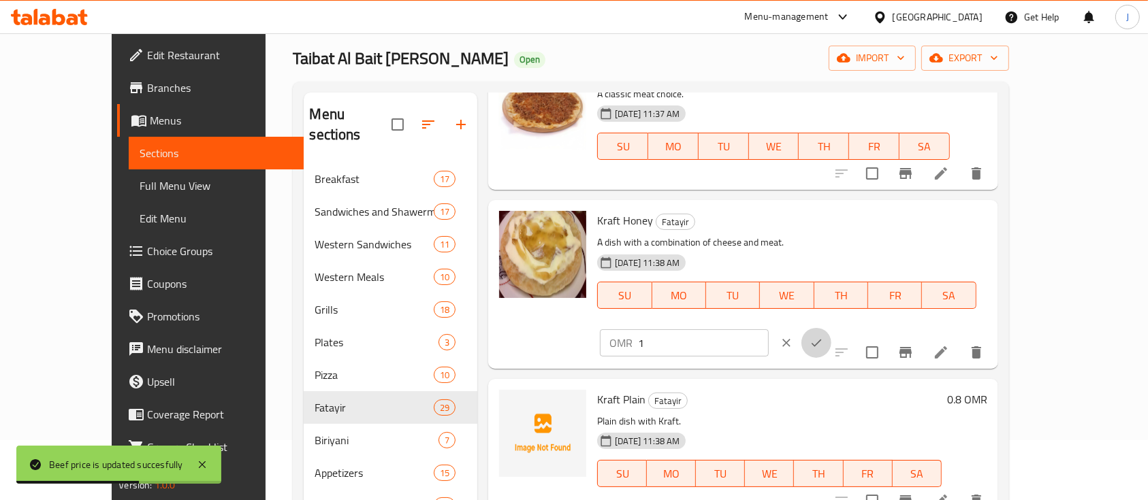
click at [831, 328] on button "ok" at bounding box center [816, 343] width 30 height 30
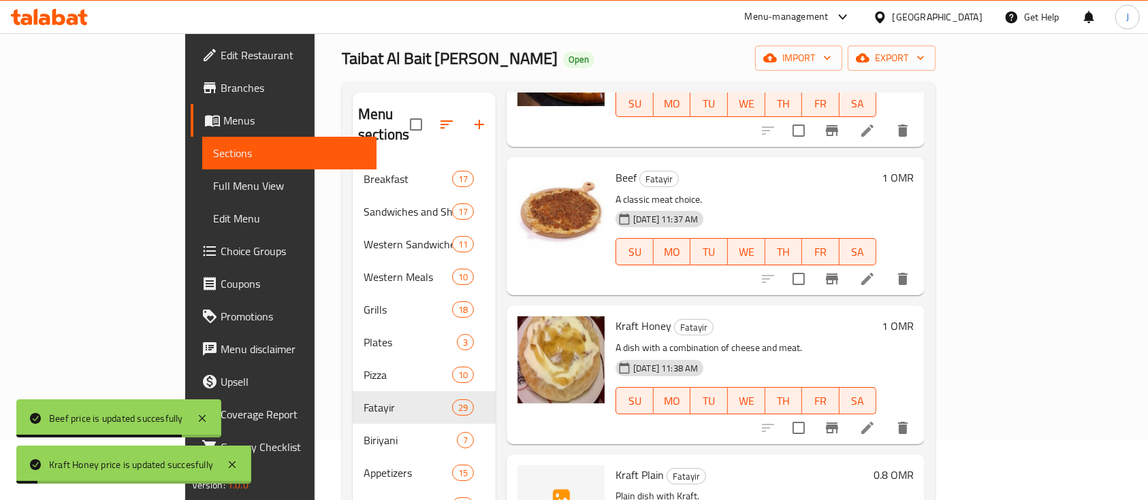
click at [914, 466] on h6 "0.8 OMR" at bounding box center [894, 475] width 40 height 19
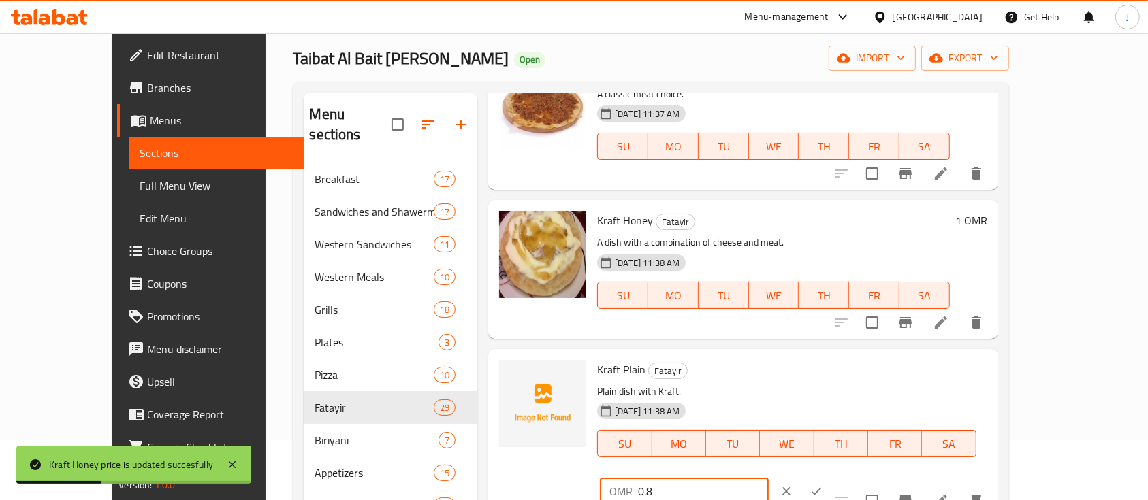
drag, startPoint x: 926, startPoint y: 376, endPoint x: 852, endPoint y: 376, distance: 73.5
click at [852, 376] on div "Kraft Plain Fatayir Plain dish with Kraft. 30-09-2024 11:38 AM SU MO TU WE TH F…" at bounding box center [792, 433] width 400 height 157
type input "1"
click at [823, 485] on icon "ok" at bounding box center [817, 492] width 14 height 14
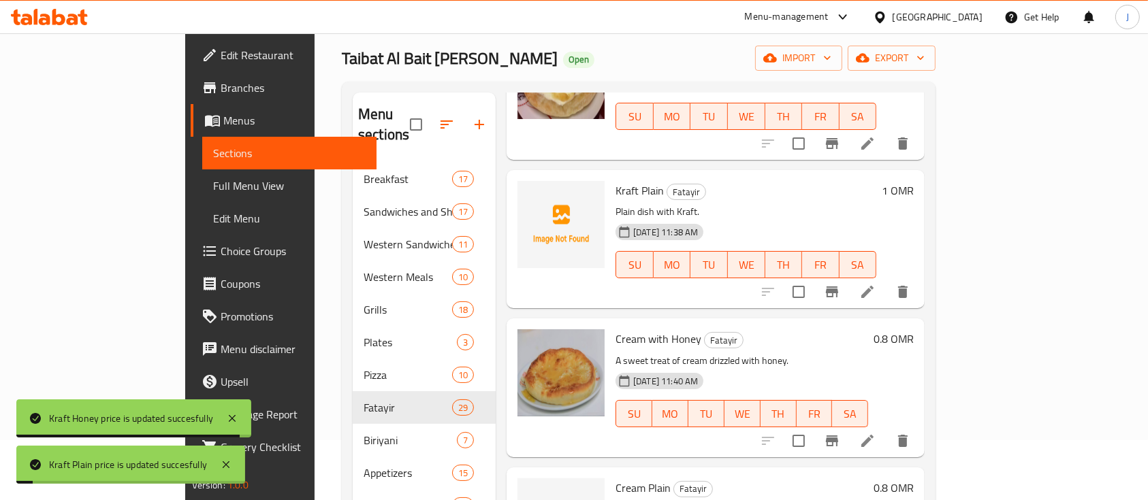
scroll to position [3156, 0]
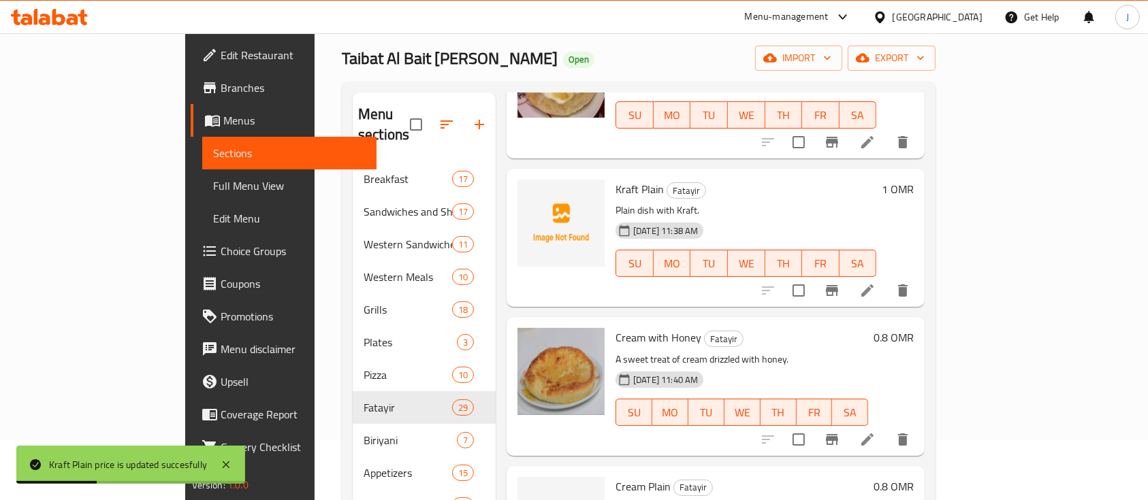
click at [914, 328] on h6 "0.8 OMR" at bounding box center [894, 337] width 40 height 19
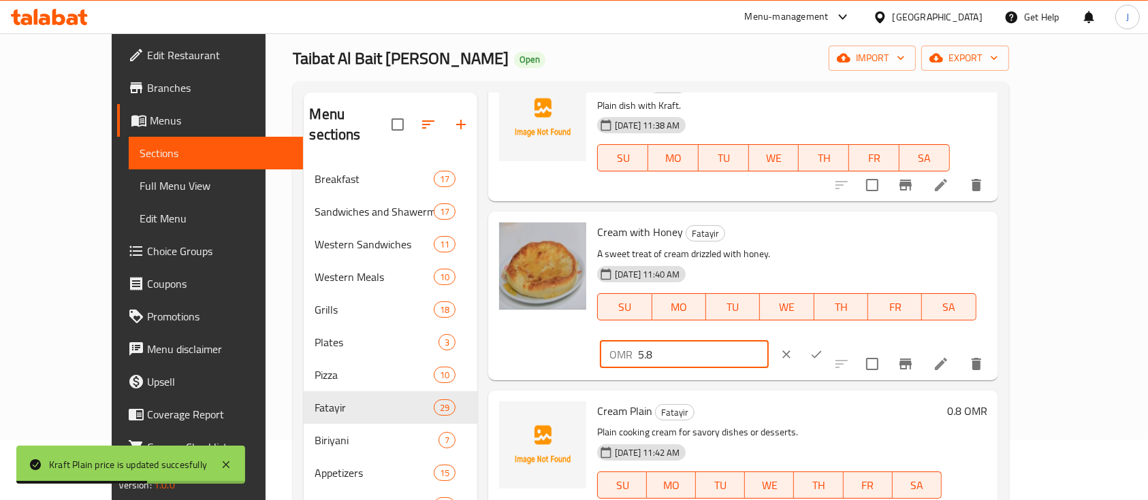
drag, startPoint x: 990, startPoint y: 237, endPoint x: 950, endPoint y: 238, distance: 40.2
click at [768, 341] on input "6.8" at bounding box center [703, 354] width 130 height 27
type input "6"
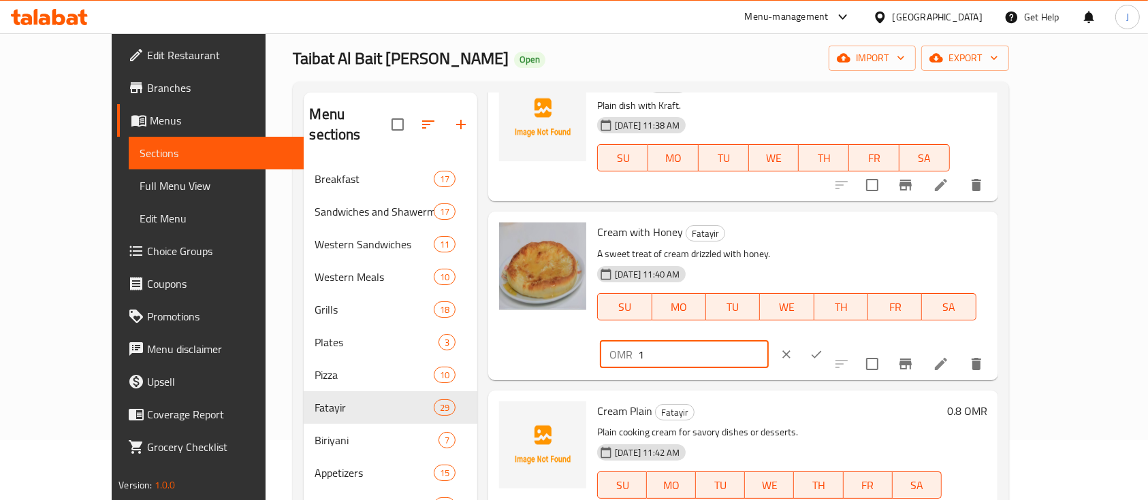
type input "1"
click at [823, 348] on icon "ok" at bounding box center [817, 355] width 14 height 14
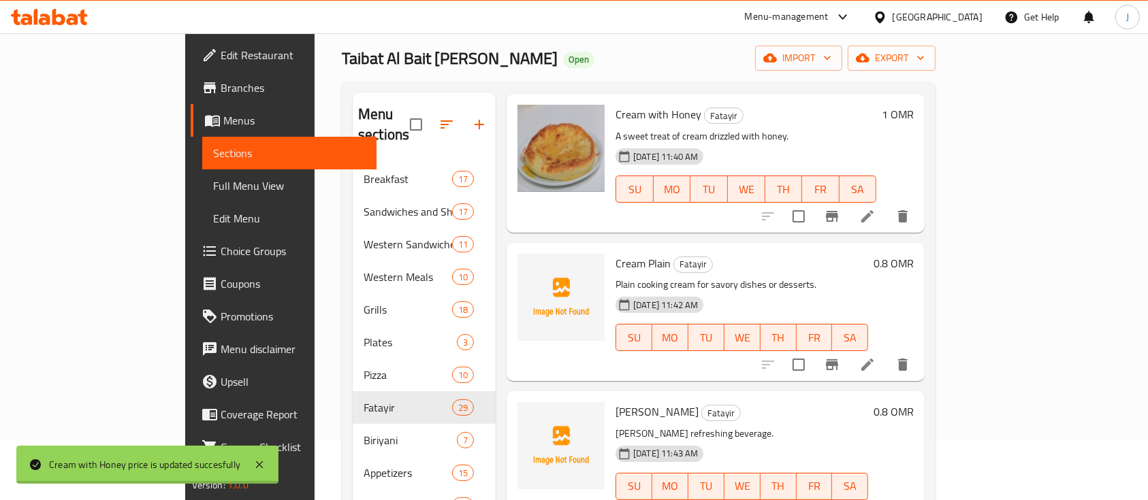
scroll to position [3389, 0]
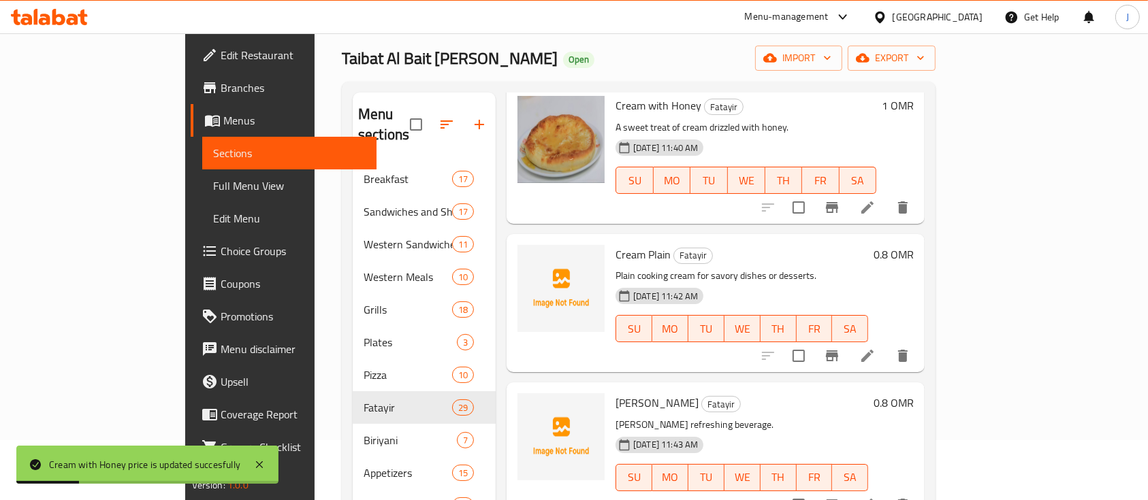
click at [914, 245] on h6 "0.8 OMR" at bounding box center [894, 254] width 40 height 19
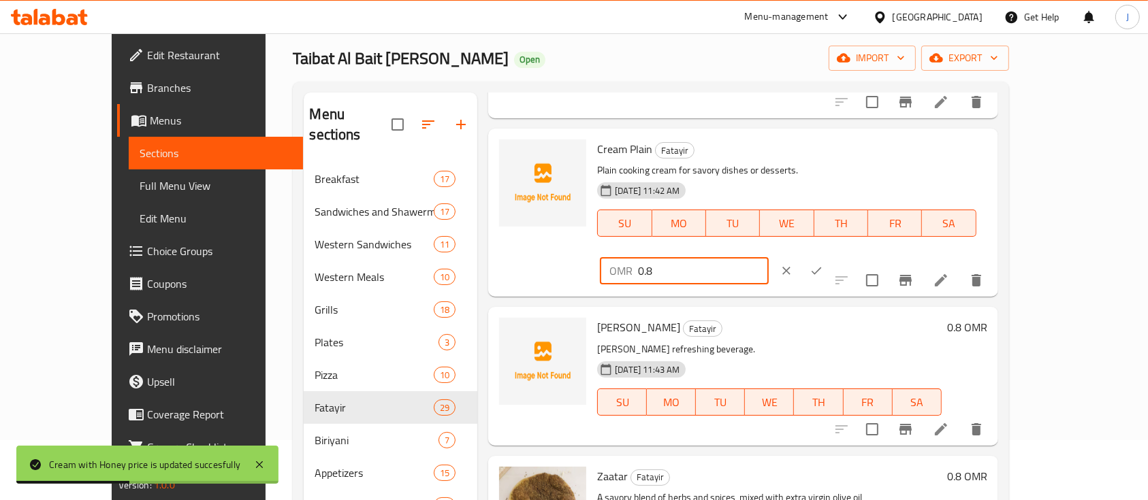
drag, startPoint x: 974, startPoint y: 150, endPoint x: 866, endPoint y: 157, distance: 107.7
click at [768, 257] on div "OMR 0.8 ​" at bounding box center [684, 270] width 168 height 27
type input "1"
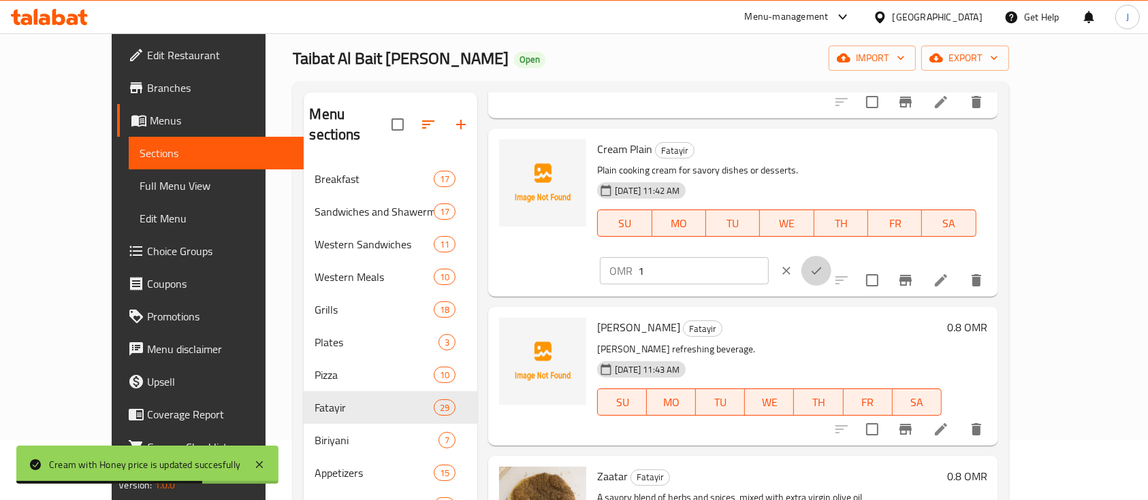
click at [821, 268] on icon "ok" at bounding box center [816, 271] width 10 height 7
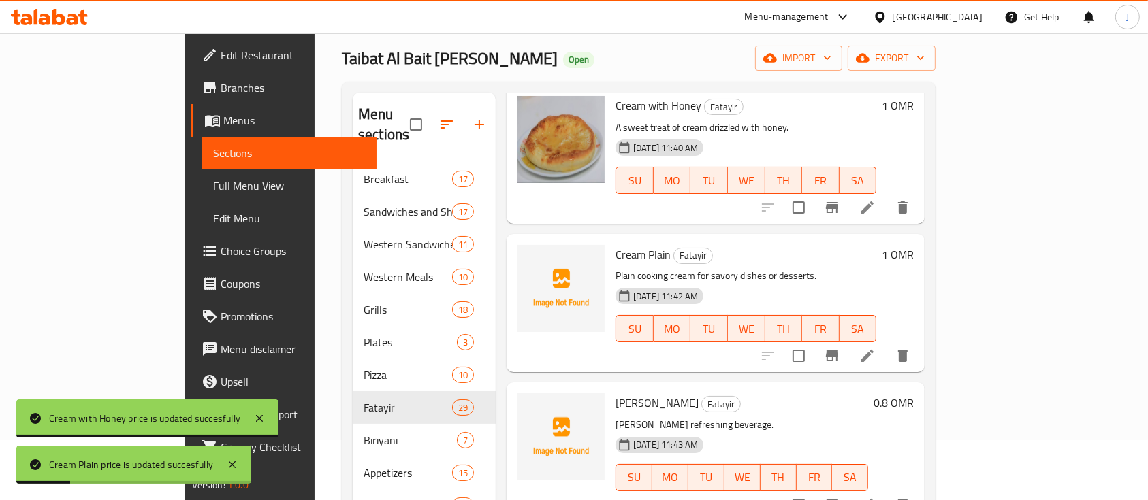
click at [914, 394] on h6 "0.8 OMR" at bounding box center [894, 403] width 40 height 19
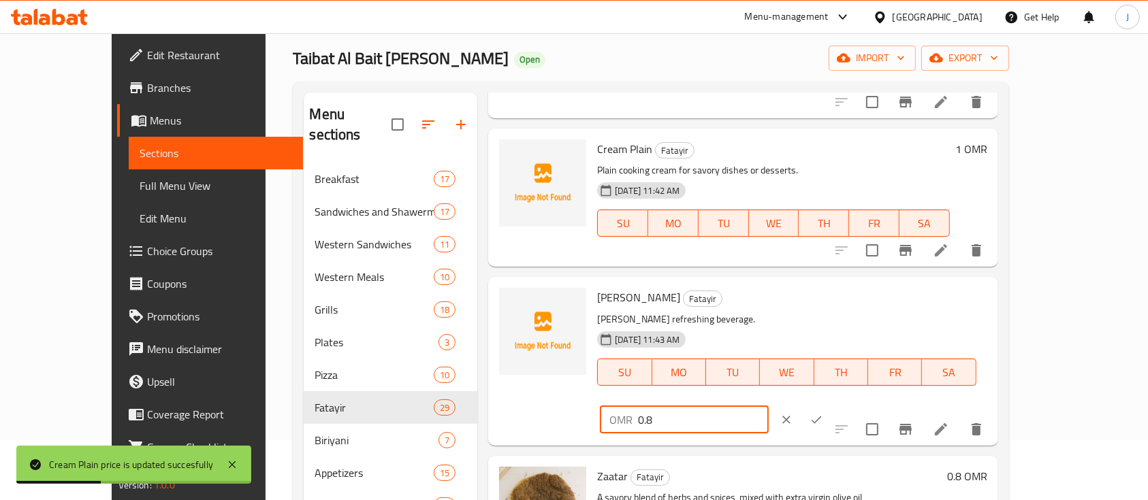
click at [768, 406] on input "0.8" at bounding box center [703, 419] width 130 height 27
type input "0"
type input "1"
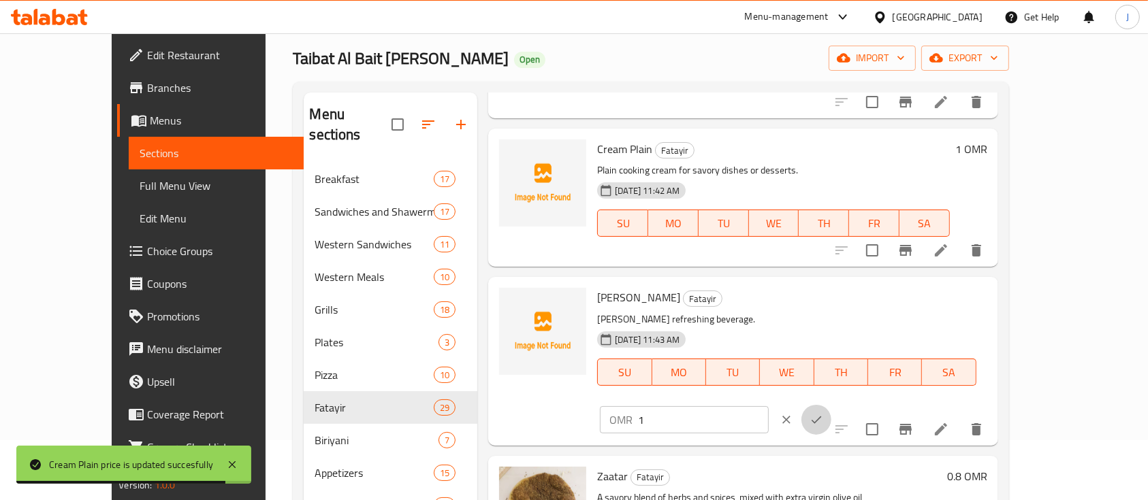
click at [823, 413] on icon "ok" at bounding box center [817, 420] width 14 height 14
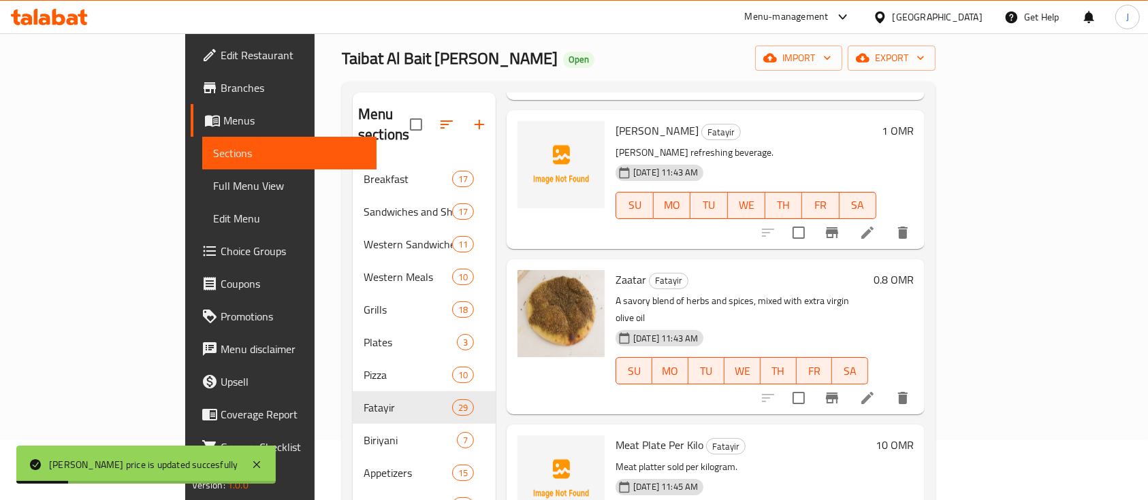
scroll to position [3661, 0]
click at [914, 270] on h6 "0.8 OMR" at bounding box center [894, 279] width 40 height 19
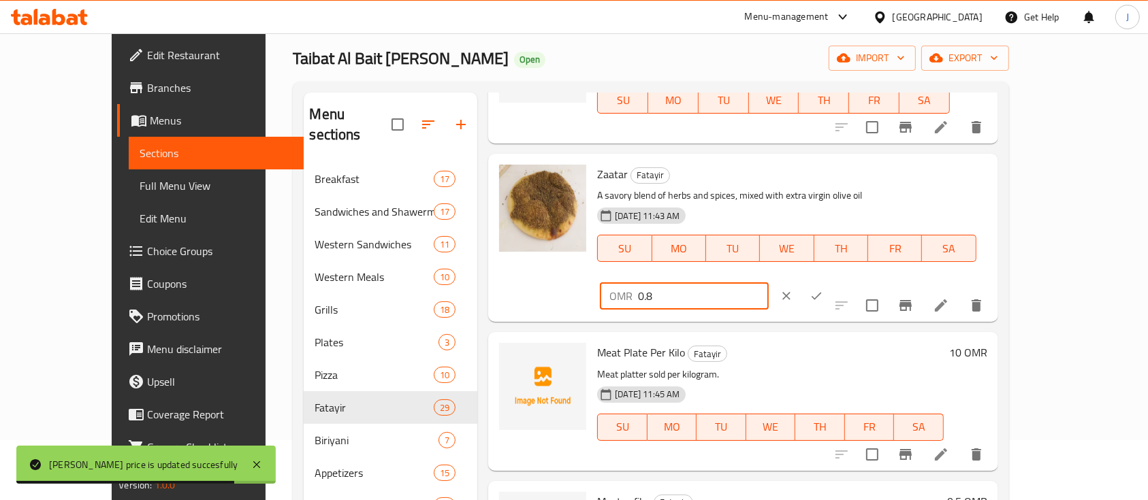
drag, startPoint x: 932, startPoint y: 185, endPoint x: 864, endPoint y: 195, distance: 69.0
click at [852, 281] on div "OMR 0.8 ​" at bounding box center [724, 296] width 255 height 30
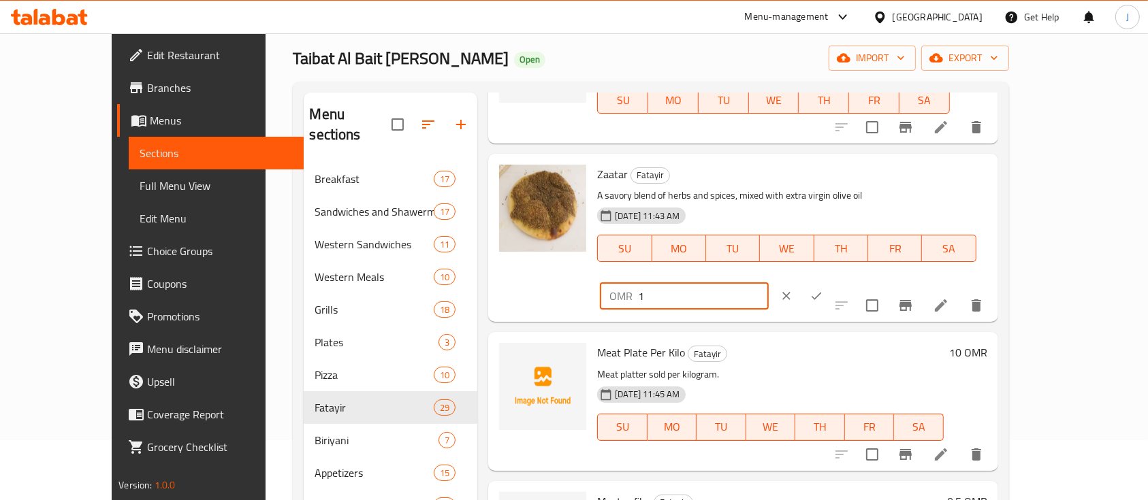
type input "1"
click at [823, 289] on icon "ok" at bounding box center [817, 296] width 14 height 14
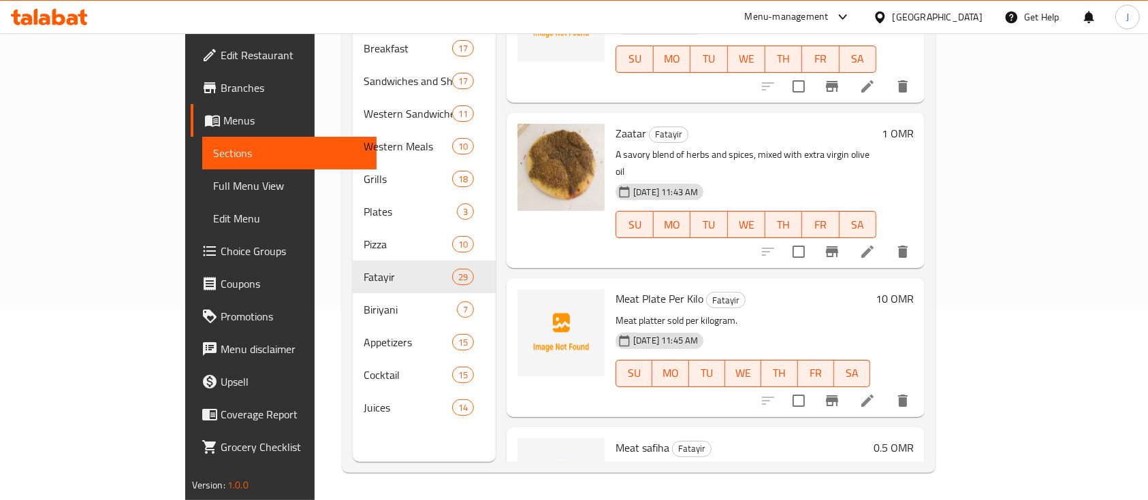
scroll to position [3676, 0]
click at [914, 439] on h6 "0.5 OMR" at bounding box center [894, 448] width 40 height 19
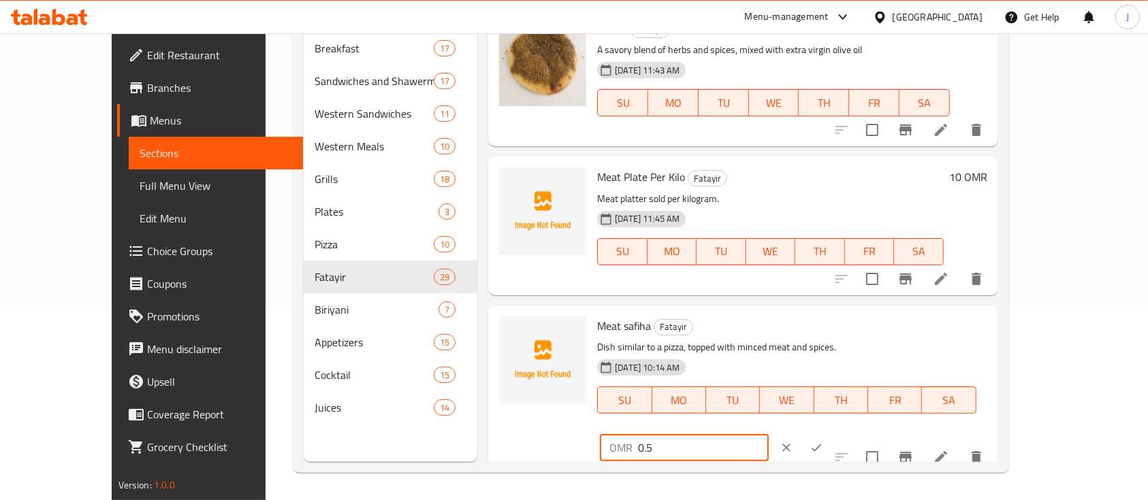
drag, startPoint x: 955, startPoint y: 325, endPoint x: 833, endPoint y: 324, distance: 121.2
click at [833, 324] on div "Meat safiha Fatayir Dish similar to a pizza, topped with minced meat and spices…" at bounding box center [792, 389] width 400 height 157
type input "13"
click at [823, 441] on icon "ok" at bounding box center [817, 448] width 14 height 14
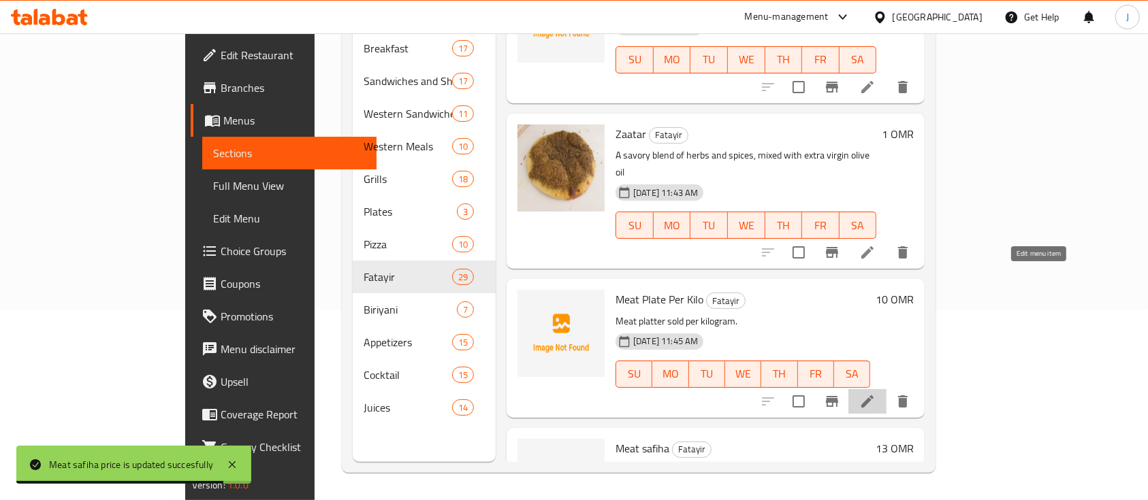
click at [876, 394] on icon at bounding box center [867, 402] width 16 height 16
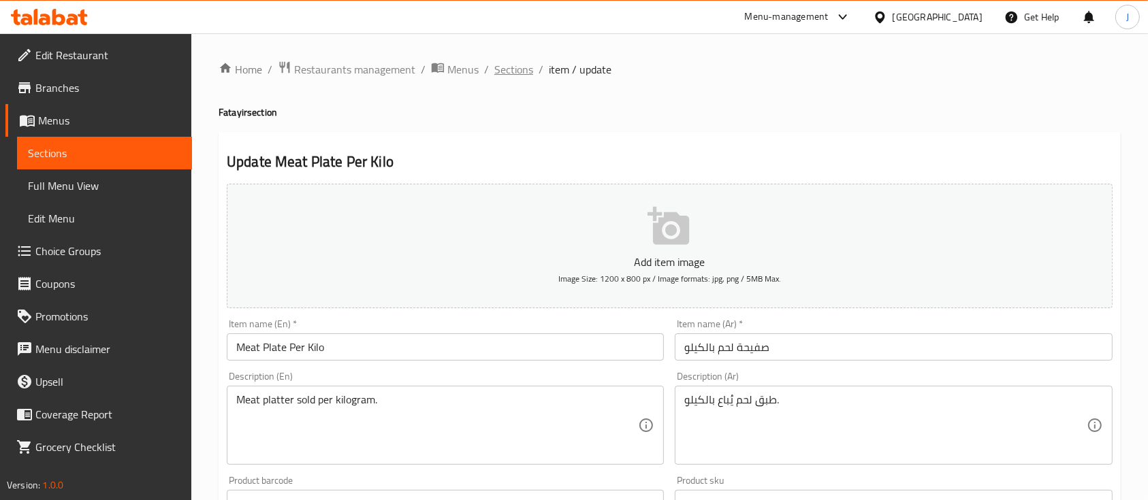
click at [520, 69] on span "Sections" at bounding box center [513, 69] width 39 height 16
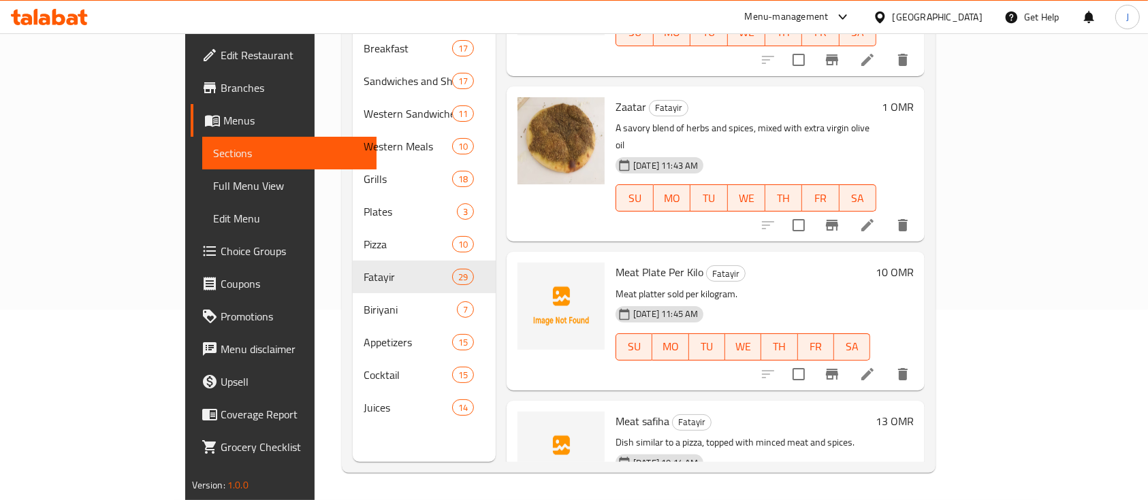
scroll to position [3699, 0]
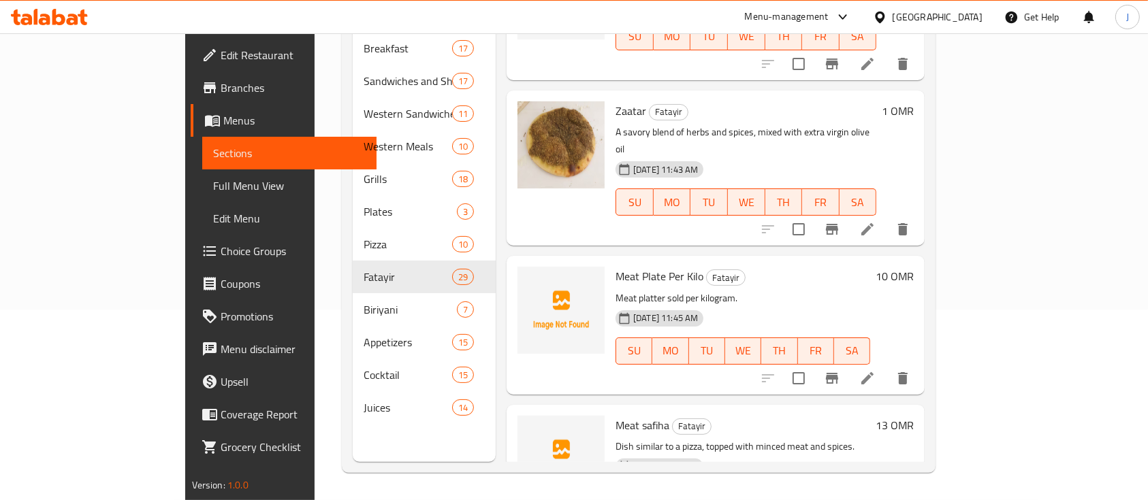
click at [914, 267] on h6 "10 OMR" at bounding box center [895, 276] width 38 height 19
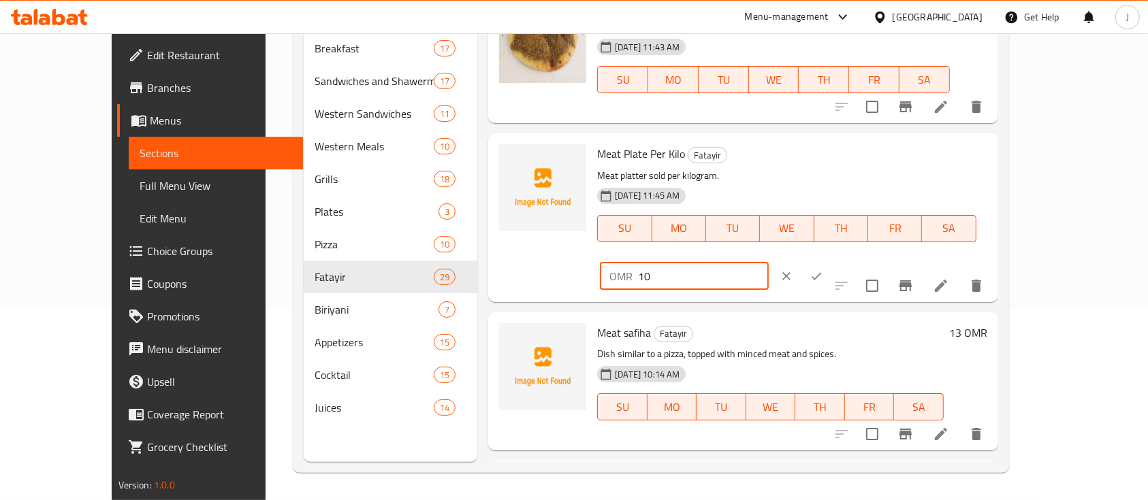
click at [768, 263] on input "10" at bounding box center [703, 276] width 130 height 27
type input "13"
click at [823, 270] on icon "ok" at bounding box center [817, 277] width 14 height 14
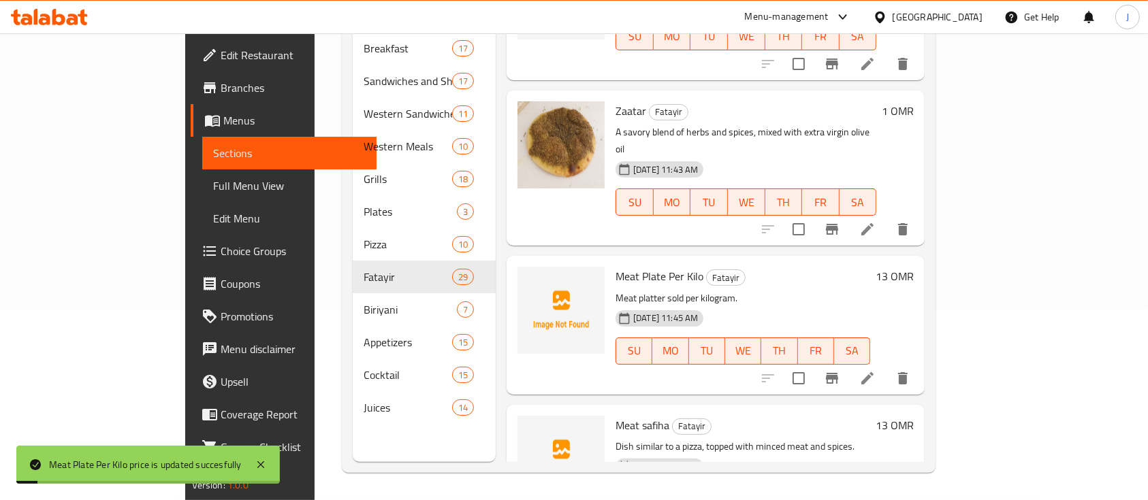
click at [914, 416] on h6 "13 OMR" at bounding box center [895, 425] width 38 height 19
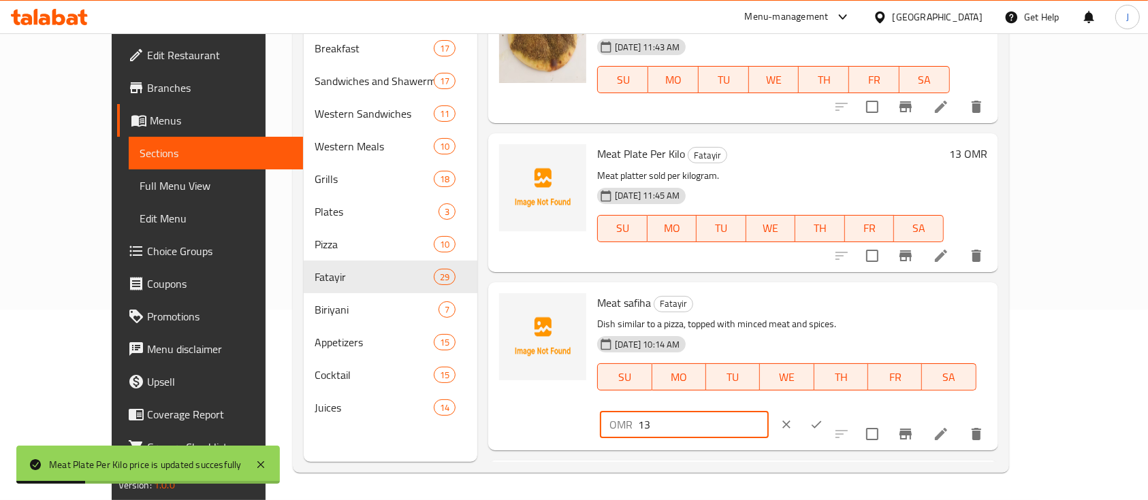
click at [768, 411] on input "13" at bounding box center [703, 424] width 130 height 27
type input "1"
type input "0.5"
click at [823, 418] on icon "ok" at bounding box center [817, 425] width 14 height 14
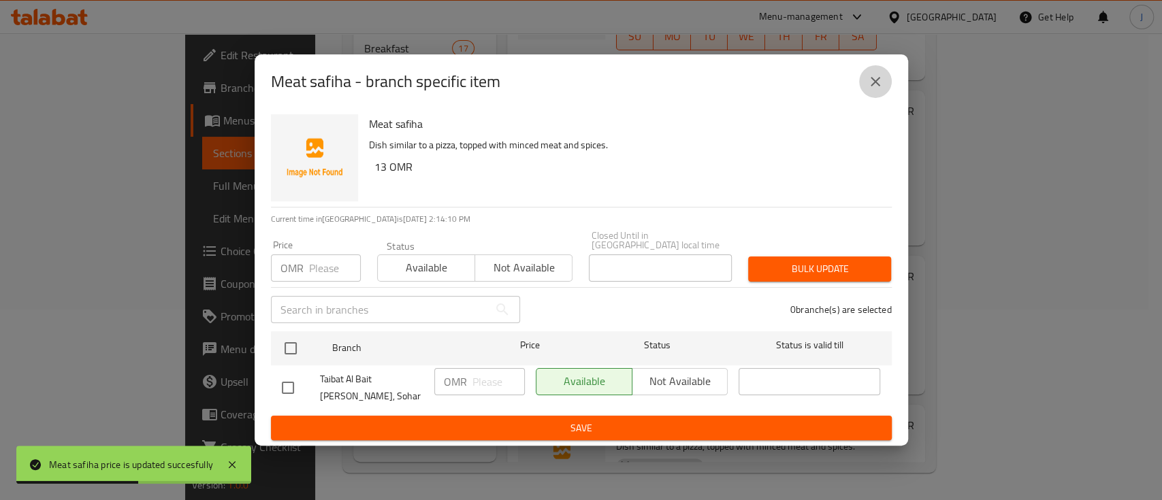
click at [874, 86] on icon "close" at bounding box center [876, 82] width 10 height 10
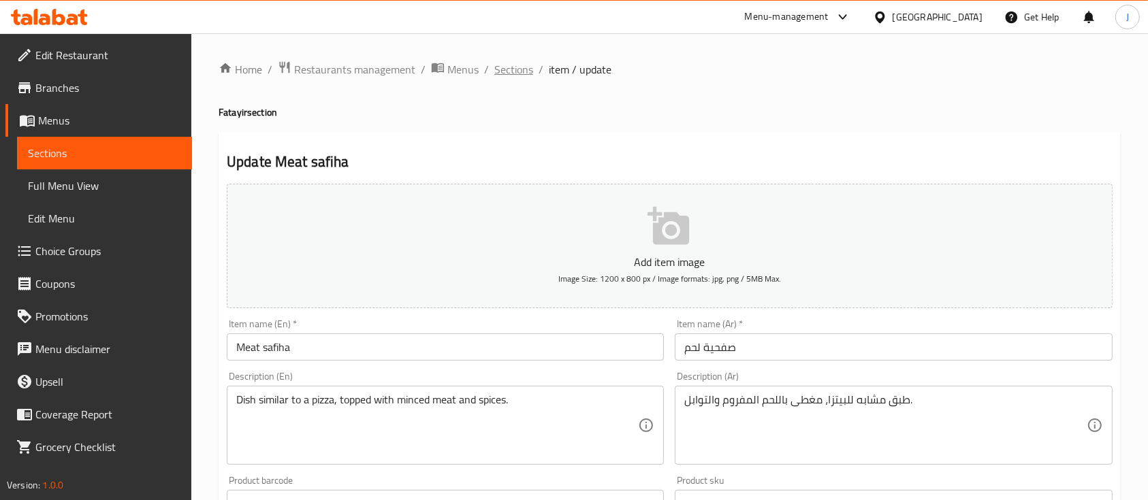
click at [513, 68] on span "Sections" at bounding box center [513, 69] width 39 height 16
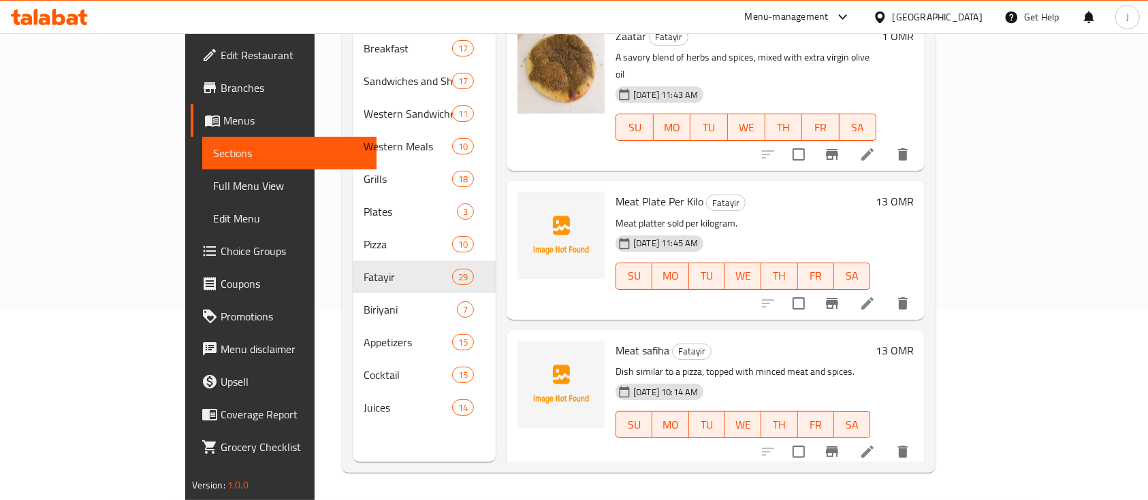
scroll to position [3807, 0]
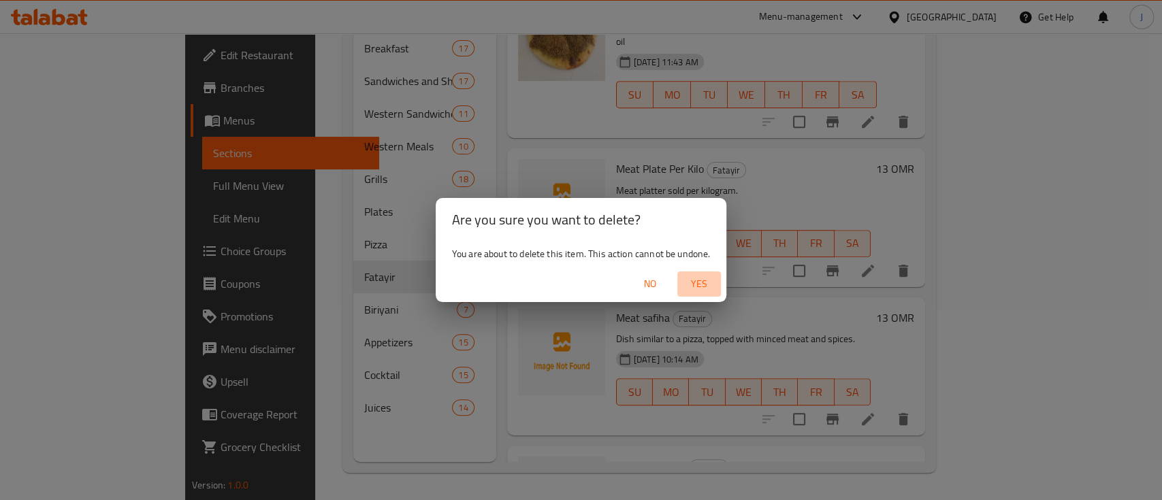
click at [703, 283] on span "Yes" at bounding box center [699, 284] width 33 height 17
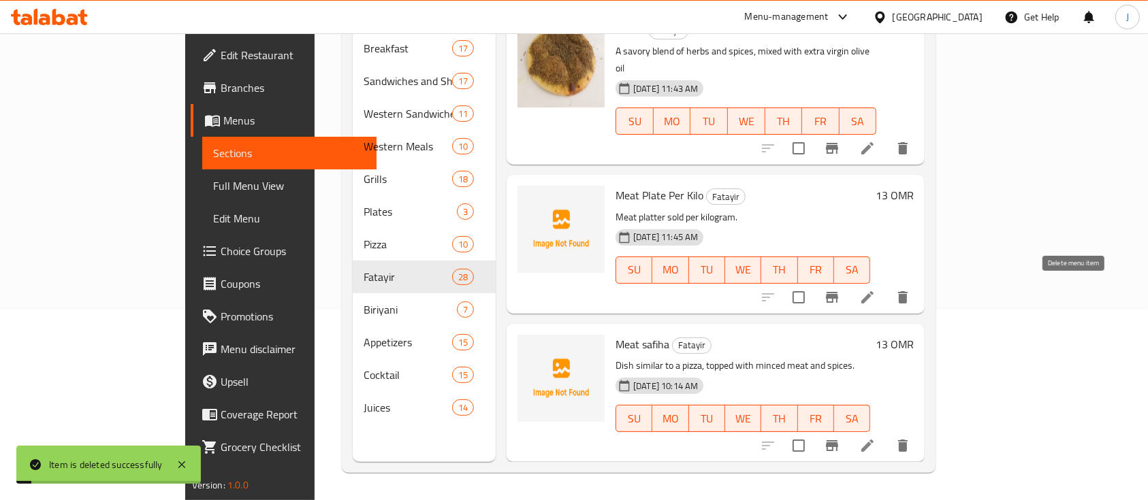
scroll to position [3658, 0]
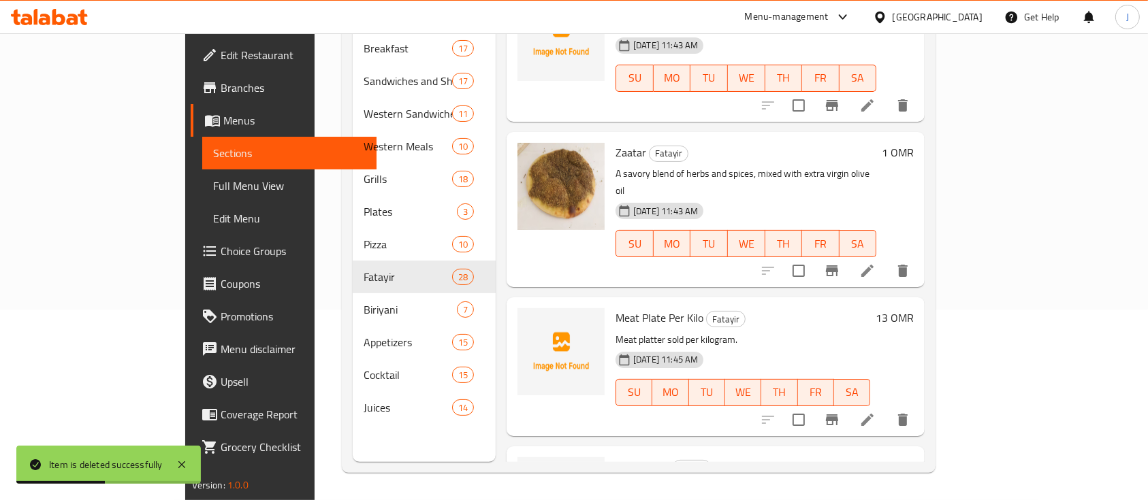
click at [615, 457] on span "Meat safiha" at bounding box center [642, 467] width 54 height 20
copy h6 "safiha"
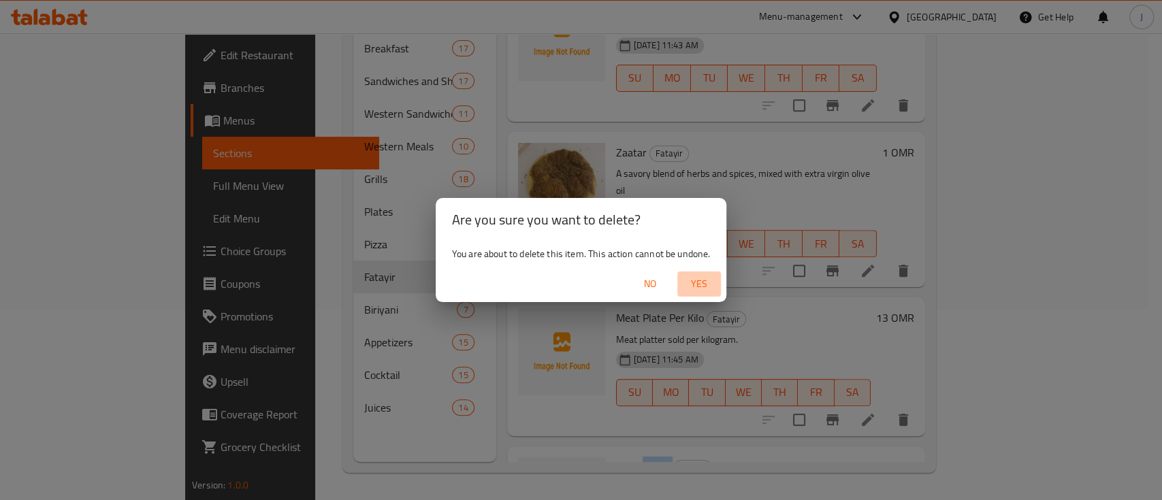
click at [705, 286] on span "Yes" at bounding box center [699, 284] width 33 height 17
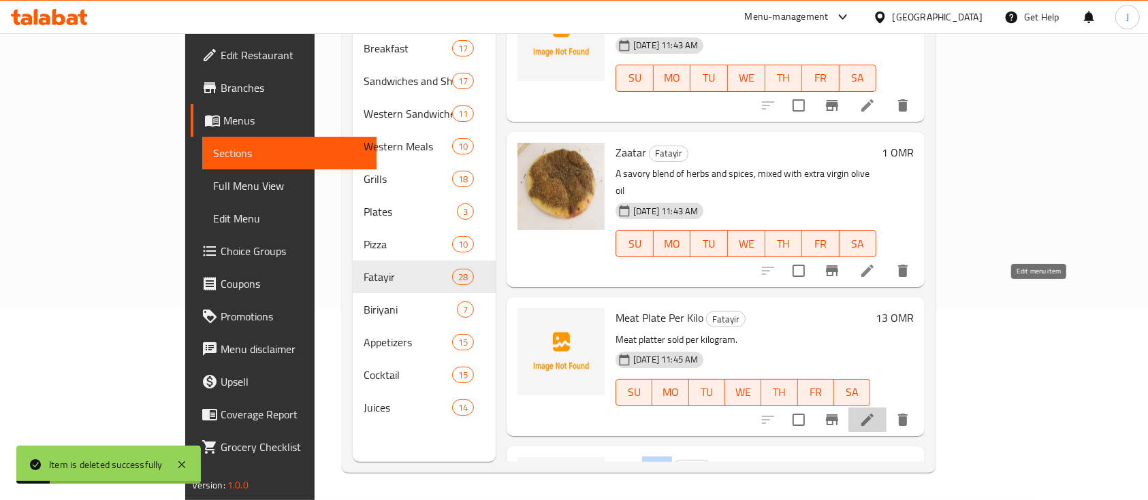
click at [874, 414] on icon at bounding box center [867, 420] width 12 height 12
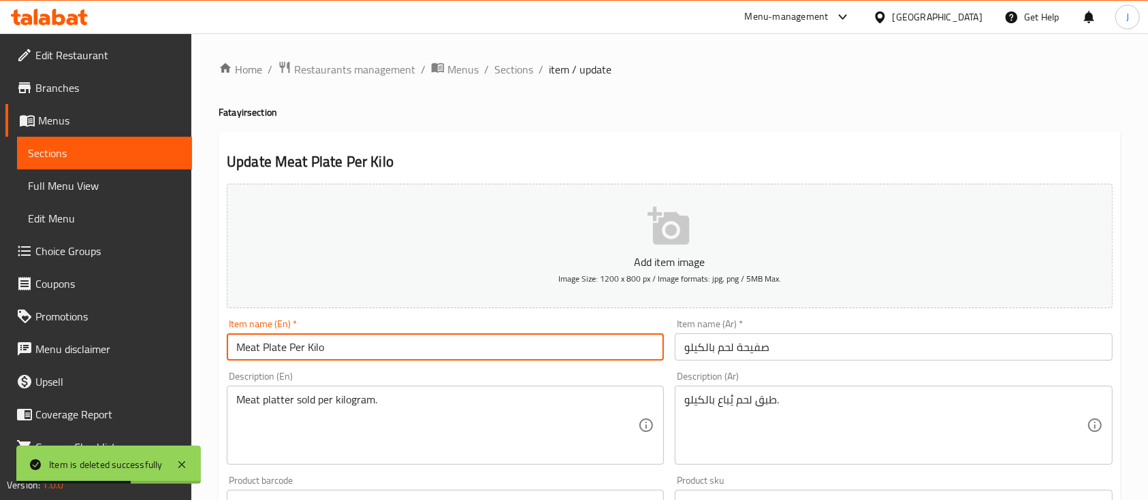
click at [262, 346] on input "Meat Plate Per Kilo" at bounding box center [445, 347] width 437 height 27
paste input "safiha"
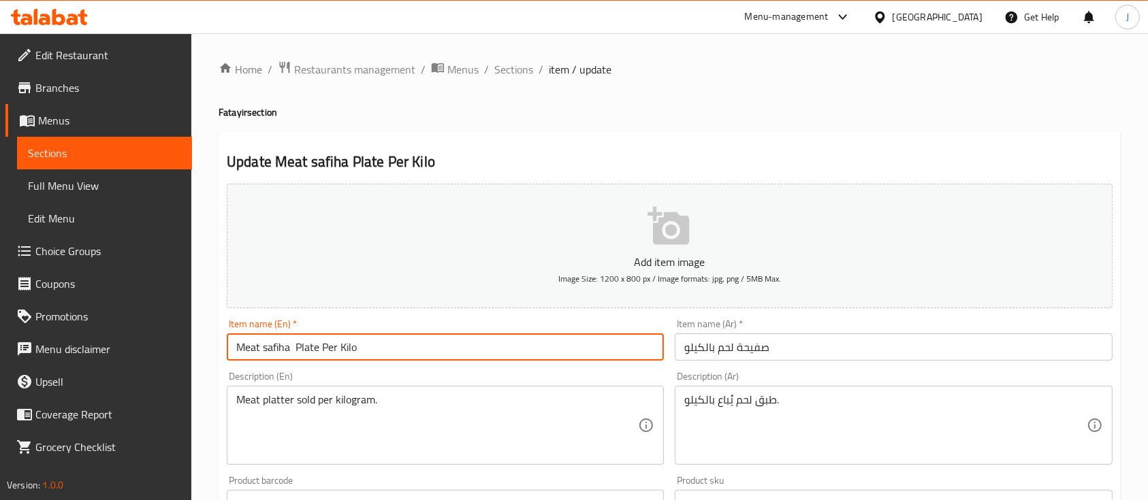
drag, startPoint x: 290, startPoint y: 346, endPoint x: 321, endPoint y: 351, distance: 31.7
click at [321, 351] on input "Meat safiha Plate Per Kilo" at bounding box center [445, 347] width 437 height 27
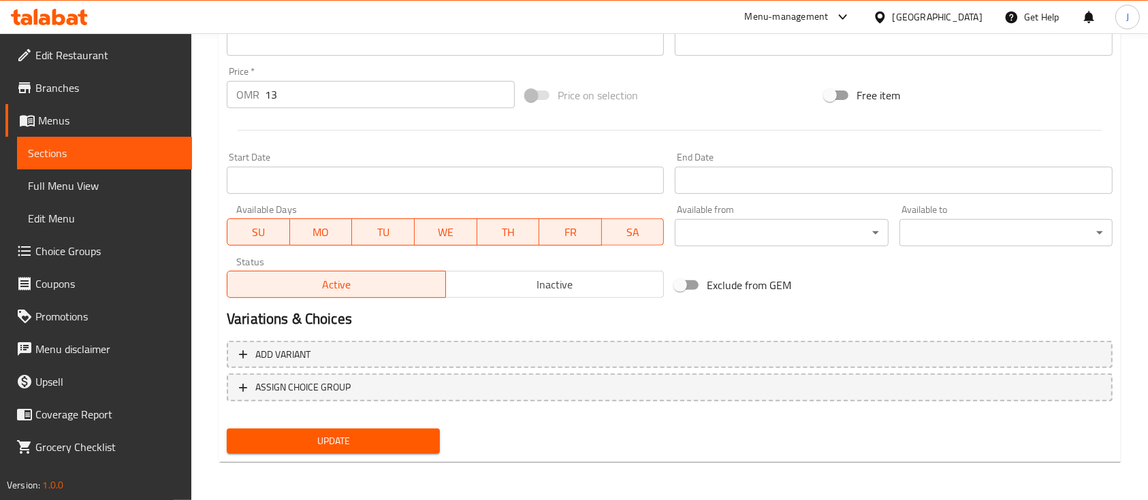
type input "Meat safiha Per Kilo"
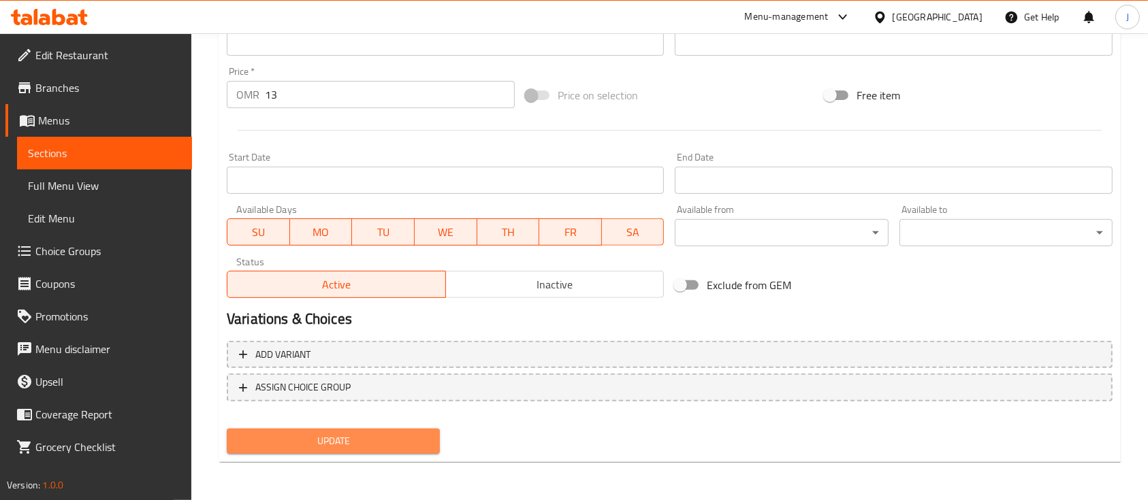
click at [332, 430] on button "Update" at bounding box center [333, 441] width 213 height 25
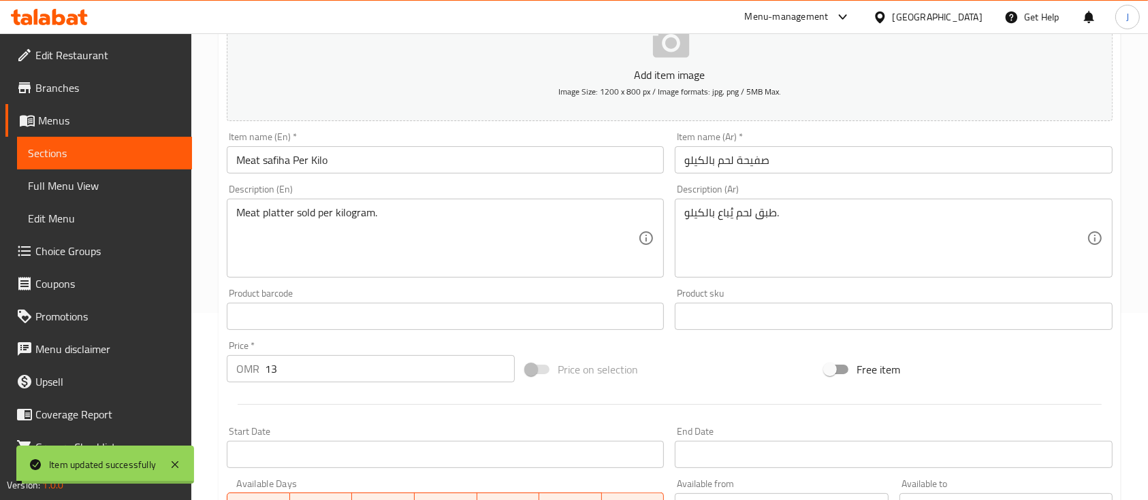
scroll to position [0, 0]
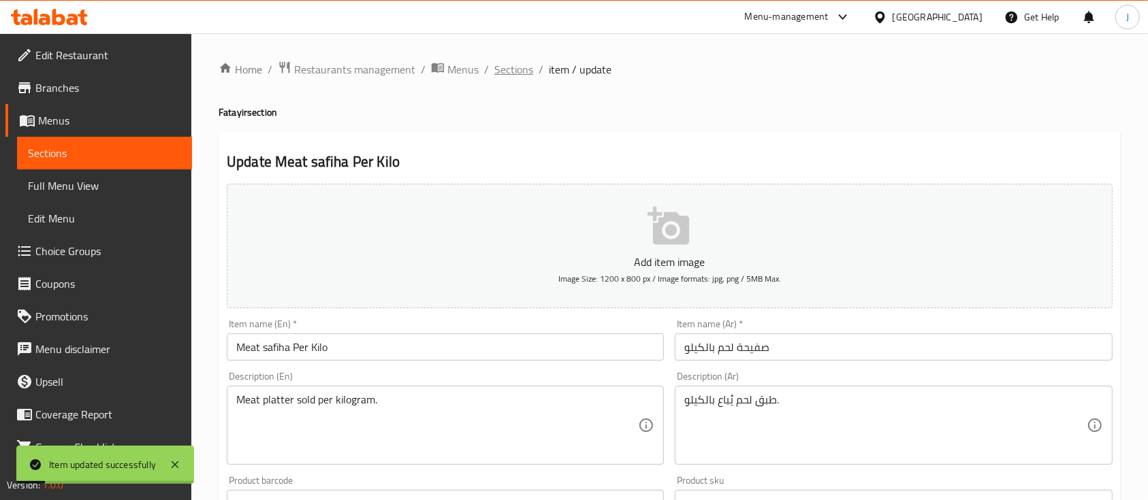
click at [517, 69] on span "Sections" at bounding box center [513, 69] width 39 height 16
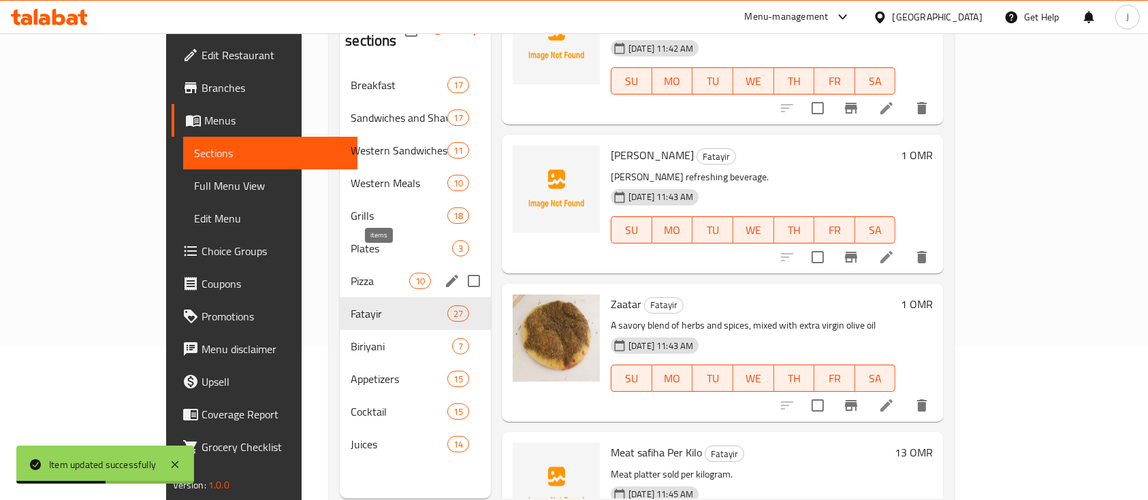
scroll to position [148, 0]
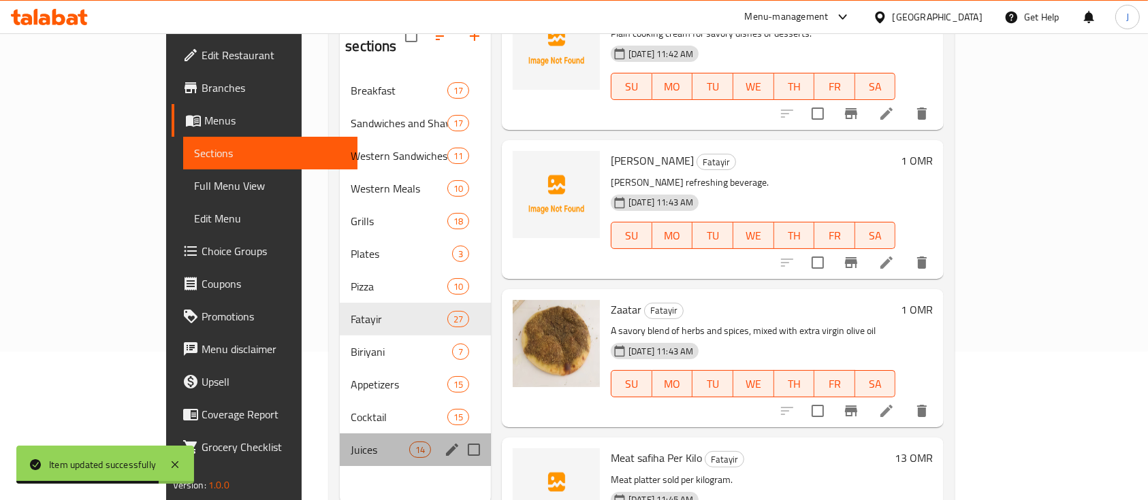
click at [340, 439] on div "Juices 14" at bounding box center [415, 450] width 151 height 33
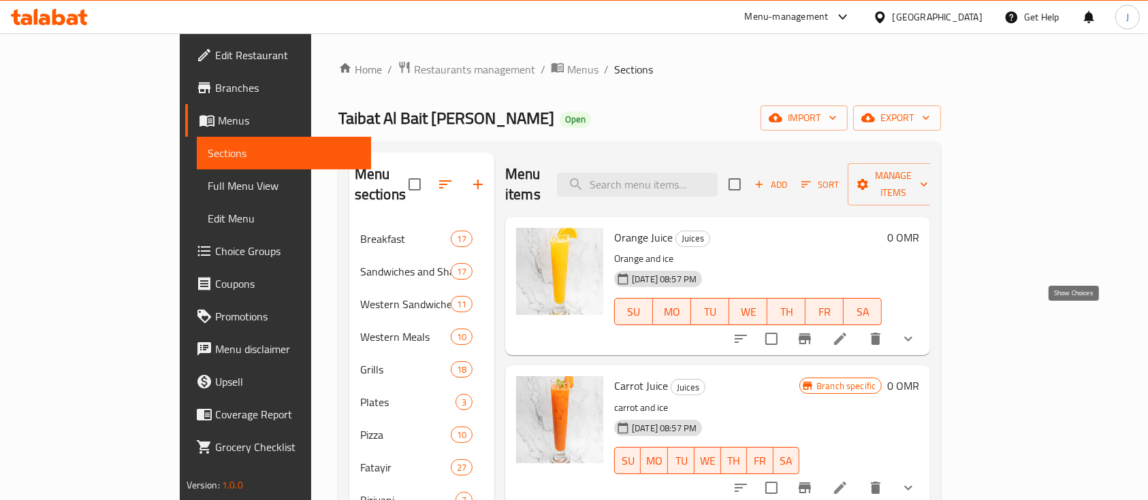
click at [916, 331] on icon "show more" at bounding box center [908, 339] width 16 height 16
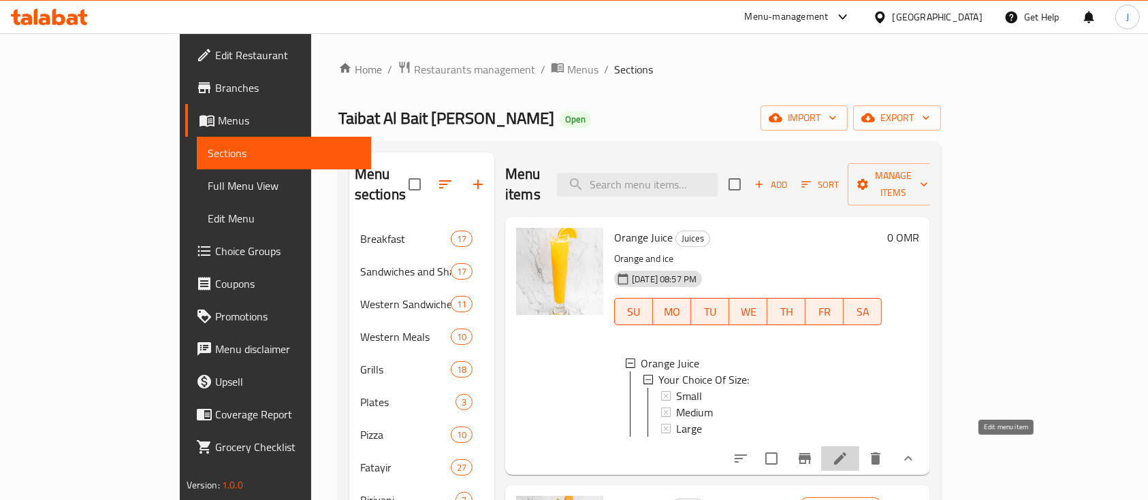
click at [848, 452] on icon at bounding box center [840, 459] width 16 height 16
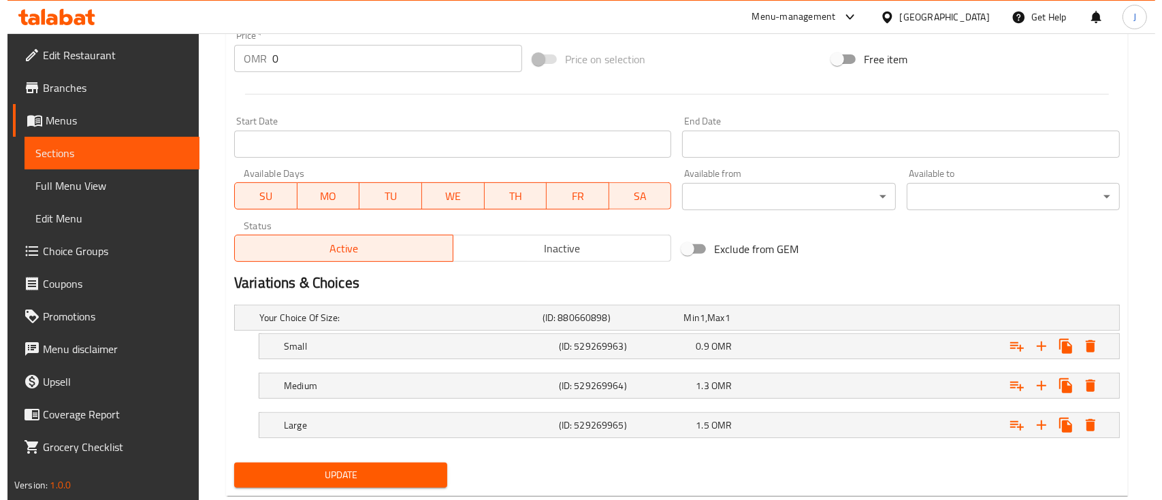
scroll to position [516, 0]
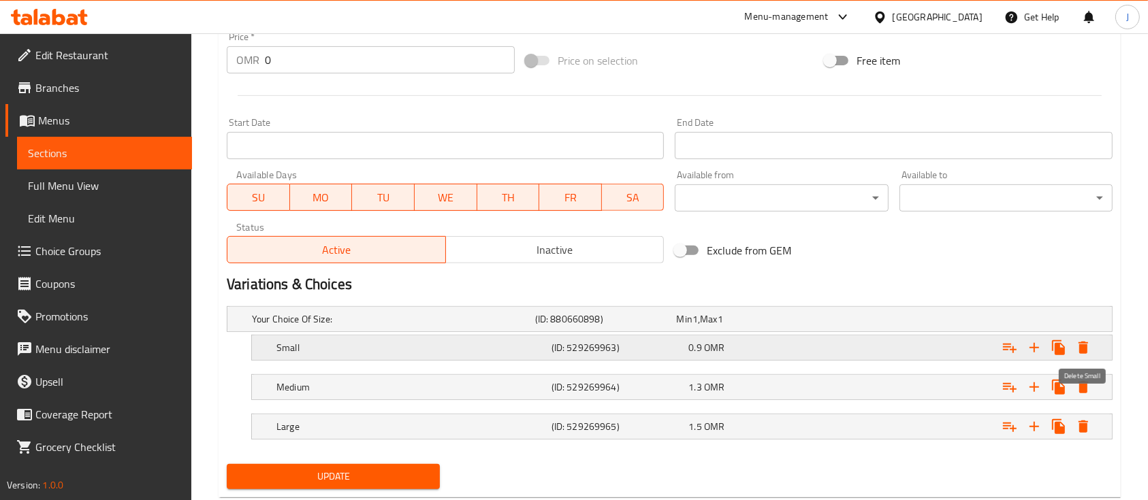
click at [1088, 344] on icon "Expand" at bounding box center [1083, 348] width 16 height 16
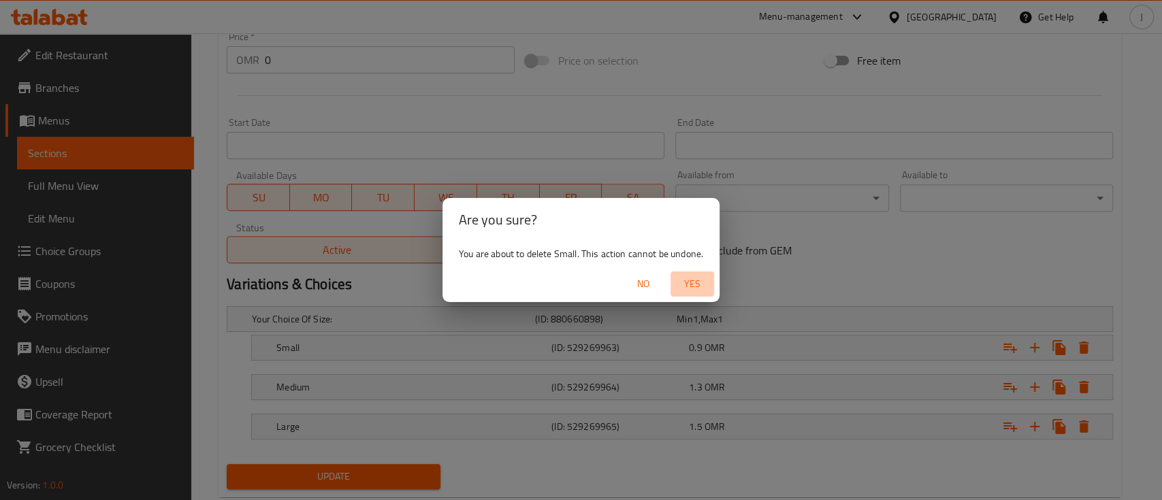
click at [690, 279] on span "Yes" at bounding box center [692, 284] width 33 height 17
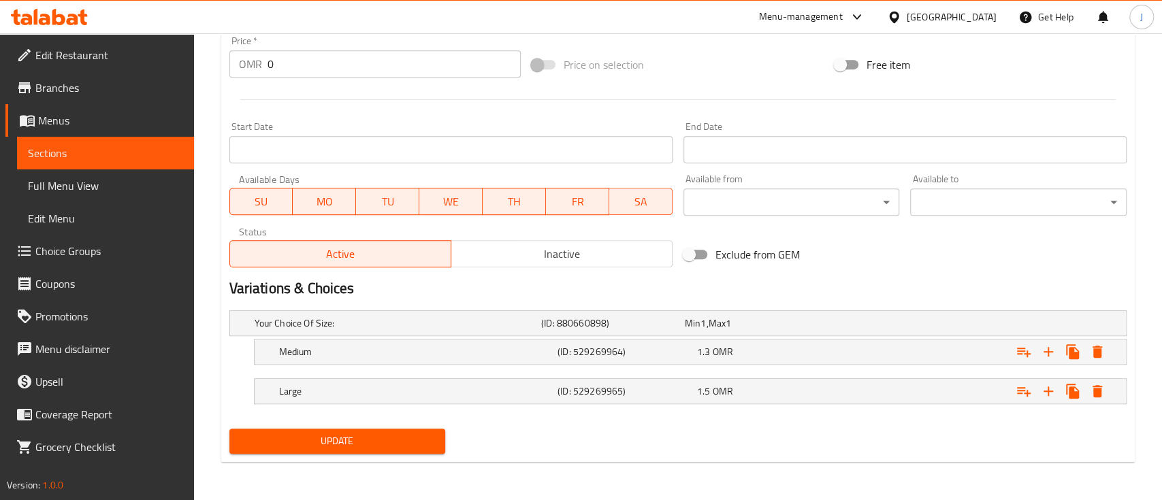
scroll to position [511, 0]
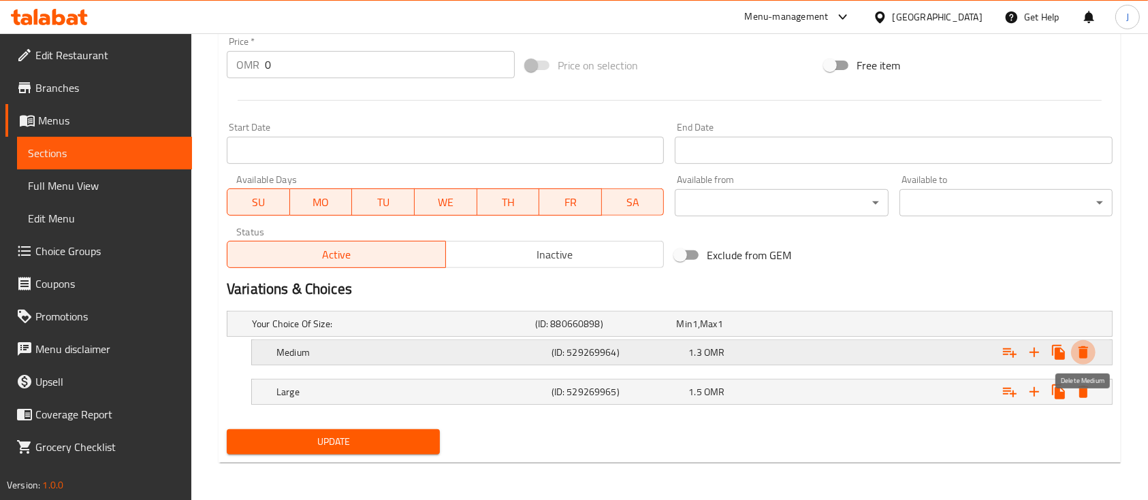
click at [1084, 351] on icon "Expand" at bounding box center [1083, 353] width 10 height 12
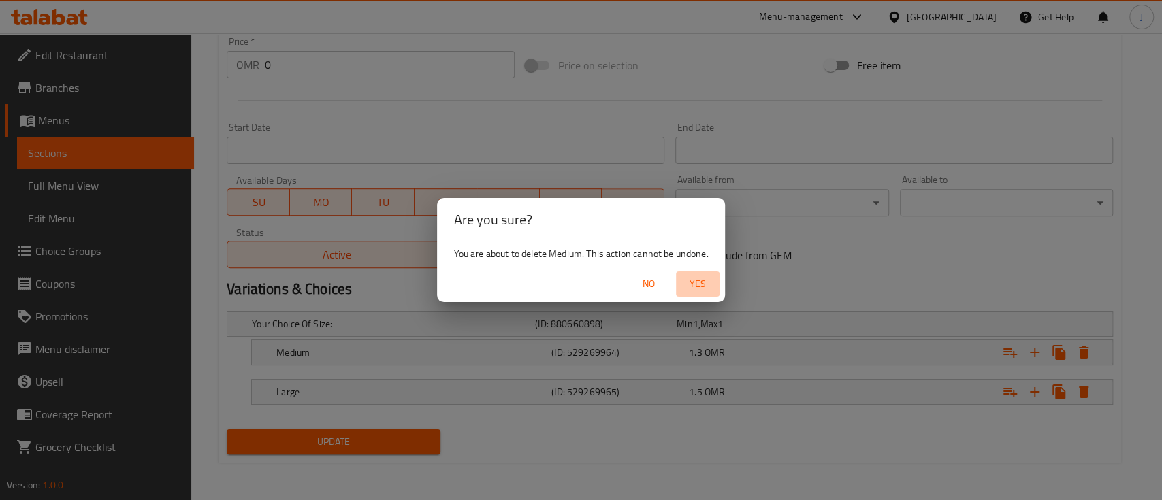
click at [696, 287] on span "Yes" at bounding box center [698, 284] width 33 height 17
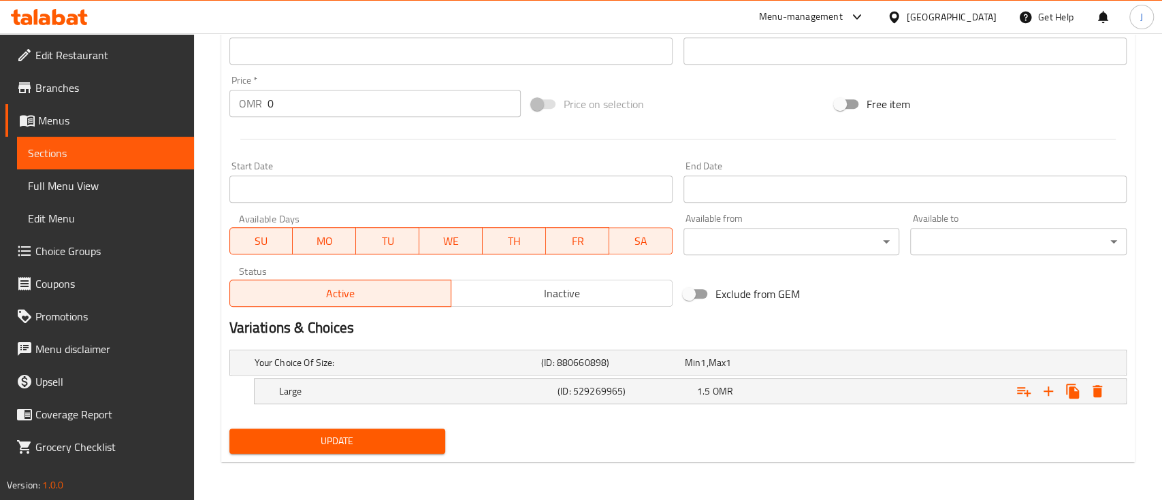
scroll to position [472, 0]
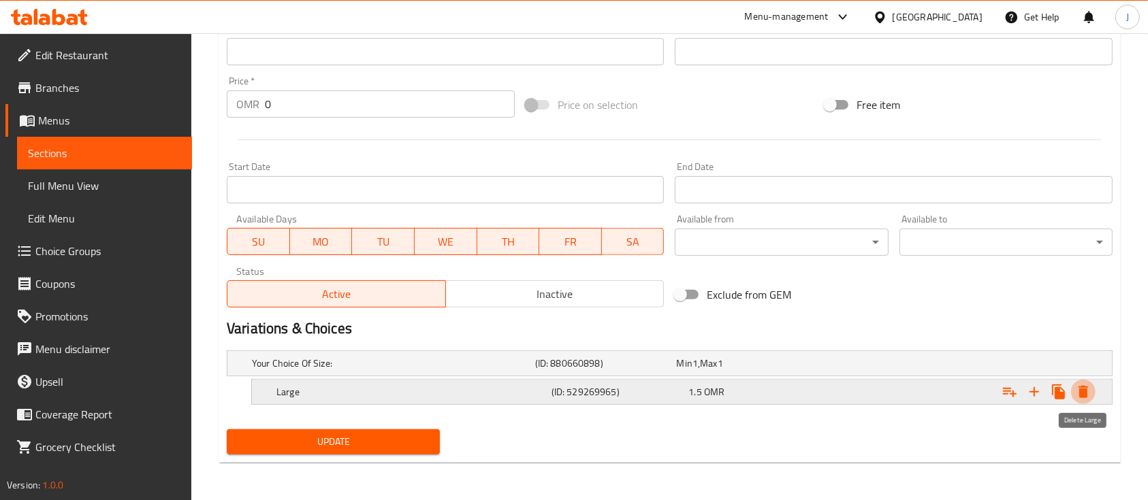
click at [1089, 392] on icon "Expand" at bounding box center [1083, 392] width 16 height 16
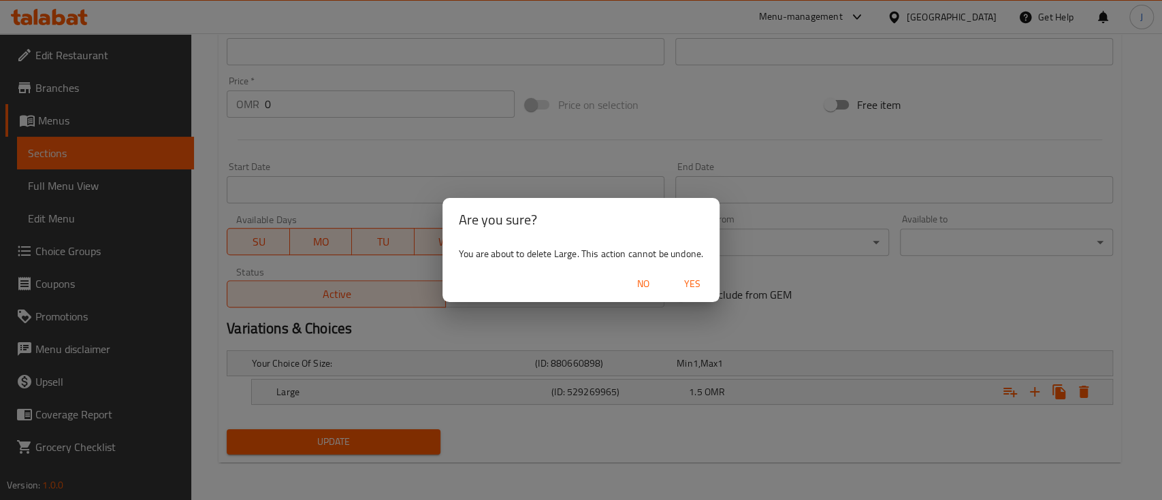
click at [697, 285] on span "Yes" at bounding box center [692, 284] width 33 height 17
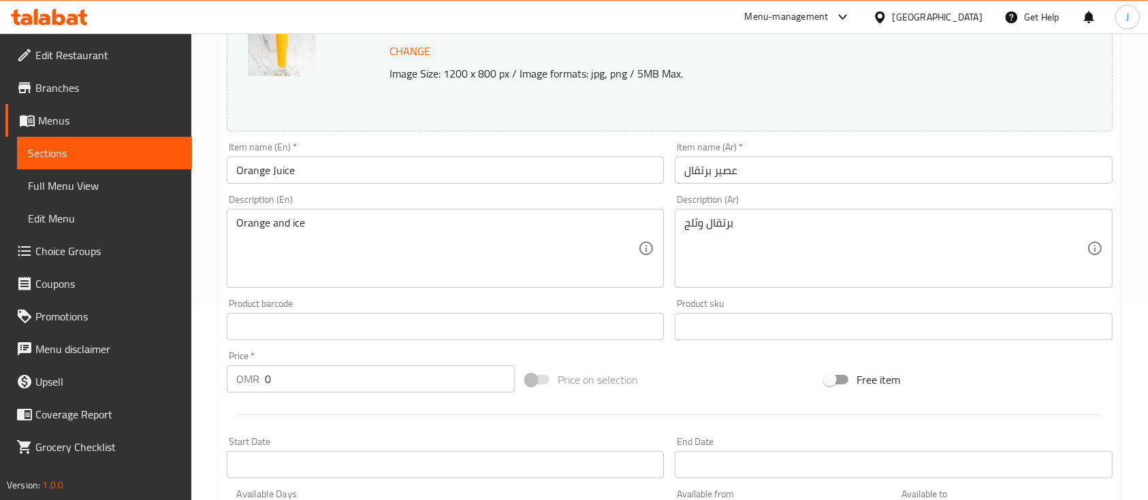
scroll to position [191, 0]
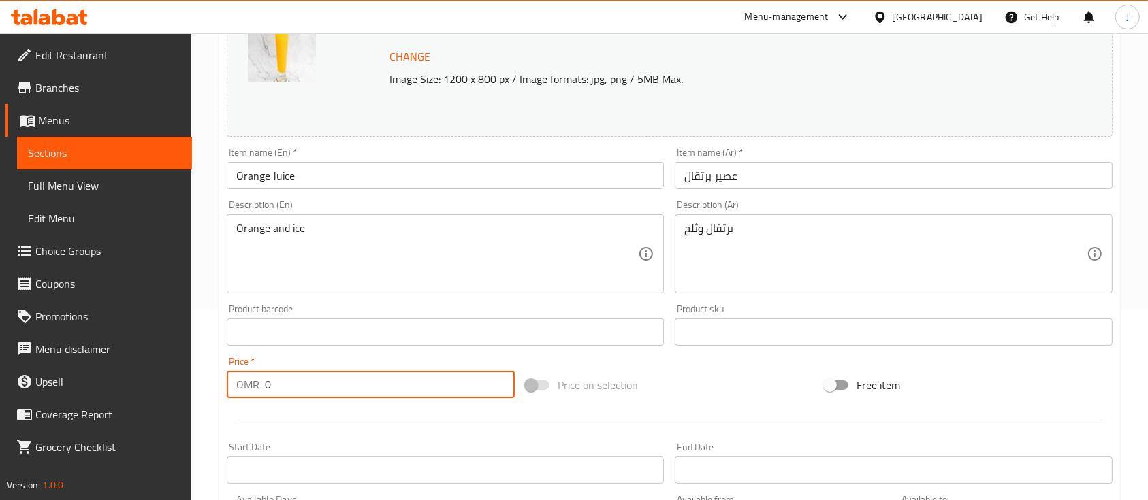
drag, startPoint x: 296, startPoint y: 387, endPoint x: 249, endPoint y: 387, distance: 47.0
click at [249, 387] on div "OMR 0 Price *" at bounding box center [371, 384] width 288 height 27
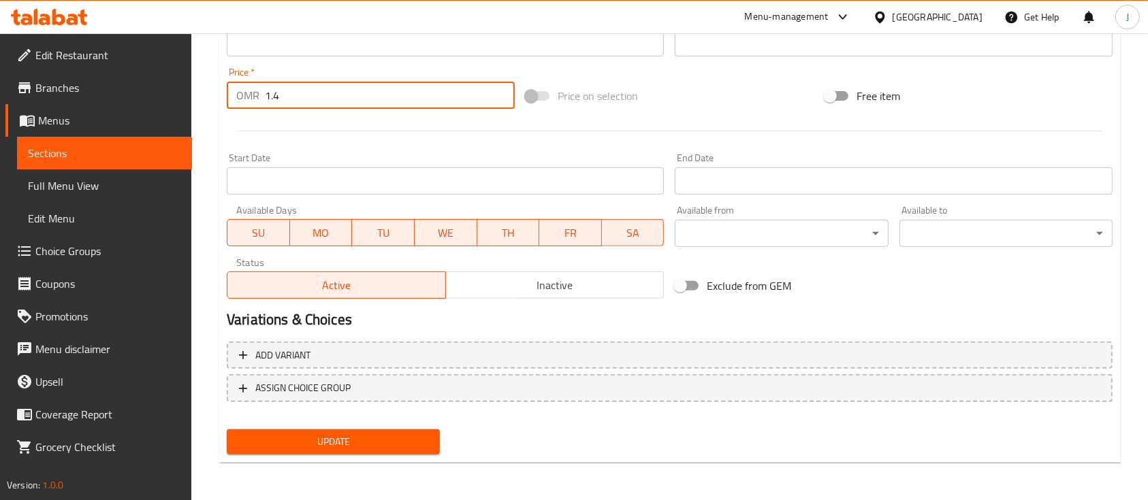
type input "1.4"
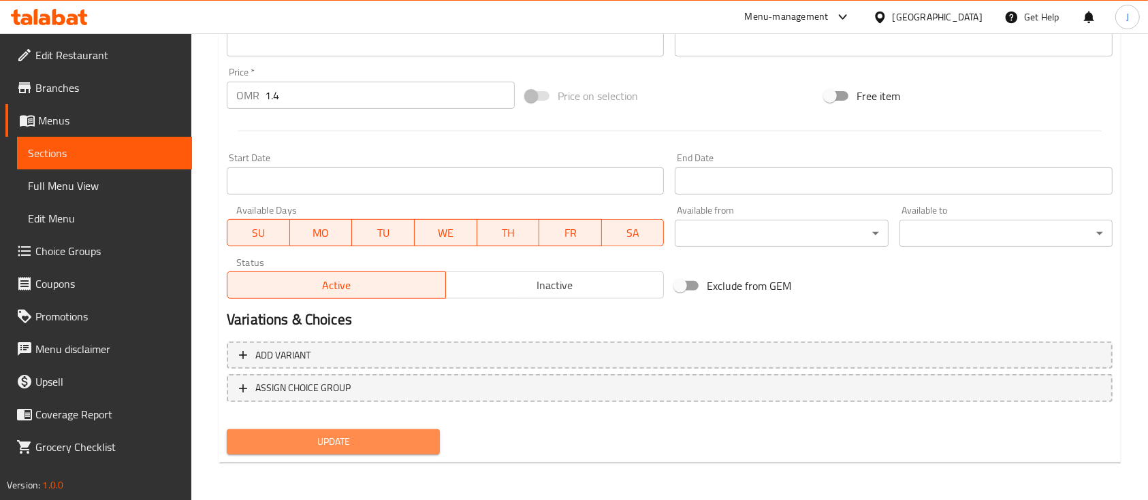
click at [359, 443] on span "Update" at bounding box center [333, 442] width 191 height 17
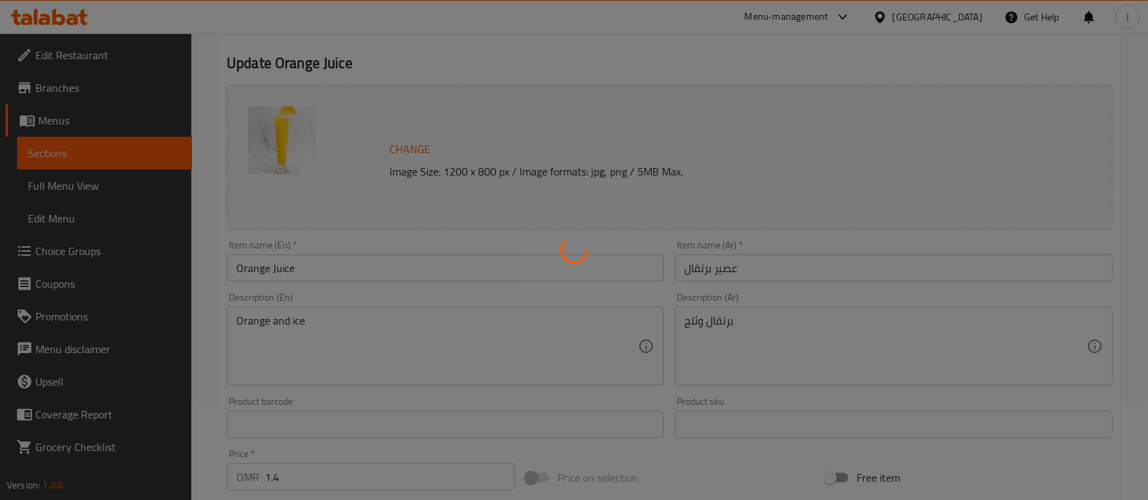
scroll to position [0, 0]
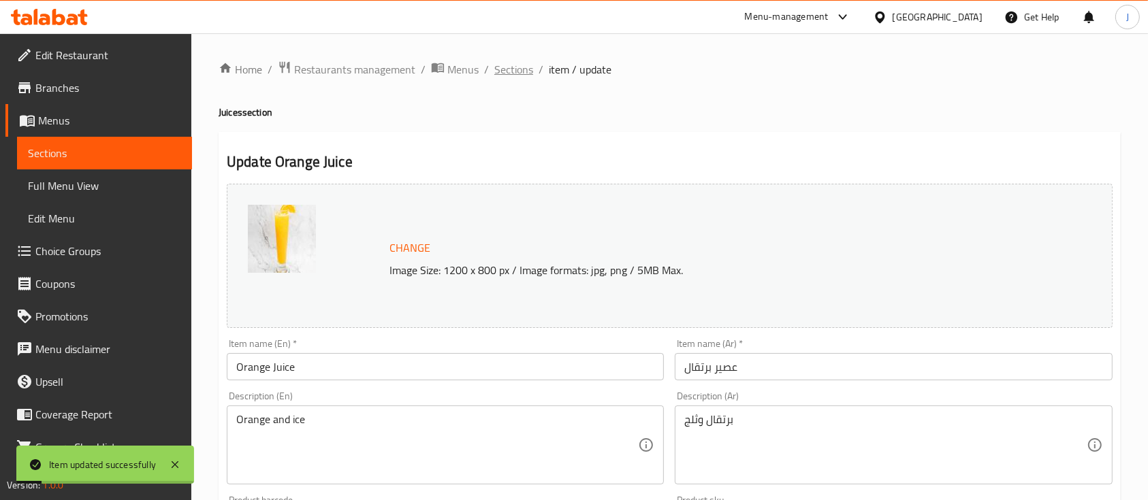
click at [512, 69] on span "Sections" at bounding box center [513, 69] width 39 height 16
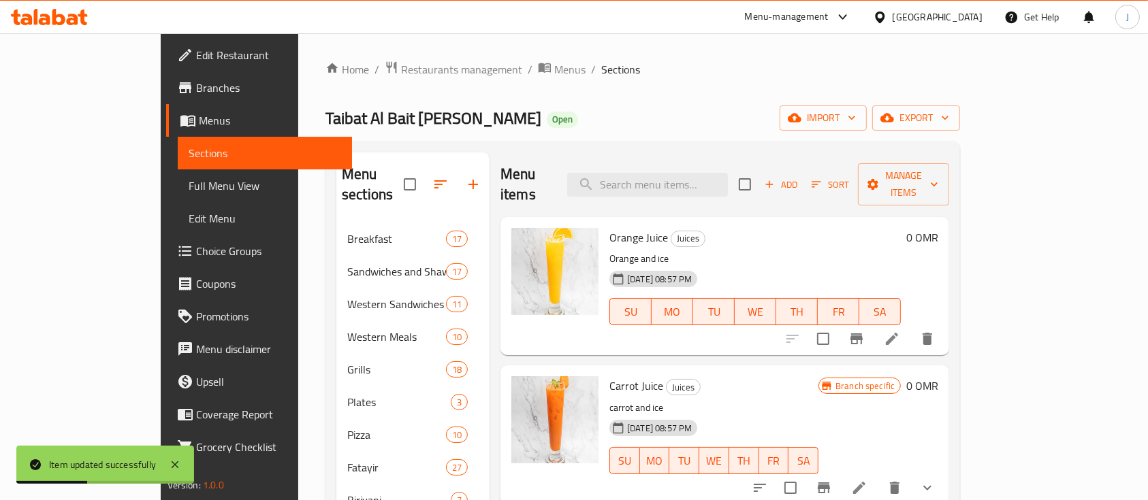
scroll to position [191, 0]
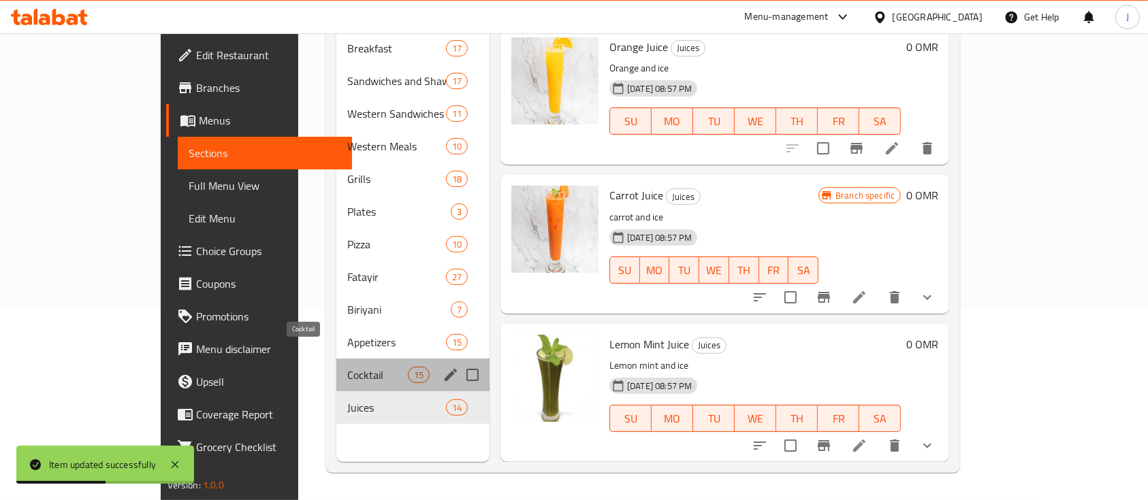
click at [347, 367] on span "Cocktail" at bounding box center [377, 375] width 61 height 16
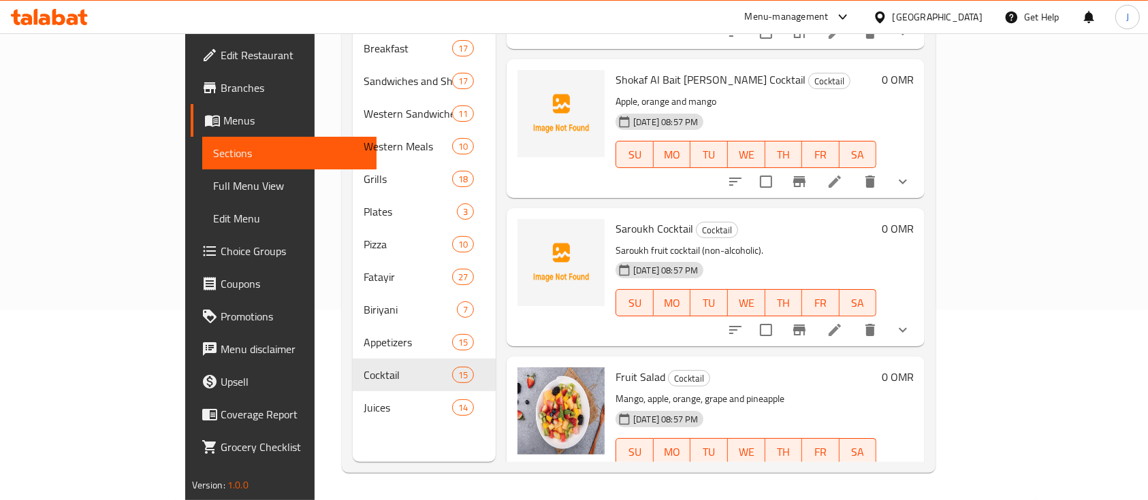
scroll to position [1765, 0]
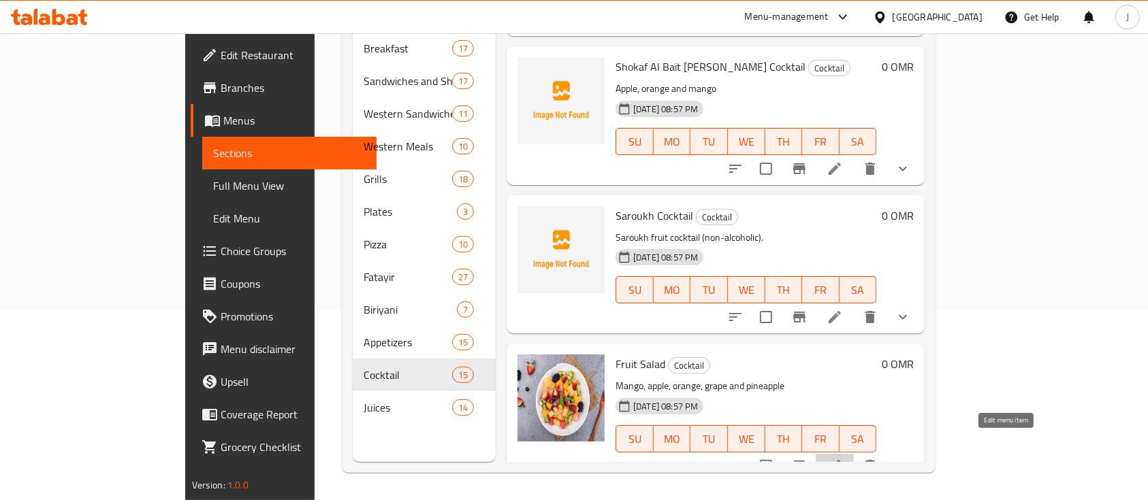
click at [843, 458] on icon at bounding box center [835, 466] width 16 height 16
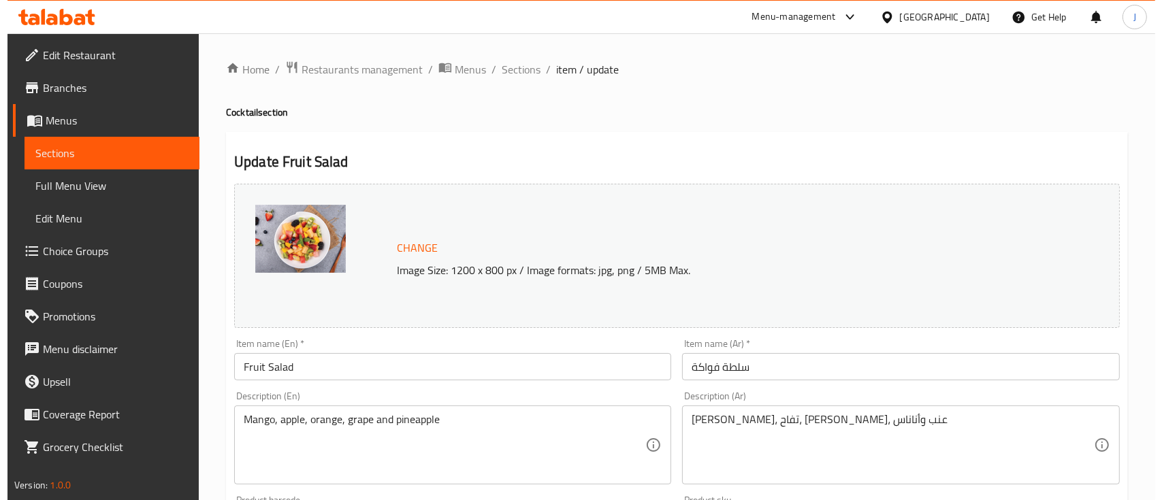
scroll to position [550, 0]
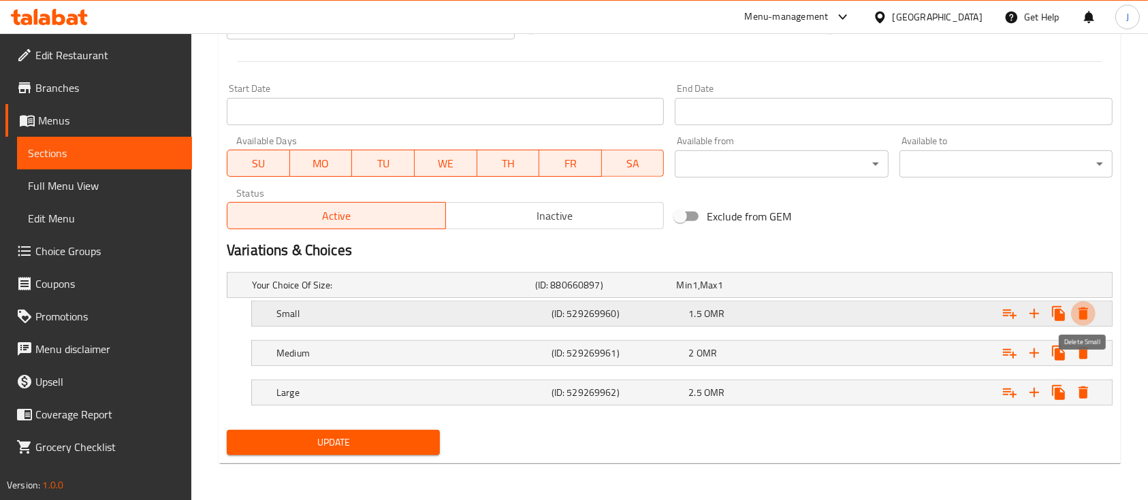
click at [1088, 319] on icon "Expand" at bounding box center [1083, 314] width 16 height 16
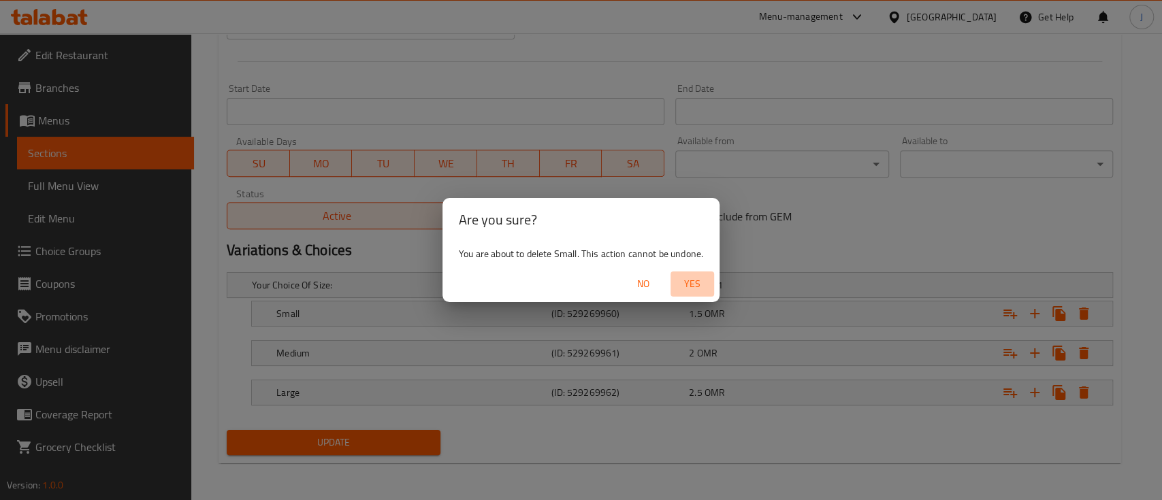
click at [697, 285] on span "Yes" at bounding box center [692, 284] width 33 height 17
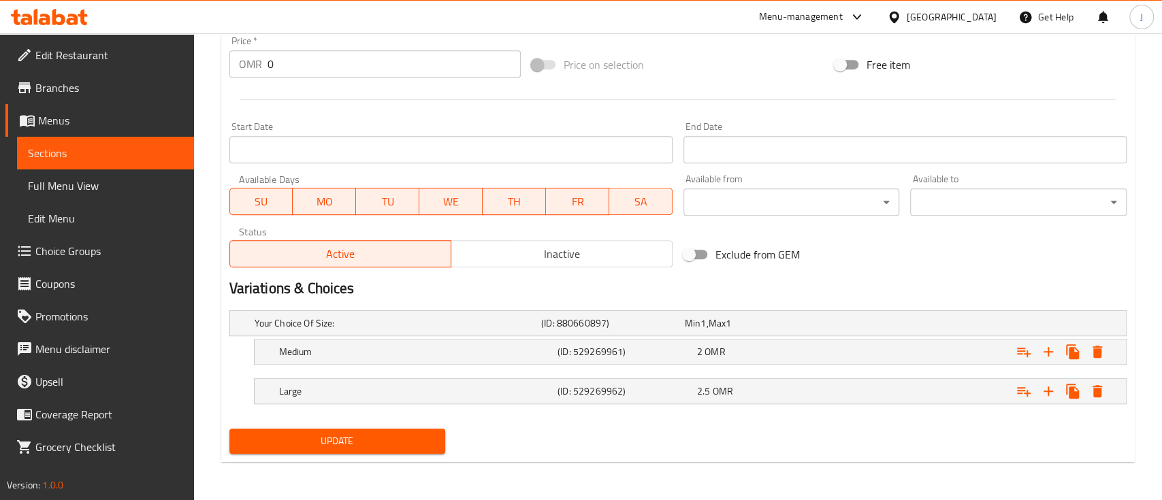
scroll to position [511, 0]
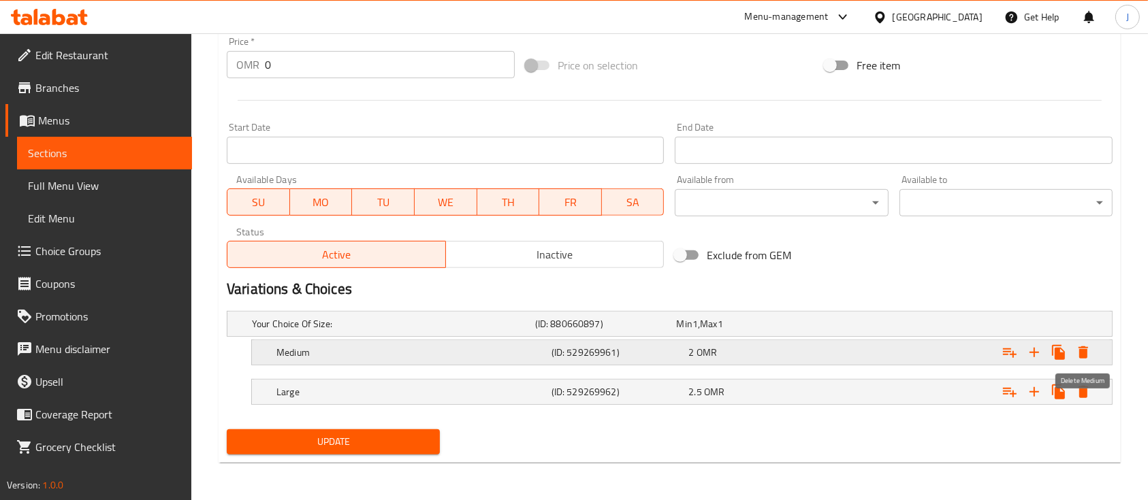
click at [1084, 357] on icon "Expand" at bounding box center [1083, 353] width 10 height 12
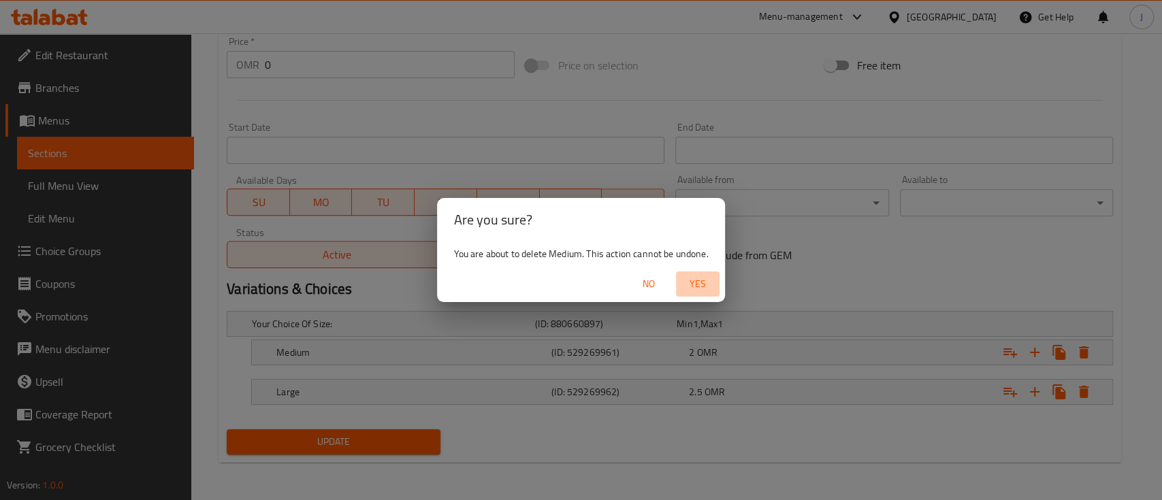
click at [703, 282] on span "Yes" at bounding box center [698, 284] width 33 height 17
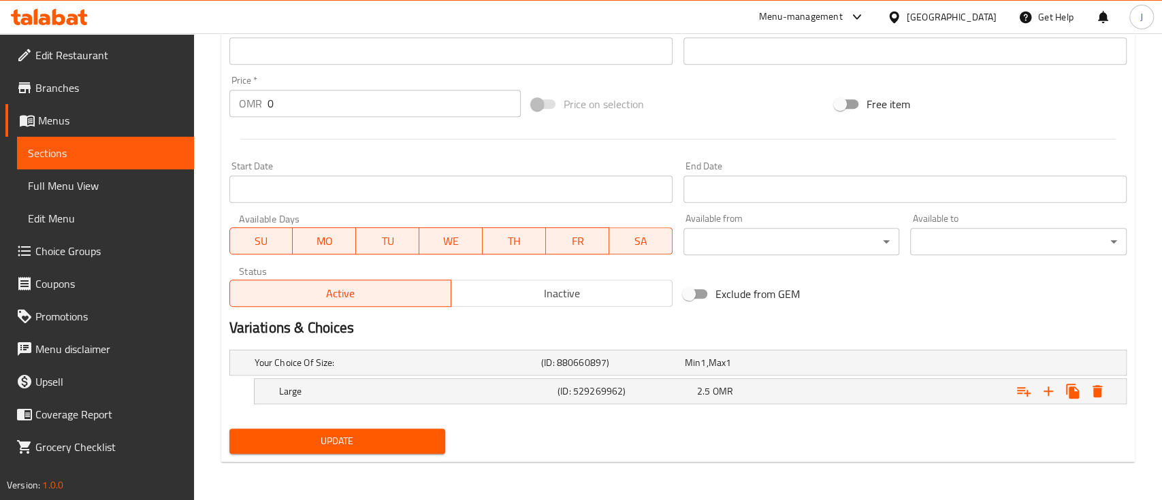
scroll to position [472, 0]
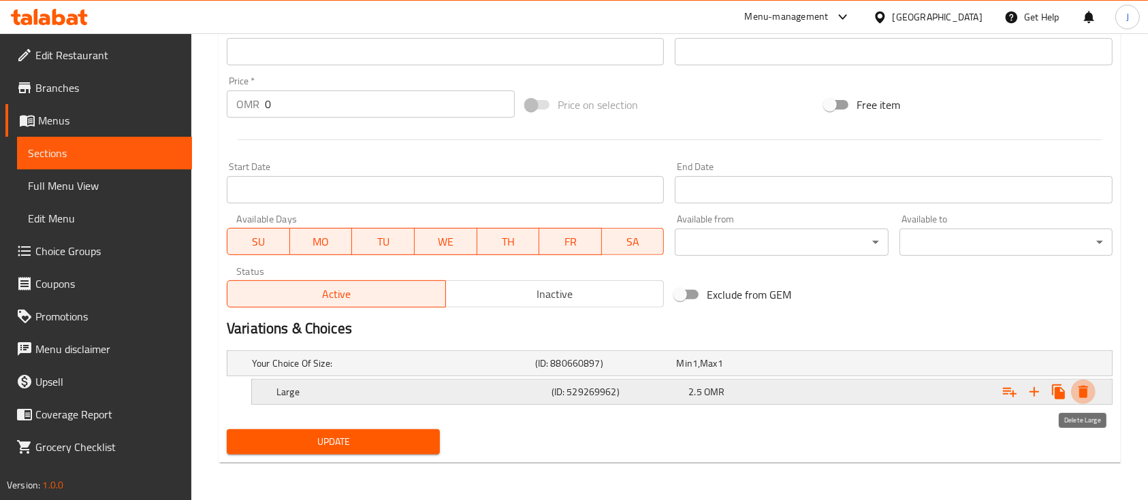
click at [1088, 389] on icon "Expand" at bounding box center [1083, 392] width 16 height 16
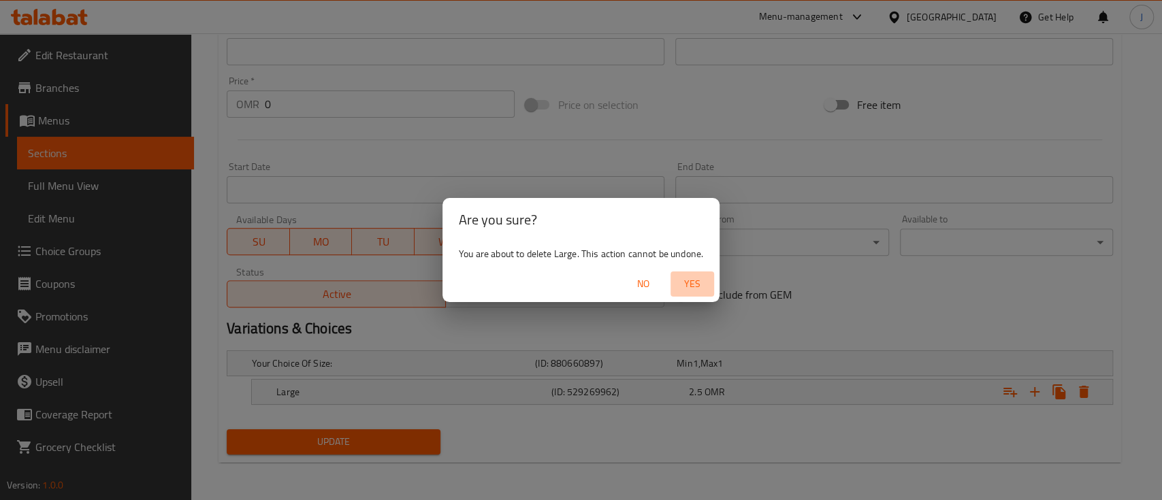
click at [696, 285] on span "Yes" at bounding box center [692, 284] width 33 height 17
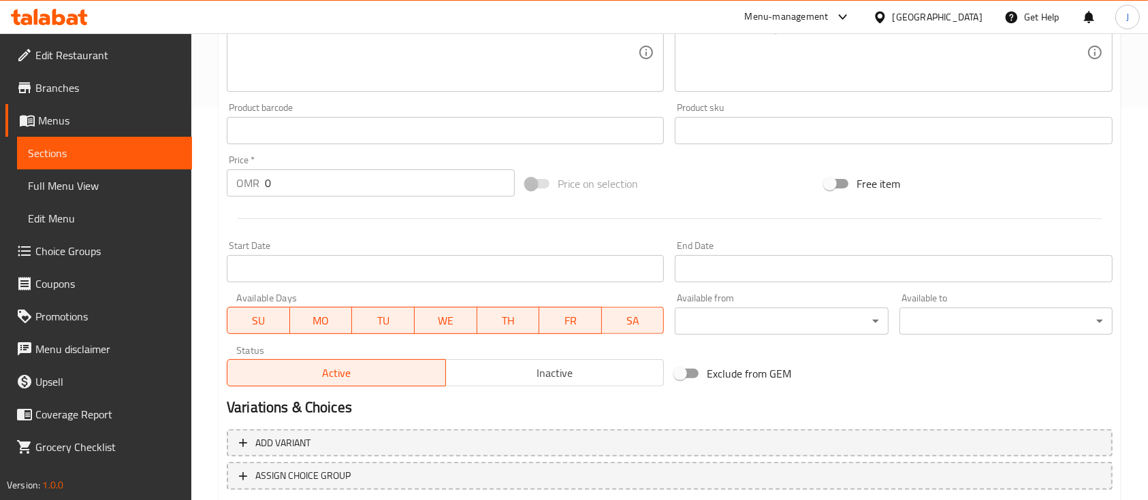
scroll to position [389, 0]
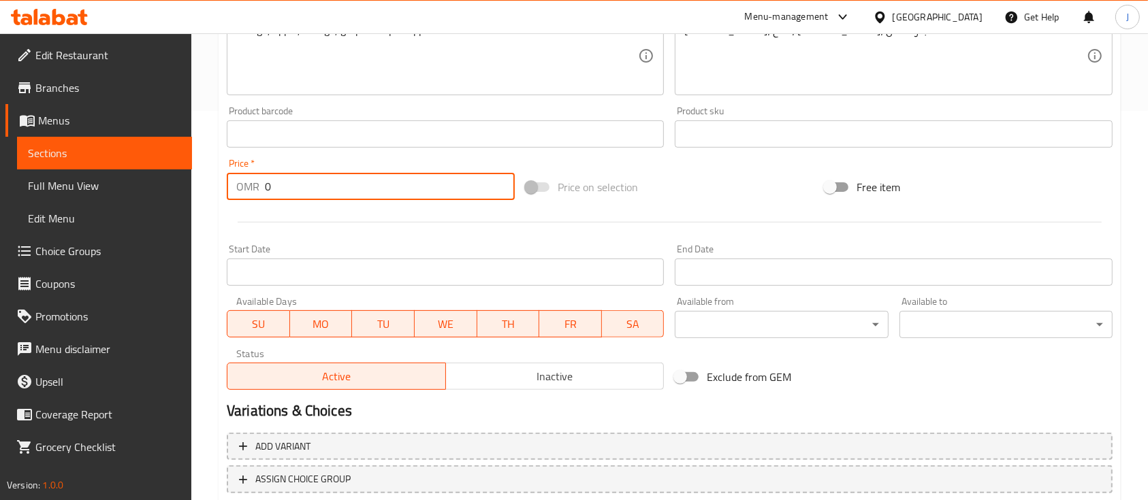
drag, startPoint x: 278, startPoint y: 193, endPoint x: 177, endPoint y: 172, distance: 103.0
click at [177, 172] on div "Edit Restaurant Branches Menus Sections Full Menu View Edit Menu Choice Groups …" at bounding box center [574, 118] width 1148 height 948
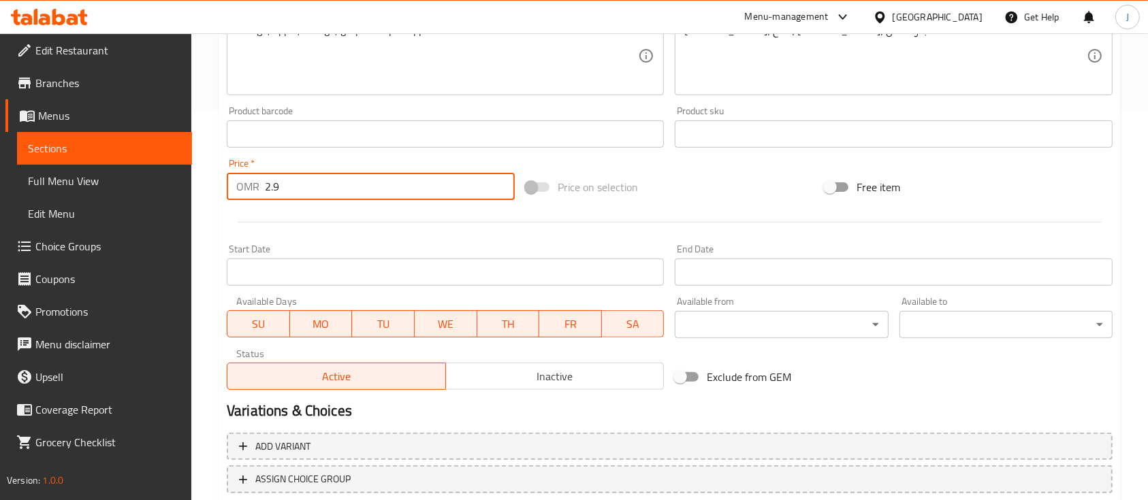
scroll to position [481, 0]
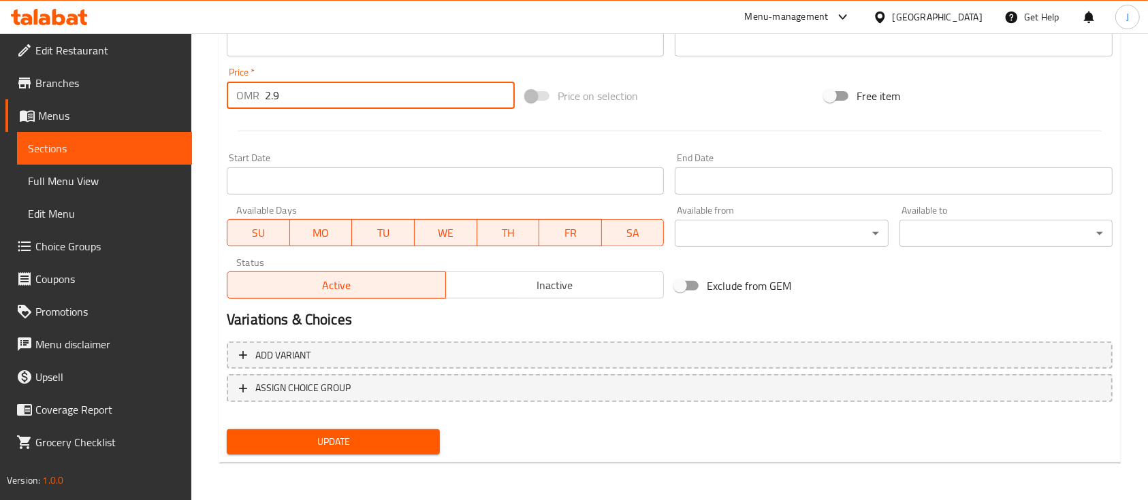
type input "2.9"
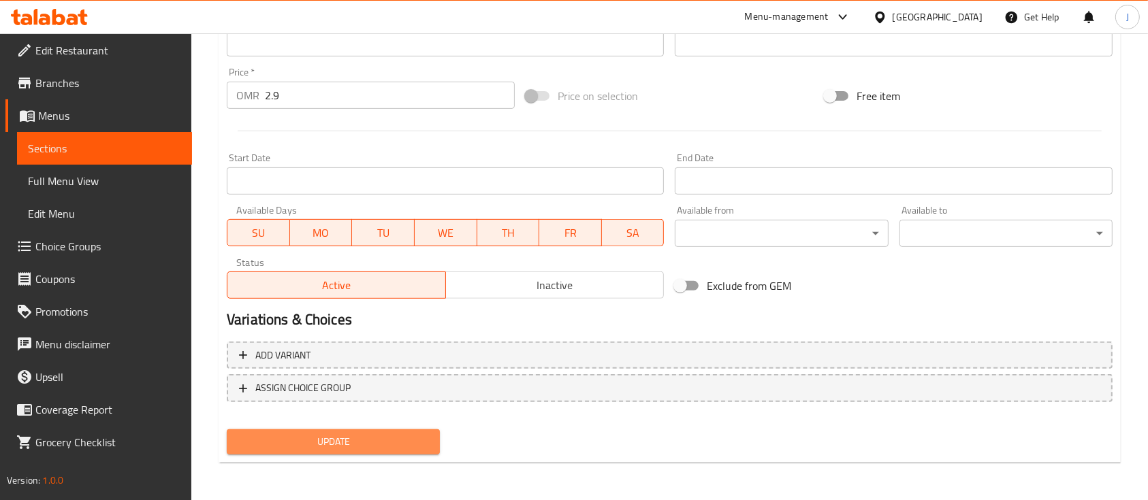
click at [344, 447] on span "Update" at bounding box center [333, 442] width 191 height 17
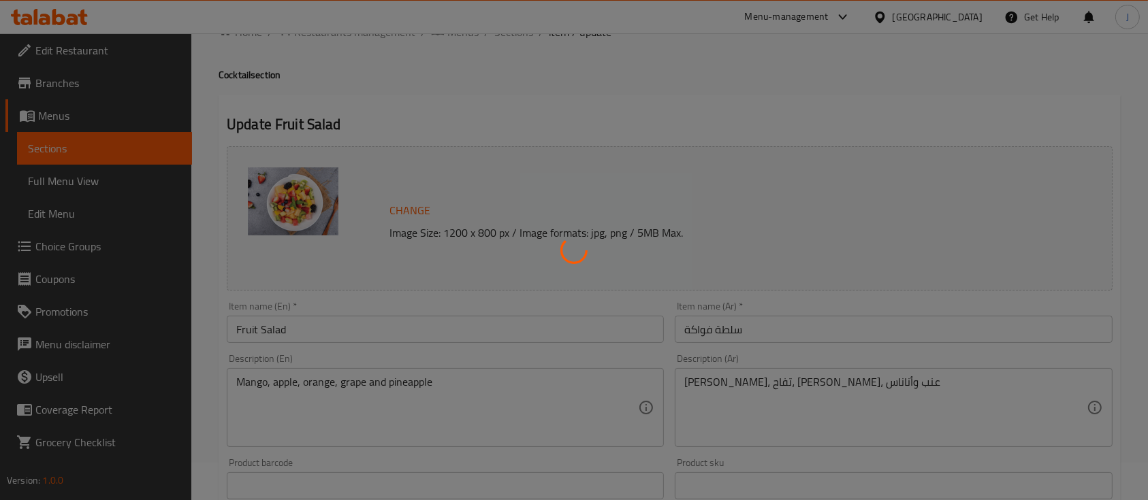
scroll to position [0, 0]
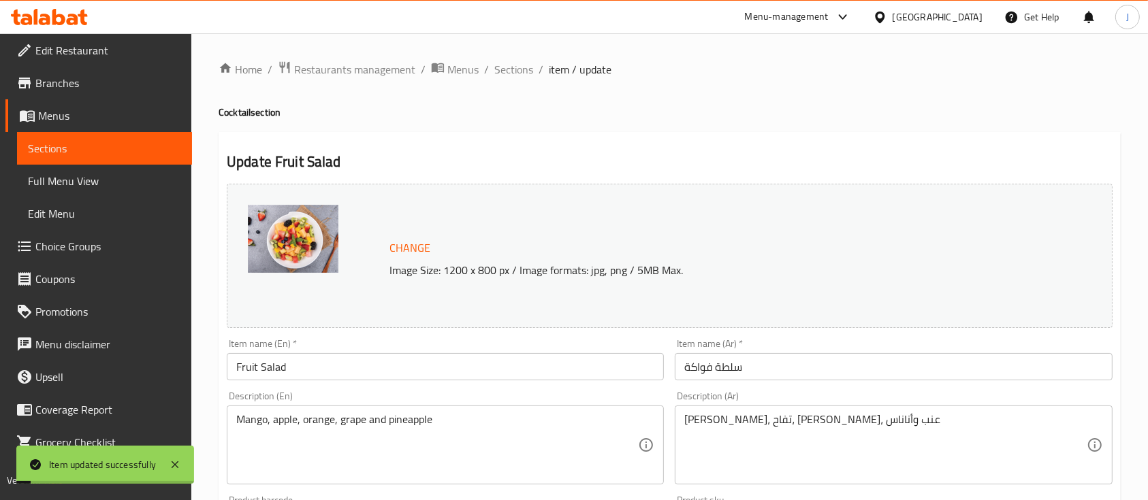
click at [526, 65] on span "Sections" at bounding box center [513, 69] width 39 height 16
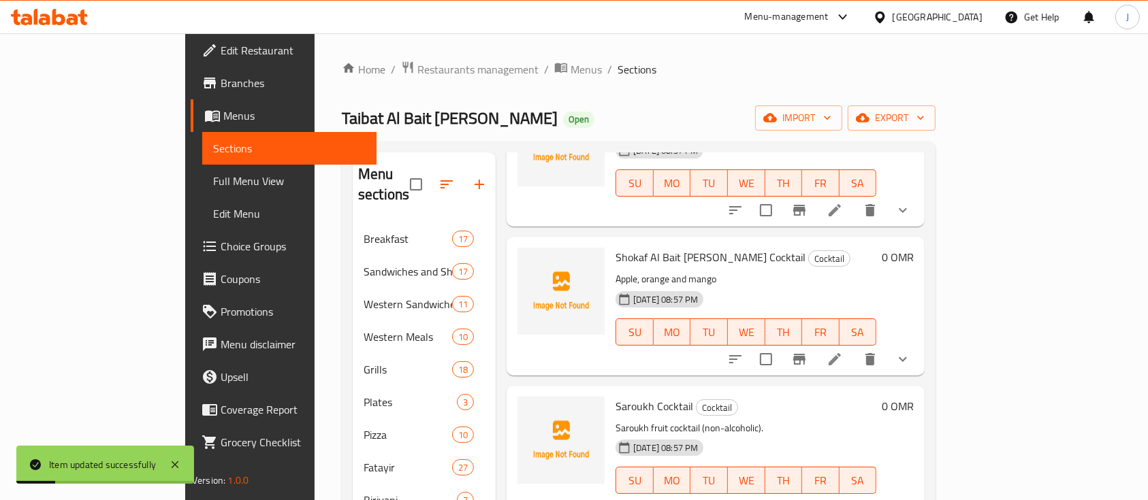
scroll to position [191, 0]
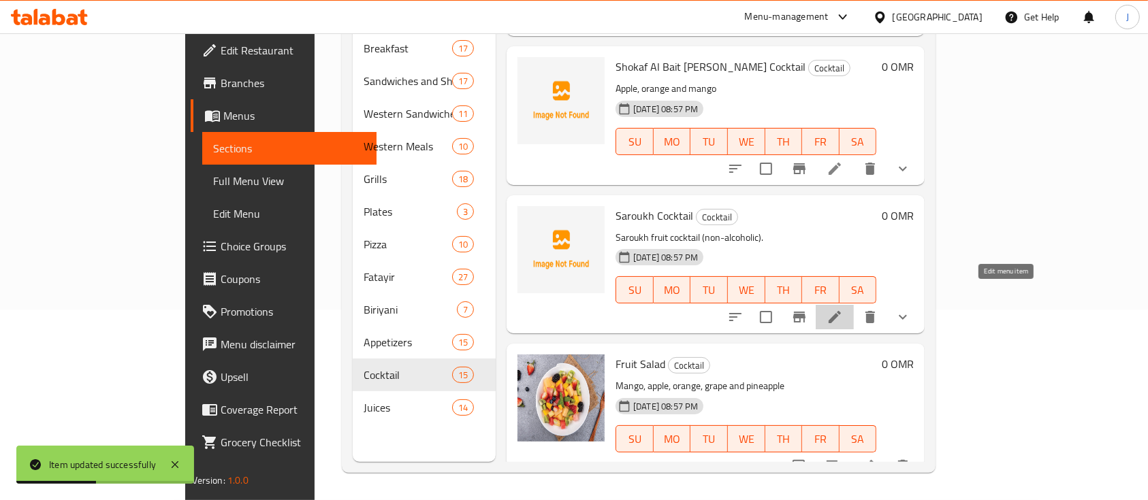
click at [841, 311] on icon at bounding box center [835, 317] width 12 height 12
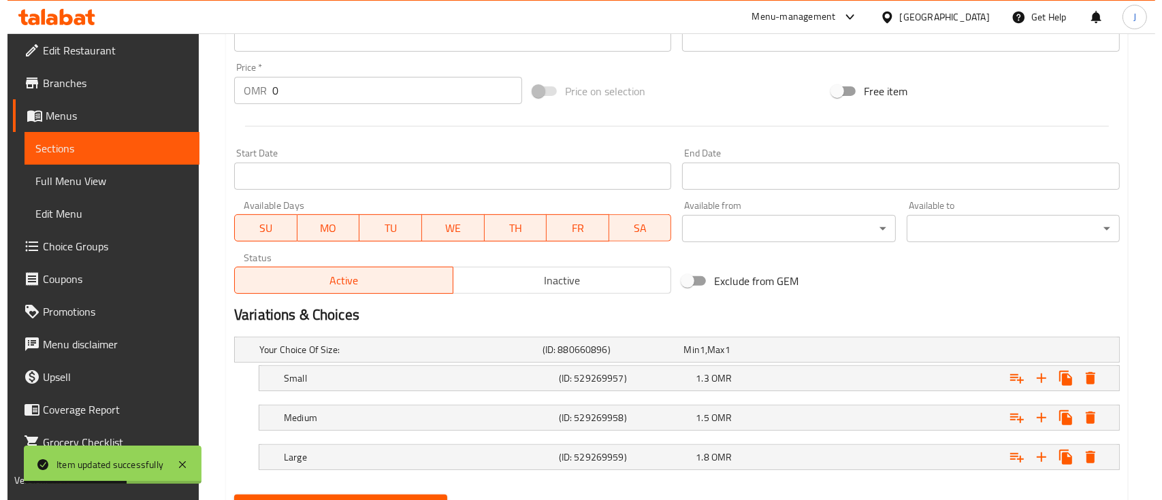
scroll to position [517, 0]
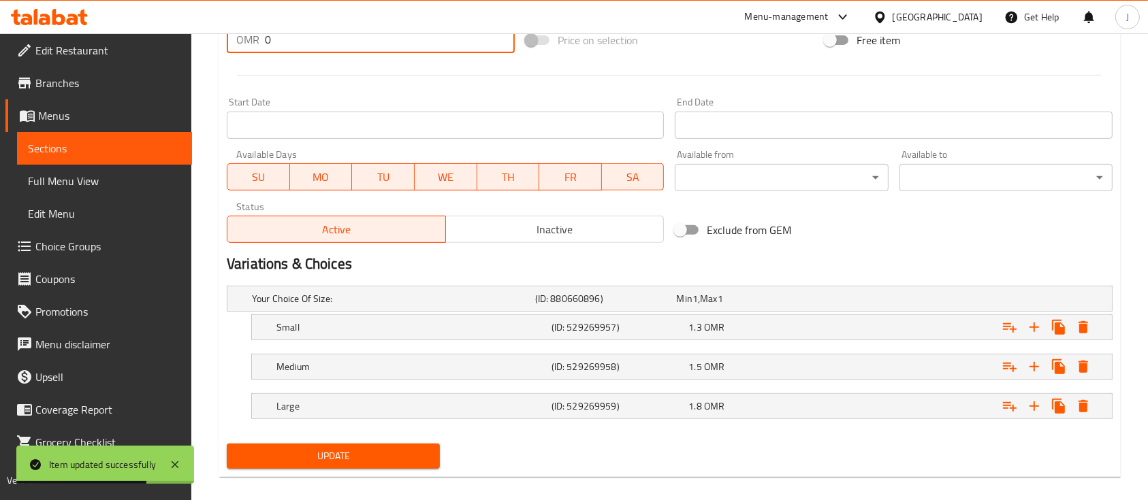
drag, startPoint x: 287, startPoint y: 44, endPoint x: 231, endPoint y: 39, distance: 55.4
click at [231, 39] on div "OMR 0 Price *" at bounding box center [371, 39] width 288 height 27
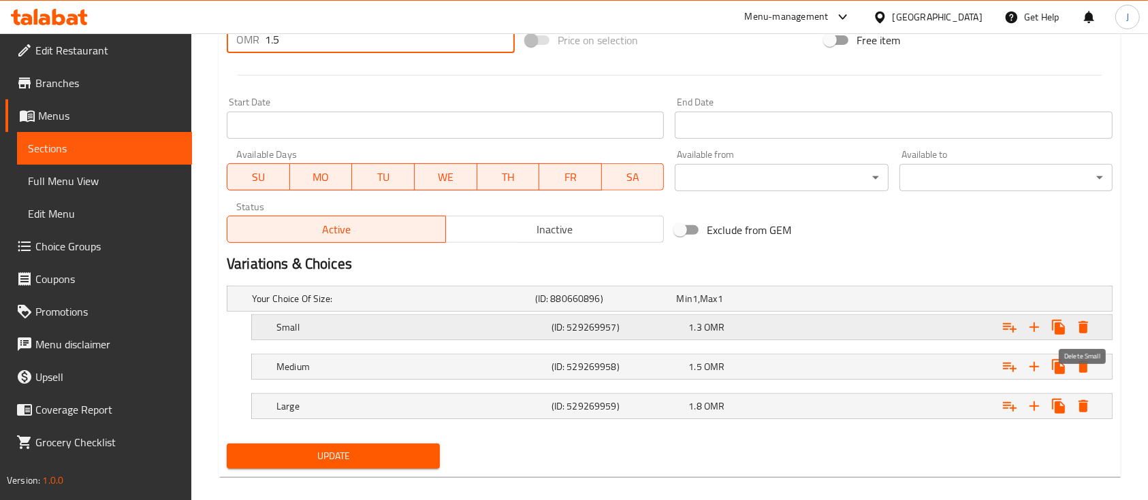
type input "1.5"
click at [1078, 325] on icon "Expand" at bounding box center [1083, 327] width 16 height 16
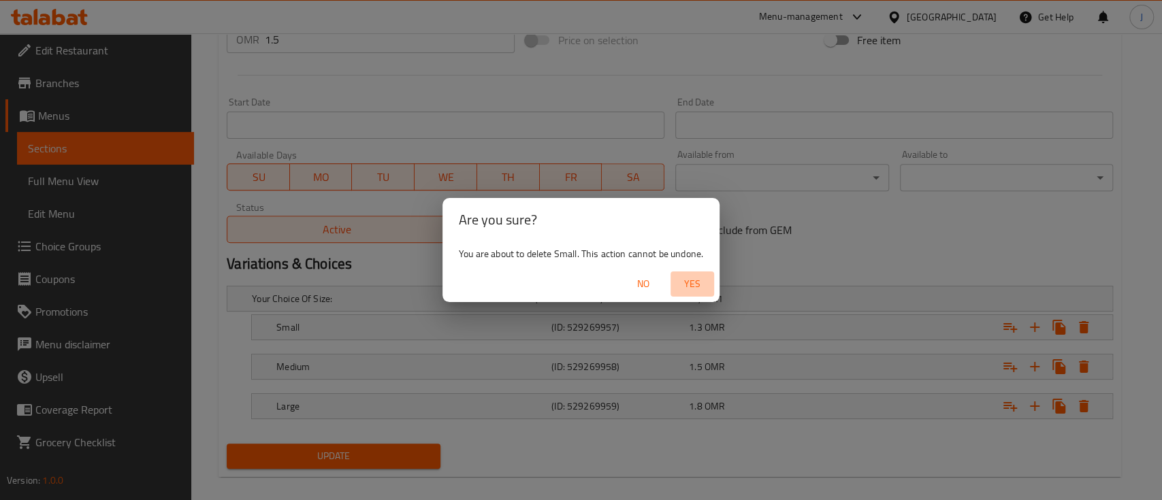
click at [694, 278] on span "Yes" at bounding box center [692, 284] width 33 height 17
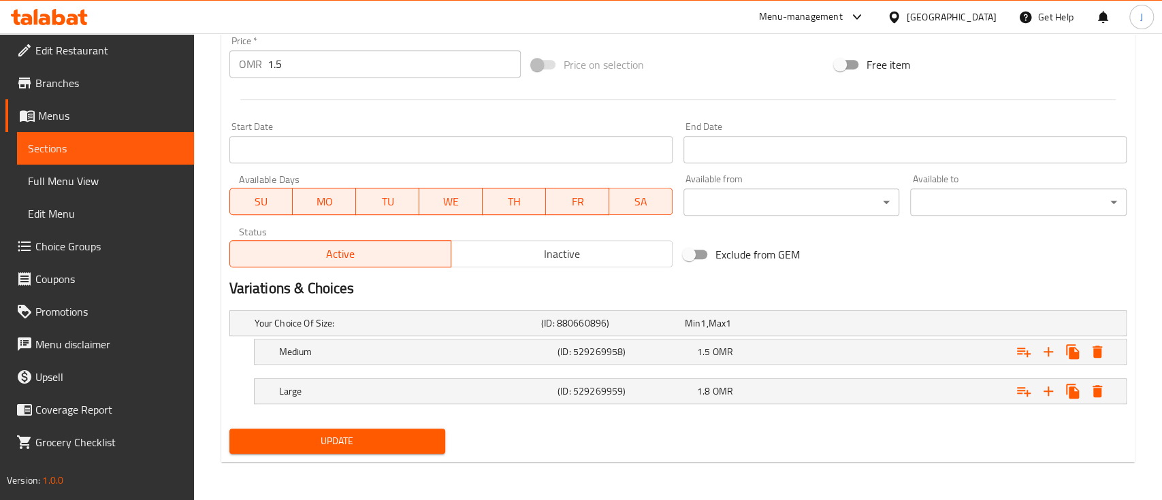
scroll to position [492, 0]
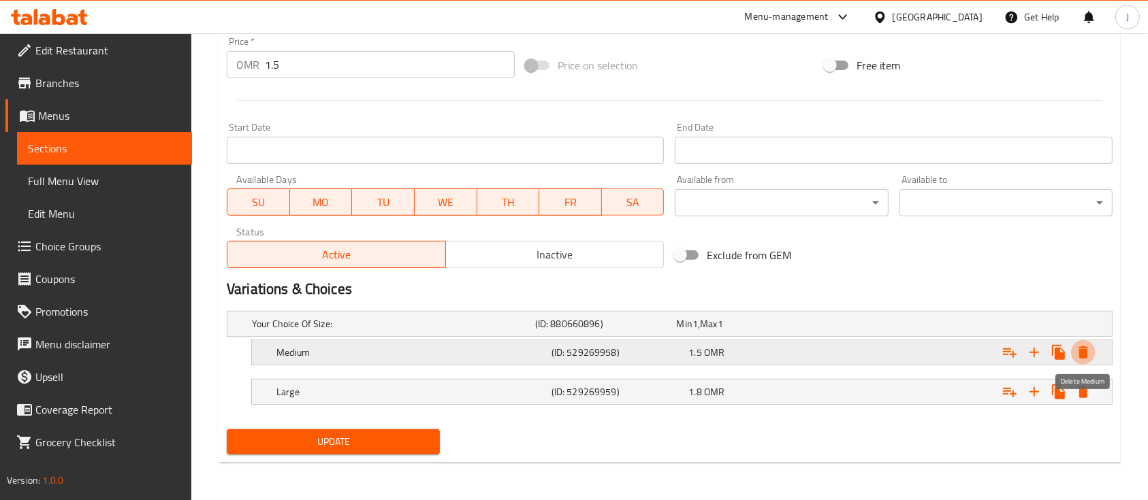
click at [1086, 355] on icon "Expand" at bounding box center [1083, 353] width 10 height 12
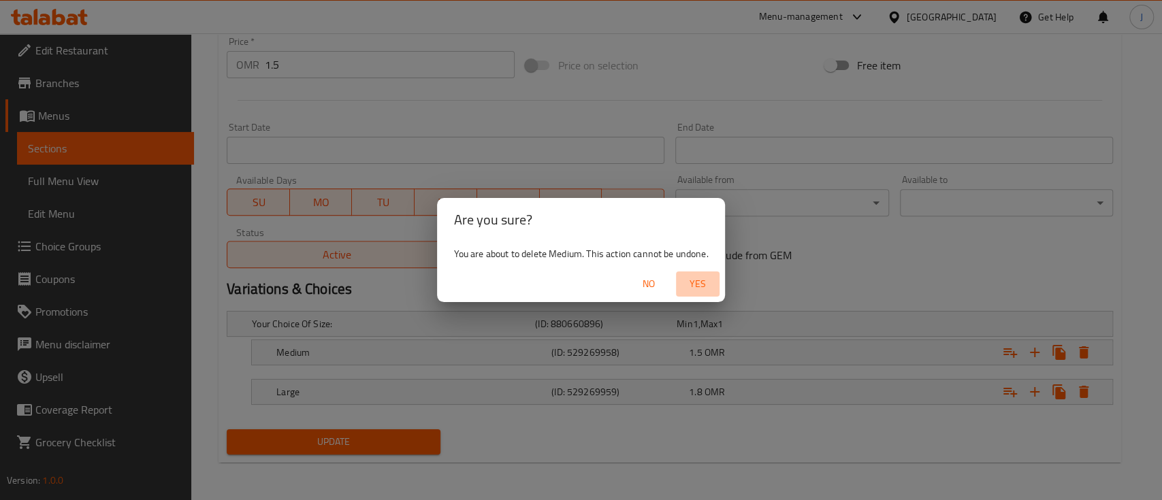
click at [701, 284] on span "Yes" at bounding box center [698, 284] width 33 height 17
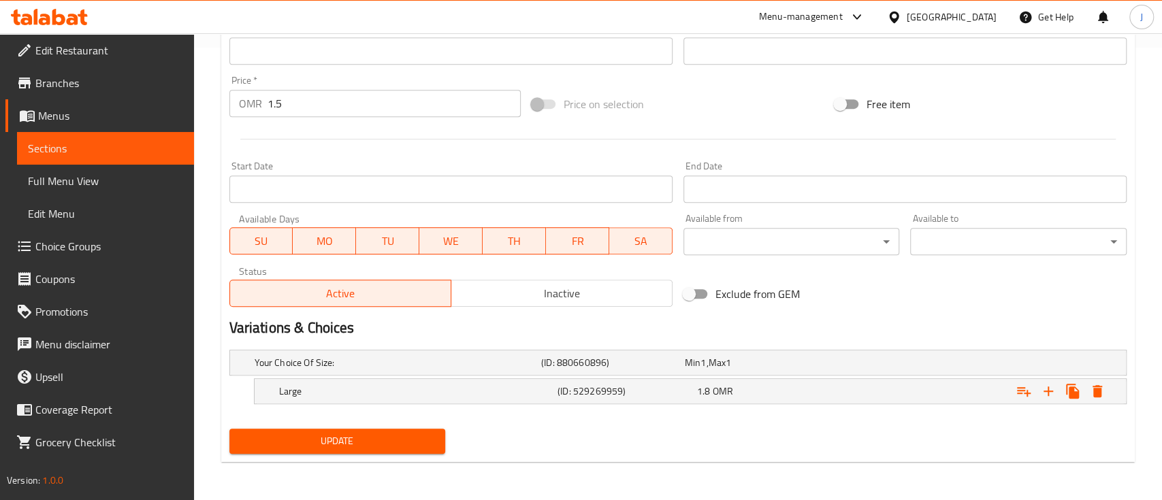
scroll to position [452, 0]
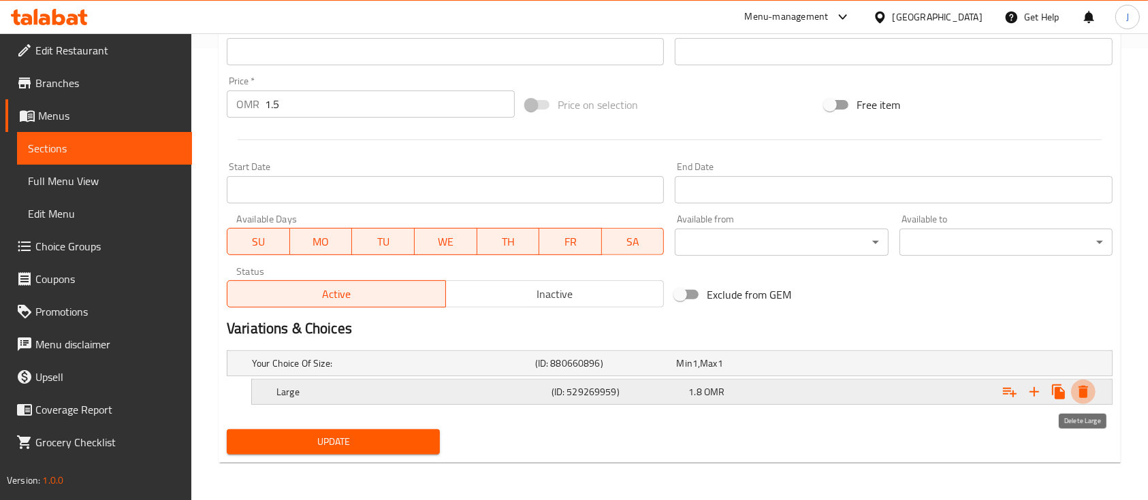
click at [1083, 398] on icon "Expand" at bounding box center [1083, 392] width 16 height 16
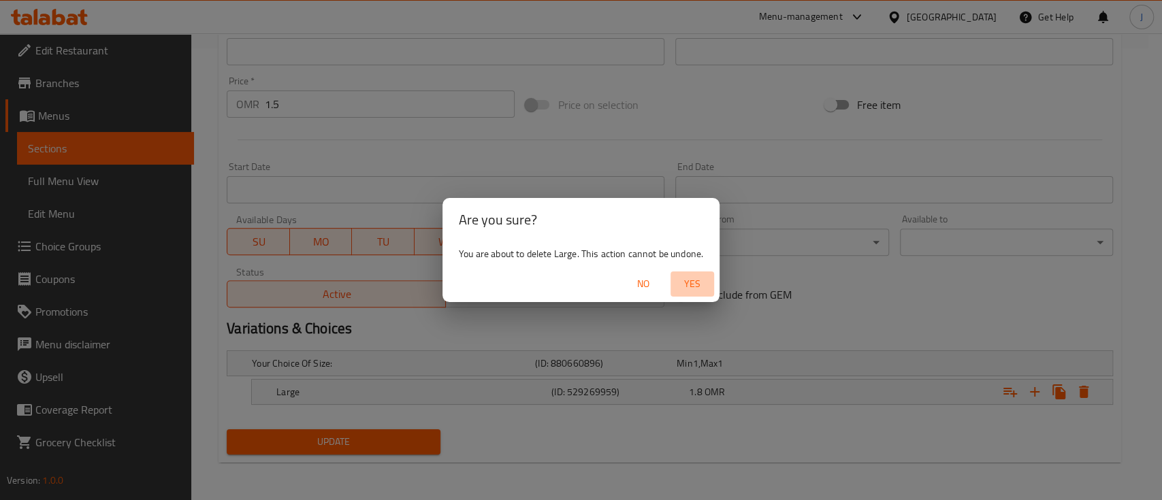
click at [694, 286] on span "Yes" at bounding box center [692, 284] width 33 height 17
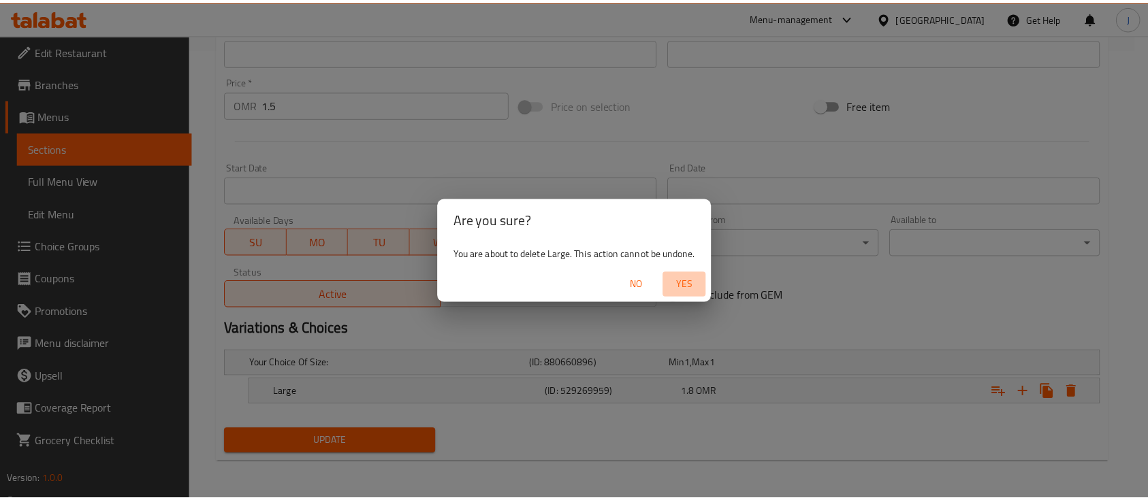
scroll to position [448, 0]
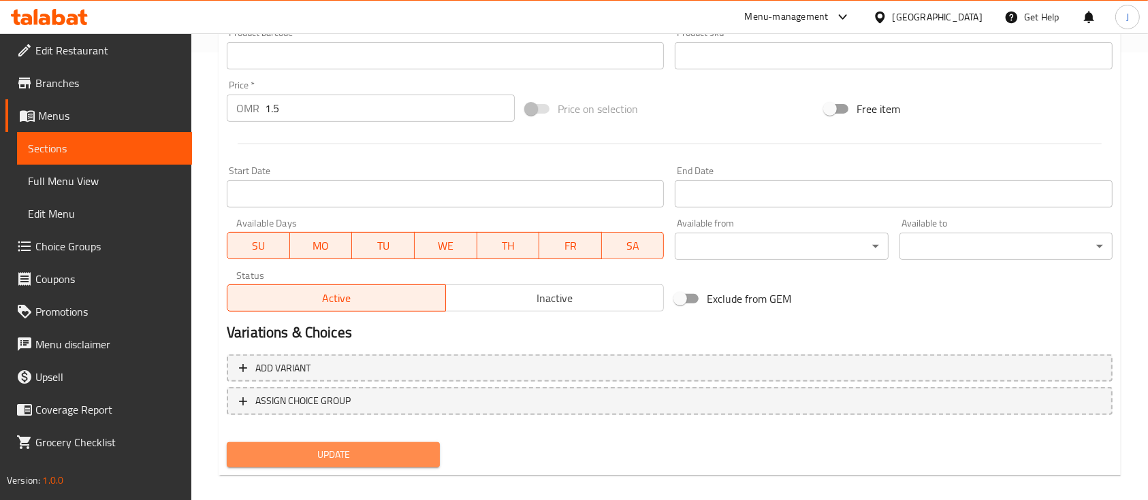
click at [370, 458] on span "Update" at bounding box center [333, 455] width 191 height 17
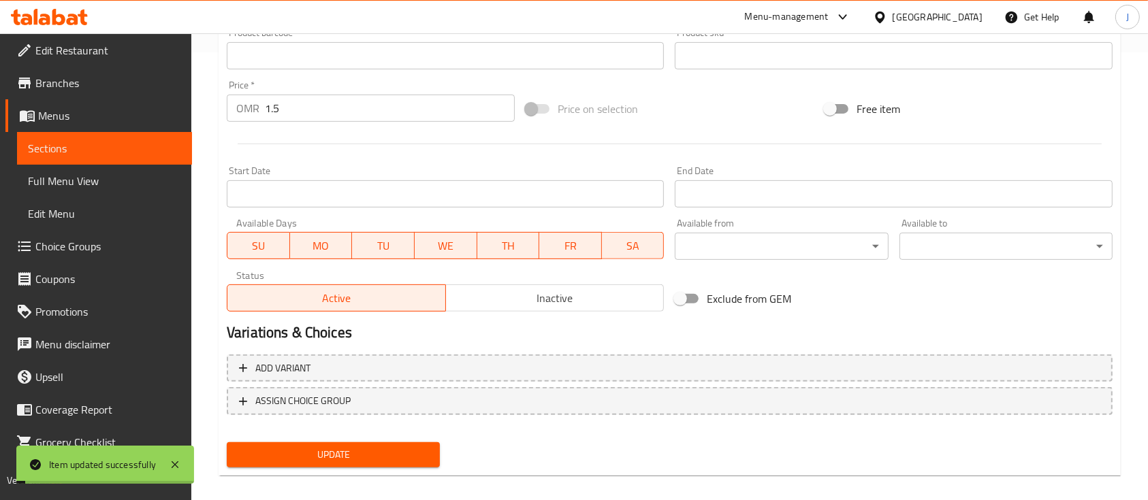
scroll to position [0, 0]
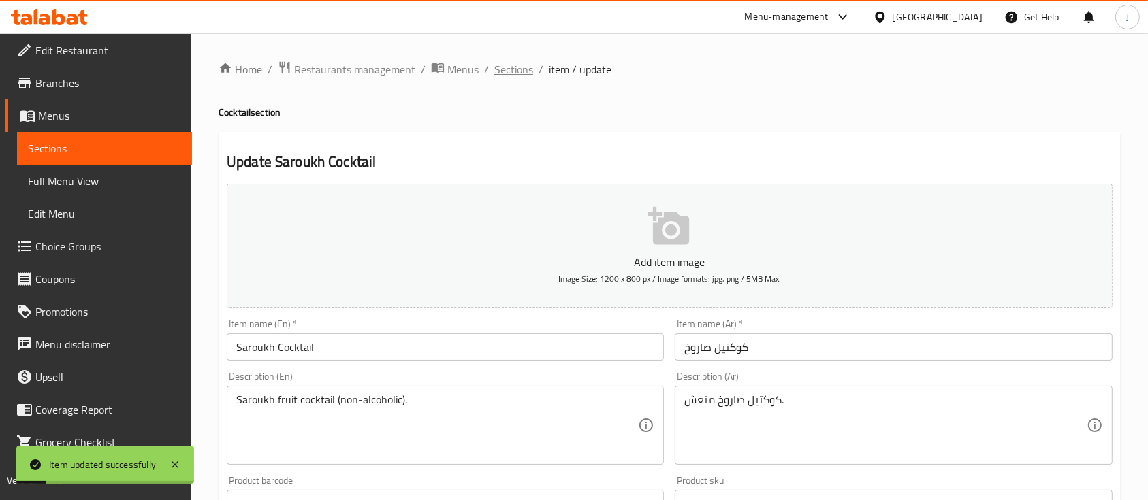
click at [520, 75] on span "Sections" at bounding box center [513, 69] width 39 height 16
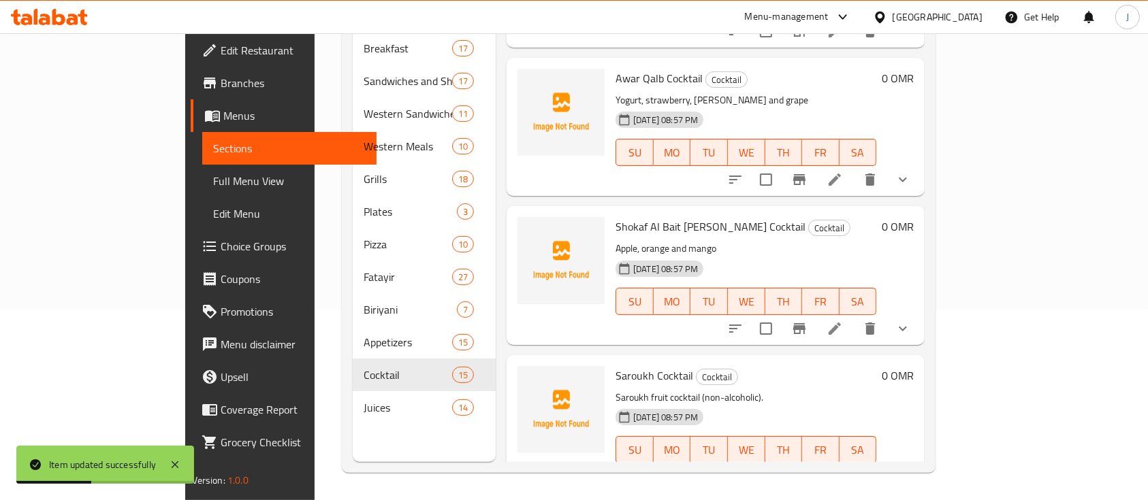
scroll to position [1604, 0]
click at [854, 317] on li at bounding box center [835, 329] width 38 height 25
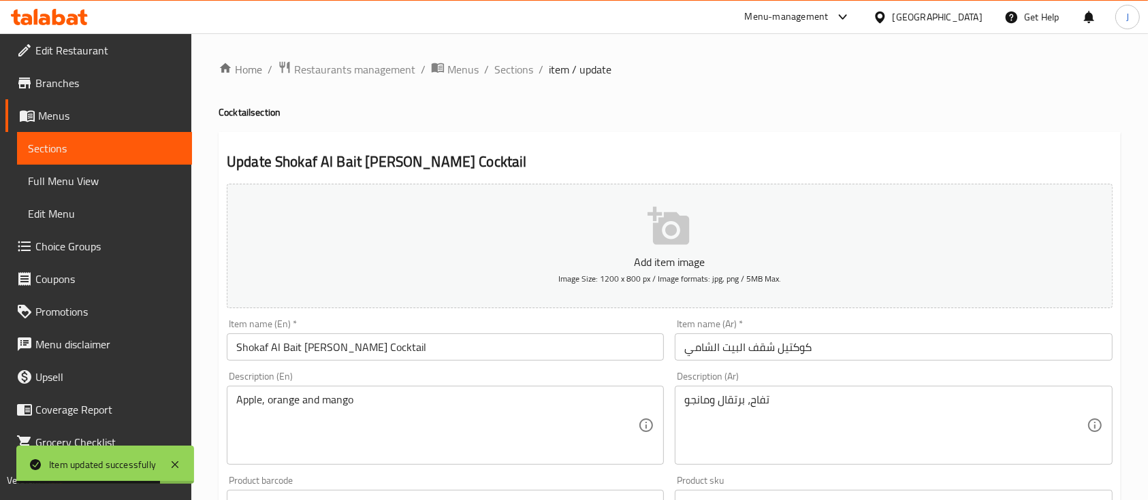
scroll to position [181, 0]
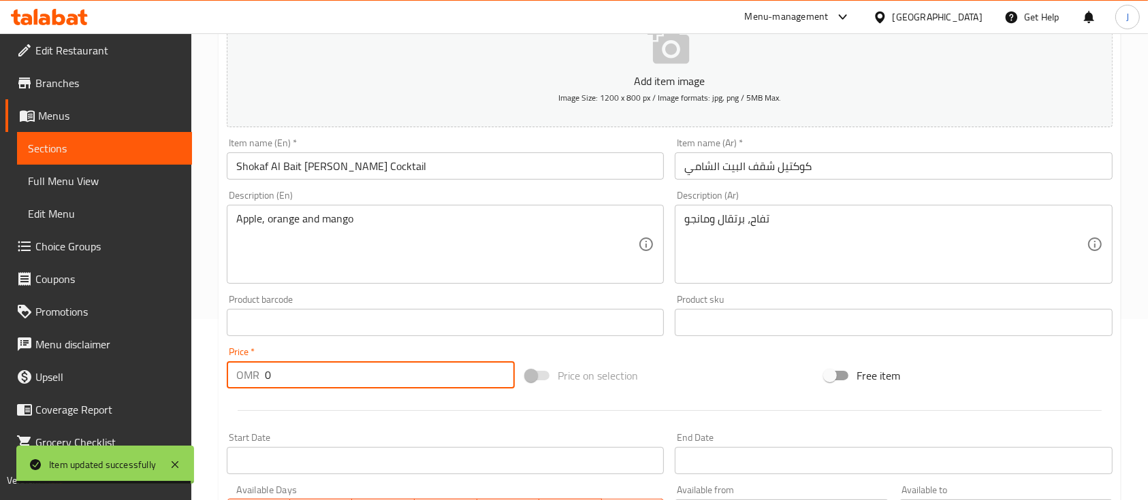
drag, startPoint x: 303, startPoint y: 381, endPoint x: 245, endPoint y: 373, distance: 58.4
click at [245, 373] on div "OMR 0 Price *" at bounding box center [371, 375] width 288 height 27
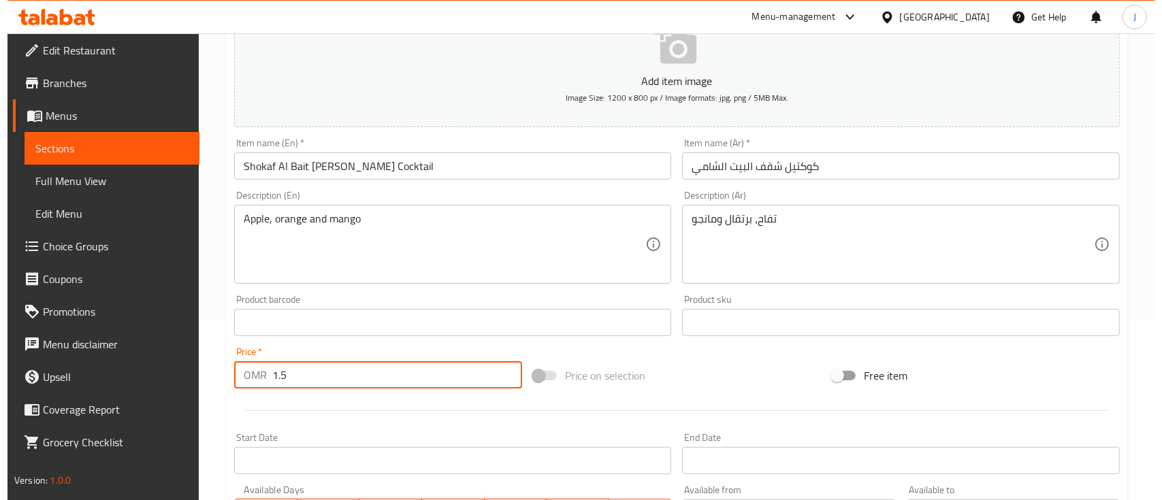
scroll to position [531, 0]
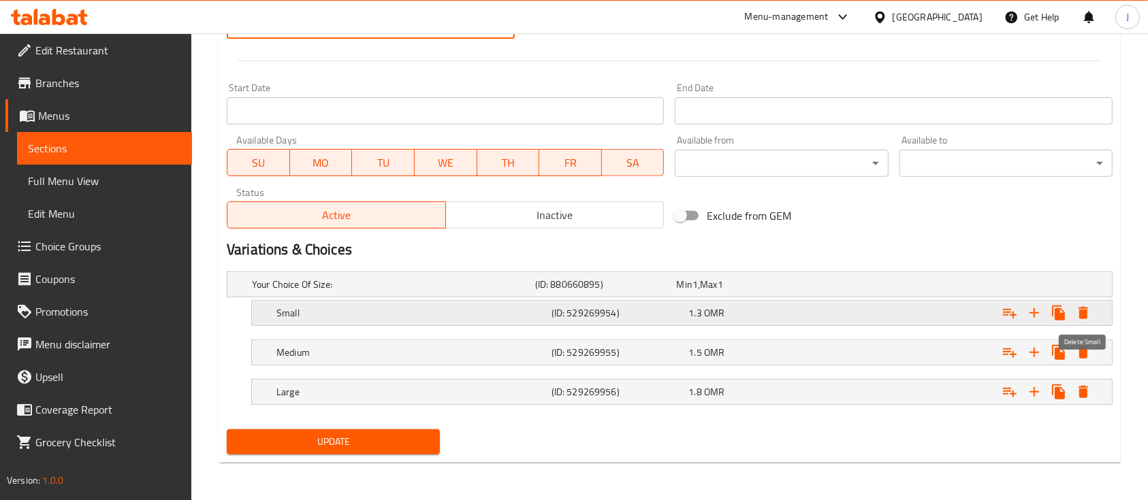
type input "1.5"
click at [1083, 315] on icon "Expand" at bounding box center [1083, 313] width 10 height 12
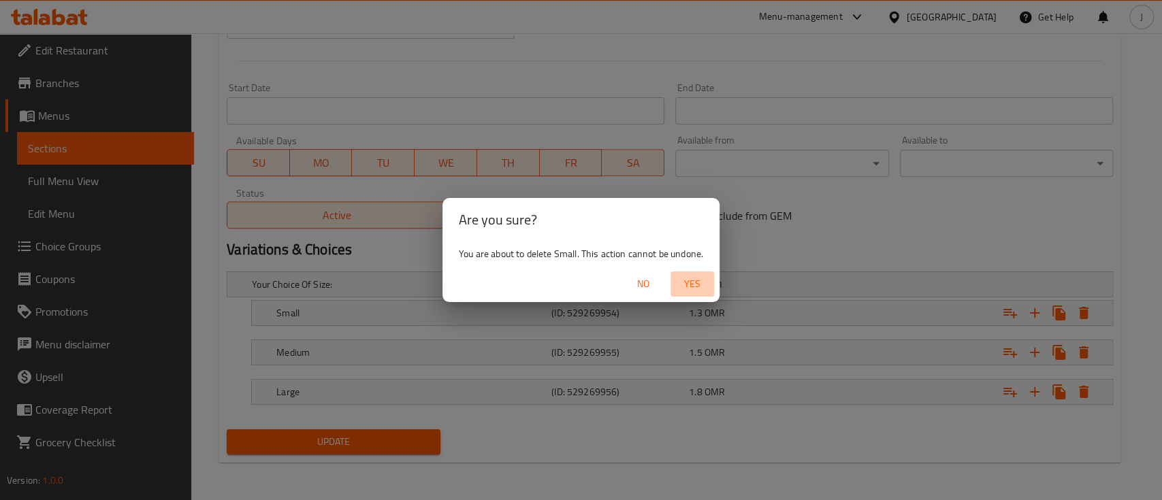
click at [693, 284] on span "Yes" at bounding box center [692, 284] width 33 height 17
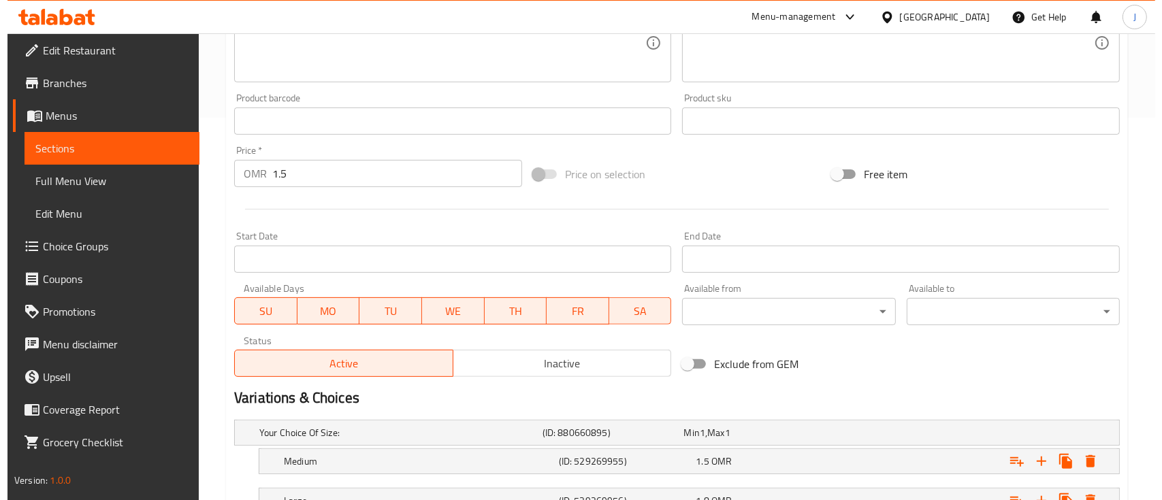
scroll to position [492, 0]
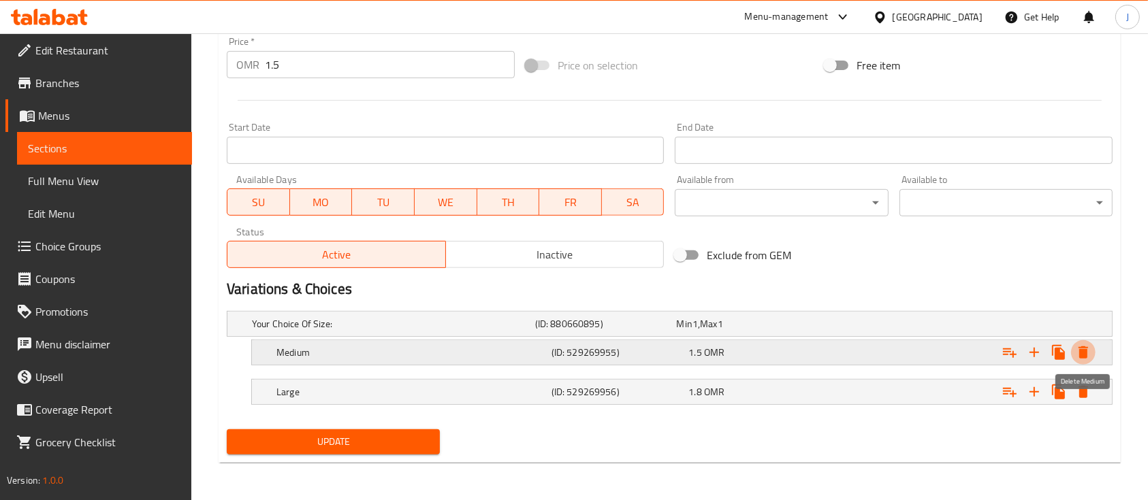
click at [1083, 348] on icon "Expand" at bounding box center [1083, 353] width 16 height 16
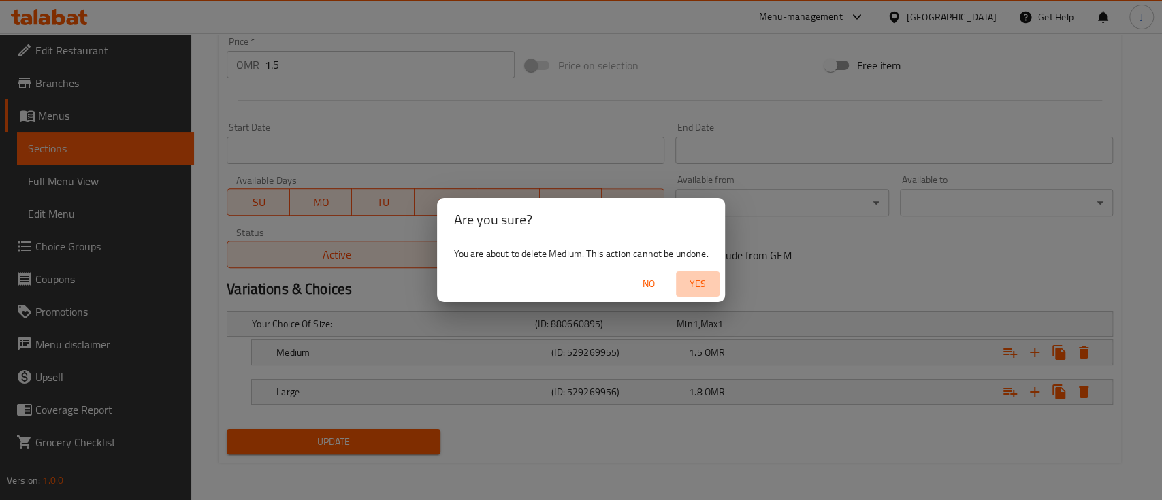
click at [697, 281] on span "Yes" at bounding box center [698, 284] width 33 height 17
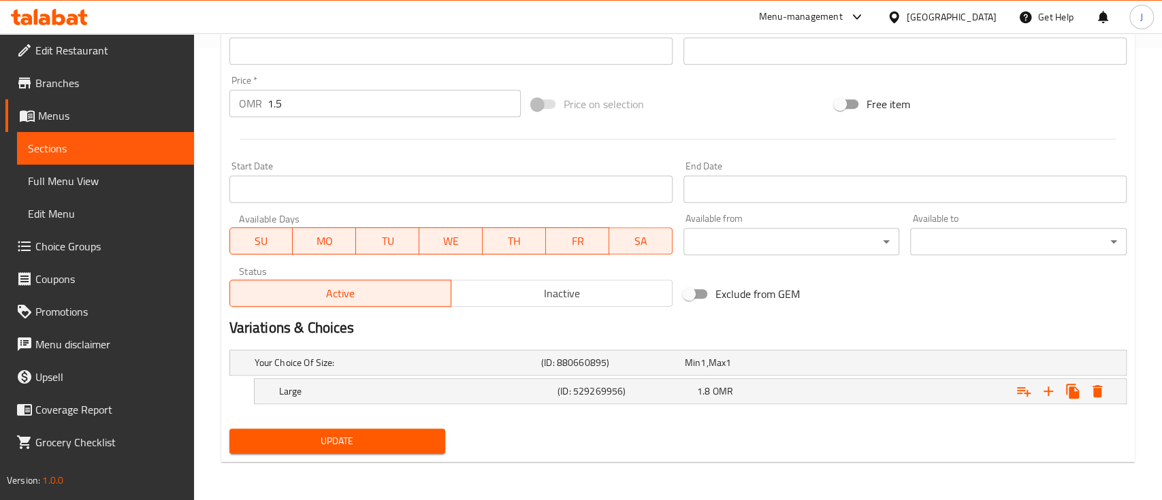
scroll to position [452, 0]
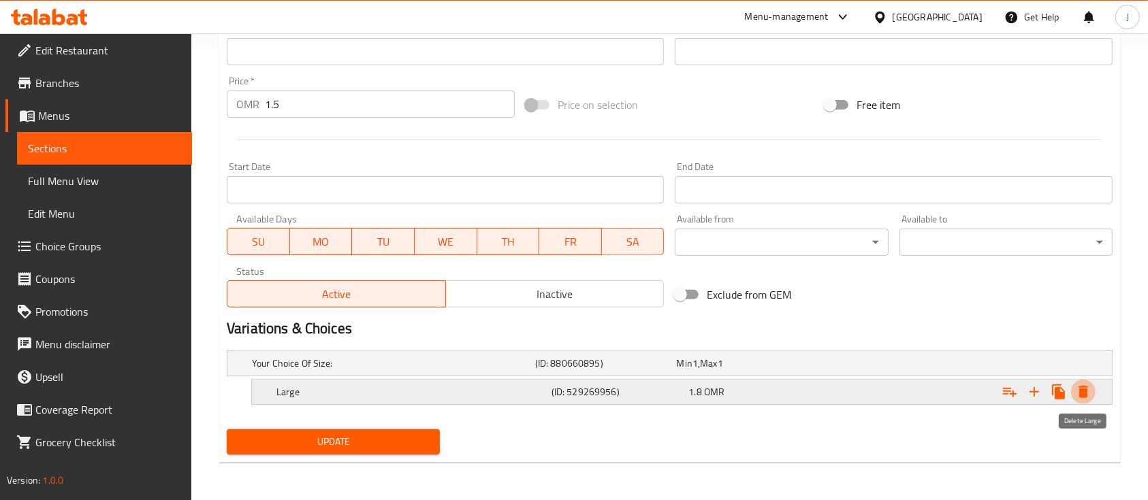
click at [1078, 389] on icon "Expand" at bounding box center [1083, 392] width 16 height 16
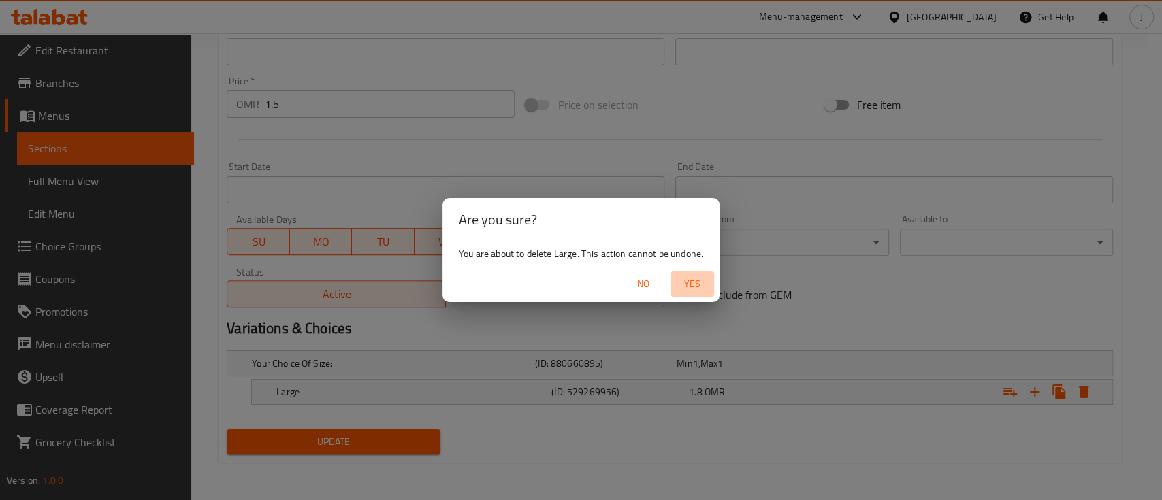
click at [692, 276] on span "Yes" at bounding box center [692, 284] width 33 height 17
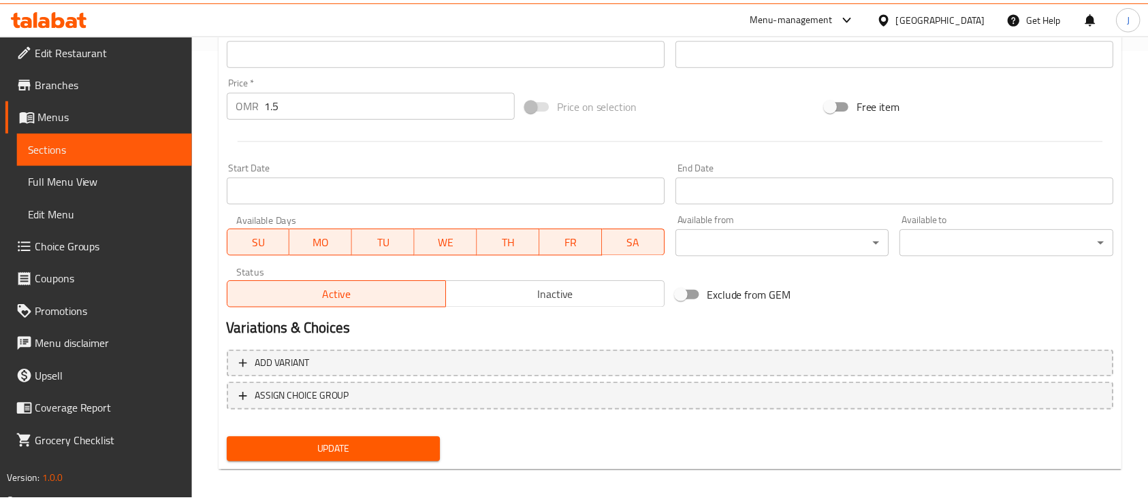
scroll to position [448, 0]
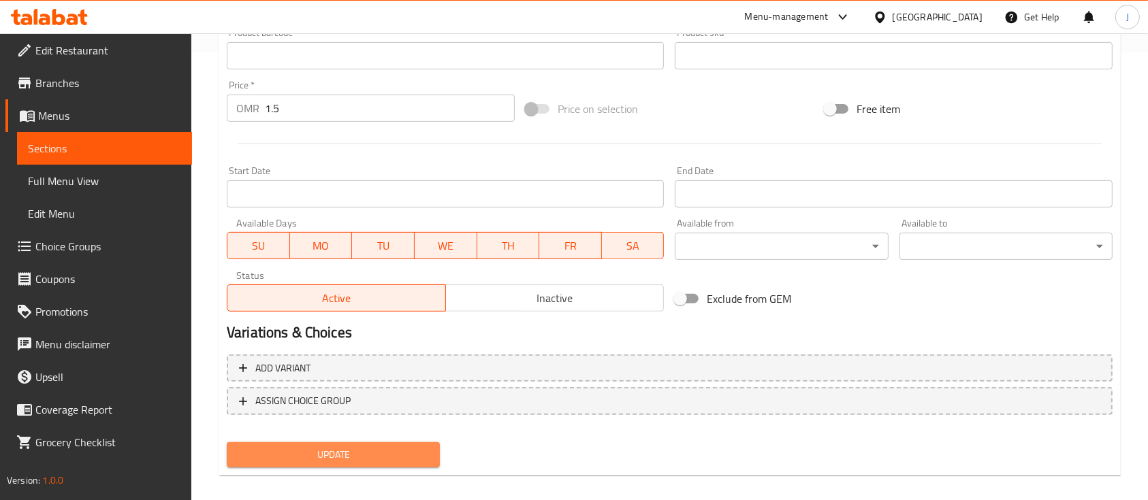
click at [376, 449] on span "Update" at bounding box center [333, 455] width 191 height 17
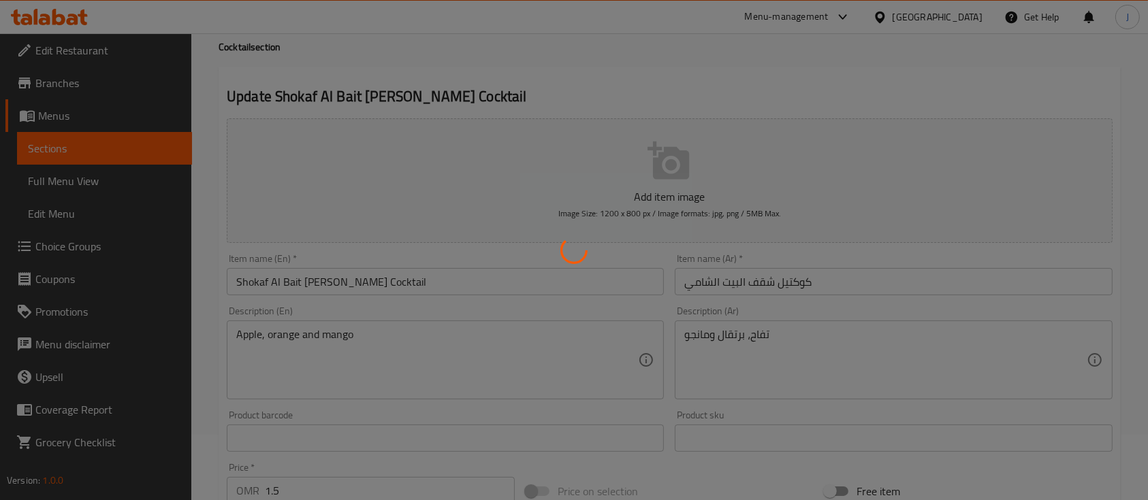
scroll to position [0, 0]
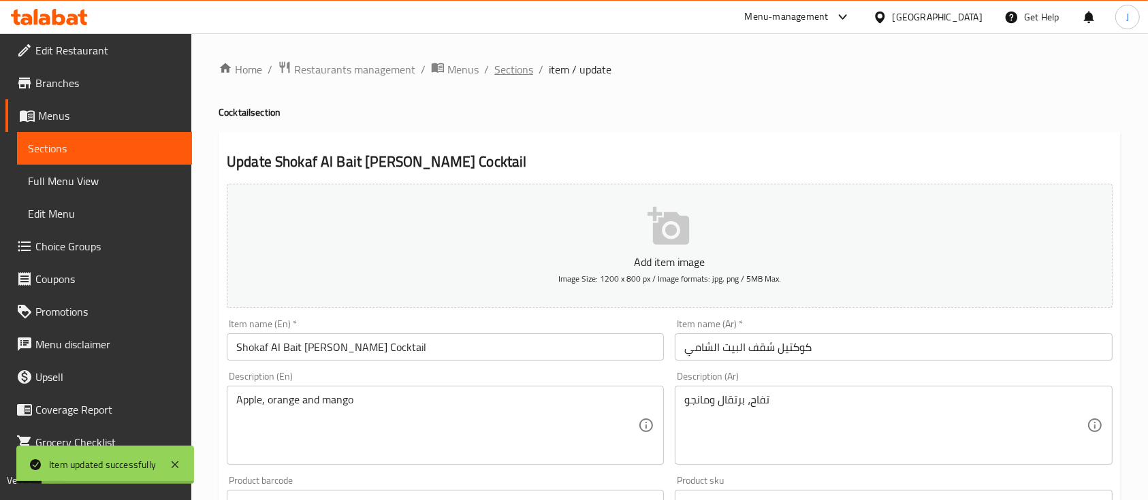
click at [520, 74] on span "Sections" at bounding box center [513, 69] width 39 height 16
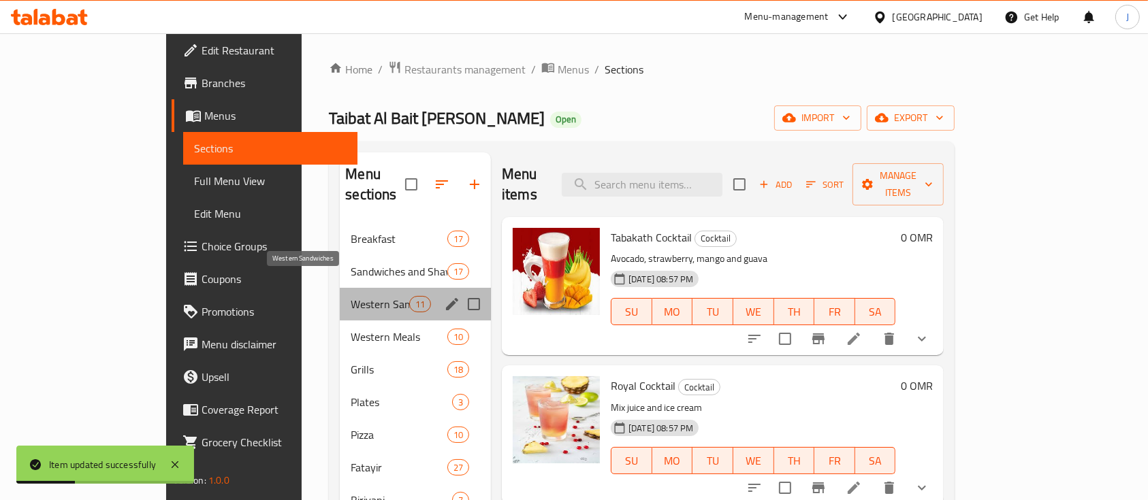
click at [351, 296] on span "Western Sandwiches" at bounding box center [380, 304] width 58 height 16
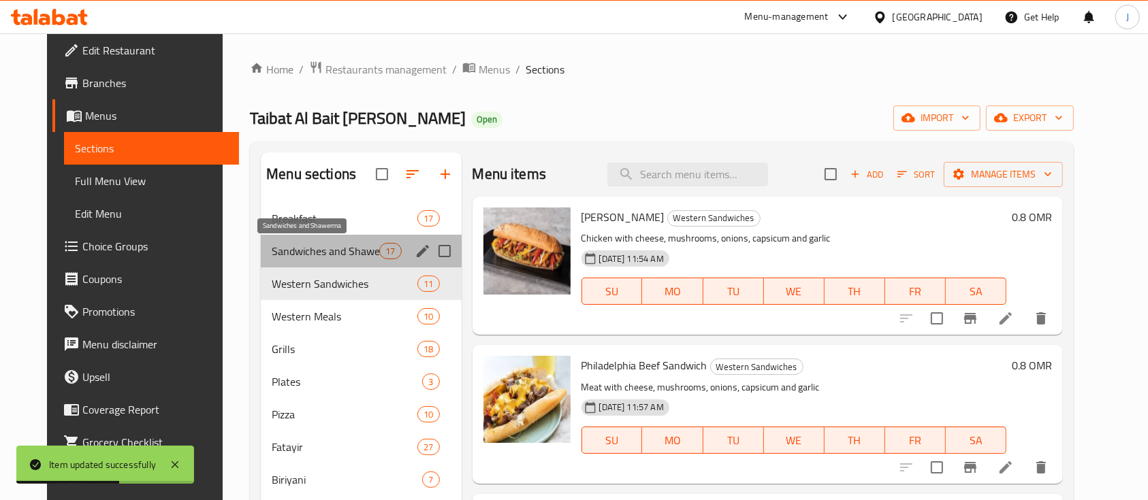
click at [322, 253] on span "Sandwiches and Shawerma" at bounding box center [326, 251] width 108 height 16
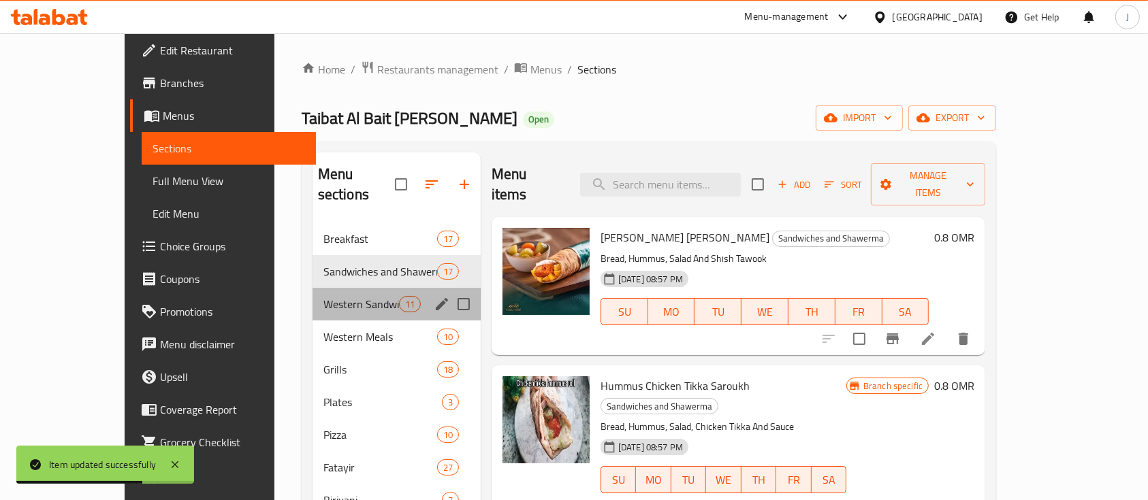
click at [313, 288] on div "Western Sandwiches 11" at bounding box center [397, 304] width 168 height 33
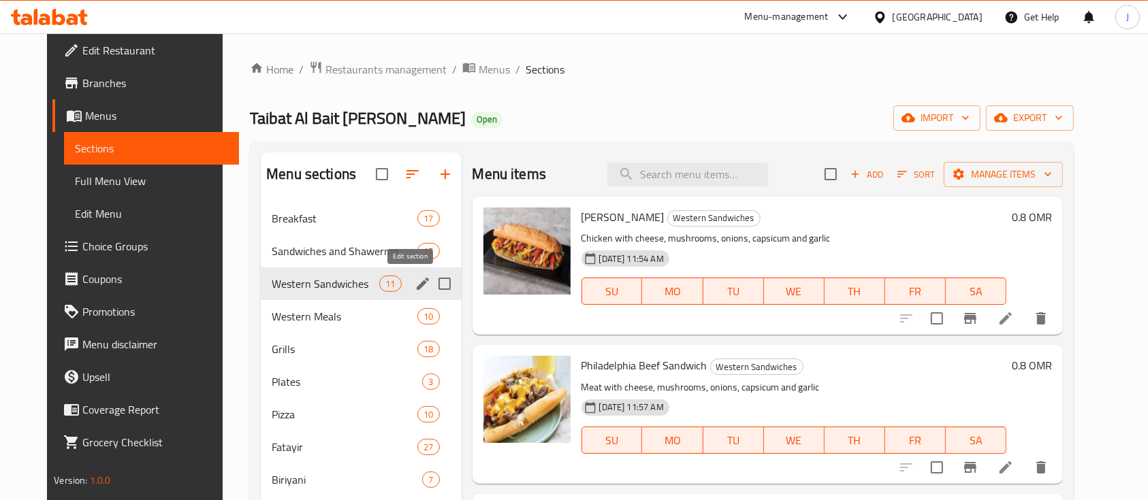
click at [417, 284] on icon "edit" at bounding box center [423, 284] width 12 height 12
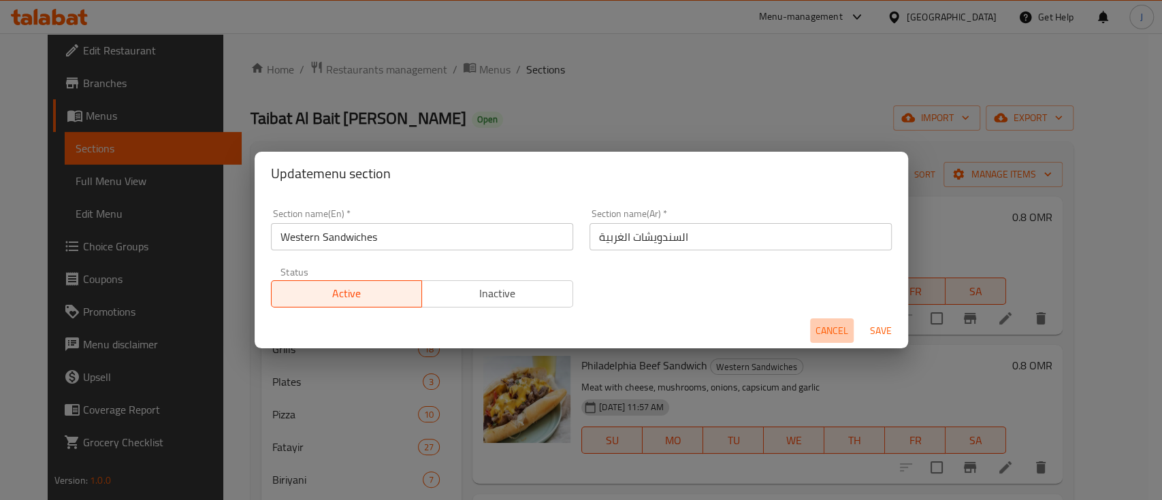
click at [822, 335] on span "Cancel" at bounding box center [832, 331] width 33 height 17
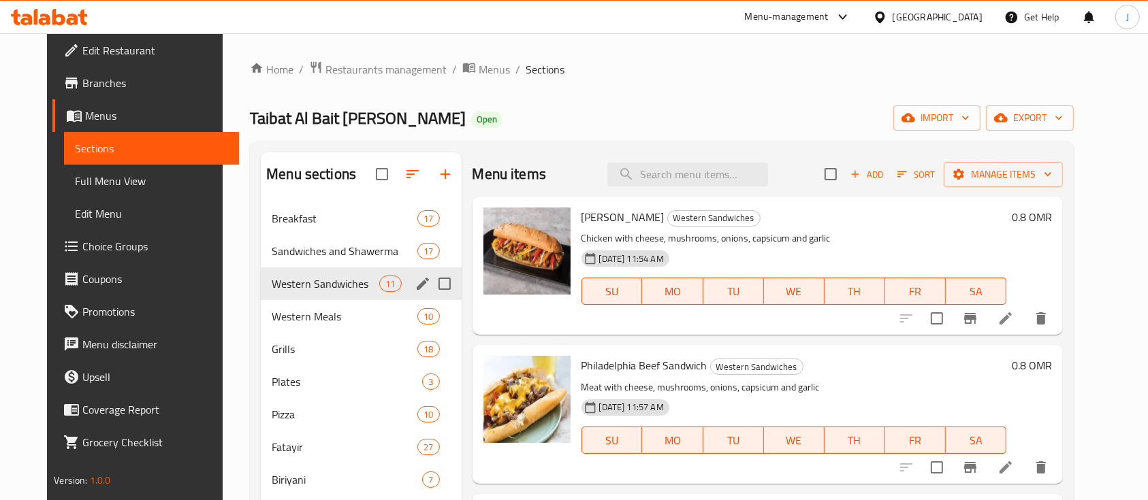
click at [1052, 221] on h6 "0.8 OMR" at bounding box center [1032, 217] width 40 height 19
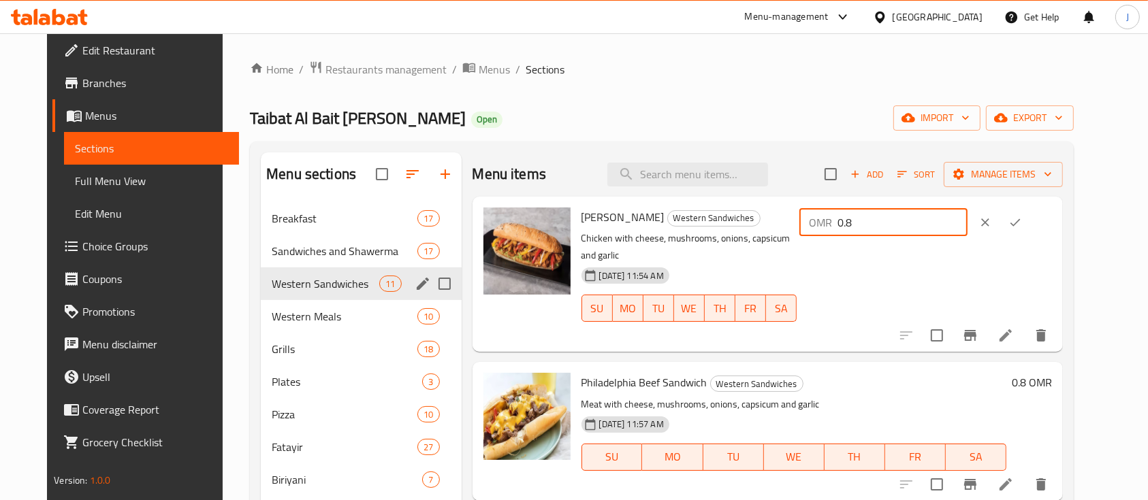
drag, startPoint x: 926, startPoint y: 236, endPoint x: 869, endPoint y: 238, distance: 56.5
click at [869, 238] on div "OMR 0.8 ​" at bounding box center [924, 274] width 255 height 133
type input "1"
click at [1030, 230] on button "ok" at bounding box center [1015, 223] width 30 height 30
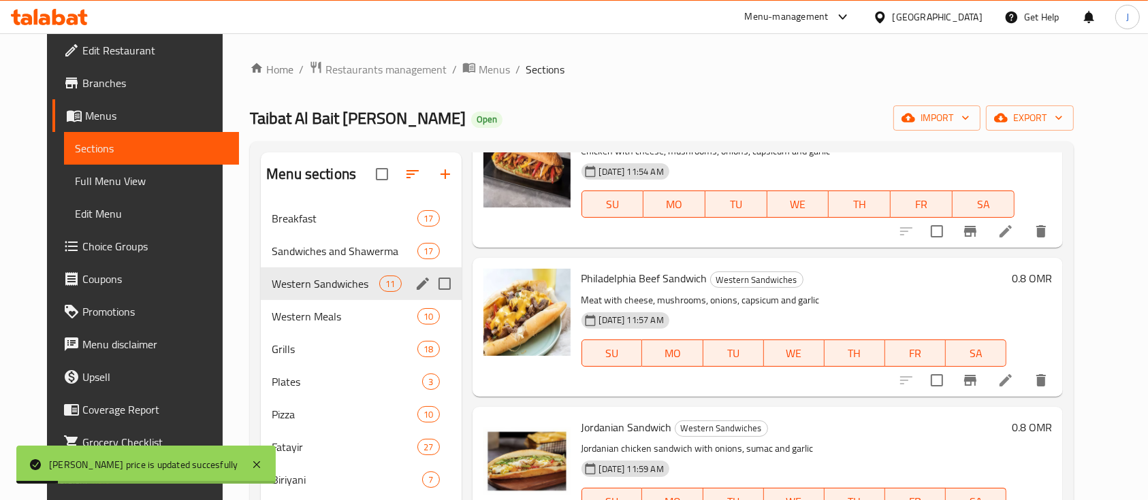
scroll to position [94, 0]
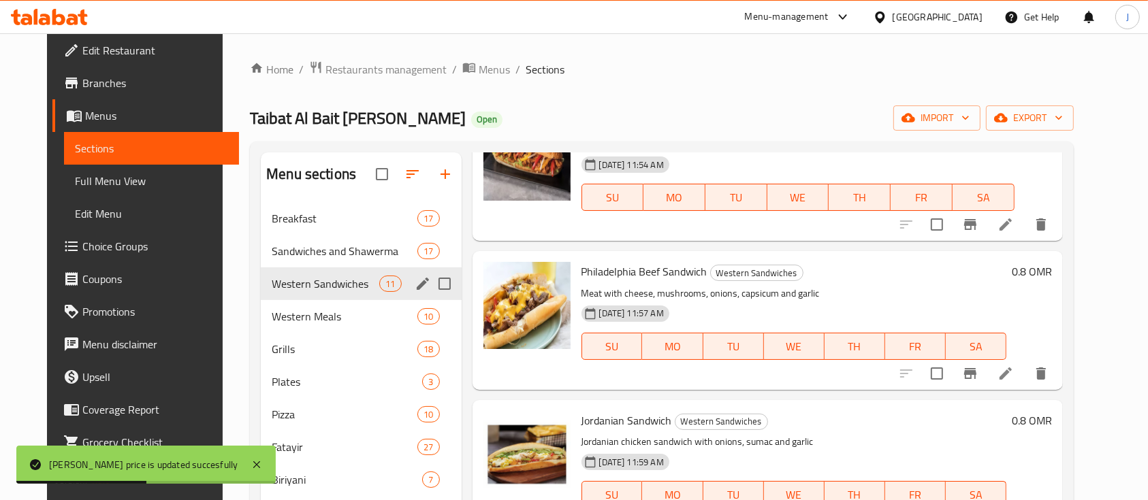
click at [1052, 273] on h6 "0.8 OMR" at bounding box center [1032, 271] width 40 height 19
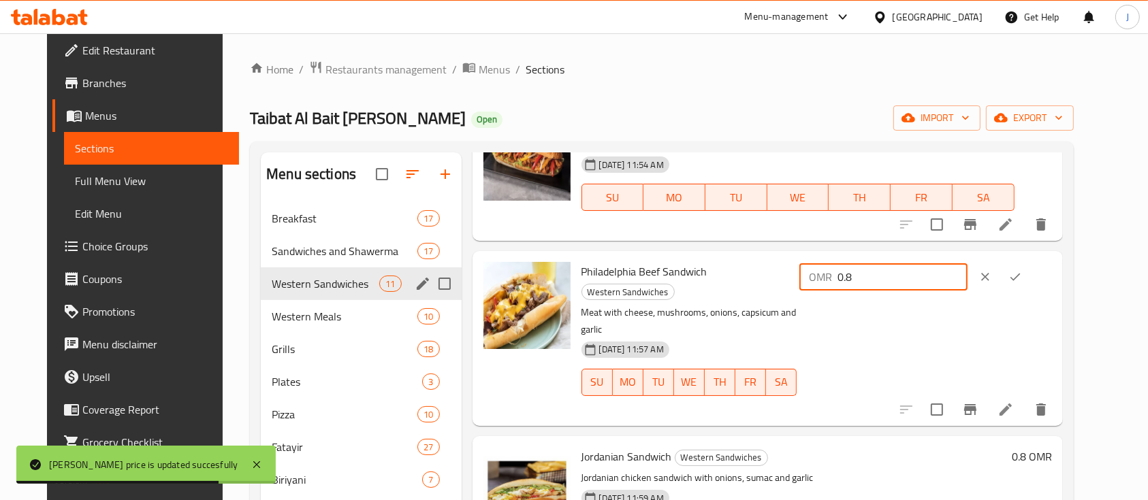
drag, startPoint x: 942, startPoint y: 278, endPoint x: 876, endPoint y: 276, distance: 66.7
click at [876, 276] on div "OMR 0.8 ​" at bounding box center [883, 276] width 168 height 27
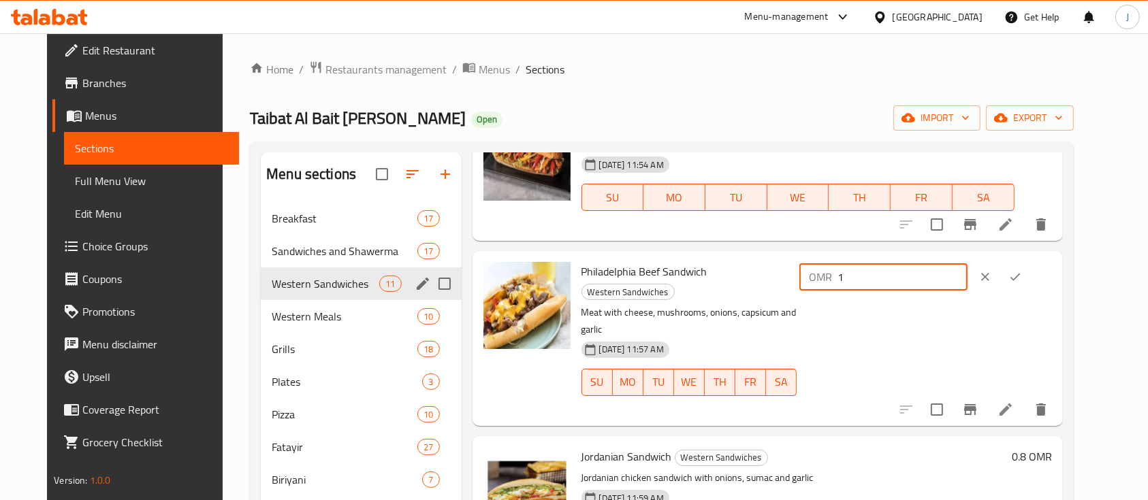
type input "1"
click at [1022, 282] on icon "ok" at bounding box center [1015, 277] width 14 height 14
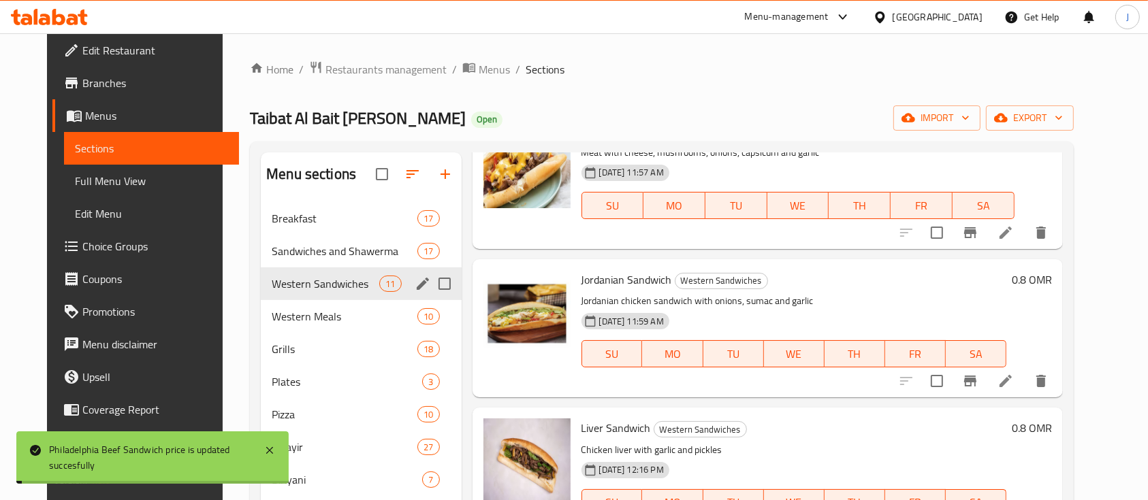
scroll to position [236, 0]
click at [1052, 279] on h6 "0.8 OMR" at bounding box center [1032, 279] width 40 height 19
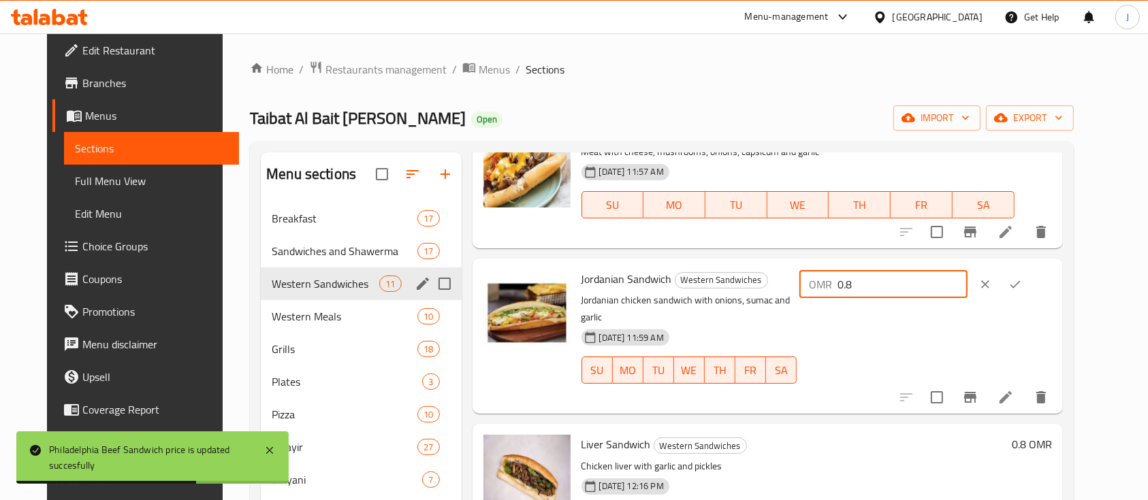
drag, startPoint x: 939, startPoint y: 287, endPoint x: 873, endPoint y: 287, distance: 66.0
click at [873, 287] on div "OMR 0.8 ​" at bounding box center [883, 284] width 168 height 27
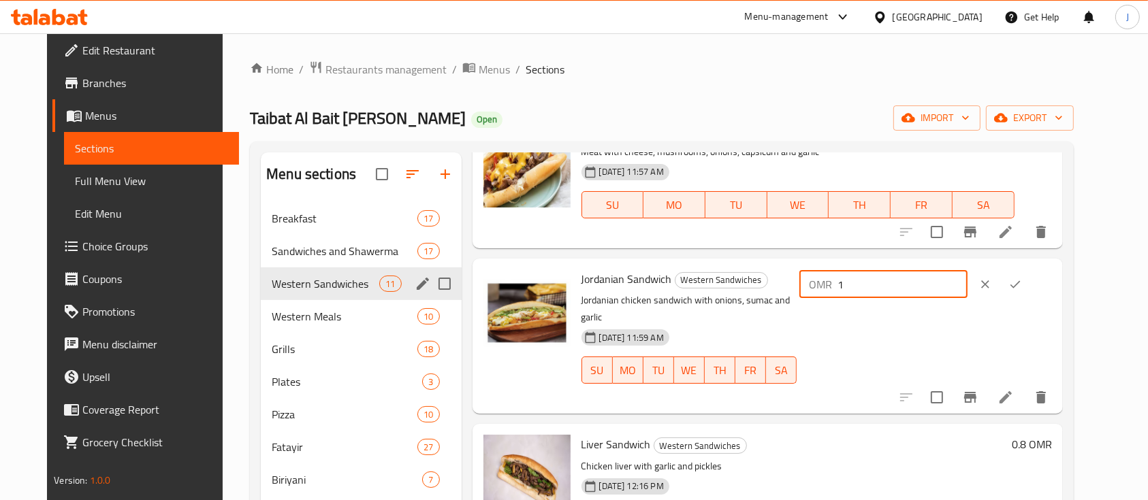
type input "1"
click at [1030, 293] on button "ok" at bounding box center [1015, 285] width 30 height 30
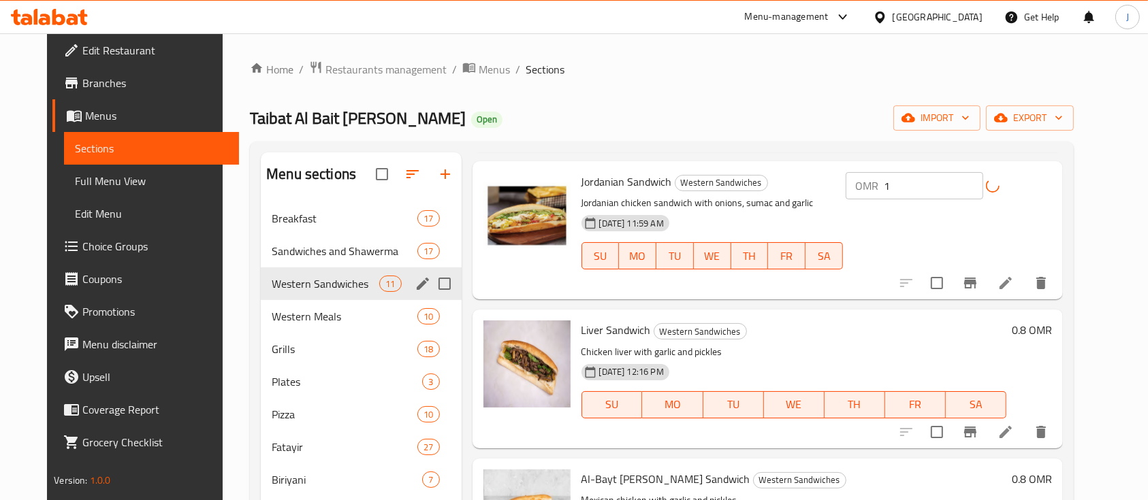
scroll to position [363, 0]
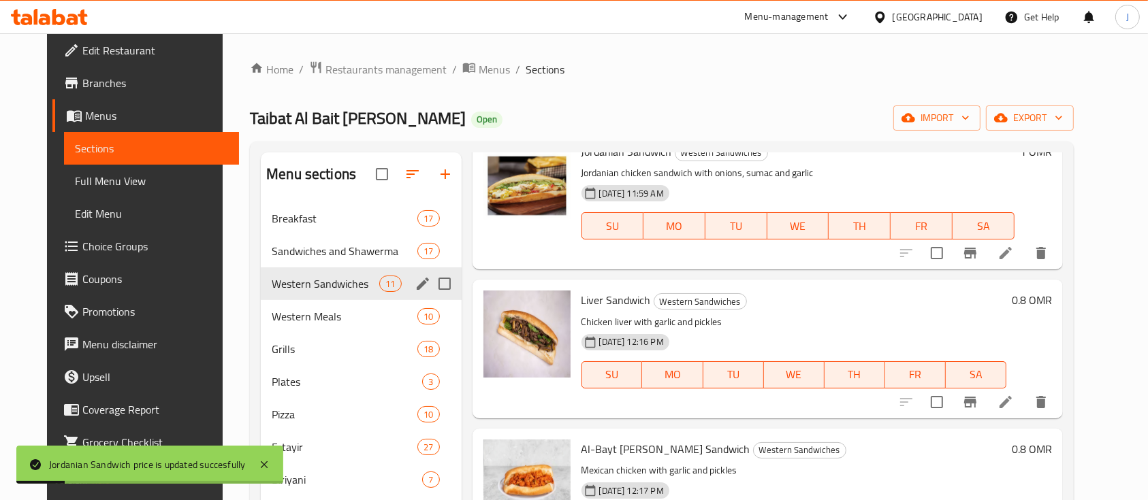
click at [1052, 293] on h6 "0.8 OMR" at bounding box center [1032, 300] width 40 height 19
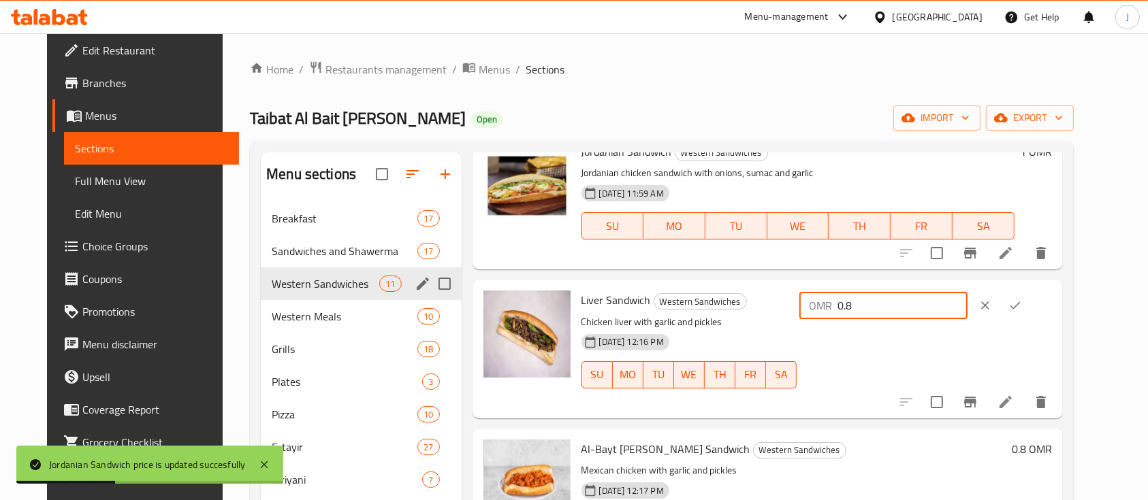
drag, startPoint x: 953, startPoint y: 311, endPoint x: 876, endPoint y: 302, distance: 77.4
click at [876, 302] on div "OMR 0.8 ​" at bounding box center [883, 305] width 168 height 27
type input "1"
click at [1022, 304] on icon "ok" at bounding box center [1015, 306] width 14 height 14
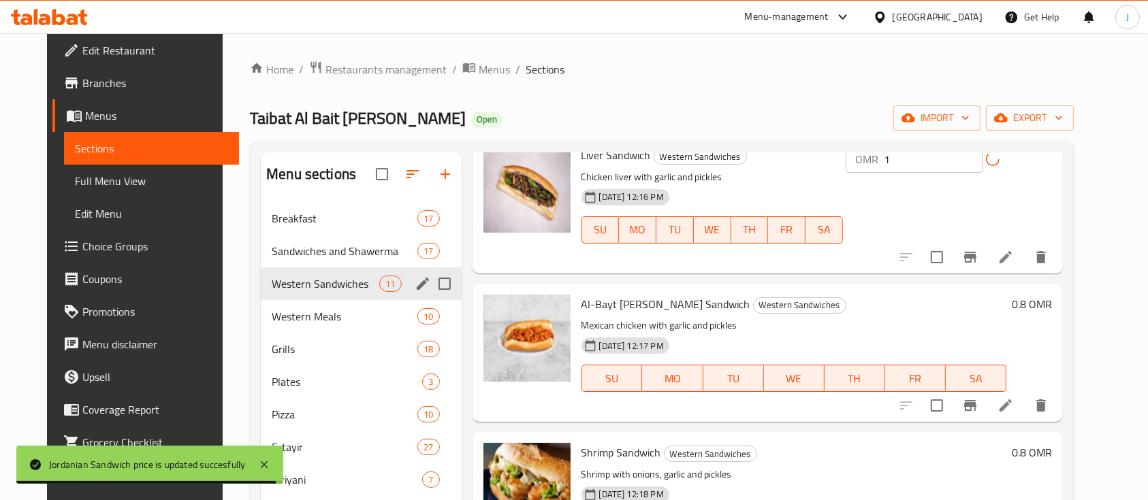
scroll to position [522, 0]
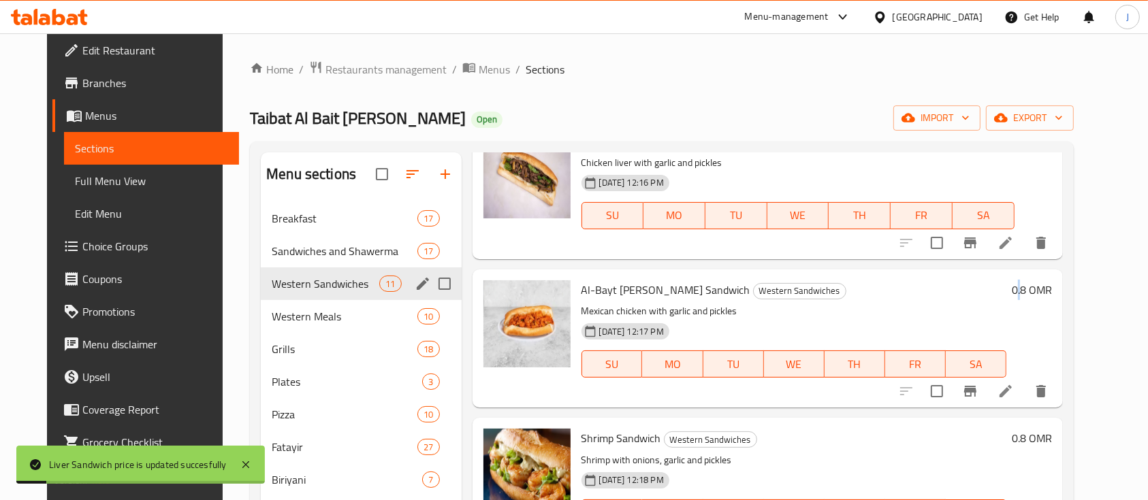
drag, startPoint x: 1054, startPoint y: 304, endPoint x: 1051, endPoint y: 287, distance: 16.6
click at [1051, 287] on div "0.8 OMR" at bounding box center [1029, 339] width 46 height 116
click at [1051, 287] on h6 "0.8 OMR" at bounding box center [1032, 290] width 40 height 19
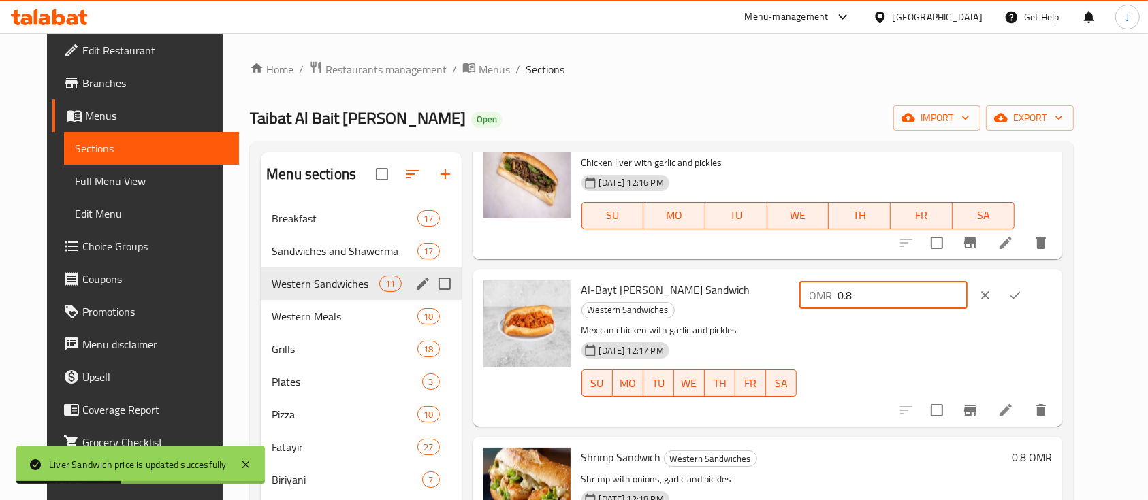
drag, startPoint x: 941, startPoint y: 296, endPoint x: 852, endPoint y: 281, distance: 90.4
click at [852, 281] on div "Al-Bayt Al-Shami Sandwich Western Sandwiches Mexican chicken with garlic and pi…" at bounding box center [816, 348] width 481 height 146
type input "1"
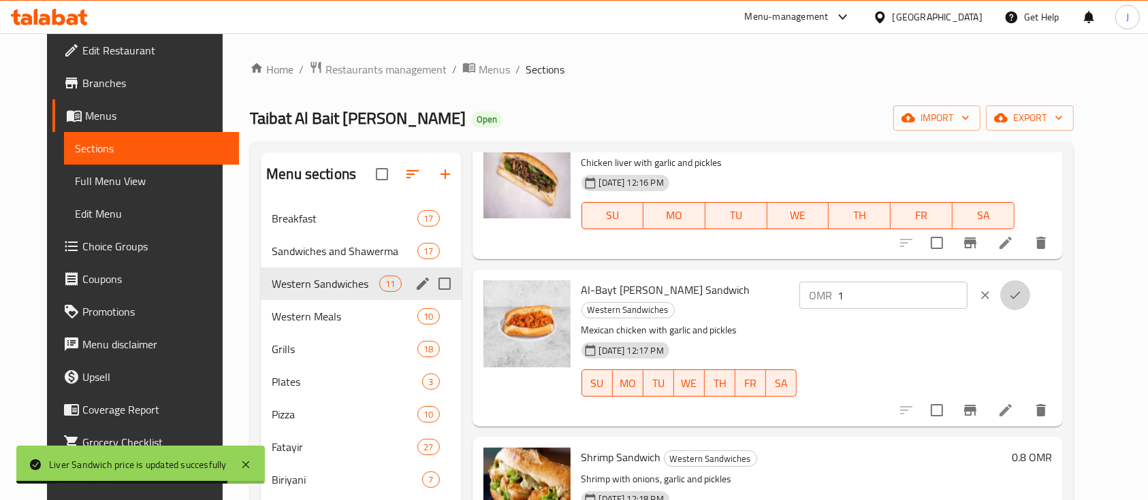
click at [1022, 289] on icon "ok" at bounding box center [1015, 296] width 14 height 14
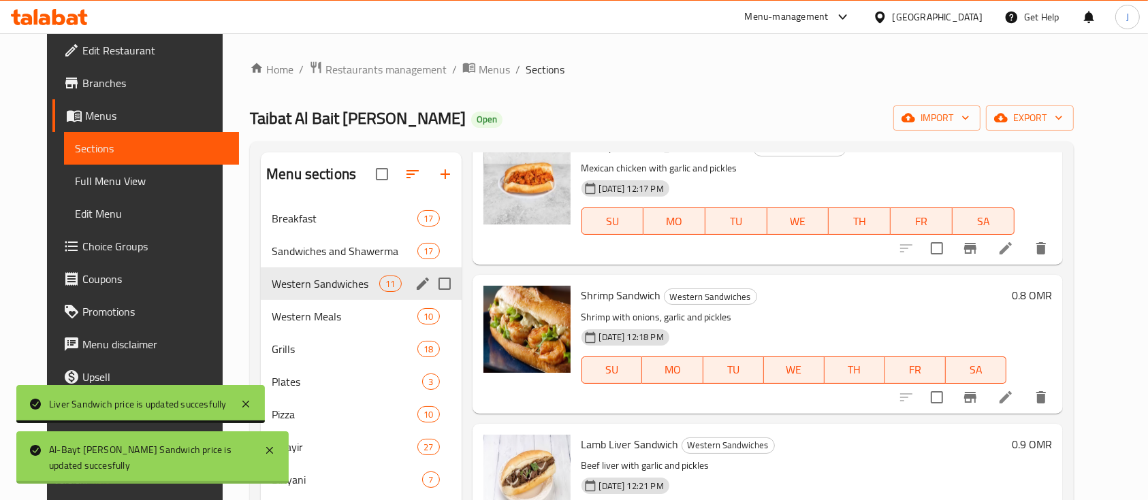
scroll to position [675, 0]
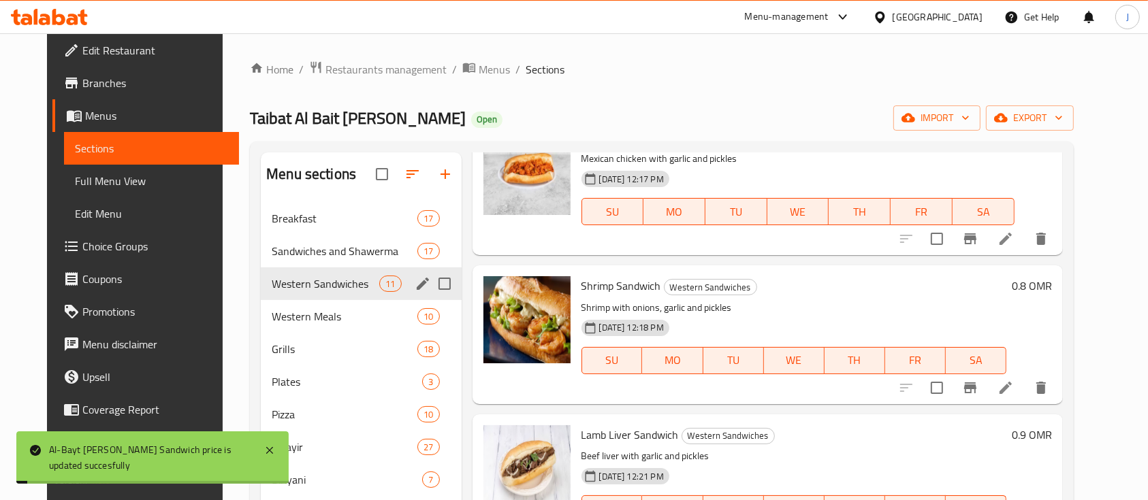
click at [1052, 289] on h6 "0.8 OMR" at bounding box center [1032, 285] width 40 height 19
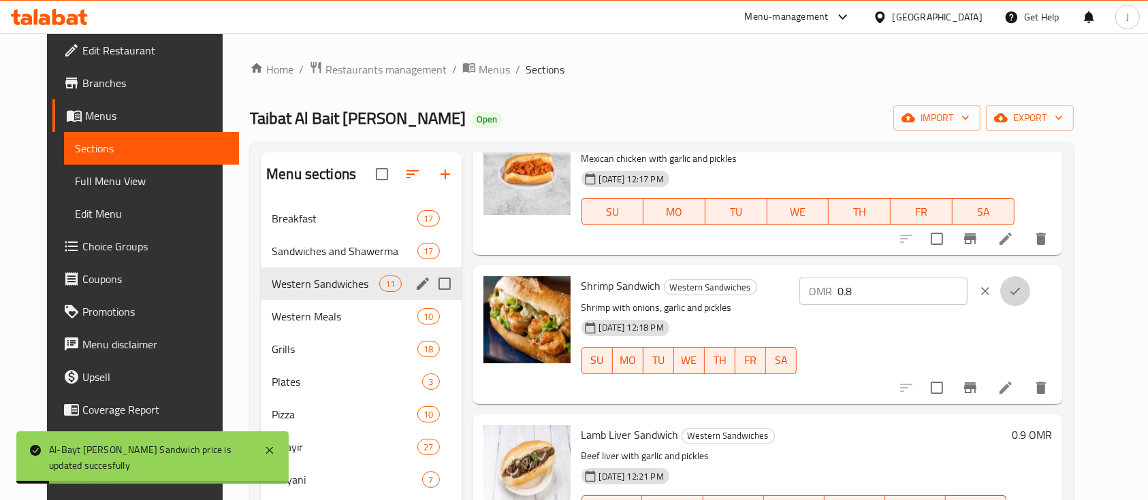
click at [1022, 289] on icon "ok" at bounding box center [1015, 292] width 14 height 14
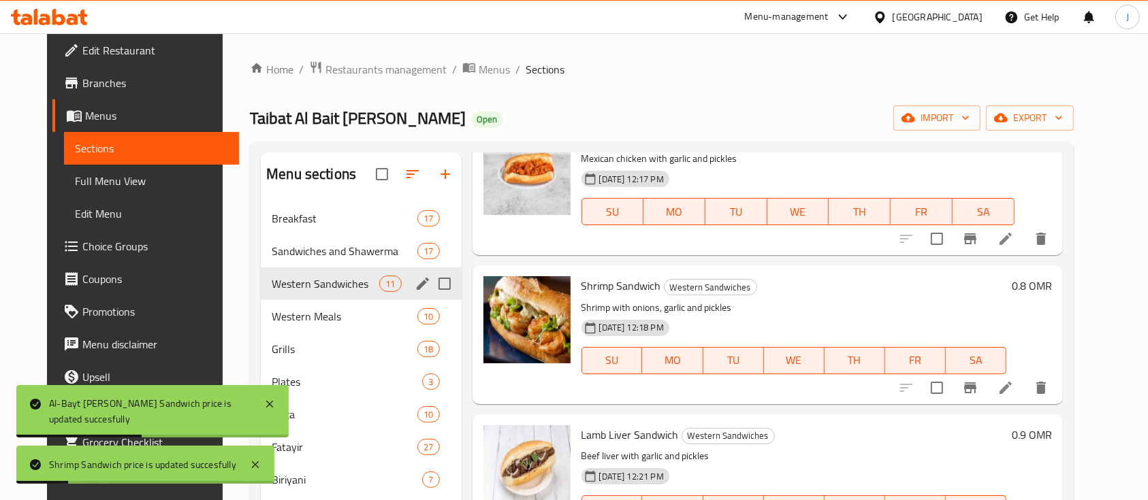
click at [1052, 280] on h6 "0.8 OMR" at bounding box center [1032, 285] width 40 height 19
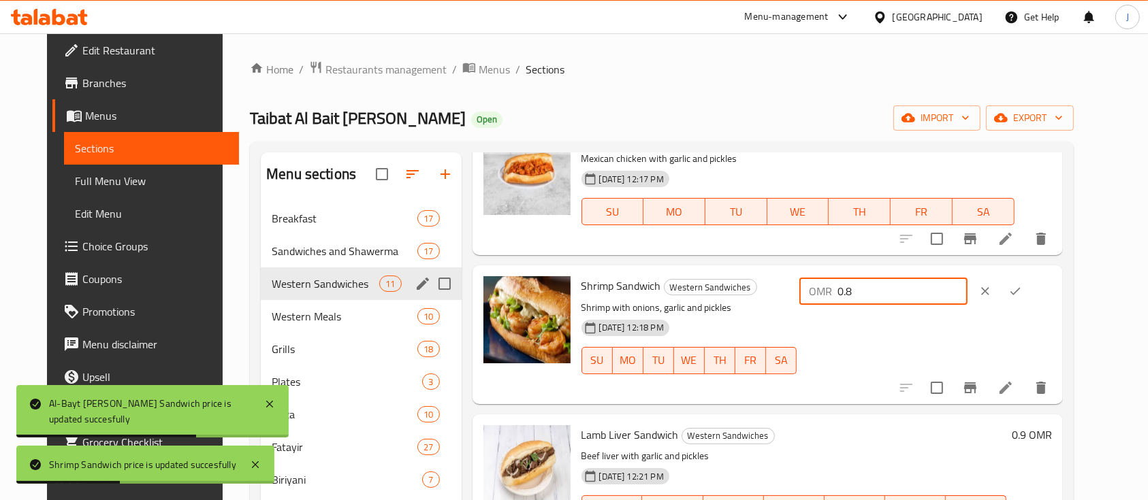
drag, startPoint x: 930, startPoint y: 284, endPoint x: 832, endPoint y: 279, distance: 98.2
click at [832, 279] on div "Shrimp Sandwich Western Sandwiches Shrimp with onions, garlic and pickles 30-09…" at bounding box center [816, 334] width 481 height 127
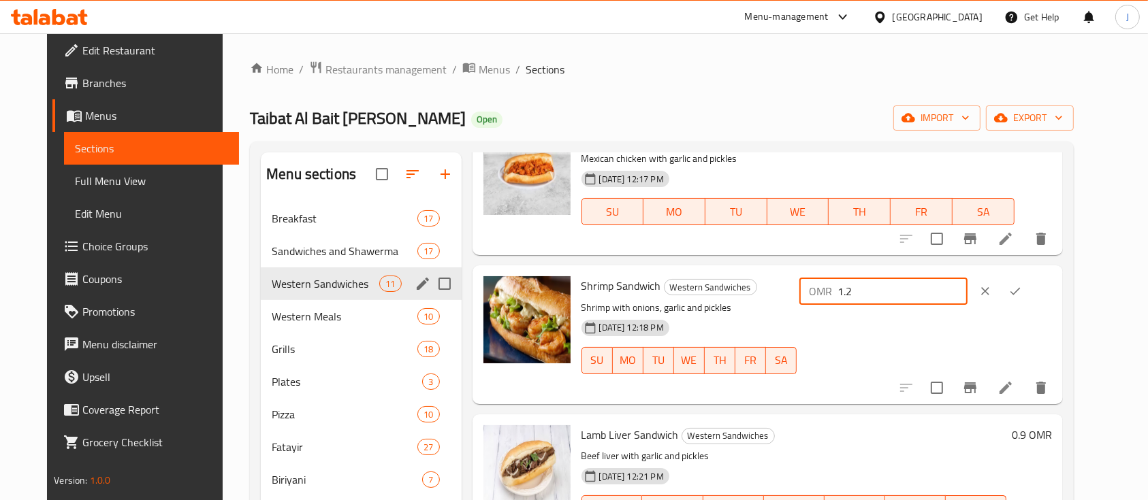
type input "1.2"
click at [1022, 288] on icon "ok" at bounding box center [1015, 292] width 14 height 14
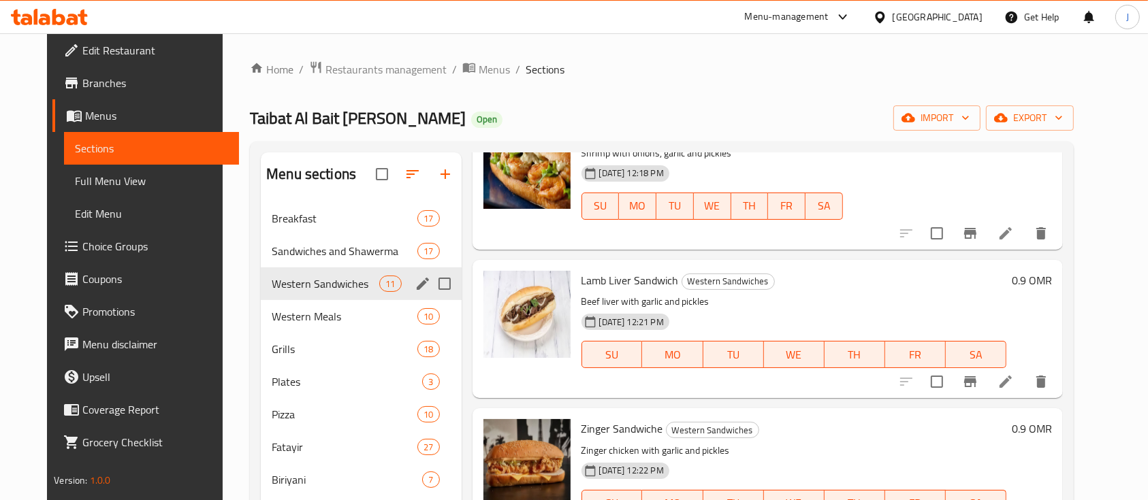
scroll to position [834, 0]
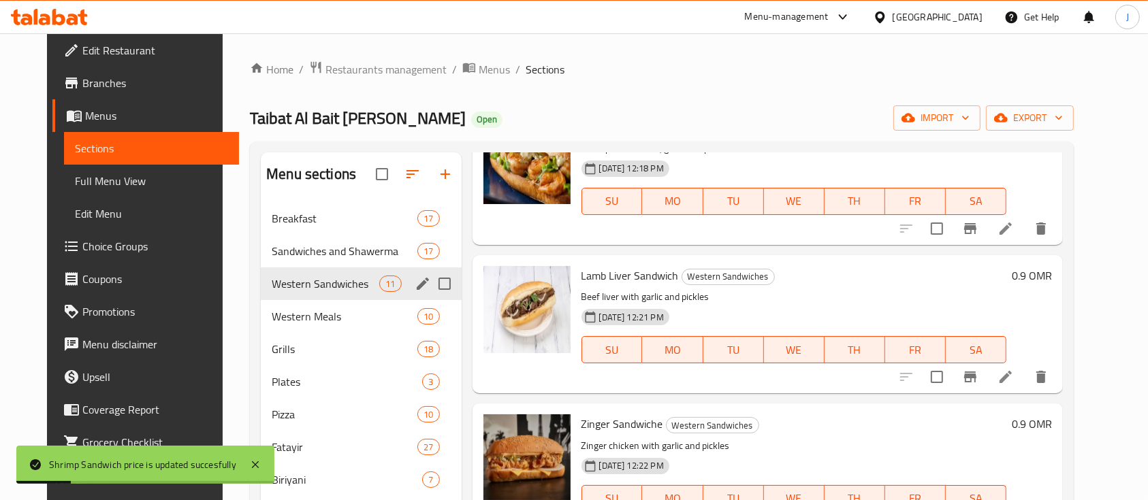
click at [1052, 276] on h6 "0.9 OMR" at bounding box center [1032, 275] width 40 height 19
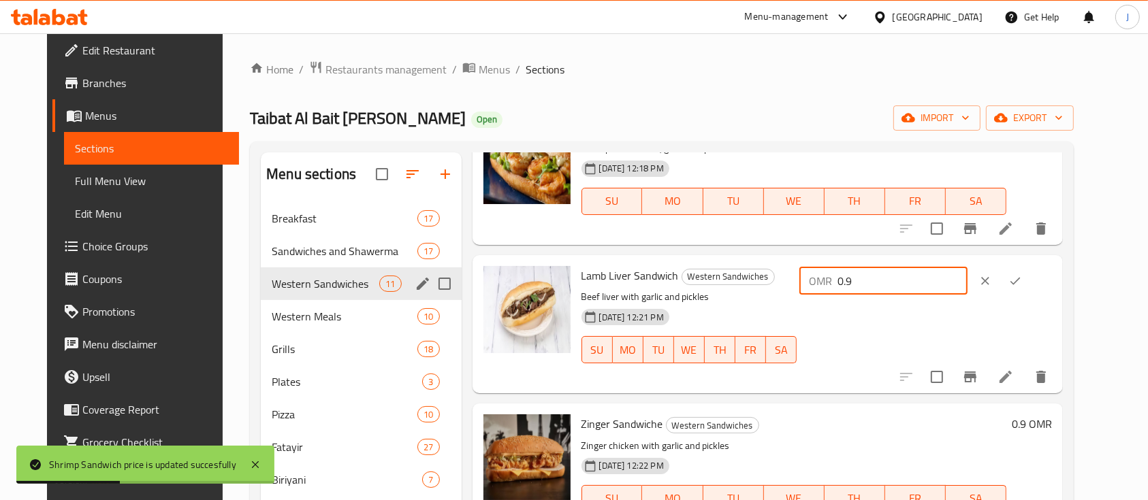
drag, startPoint x: 953, startPoint y: 283, endPoint x: 790, endPoint y: 292, distance: 163.0
click at [790, 292] on div "Lamb Liver Sandwich Western Sandwiches Beef liver with garlic and pickles 30-09…" at bounding box center [816, 324] width 481 height 127
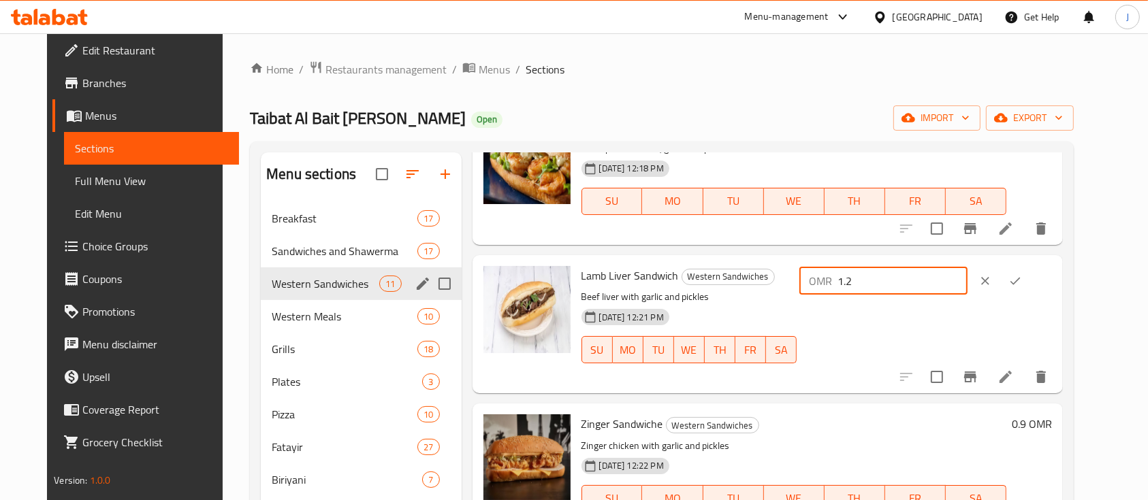
type input "1.2"
click at [1022, 274] on icon "ok" at bounding box center [1015, 281] width 14 height 14
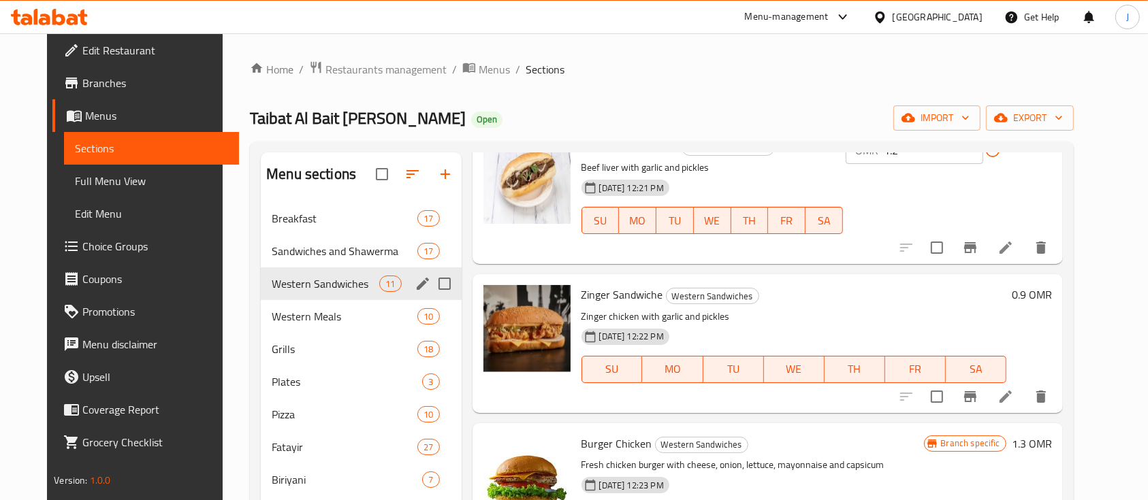
scroll to position [972, 0]
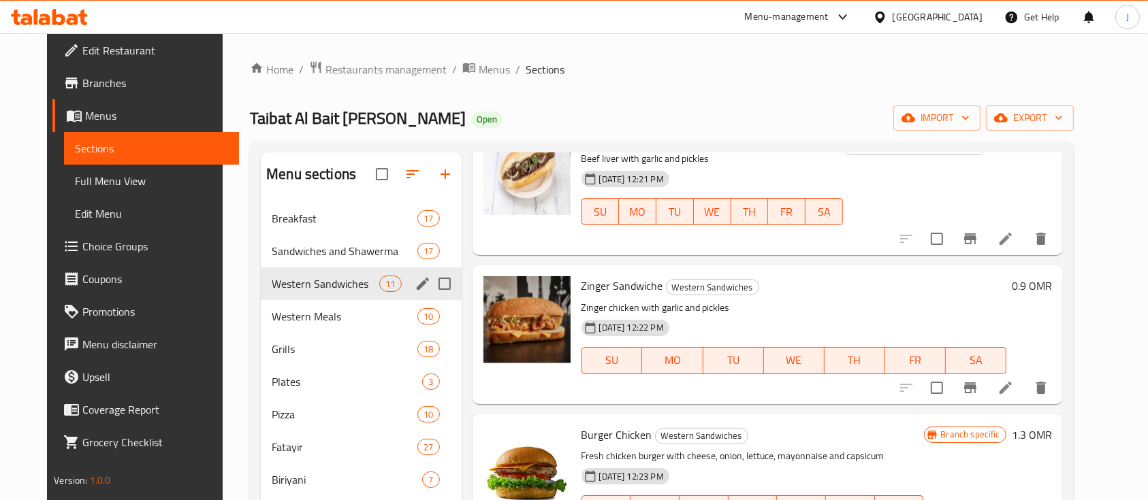
click at [1052, 287] on h6 "0.9 OMR" at bounding box center [1032, 285] width 40 height 19
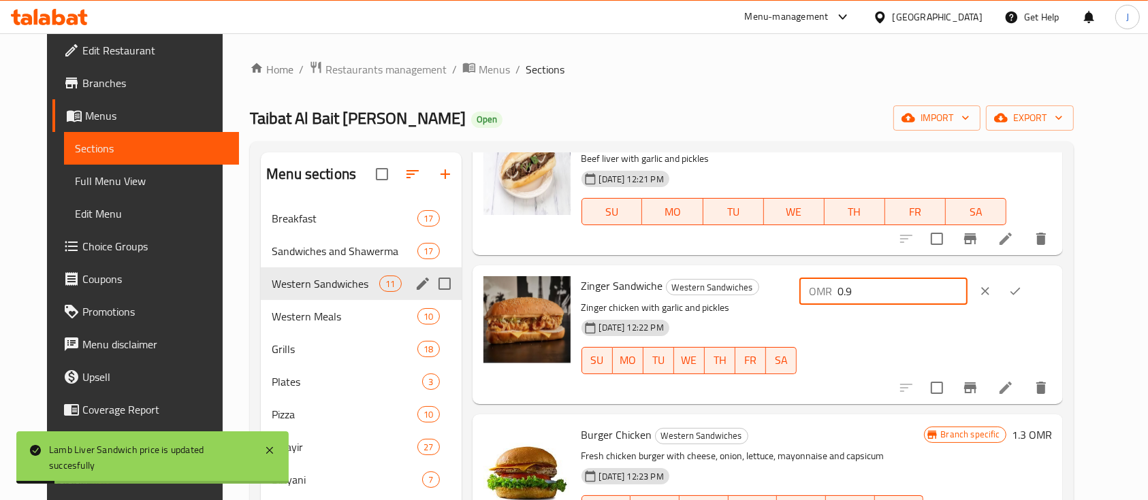
drag, startPoint x: 938, startPoint y: 289, endPoint x: 835, endPoint y: 287, distance: 102.8
click at [835, 287] on div "Zinger Sandwiche Western Sandwiches Zinger chicken with garlic and pickles 30-0…" at bounding box center [816, 334] width 481 height 127
type input "1.2"
click at [1022, 291] on icon "ok" at bounding box center [1015, 292] width 14 height 14
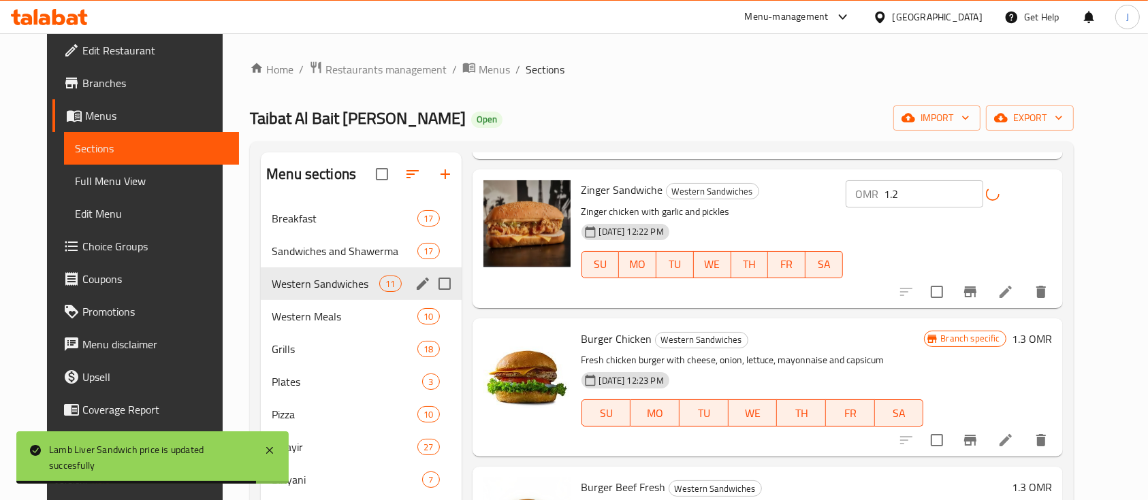
scroll to position [1138, 0]
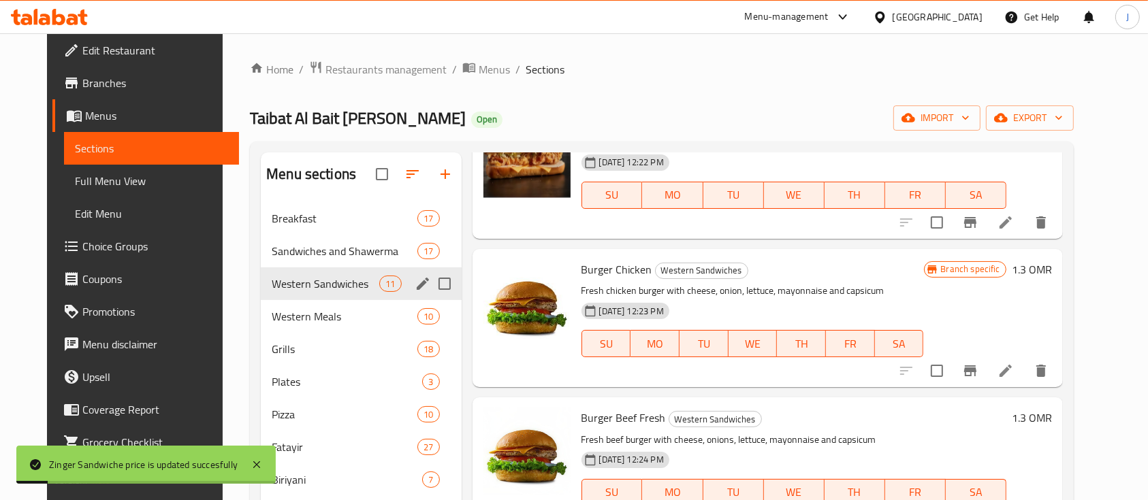
click at [1052, 269] on h6 "1.3 OMR" at bounding box center [1032, 269] width 40 height 19
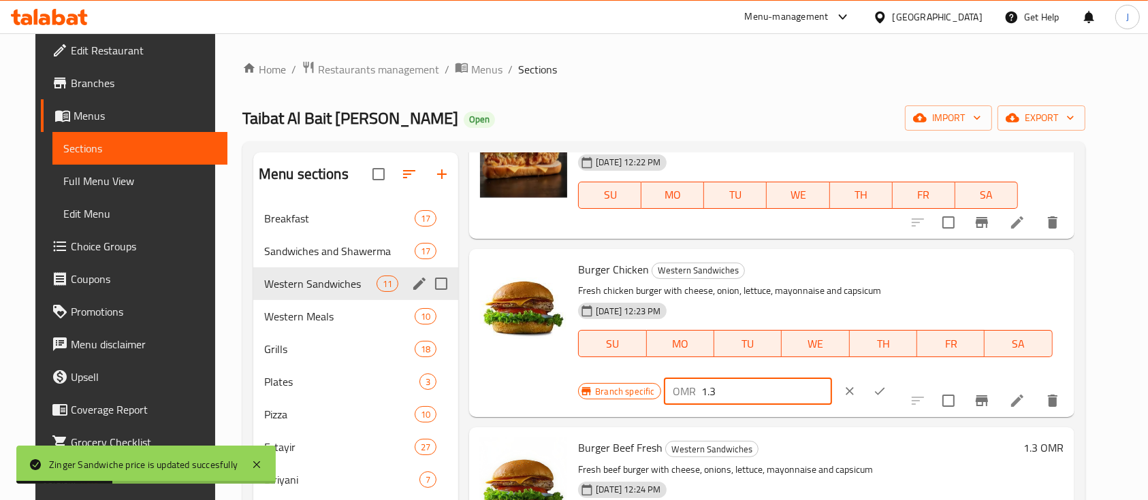
drag, startPoint x: 943, startPoint y: 280, endPoint x: 909, endPoint y: 282, distance: 34.1
click at [832, 378] on input "1.3" at bounding box center [767, 391] width 130 height 27
type input "1.7"
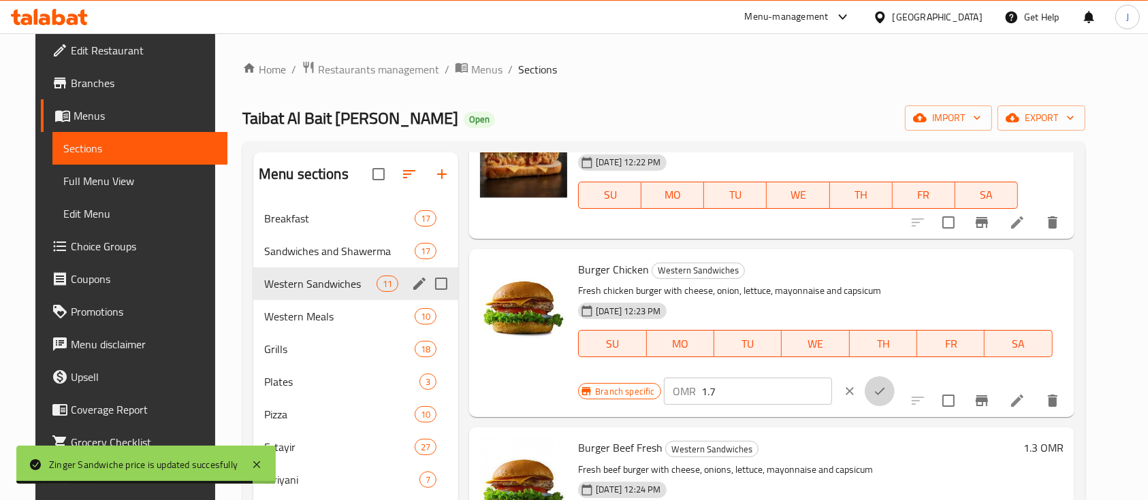
click at [895, 377] on button "ok" at bounding box center [880, 392] width 30 height 30
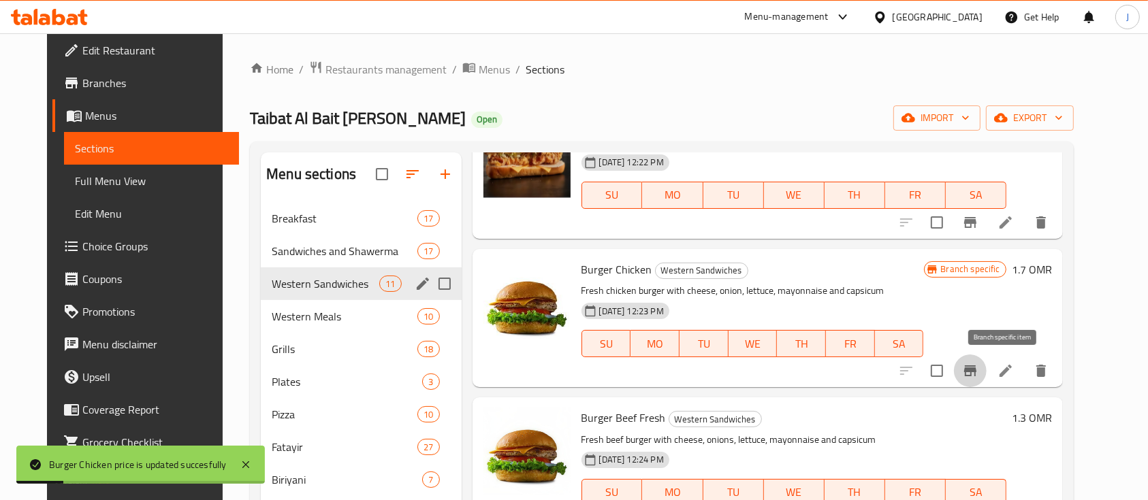
click at [976, 376] on icon "Branch-specific-item" at bounding box center [970, 371] width 12 height 11
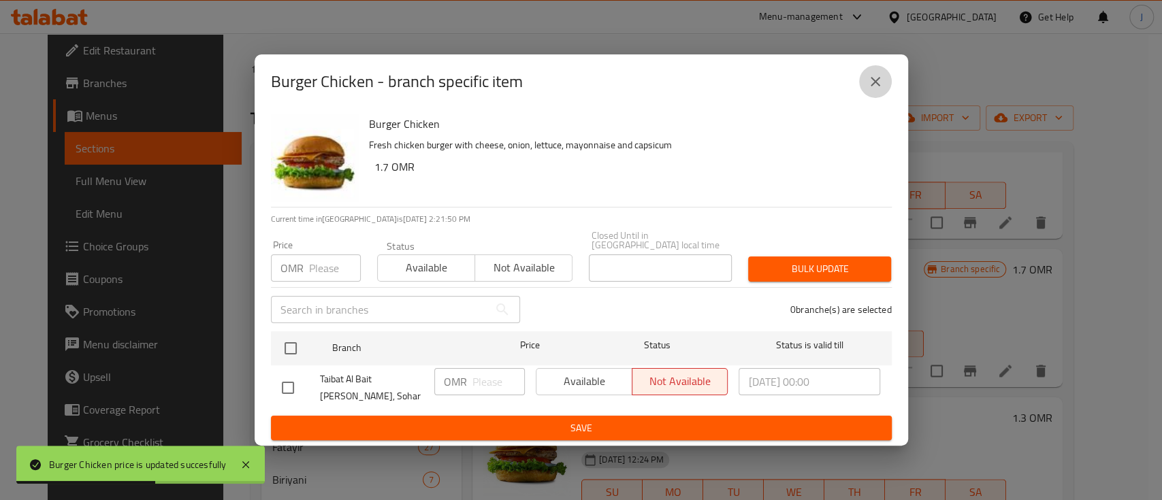
click at [878, 90] on icon "close" at bounding box center [875, 82] width 16 height 16
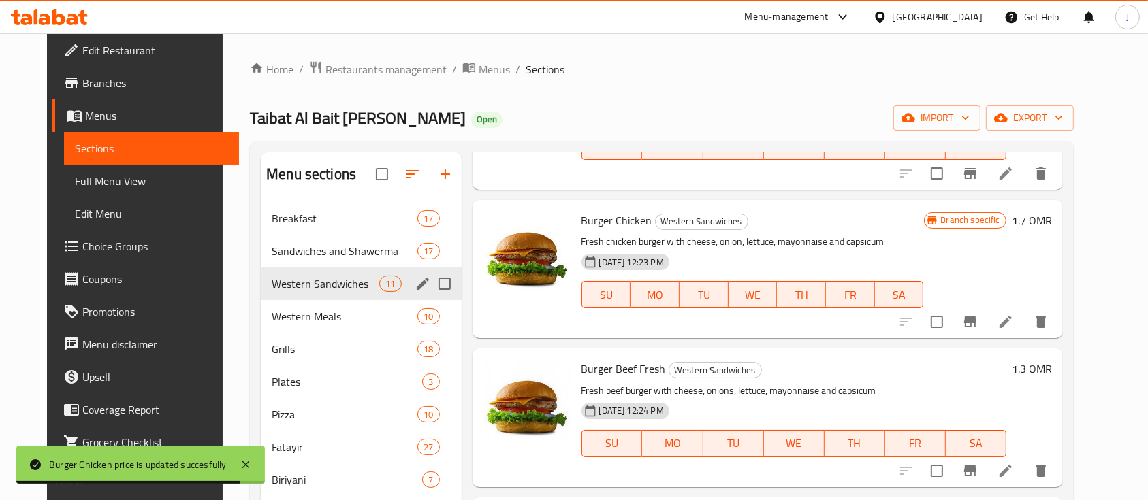
scroll to position [167, 0]
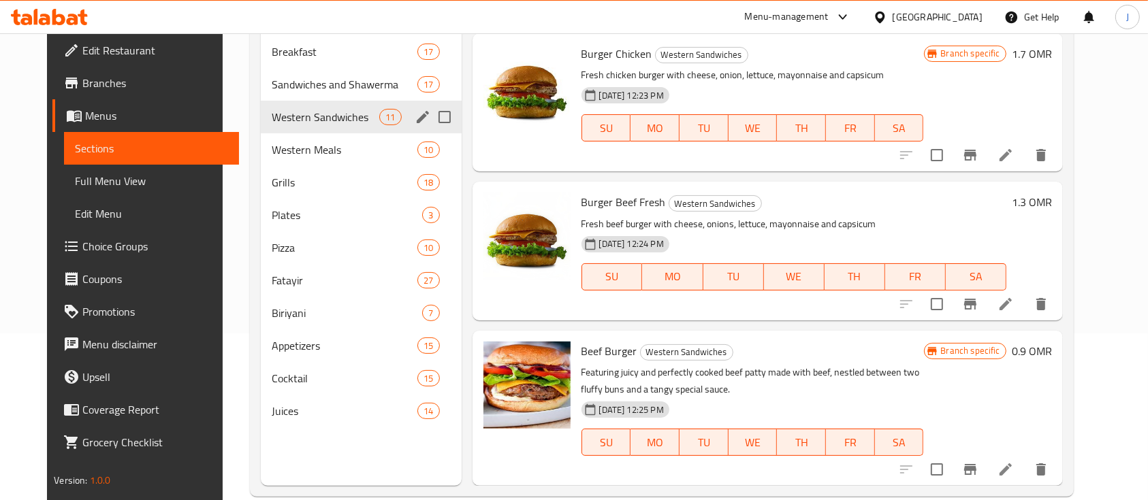
click at [1052, 201] on h6 "1.3 OMR" at bounding box center [1032, 202] width 40 height 19
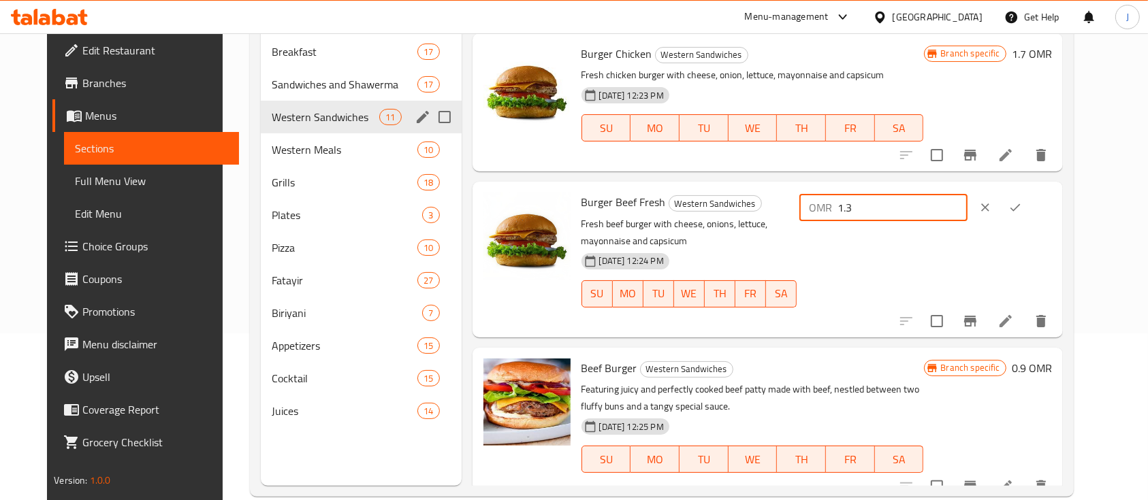
click at [937, 221] on input "1.3" at bounding box center [902, 207] width 130 height 27
type input "1.7"
click at [1022, 204] on icon "ok" at bounding box center [1015, 208] width 14 height 14
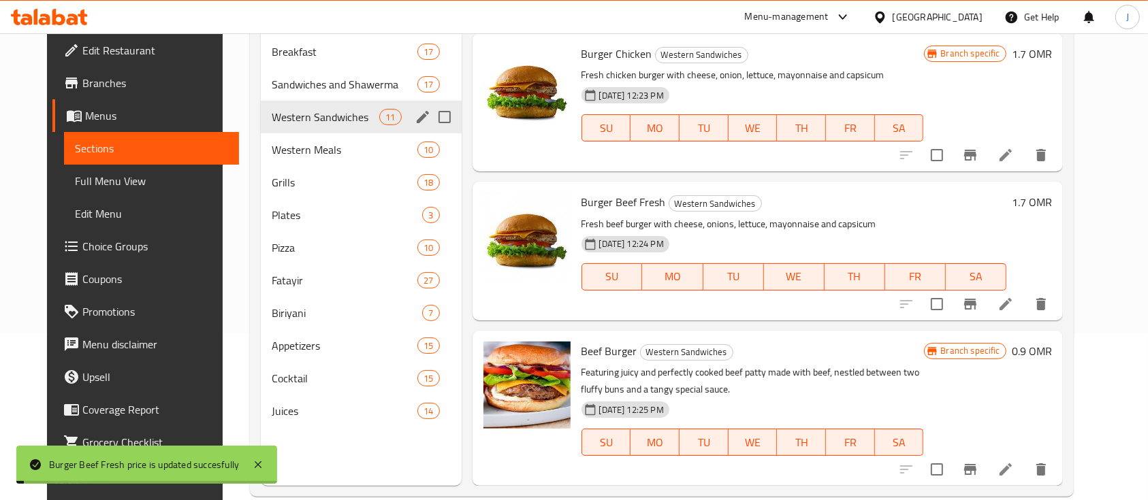
scroll to position [191, 0]
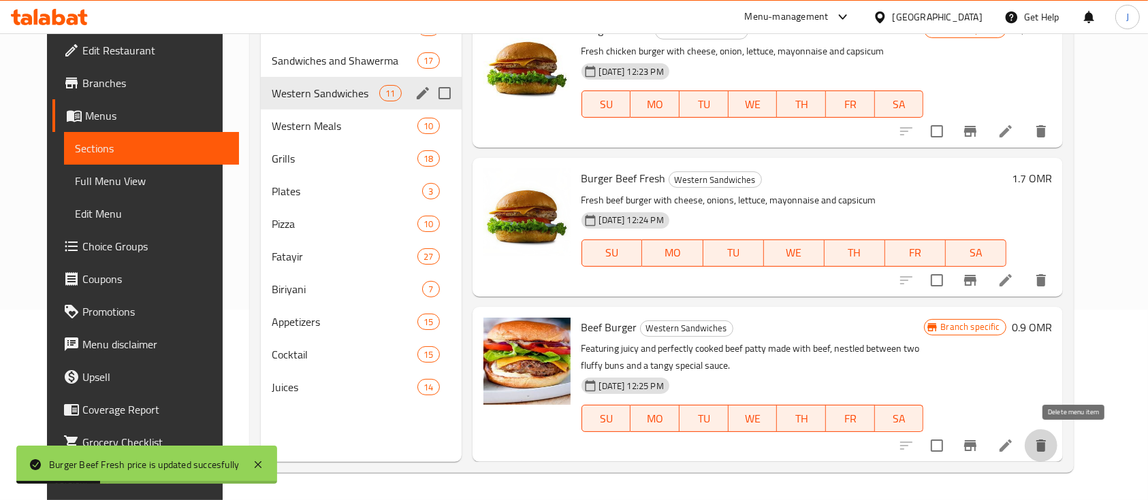
click at [1046, 451] on icon "delete" at bounding box center [1041, 446] width 10 height 12
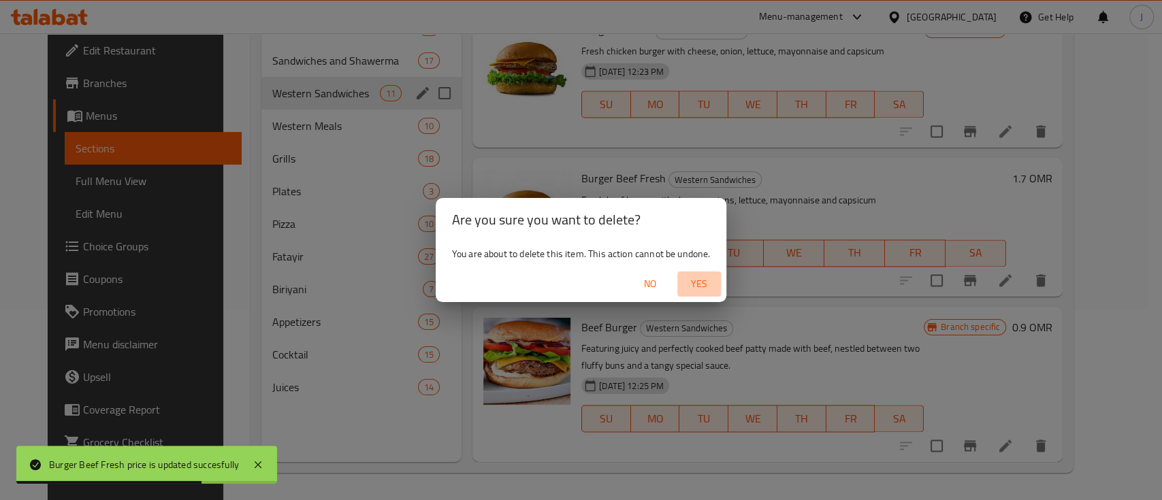
click at [701, 279] on span "Yes" at bounding box center [699, 284] width 33 height 17
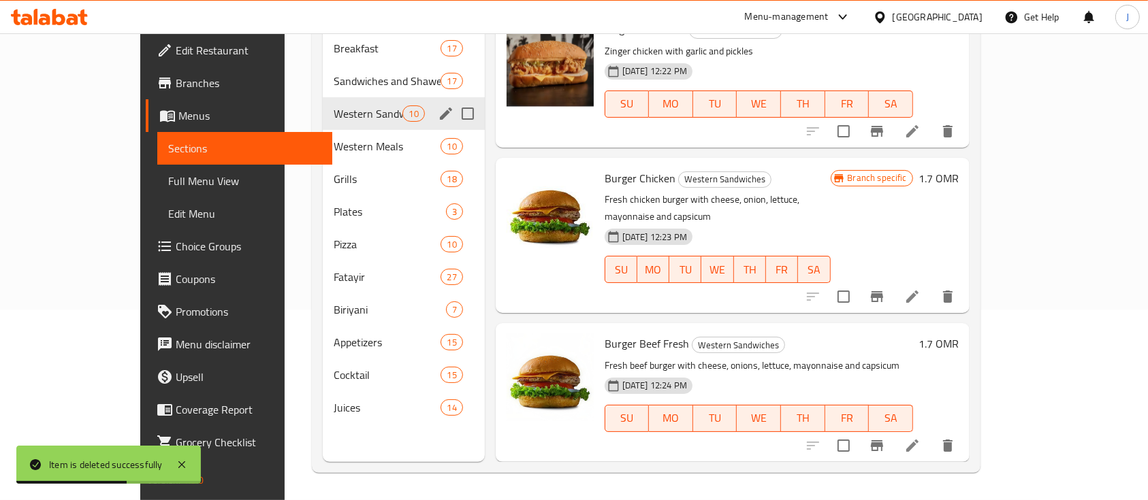
scroll to position [1021, 0]
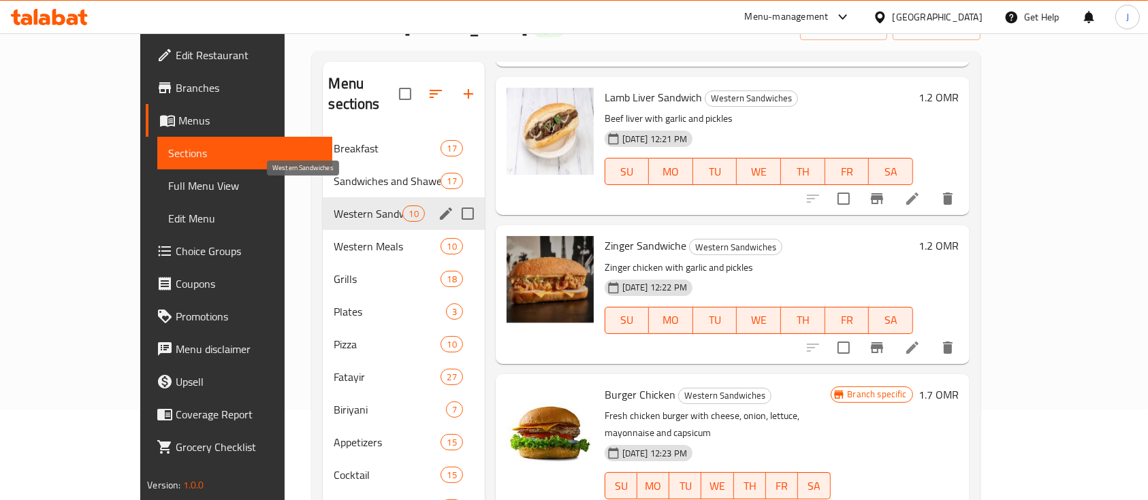
scroll to position [68, 0]
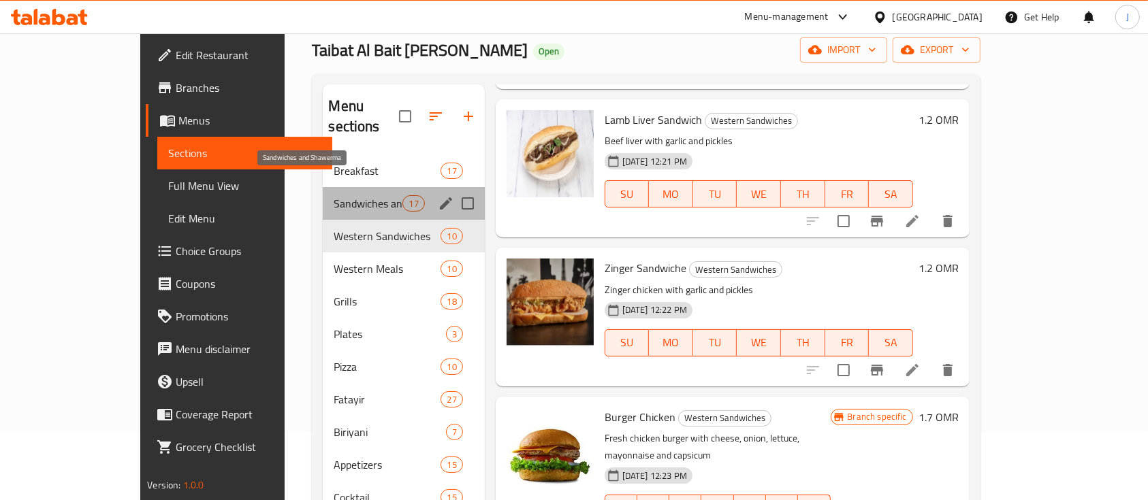
click at [334, 195] on span "Sandwiches and Shawerma" at bounding box center [368, 203] width 69 height 16
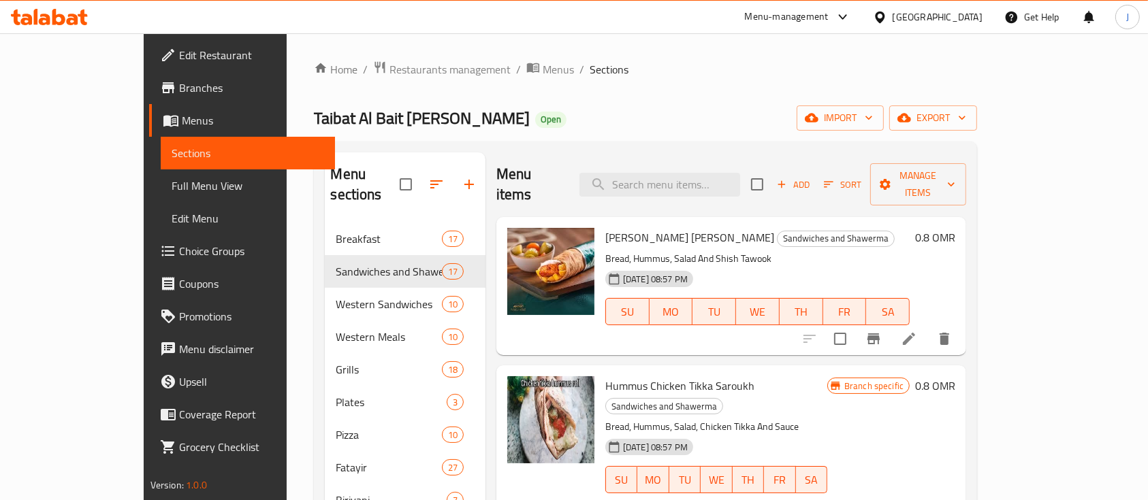
click at [955, 228] on h6 "0.8 OMR" at bounding box center [935, 237] width 40 height 19
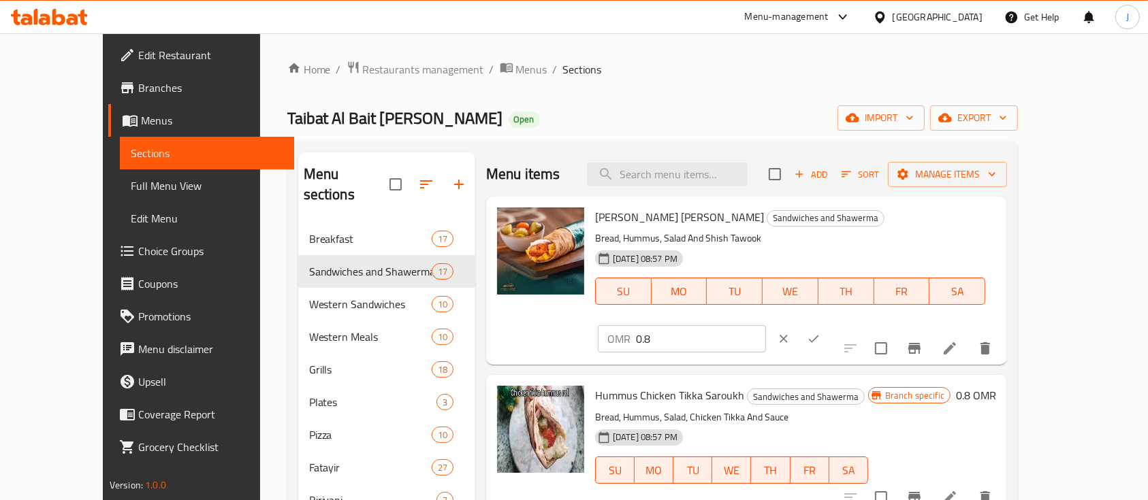
click at [766, 325] on input "0.8" at bounding box center [701, 338] width 130 height 27
type input "0"
type input "1"
click at [820, 332] on icon "ok" at bounding box center [814, 339] width 14 height 14
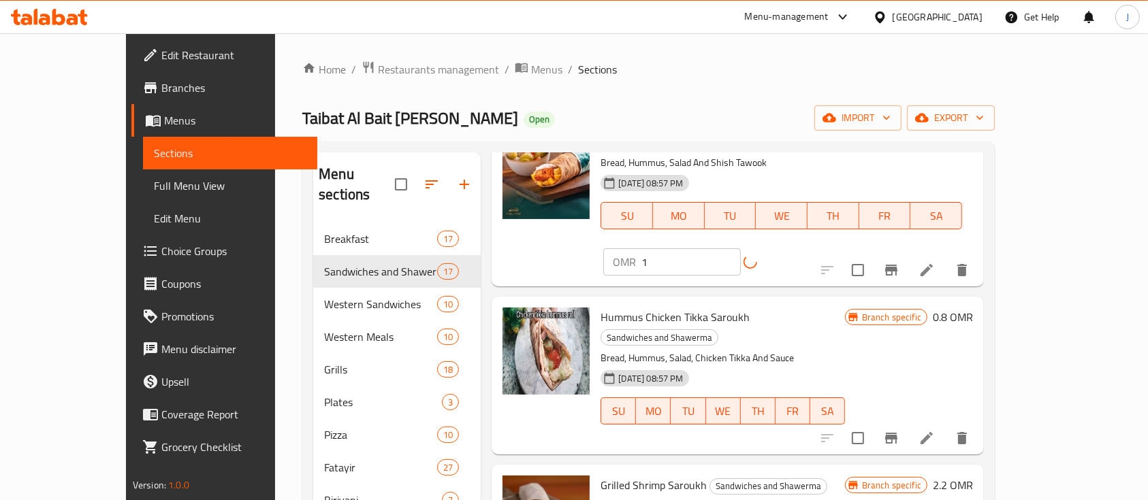
scroll to position [136, 0]
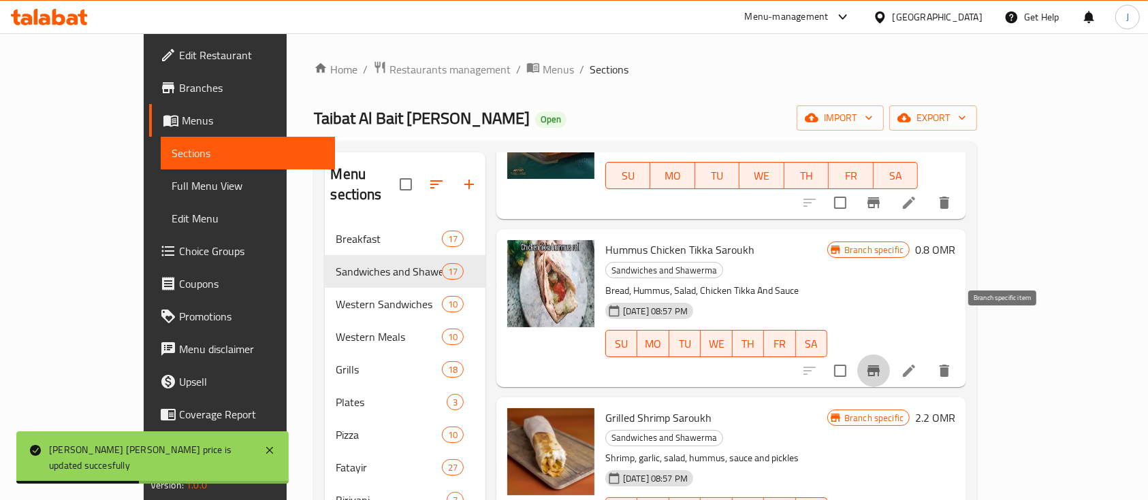
click at [882, 363] on icon "Branch-specific-item" at bounding box center [873, 371] width 16 height 16
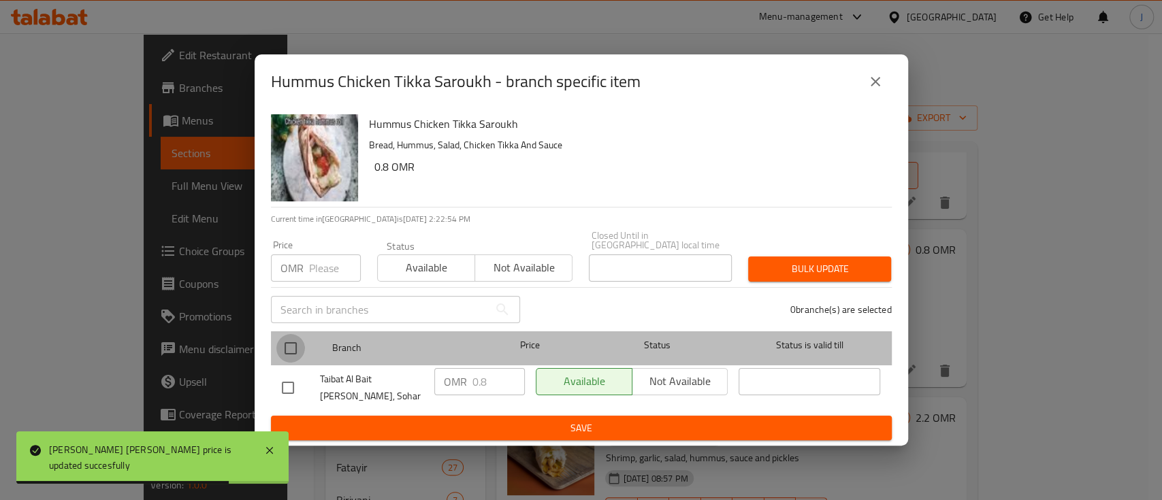
click at [298, 343] on input "checkbox" at bounding box center [290, 348] width 29 height 29
checkbox input "true"
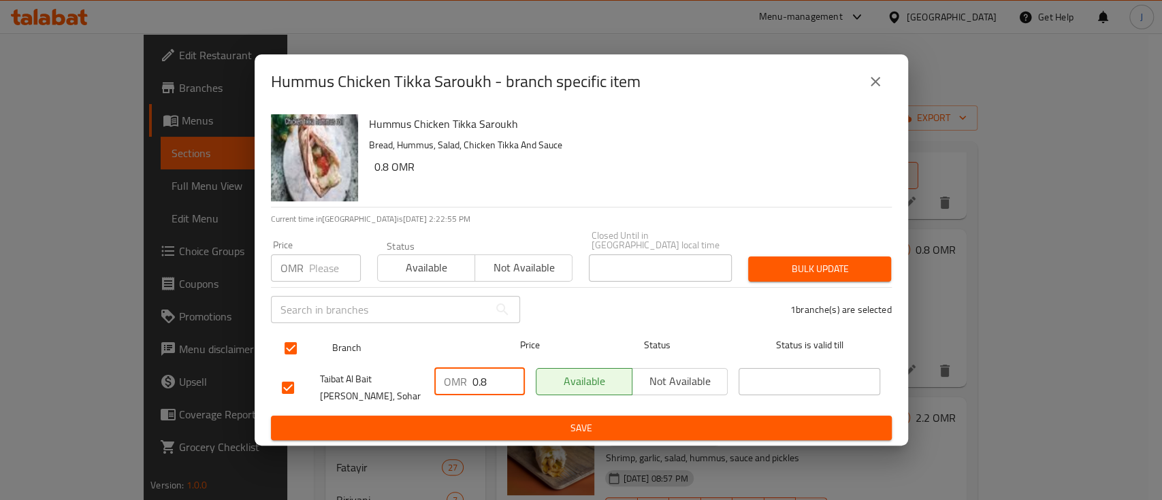
drag, startPoint x: 491, startPoint y: 379, endPoint x: 339, endPoint y: 355, distance: 153.8
click at [339, 355] on ul "Branch Price Status Status is valid till Taibat Al Bait [PERSON_NAME], Sohar OM…" at bounding box center [581, 371] width 621 height 90
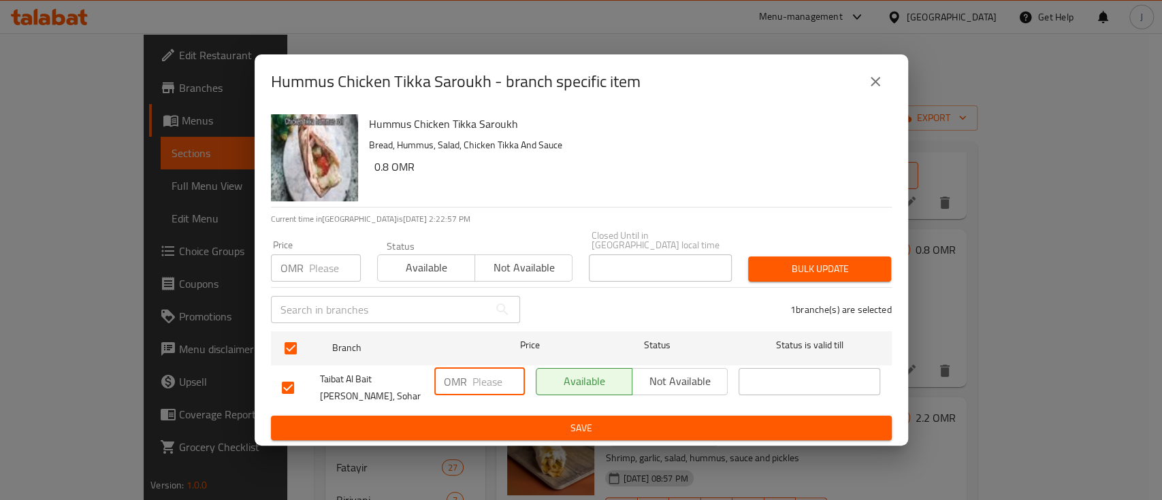
click at [558, 424] on span "Save" at bounding box center [581, 428] width 599 height 17
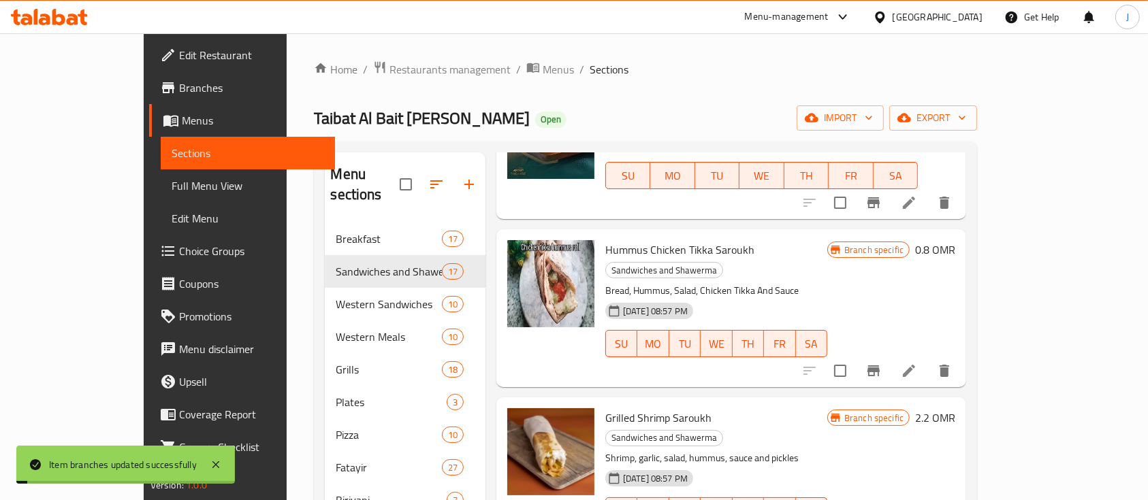
click at [955, 240] on h6 "0.8 OMR" at bounding box center [935, 249] width 40 height 19
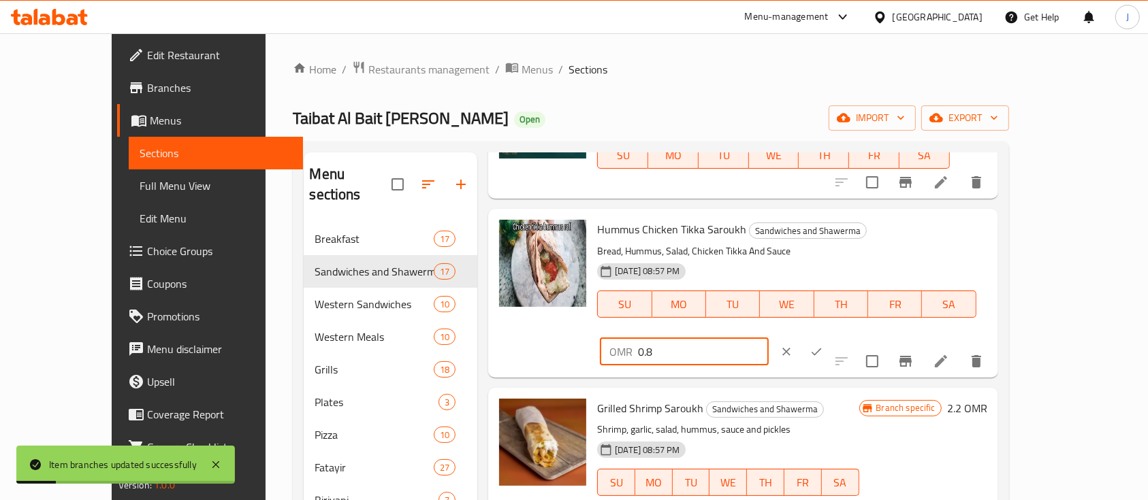
drag, startPoint x: 942, startPoint y: 236, endPoint x: 859, endPoint y: 231, distance: 83.2
click at [852, 337] on div "OMR 0.8 ​" at bounding box center [724, 352] width 255 height 30
type input "1"
click at [823, 345] on icon "ok" at bounding box center [817, 352] width 14 height 14
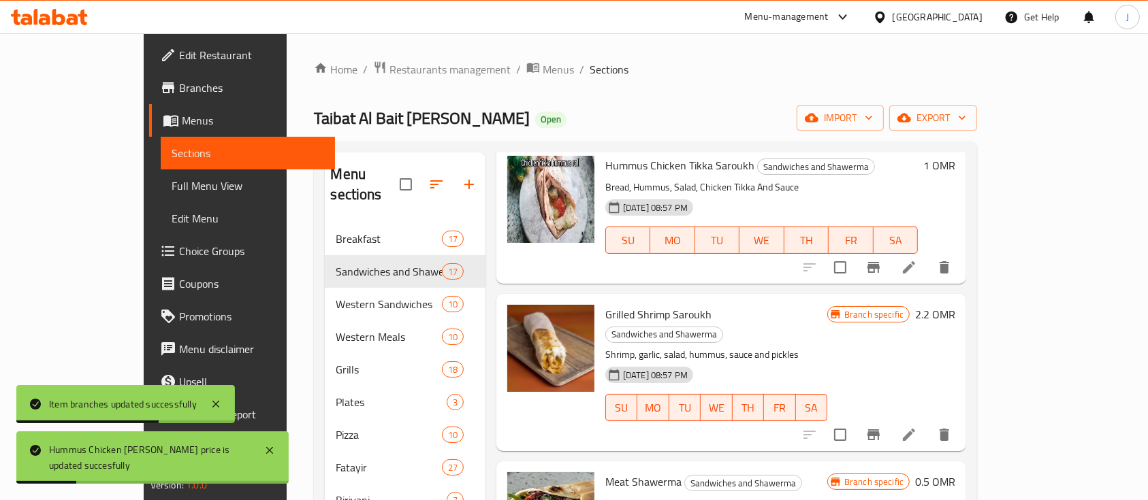
scroll to position [221, 0]
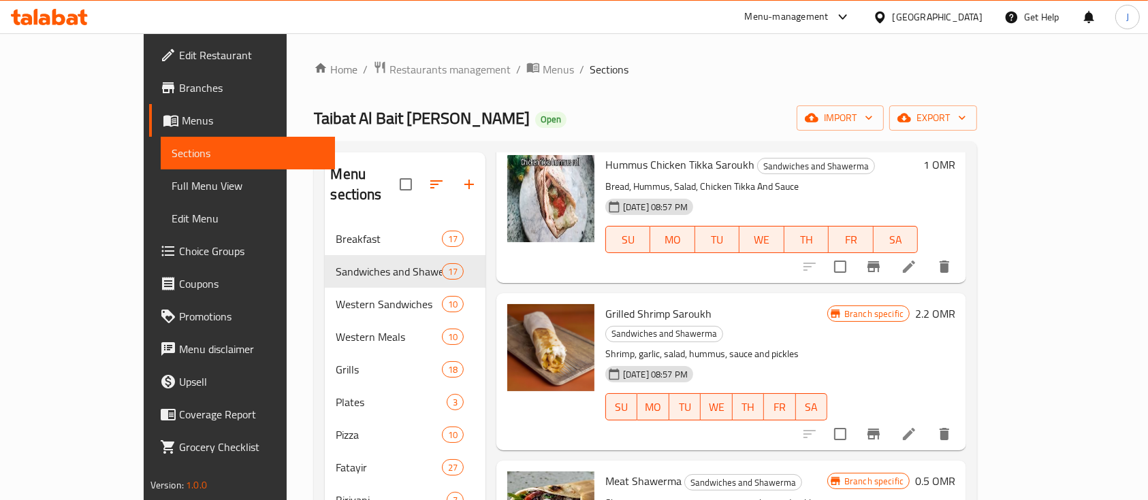
click at [955, 304] on h6 "2.2 OMR" at bounding box center [935, 313] width 40 height 19
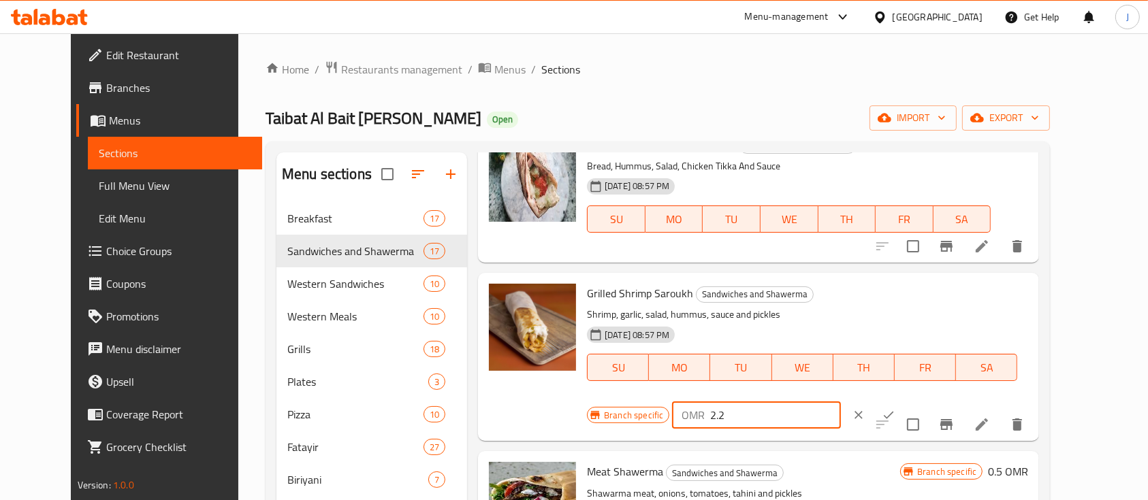
click at [840, 402] on input "2.2" at bounding box center [775, 415] width 130 height 27
type input "2.9"
click at [895, 409] on icon "ok" at bounding box center [889, 416] width 14 height 14
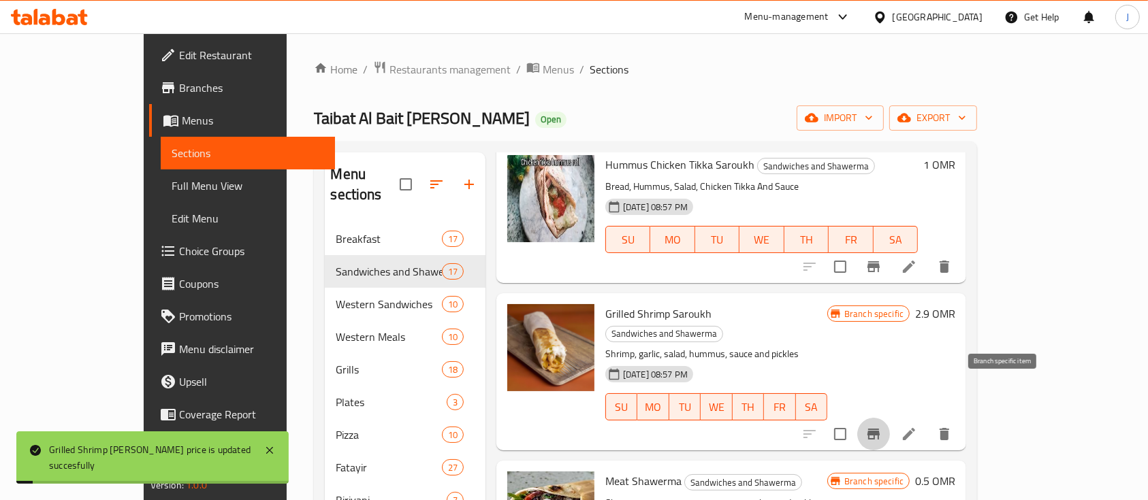
click at [880, 429] on icon "Branch-specific-item" at bounding box center [873, 434] width 12 height 11
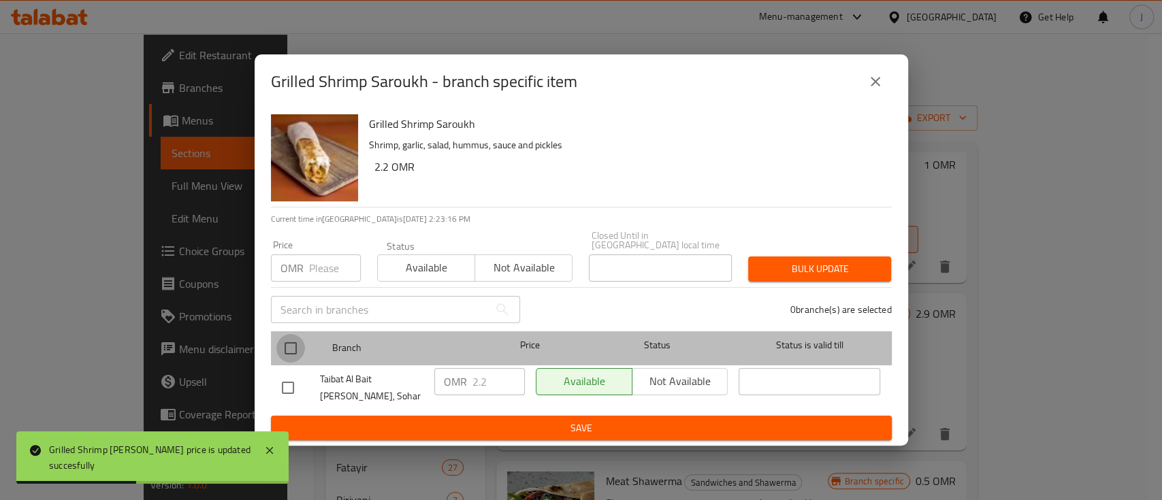
click at [291, 339] on input "checkbox" at bounding box center [290, 348] width 29 height 29
checkbox input "true"
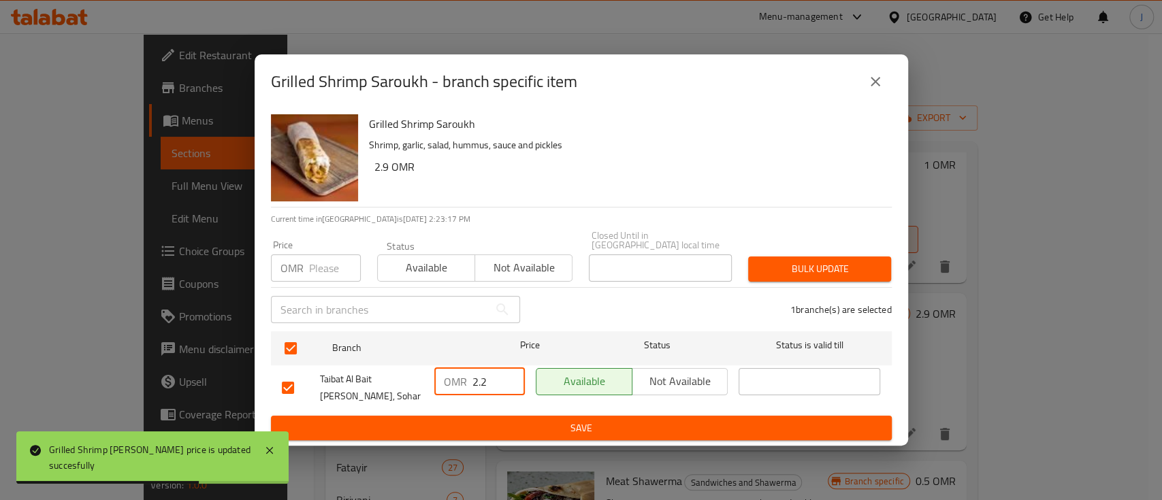
drag, startPoint x: 497, startPoint y: 372, endPoint x: 381, endPoint y: 378, distance: 116.6
click at [381, 378] on div "Taibat Al Bait [PERSON_NAME], Sohar OMR 2.2 ​ Available Not available ​" at bounding box center [581, 388] width 610 height 50
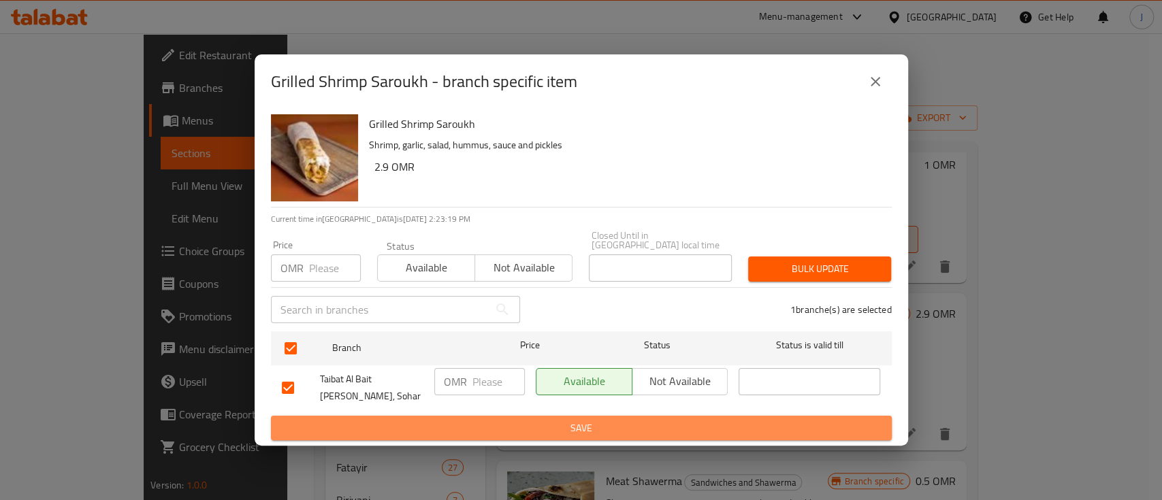
click at [519, 420] on span "Save" at bounding box center [581, 428] width 599 height 17
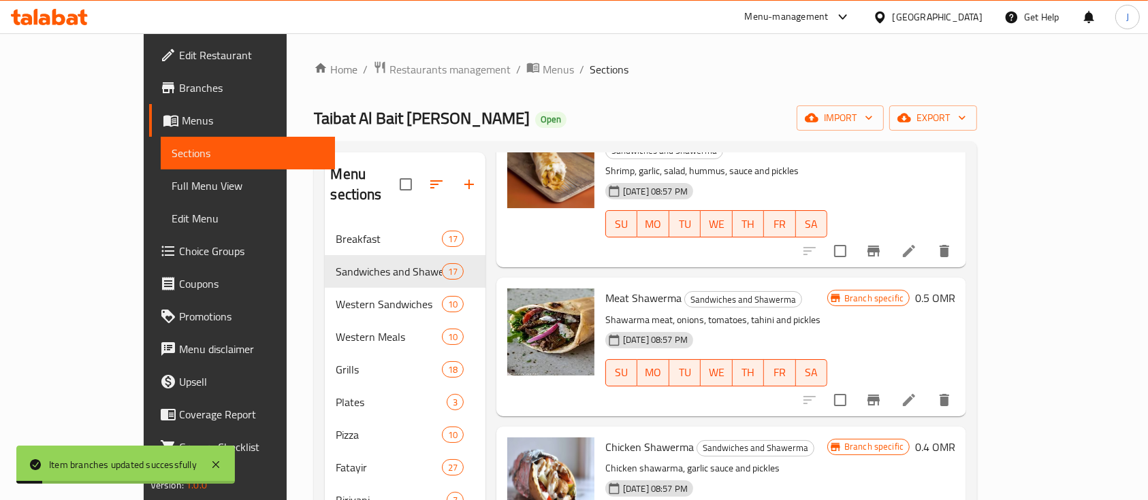
scroll to position [404, 0]
click at [882, 392] on icon "Branch-specific-item" at bounding box center [873, 400] width 16 height 16
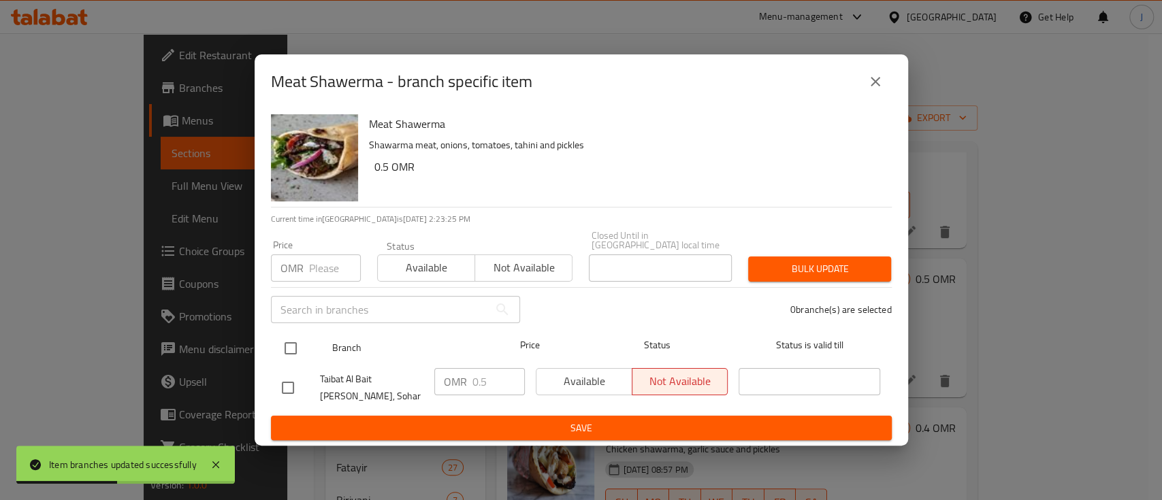
click at [289, 341] on input "checkbox" at bounding box center [290, 348] width 29 height 29
checkbox input "true"
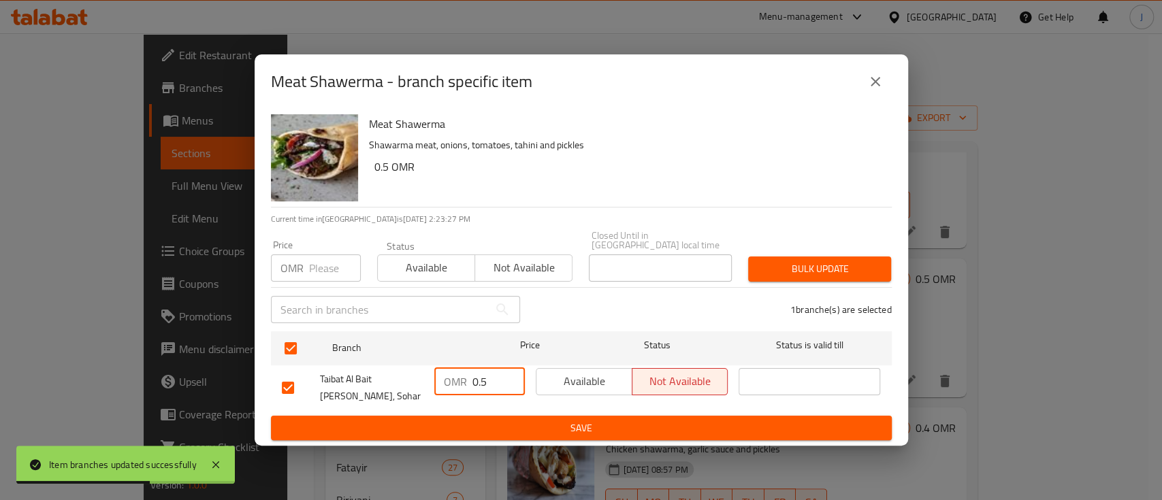
drag, startPoint x: 487, startPoint y: 383, endPoint x: 389, endPoint y: 361, distance: 99.9
click at [389, 363] on div "Taibat Al Bait [PERSON_NAME], Sohar OMR 0.5 ​ Available Not available ​" at bounding box center [581, 388] width 610 height 50
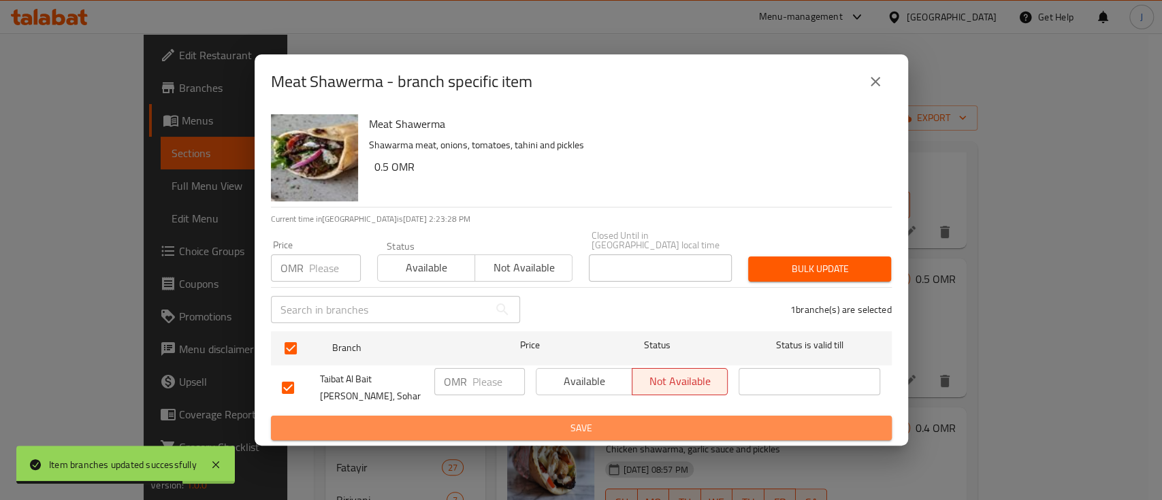
click at [600, 421] on span "Save" at bounding box center [581, 428] width 599 height 17
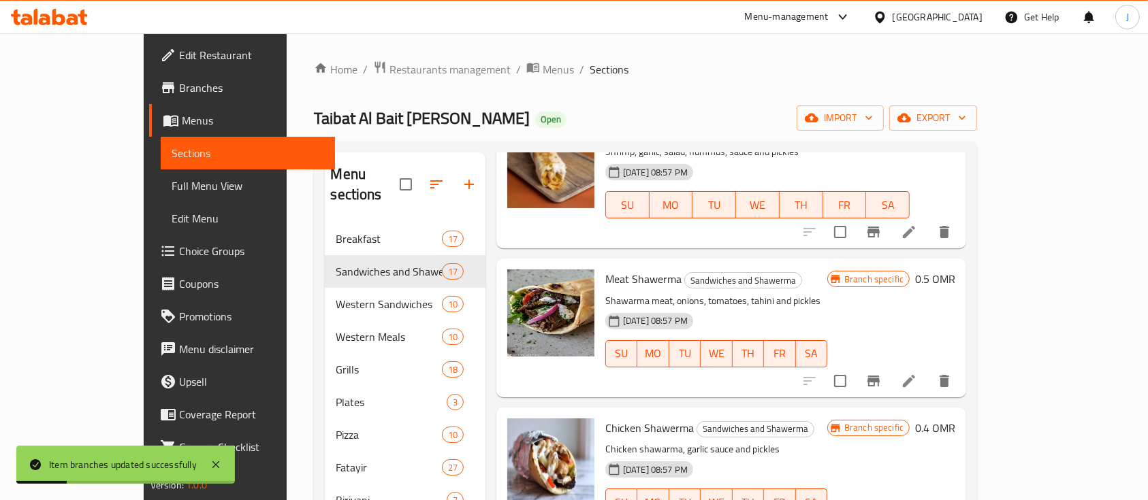
click at [955, 270] on h6 "0.5 OMR" at bounding box center [935, 279] width 40 height 19
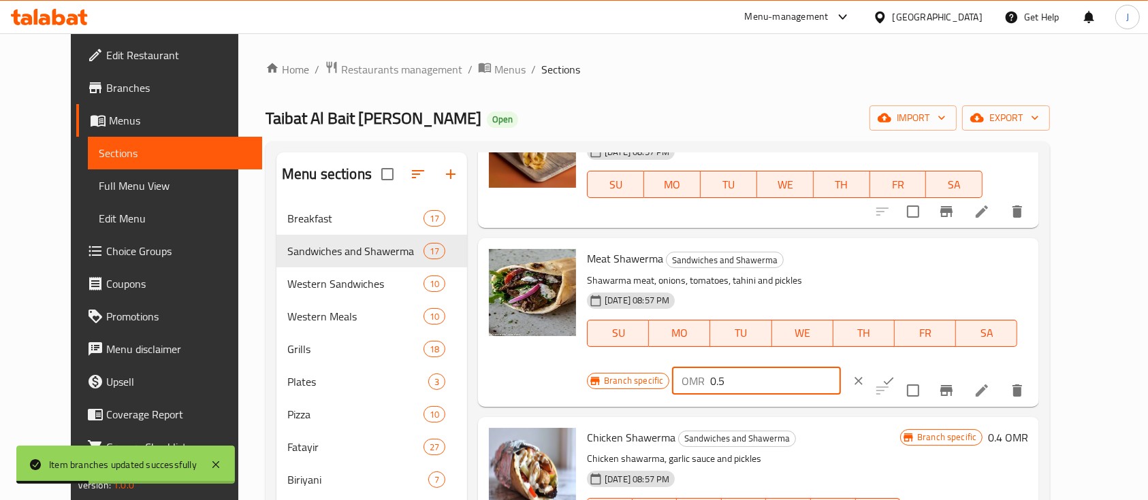
click at [840, 368] on input "0.5" at bounding box center [775, 381] width 130 height 27
type input "0.6"
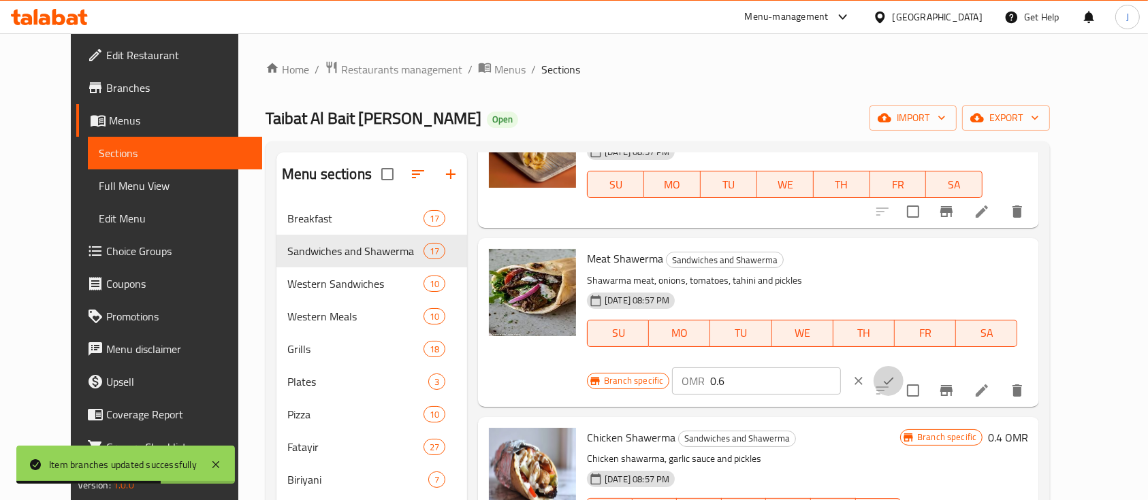
click at [903, 366] on button "ok" at bounding box center [889, 381] width 30 height 30
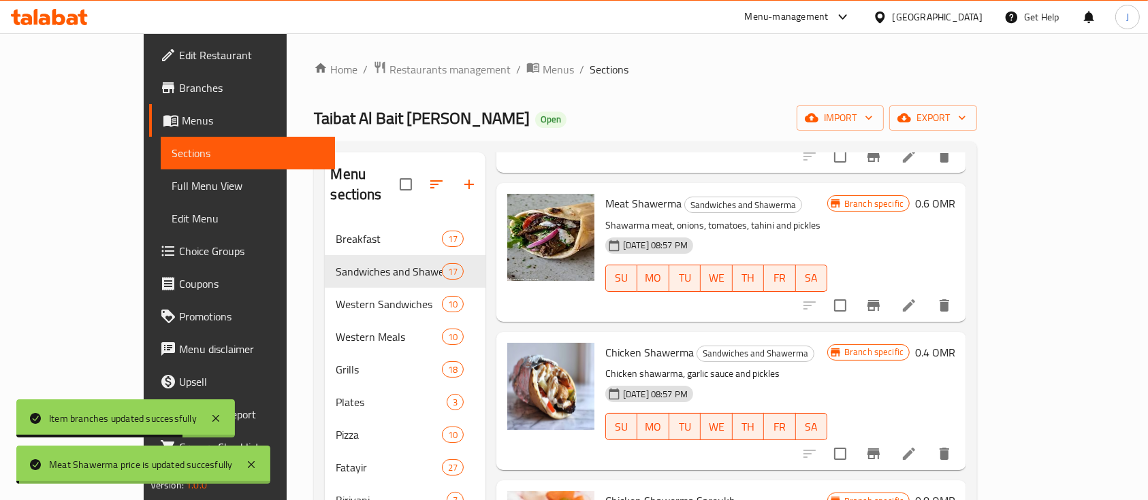
scroll to position [490, 0]
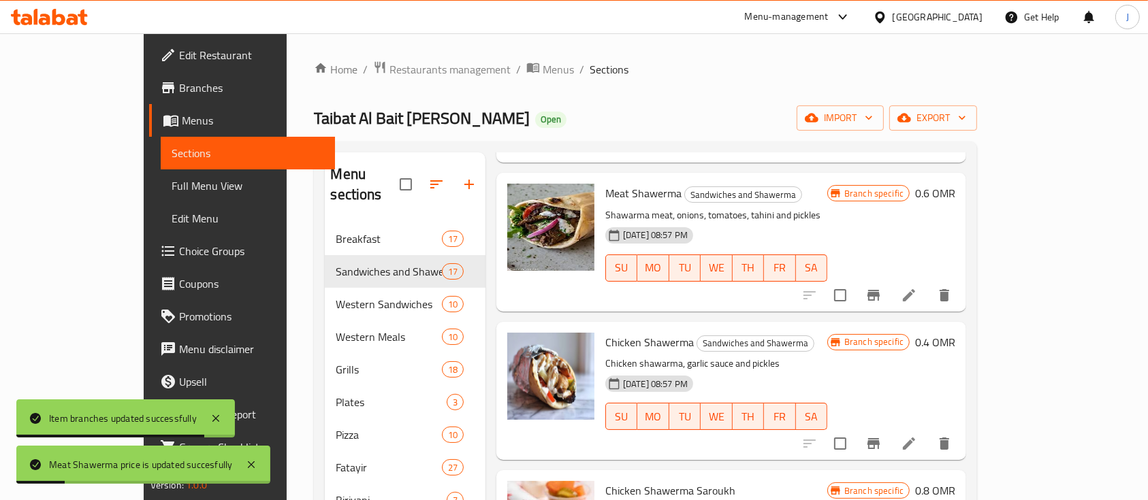
click at [955, 333] on h6 "0.4 OMR" at bounding box center [935, 342] width 40 height 19
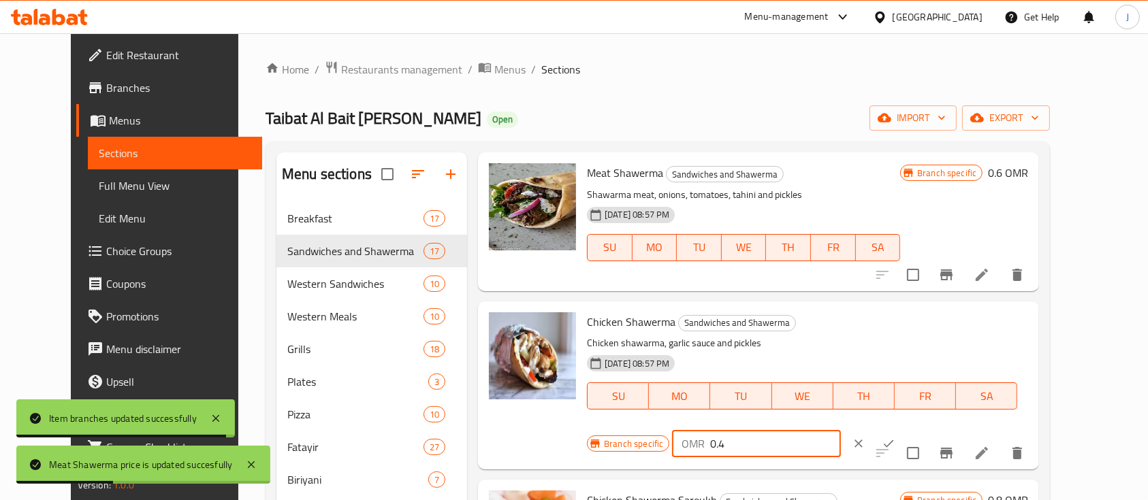
click at [840, 430] on input "0.4" at bounding box center [775, 443] width 130 height 27
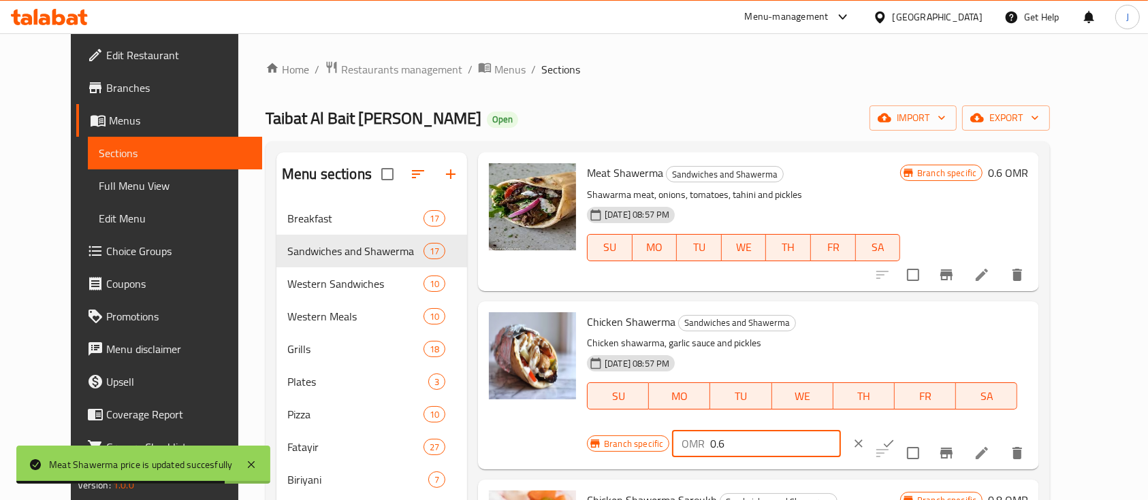
type input "0.6"
click at [895, 437] on icon "ok" at bounding box center [889, 444] width 14 height 14
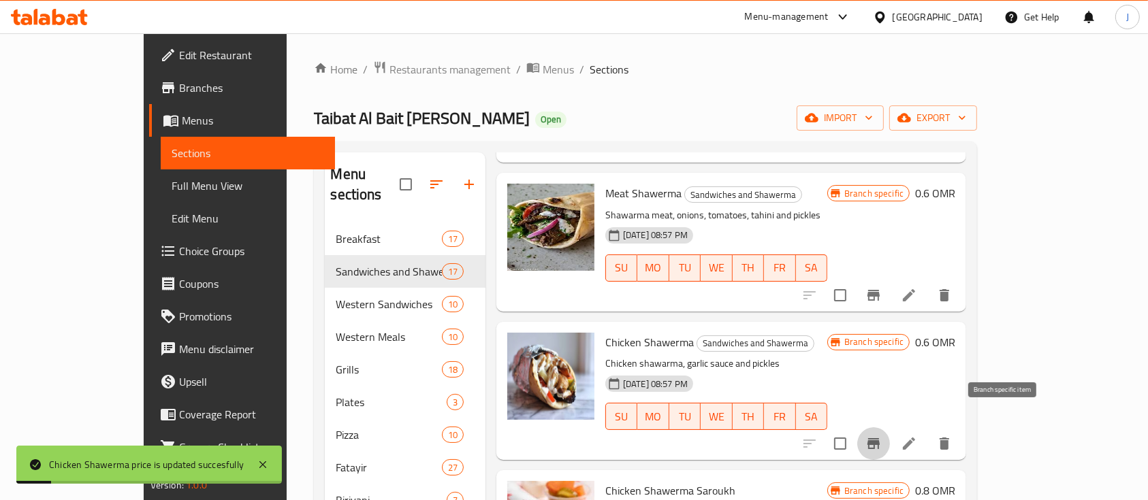
click at [882, 436] on icon "Branch-specific-item" at bounding box center [873, 444] width 16 height 16
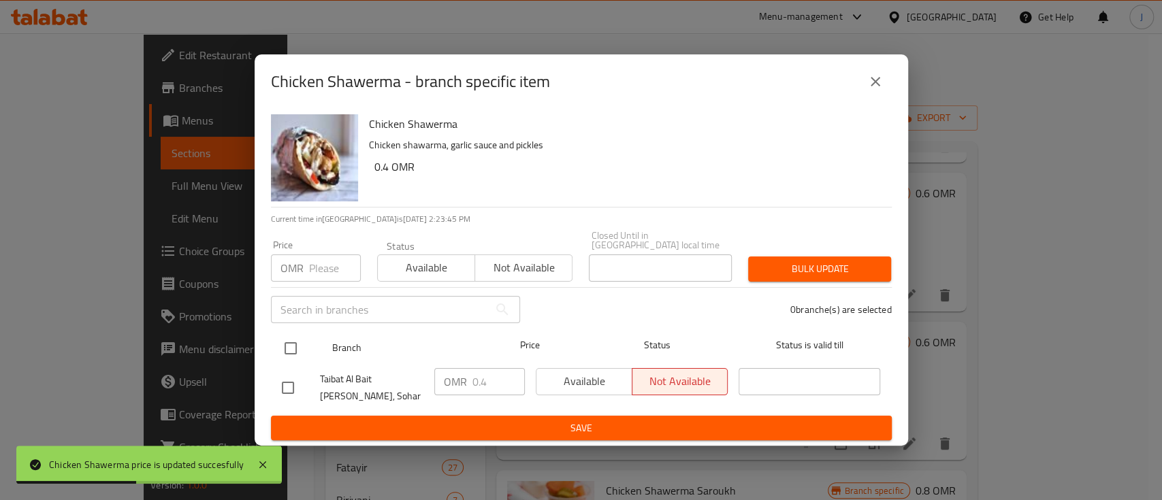
click at [293, 346] on input "checkbox" at bounding box center [290, 348] width 29 height 29
checkbox input "true"
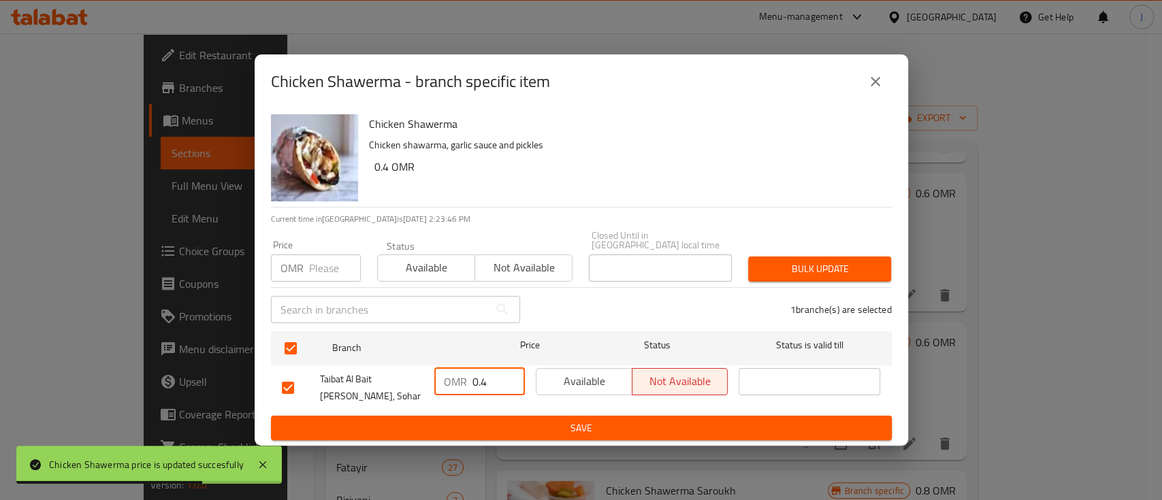
drag, startPoint x: 492, startPoint y: 383, endPoint x: 375, endPoint y: 387, distance: 116.5
click at [375, 387] on div "Taibat Al Bait [PERSON_NAME], Sohar OMR 0.4 ​ Available Not available ​" at bounding box center [581, 388] width 610 height 50
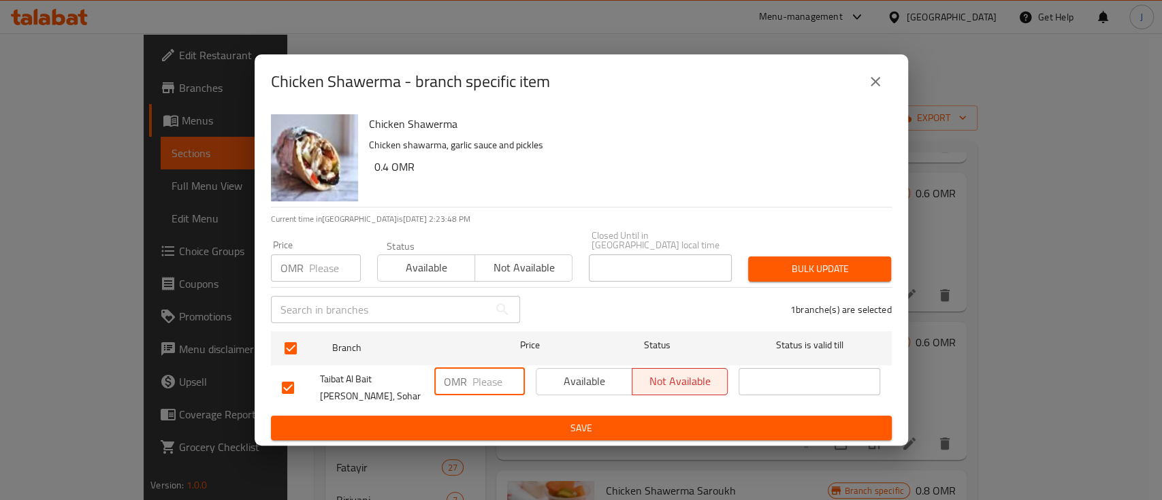
click at [546, 433] on button "Save" at bounding box center [581, 428] width 621 height 25
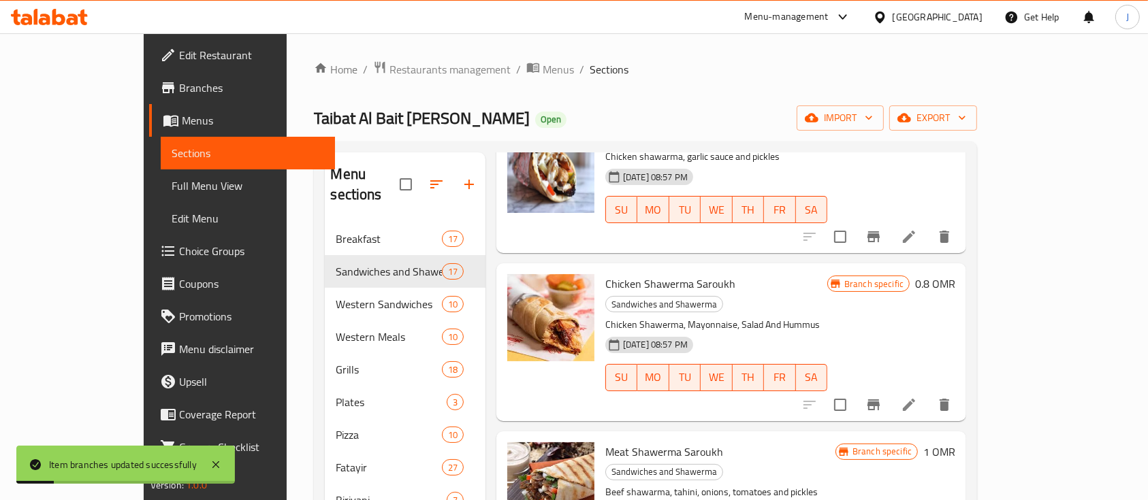
scroll to position [705, 0]
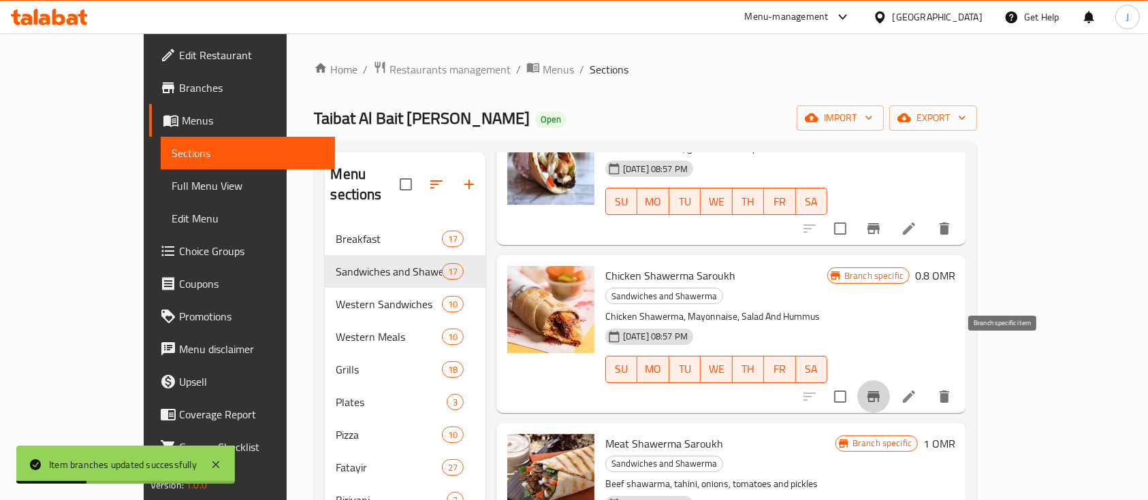
click at [880, 391] on icon "Branch-specific-item" at bounding box center [873, 396] width 12 height 11
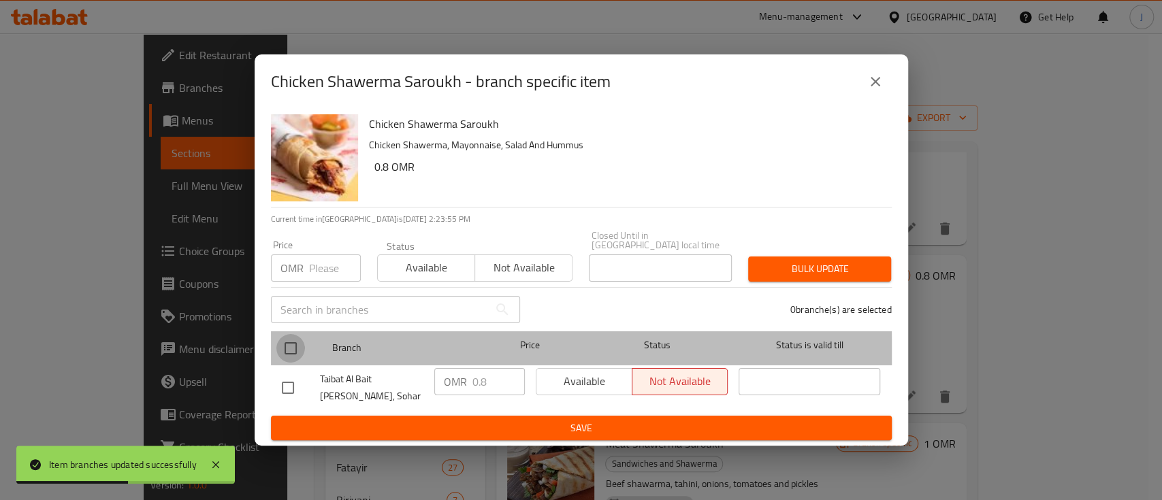
click at [293, 351] on input "checkbox" at bounding box center [290, 348] width 29 height 29
checkbox input "true"
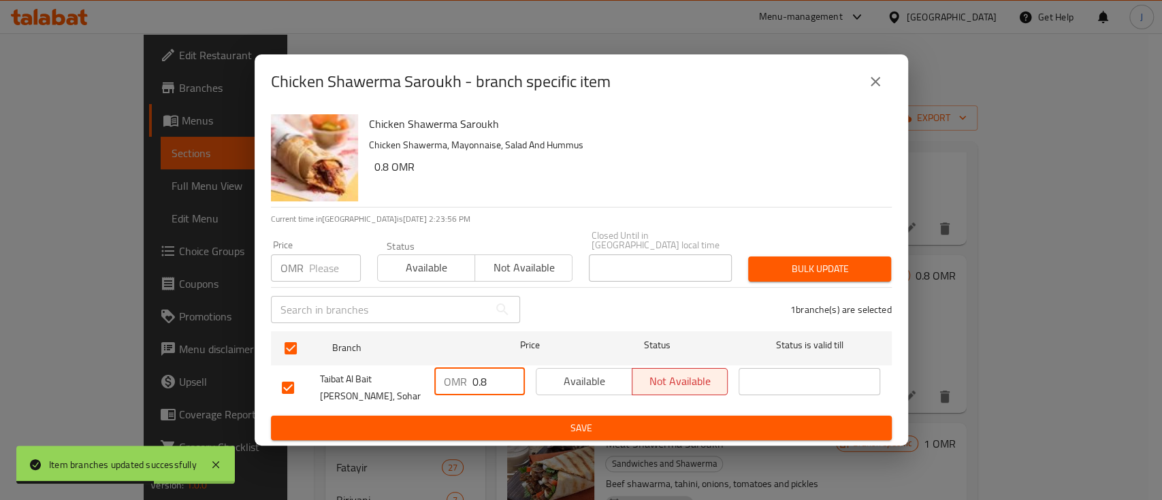
drag, startPoint x: 492, startPoint y: 374, endPoint x: 310, endPoint y: 382, distance: 182.0
click at [310, 382] on div "Taibat Al Bait [PERSON_NAME], Sohar OMR 0.8 ​ Available Not available ​" at bounding box center [581, 388] width 610 height 50
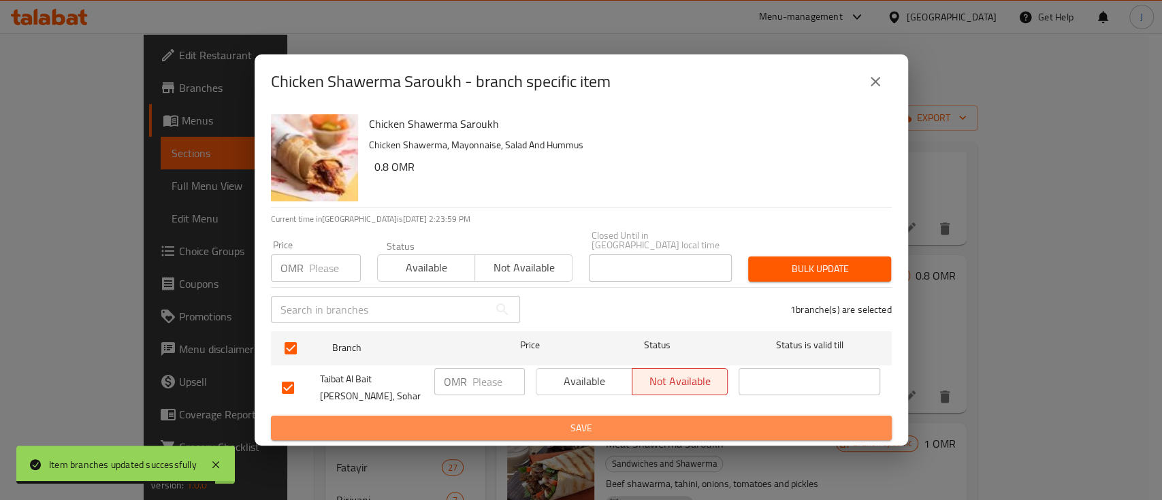
click at [581, 420] on span "Save" at bounding box center [581, 428] width 599 height 17
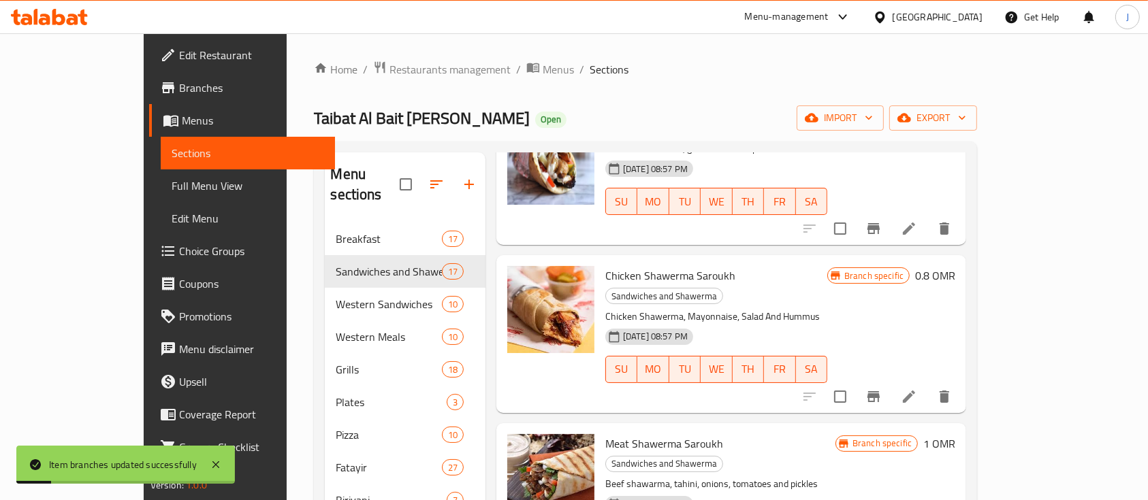
click at [955, 266] on h6 "0.8 OMR" at bounding box center [935, 275] width 40 height 19
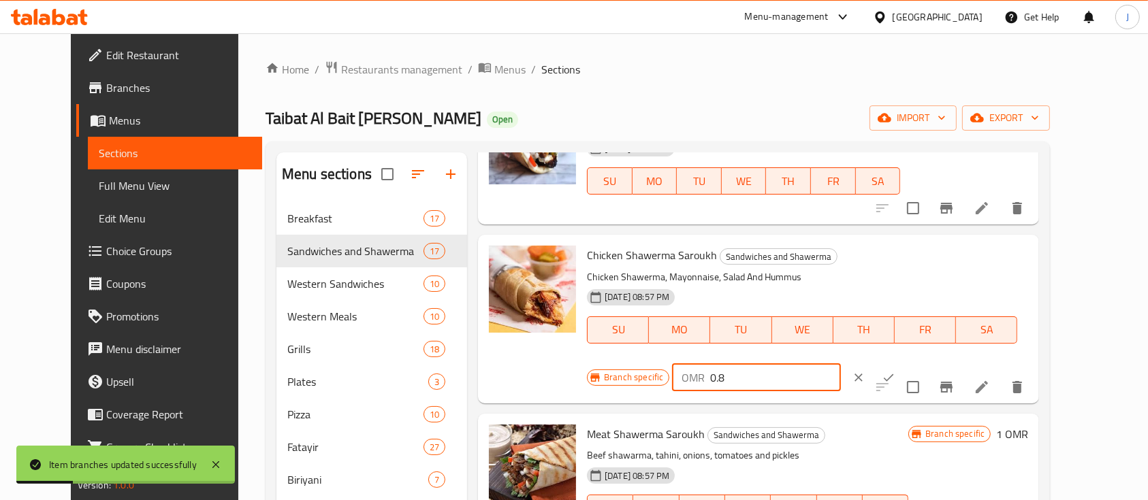
drag, startPoint x: 928, startPoint y: 270, endPoint x: 795, endPoint y: 271, distance: 132.8
click at [795, 363] on div "Branch specific OMR 0.8 ​" at bounding box center [756, 378] width 338 height 30
type input "1"
click at [895, 371] on icon "ok" at bounding box center [889, 378] width 14 height 14
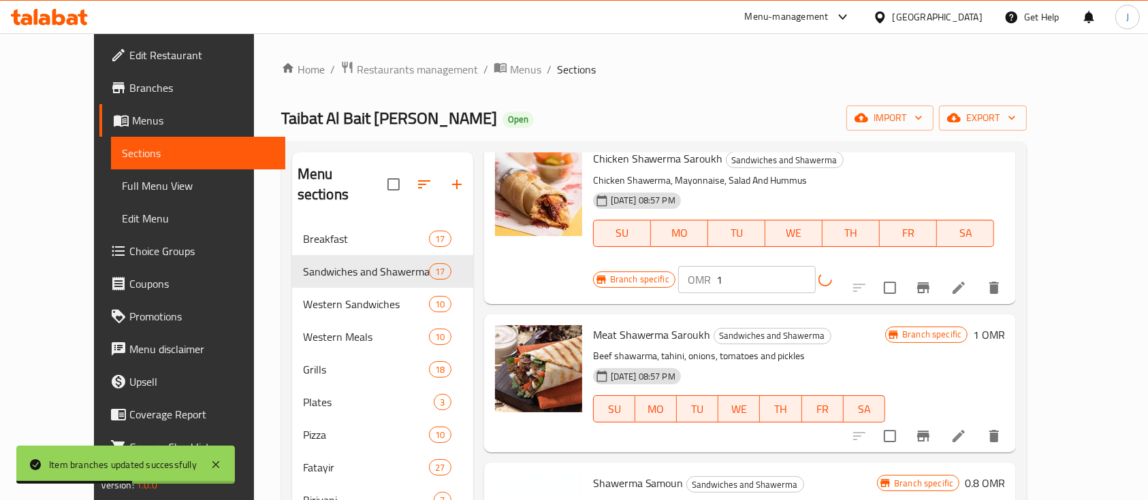
scroll to position [820, 0]
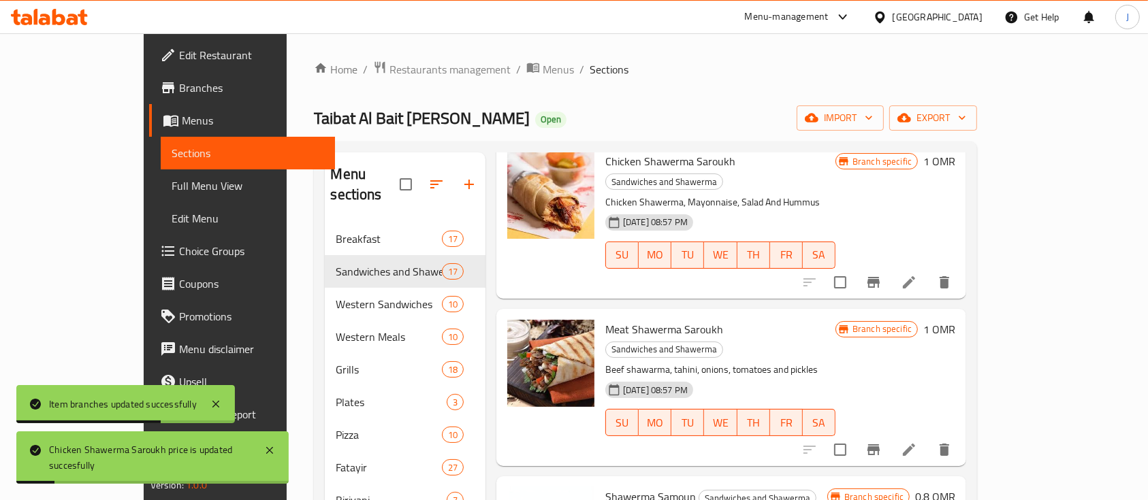
click at [955, 320] on h6 "1 OMR" at bounding box center [939, 329] width 32 height 19
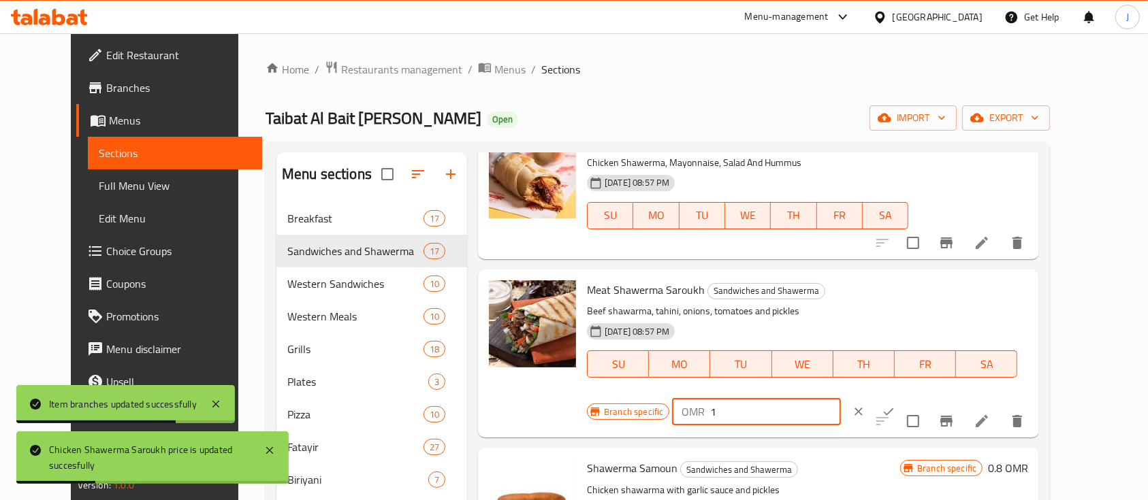
click at [840, 398] on input "1" at bounding box center [775, 411] width 130 height 27
type input "1.2"
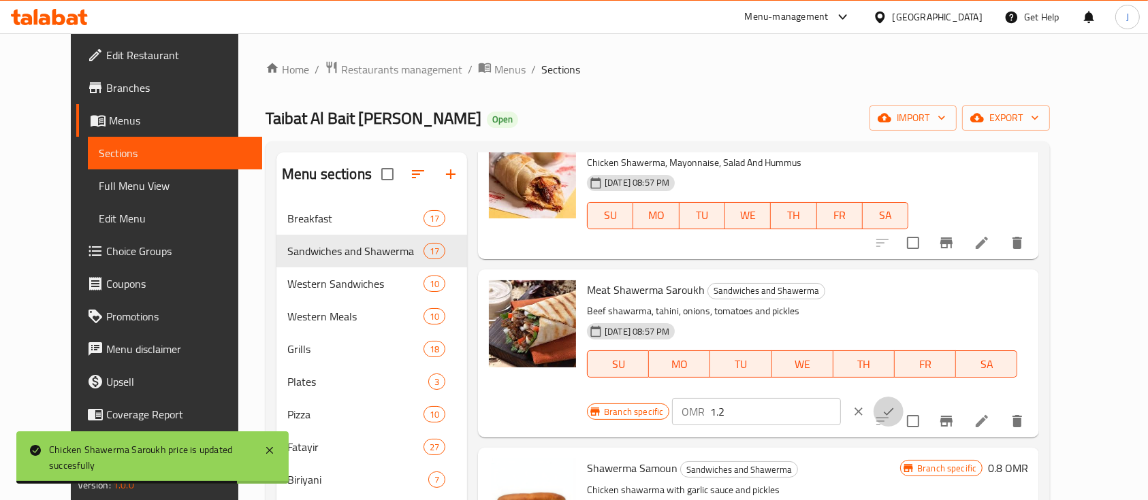
click at [903, 397] on button "ok" at bounding box center [889, 412] width 30 height 30
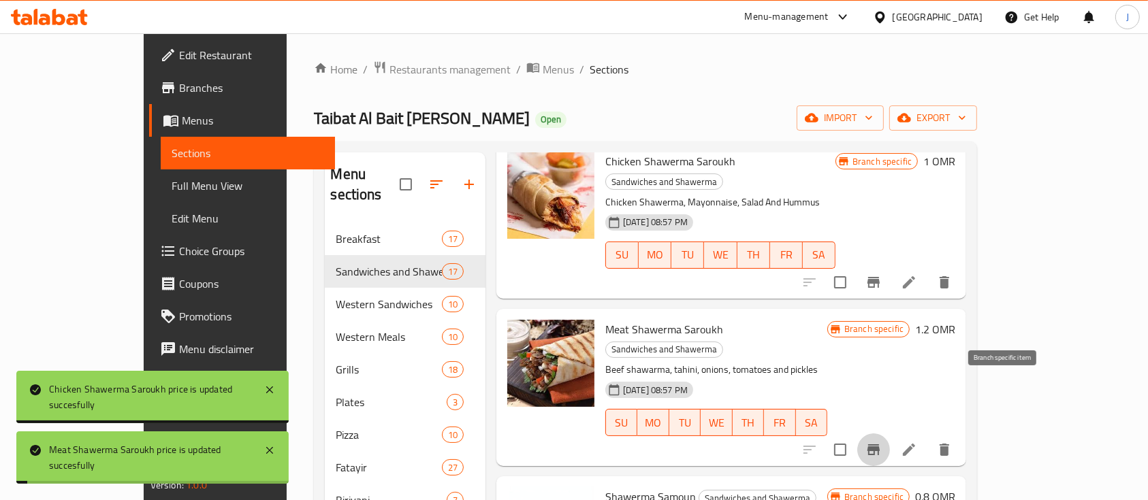
click at [882, 442] on icon "Branch-specific-item" at bounding box center [873, 450] width 16 height 16
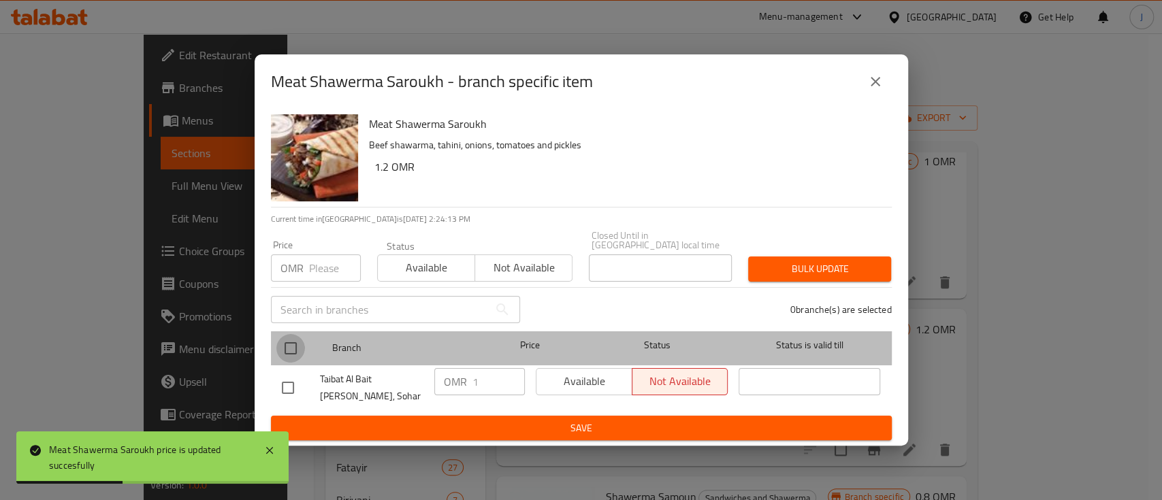
click at [283, 341] on input "checkbox" at bounding box center [290, 348] width 29 height 29
checkbox input "true"
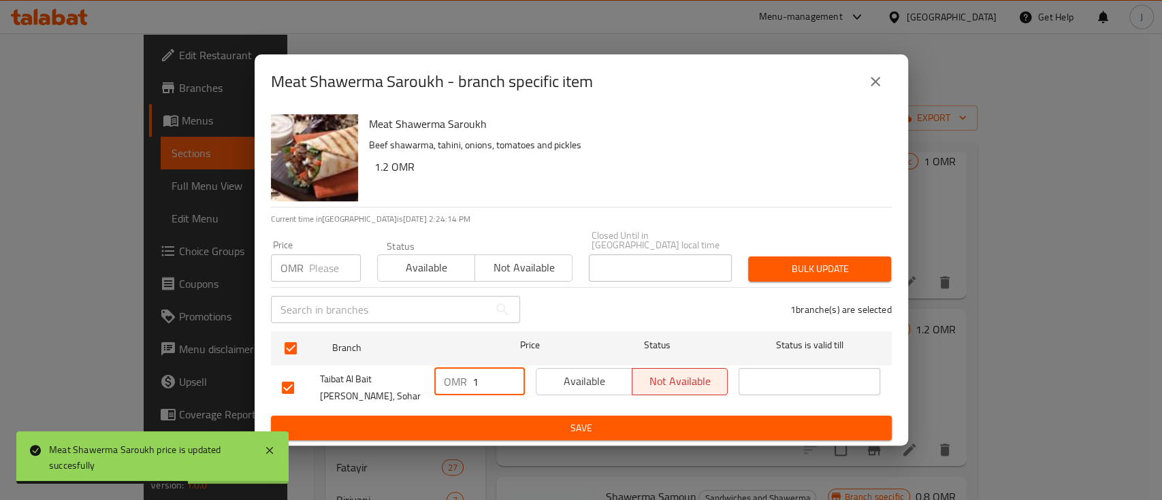
drag, startPoint x: 477, startPoint y: 366, endPoint x: 373, endPoint y: 365, distance: 103.5
click at [373, 365] on div "Taibat Al Bait [PERSON_NAME], Sohar OMR 1 ​ Available Not available ​" at bounding box center [581, 388] width 610 height 50
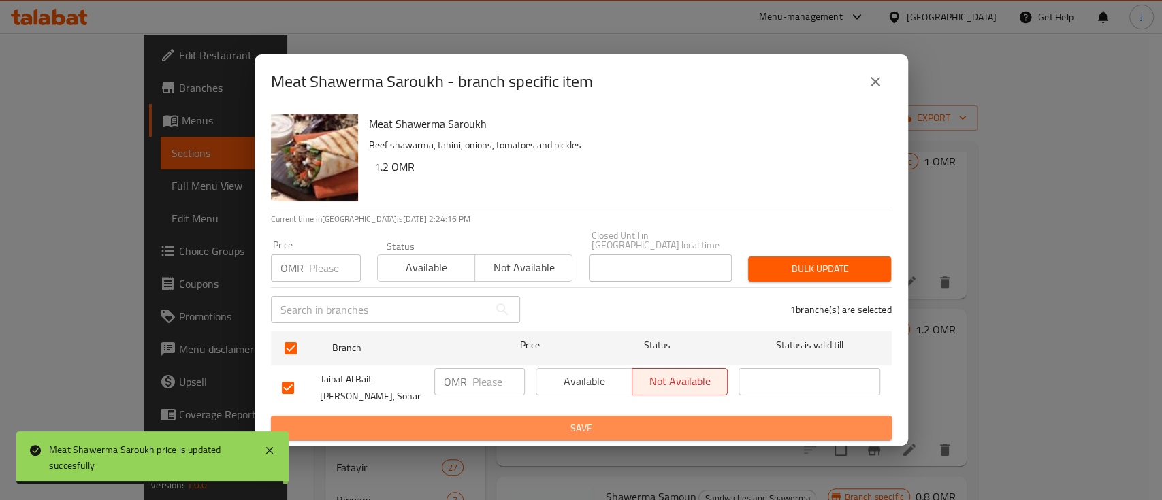
click at [520, 416] on button "Save" at bounding box center [581, 428] width 621 height 25
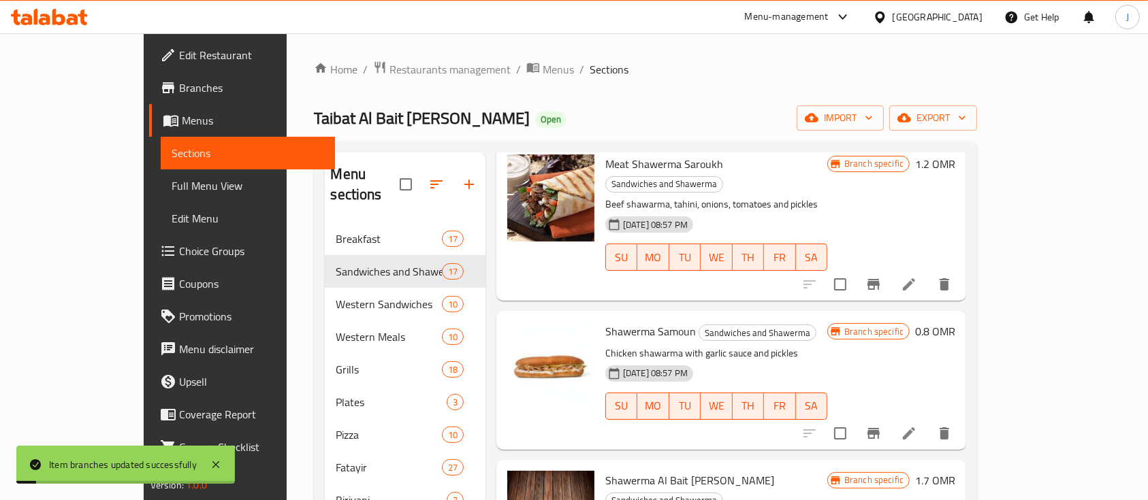
scroll to position [1018, 0]
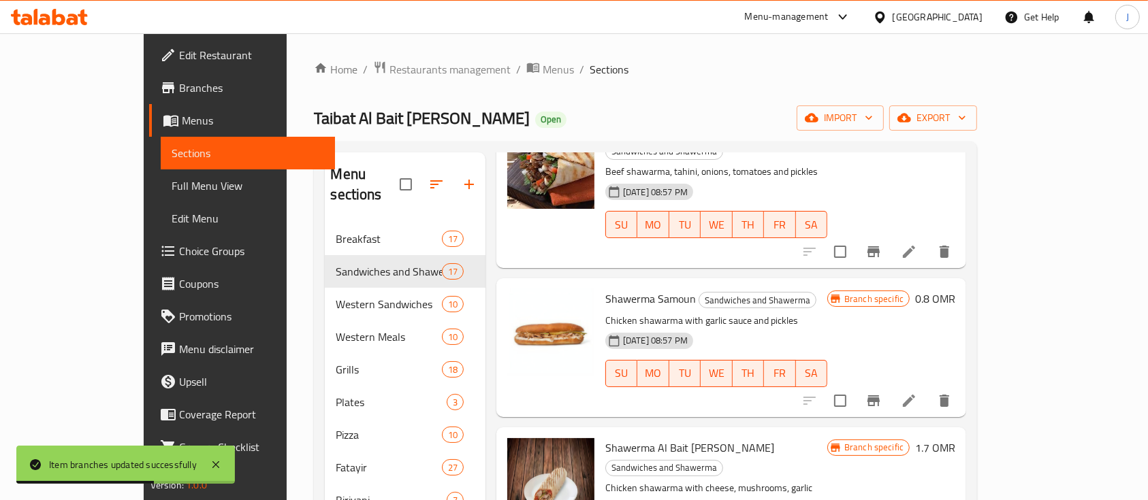
click at [955, 289] on h6 "0.8 OMR" at bounding box center [935, 298] width 40 height 19
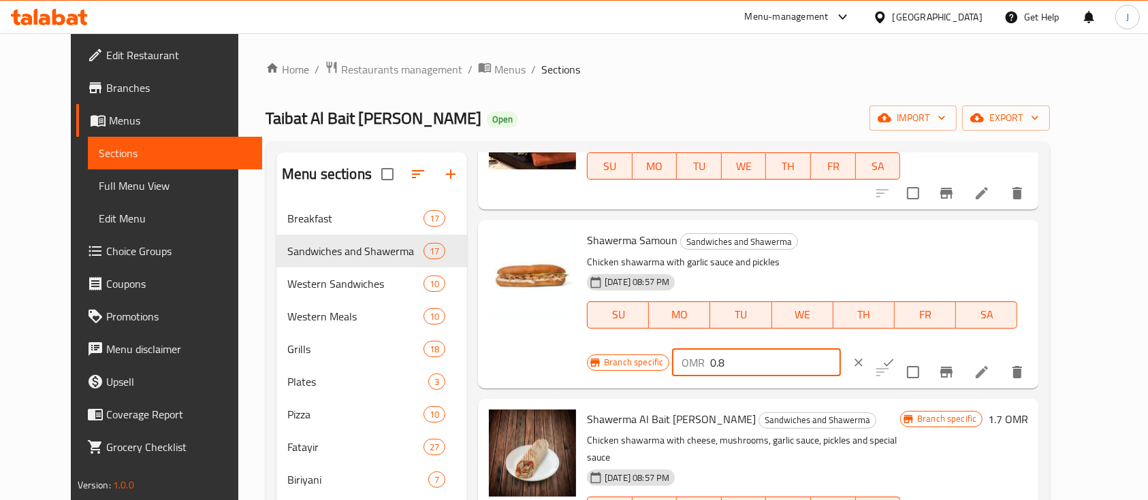
drag, startPoint x: 929, startPoint y: 253, endPoint x: 885, endPoint y: 257, distance: 43.7
click at [840, 349] on div "OMR 0.8 ​" at bounding box center [756, 362] width 168 height 27
click at [988, 366] on icon at bounding box center [982, 372] width 12 height 12
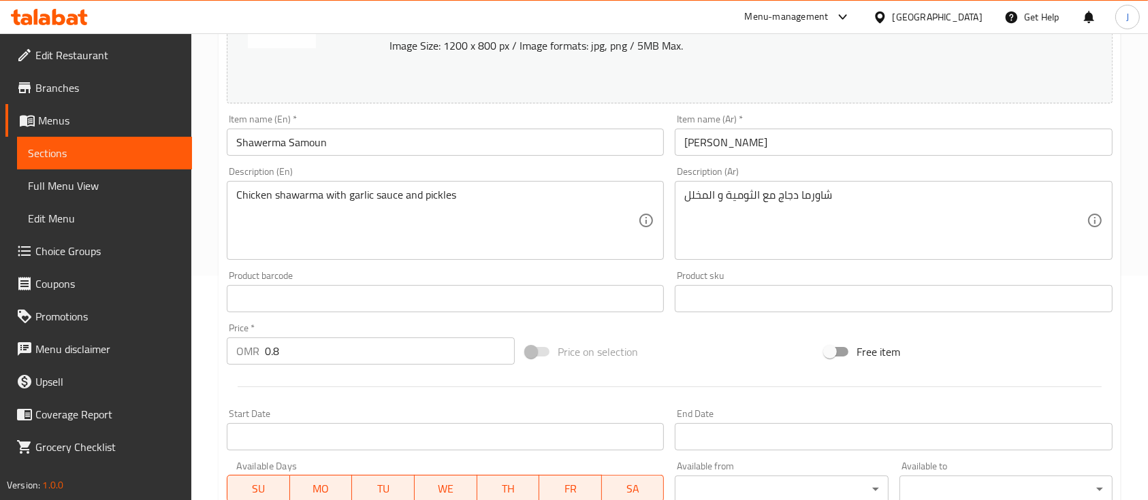
scroll to position [214, 0]
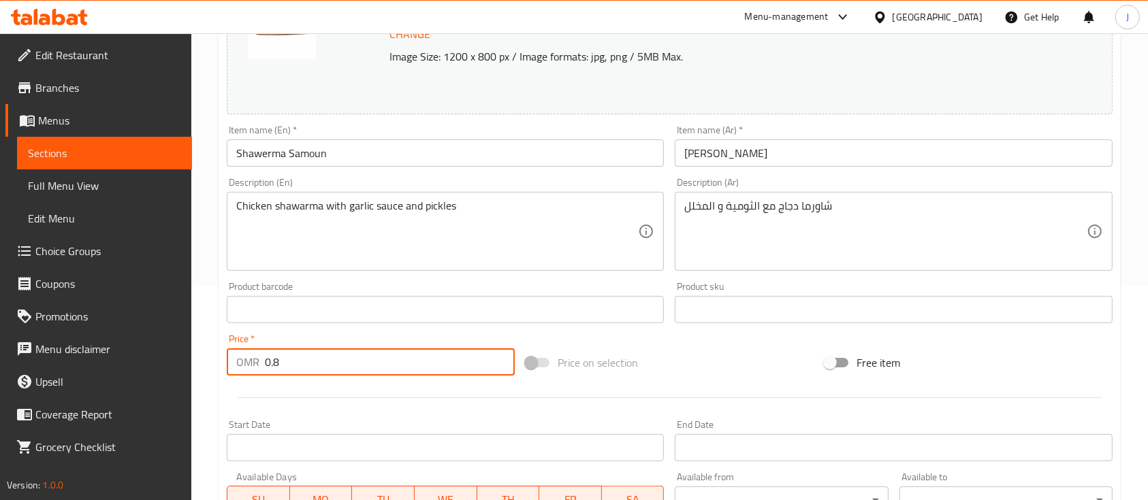
click at [302, 366] on input "0.8" at bounding box center [390, 362] width 250 height 27
type input "0"
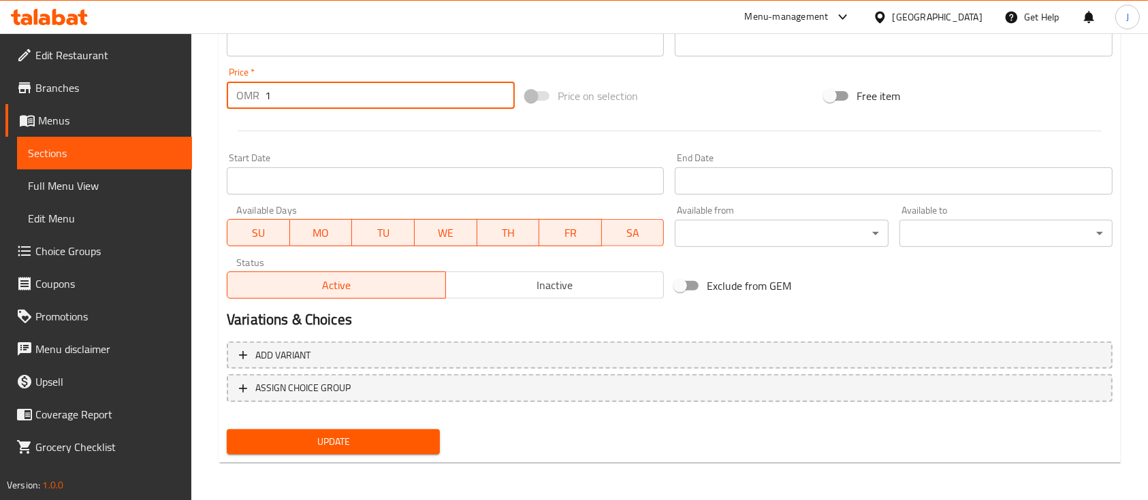
type input "1"
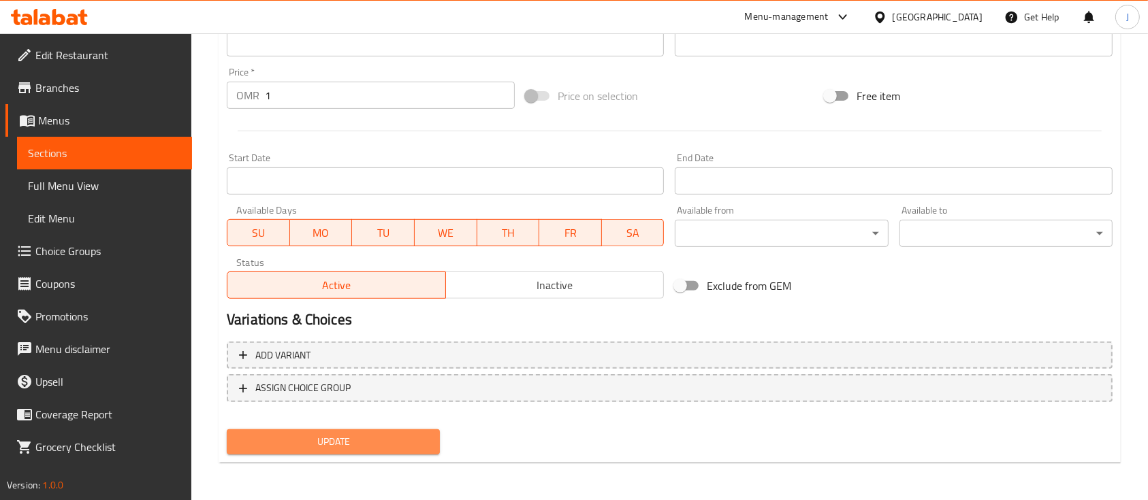
click at [347, 438] on span "Update" at bounding box center [333, 442] width 191 height 17
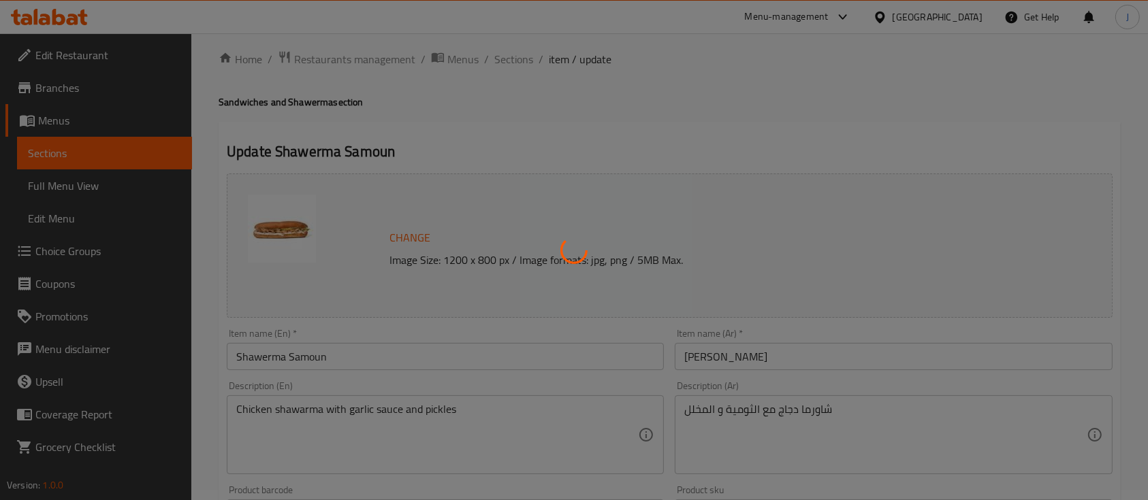
scroll to position [0, 0]
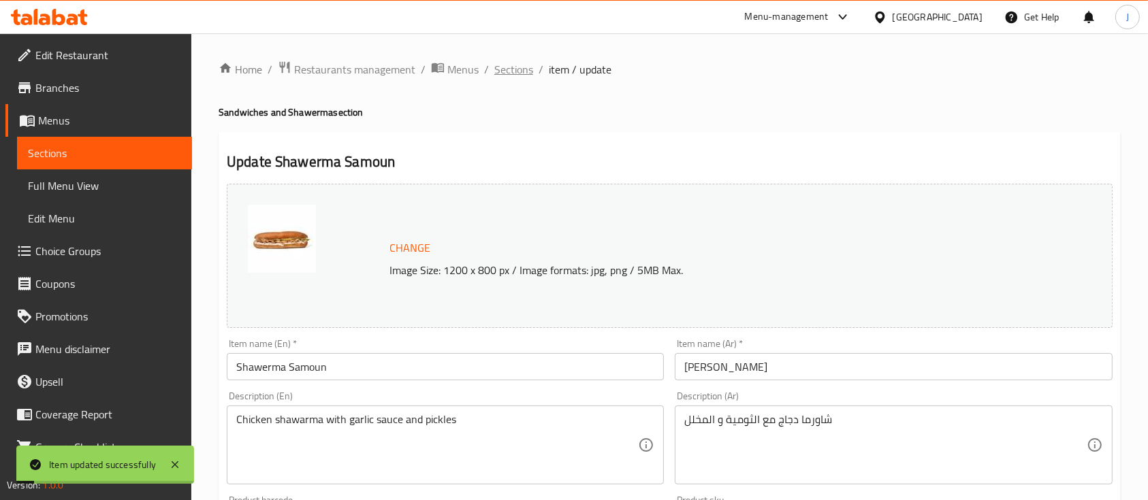
click at [515, 64] on span "Sections" at bounding box center [513, 69] width 39 height 16
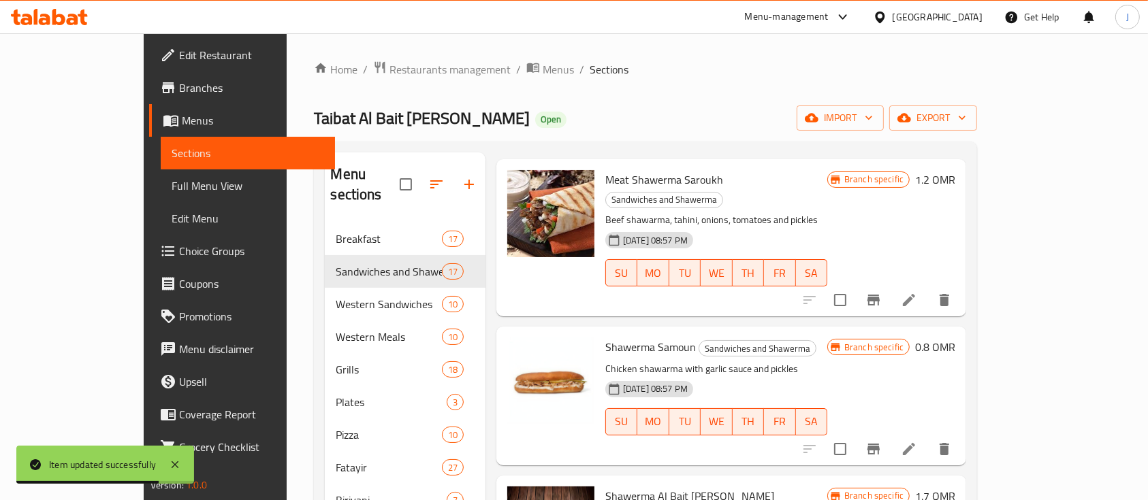
scroll to position [969, 0]
click at [882, 442] on icon "Branch-specific-item" at bounding box center [873, 450] width 16 height 16
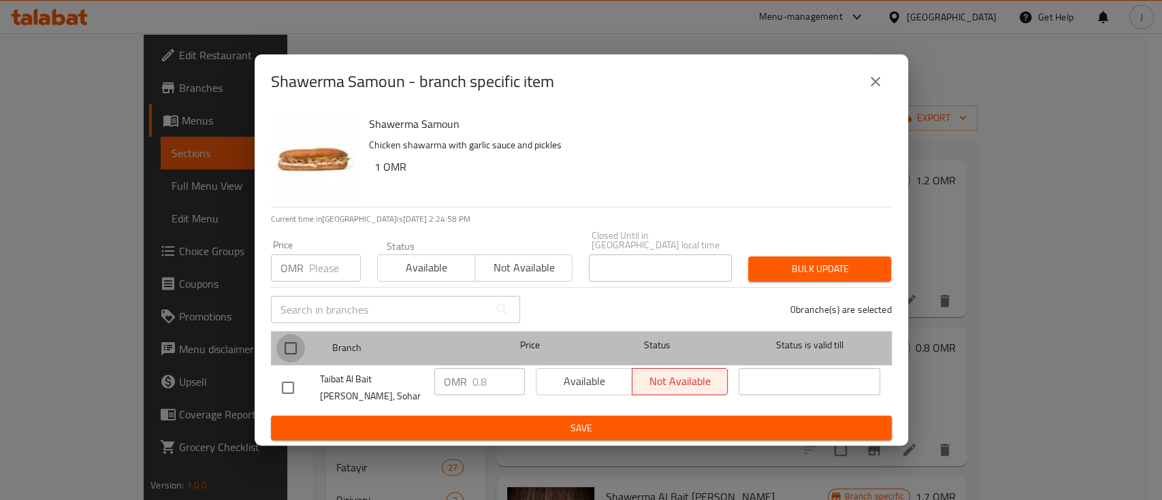
click at [287, 347] on input "checkbox" at bounding box center [290, 348] width 29 height 29
checkbox input "true"
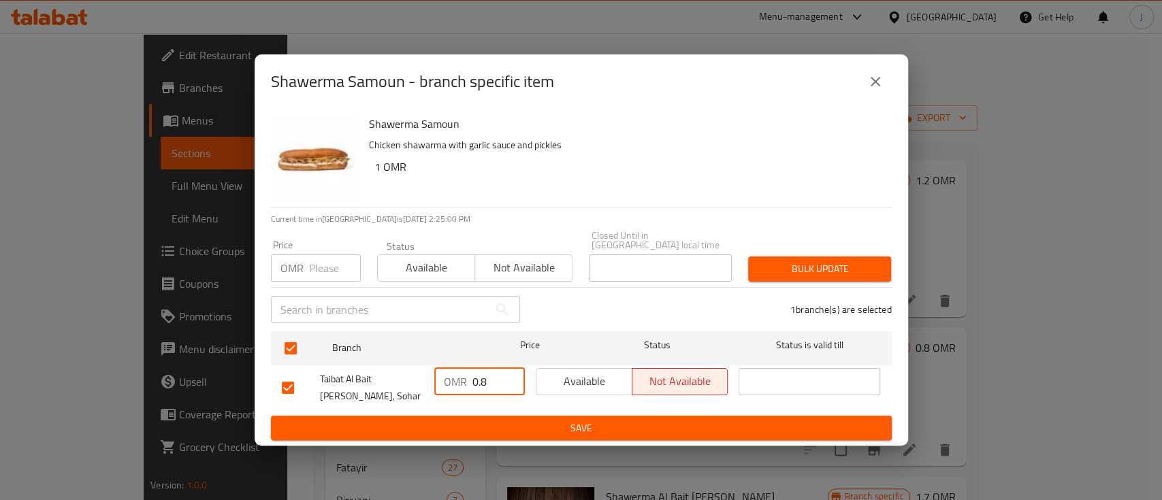
drag, startPoint x: 493, startPoint y: 374, endPoint x: 342, endPoint y: 314, distance: 162.2
click at [342, 314] on div "Shawerma Samoun Chicken shawarma with garlic sauce and pickles 1 OMR Current ti…" at bounding box center [582, 278] width 654 height 338
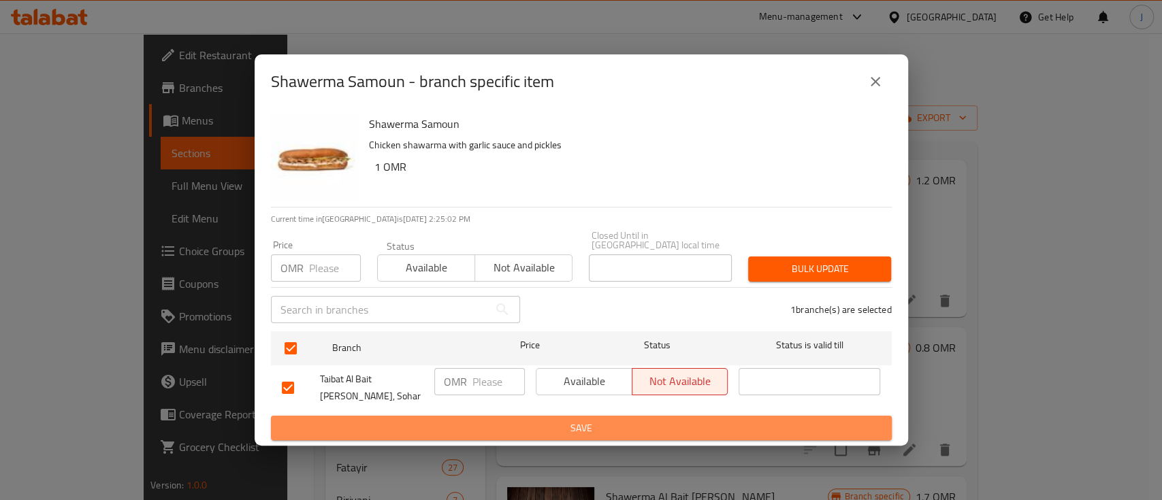
click at [583, 425] on span "Save" at bounding box center [581, 428] width 599 height 17
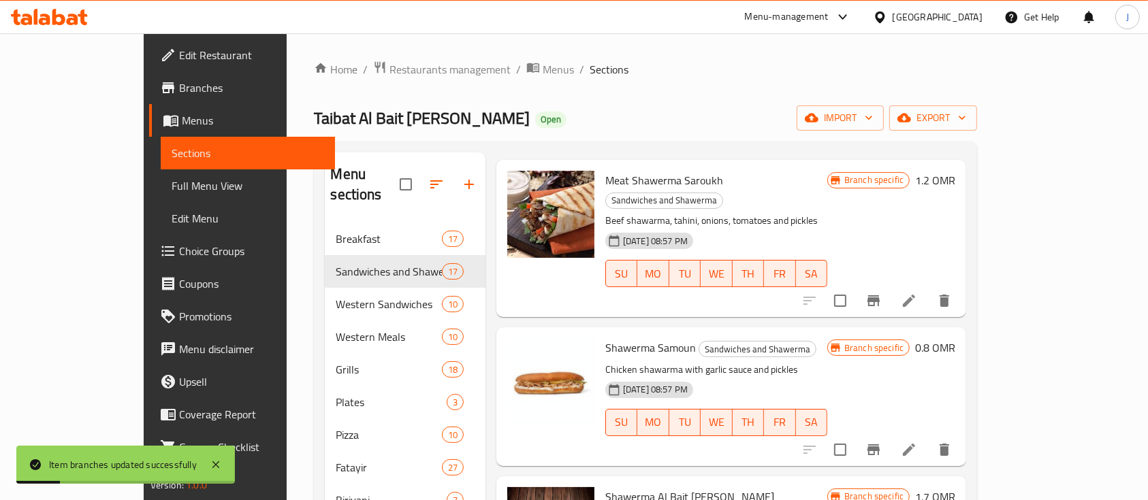
click at [955, 338] on h6 "0.8 OMR" at bounding box center [935, 347] width 40 height 19
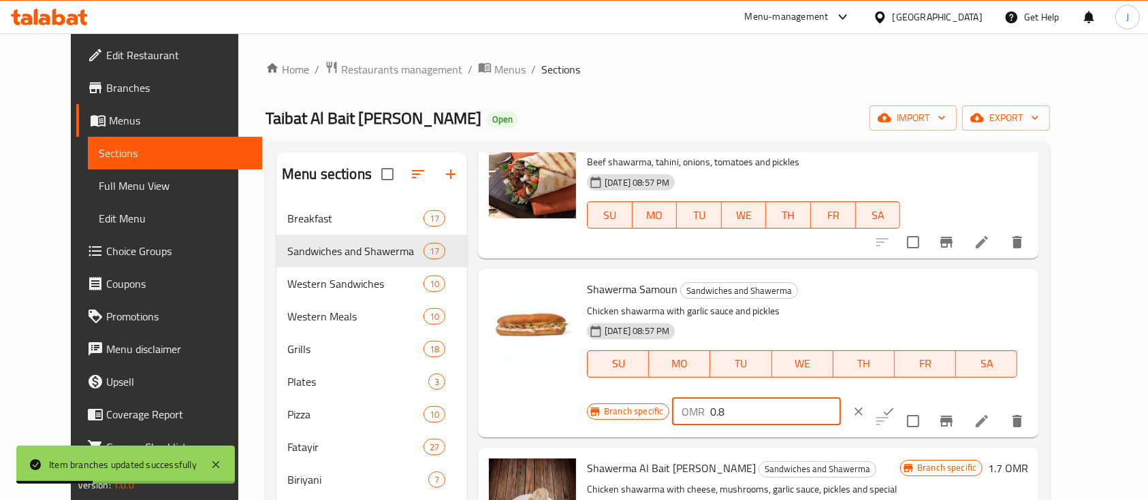
drag, startPoint x: 949, startPoint y: 294, endPoint x: 859, endPoint y: 288, distance: 90.8
click at [859, 397] on div "Branch specific OMR 0.8 ​" at bounding box center [756, 412] width 338 height 30
type input "1"
click at [895, 405] on icon "ok" at bounding box center [889, 412] width 14 height 14
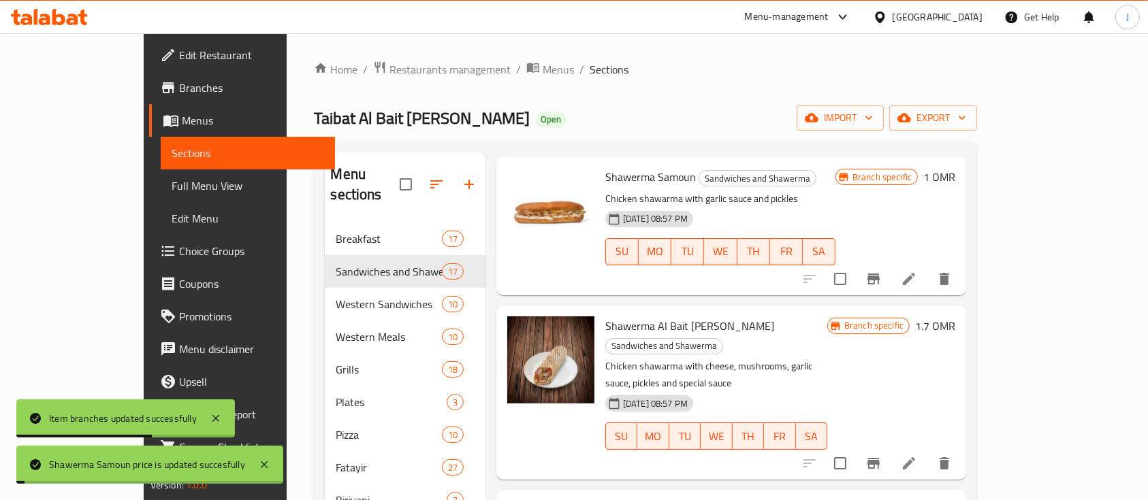
scroll to position [1141, 0]
click at [955, 315] on h6 "1.7 OMR" at bounding box center [935, 324] width 40 height 19
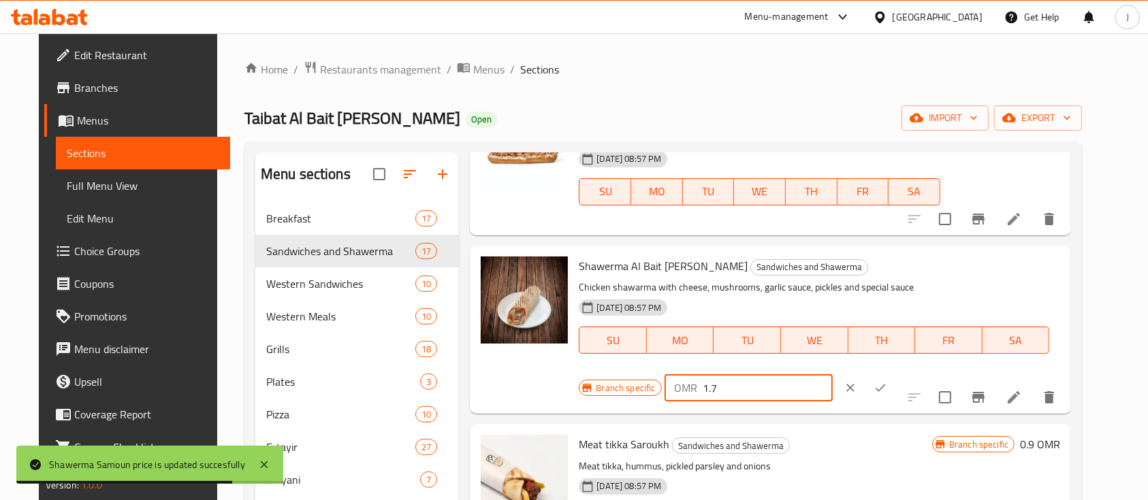
click at [833, 374] on input "1.7" at bounding box center [768, 387] width 130 height 27
type input "1"
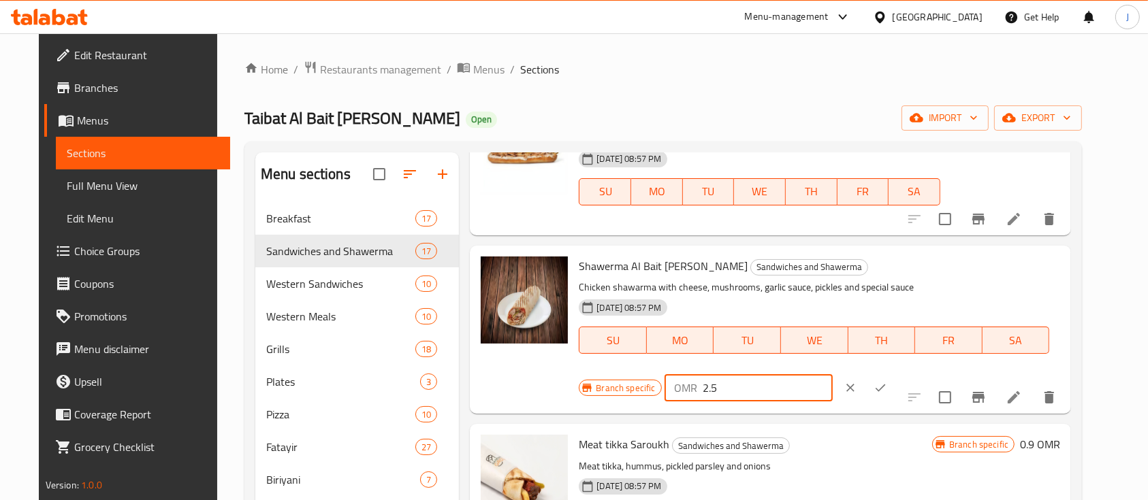
type input "2.5"
click at [895, 373] on button "ok" at bounding box center [880, 388] width 30 height 30
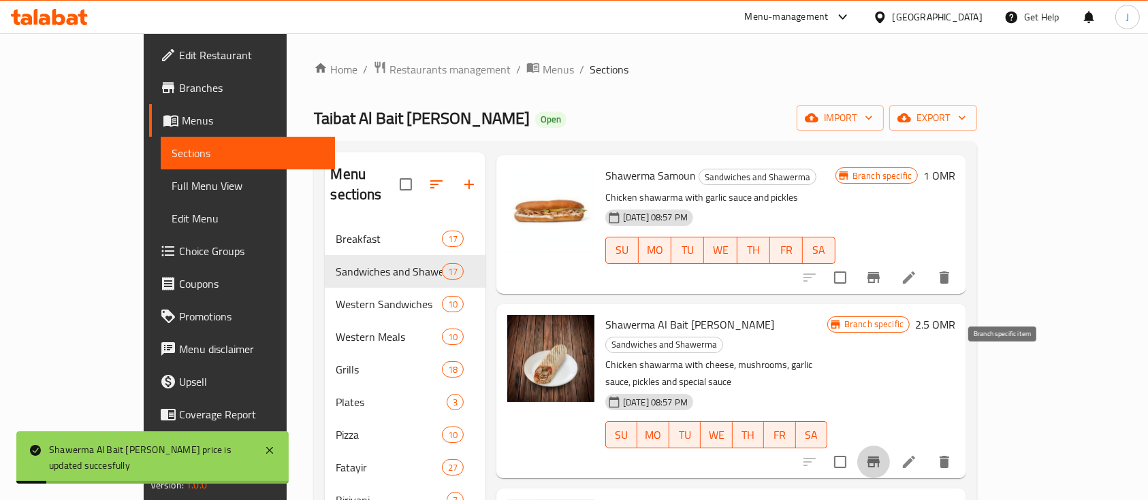
click at [890, 446] on button "Branch-specific-item" at bounding box center [873, 462] width 33 height 33
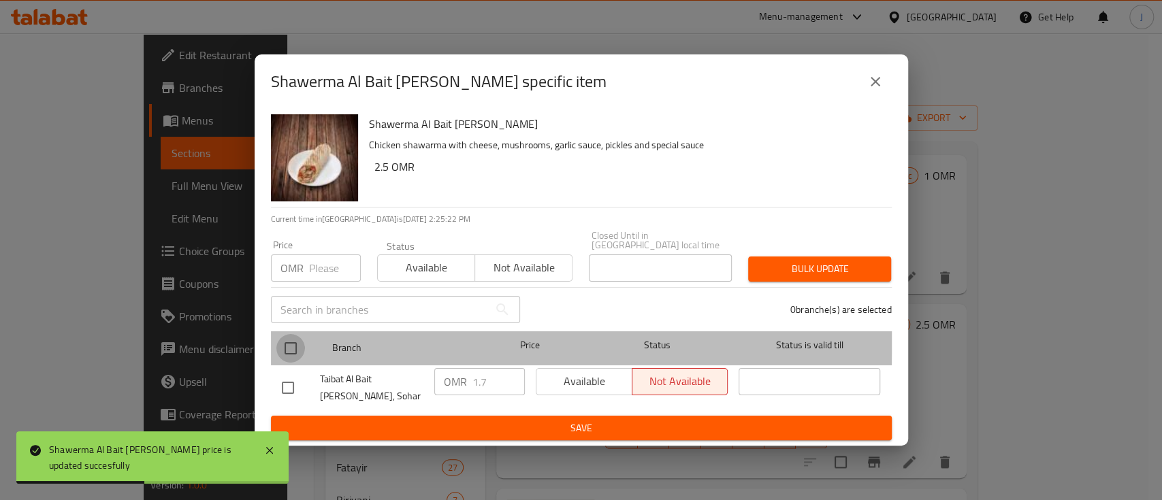
click at [283, 334] on input "checkbox" at bounding box center [290, 348] width 29 height 29
checkbox input "true"
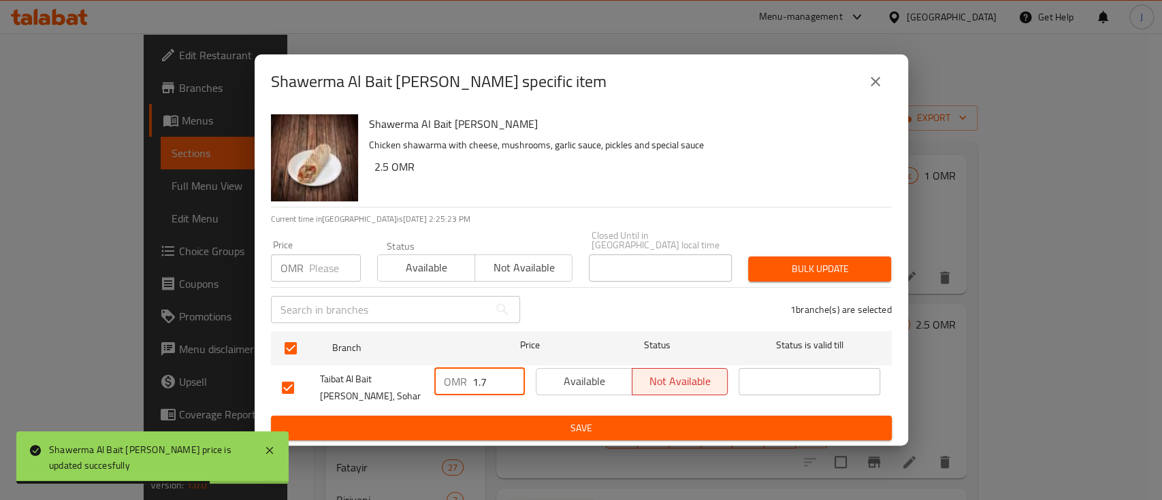
drag, startPoint x: 497, startPoint y: 377, endPoint x: 415, endPoint y: 366, distance: 82.4
click at [415, 366] on div "Taibat Al Bait [PERSON_NAME], Sohar OMR 1.7 ​ Available Not available ​" at bounding box center [581, 388] width 610 height 50
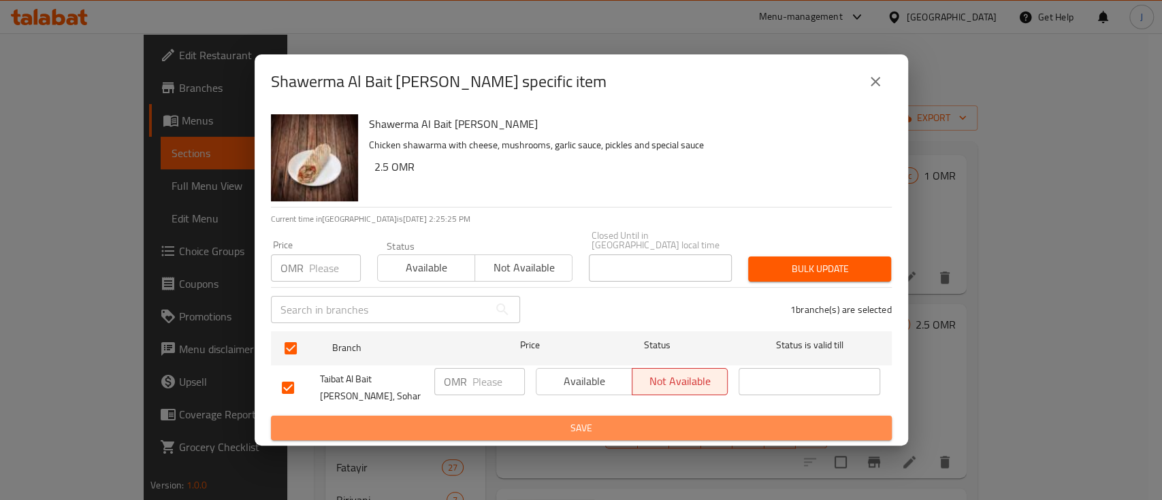
click at [571, 420] on span "Save" at bounding box center [581, 428] width 599 height 17
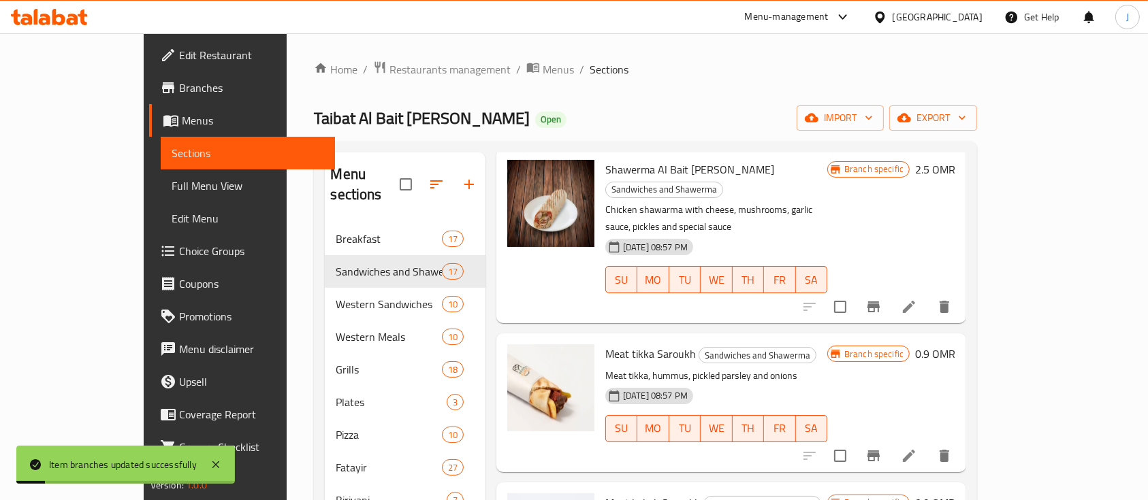
scroll to position [1314, 0]
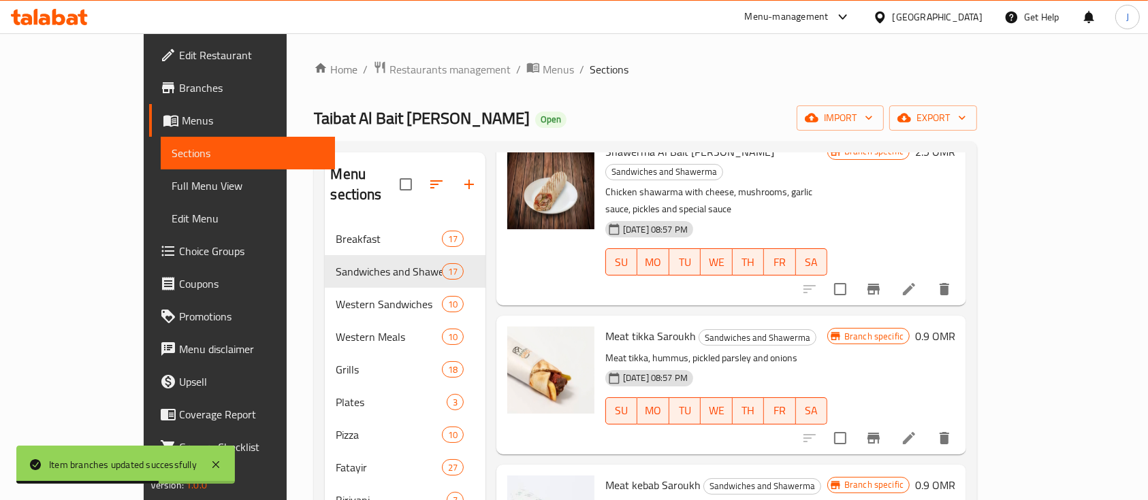
click at [955, 327] on h6 "0.9 OMR" at bounding box center [935, 336] width 40 height 19
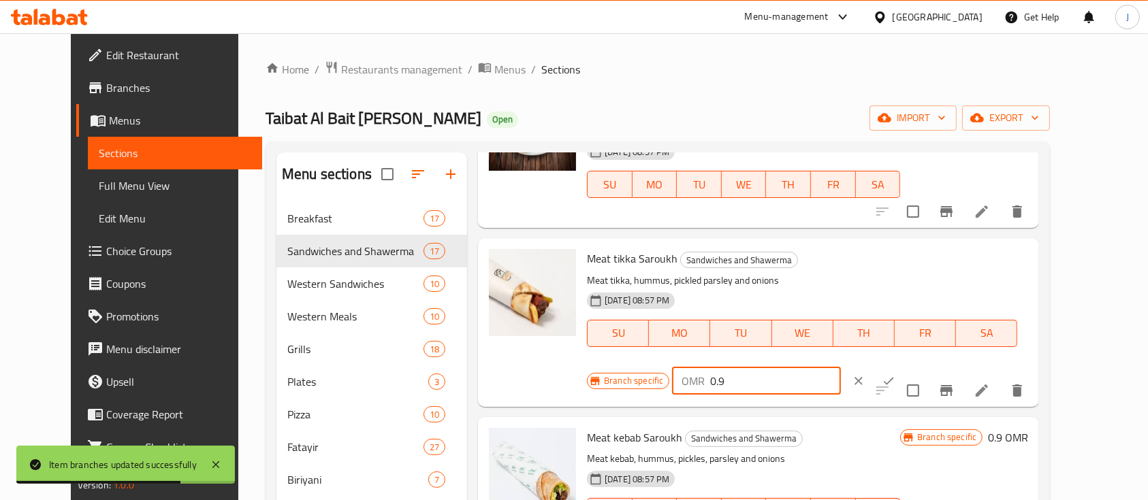
drag, startPoint x: 936, startPoint y: 243, endPoint x: 833, endPoint y: 249, distance: 103.0
click at [833, 366] on div "Branch specific OMR 0.9 ​" at bounding box center [756, 381] width 338 height 30
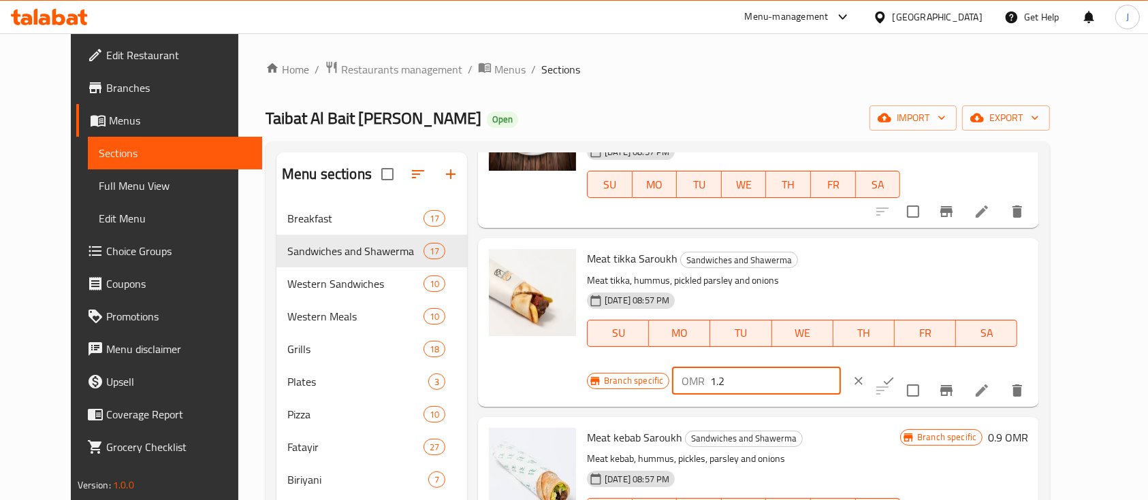
type input "1.2"
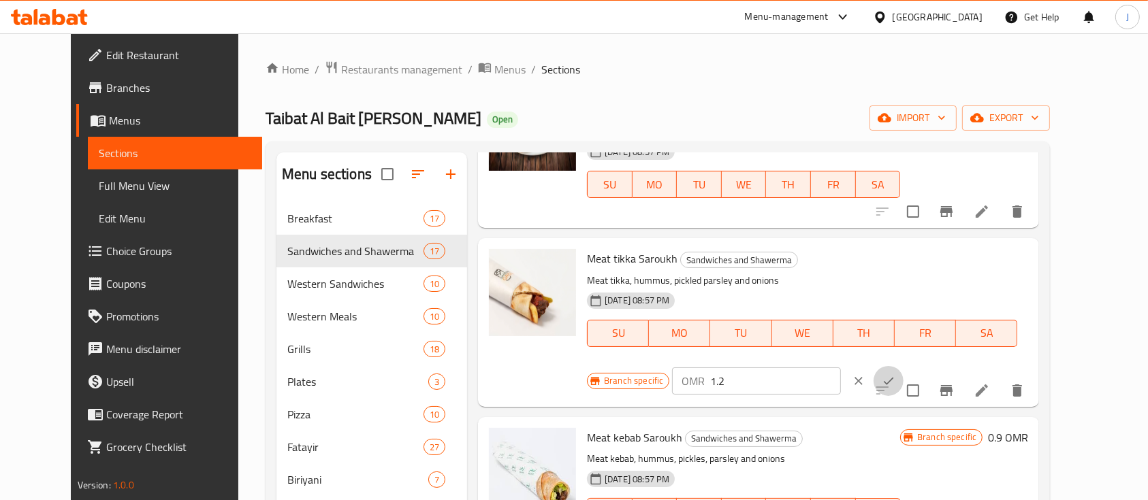
click at [903, 366] on button "ok" at bounding box center [889, 381] width 30 height 30
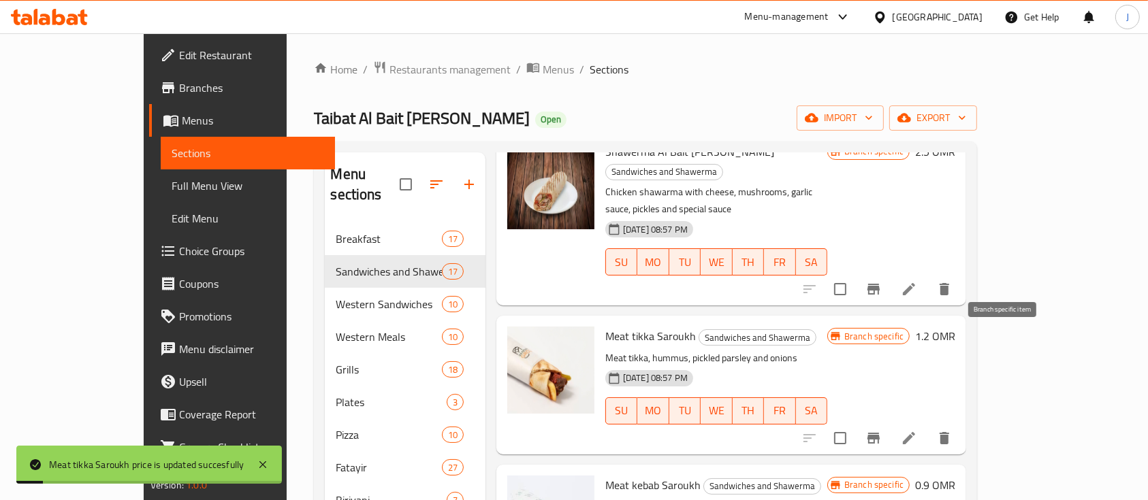
click at [880, 433] on icon "Branch-specific-item" at bounding box center [873, 438] width 12 height 11
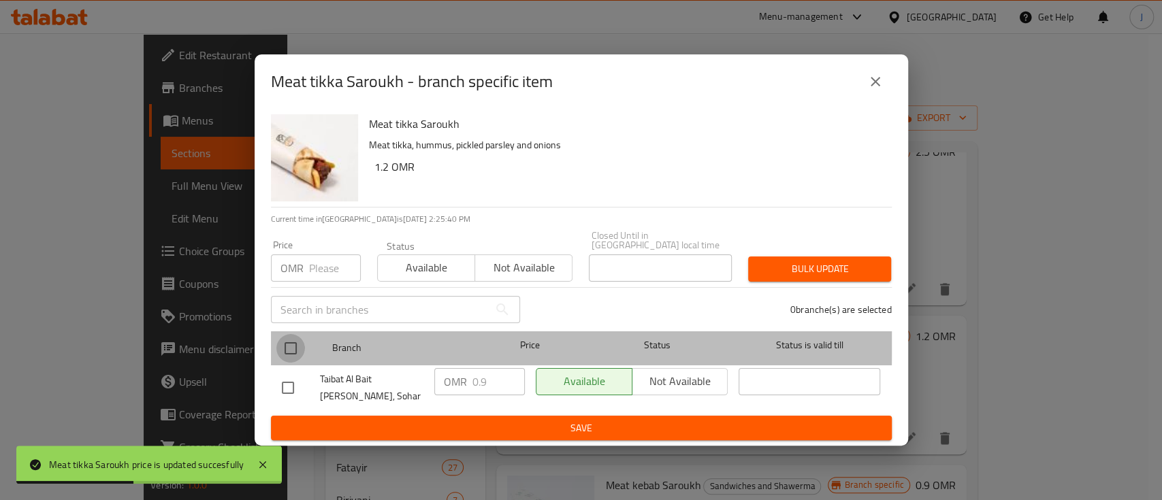
click at [294, 337] on input "checkbox" at bounding box center [290, 348] width 29 height 29
checkbox input "true"
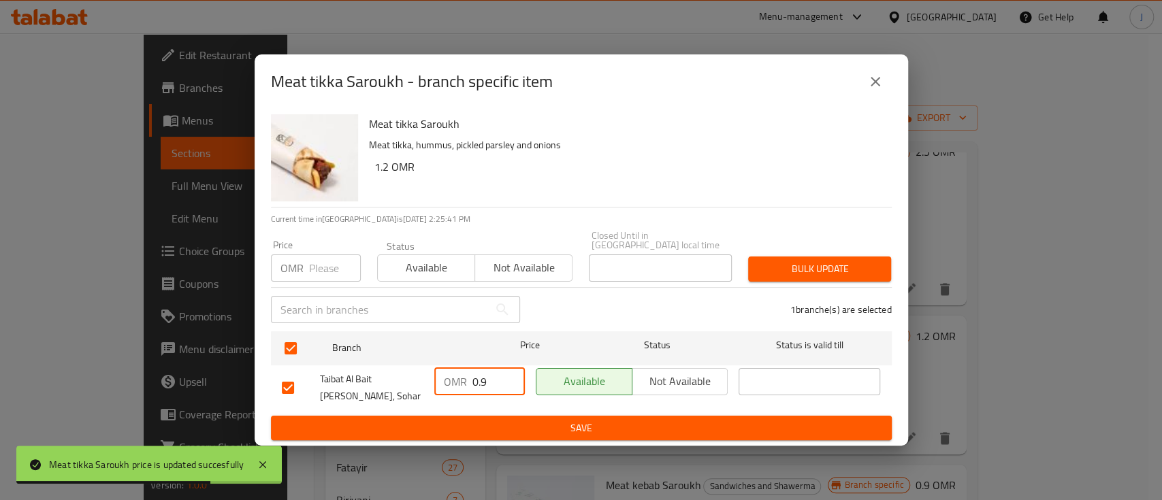
drag, startPoint x: 491, startPoint y: 380, endPoint x: 393, endPoint y: 360, distance: 100.0
click at [393, 363] on div "Taibat Al Bait [PERSON_NAME], Sohar OMR 0.9 ​ Available Not available ​" at bounding box center [581, 388] width 610 height 50
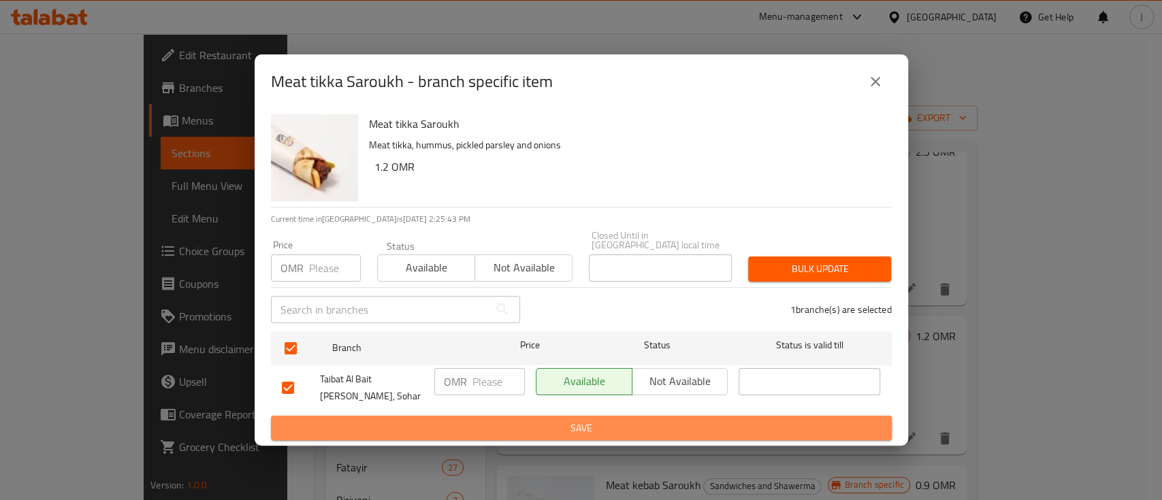
click at [496, 420] on span "Save" at bounding box center [581, 428] width 599 height 17
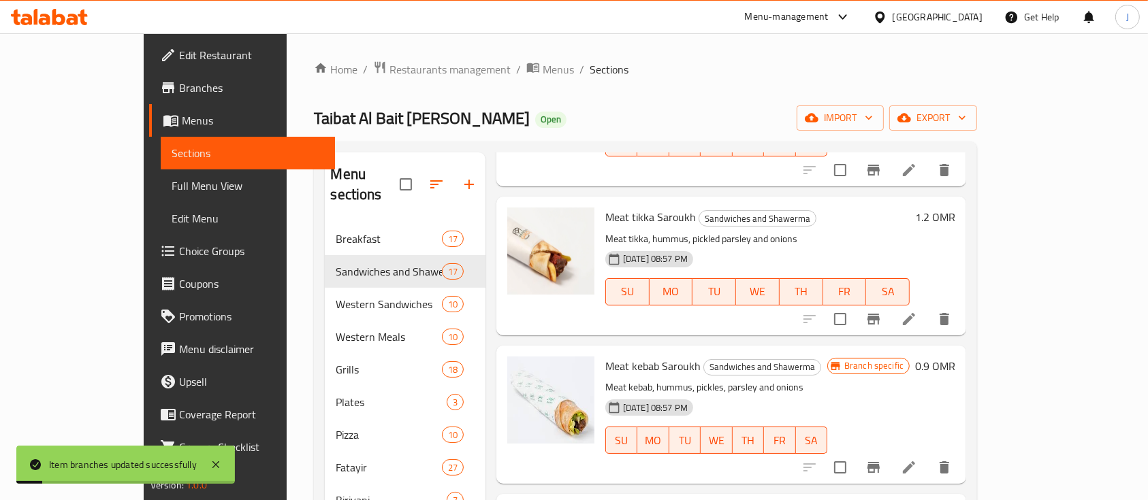
scroll to position [1434, 0]
click at [882, 459] on icon "Branch-specific-item" at bounding box center [873, 467] width 16 height 16
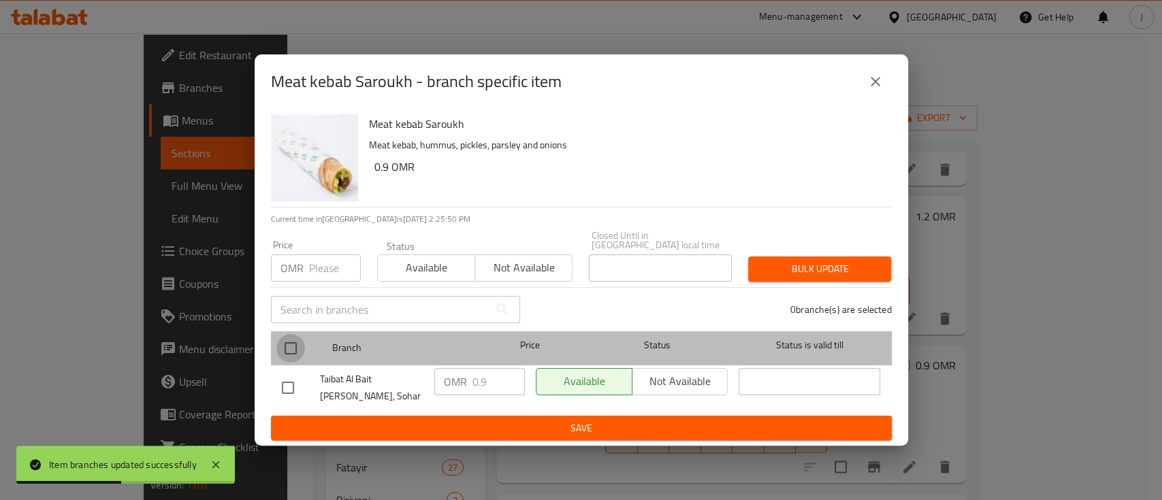
click at [290, 345] on input "checkbox" at bounding box center [290, 348] width 29 height 29
checkbox input "true"
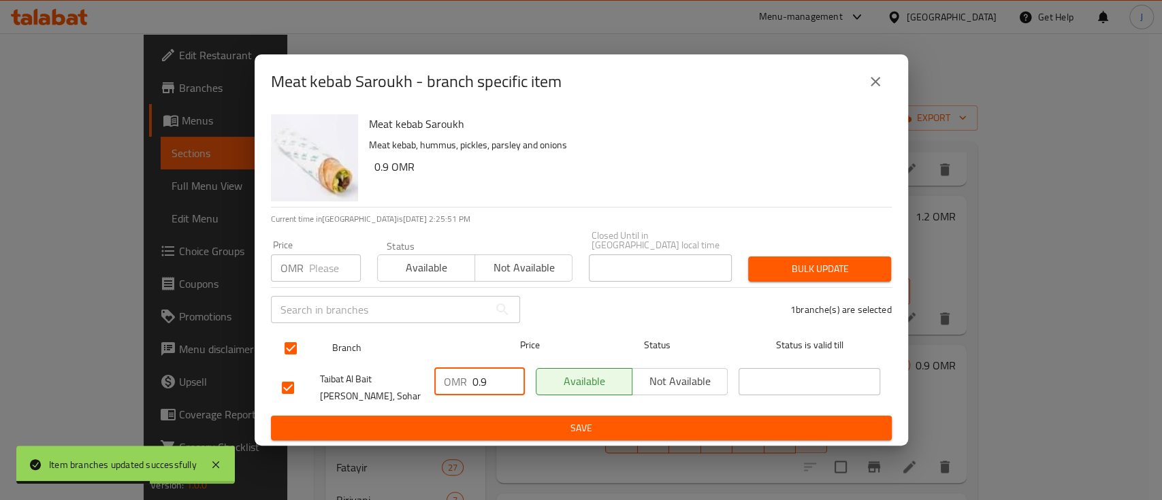
drag, startPoint x: 494, startPoint y: 388, endPoint x: 429, endPoint y: 357, distance: 71.9
click at [429, 357] on ul "Branch Price Status Status is valid till Taibat Al Bait [PERSON_NAME], Sohar OM…" at bounding box center [581, 371] width 621 height 90
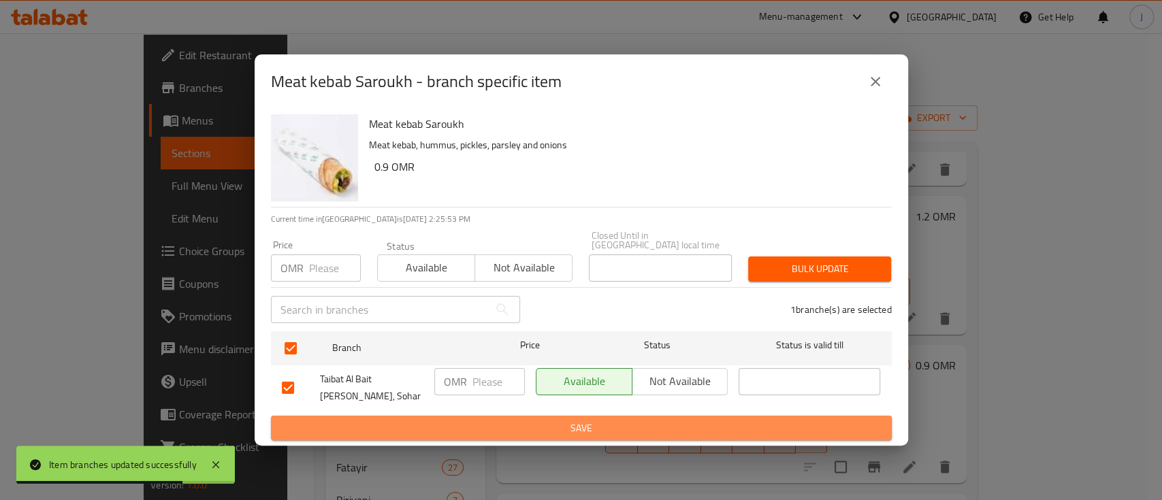
click at [559, 426] on span "Save" at bounding box center [581, 428] width 599 height 17
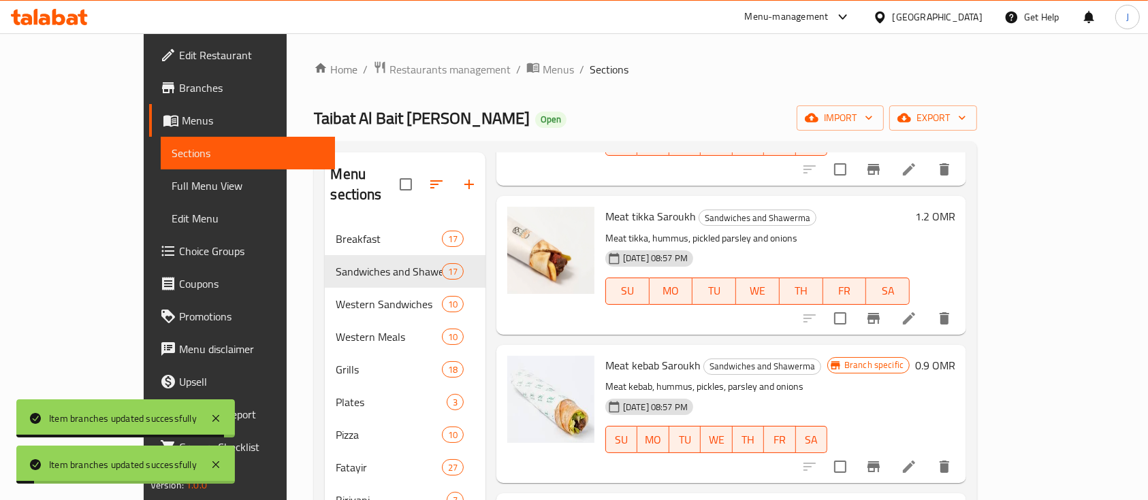
click at [955, 356] on h6 "0.9 OMR" at bounding box center [935, 365] width 40 height 19
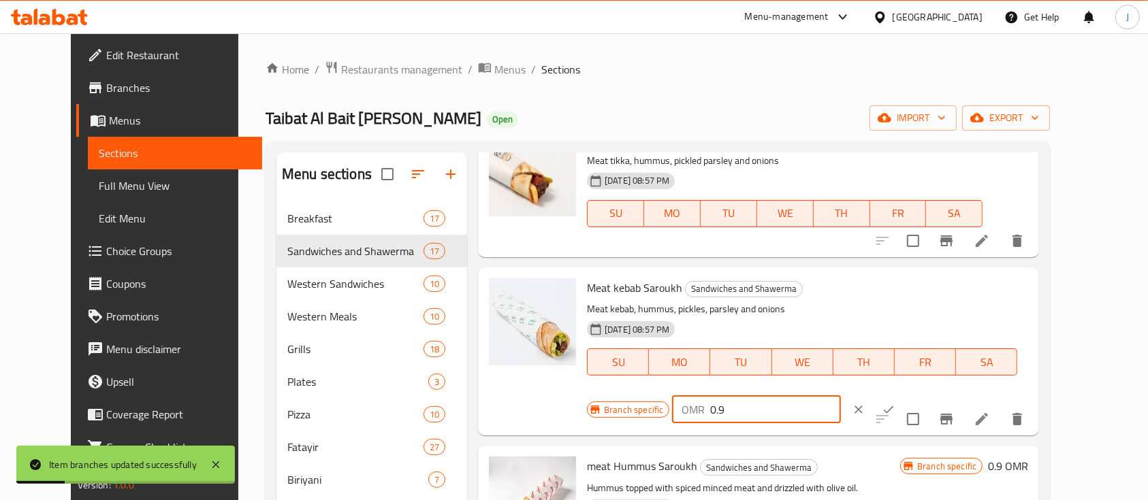
drag, startPoint x: 914, startPoint y: 266, endPoint x: 765, endPoint y: 227, distance: 154.9
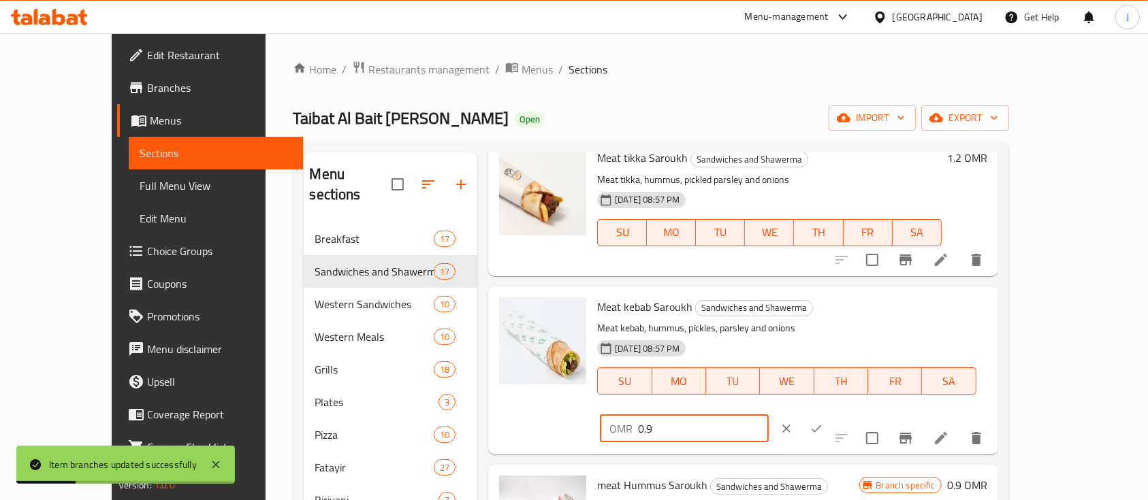
type input "1"
type input ".2"
type input "1.2"
click at [823, 422] on icon "ok" at bounding box center [817, 429] width 14 height 14
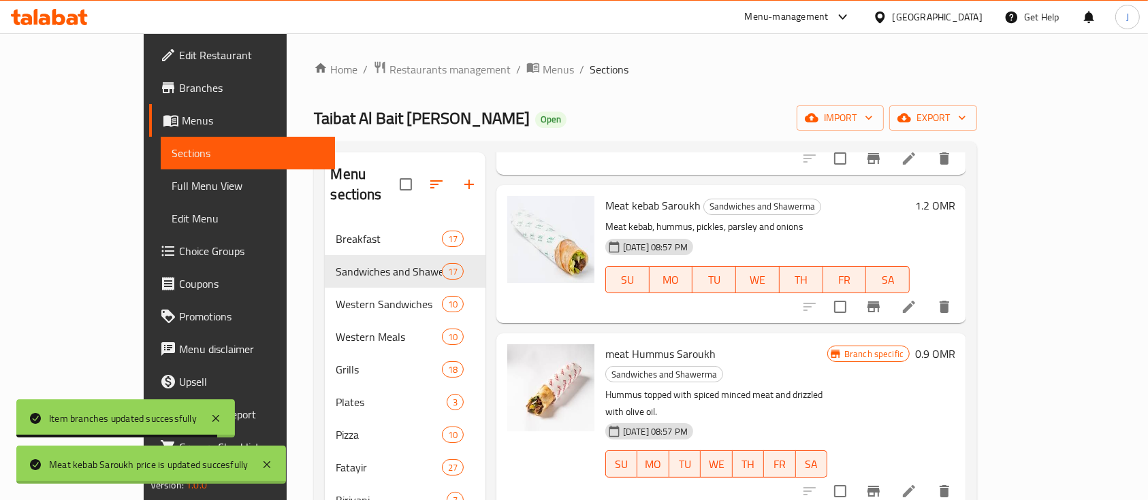
scroll to position [1601, 0]
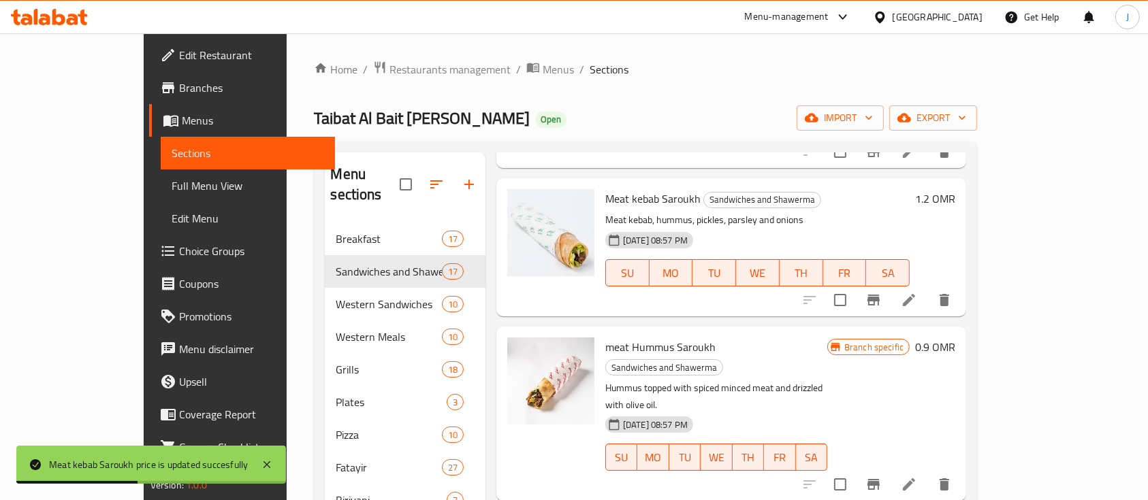
click at [955, 338] on h6 "0.9 OMR" at bounding box center [935, 347] width 40 height 19
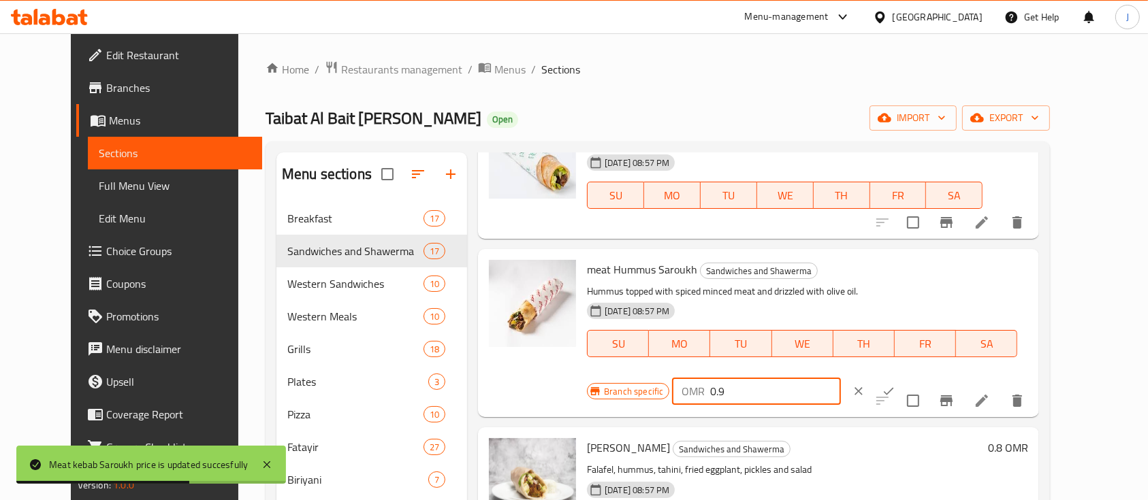
drag, startPoint x: 955, startPoint y: 268, endPoint x: 873, endPoint y: 259, distance: 82.9
click at [840, 378] on div "OMR 0.9 ​" at bounding box center [756, 391] width 168 height 27
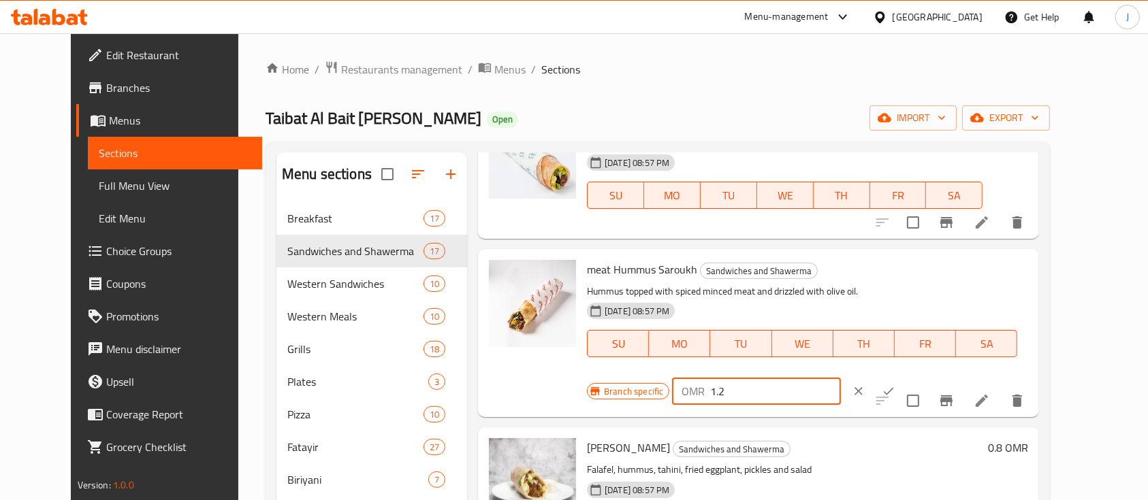
type input "1.2"
click at [903, 377] on button "ok" at bounding box center [889, 392] width 30 height 30
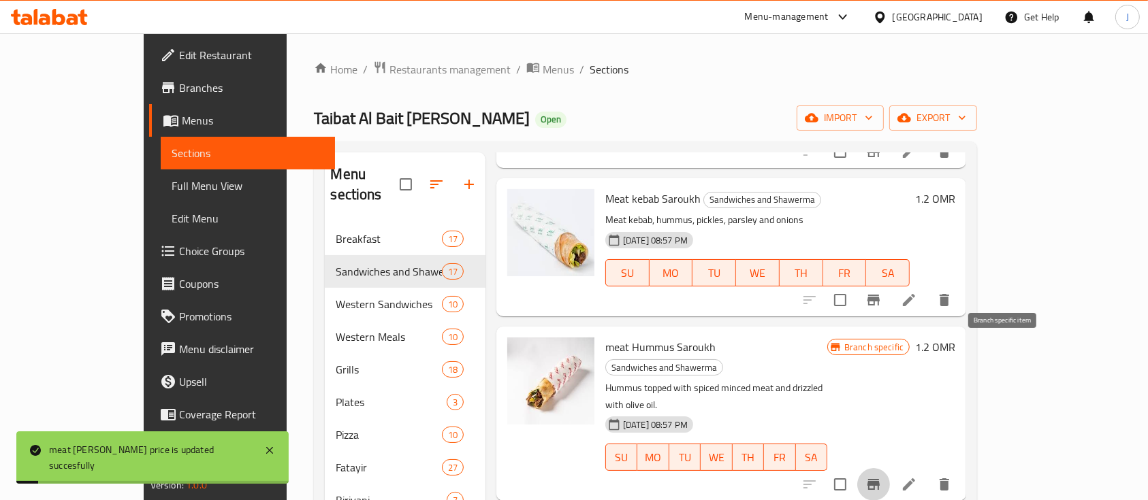
click at [882, 477] on icon "Branch-specific-item" at bounding box center [873, 485] width 16 height 16
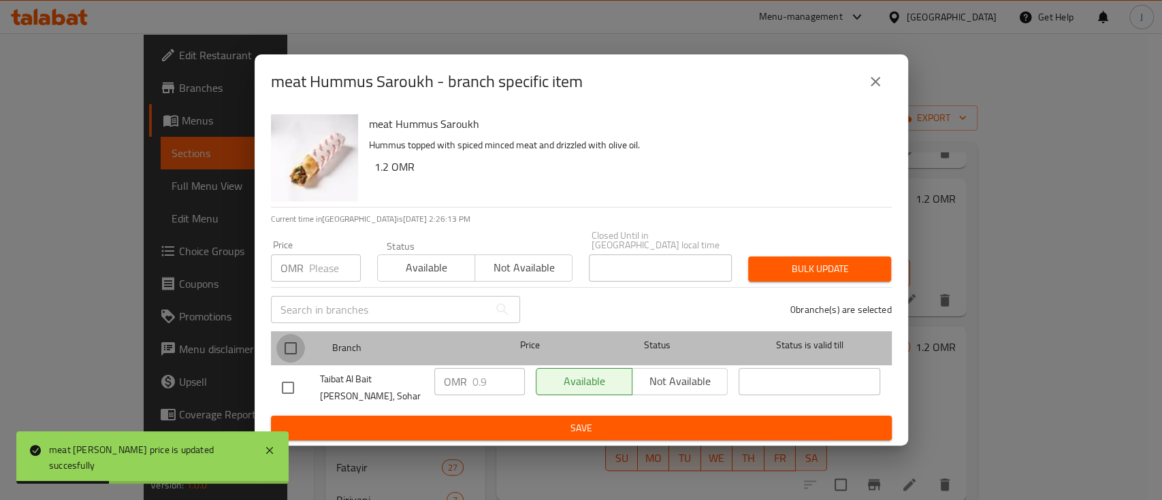
click at [291, 343] on input "checkbox" at bounding box center [290, 348] width 29 height 29
checkbox input "true"
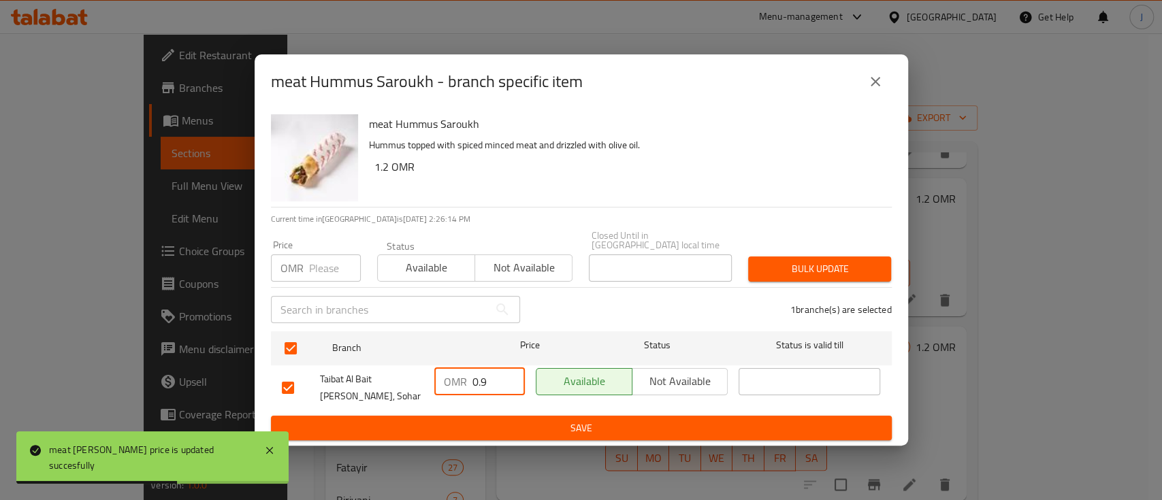
drag, startPoint x: 498, startPoint y: 377, endPoint x: 386, endPoint y: 360, distance: 112.9
click at [386, 363] on div "Taibat Al Bait [PERSON_NAME], Sohar OMR 0.9 ​ Available Not available ​" at bounding box center [581, 388] width 610 height 50
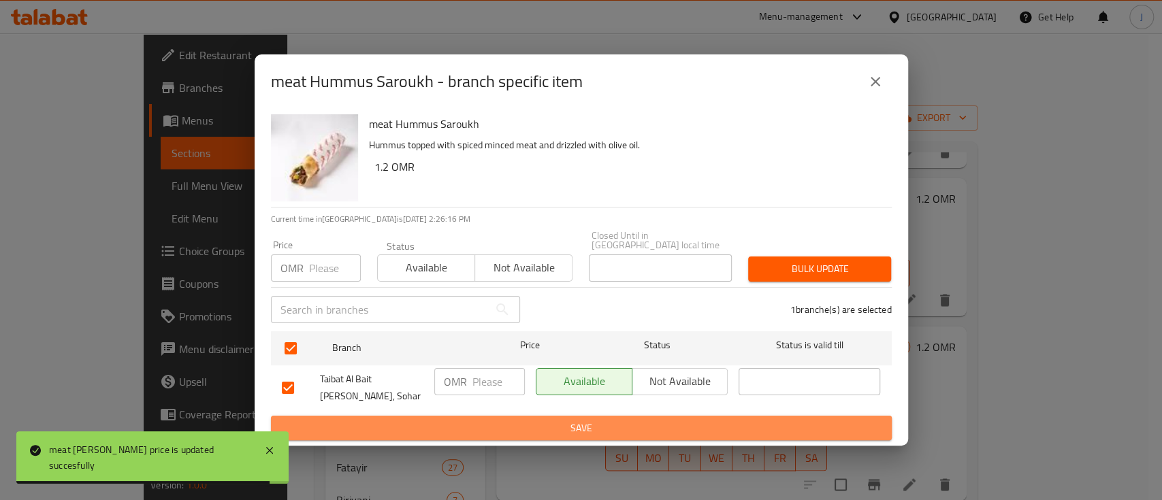
click at [522, 420] on span "Save" at bounding box center [581, 428] width 599 height 17
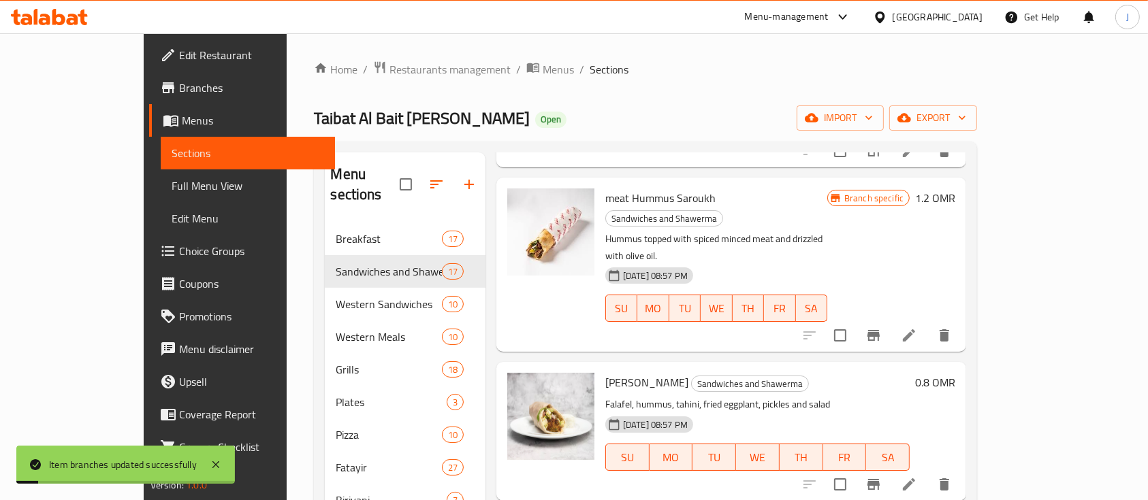
scroll to position [1764, 0]
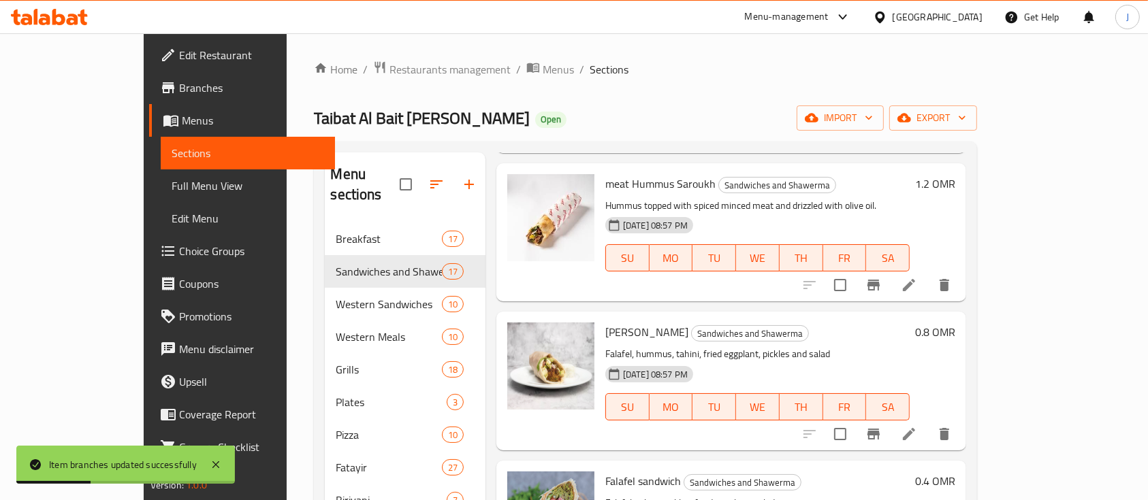
click at [955, 323] on h6 "0.8 OMR" at bounding box center [935, 332] width 40 height 19
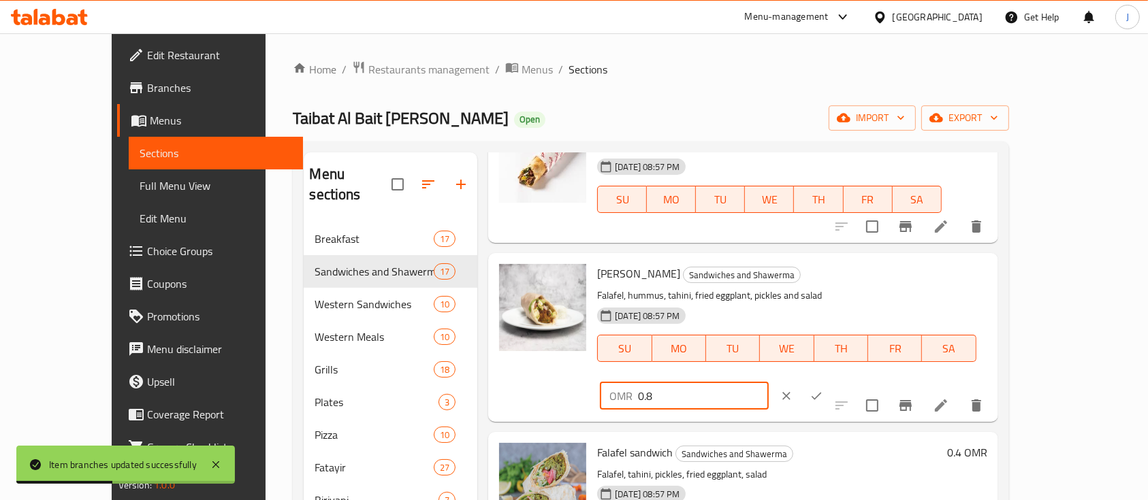
drag, startPoint x: 912, startPoint y: 253, endPoint x: 832, endPoint y: 254, distance: 80.3
click at [832, 259] on div "Falafel Saroukh Sandwiches and Shawerma Falafel, hummus, tahini, fried eggplant…" at bounding box center [792, 337] width 400 height 157
type input "1"
click at [823, 389] on icon "ok" at bounding box center [817, 396] width 14 height 14
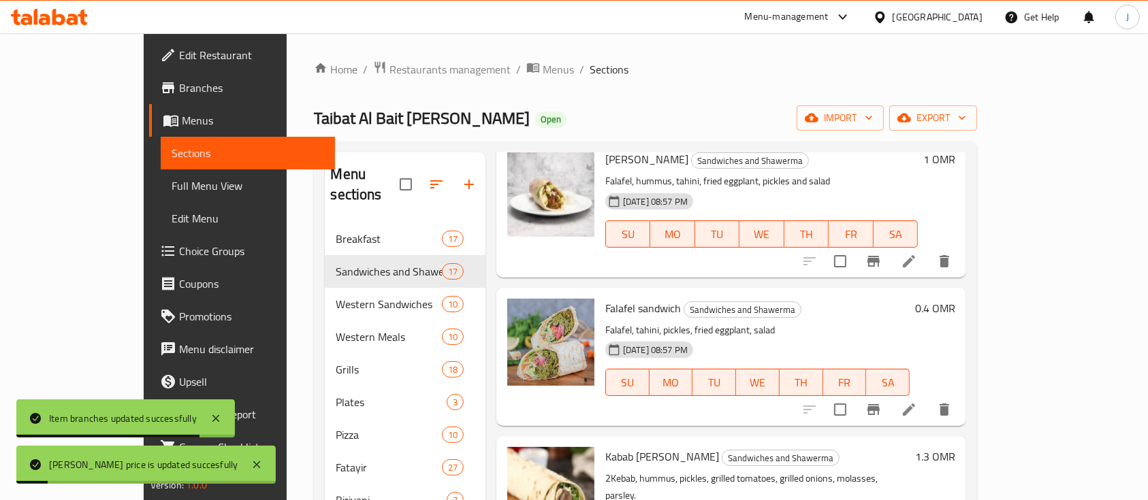
scroll to position [1938, 0]
click at [955, 298] on h6 "0.4 OMR" at bounding box center [935, 307] width 40 height 19
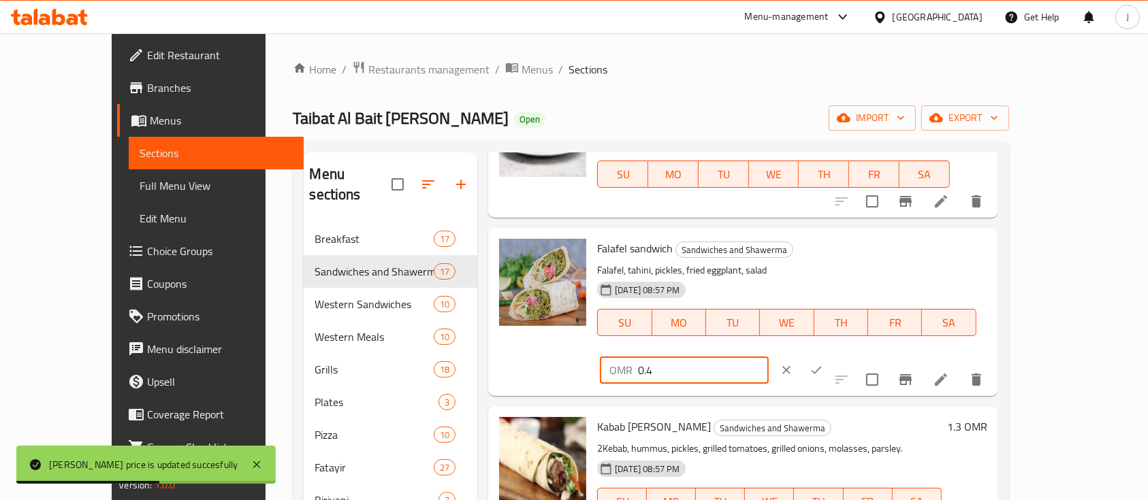
click at [768, 357] on input "0.4" at bounding box center [703, 370] width 130 height 27
type input "0.6"
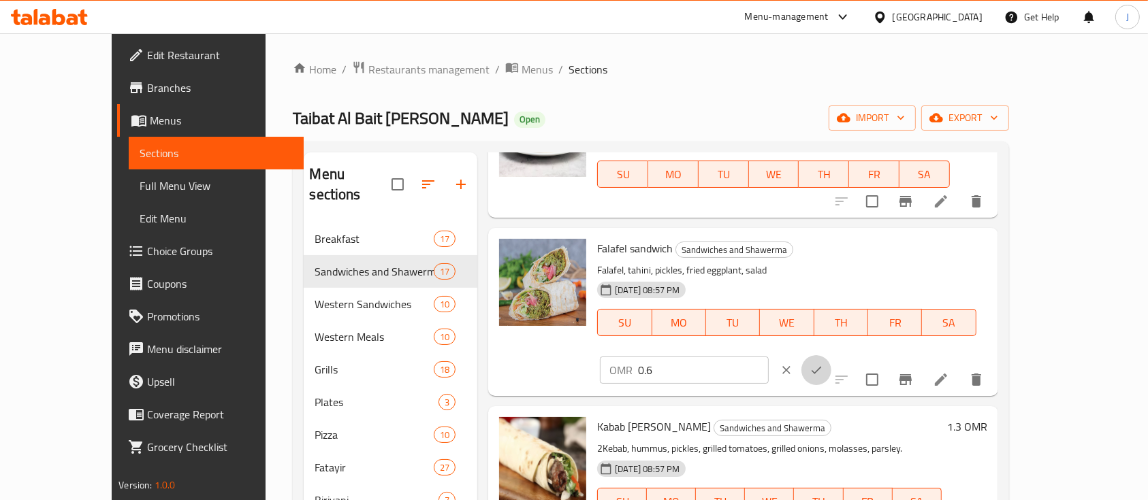
click at [831, 355] on button "ok" at bounding box center [816, 370] width 30 height 30
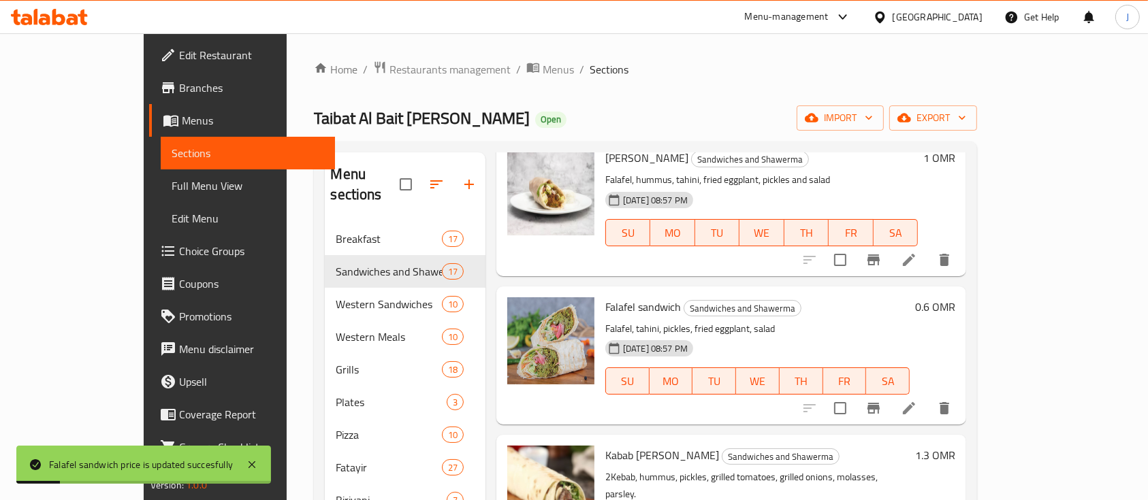
scroll to position [1984, 0]
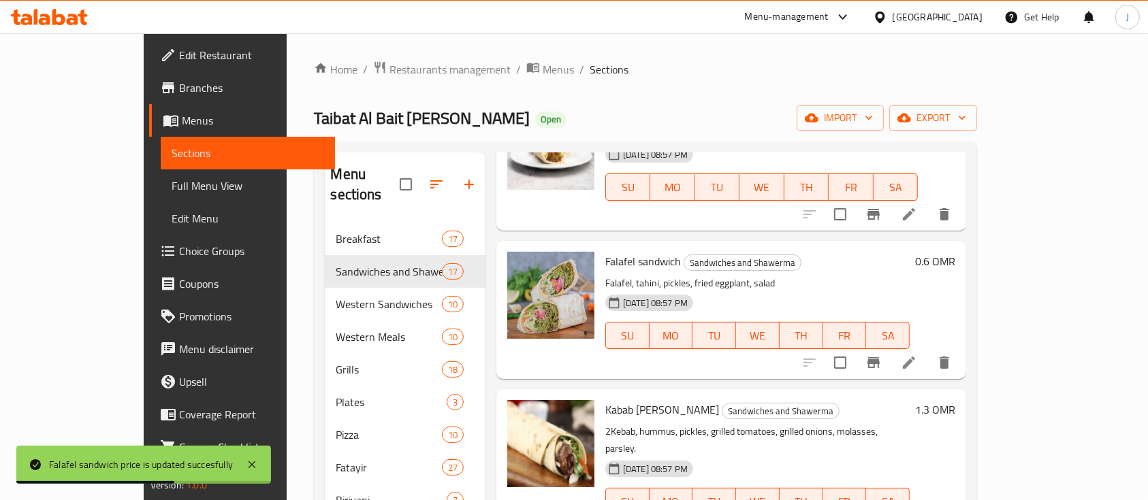
click at [955, 400] on h6 "1.3 OMR" at bounding box center [935, 409] width 40 height 19
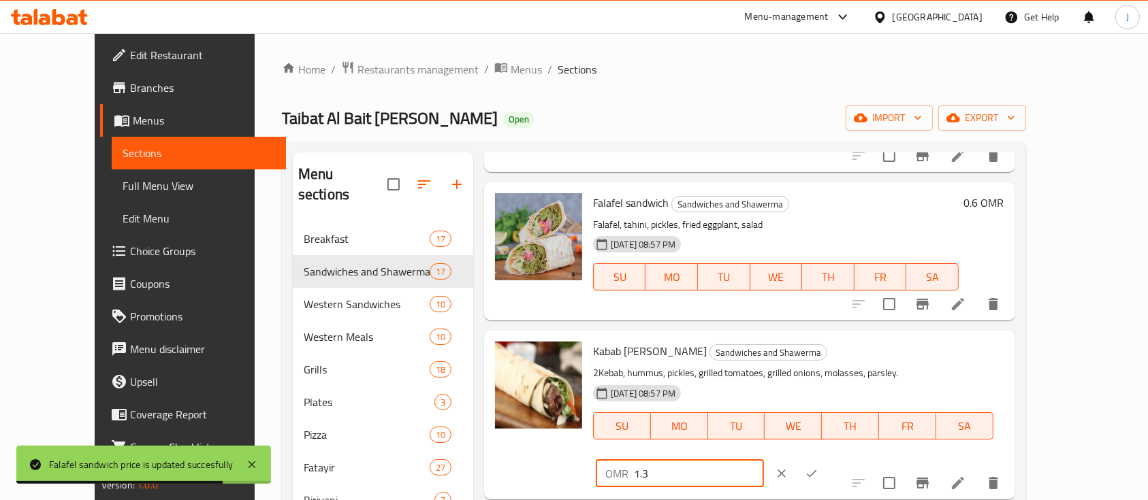
click at [764, 460] on input "1.3" at bounding box center [699, 473] width 130 height 27
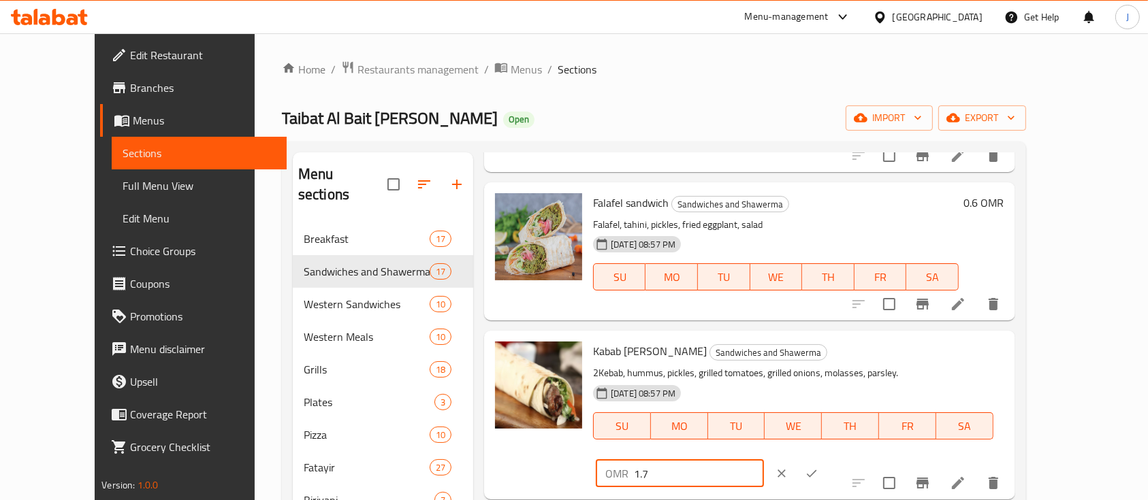
type input "1.7"
click at [818, 467] on icon "ok" at bounding box center [812, 474] width 14 height 14
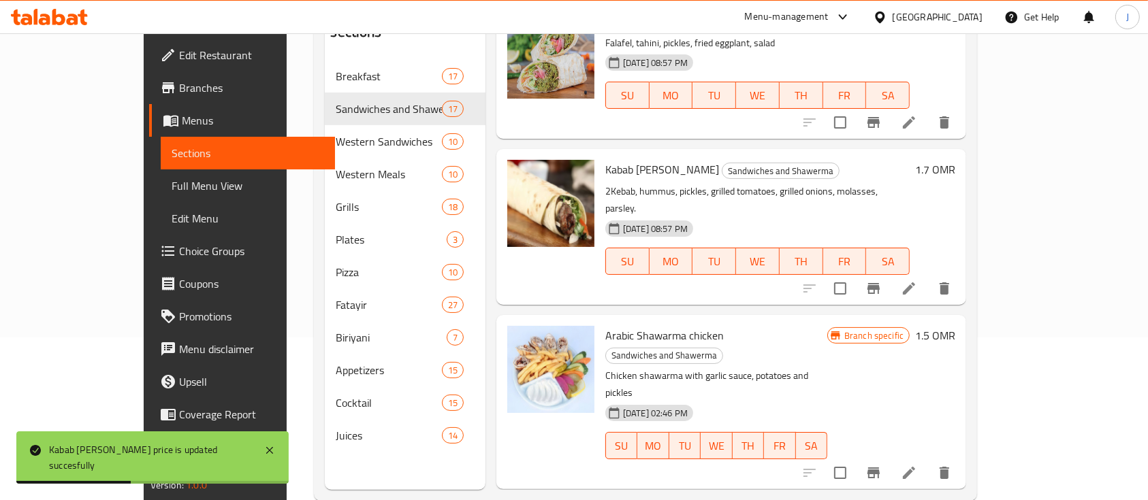
scroll to position [191, 0]
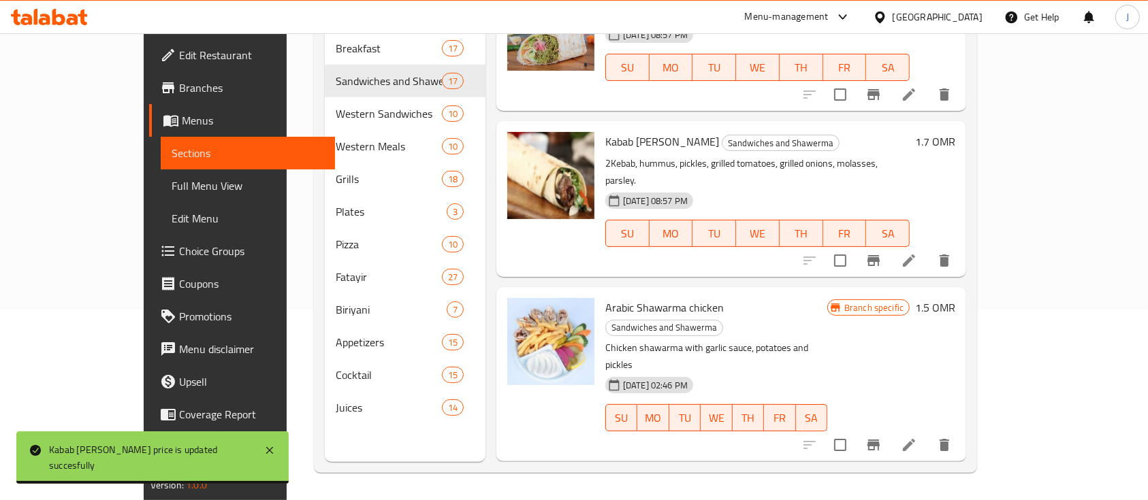
click at [955, 298] on h6 "1.5 OMR" at bounding box center [935, 307] width 40 height 19
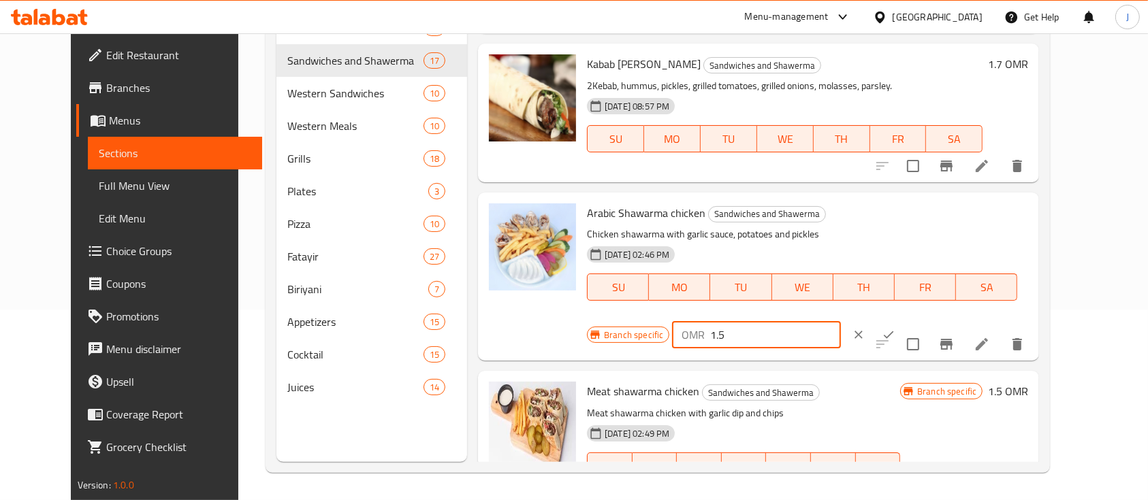
click at [840, 321] on input "1.5" at bounding box center [775, 334] width 130 height 27
type input "1"
type input "2"
click at [903, 320] on button "ok" at bounding box center [889, 335] width 30 height 30
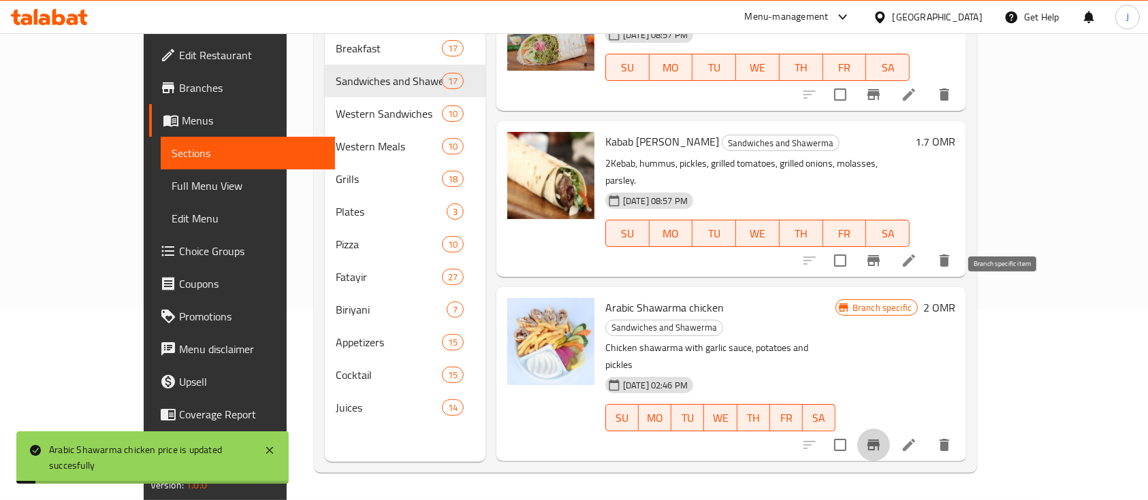
click at [880, 440] on icon "Branch-specific-item" at bounding box center [873, 445] width 12 height 11
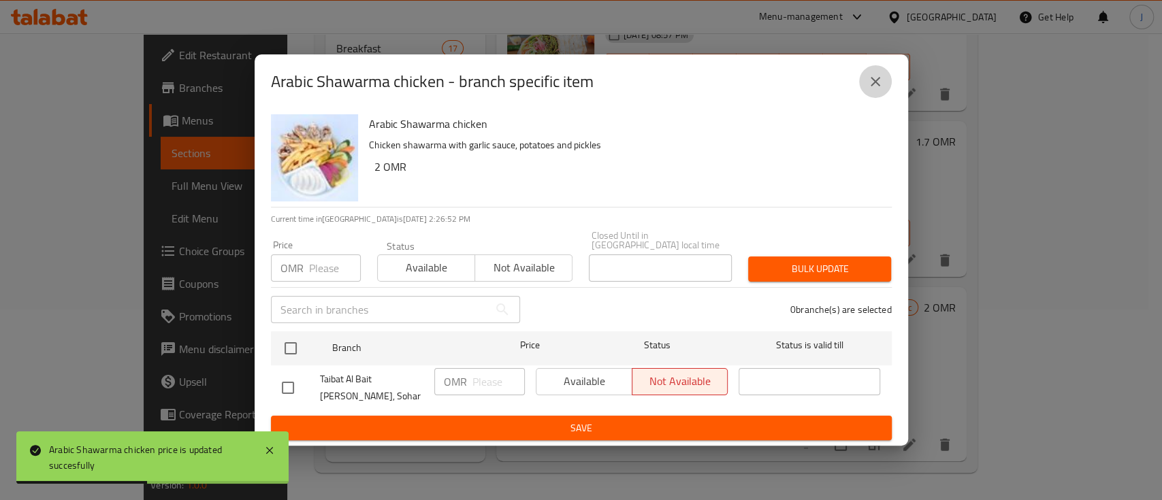
click at [882, 89] on icon "close" at bounding box center [875, 82] width 16 height 16
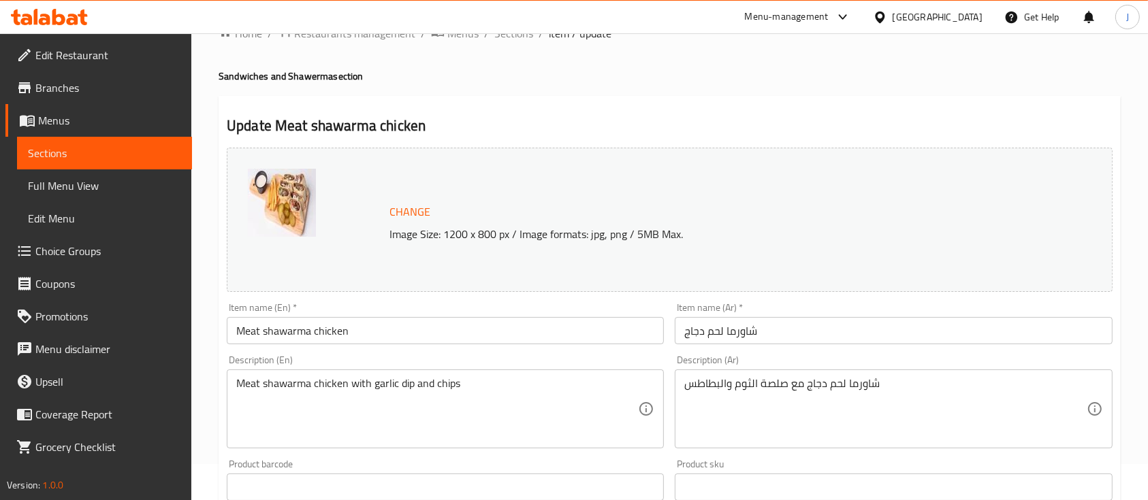
scroll to position [37, 0]
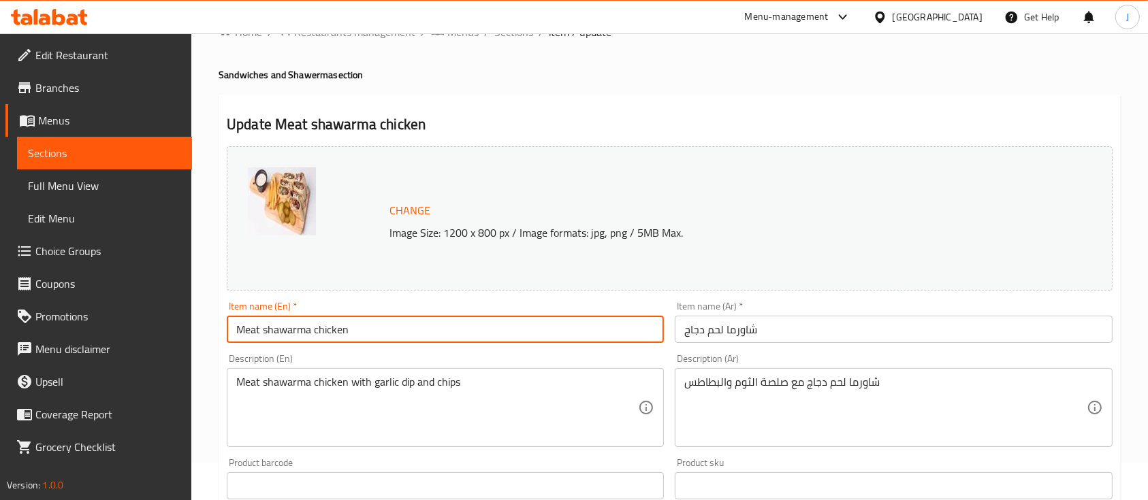
click at [323, 332] on input "Meat shawarma chicken" at bounding box center [445, 329] width 437 height 27
type input "Meat shawarma Arabic"
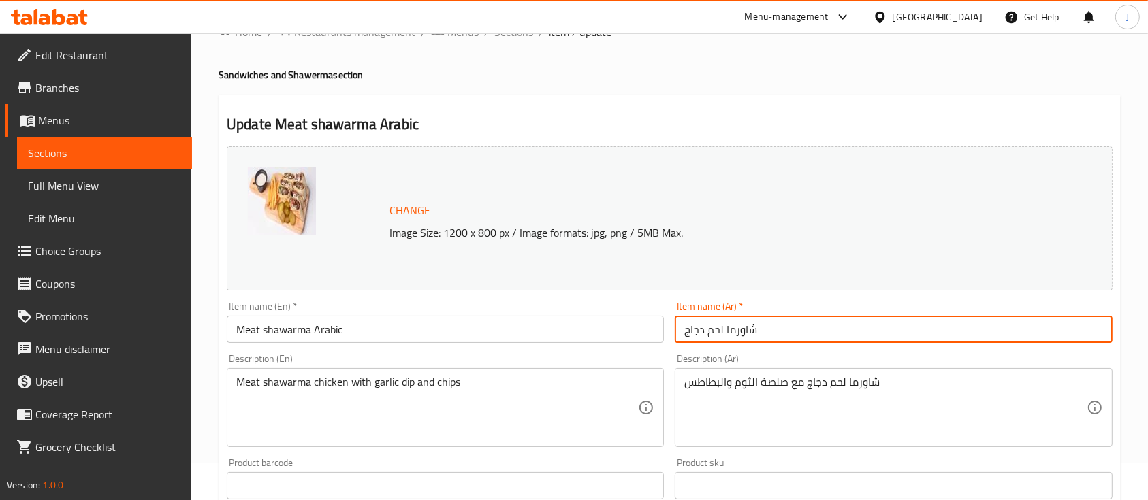
click at [693, 330] on input "شاورما لحم دجاج" at bounding box center [893, 329] width 437 height 27
type input "شاورما لحم عربي"
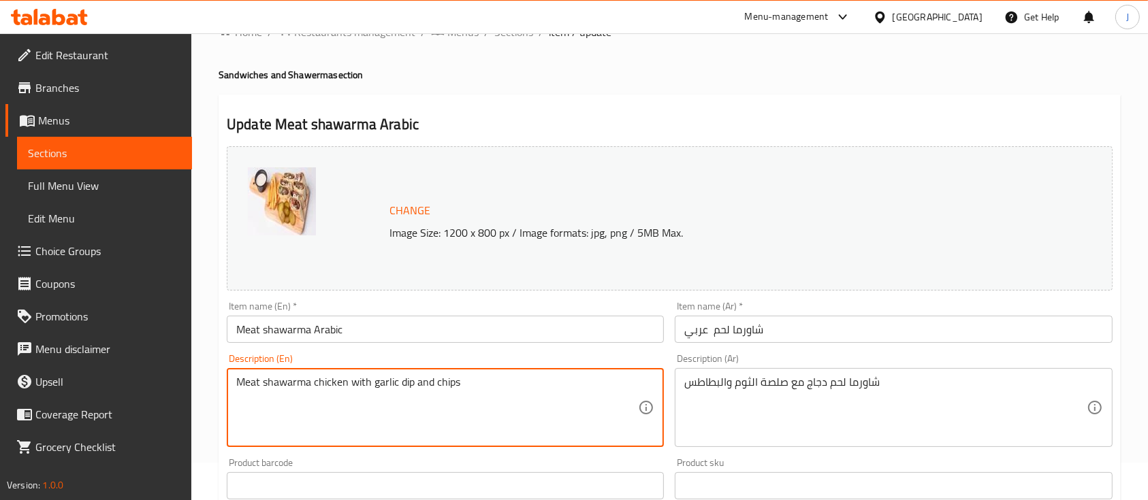
click at [325, 381] on textarea "Meat shawarma chicken with garlic dip and chips" at bounding box center [437, 408] width 402 height 65
type textarea "Meat shawarma with garlic dip and chips"
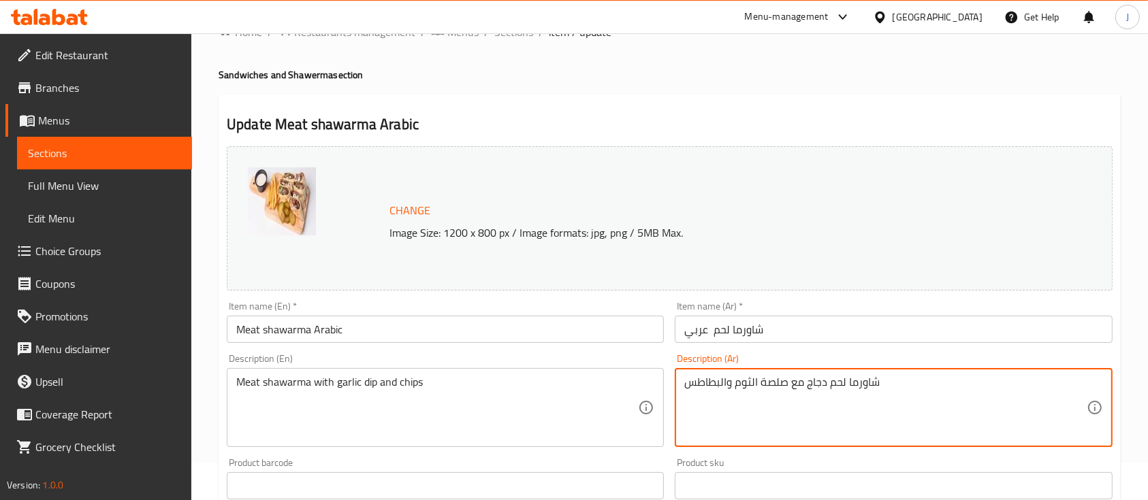
click at [821, 385] on textarea "شاورما لحم دجاج مع صلصة الثوم والبطاطس" at bounding box center [885, 408] width 402 height 65
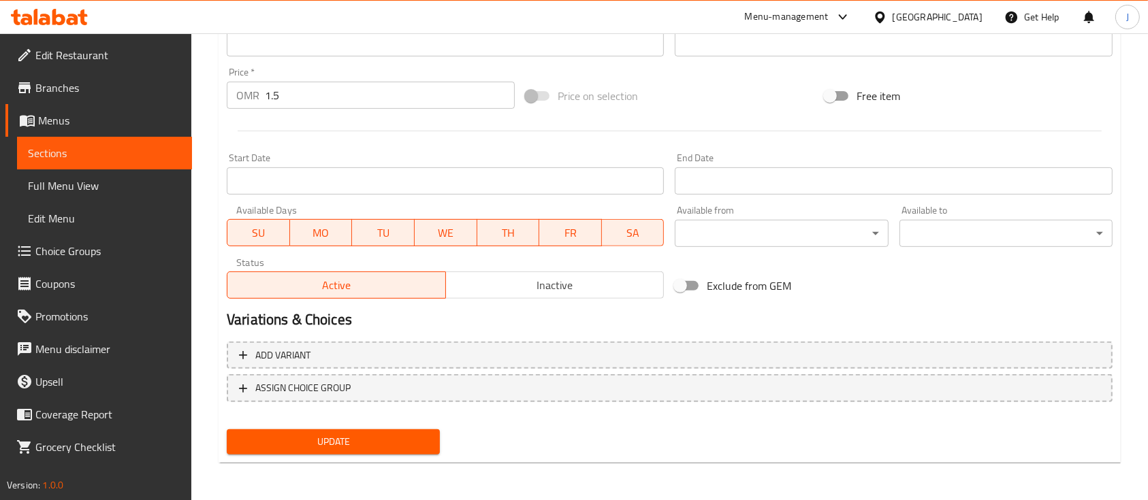
type textarea "شاورما لحم مع صلصة الثوم والبطاطس"
click at [319, 438] on span "Update" at bounding box center [333, 442] width 191 height 17
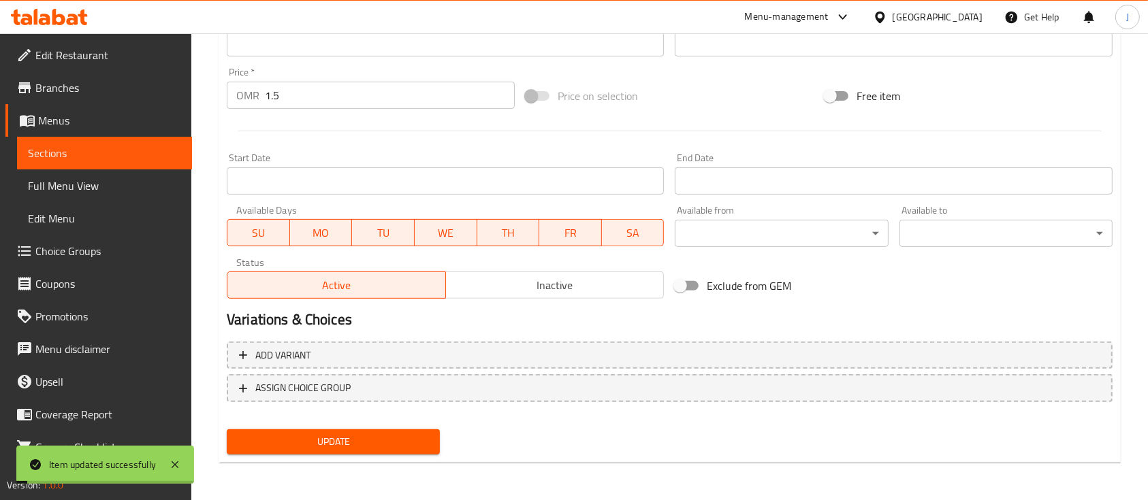
scroll to position [0, 0]
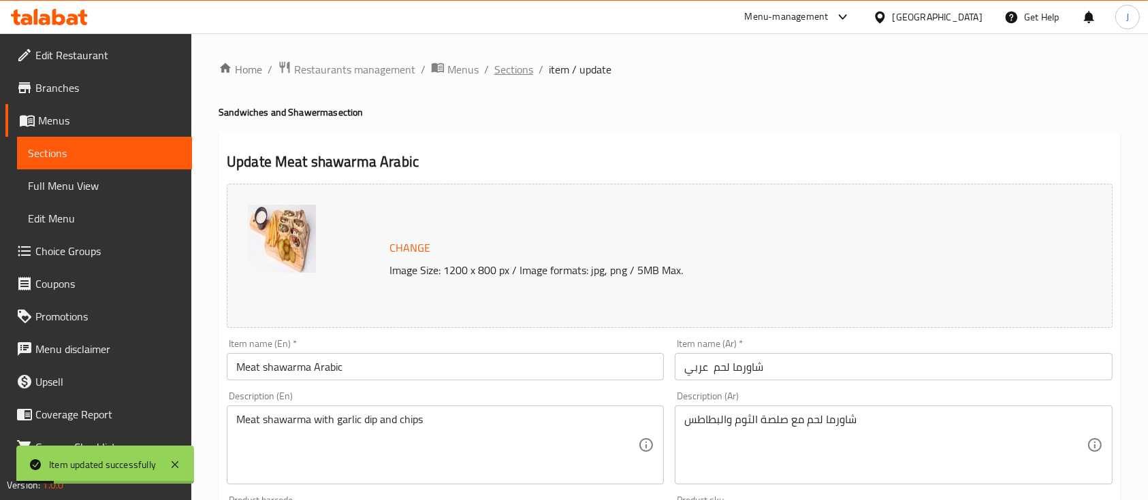
click at [507, 68] on span "Sections" at bounding box center [513, 69] width 39 height 16
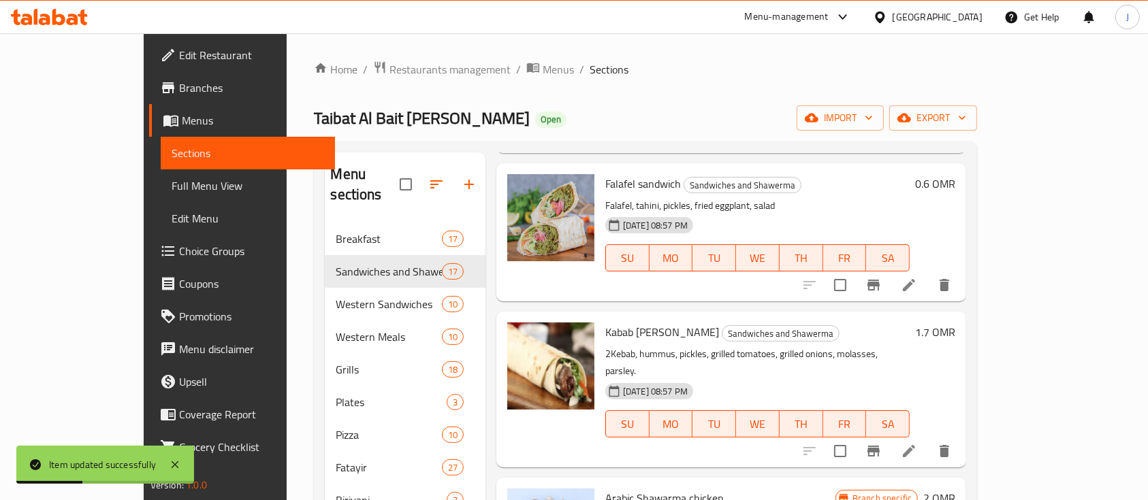
scroll to position [191, 0]
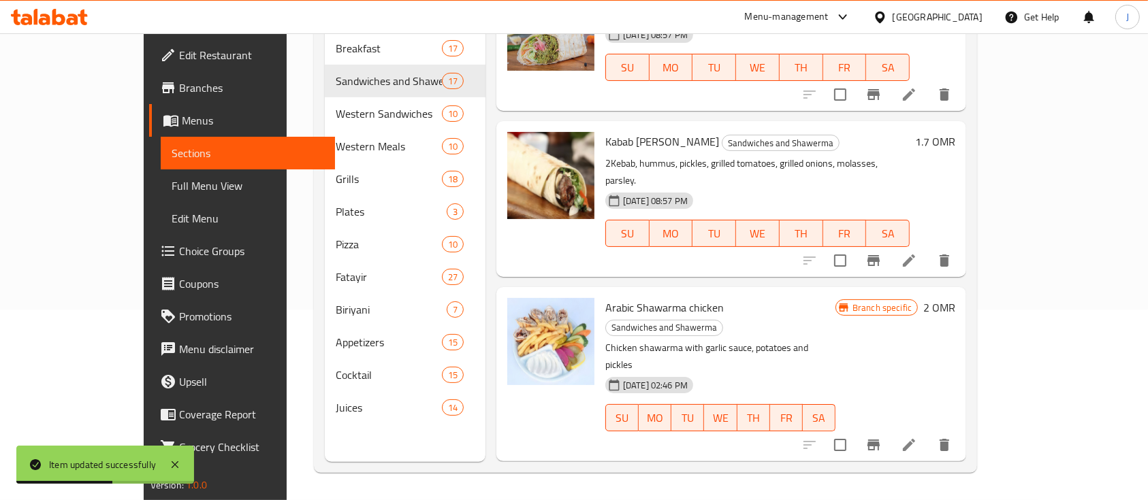
click at [955, 483] on h6 "1.5 OMR" at bounding box center [935, 492] width 40 height 19
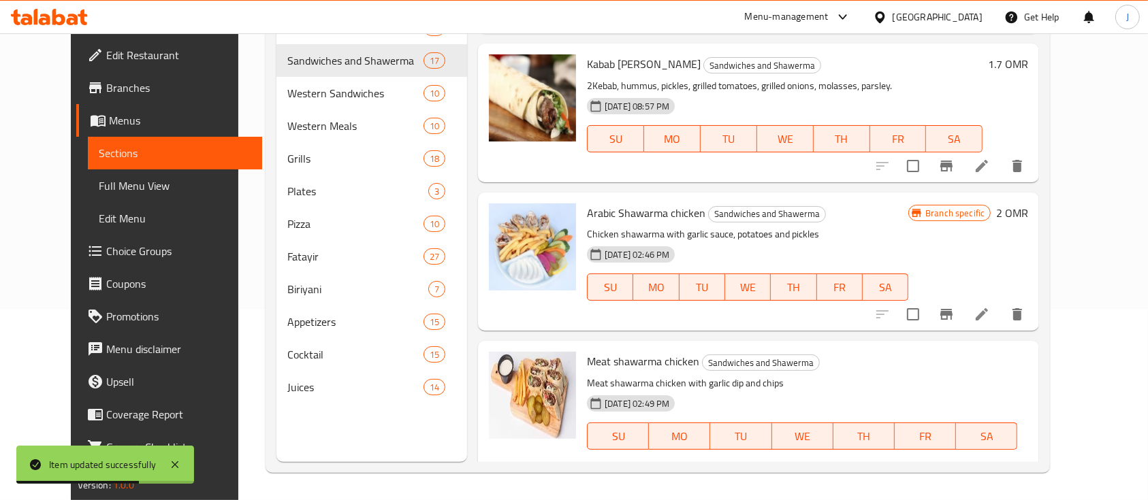
drag, startPoint x: 933, startPoint y: 347, endPoint x: 821, endPoint y: 340, distance: 111.9
click at [821, 469] on div "Branch specific OMR 1.5 ​" at bounding box center [756, 484] width 338 height 30
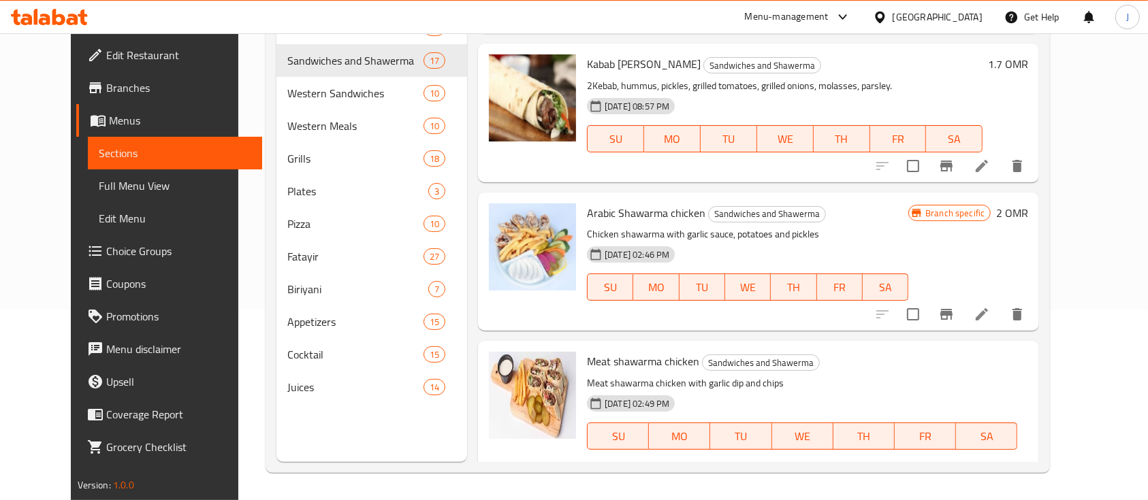
type input "2.2"
click at [895, 477] on icon "ok" at bounding box center [889, 484] width 14 height 14
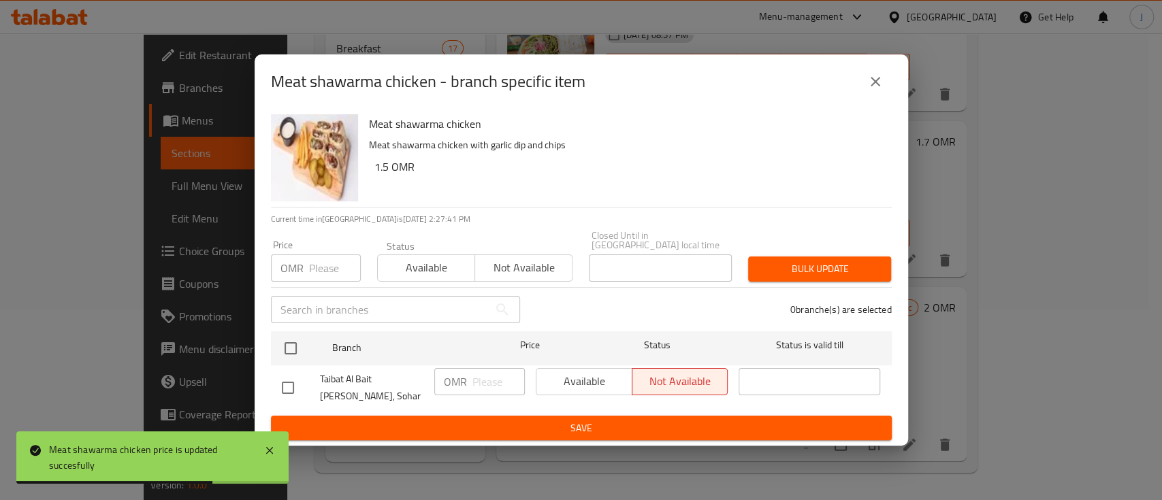
click at [884, 90] on button "close" at bounding box center [875, 81] width 33 height 33
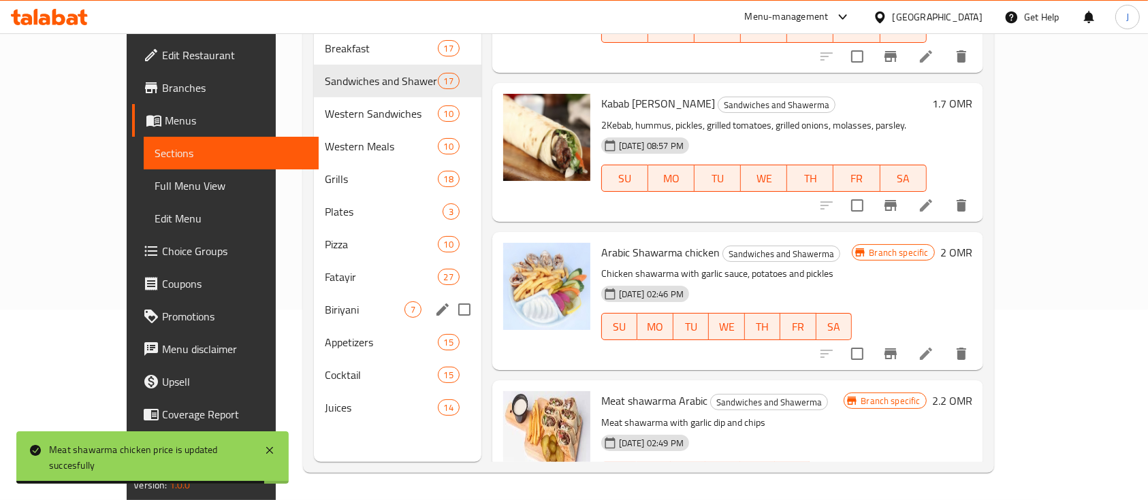
scroll to position [63, 0]
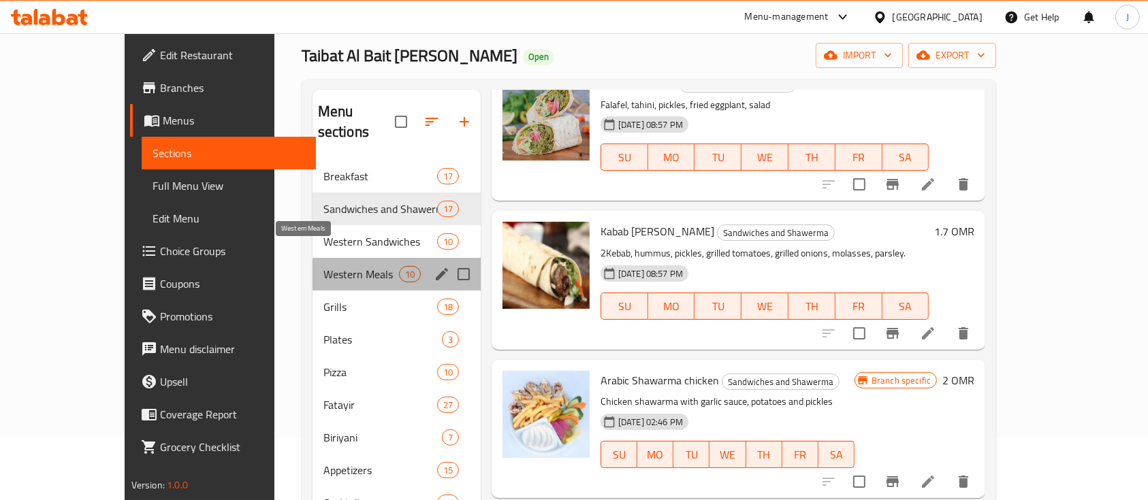
click at [323, 266] on span "Western Meals" at bounding box center [361, 274] width 76 height 16
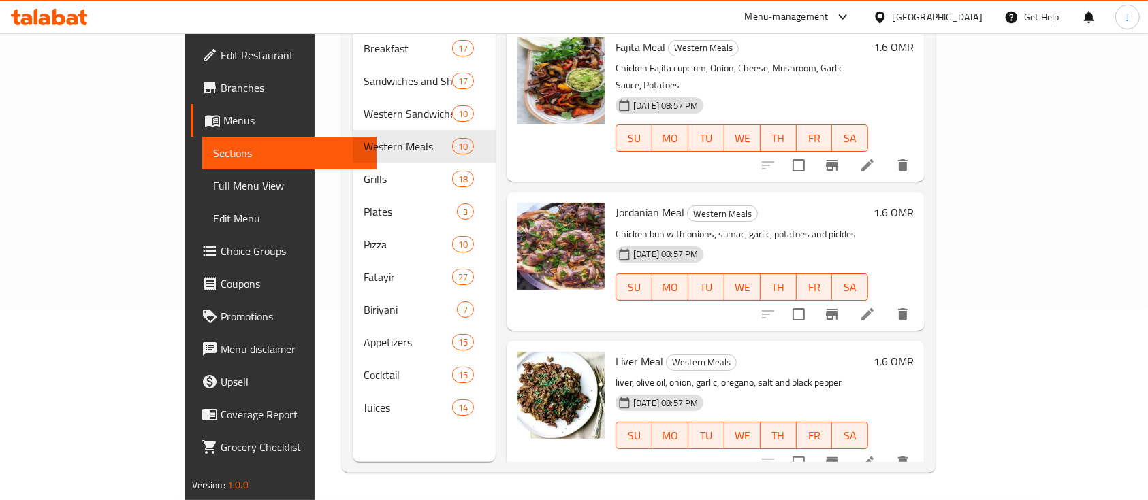
scroll to position [68, 0]
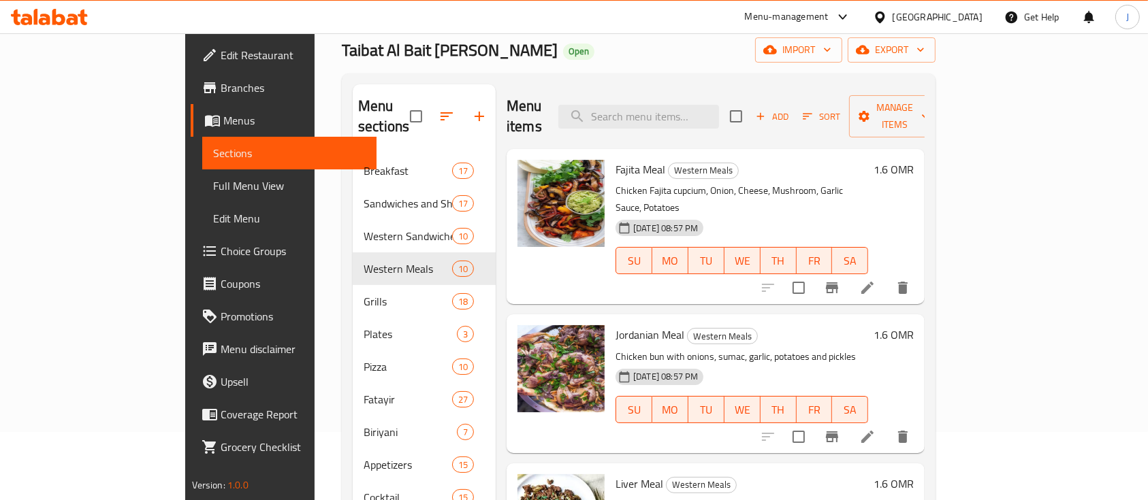
click at [914, 160] on h6 "1.6 OMR" at bounding box center [894, 169] width 40 height 19
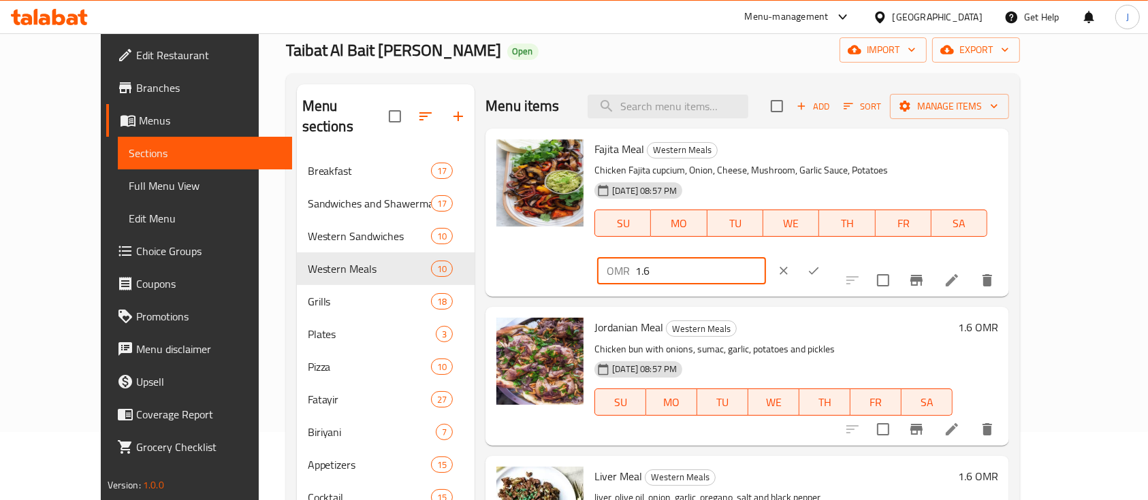
drag, startPoint x: 936, startPoint y: 155, endPoint x: 790, endPoint y: 141, distance: 147.1
click at [790, 141] on div "Fajita Meal Western Meals Chicken Fajita cupcium, Onion, Cheese, Mushroom, Garl…" at bounding box center [796, 212] width 415 height 157
type input "2"
click at [820, 264] on icon "ok" at bounding box center [814, 271] width 14 height 14
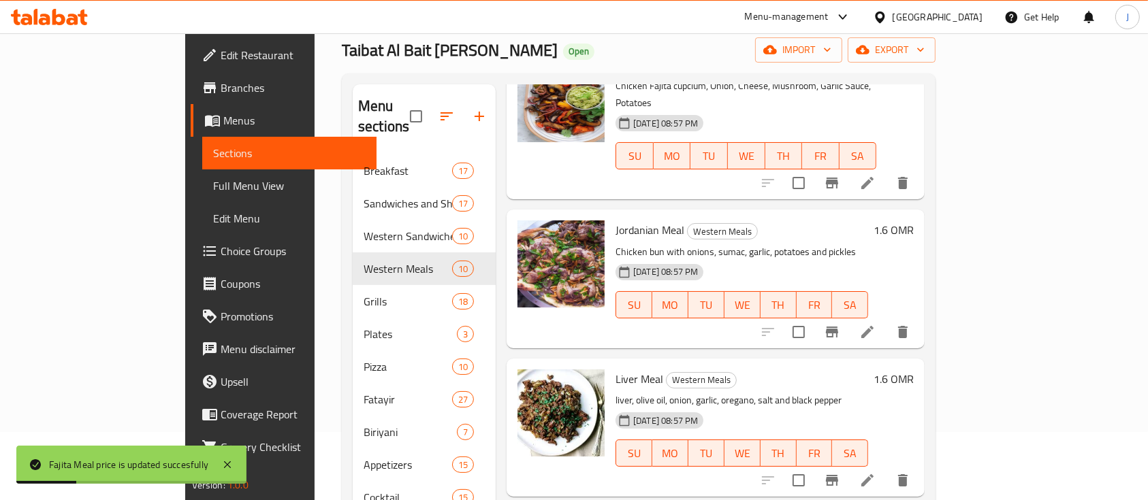
scroll to position [106, 0]
click at [914, 219] on h6 "1.6 OMR" at bounding box center [894, 228] width 40 height 19
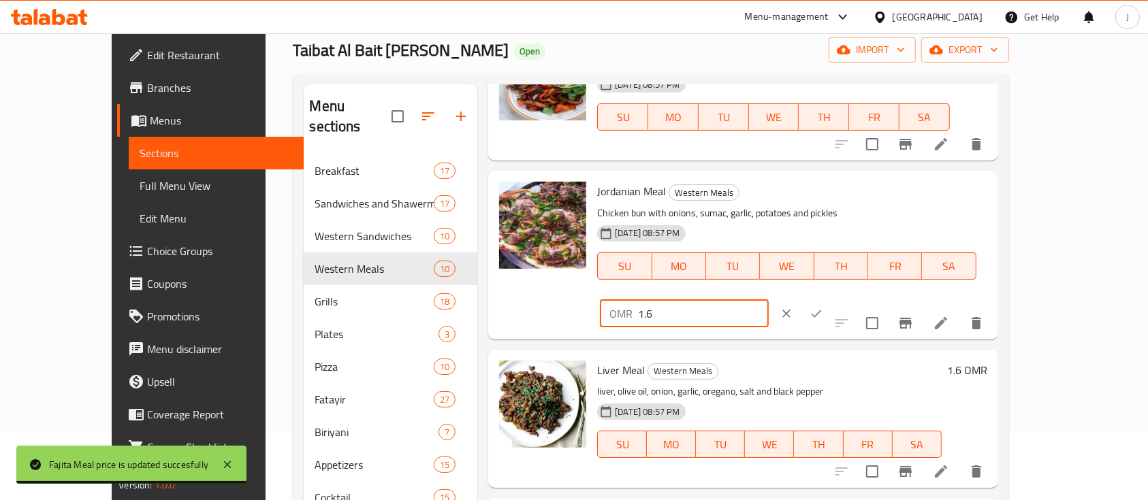
drag, startPoint x: 923, startPoint y: 201, endPoint x: 739, endPoint y: 171, distance: 186.9
click at [739, 171] on div "Jordanian Meal Western Meals Chicken bun with onions, sumac, garlic, potatoes a…" at bounding box center [742, 255] width 509 height 168
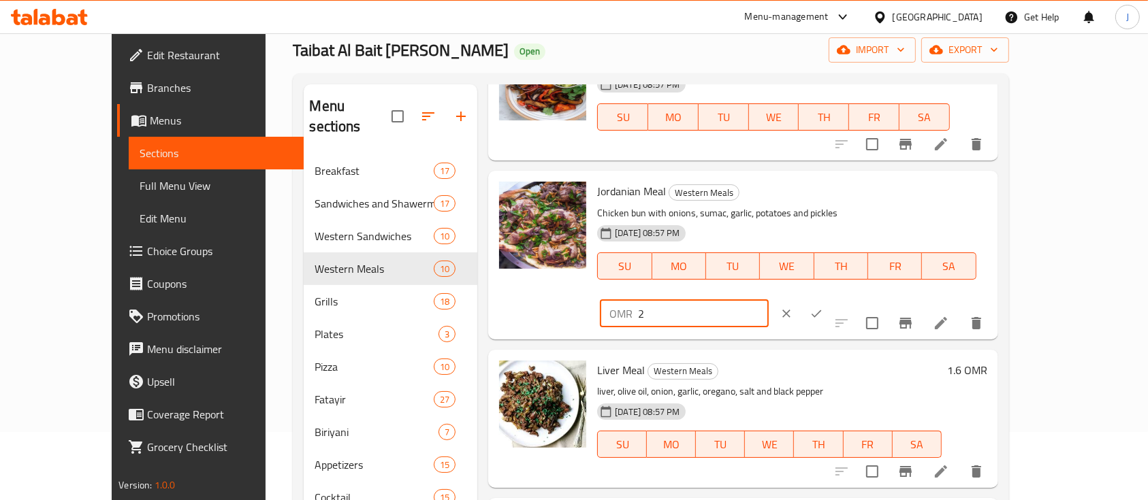
type input "2"
click at [831, 299] on button "ok" at bounding box center [816, 314] width 30 height 30
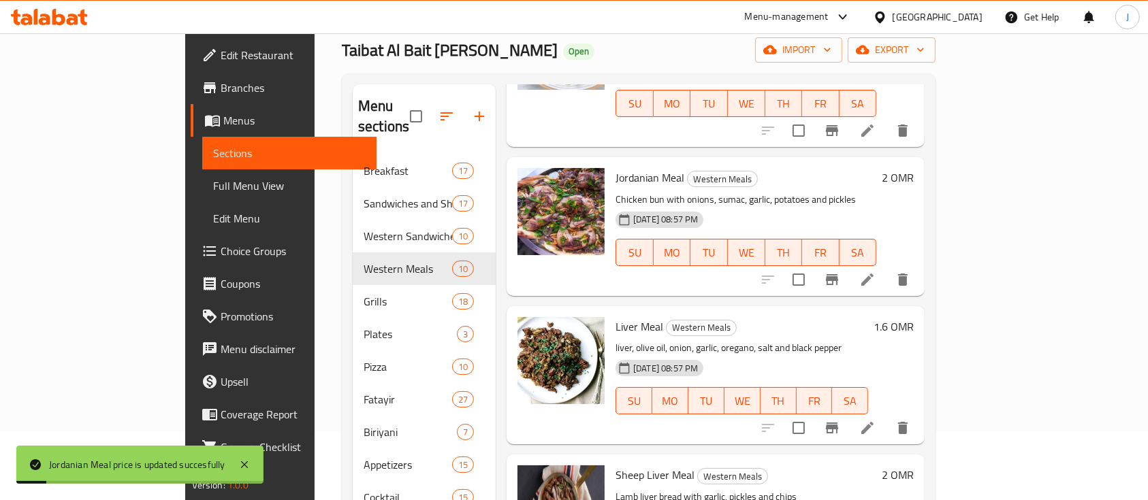
scroll to position [176, 0]
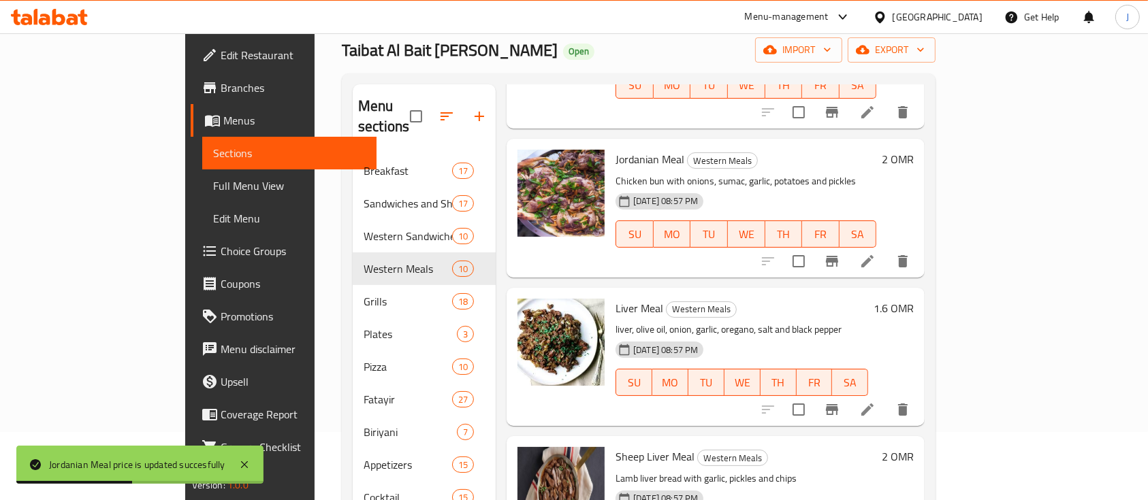
click at [914, 299] on h6 "1.6 OMR" at bounding box center [894, 308] width 40 height 19
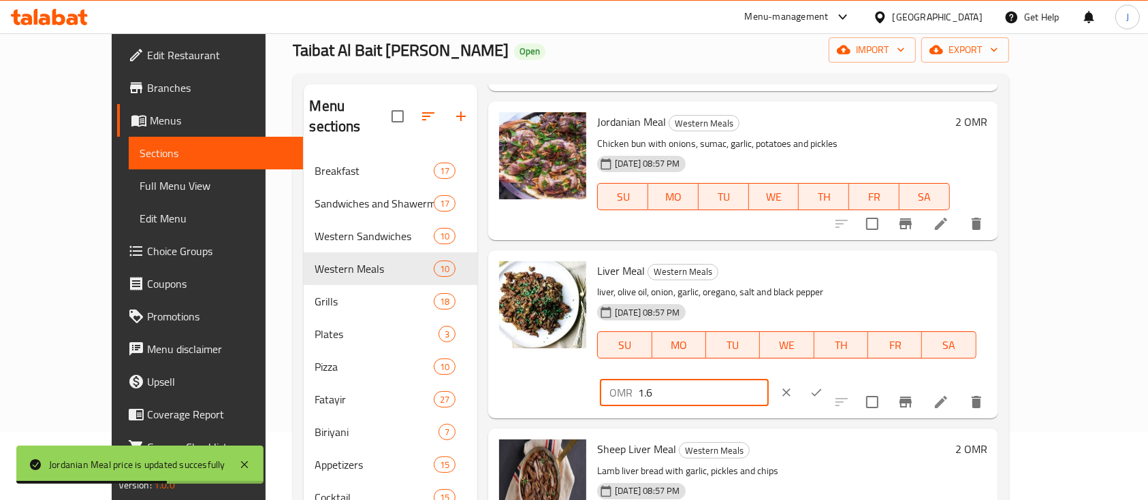
drag, startPoint x: 970, startPoint y: 274, endPoint x: 842, endPoint y: 276, distance: 128.7
click at [842, 276] on div "Liver Meal Western Meals liver, olive oil, onion, garlic, oregano, salt and bla…" at bounding box center [792, 334] width 400 height 157
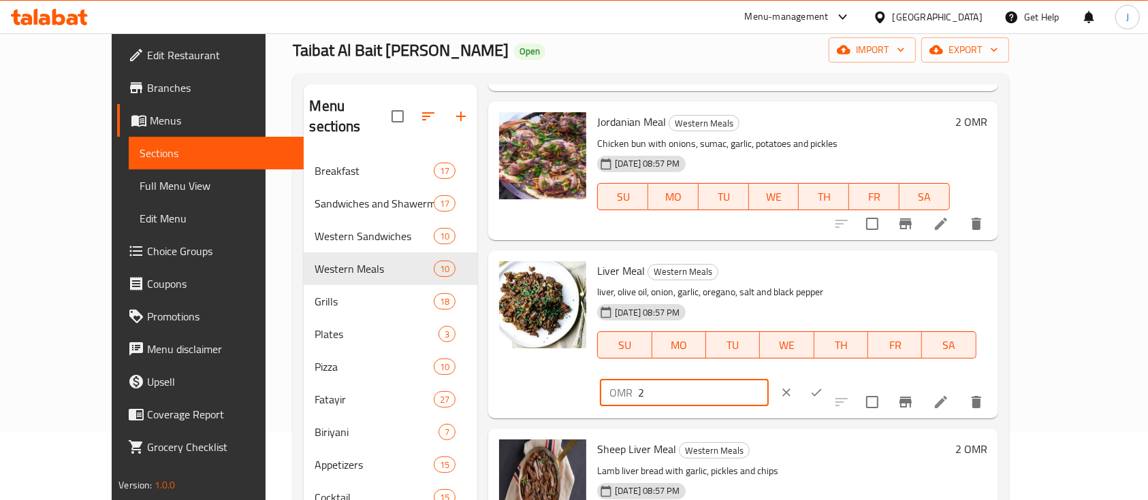
type input "2"
click at [823, 386] on icon "ok" at bounding box center [817, 393] width 14 height 14
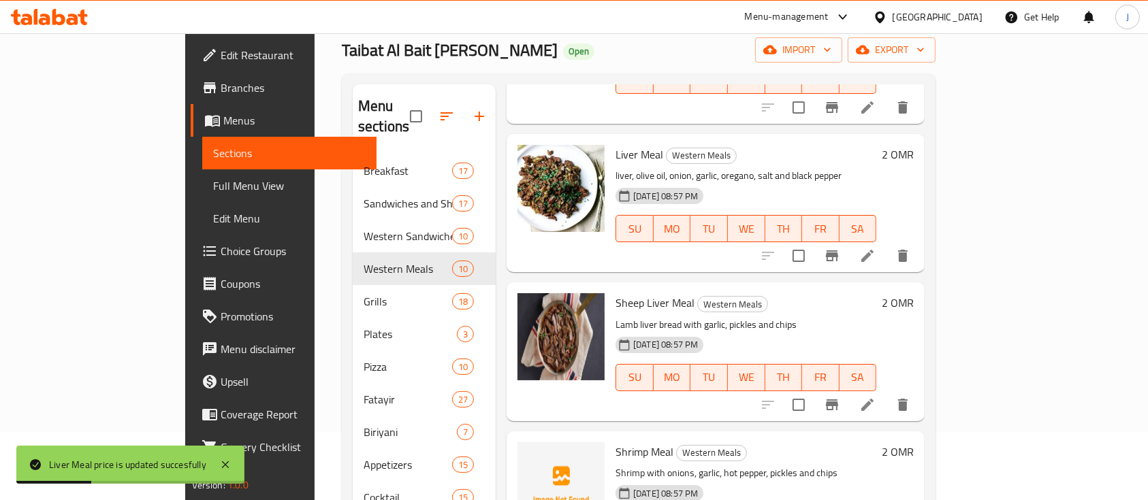
scroll to position [336, 0]
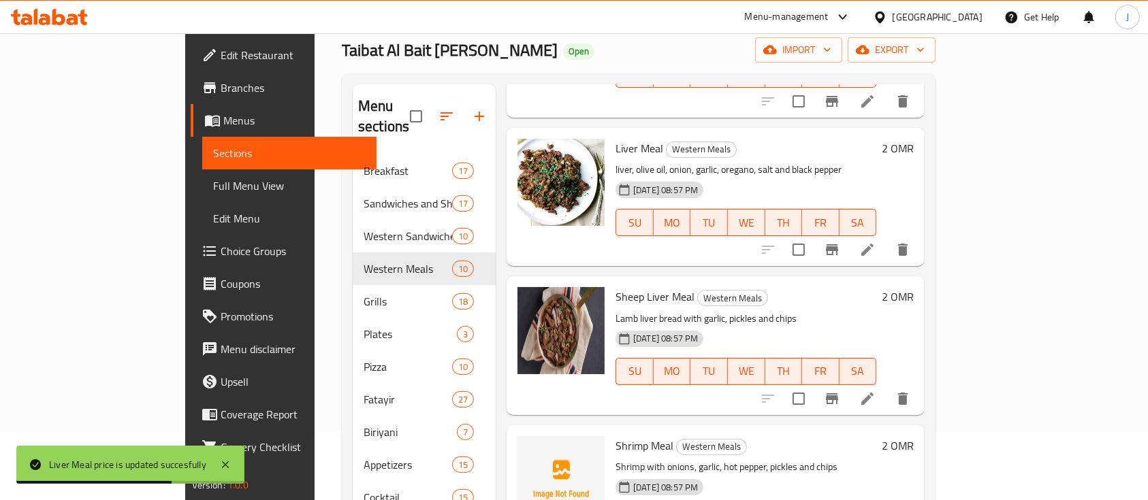
click at [914, 287] on h6 "2 OMR" at bounding box center [898, 296] width 32 height 19
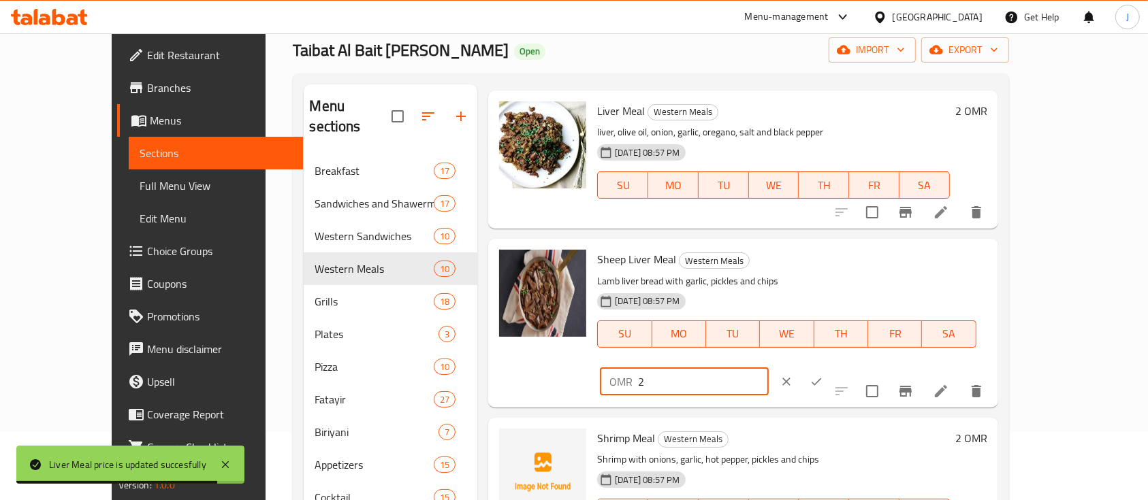
click at [768, 368] on input "2" at bounding box center [703, 381] width 130 height 27
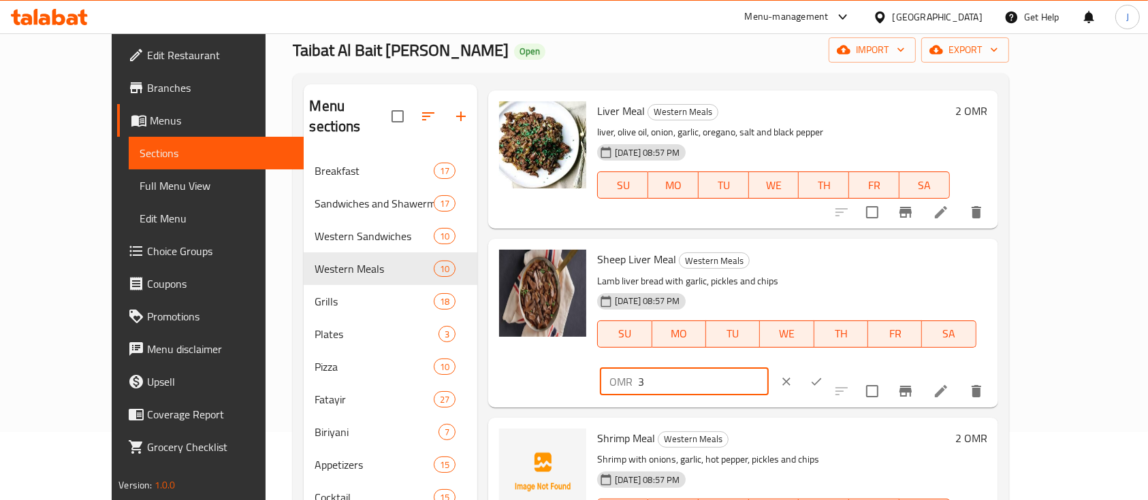
type input "3"
click at [823, 375] on icon "ok" at bounding box center [817, 382] width 14 height 14
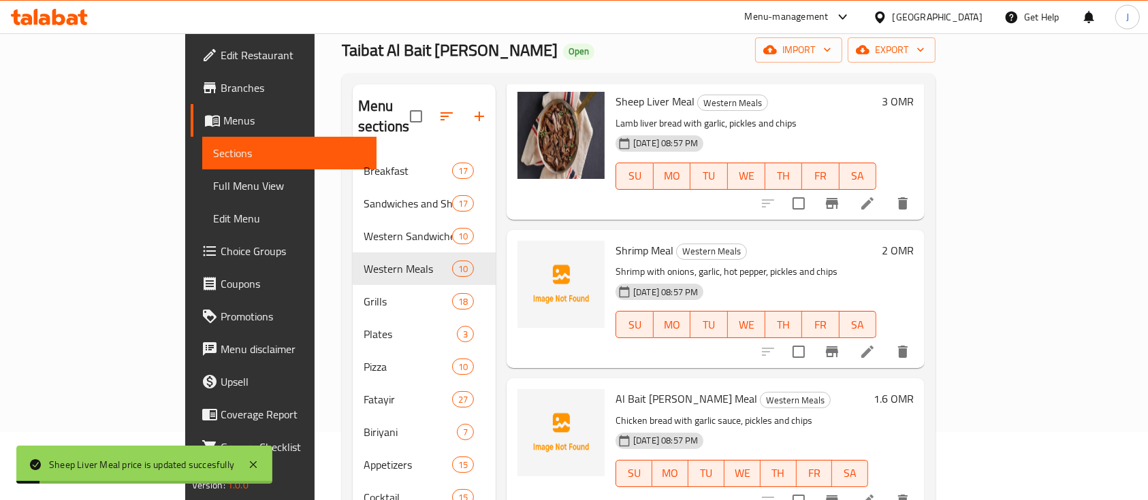
scroll to position [534, 0]
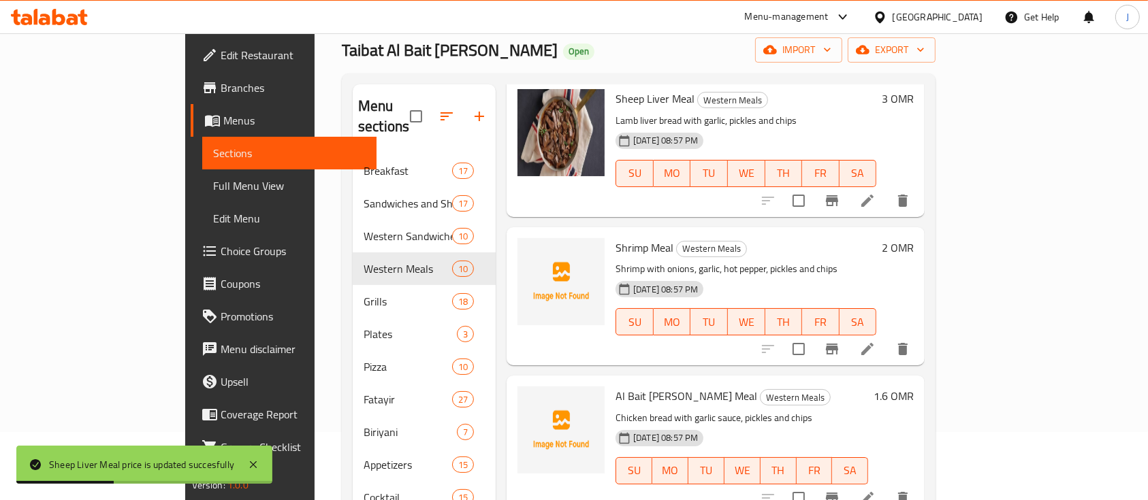
click at [914, 238] on h6 "2 OMR" at bounding box center [898, 247] width 32 height 19
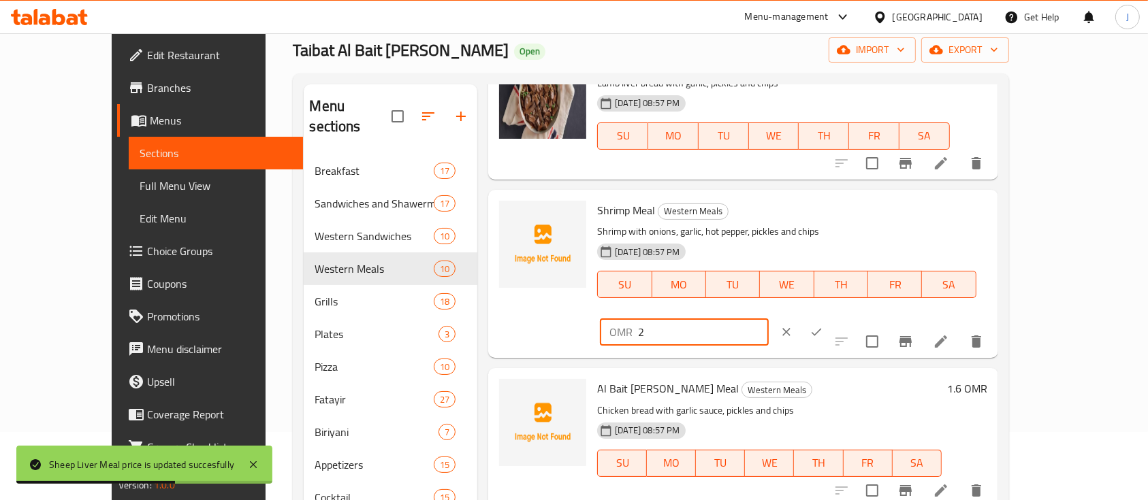
drag, startPoint x: 906, startPoint y: 219, endPoint x: 856, endPoint y: 223, distance: 50.5
click at [856, 223] on div "Shrimp Meal Western Meals Shrimp with onions, garlic, hot pepper, pickles and c…" at bounding box center [792, 273] width 400 height 157
type input "3"
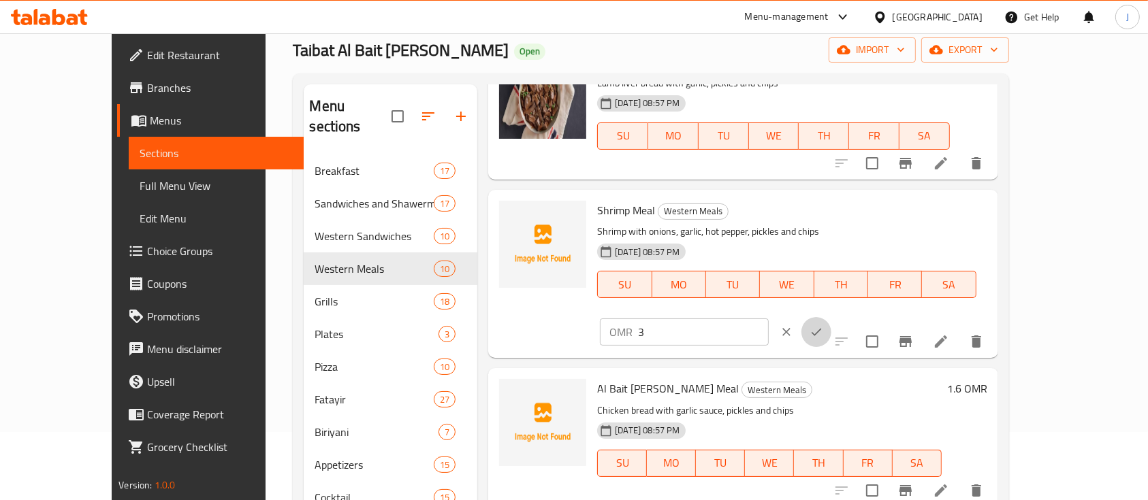
click at [831, 317] on button "ok" at bounding box center [816, 332] width 30 height 30
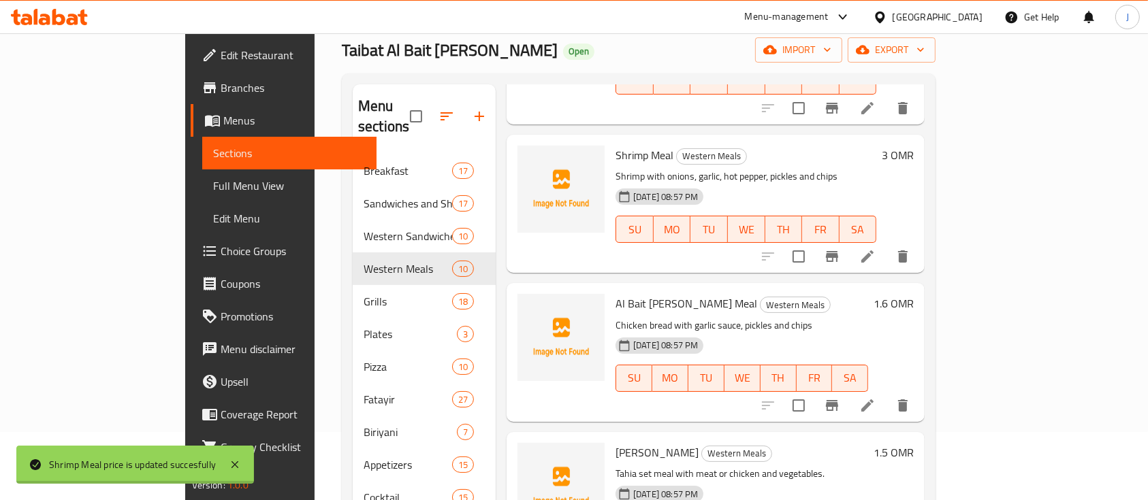
scroll to position [682, 0]
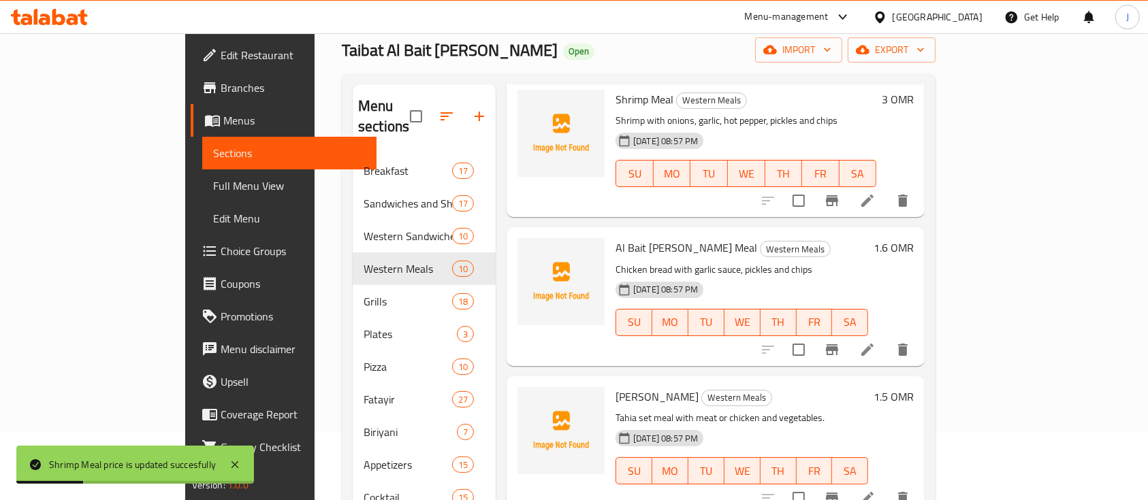
click at [914, 238] on h6 "1.6 OMR" at bounding box center [894, 247] width 40 height 19
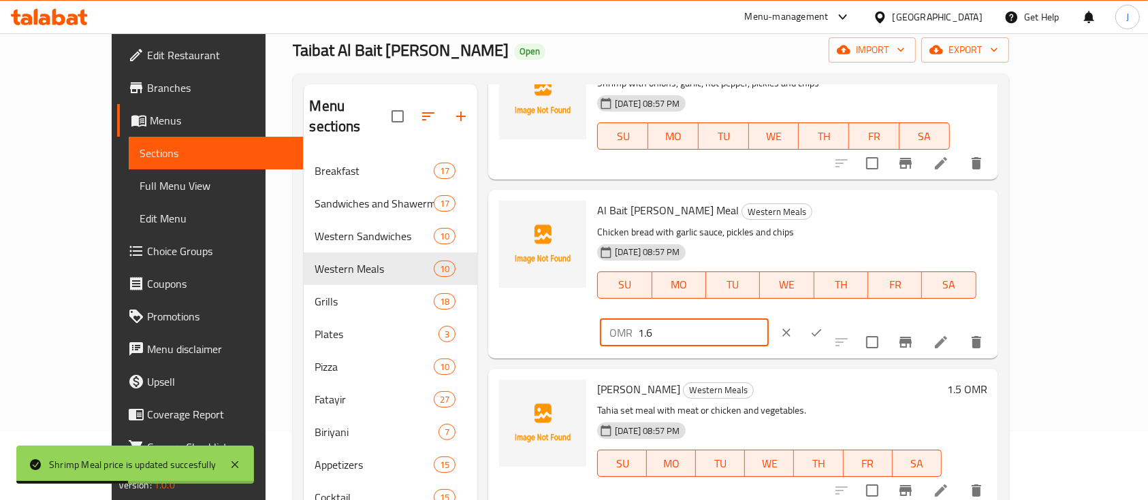
drag, startPoint x: 967, startPoint y: 212, endPoint x: 839, endPoint y: 202, distance: 127.8
click at [839, 202] on div "Al Bait [PERSON_NAME] Meal Western Meals Chicken bread with garlic sauce, pickl…" at bounding box center [792, 273] width 400 height 157
type input "2"
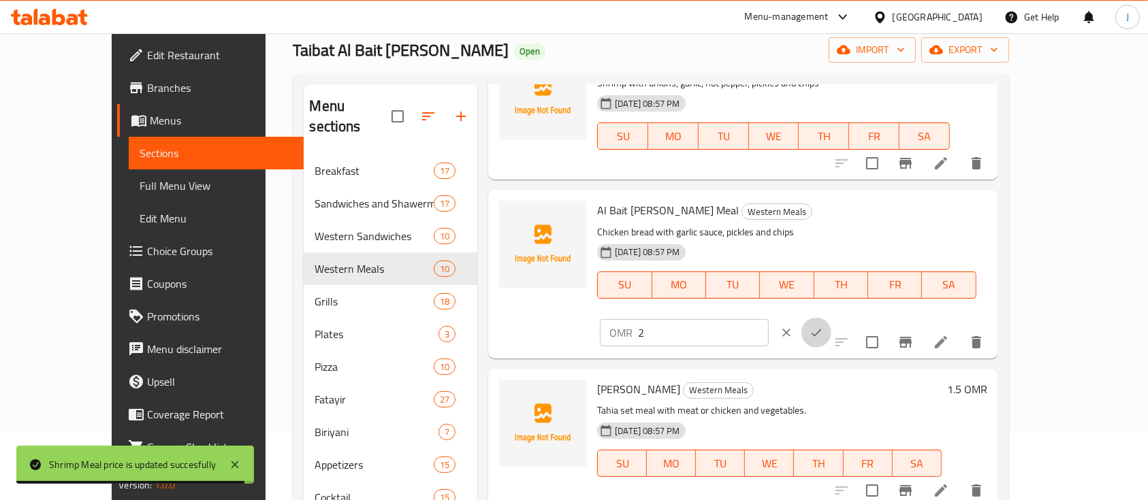
click at [831, 318] on button "ok" at bounding box center [816, 333] width 30 height 30
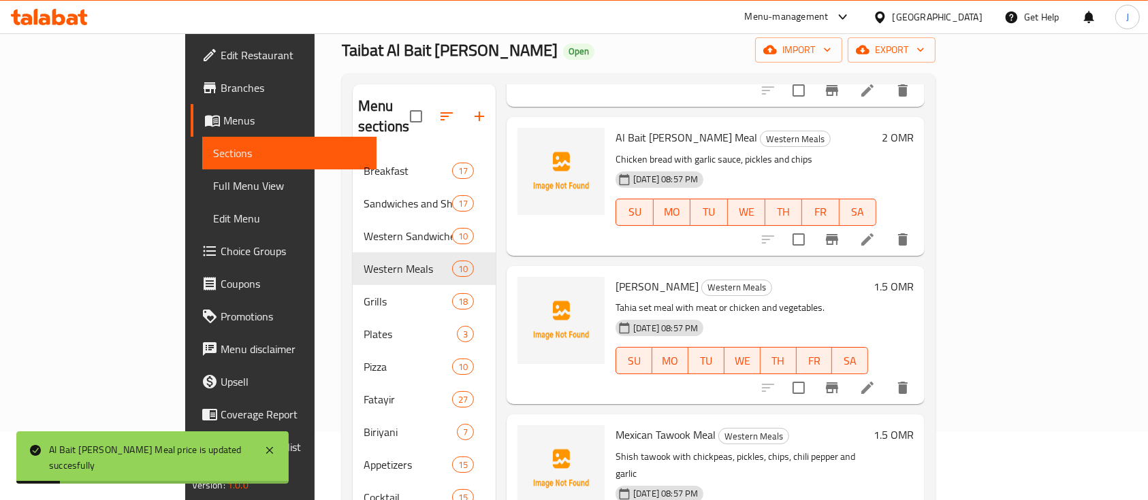
scroll to position [793, 0]
click at [876, 379] on icon at bounding box center [867, 387] width 16 height 16
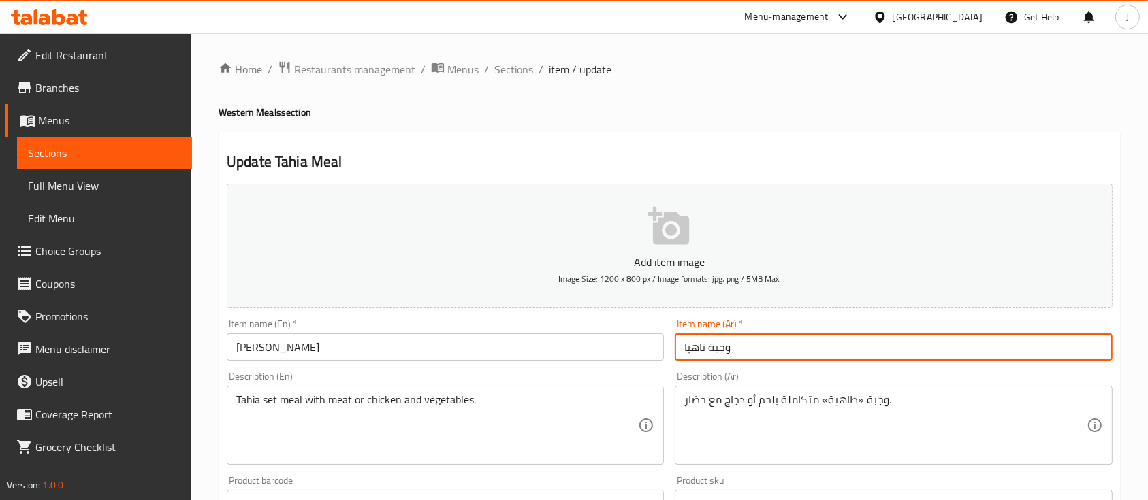
drag, startPoint x: 680, startPoint y: 350, endPoint x: 748, endPoint y: 348, distance: 68.1
click at [748, 348] on input "وجبة تاهيا" at bounding box center [893, 347] width 437 height 27
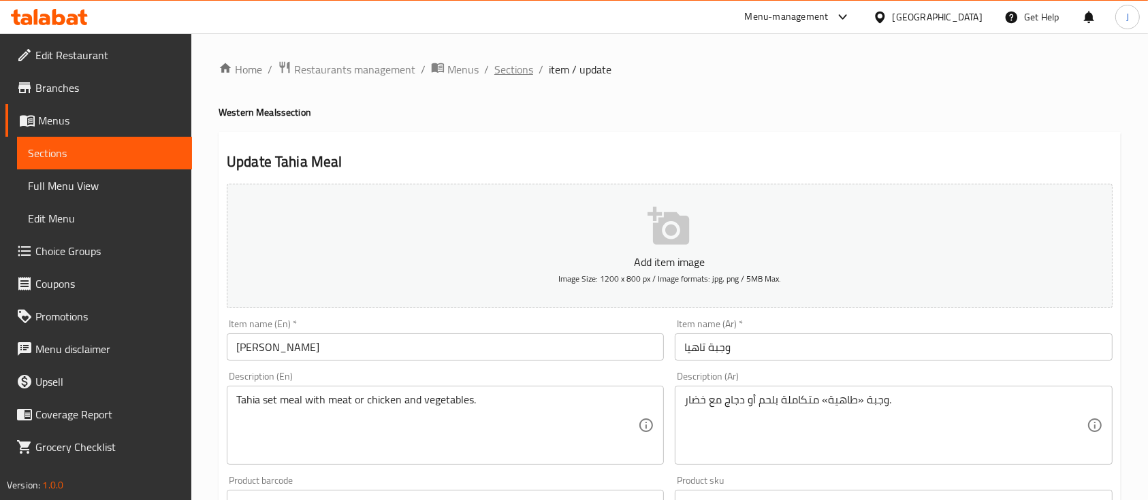
click at [512, 67] on span "Sections" at bounding box center [513, 69] width 39 height 16
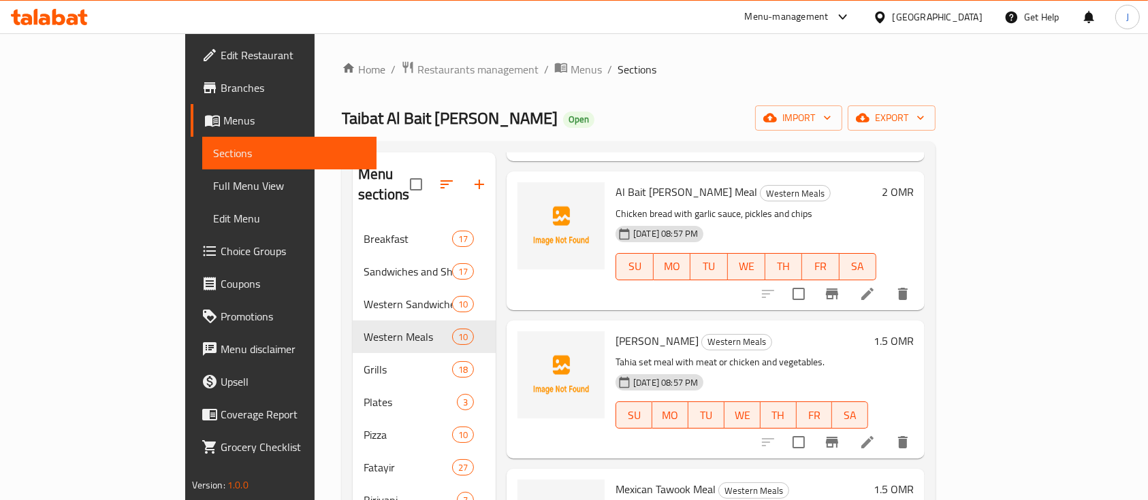
scroll to position [794, 0]
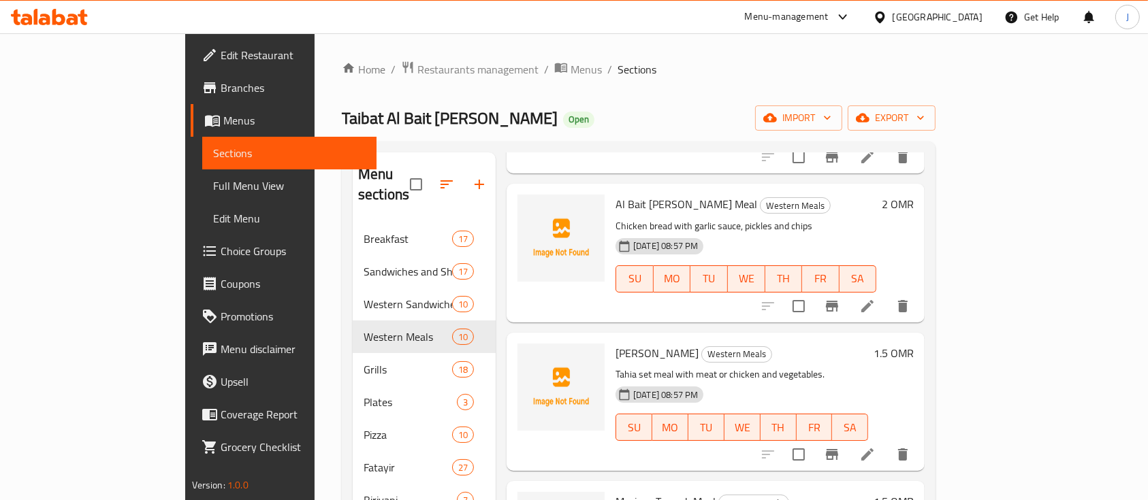
click at [914, 344] on h6 "1.5 OMR" at bounding box center [894, 353] width 40 height 19
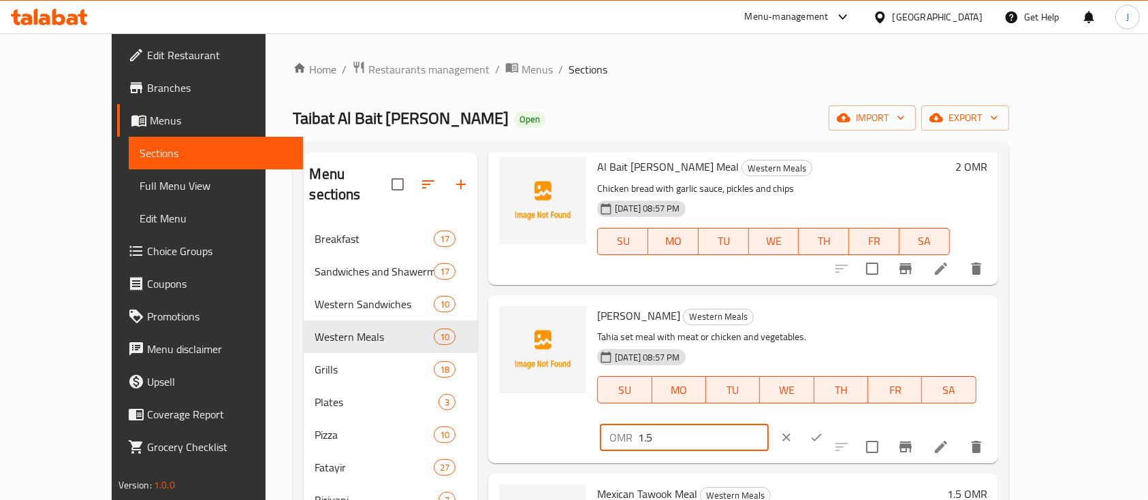
drag, startPoint x: 970, startPoint y: 319, endPoint x: 865, endPoint y: 330, distance: 104.7
click at [768, 424] on div "OMR 1.5 ​" at bounding box center [684, 437] width 168 height 27
type input "2"
click at [831, 423] on button "ok" at bounding box center [816, 438] width 30 height 30
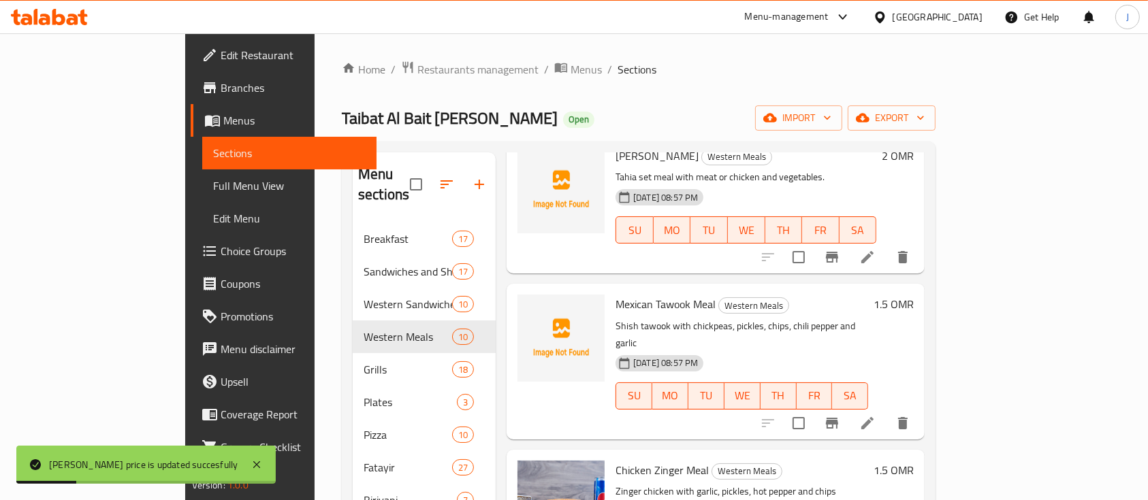
scroll to position [991, 0]
click at [914, 295] on h6 "1.5 OMR" at bounding box center [894, 304] width 40 height 19
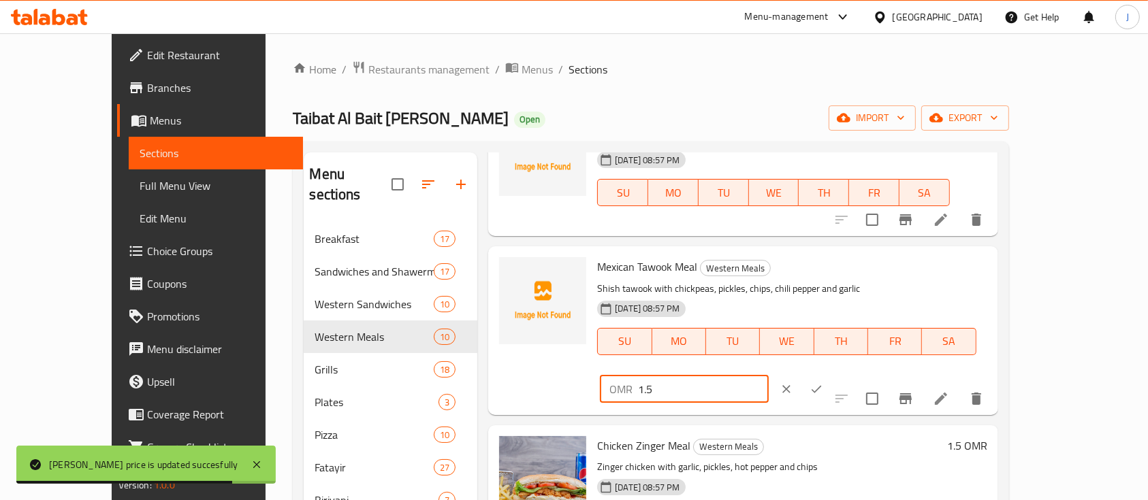
drag, startPoint x: 972, startPoint y: 280, endPoint x: 871, endPoint y: 272, distance: 100.4
click at [768, 376] on div "OMR 1.5 ​" at bounding box center [684, 389] width 168 height 27
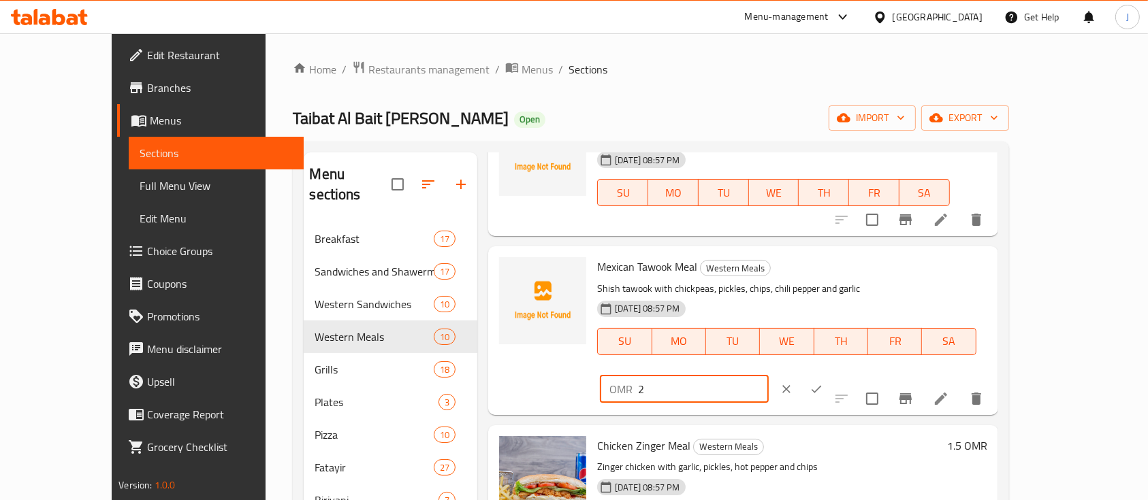
type input "2"
click at [823, 383] on icon "ok" at bounding box center [817, 390] width 14 height 14
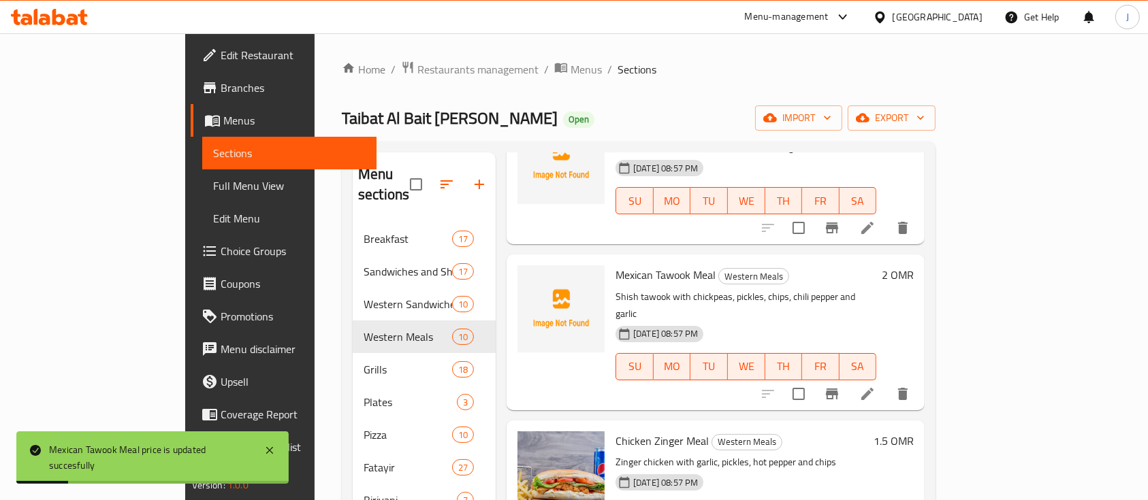
scroll to position [191, 0]
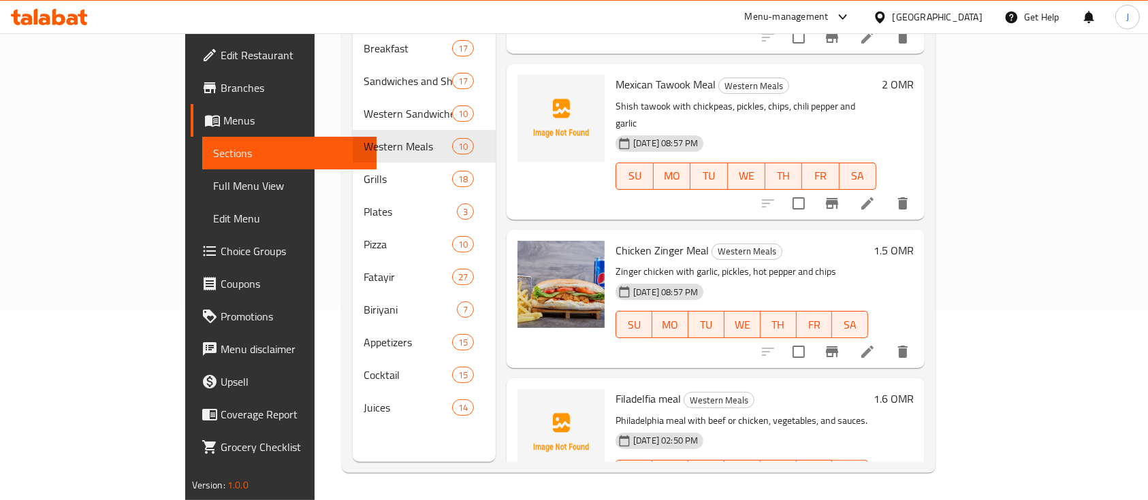
click at [914, 241] on h6 "1.5 OMR" at bounding box center [894, 250] width 40 height 19
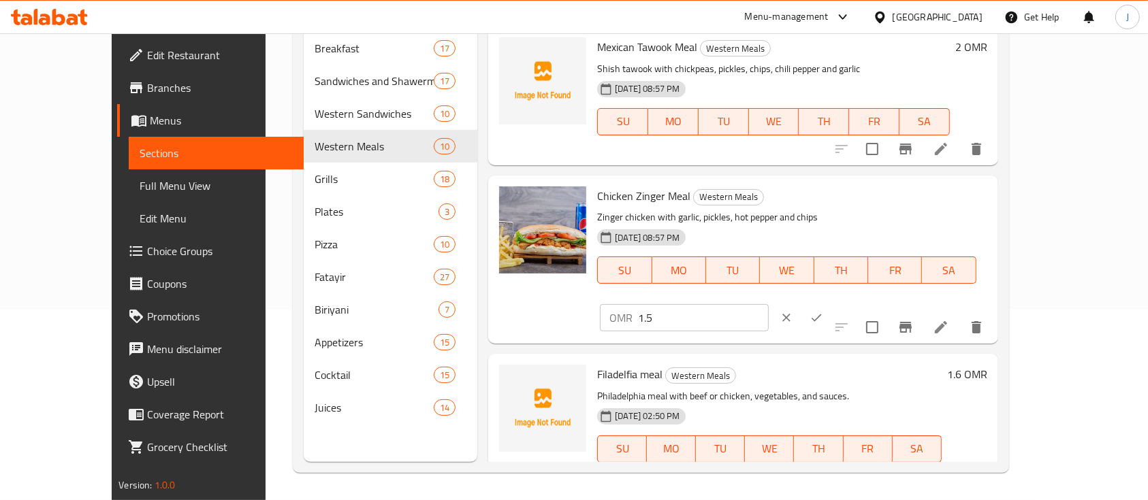
drag, startPoint x: 948, startPoint y: 185, endPoint x: 950, endPoint y: 195, distance: 10.6
click at [950, 195] on div "Chicken Zinger Meal Western Meals Zinger chicken with garlic, pickles, hot pepp…" at bounding box center [792, 259] width 400 height 157
click at [768, 304] on input "1.5" at bounding box center [703, 317] width 130 height 27
type input "1"
type input "2"
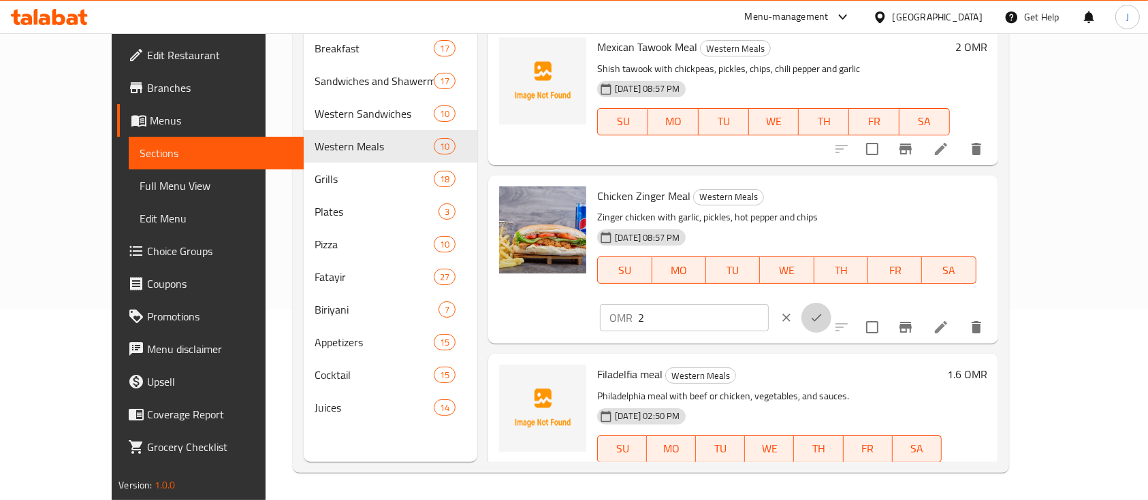
click at [831, 303] on button "ok" at bounding box center [816, 318] width 30 height 30
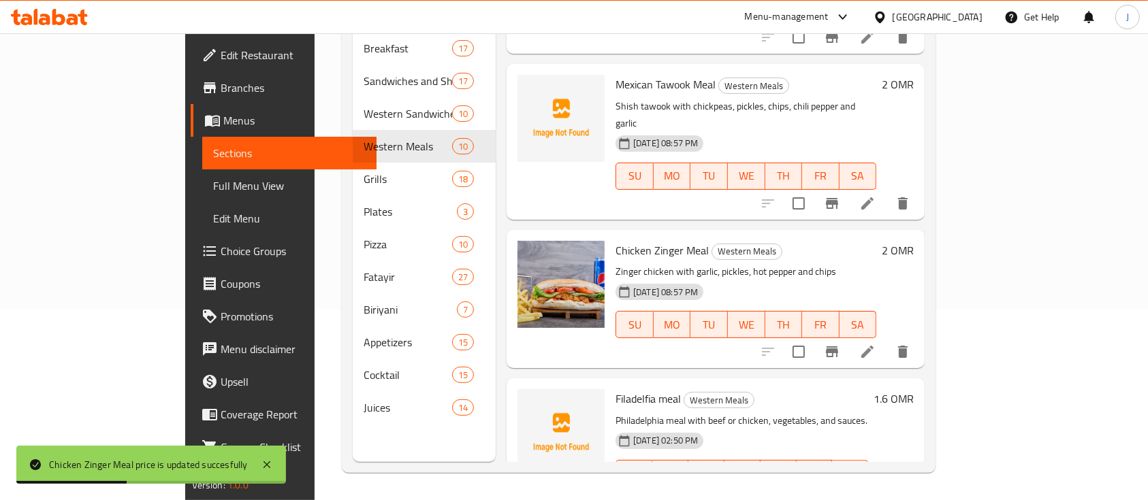
click at [914, 389] on h6 "1.6 OMR" at bounding box center [894, 398] width 40 height 19
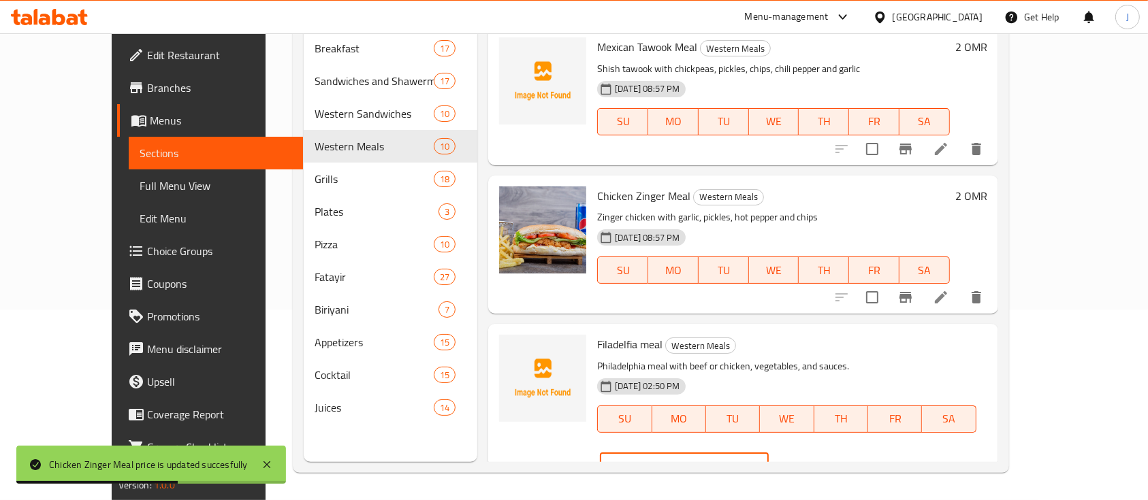
drag, startPoint x: 952, startPoint y: 340, endPoint x: 848, endPoint y: 363, distance: 105.9
click at [848, 363] on div "Filadelfia meal Western Meals Philadelphia meal with beef or chicken, vegetable…" at bounding box center [792, 408] width 400 height 157
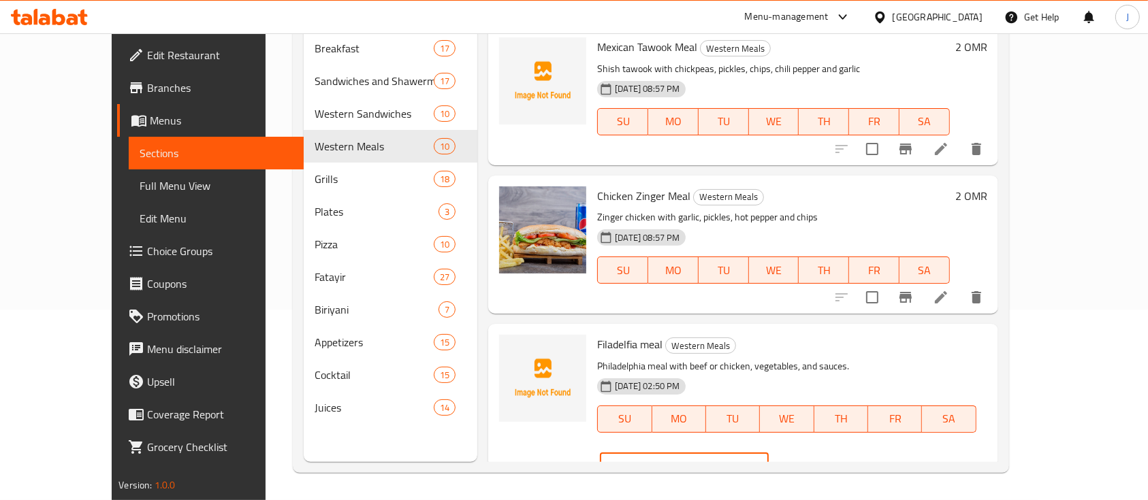
type input "2"
click at [823, 460] on icon "ok" at bounding box center [817, 467] width 14 height 14
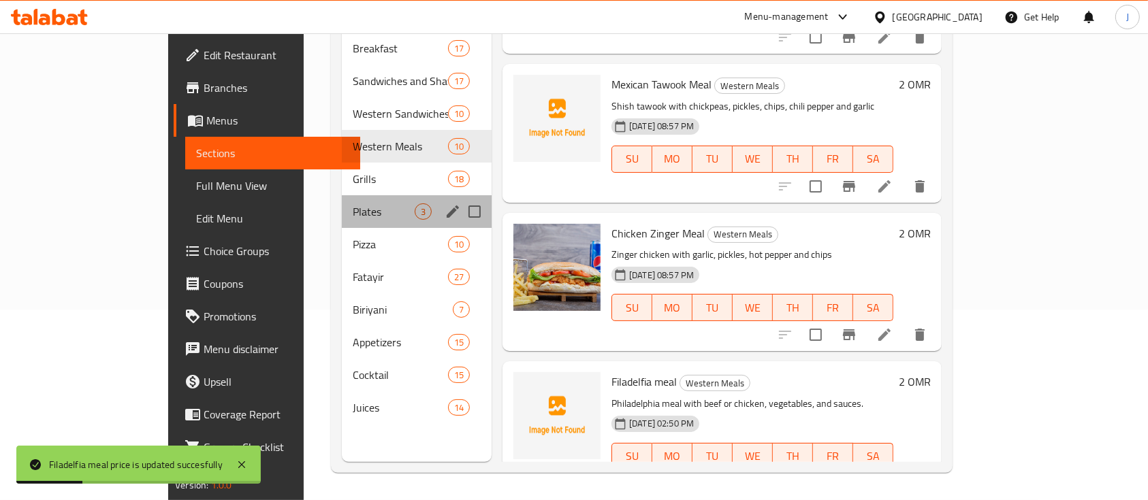
click at [349, 205] on div "Plates 3" at bounding box center [417, 211] width 150 height 33
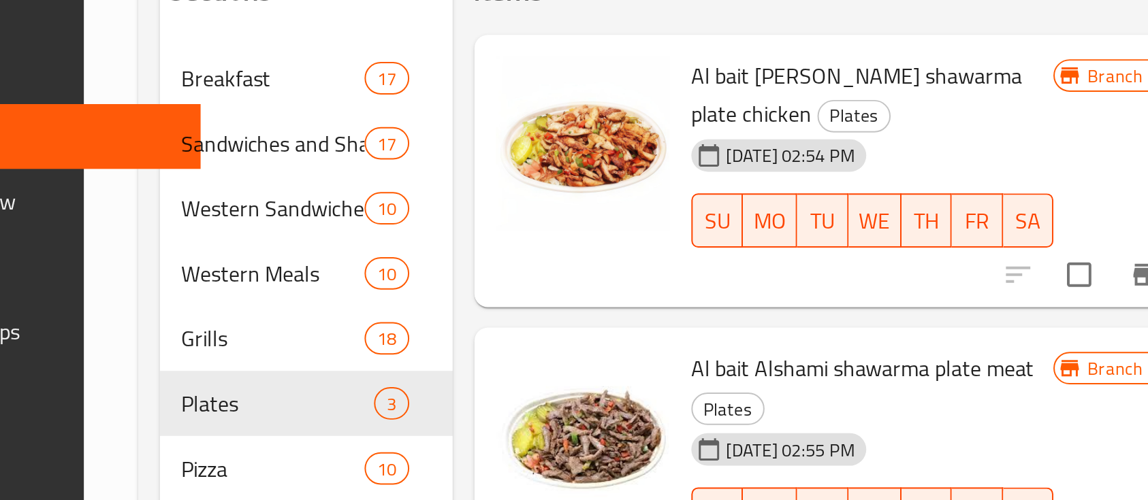
scroll to position [115, 0]
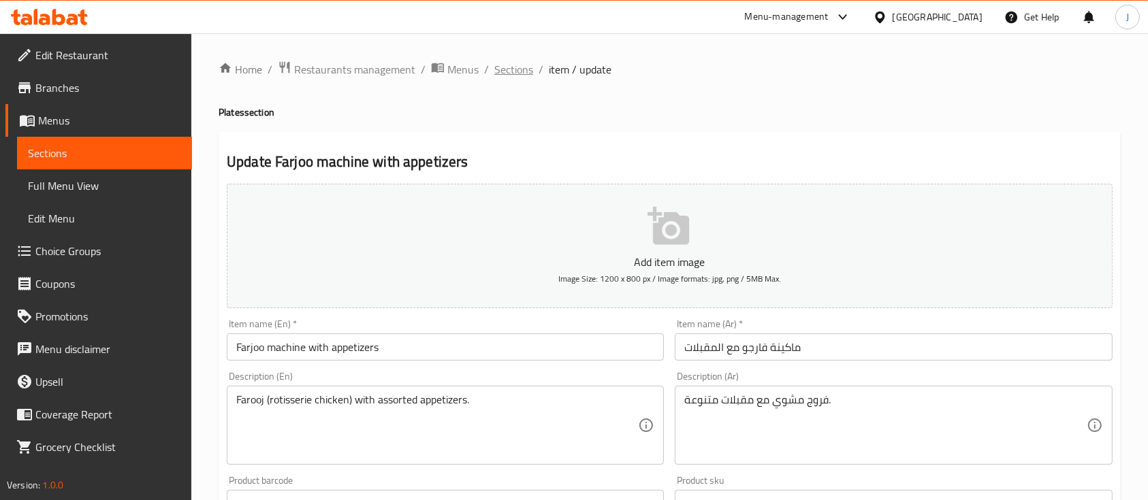
click at [519, 78] on span "Sections" at bounding box center [513, 69] width 39 height 16
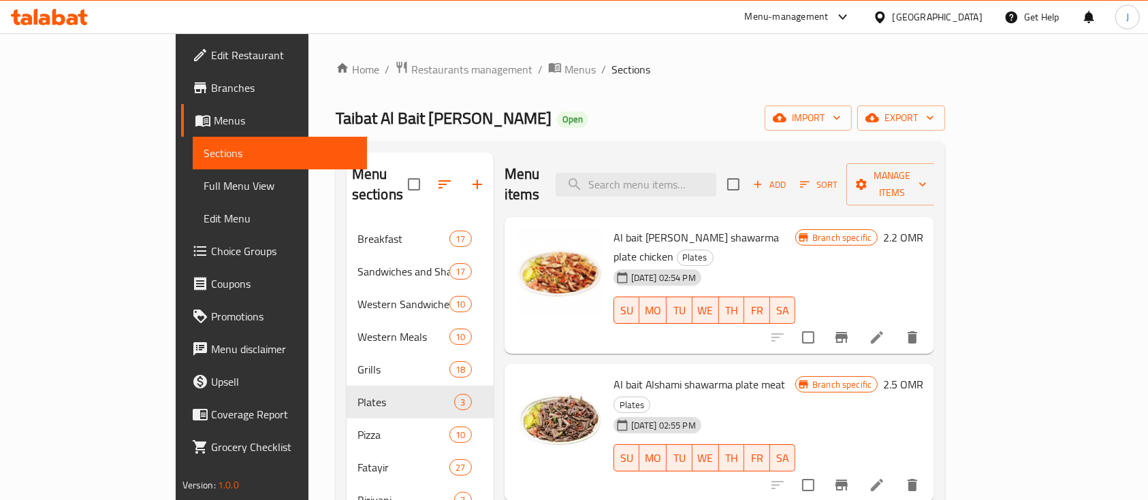
scroll to position [191, 0]
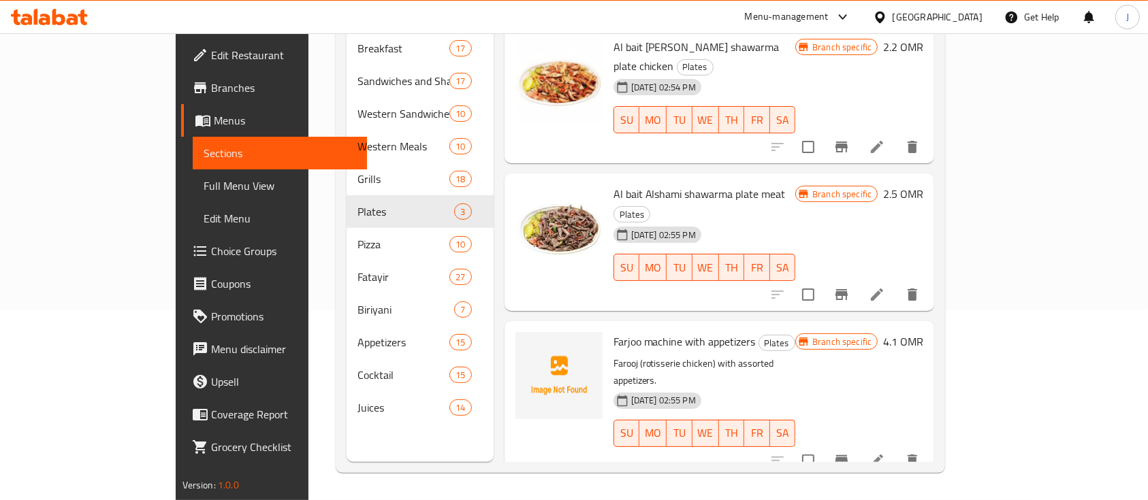
click at [923, 332] on h6 "4.1 OMR" at bounding box center [903, 341] width 40 height 19
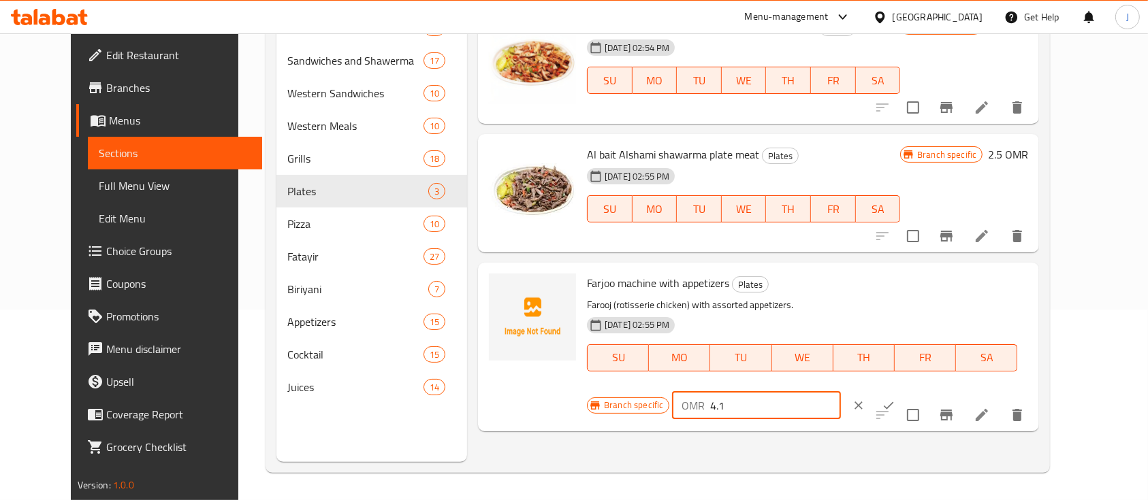
click at [840, 392] on input "4.1" at bounding box center [775, 405] width 130 height 27
type input "4.7"
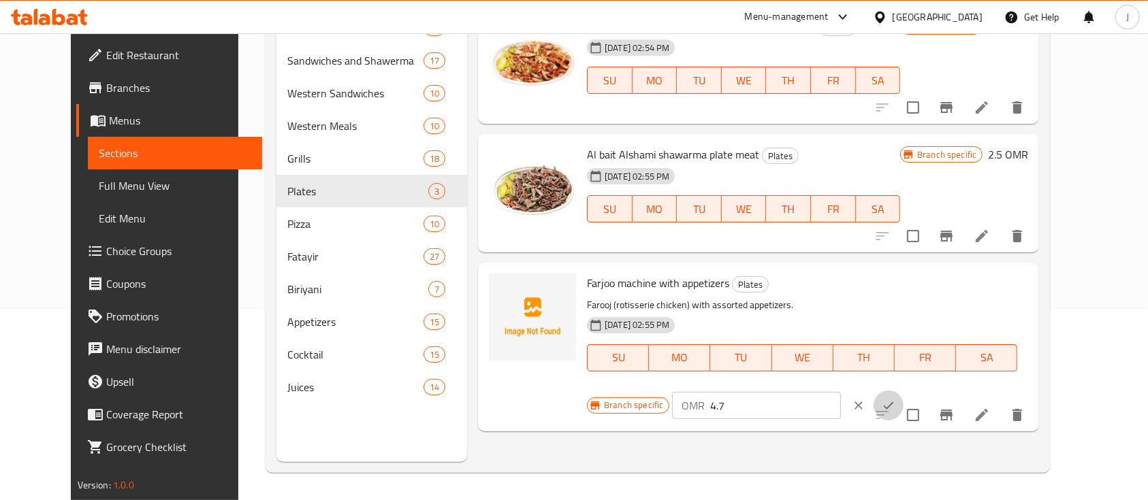
click at [903, 391] on button "ok" at bounding box center [889, 406] width 30 height 30
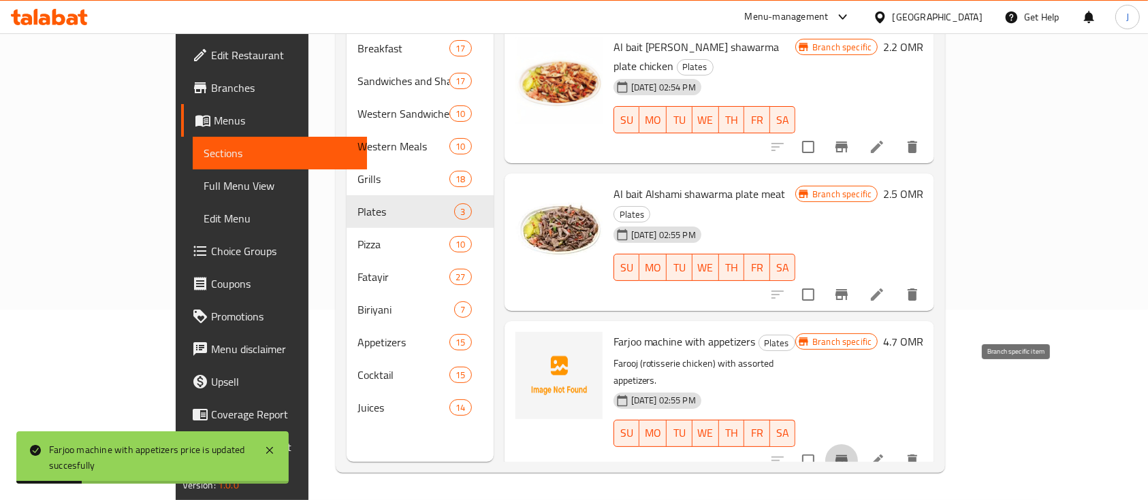
click at [848, 455] on icon "Branch-specific-item" at bounding box center [841, 460] width 12 height 11
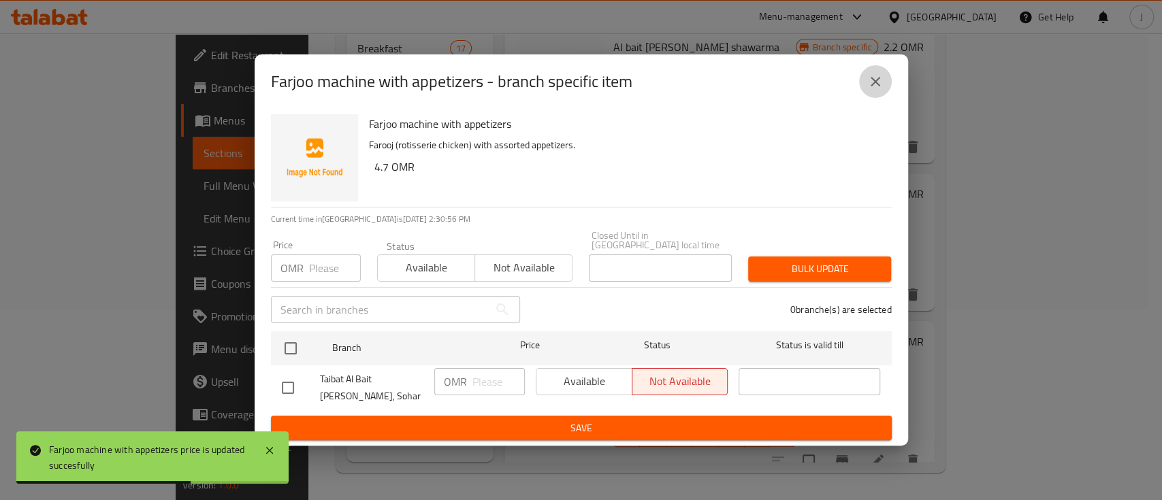
click at [881, 84] on icon "close" at bounding box center [875, 82] width 16 height 16
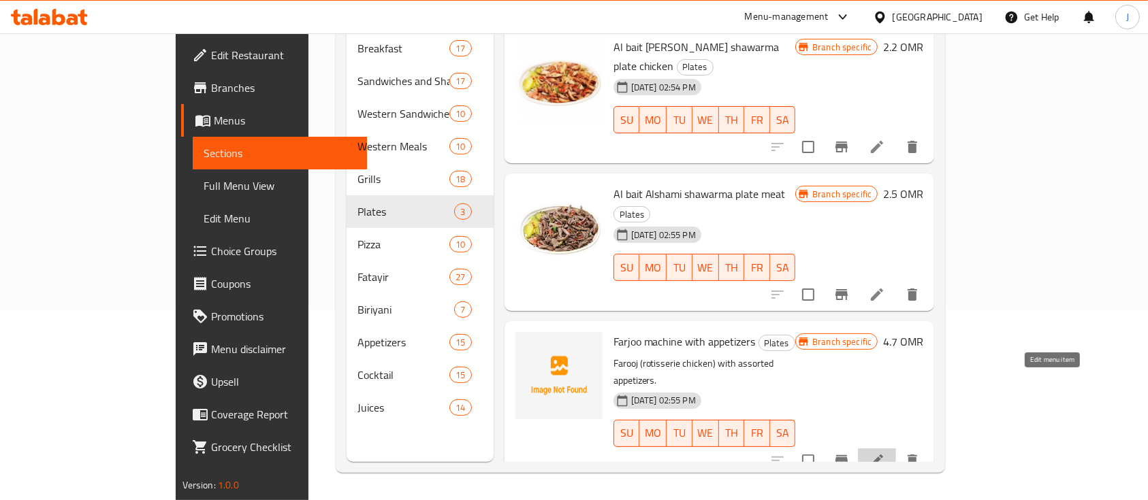
click at [885, 453] on icon at bounding box center [877, 461] width 16 height 16
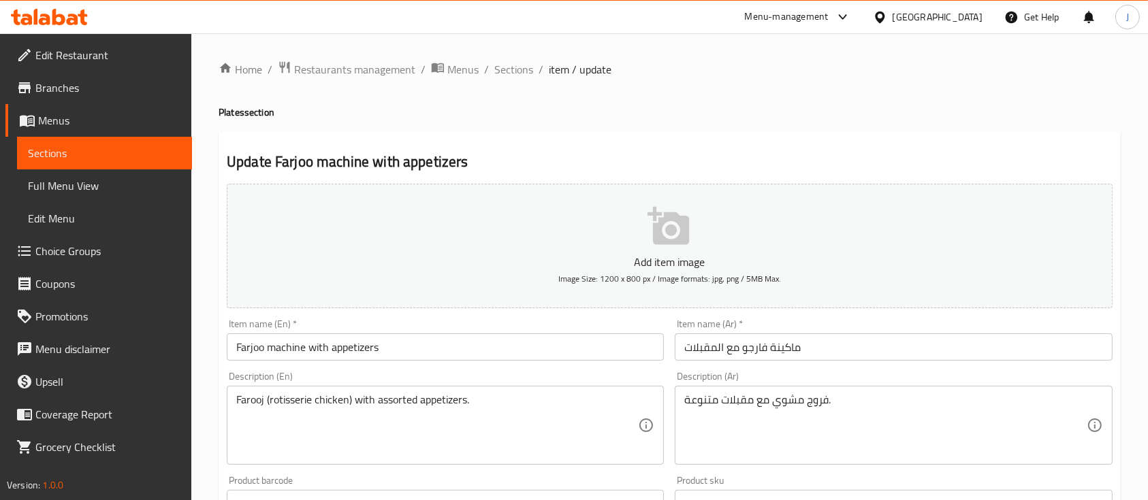
click at [251, 347] on input "Farjoo machine with appetizers" at bounding box center [445, 347] width 437 height 27
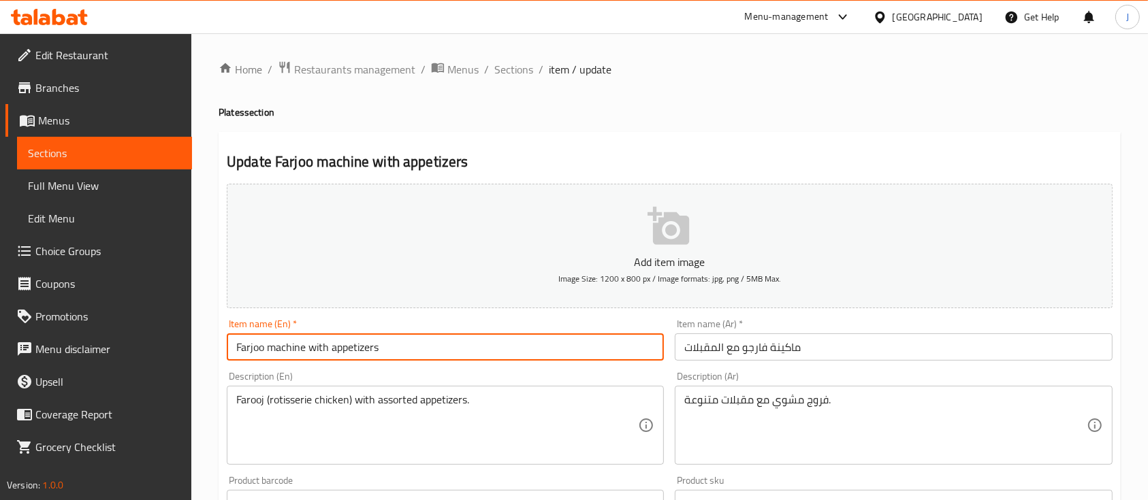
click at [252, 347] on input "Farjoo machine with appetizers" at bounding box center [445, 347] width 437 height 27
type input "Farooj machine with appetizers"
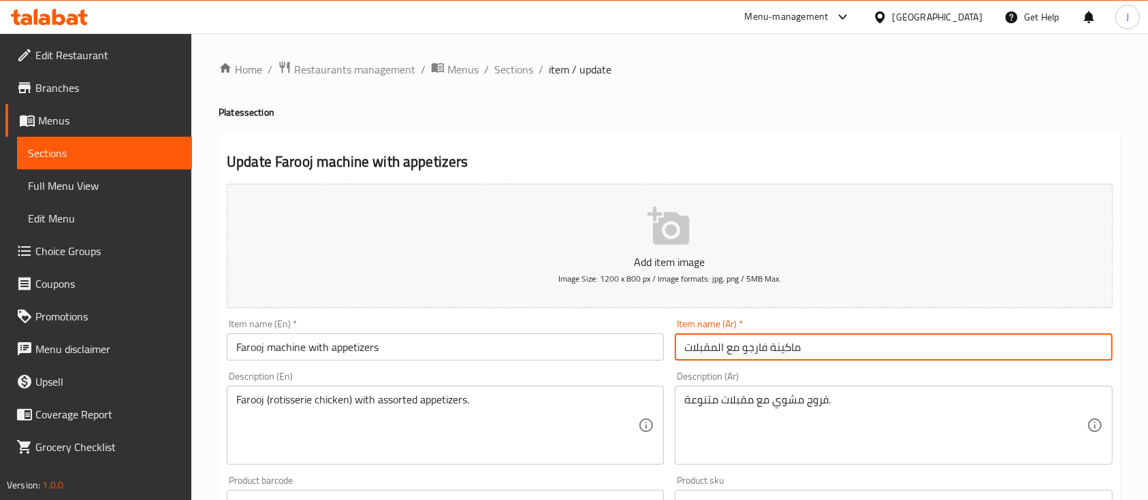
drag, startPoint x: 803, startPoint y: 346, endPoint x: 709, endPoint y: 343, distance: 94.0
click at [709, 343] on input "ماكينة فارجو مع المقبلات" at bounding box center [893, 347] width 437 height 27
type input "قبلات"
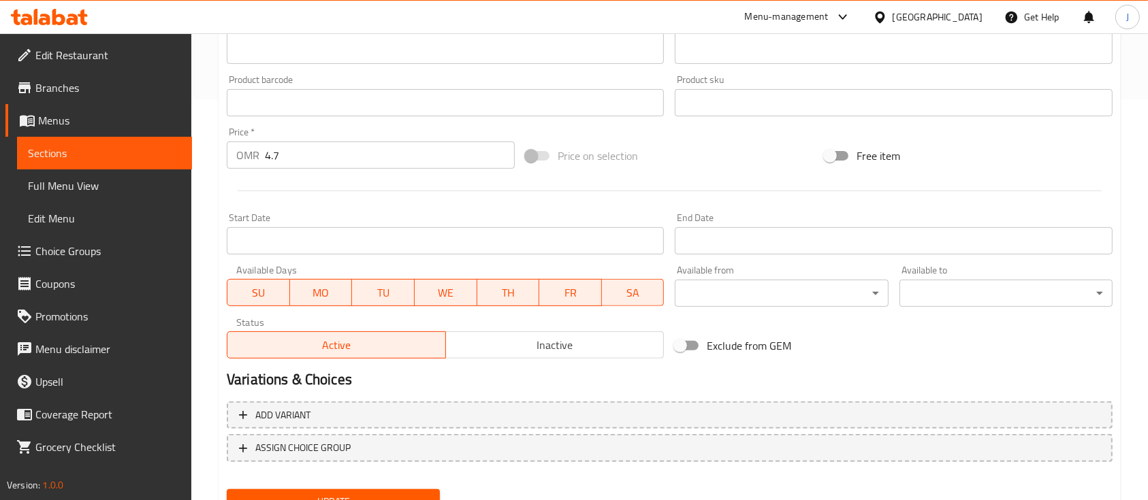
scroll to position [462, 0]
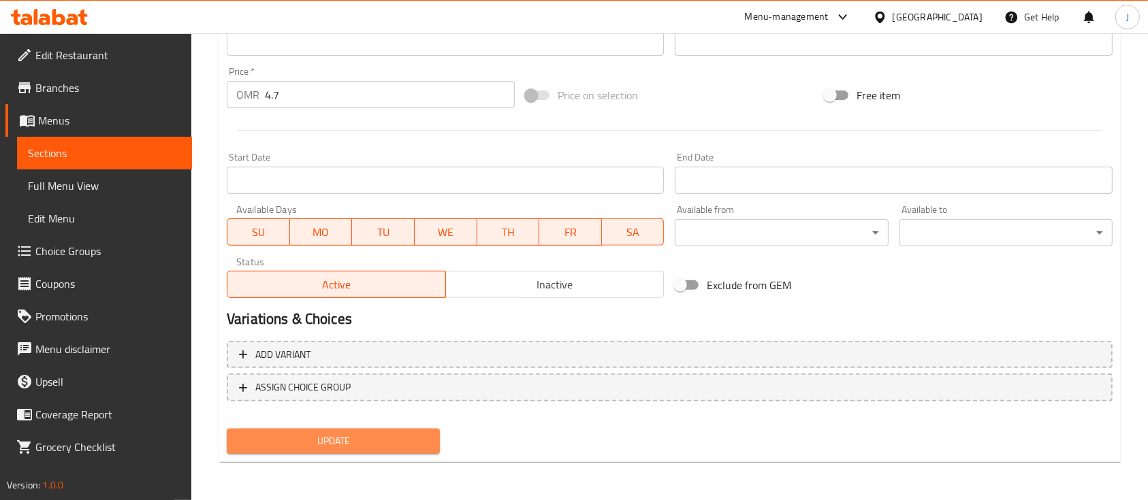
click at [340, 430] on button "Update" at bounding box center [333, 441] width 213 height 25
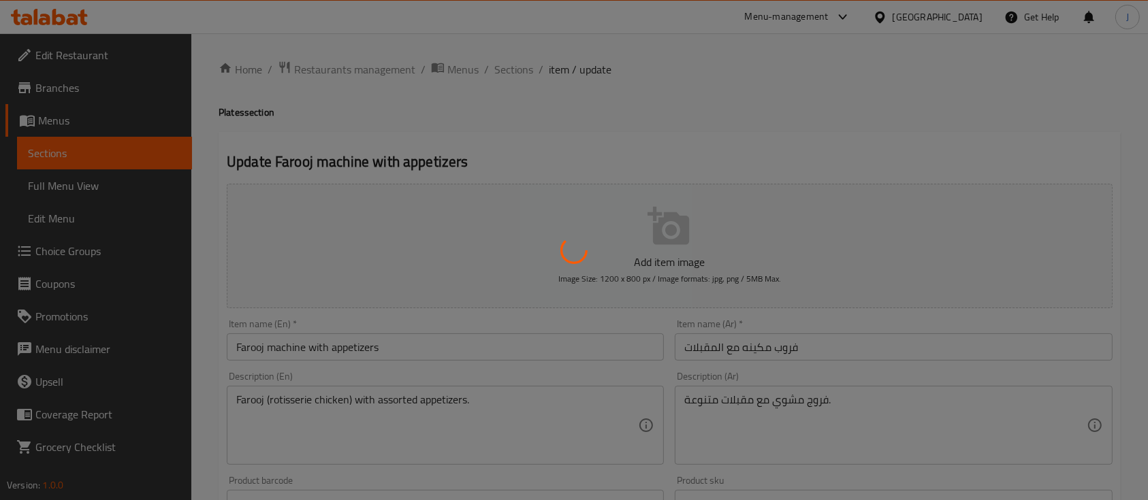
scroll to position [0, 0]
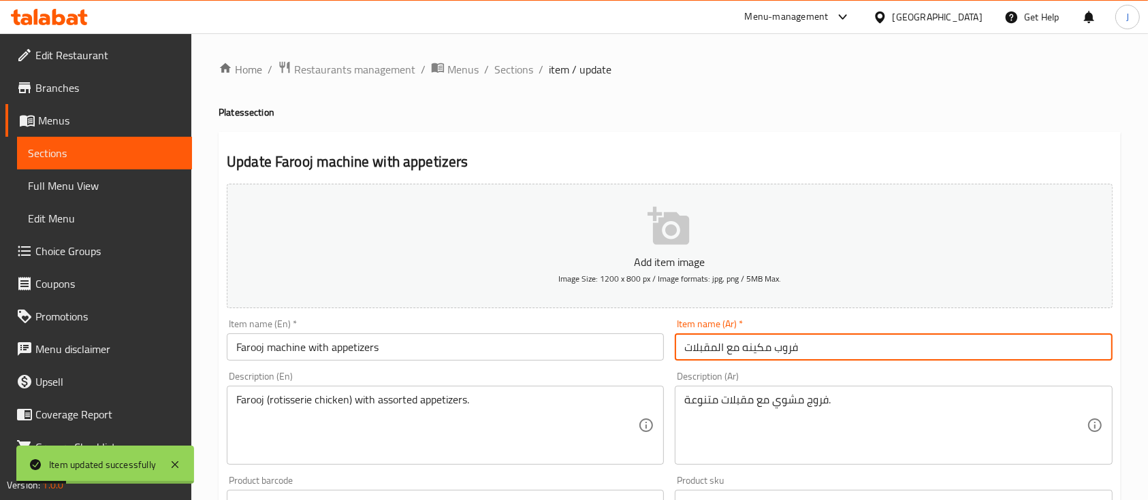
drag, startPoint x: 773, startPoint y: 349, endPoint x: 782, endPoint y: 350, distance: 9.6
click at [782, 350] on input "فروب مكينه مع المقبلات" at bounding box center [893, 347] width 437 height 27
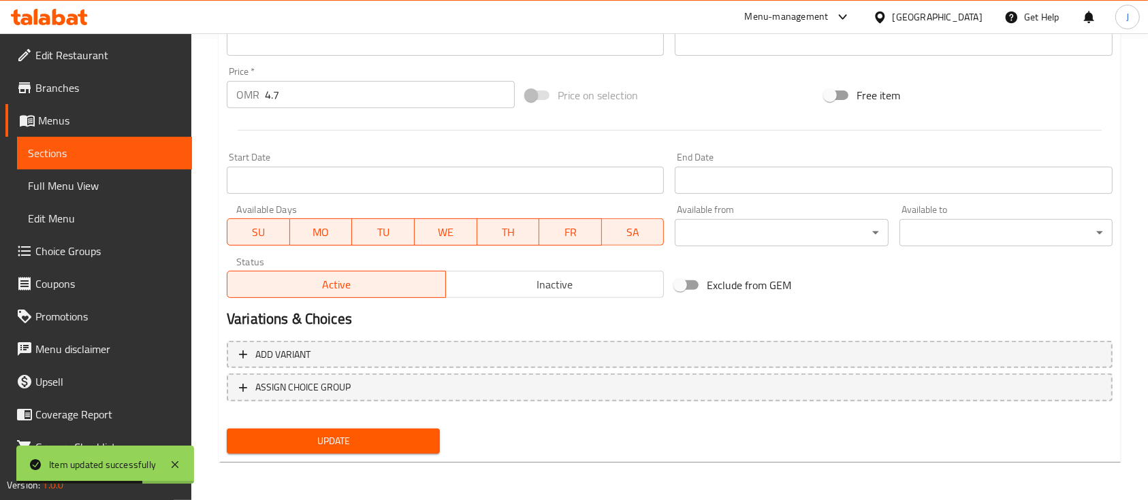
type input "فروج مكينه مع المقبلات"
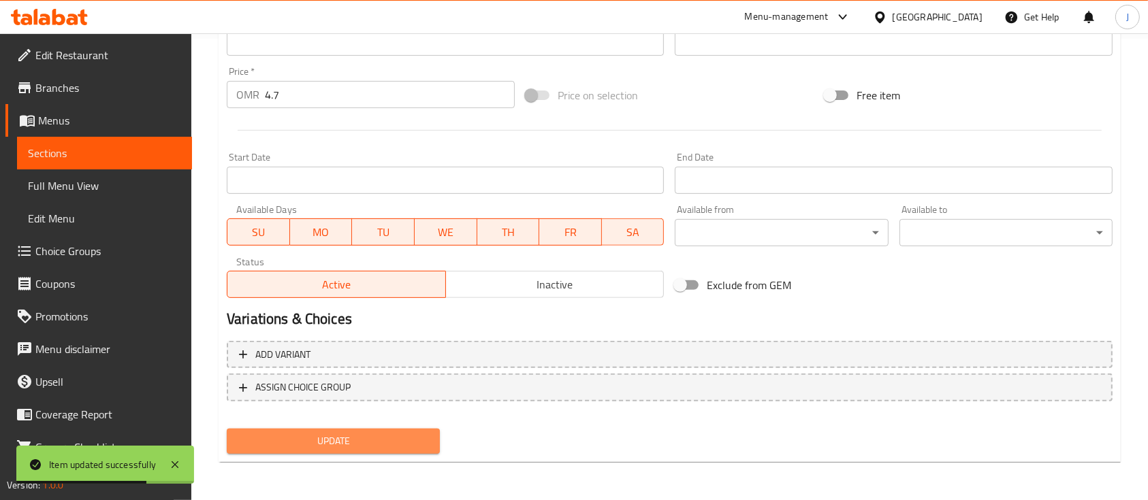
click at [386, 443] on span "Update" at bounding box center [333, 441] width 191 height 17
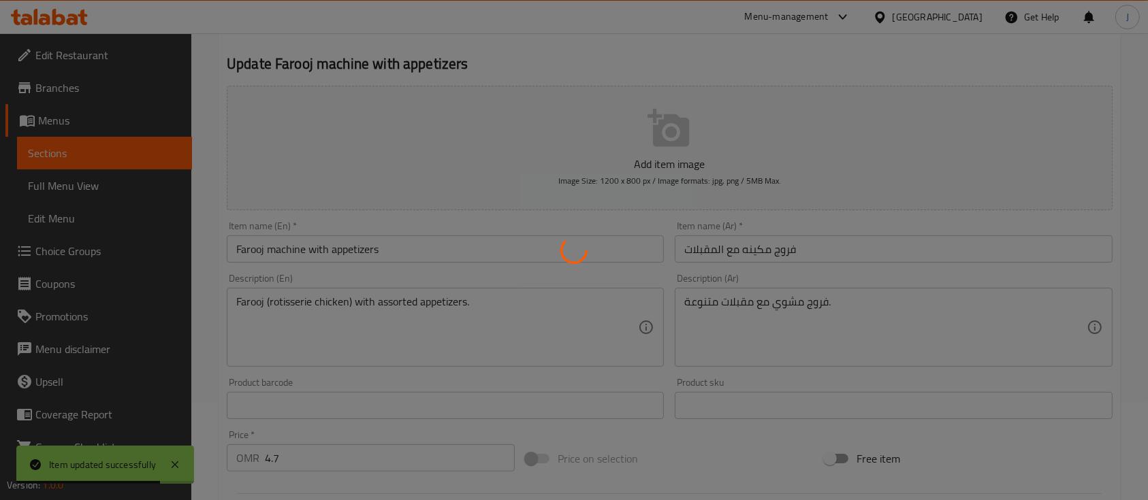
scroll to position [0, 0]
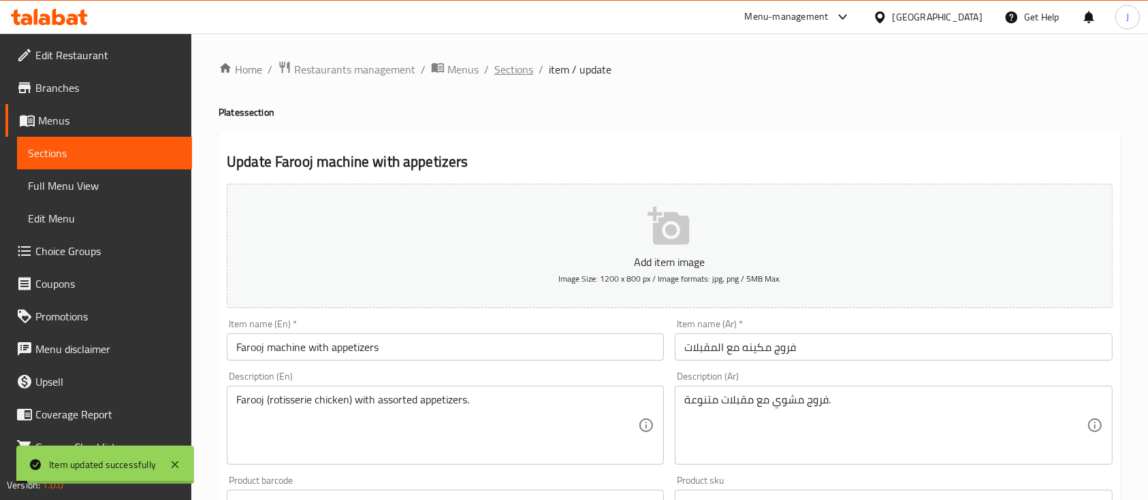
click at [515, 68] on span "Sections" at bounding box center [513, 69] width 39 height 16
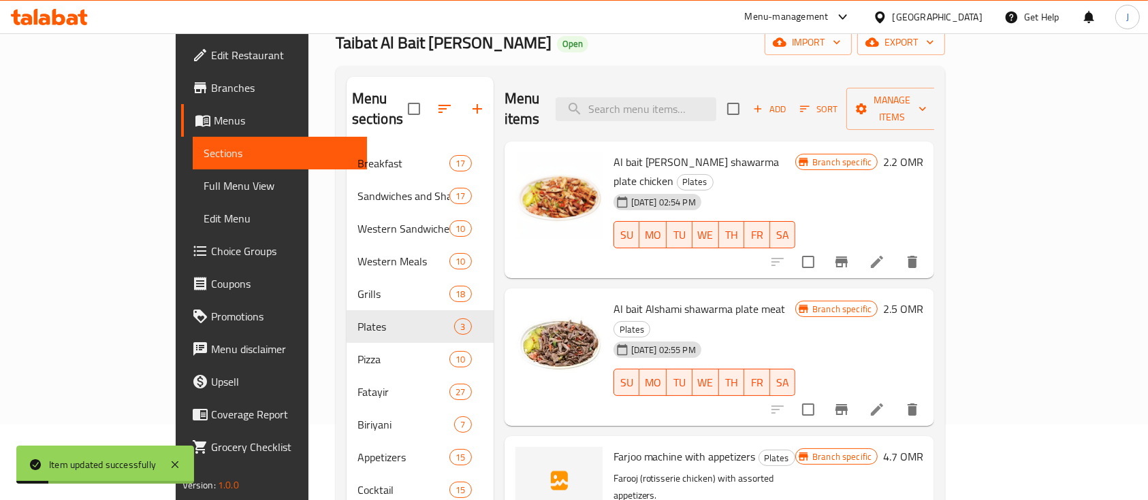
scroll to position [80, 0]
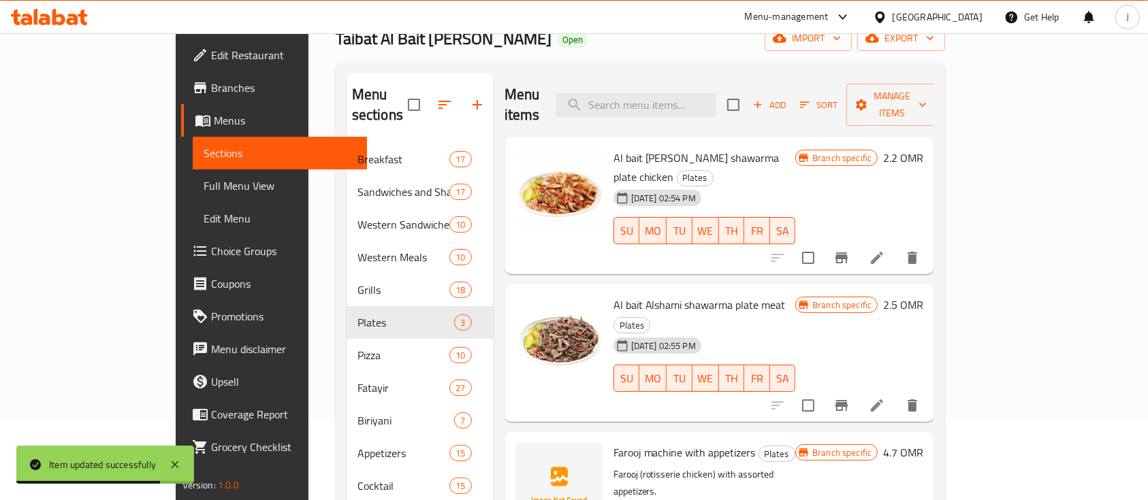
click at [923, 148] on h6 "2.2 OMR" at bounding box center [903, 157] width 40 height 19
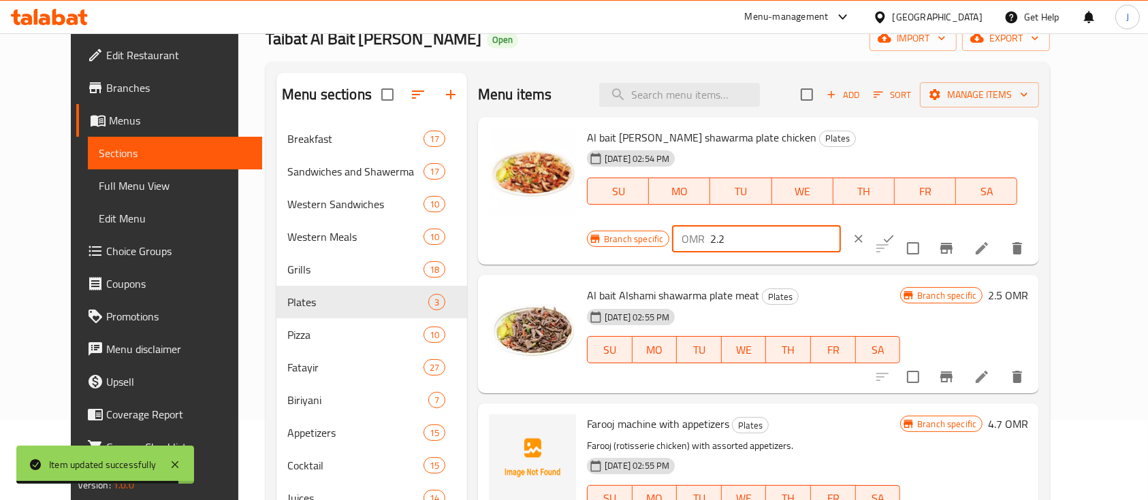
click at [840, 225] on input "2.2" at bounding box center [775, 238] width 130 height 27
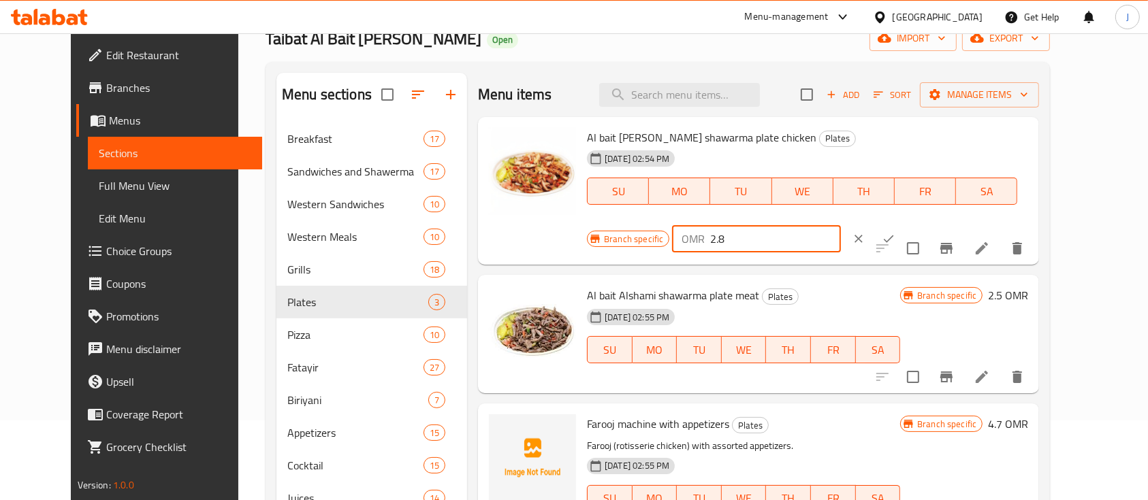
type input "2.8"
click at [903, 224] on button "ok" at bounding box center [889, 239] width 30 height 30
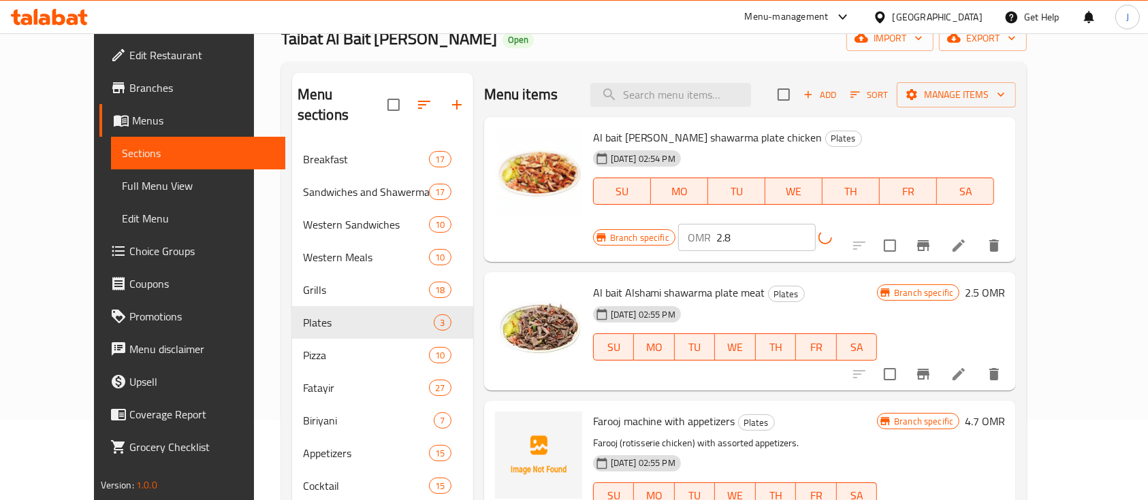
click at [1005, 283] on h6 "2.5 OMR" at bounding box center [985, 292] width 40 height 19
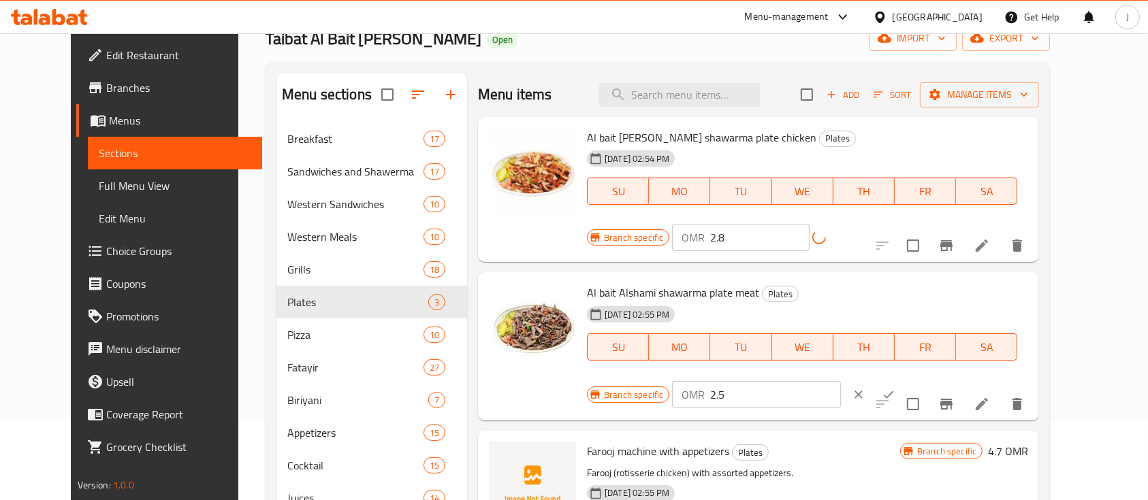
click at [840, 381] on input "2.5" at bounding box center [775, 394] width 130 height 27
type input "2"
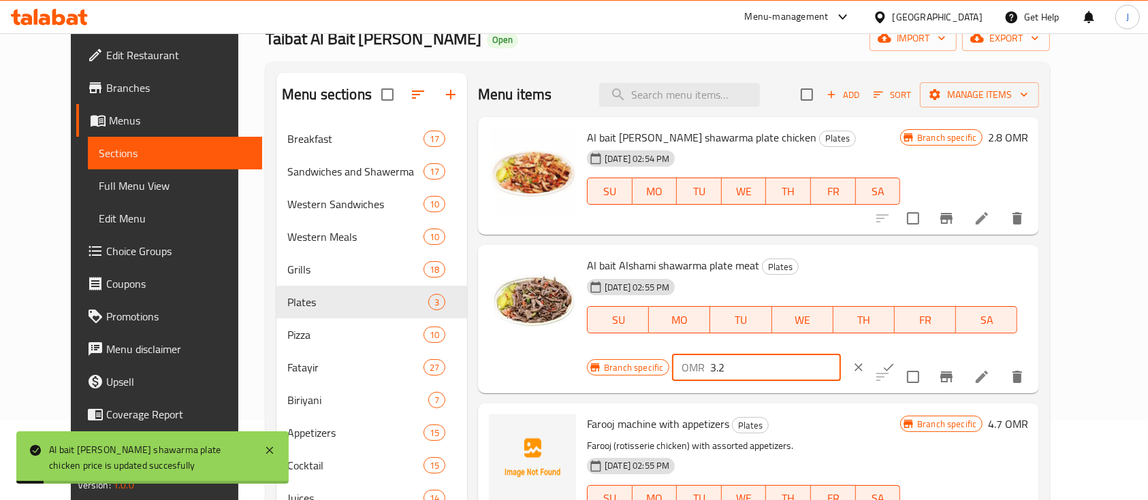
type input "3.2"
click at [895, 361] on icon "ok" at bounding box center [889, 368] width 14 height 14
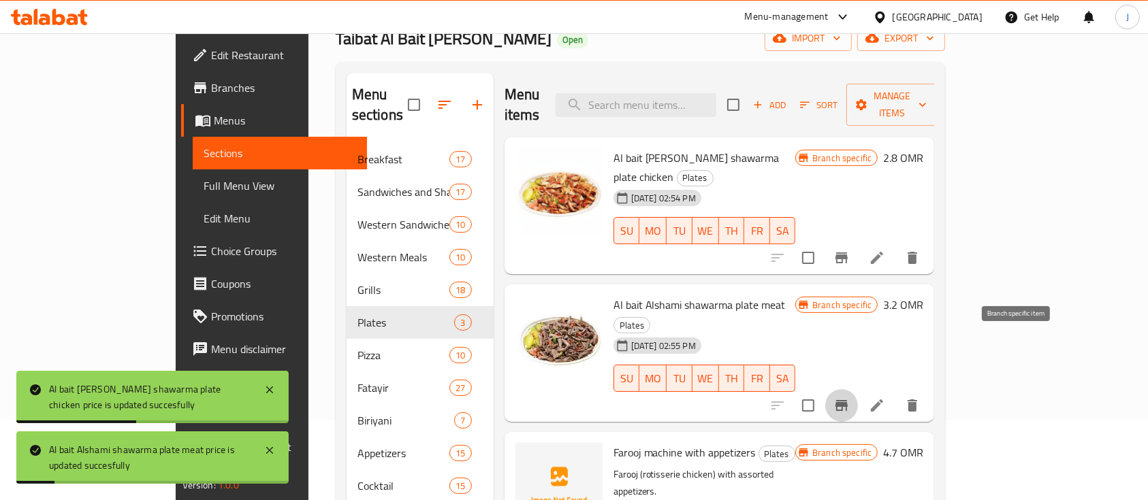
click at [848, 400] on icon "Branch-specific-item" at bounding box center [841, 405] width 12 height 11
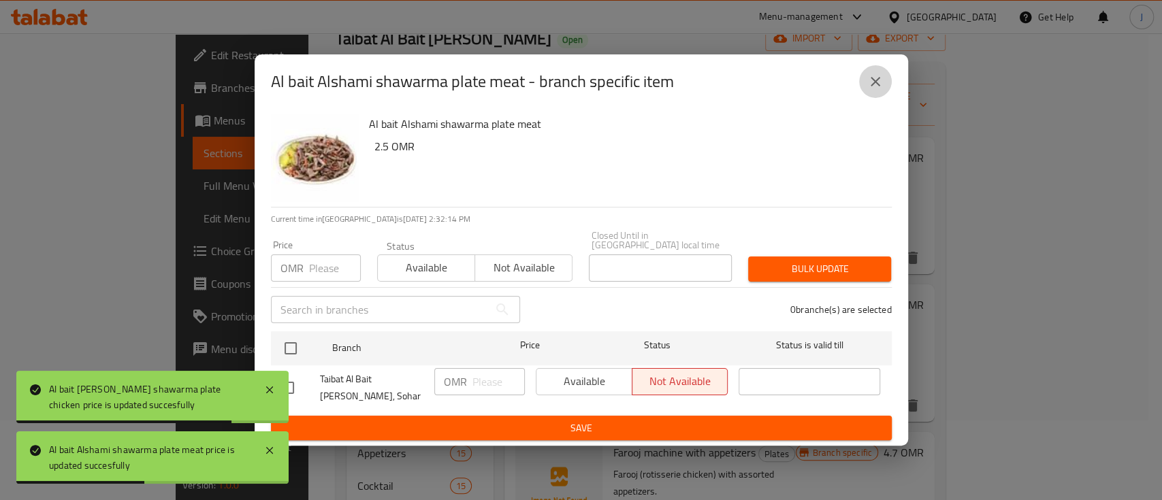
click at [878, 84] on icon "close" at bounding box center [876, 82] width 10 height 10
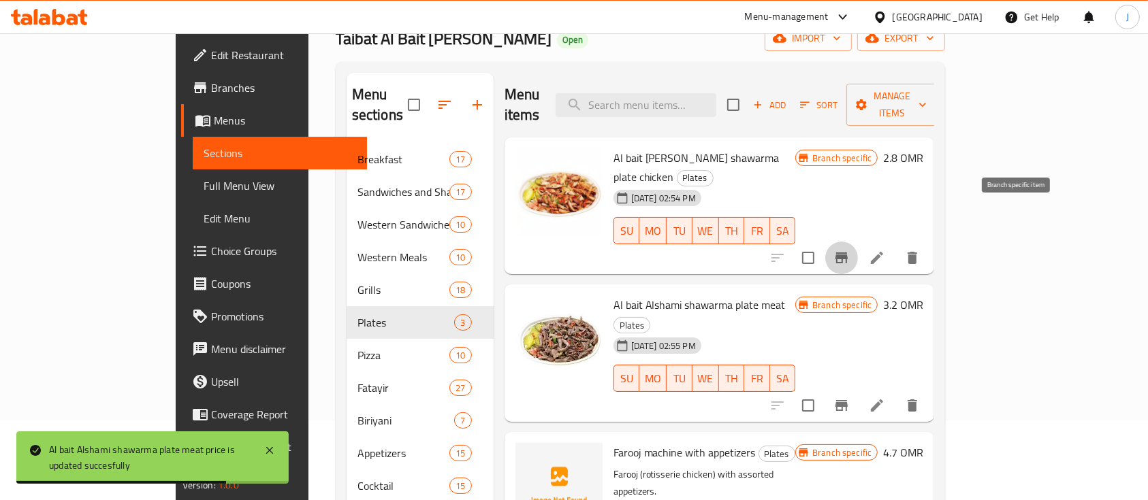
click at [850, 250] on icon "Branch-specific-item" at bounding box center [841, 258] width 16 height 16
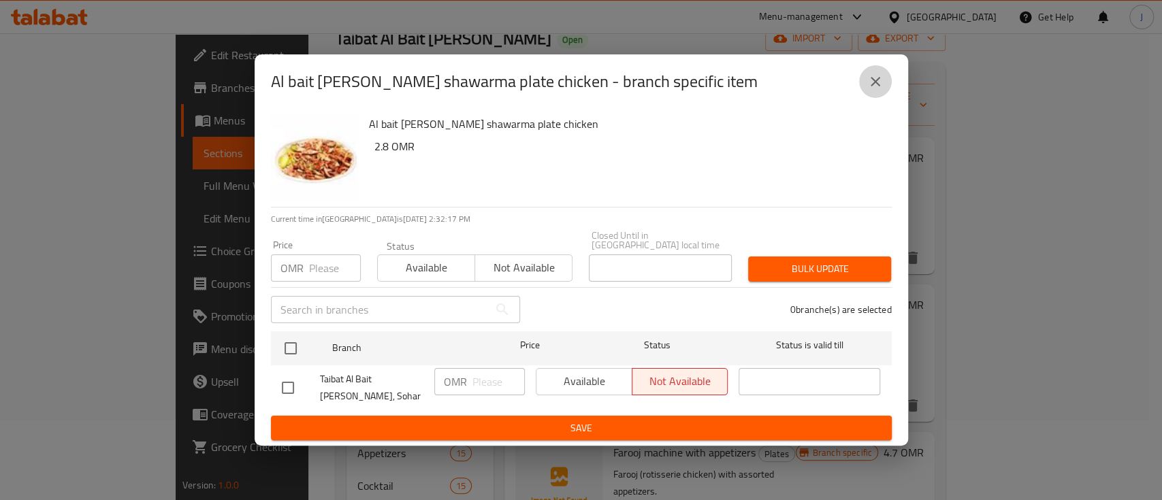
click at [868, 74] on button "close" at bounding box center [875, 81] width 33 height 33
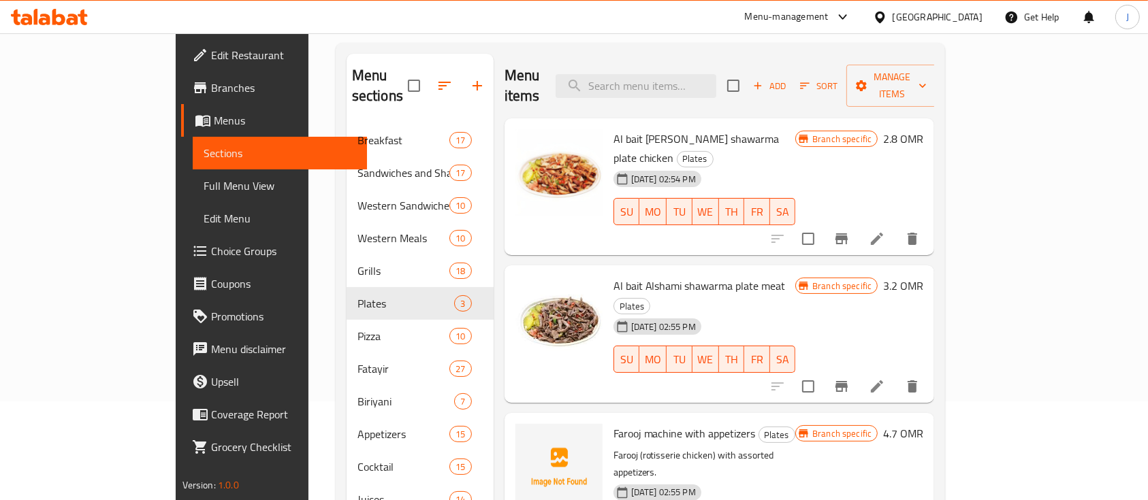
scroll to position [99, 0]
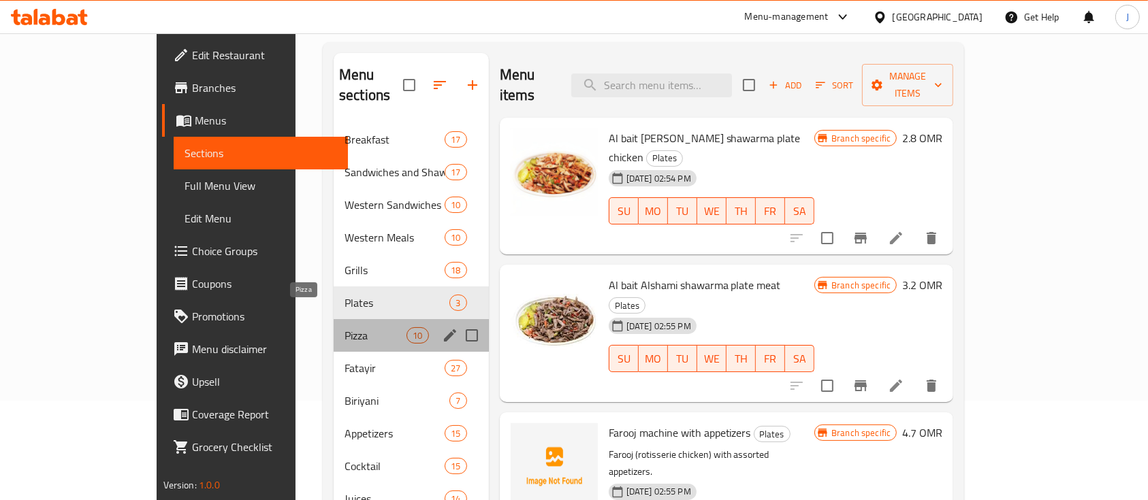
click at [345, 327] on span "Pizza" at bounding box center [376, 335] width 62 height 16
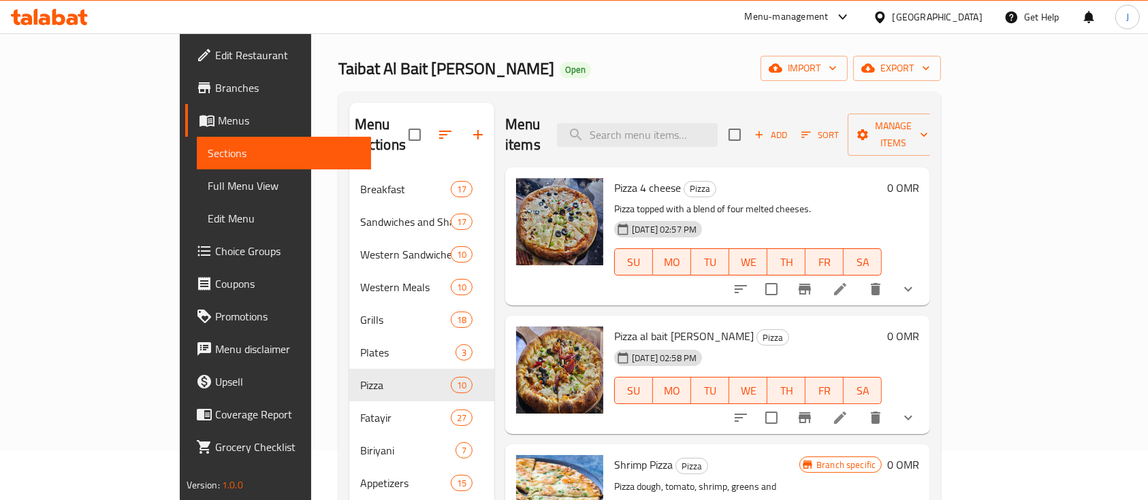
scroll to position [48, 0]
click at [845, 237] on div "Pizza 4 cheese Pizza Pizza topped with a blend of four melted cheeses. [DATE] 0…" at bounding box center [717, 203] width 425 height 68
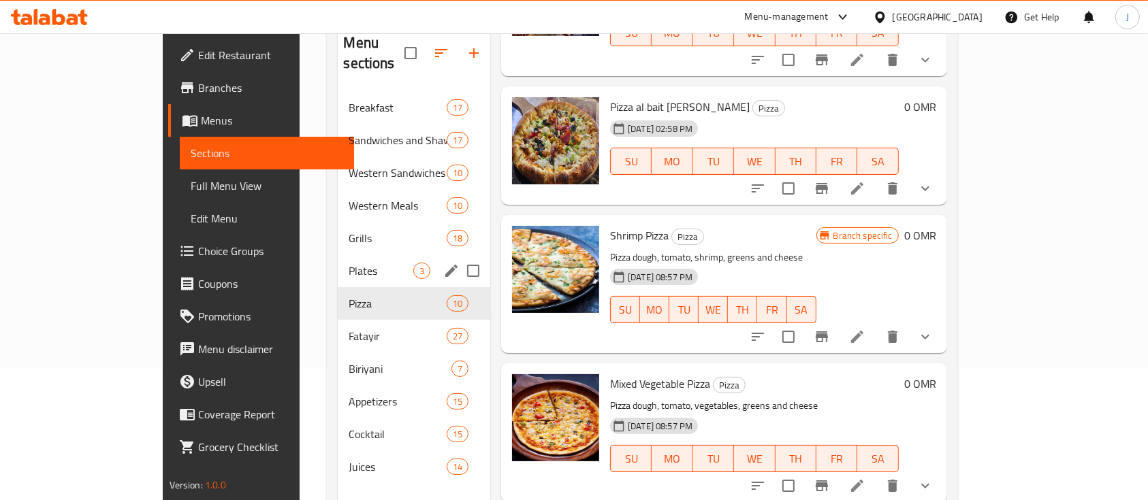
scroll to position [191, 0]
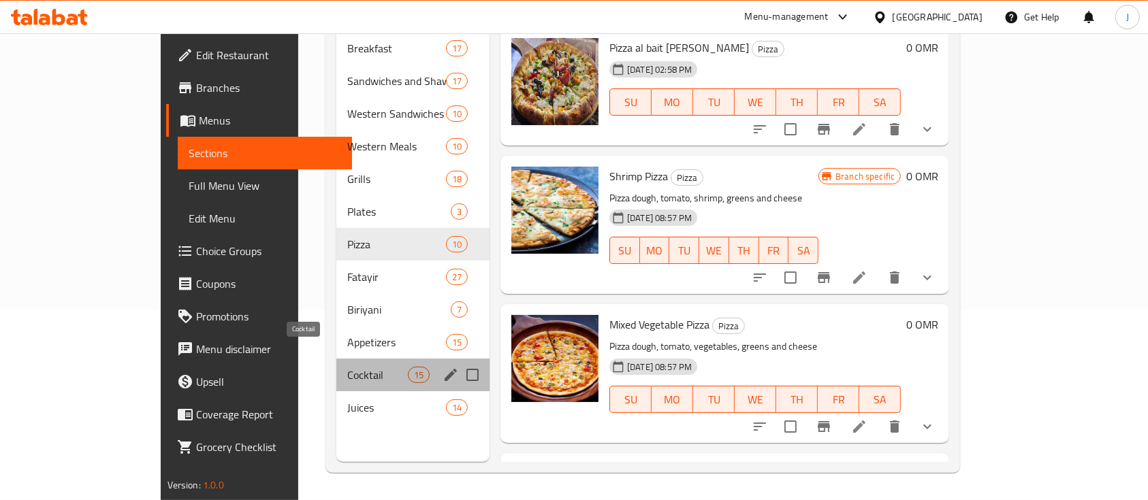
click at [347, 367] on span "Cocktail" at bounding box center [377, 375] width 61 height 16
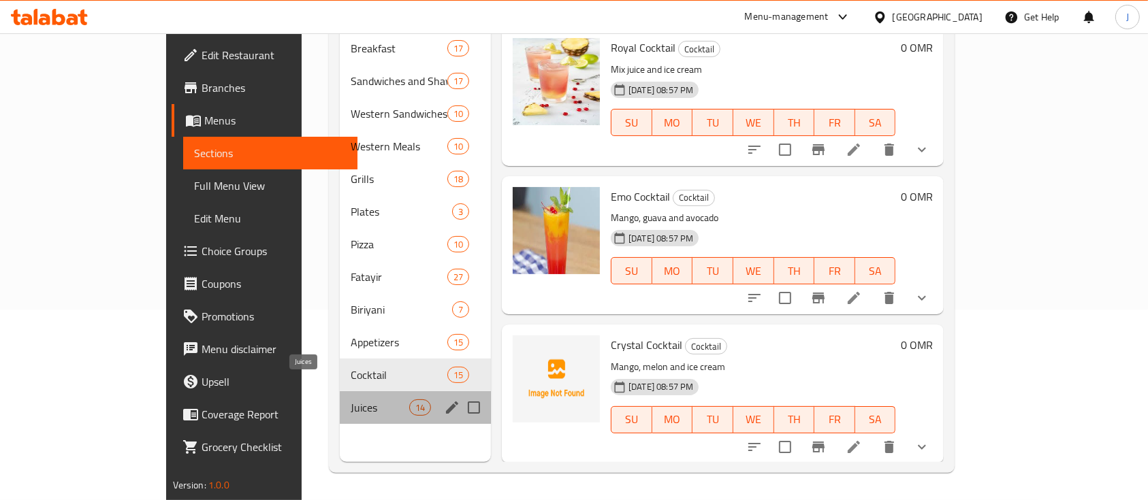
click at [351, 400] on span "Juices" at bounding box center [380, 408] width 58 height 16
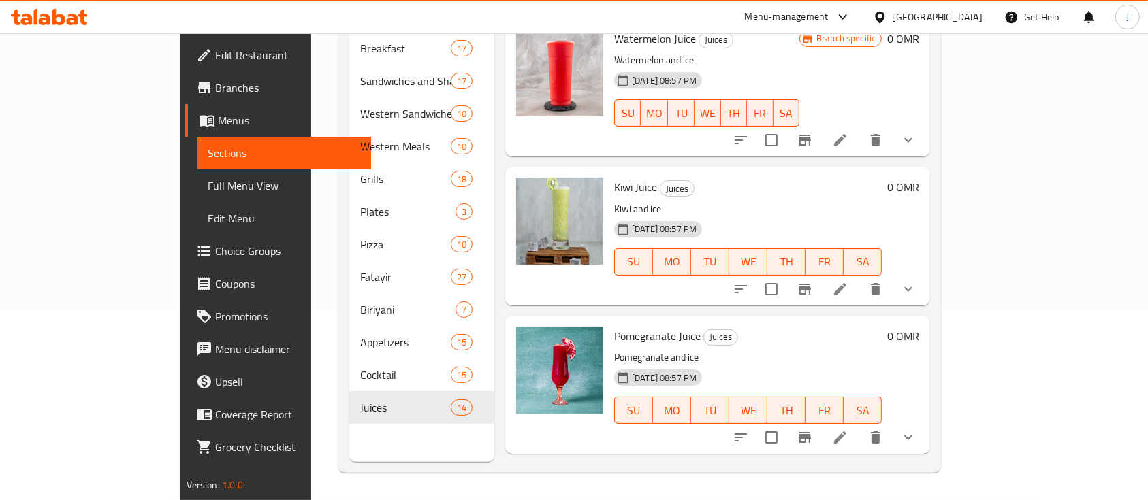
scroll to position [1133, 0]
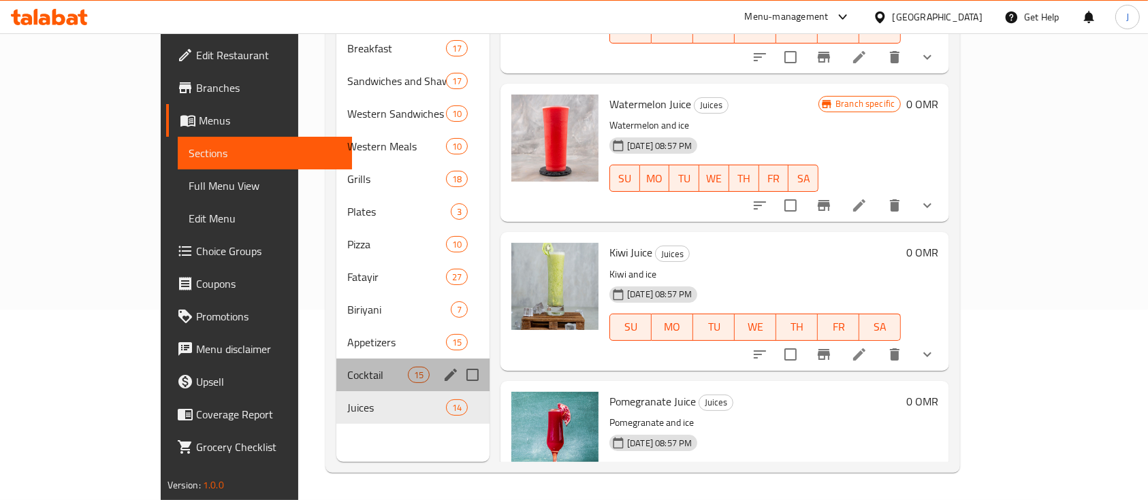
click at [347, 367] on div "Cocktail 15" at bounding box center [412, 375] width 153 height 33
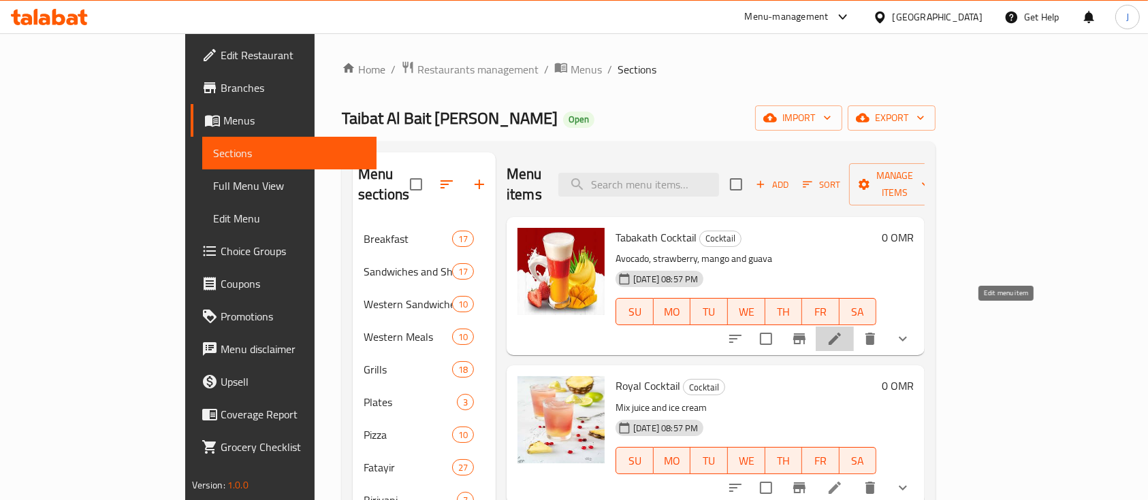
click at [843, 331] on icon at bounding box center [835, 339] width 16 height 16
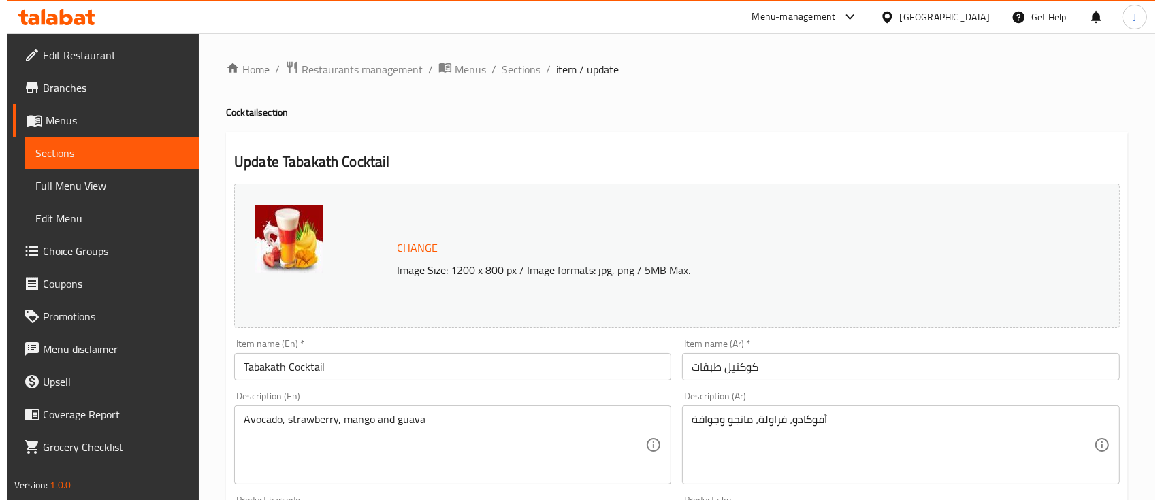
scroll to position [550, 0]
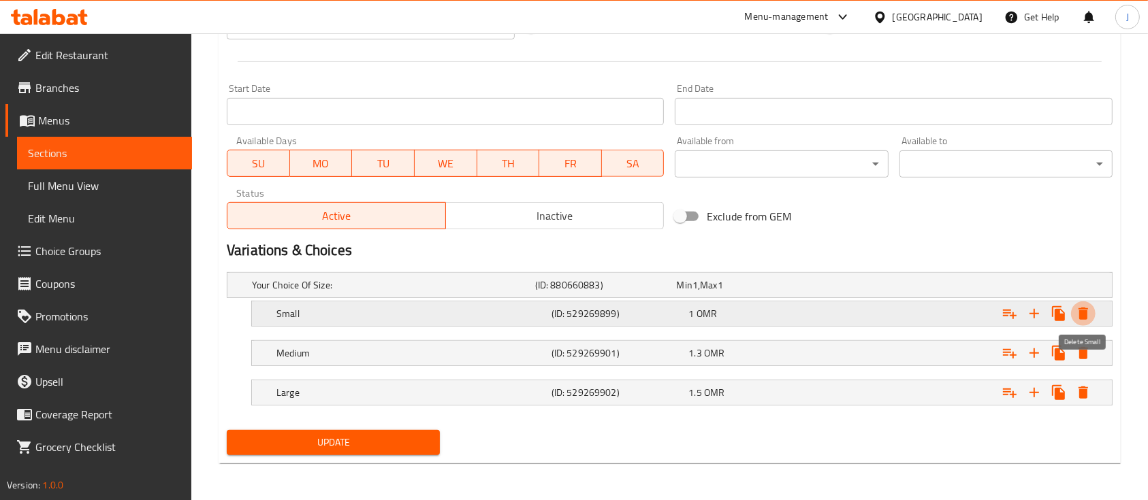
click at [1088, 317] on icon "Expand" at bounding box center [1083, 314] width 16 height 16
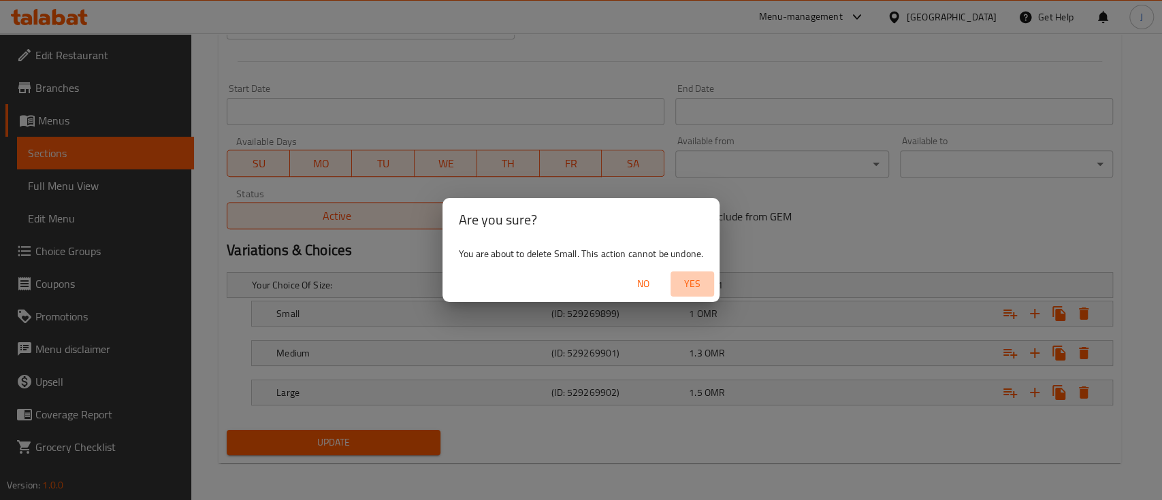
click at [694, 285] on span "Yes" at bounding box center [692, 284] width 33 height 17
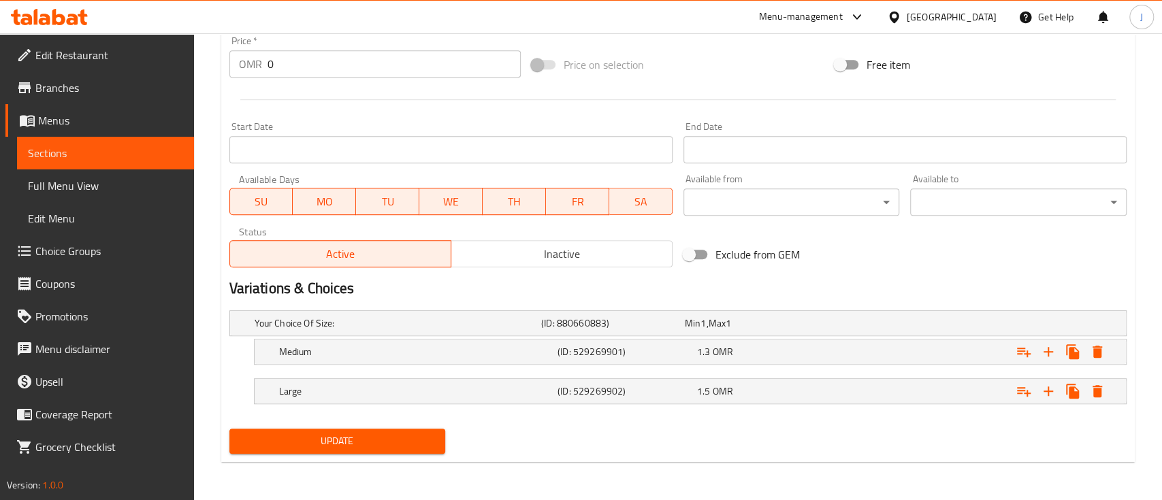
scroll to position [511, 0]
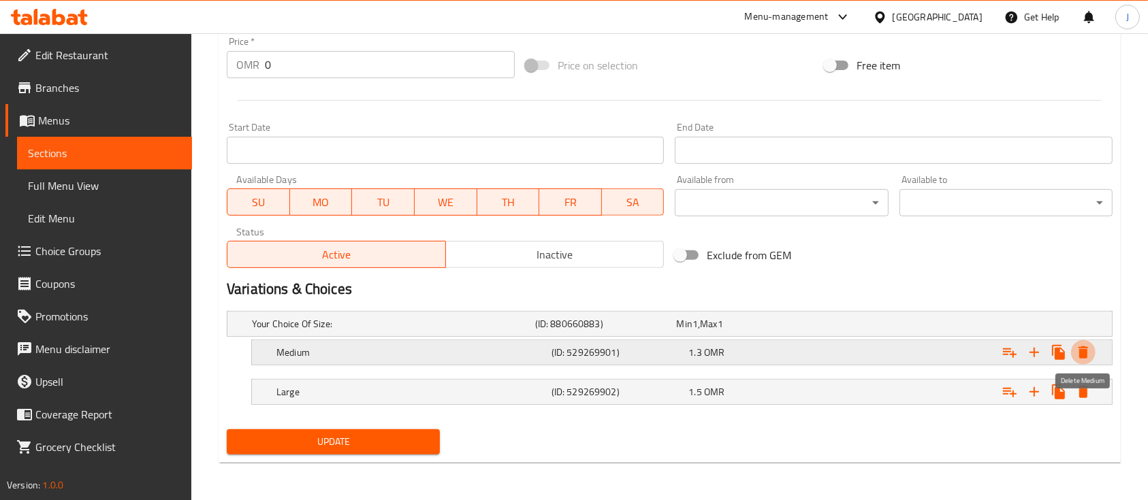
click at [1089, 355] on icon "Expand" at bounding box center [1083, 353] width 16 height 16
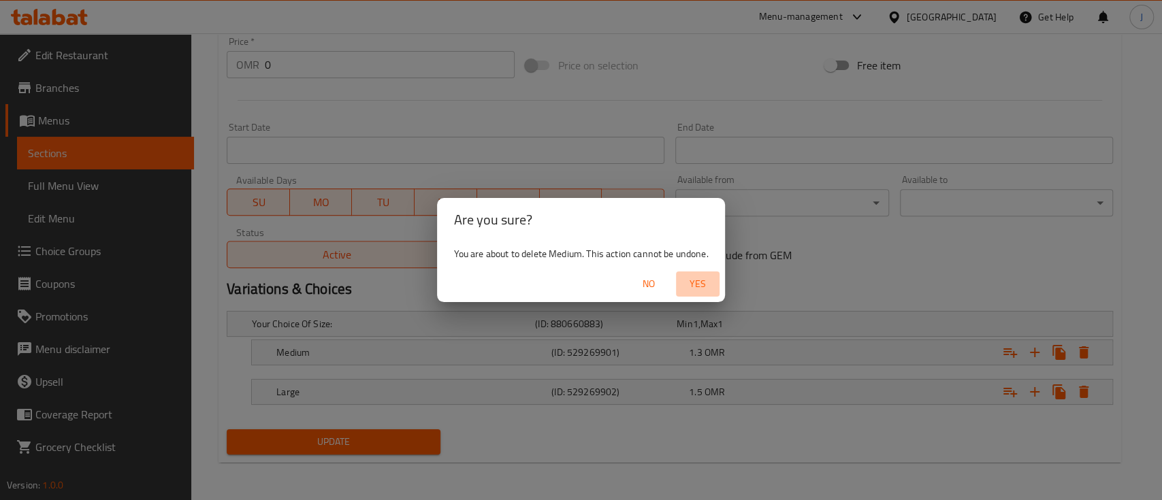
click at [713, 291] on span "Yes" at bounding box center [698, 284] width 33 height 17
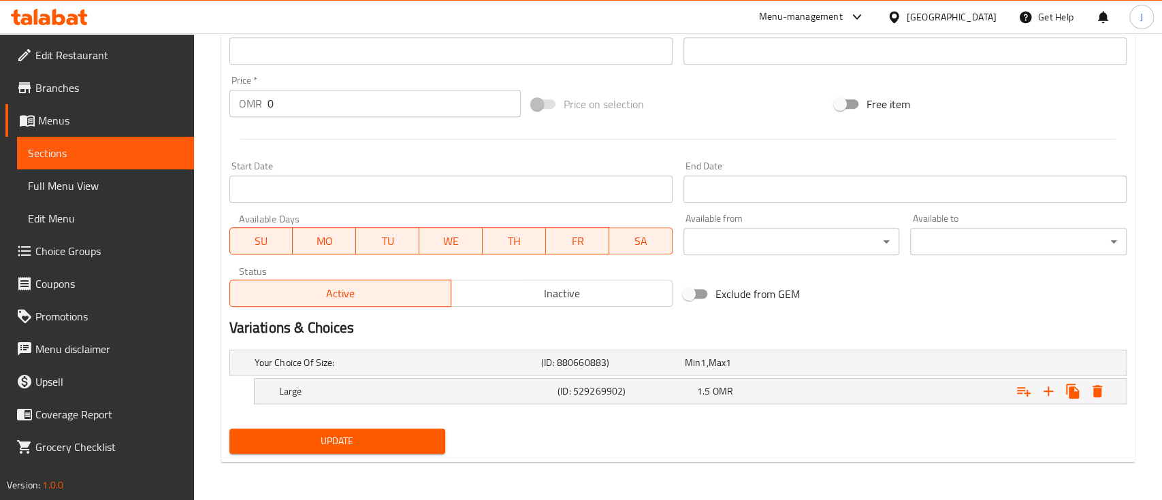
scroll to position [472, 0]
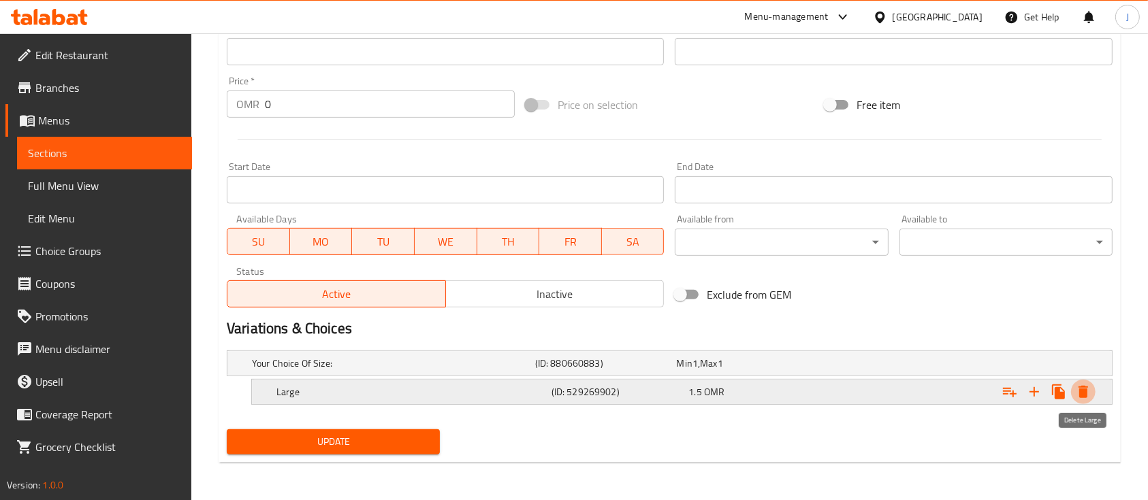
click at [1086, 395] on icon "Expand" at bounding box center [1083, 392] width 10 height 12
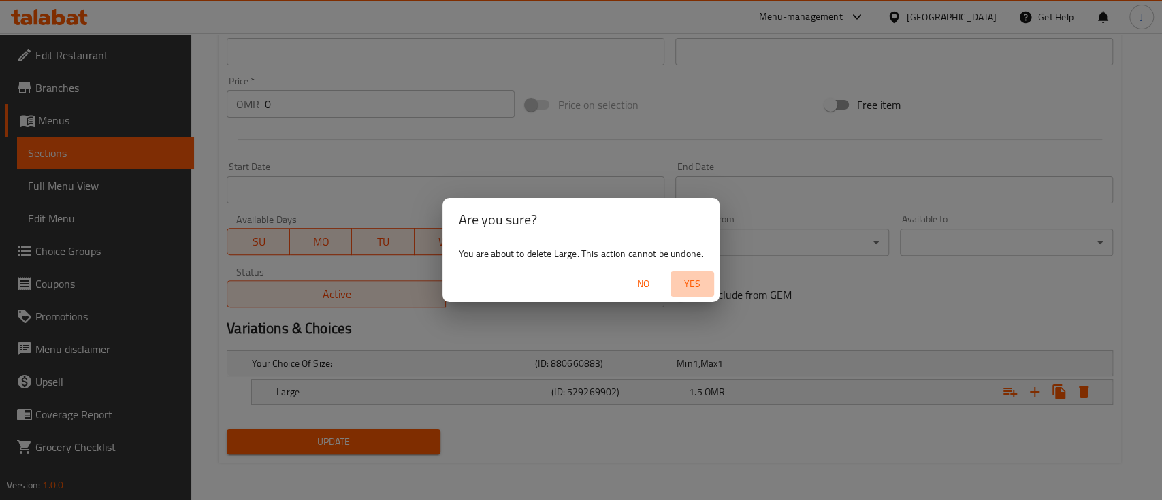
click at [689, 284] on span "Yes" at bounding box center [692, 284] width 33 height 17
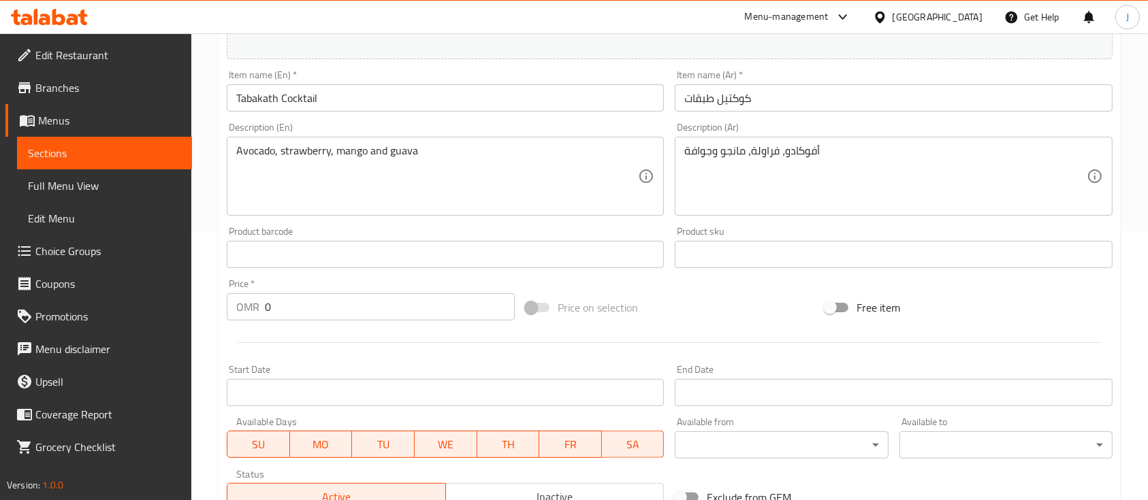
scroll to position [256, 0]
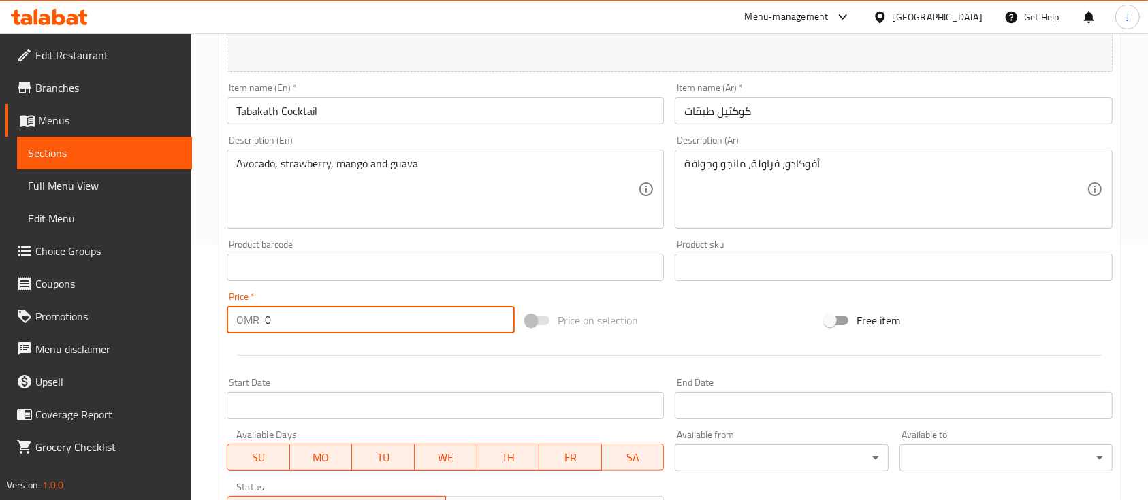
drag, startPoint x: 278, startPoint y: 319, endPoint x: 212, endPoint y: 309, distance: 66.2
click at [212, 309] on div "Home / Restaurants management / Menus / Sections / item / update Cocktail secti…" at bounding box center [669, 251] width 957 height 948
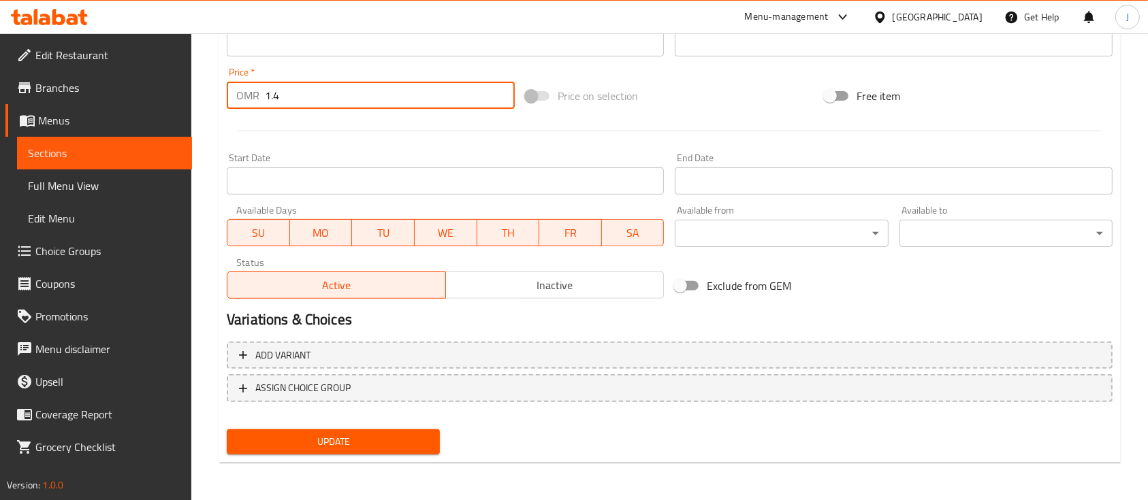
type input "1.4"
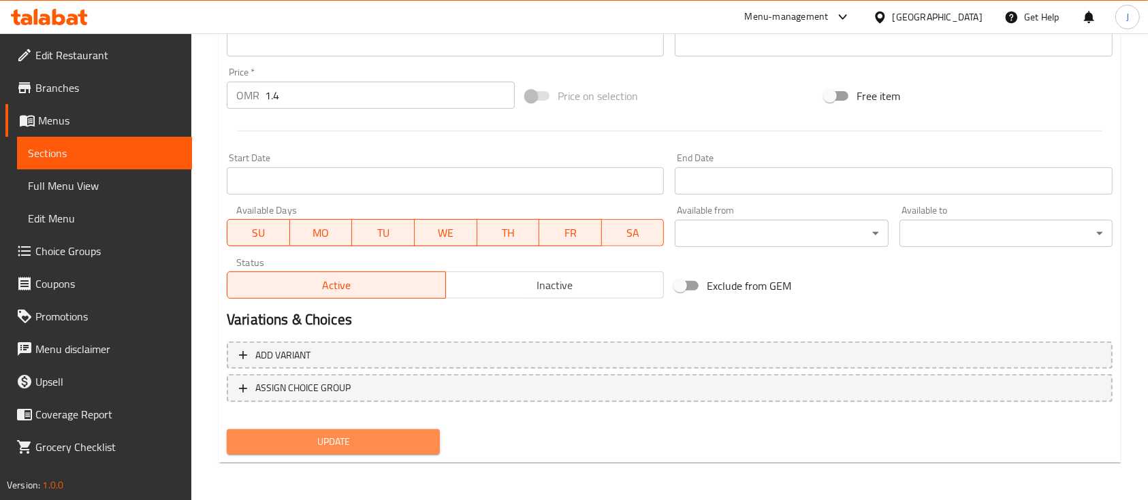
click at [359, 447] on span "Update" at bounding box center [333, 442] width 191 height 17
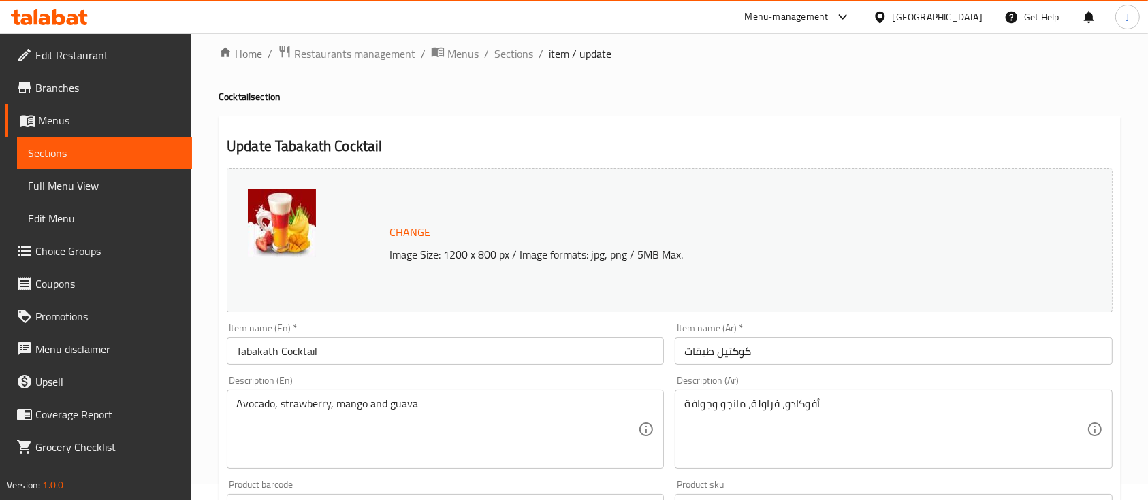
scroll to position [0, 0]
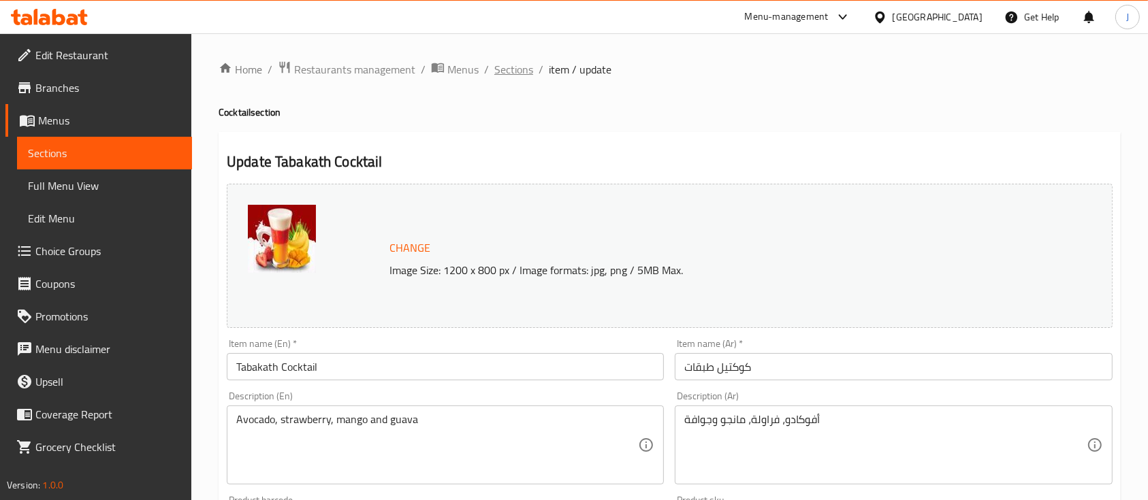
click at [511, 69] on span "Sections" at bounding box center [513, 69] width 39 height 16
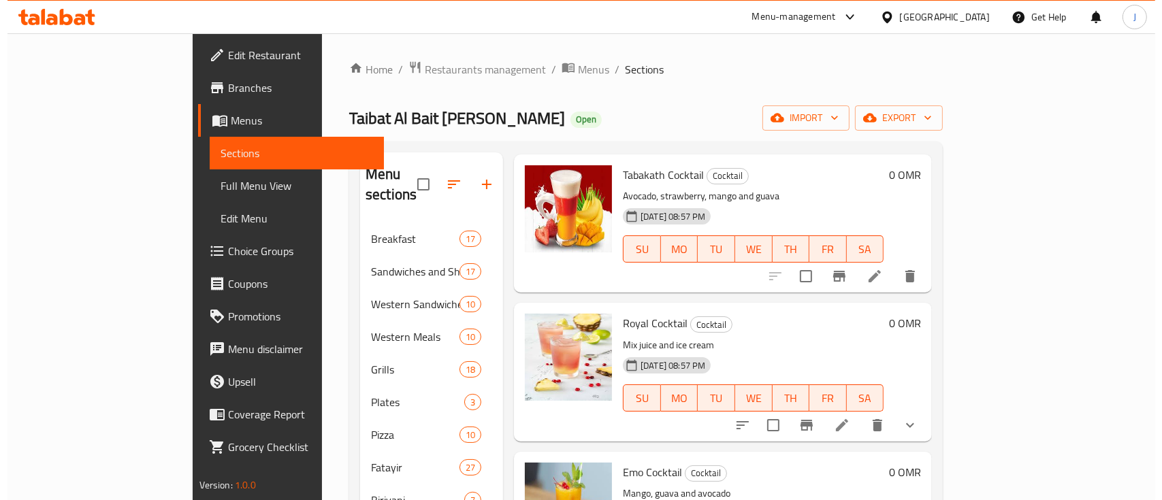
scroll to position [63, 0]
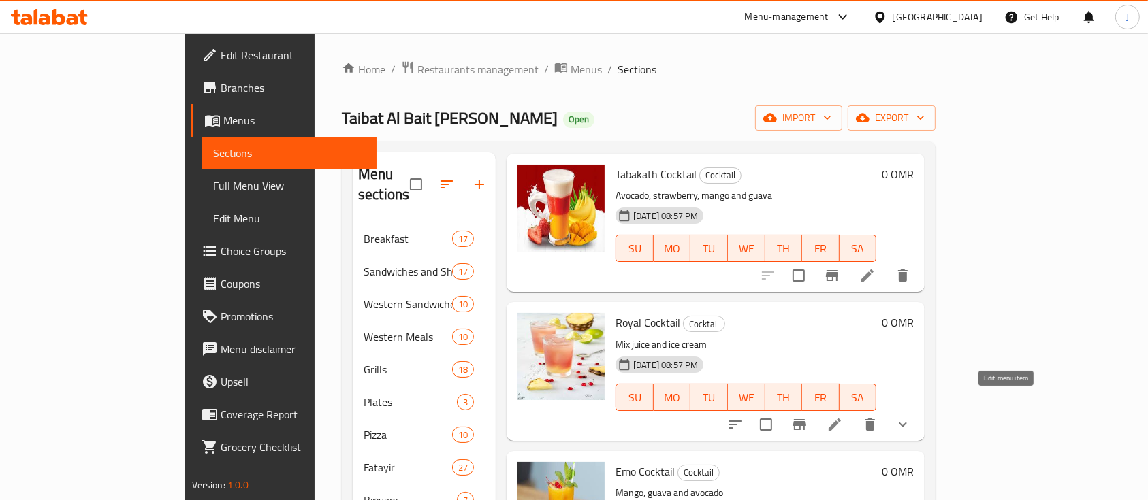
click at [843, 417] on icon at bounding box center [835, 425] width 16 height 16
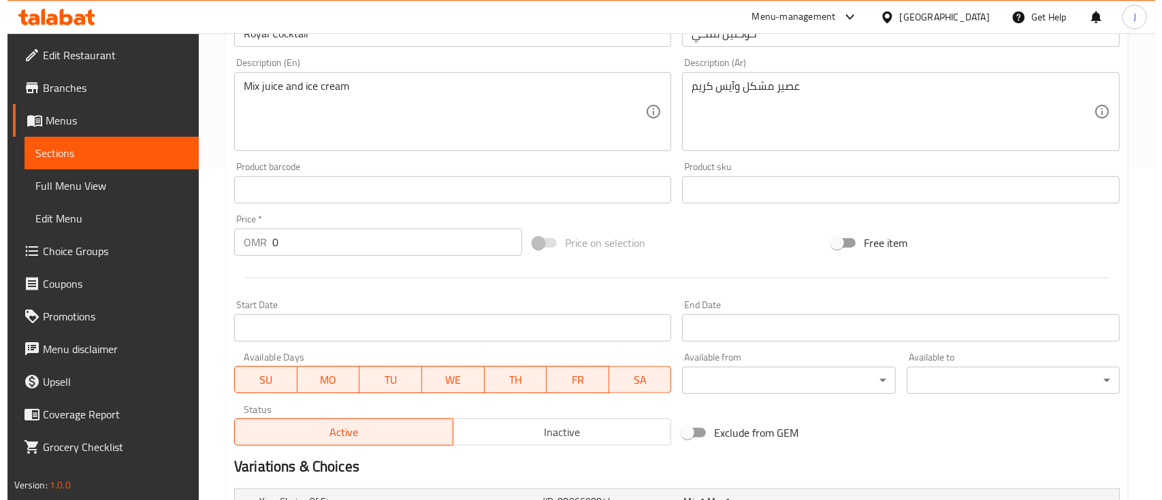
scroll to position [550, 0]
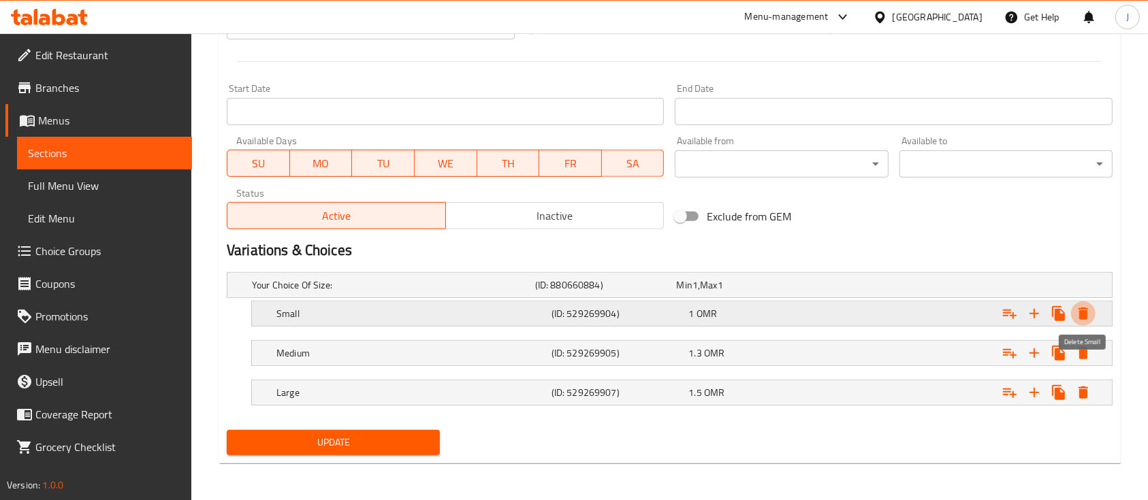
click at [1085, 317] on icon "Expand" at bounding box center [1083, 314] width 10 height 12
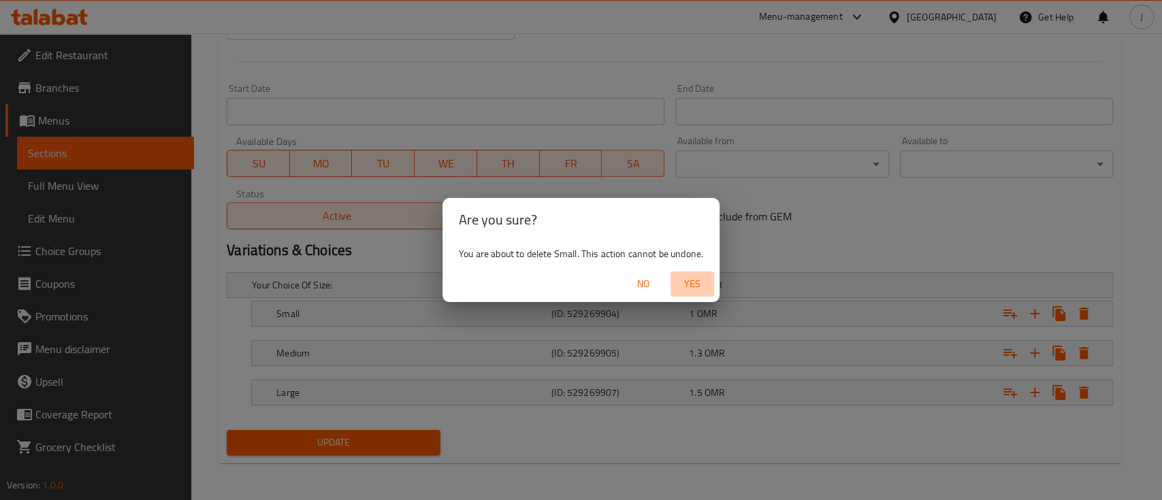
click at [692, 276] on span "Yes" at bounding box center [692, 284] width 33 height 17
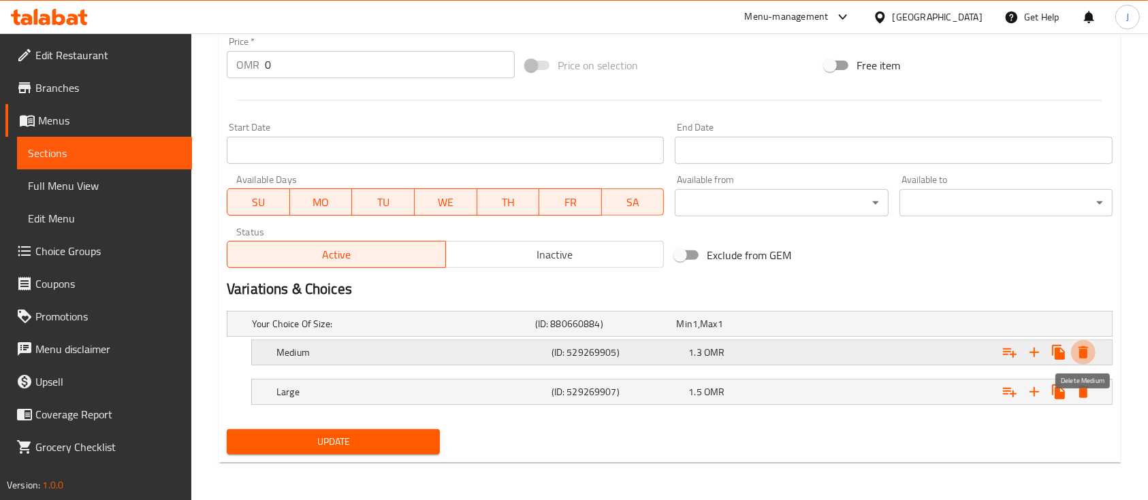
click at [1087, 349] on icon "Expand" at bounding box center [1083, 353] width 10 height 12
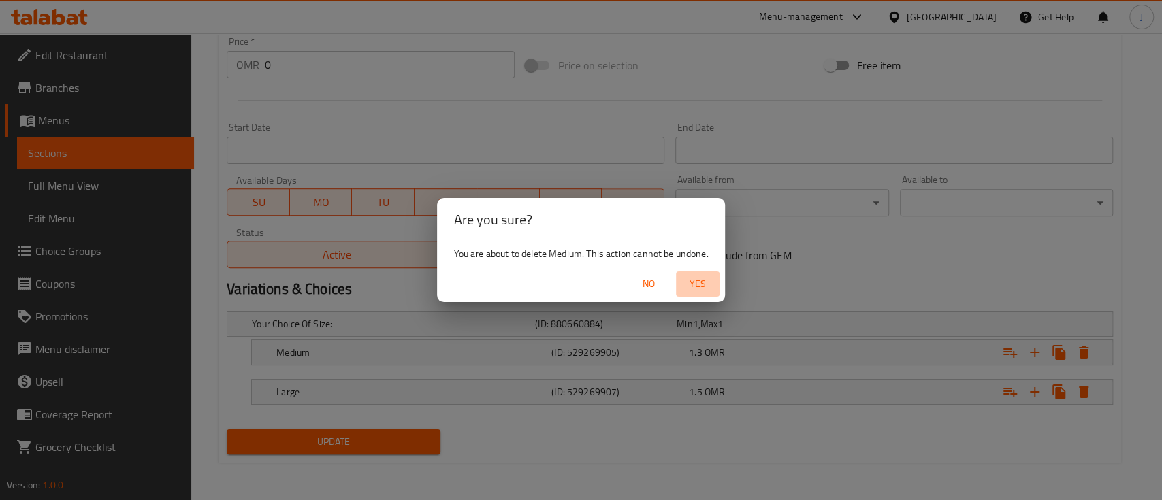
click at [700, 285] on span "Yes" at bounding box center [698, 284] width 33 height 17
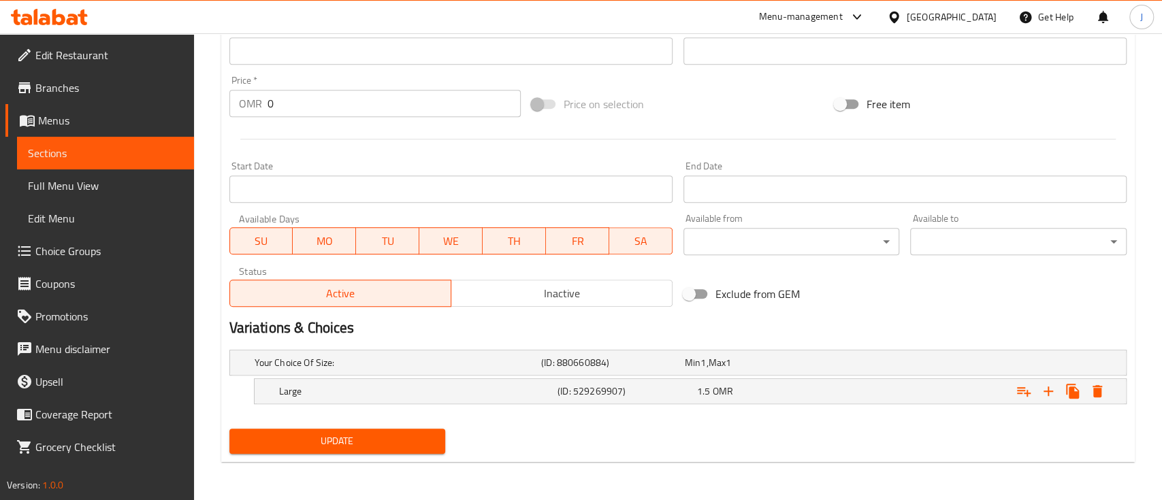
scroll to position [472, 0]
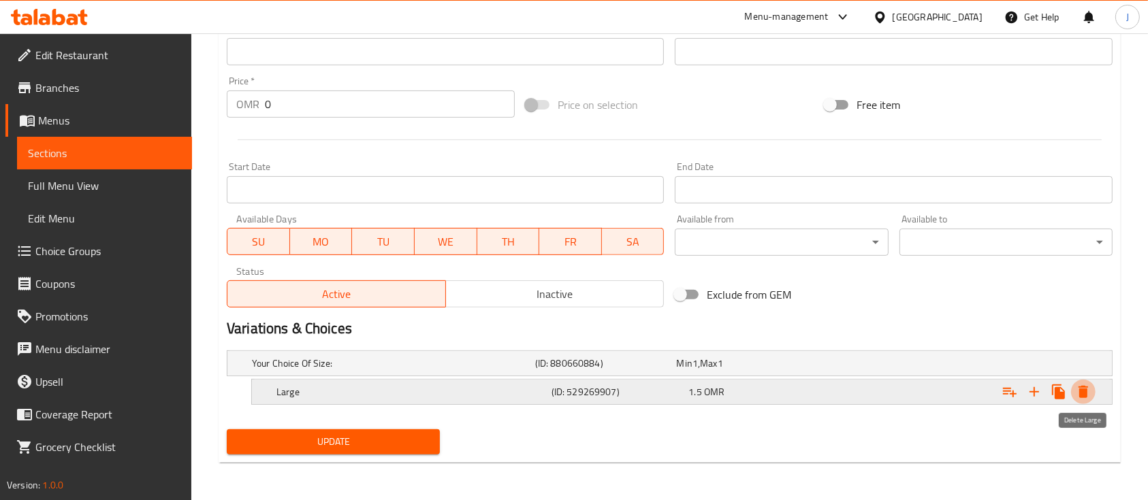
click at [1081, 386] on icon "Expand" at bounding box center [1083, 392] width 10 height 12
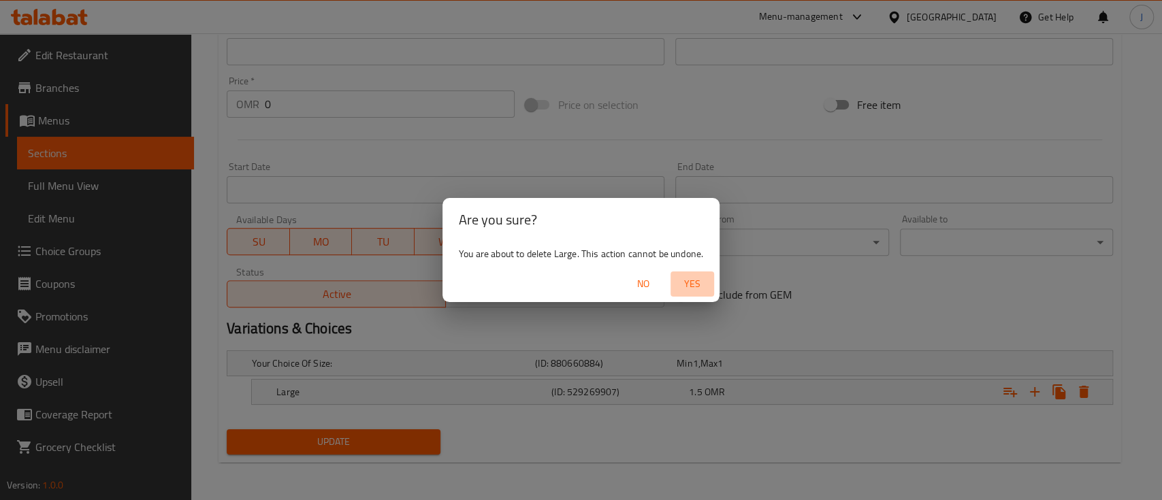
click at [705, 284] on span "Yes" at bounding box center [692, 284] width 33 height 17
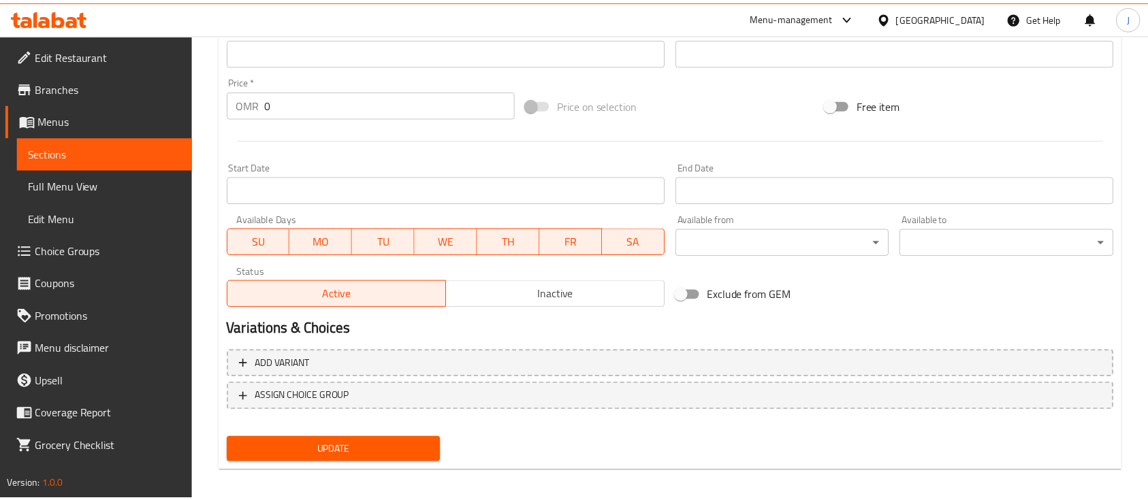
scroll to position [468, 0]
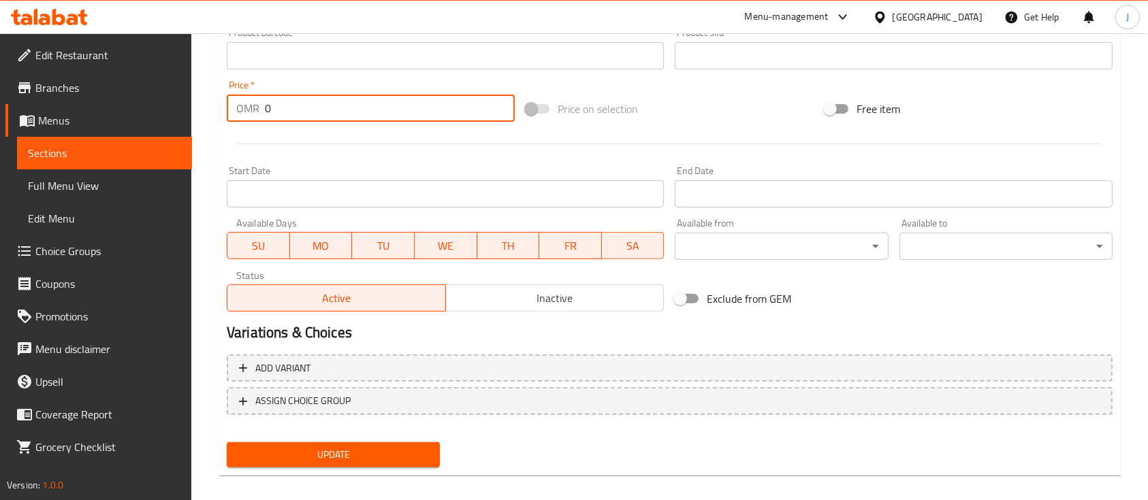
drag, startPoint x: 289, startPoint y: 117, endPoint x: 199, endPoint y: 114, distance: 89.9
click at [199, 114] on div "Home / Restaurants management / Menus / Sections / item / update Cocktail secti…" at bounding box center [669, 40] width 957 height 948
type input "1.4"
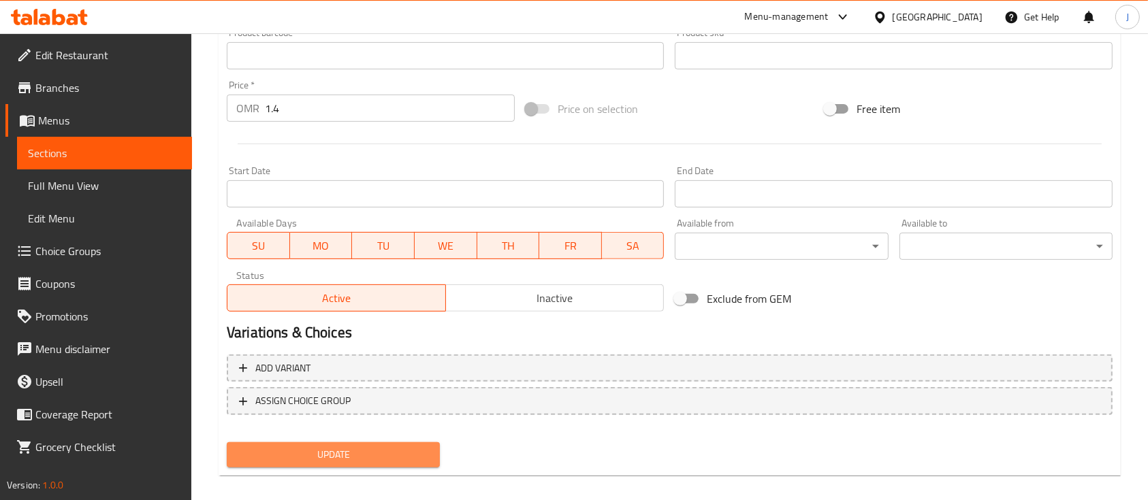
click at [338, 447] on span "Update" at bounding box center [333, 455] width 191 height 17
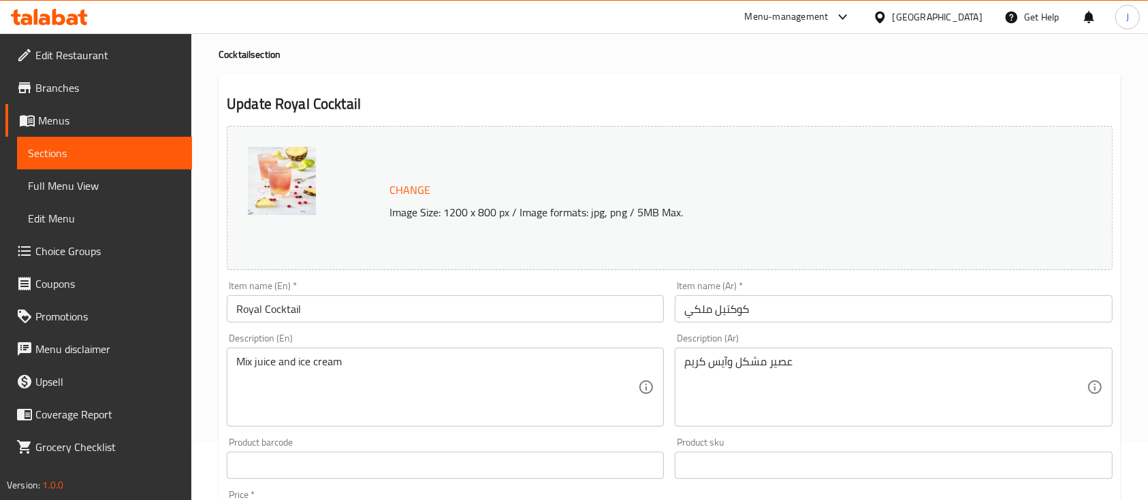
scroll to position [0, 0]
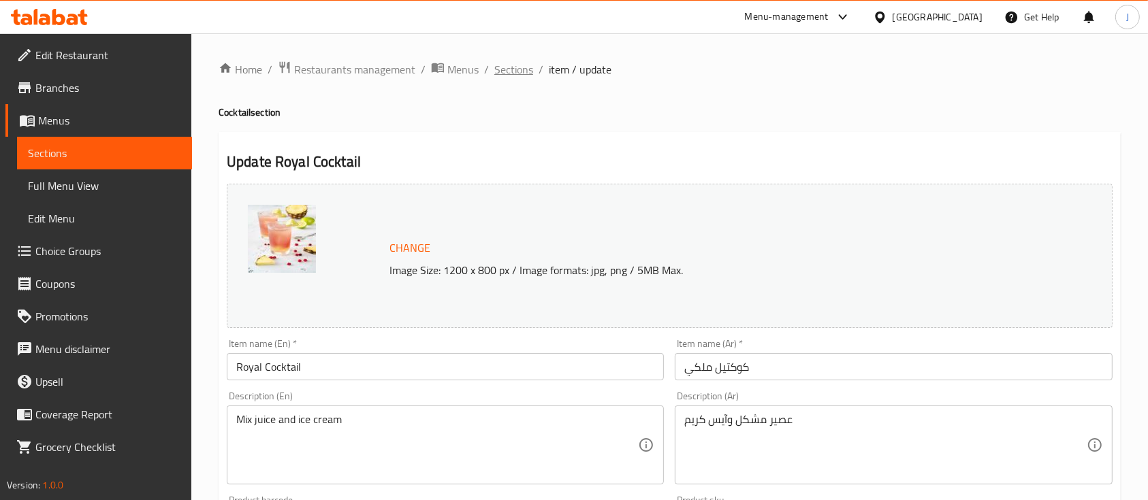
click at [516, 69] on span "Sections" at bounding box center [513, 69] width 39 height 16
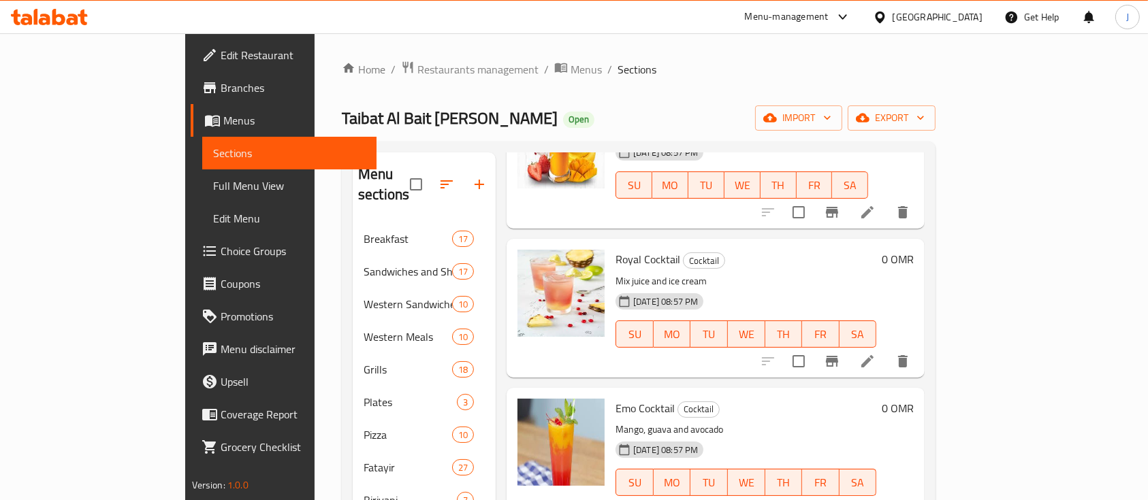
scroll to position [130, 0]
